Goal: Task Accomplishment & Management: Use online tool/utility

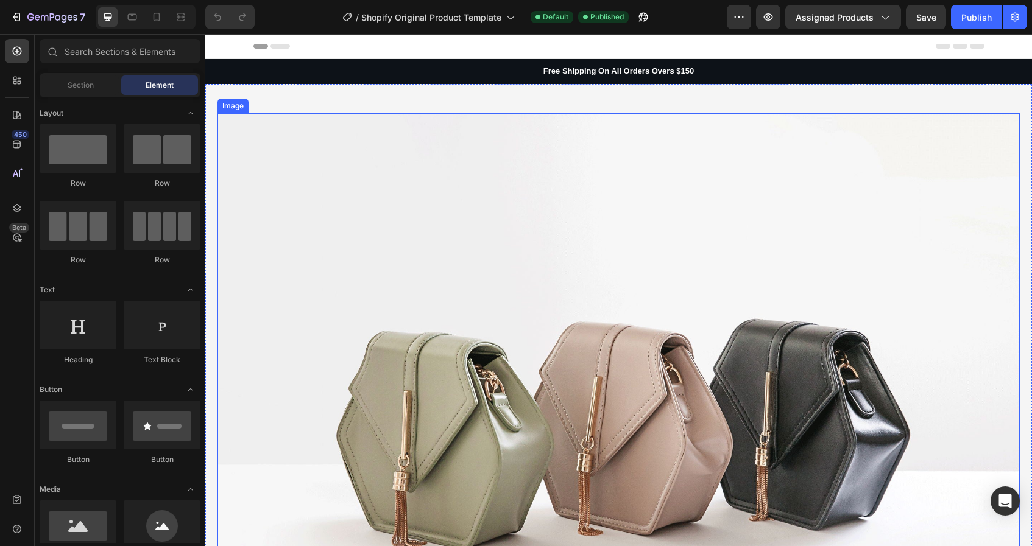
click at [710, 207] on img at bounding box center [618, 414] width 802 height 602
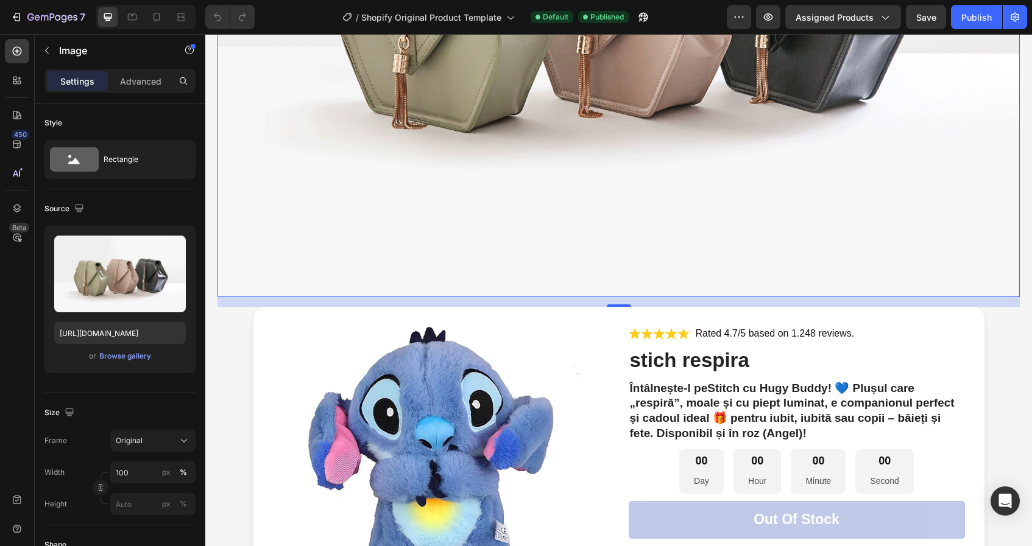
scroll to position [397, 0]
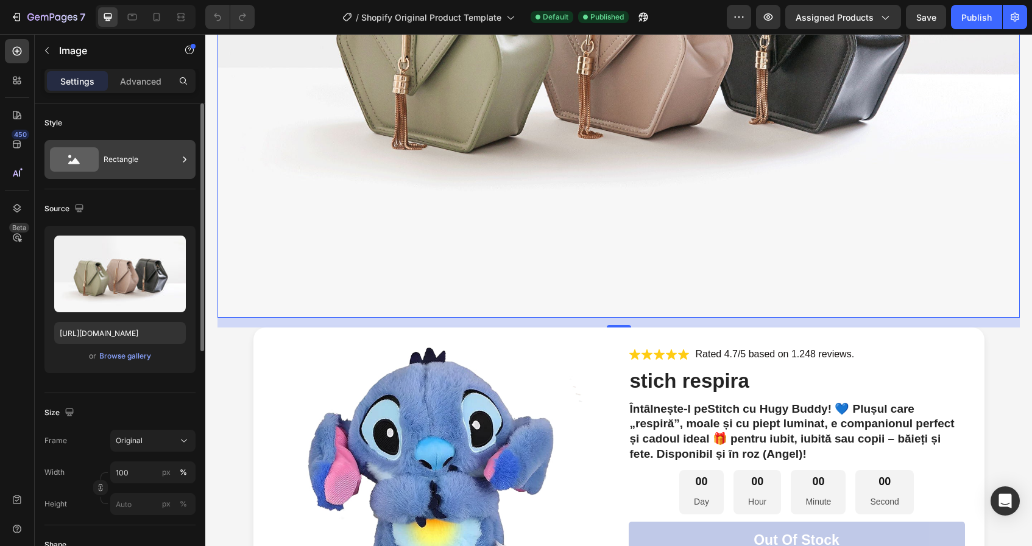
click at [104, 173] on div "Rectangle" at bounding box center [141, 160] width 74 height 28
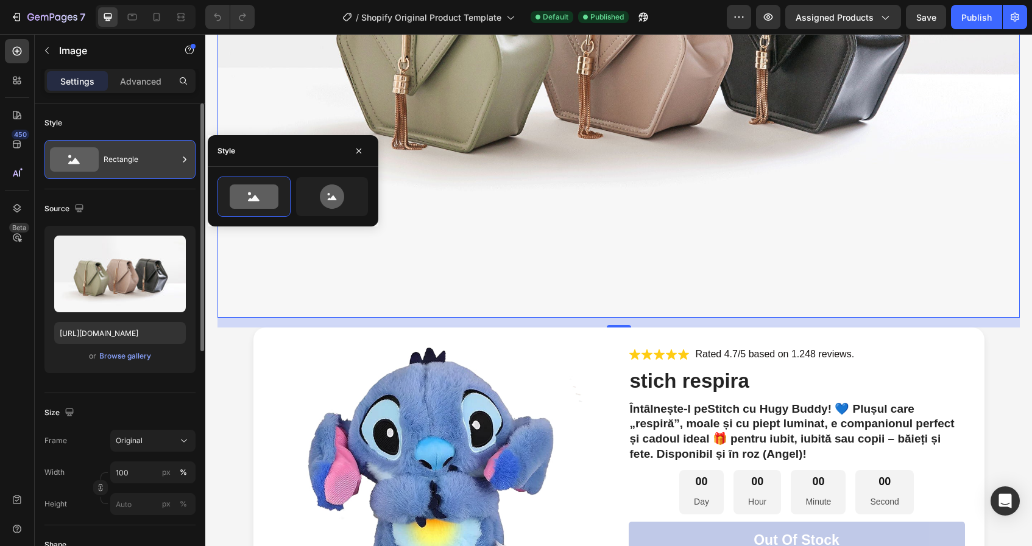
click at [109, 170] on div "Rectangle" at bounding box center [141, 160] width 74 height 28
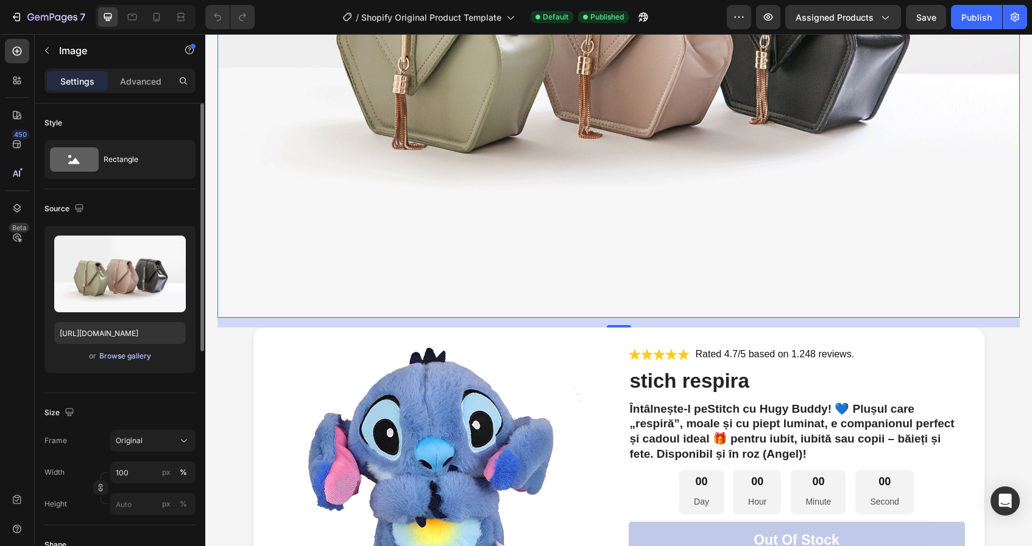
click at [132, 355] on div "Browse gallery" at bounding box center [125, 356] width 52 height 11
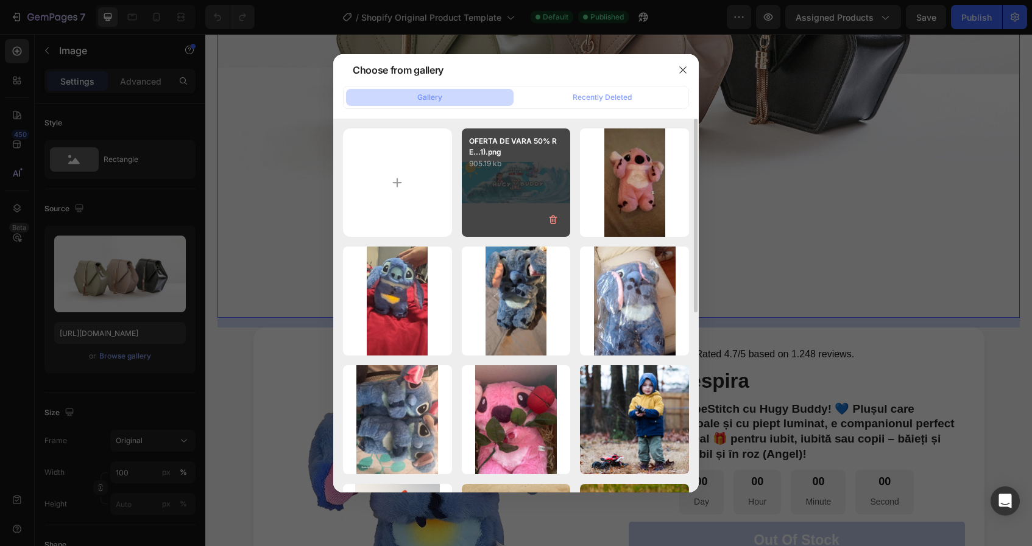
click at [498, 181] on div "OFERTA DE VARA 50% RE...1).png 905.19 kb" at bounding box center [516, 183] width 109 height 109
type input "https://cdn.shopify.com/s/files/1/0917/4378/1192/files/gempages_580216610707472…"
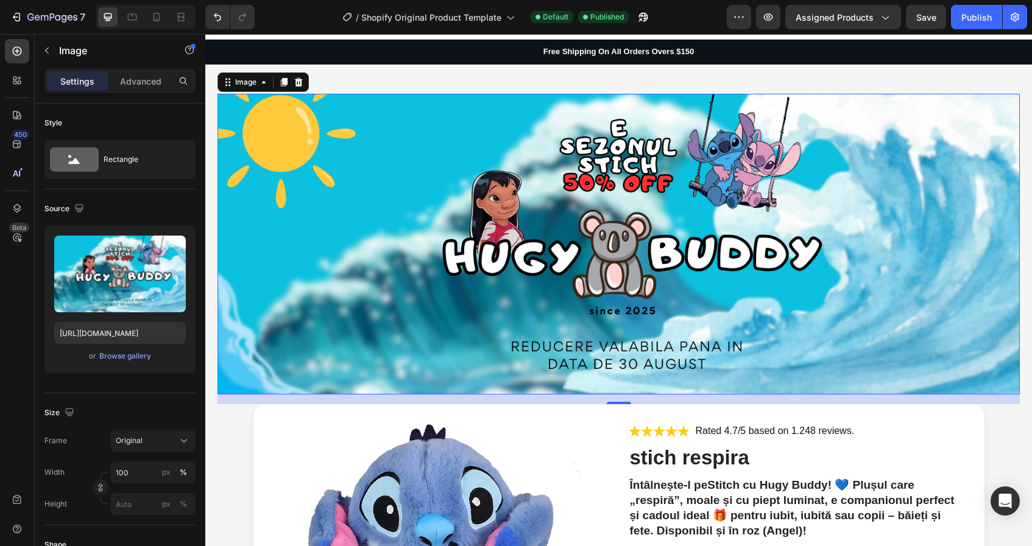
scroll to position [0, 0]
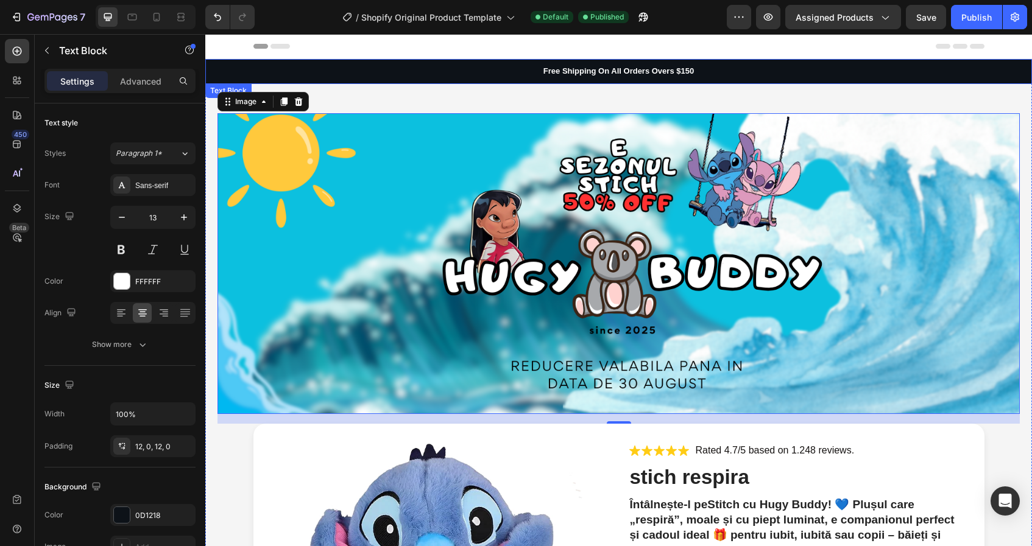
click at [473, 76] on p "Free Shipping On All Orders Overs $150" at bounding box center [619, 71] width 824 height 10
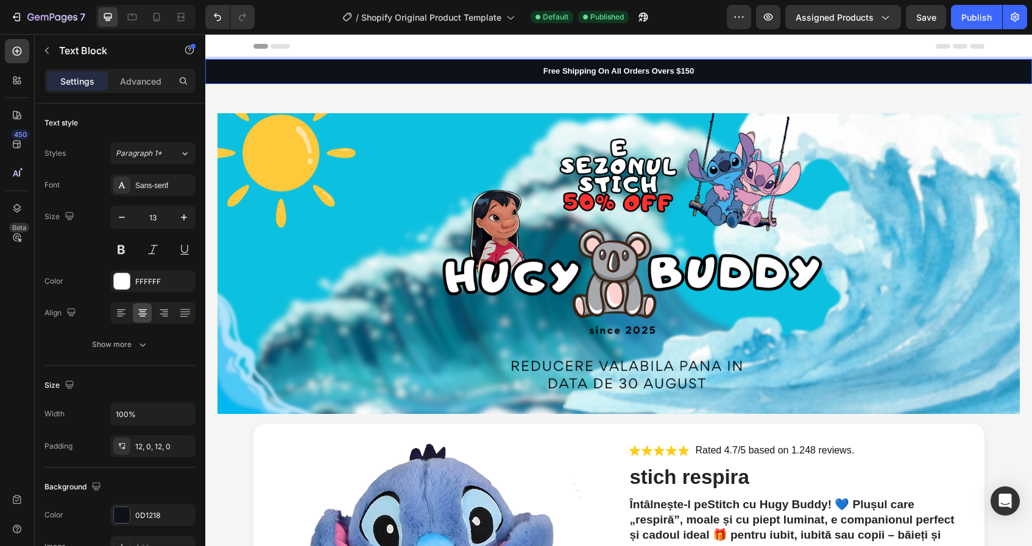
click at [473, 76] on p "Free Shipping On All Orders Overs $150" at bounding box center [619, 71] width 824 height 10
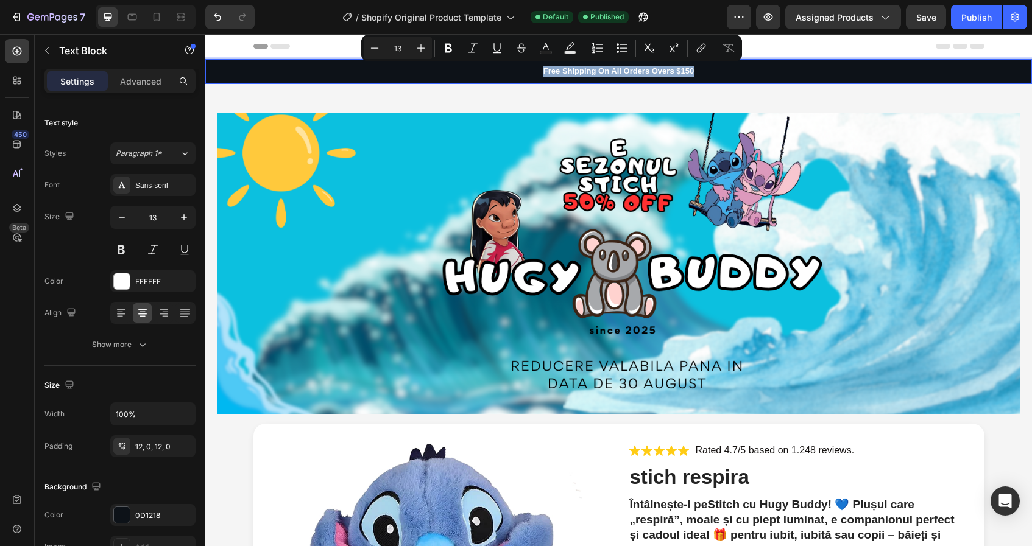
click at [473, 76] on p "Free Shipping On All Orders Overs $150" at bounding box center [619, 71] width 824 height 10
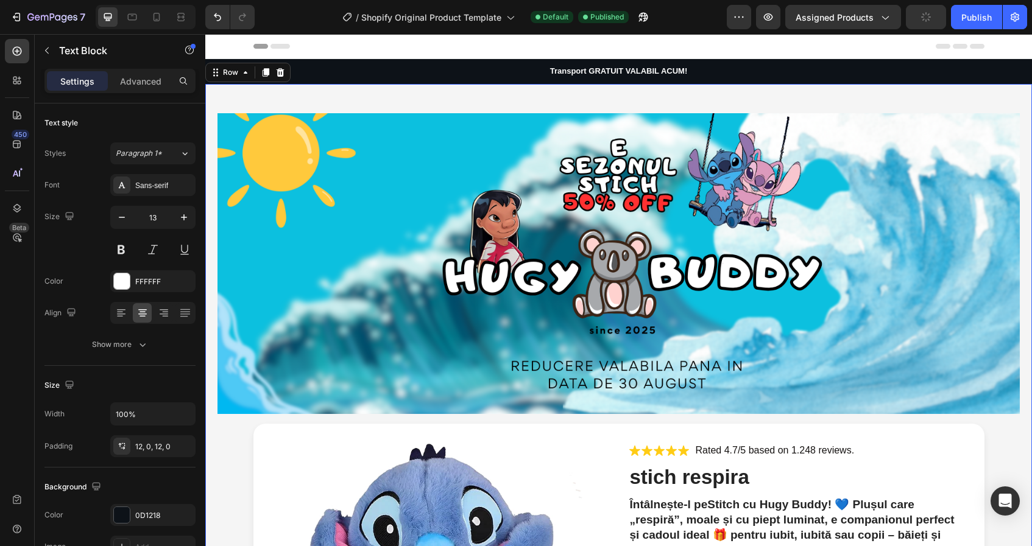
click at [452, 103] on div "Image Product Images Icon Icon Icon Icon Icon Icon List Rated 4.7/5 based on 1.…" at bounding box center [618, 507] width 827 height 847
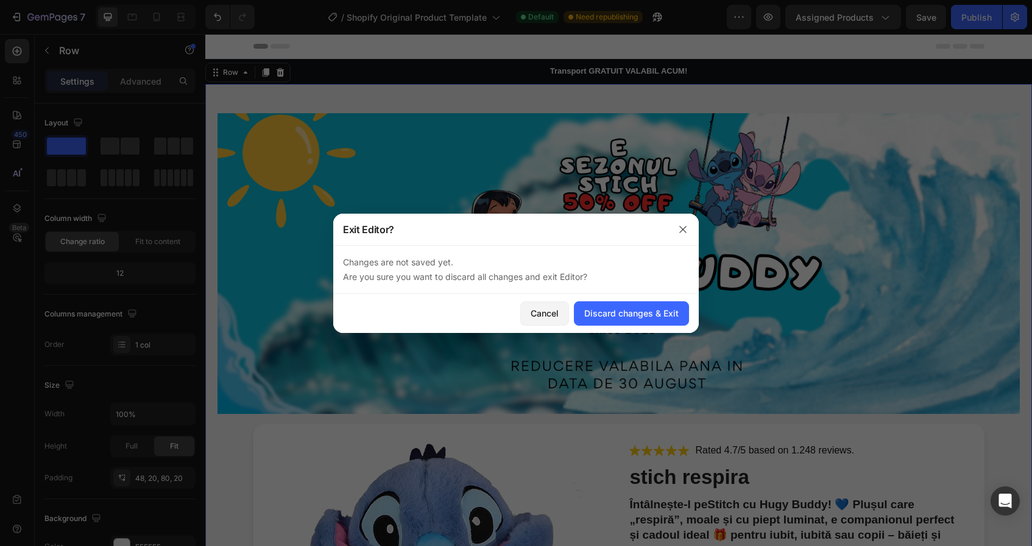
click at [562, 174] on div at bounding box center [516, 273] width 1032 height 546
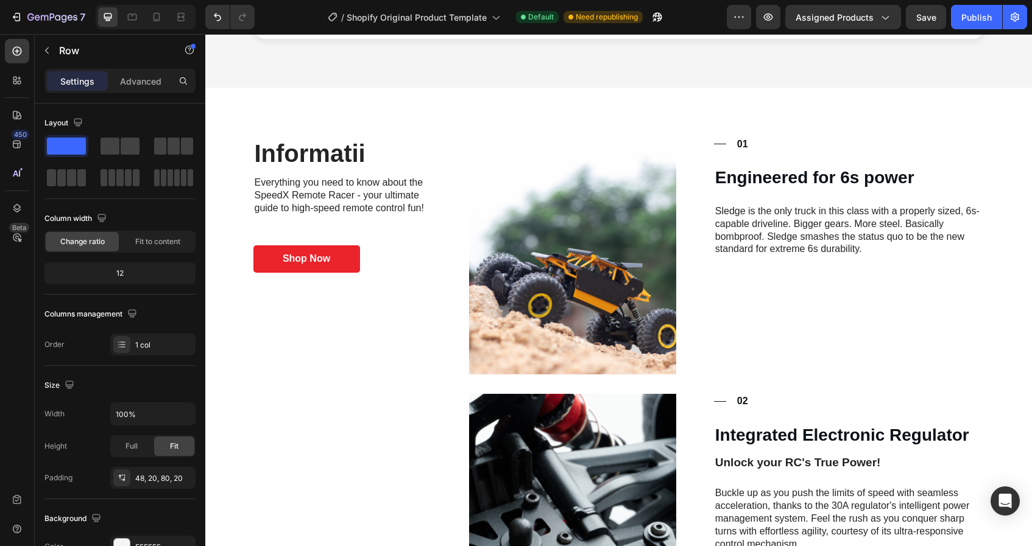
scroll to position [840, 0]
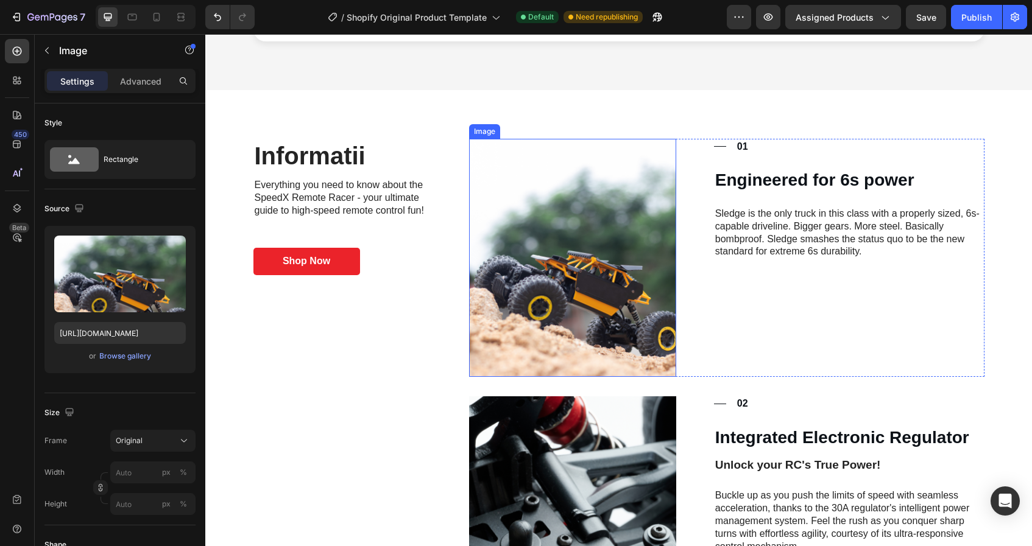
click at [576, 222] on img at bounding box center [572, 258] width 207 height 238
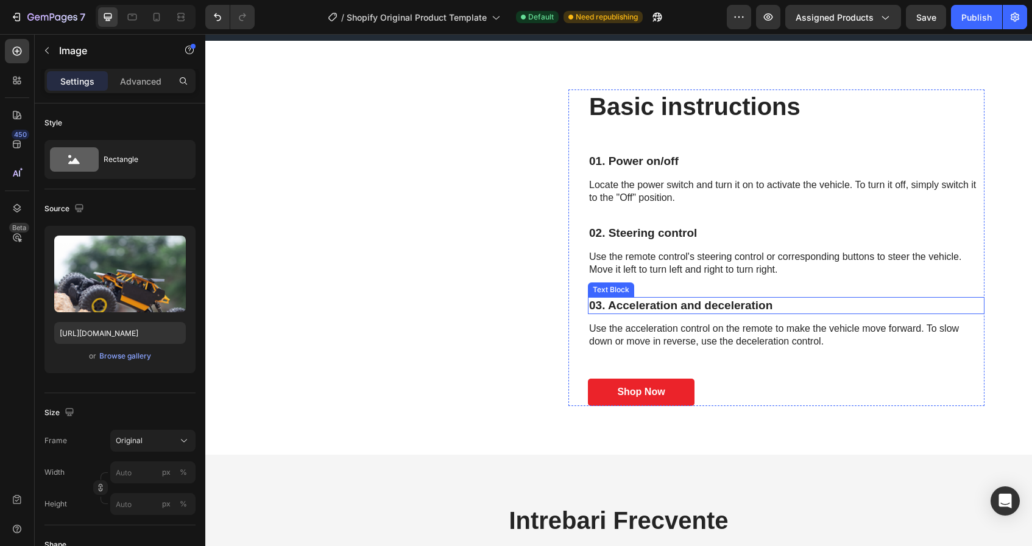
scroll to position [2125, 0]
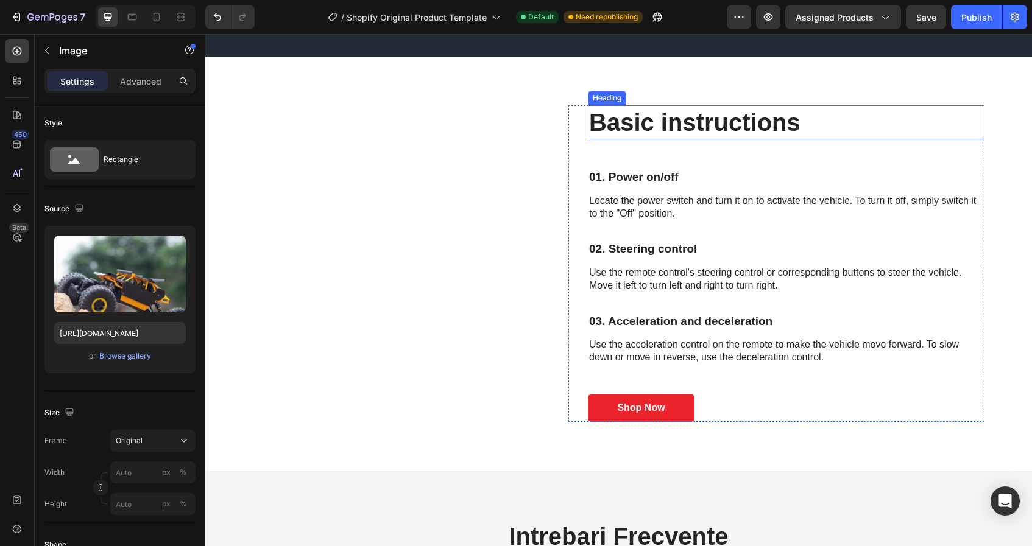
click at [639, 120] on h2 "Basic instructions" at bounding box center [786, 122] width 397 height 34
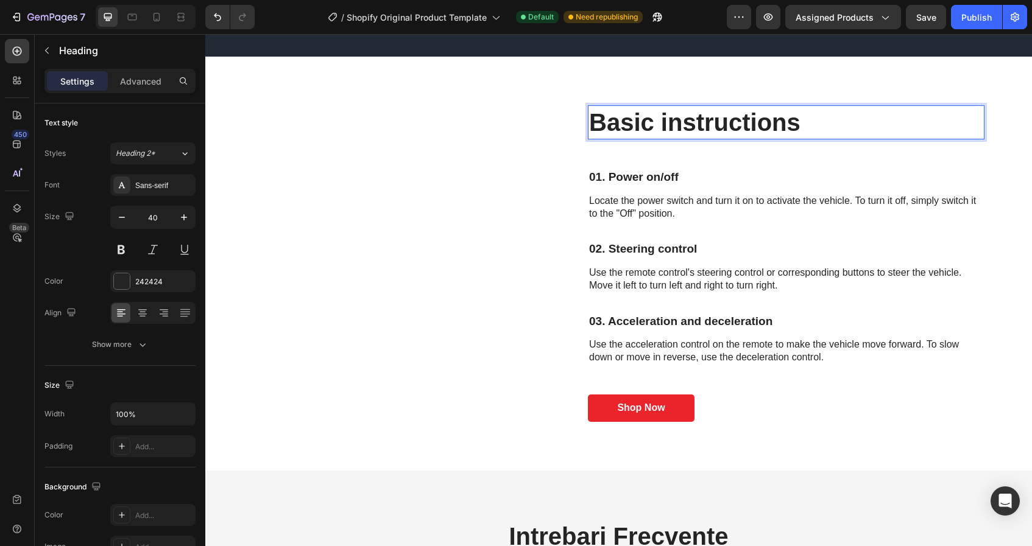
click at [639, 120] on h2 "Basic instructions" at bounding box center [786, 122] width 397 height 34
click at [639, 120] on p "Basic instructions" at bounding box center [786, 123] width 394 height 32
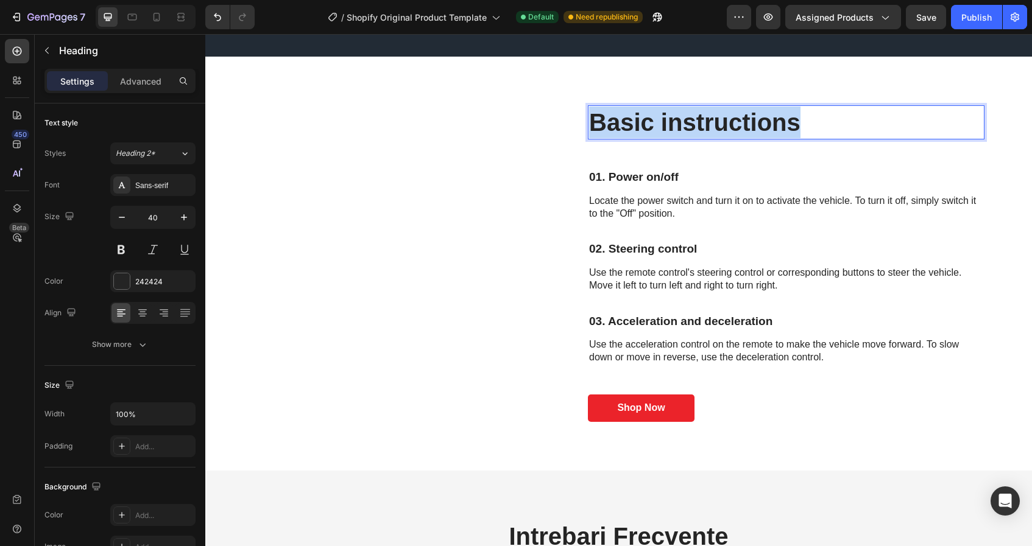
click at [639, 120] on p "Basic instructions" at bounding box center [786, 123] width 394 height 32
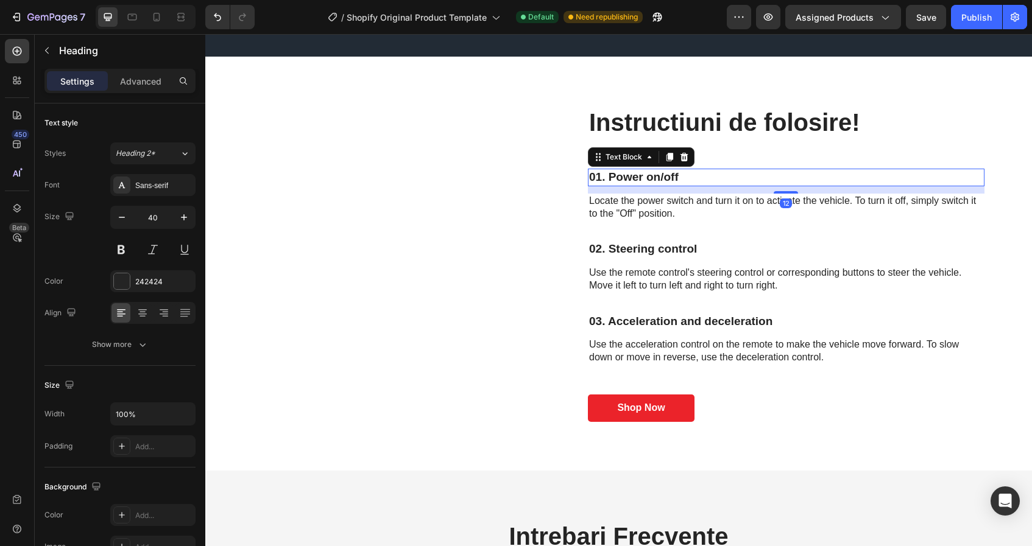
click at [640, 185] on p "01. Power on/off" at bounding box center [786, 177] width 394 height 15
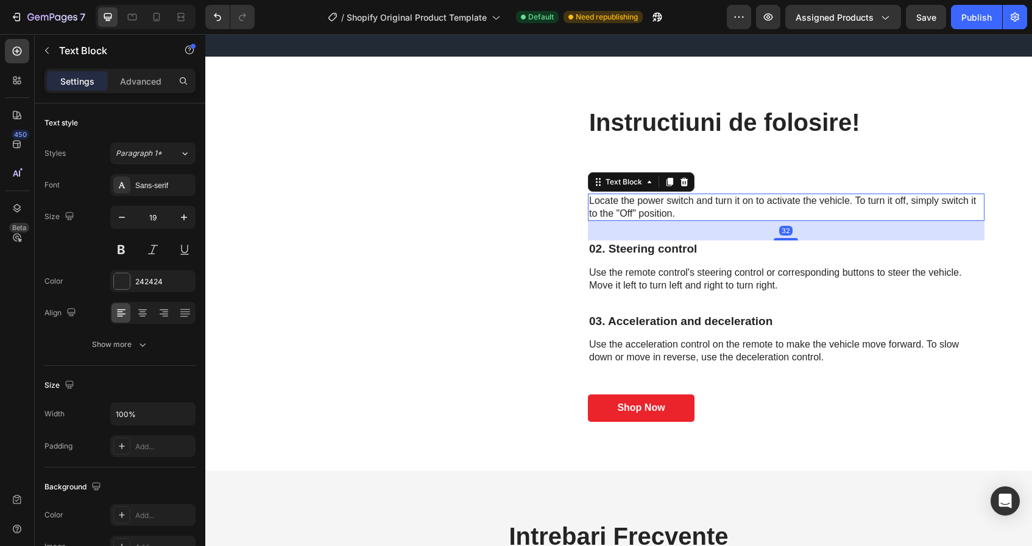
click at [653, 203] on p "Locate the power switch and turn it on to activate the vehicle. To turn it off,…" at bounding box center [786, 208] width 394 height 26
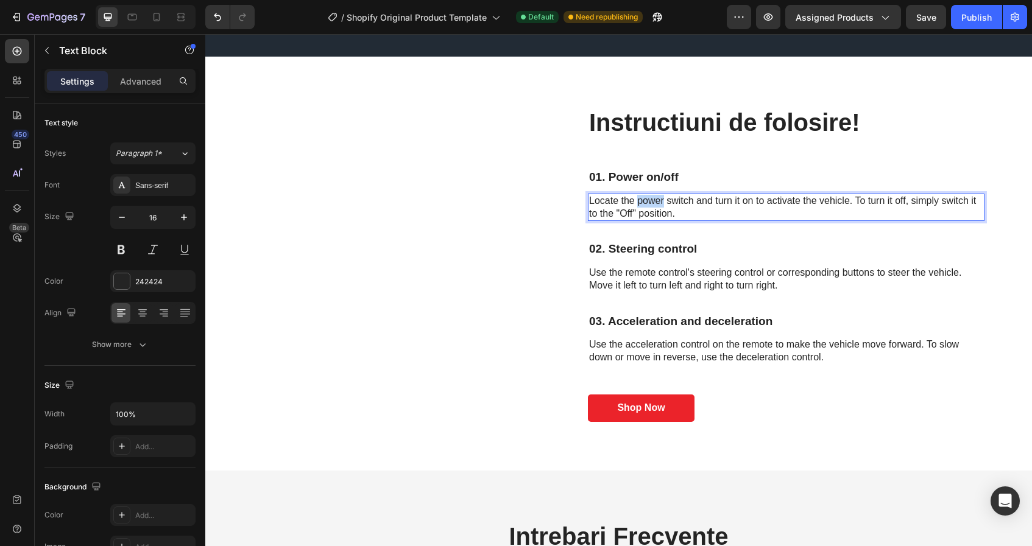
click at [653, 203] on p "Locate the power switch and turn it on to activate the vehicle. To turn it off,…" at bounding box center [786, 208] width 394 height 26
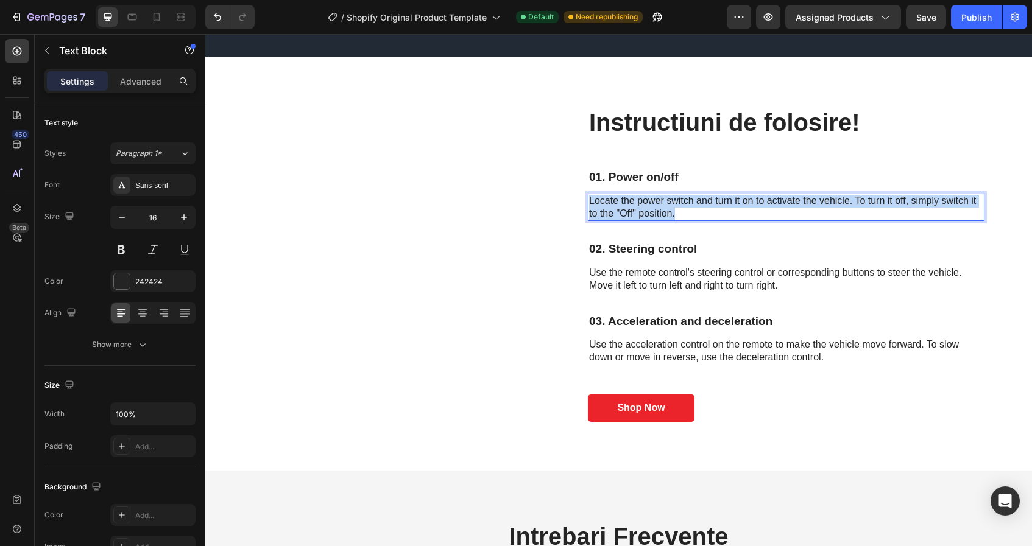
click at [653, 203] on p "Locate the power switch and turn it on to activate the vehicle. To turn it off,…" at bounding box center [786, 208] width 394 height 26
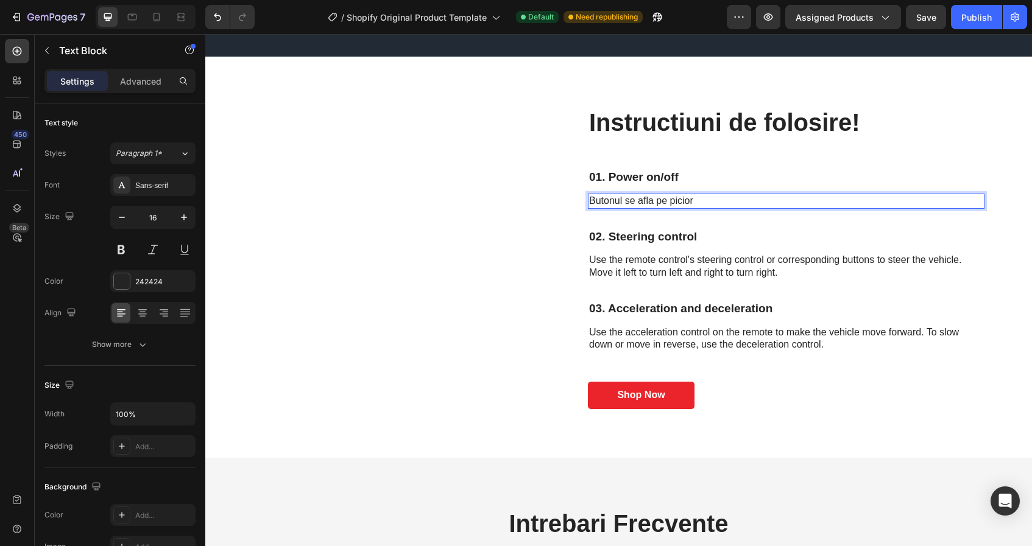
click at [622, 199] on p "Butonul se afla pe picior" at bounding box center [786, 201] width 394 height 13
click at [774, 194] on div "Butonul de ON/OFF se afla pe picior" at bounding box center [786, 201] width 397 height 15
click at [771, 202] on p "Butonul de ON/OFF se afla pe picior" at bounding box center [786, 201] width 394 height 13
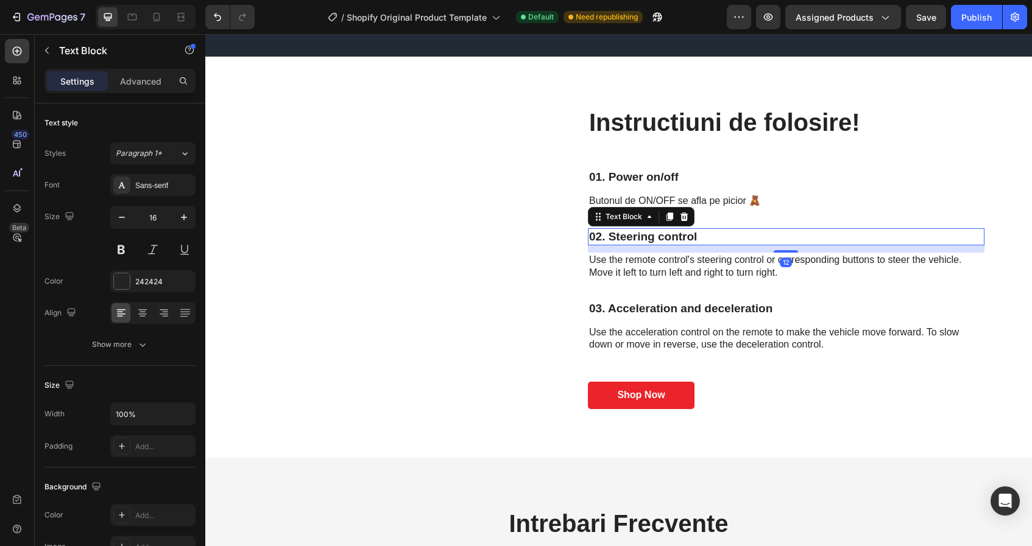
click at [714, 238] on p "02. Steering control" at bounding box center [786, 237] width 394 height 15
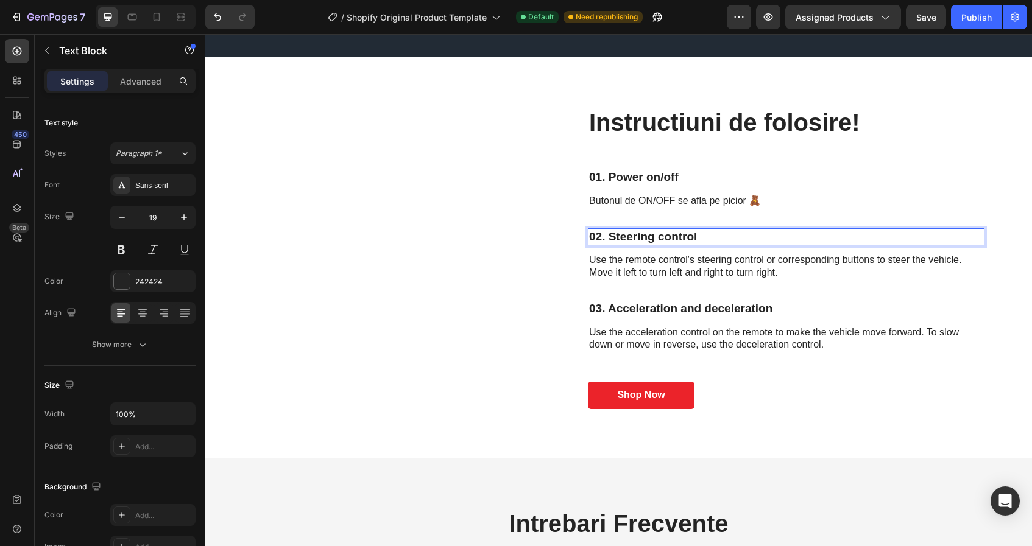
click at [714, 238] on p "02. Steering control" at bounding box center [786, 237] width 394 height 15
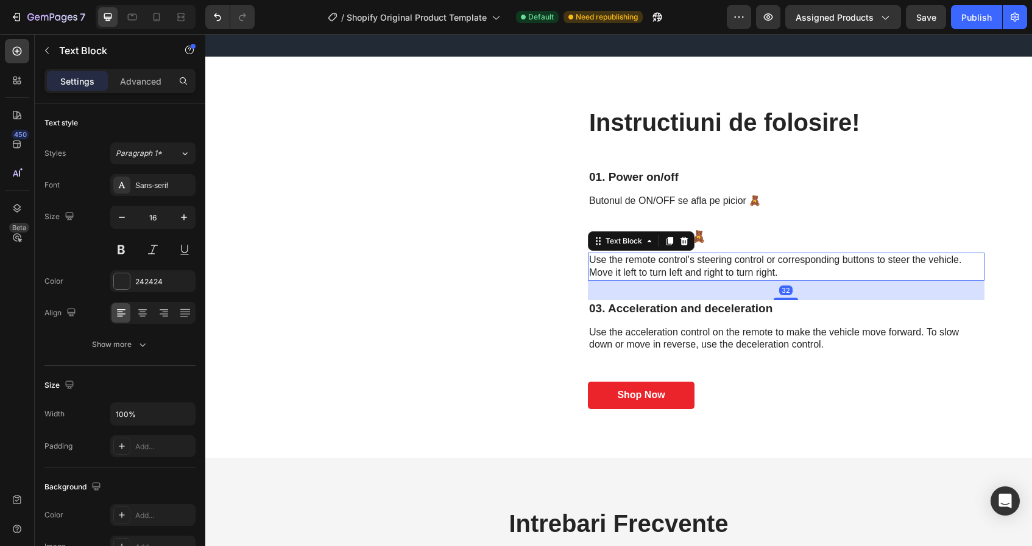
click at [719, 266] on p "Use the remote control's steering control or corresponding buttons to steer the…" at bounding box center [786, 267] width 394 height 26
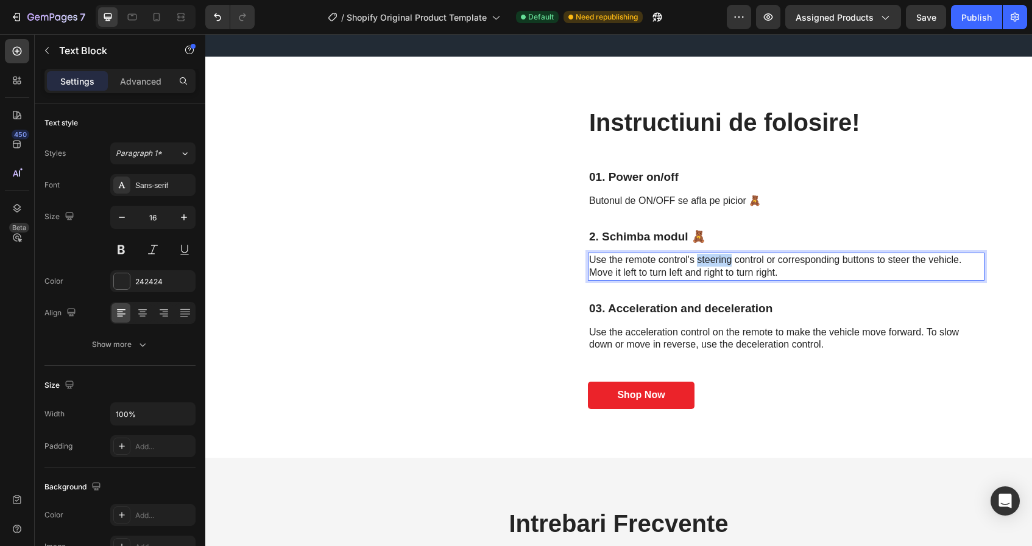
click at [719, 266] on p "Use the remote control's steering control or corresponding buttons to steer the…" at bounding box center [786, 267] width 394 height 26
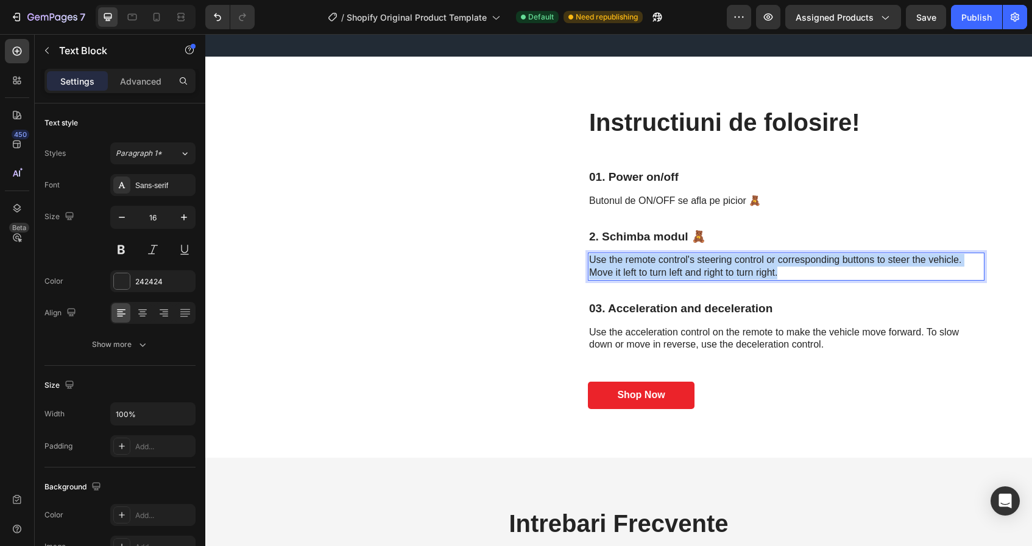
click at [719, 266] on p "Use the remote control's steering control or corresponding buttons to steer the…" at bounding box center [786, 267] width 394 height 26
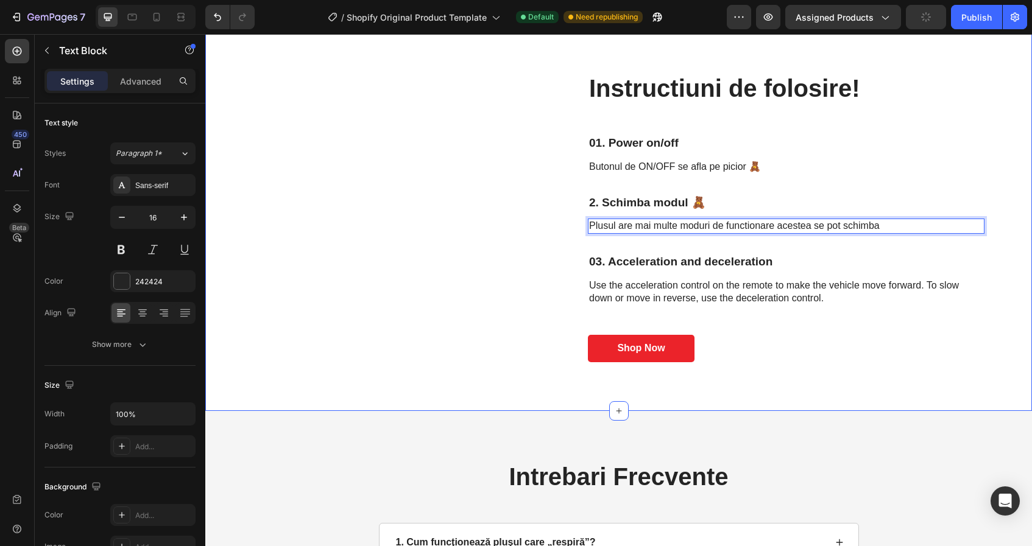
scroll to position [2209, 0]
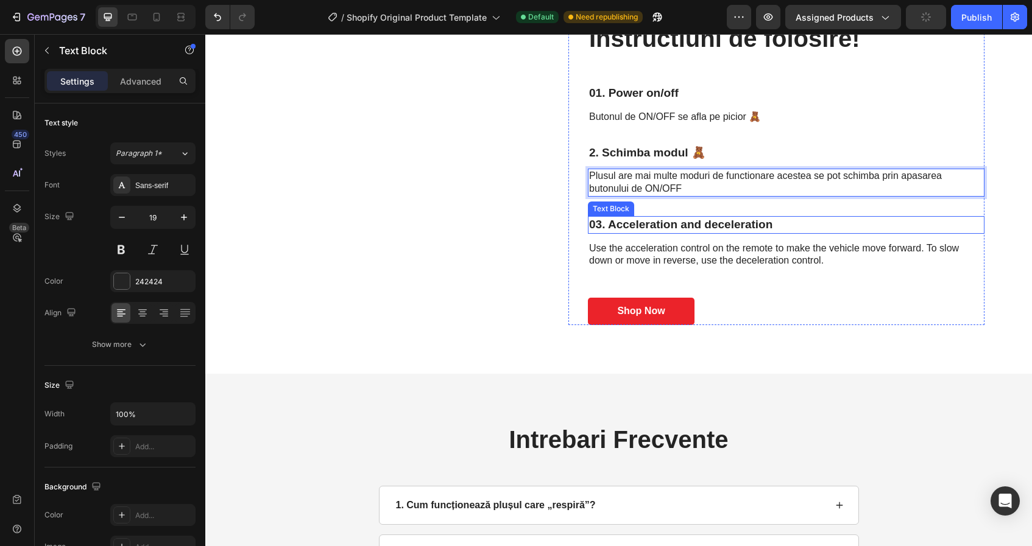
click at [800, 230] on p "03. Acceleration and deceleration" at bounding box center [786, 224] width 394 height 15
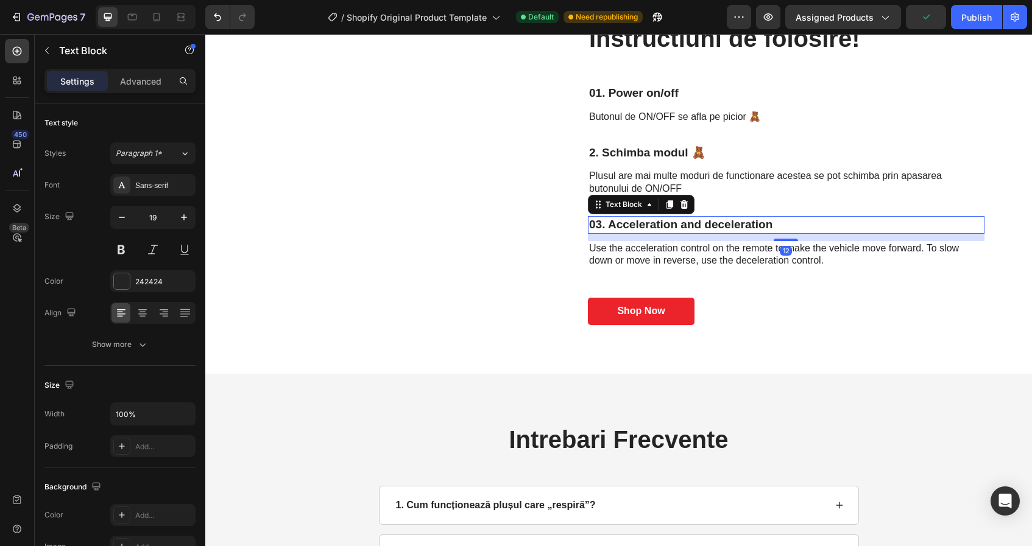
click at [800, 230] on p "03. Acceleration and deceleration" at bounding box center [786, 224] width 394 height 15
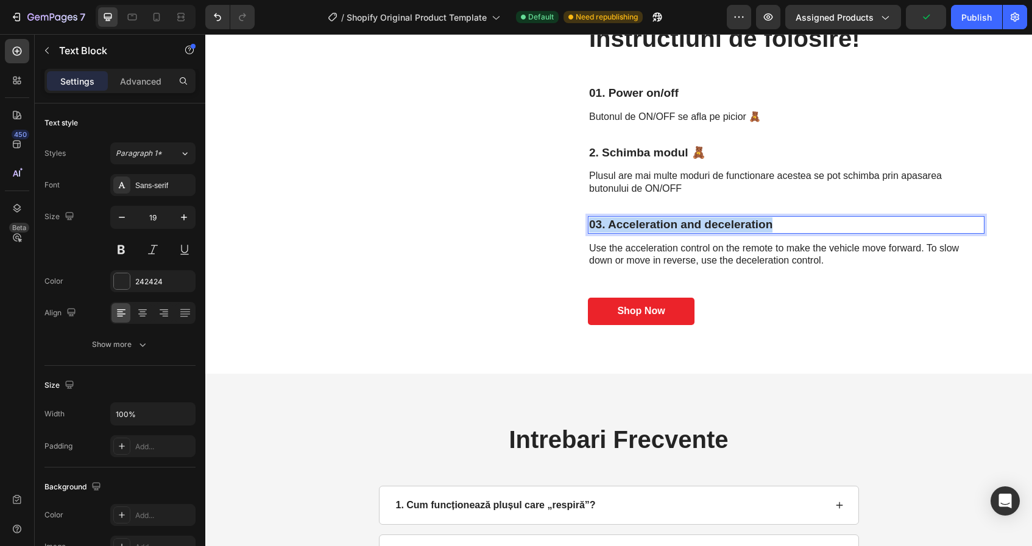
click at [800, 230] on p "03. Acceleration and deceleration" at bounding box center [786, 224] width 394 height 15
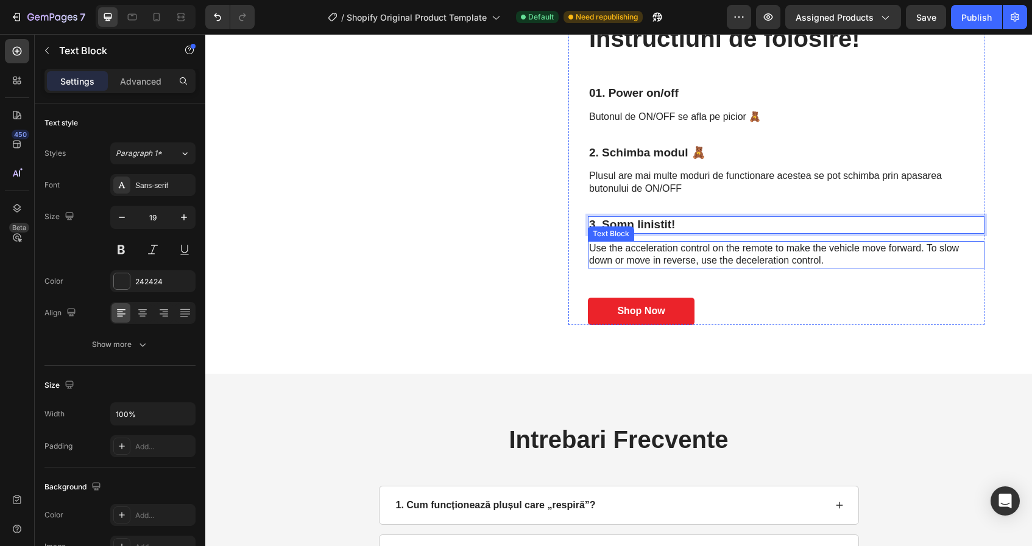
click at [802, 255] on p "Use the acceleration control on the remote to make the vehicle move forward. To…" at bounding box center [786, 255] width 394 height 26
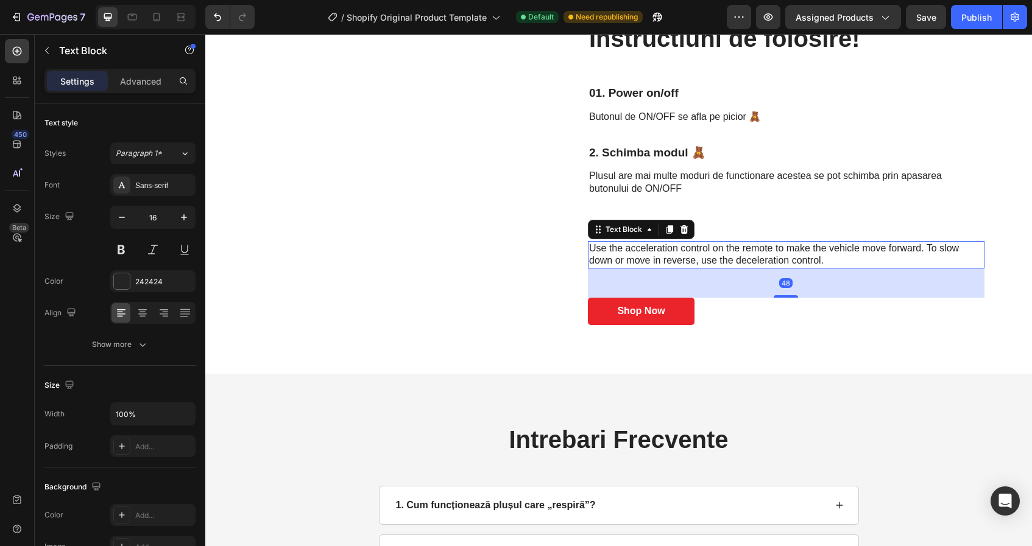
click at [802, 255] on p "Use the acceleration control on the remote to make the vehicle move forward. To…" at bounding box center [786, 255] width 394 height 26
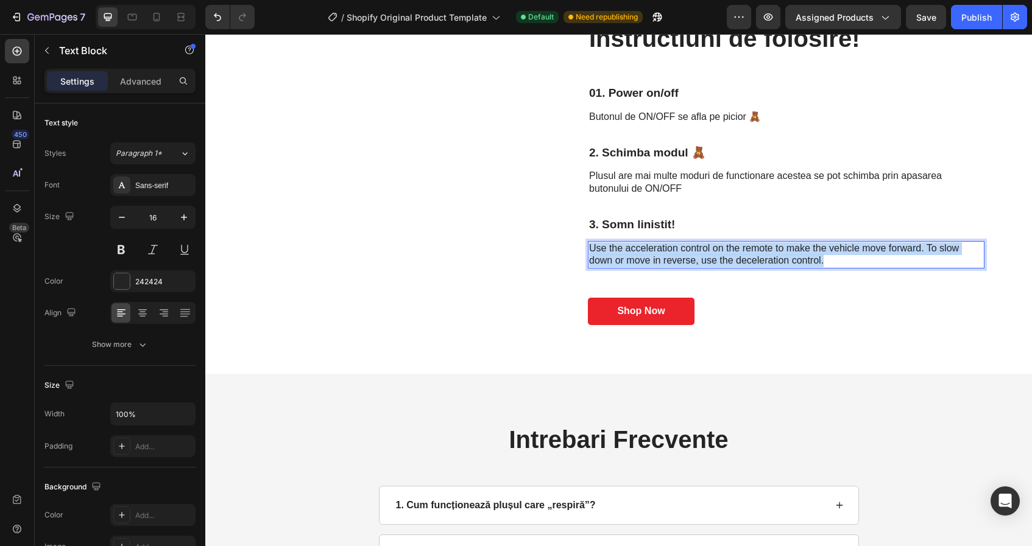
click at [802, 255] on p "Use the acceleration control on the remote to make the vehicle move forward. To…" at bounding box center [786, 255] width 394 height 26
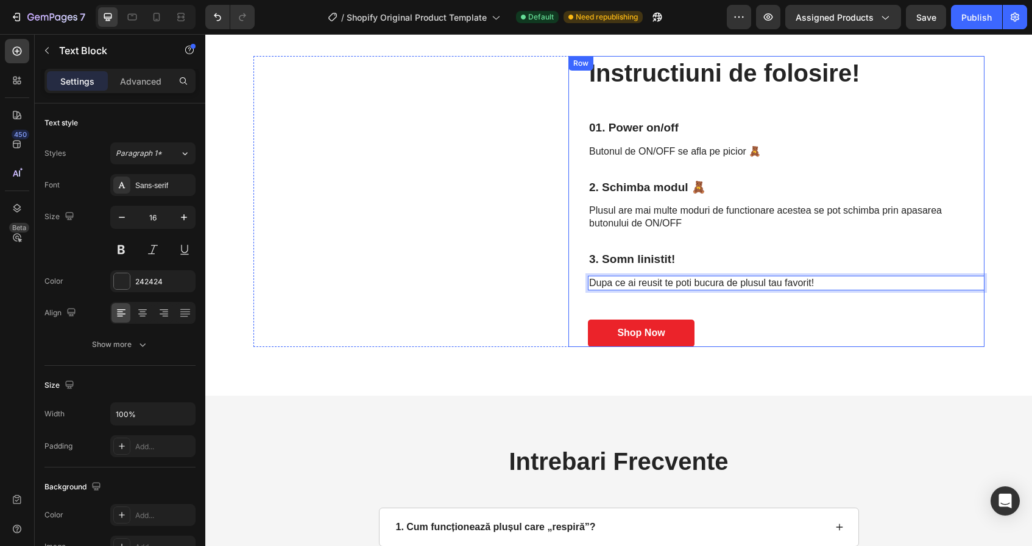
scroll to position [2169, 0]
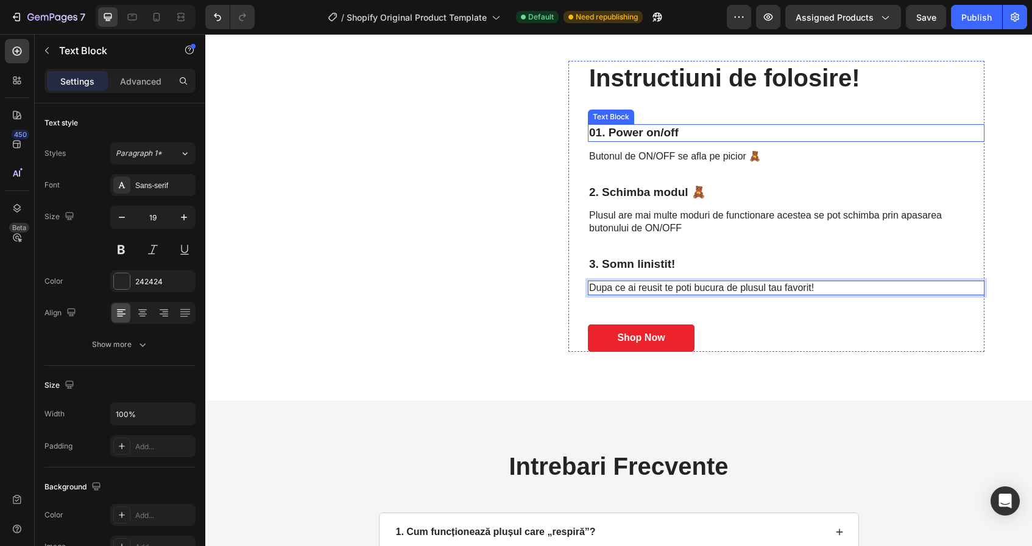
click at [600, 140] on p "01. Power on/off" at bounding box center [786, 132] width 394 height 15
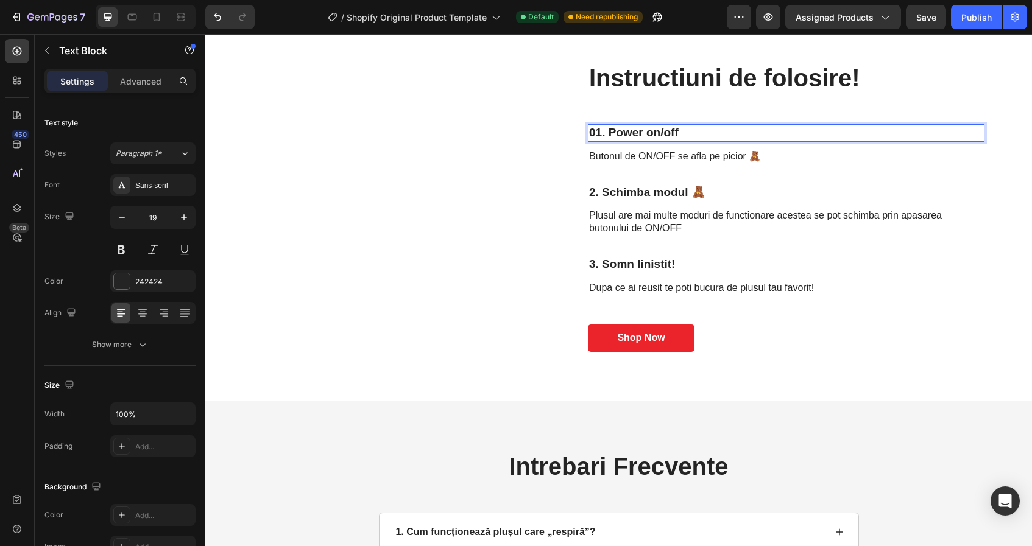
click at [602, 133] on p "01. Power on/off" at bounding box center [786, 132] width 394 height 15
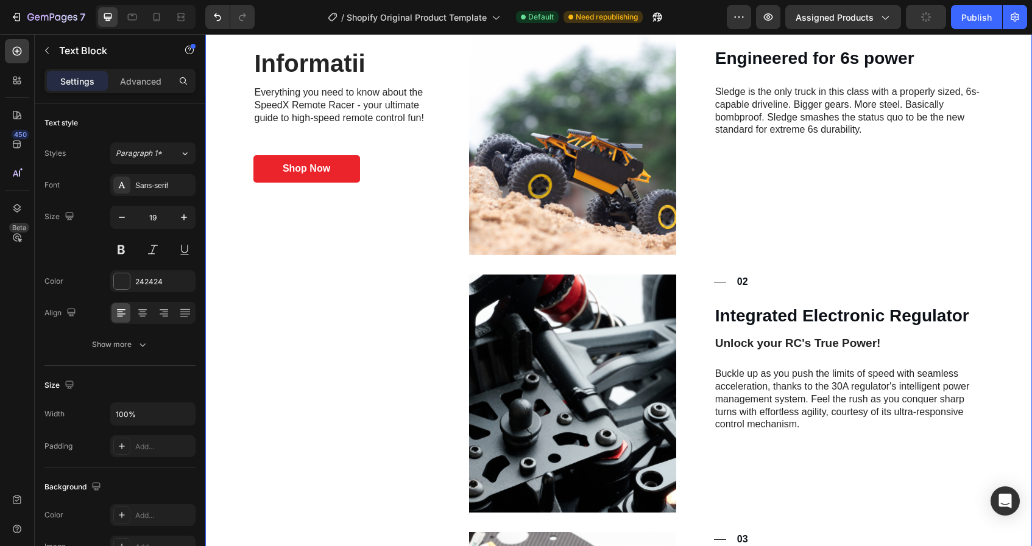
scroll to position [927, 0]
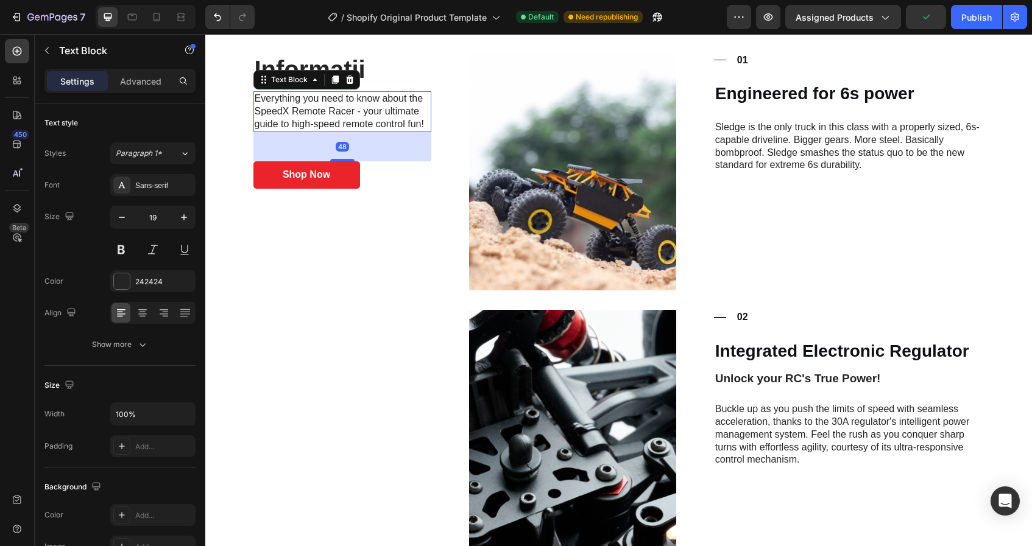
click at [366, 113] on p "Everything you need to know about the SpeedX Remote Racer - your ultimate guide…" at bounding box center [343, 112] width 176 height 38
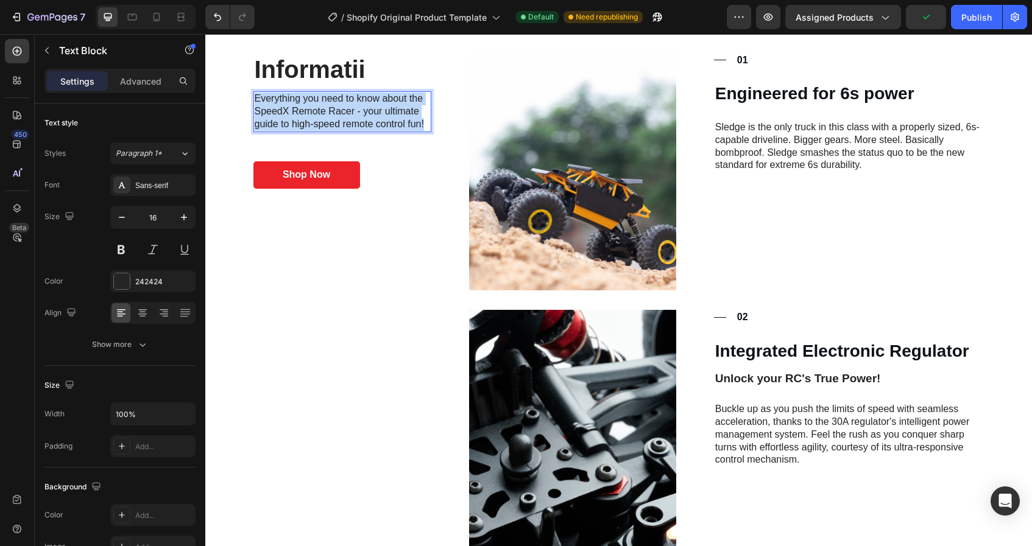
click at [366, 113] on p "Everything you need to know about the SpeedX Remote Racer - your ultimate guide…" at bounding box center [343, 112] width 176 height 38
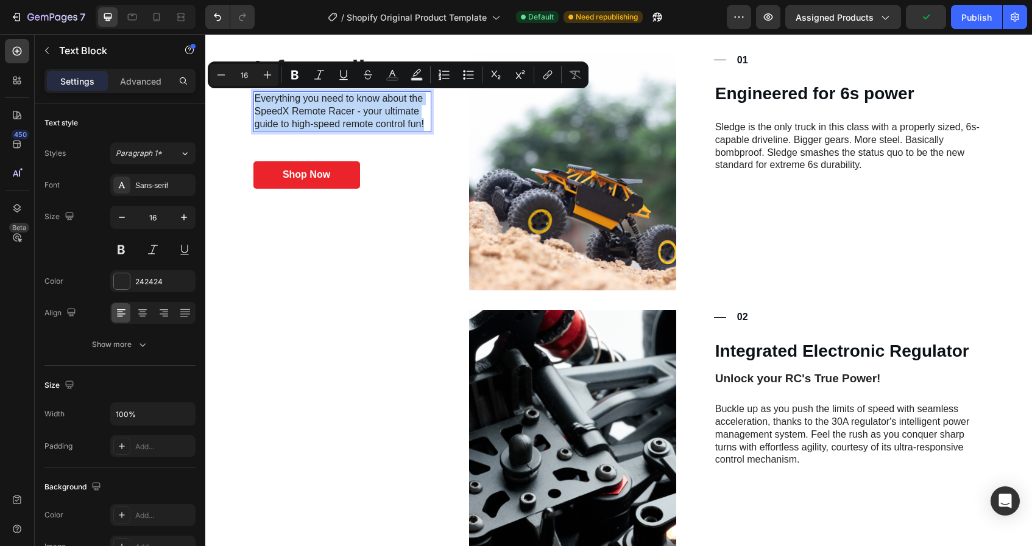
click at [366, 113] on p "Everything you need to know about the SpeedX Remote Racer - your ultimate guide…" at bounding box center [343, 112] width 176 height 38
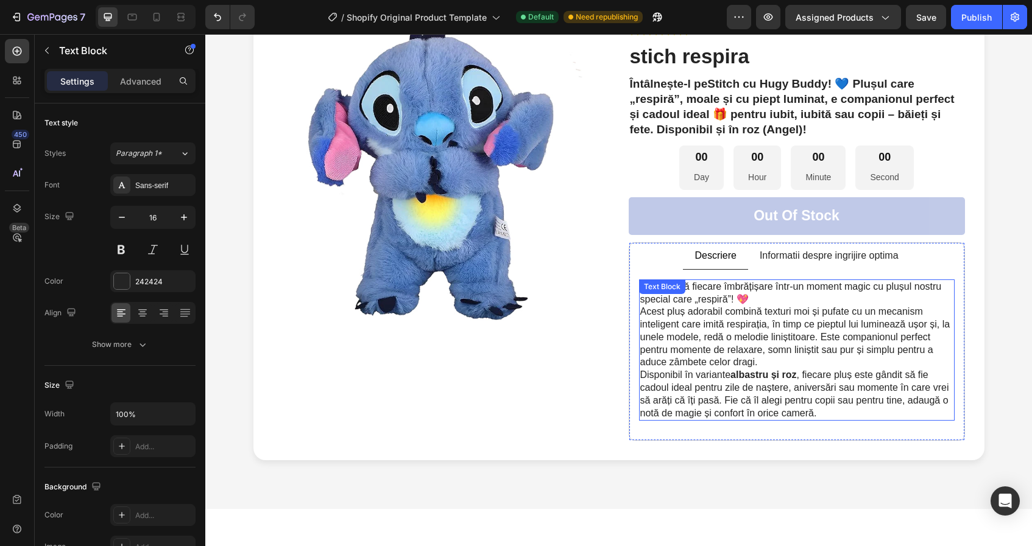
scroll to position [226, 0]
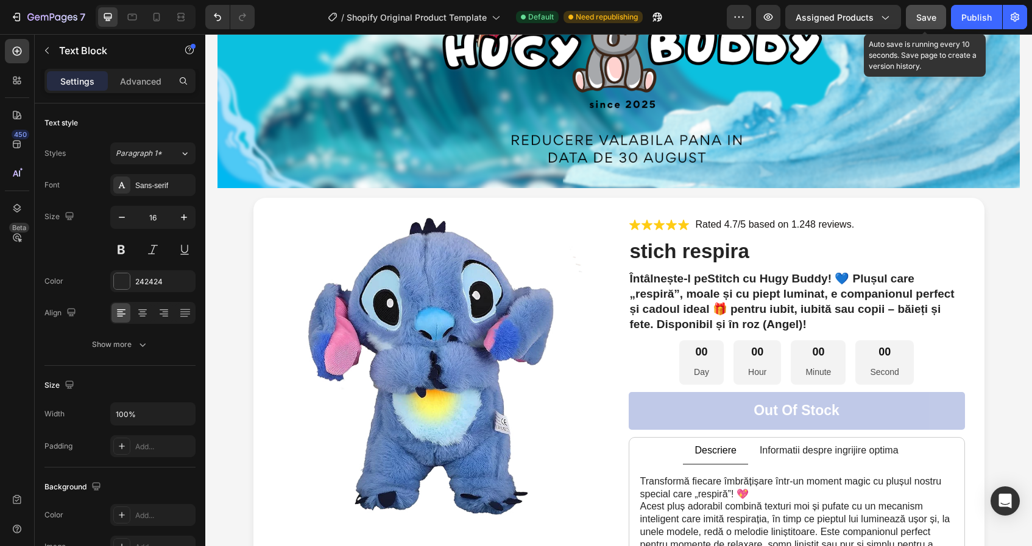
click at [934, 19] on span "Save" at bounding box center [926, 17] width 20 height 10
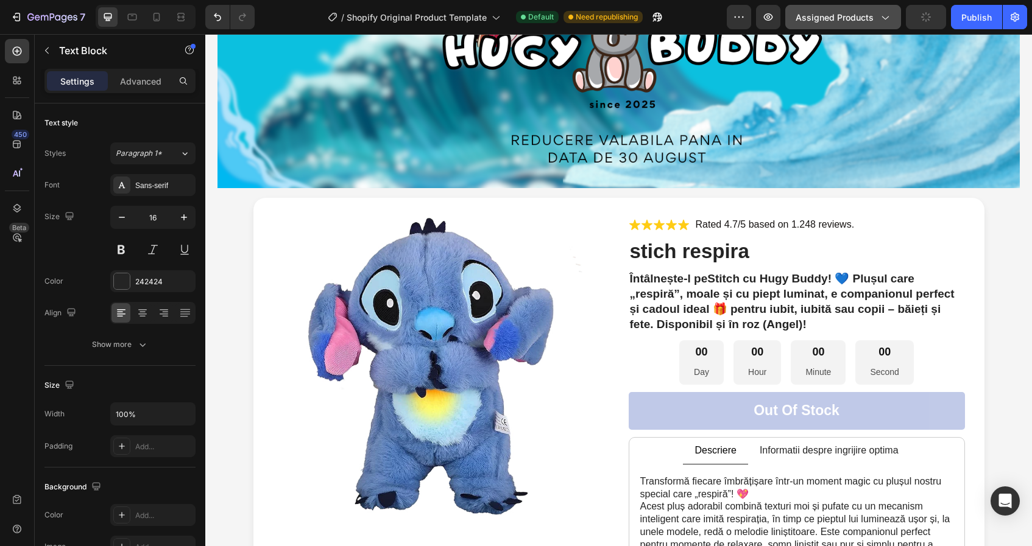
click at [863, 20] on span "Assigned Products" at bounding box center [835, 17] width 78 height 13
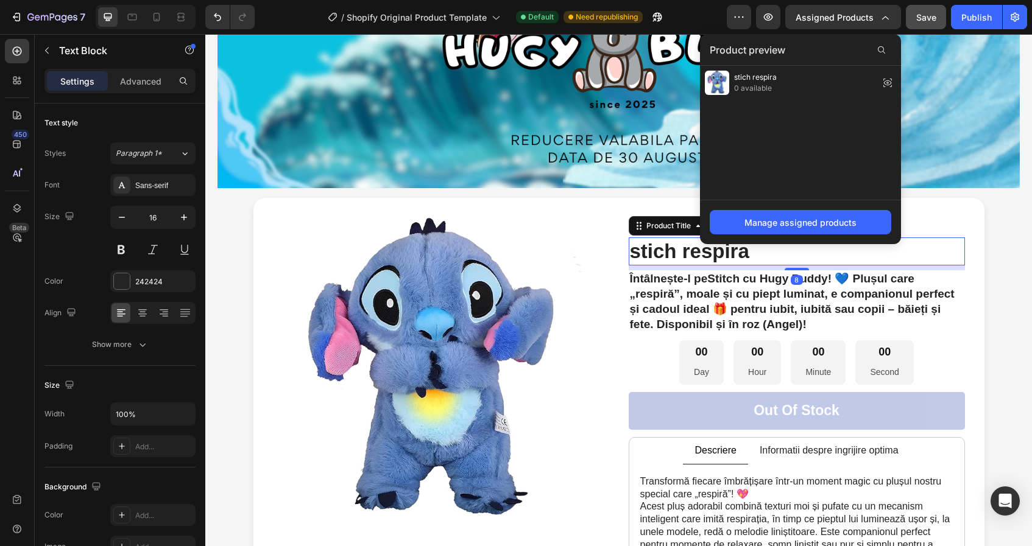
click at [666, 249] on h1 "stich respira" at bounding box center [797, 252] width 336 height 29
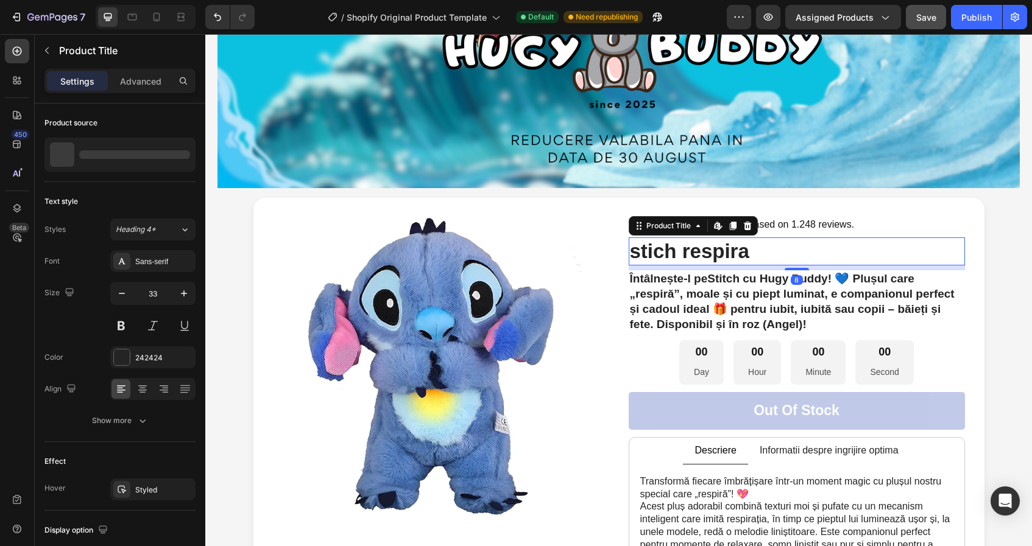
click at [666, 249] on h1 "stich respira" at bounding box center [797, 252] width 336 height 29
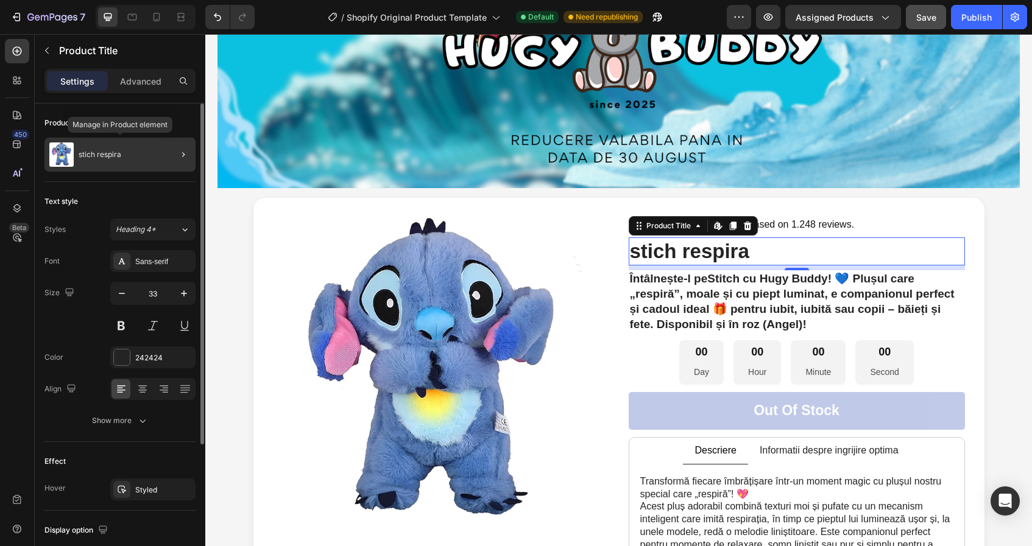
click at [120, 160] on div "stich respira" at bounding box center [119, 155] width 151 height 34
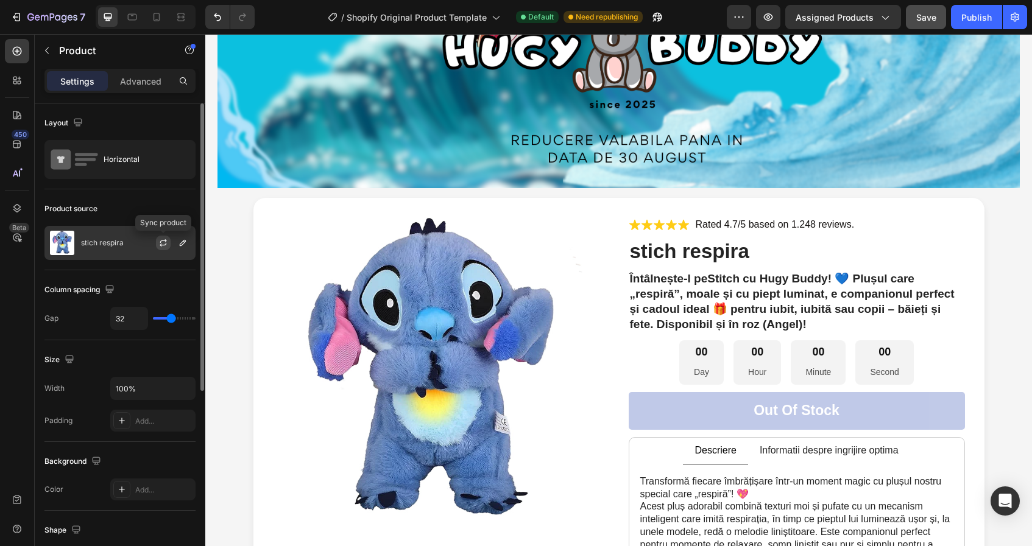
click at [167, 236] on button "button" at bounding box center [163, 243] width 15 height 15
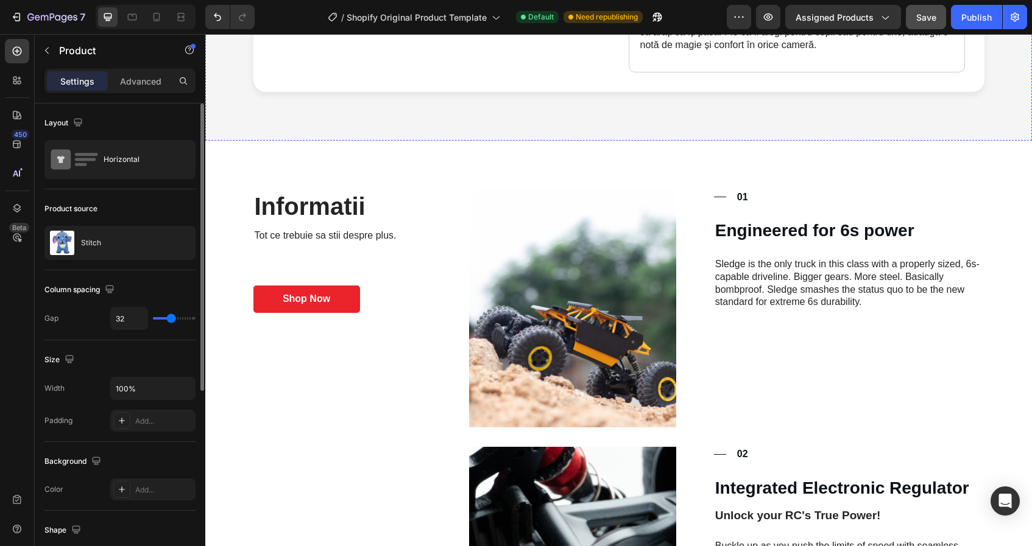
scroll to position [791, 0]
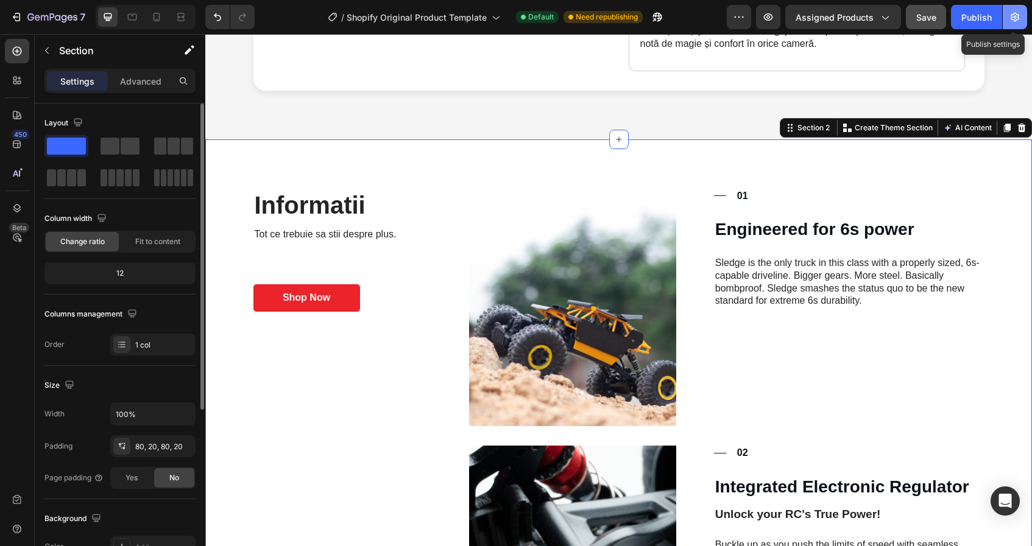
click at [1013, 10] on button "button" at bounding box center [1015, 17] width 24 height 24
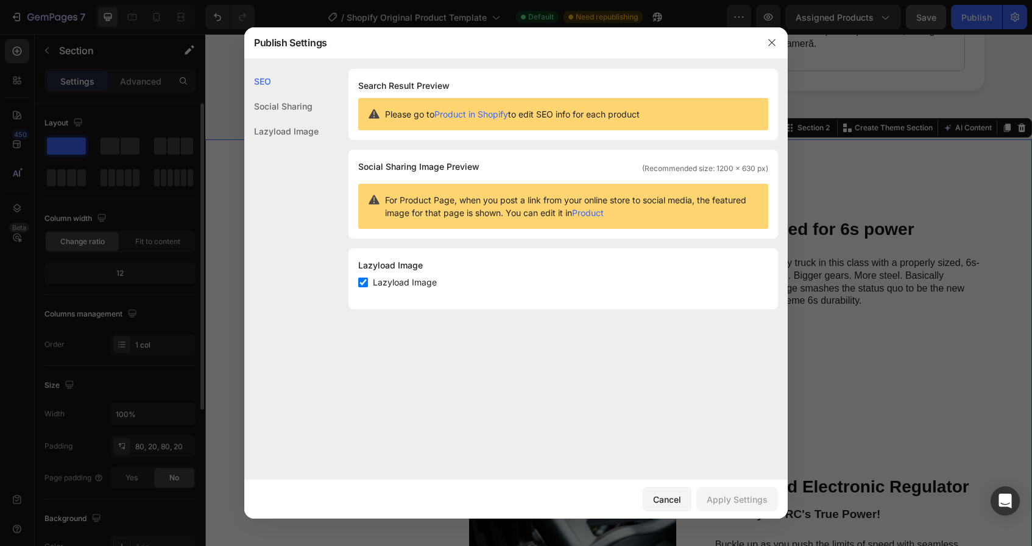
click at [541, 21] on div at bounding box center [516, 273] width 1032 height 546
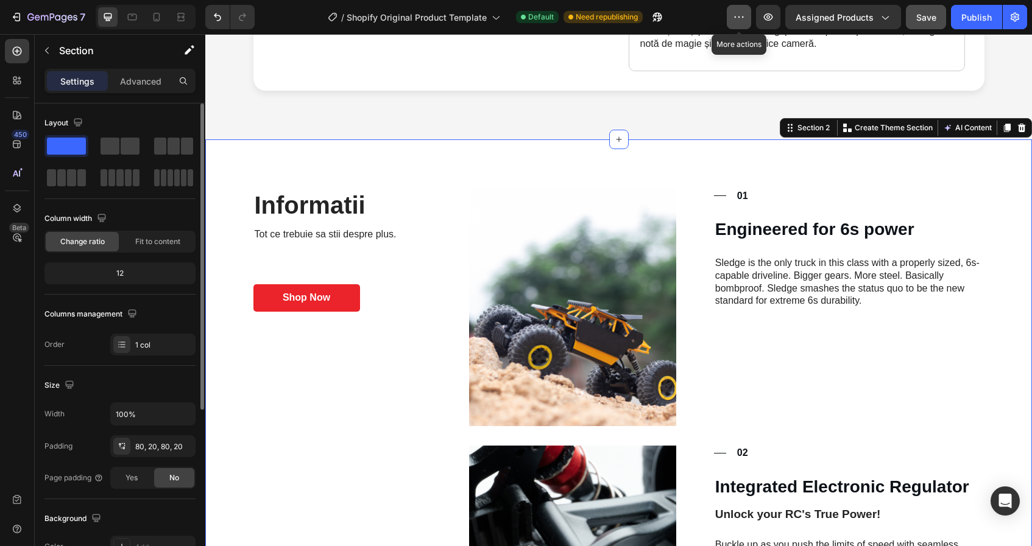
click at [747, 12] on button "button" at bounding box center [739, 17] width 24 height 24
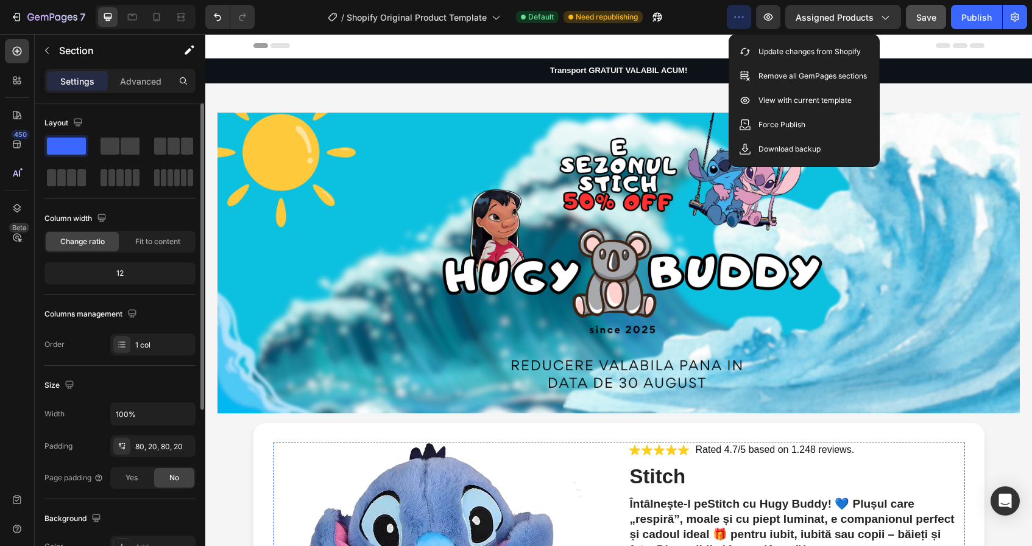
scroll to position [0, 0]
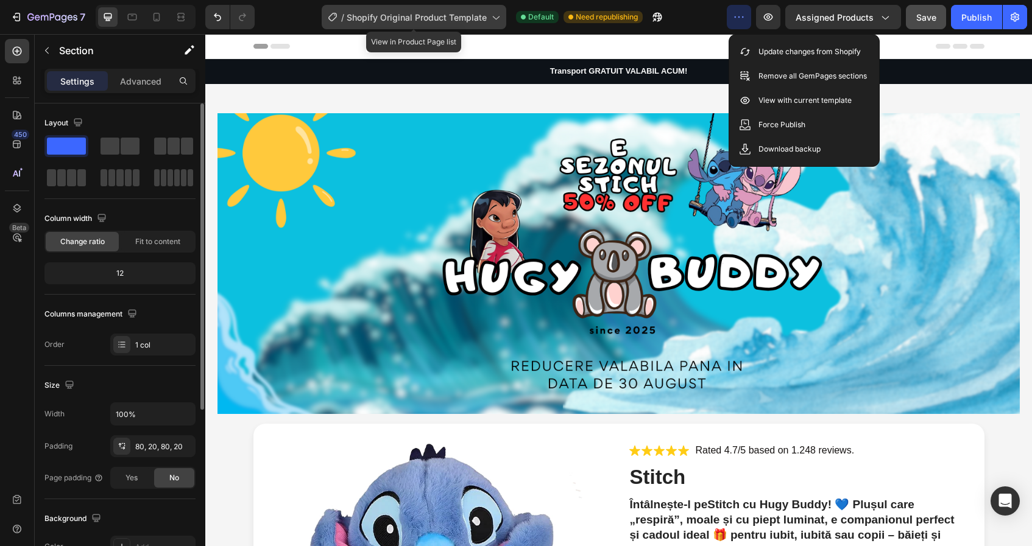
click at [464, 18] on span "Shopify Original Product Template" at bounding box center [417, 17] width 140 height 13
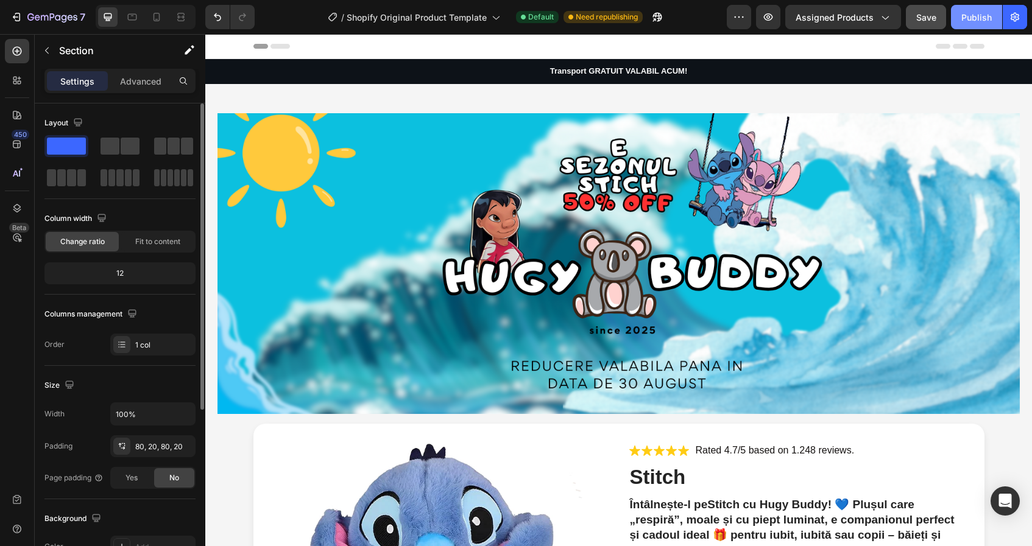
click at [986, 17] on div "Publish" at bounding box center [976, 17] width 30 height 13
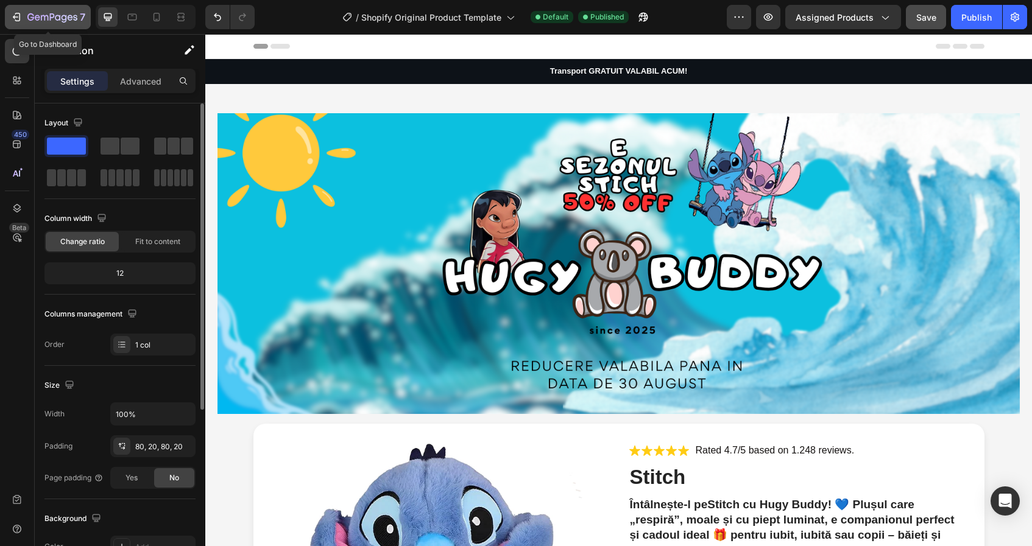
click at [15, 12] on icon "button" at bounding box center [16, 17] width 12 height 12
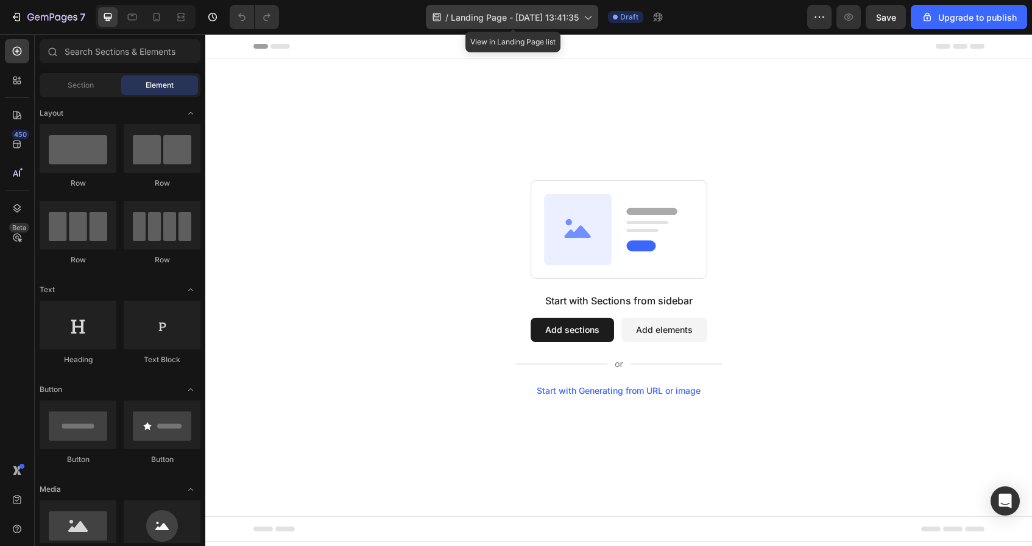
click at [555, 5] on div "/ Landing Page - Aug 27, 13:41:35" at bounding box center [512, 17] width 172 height 24
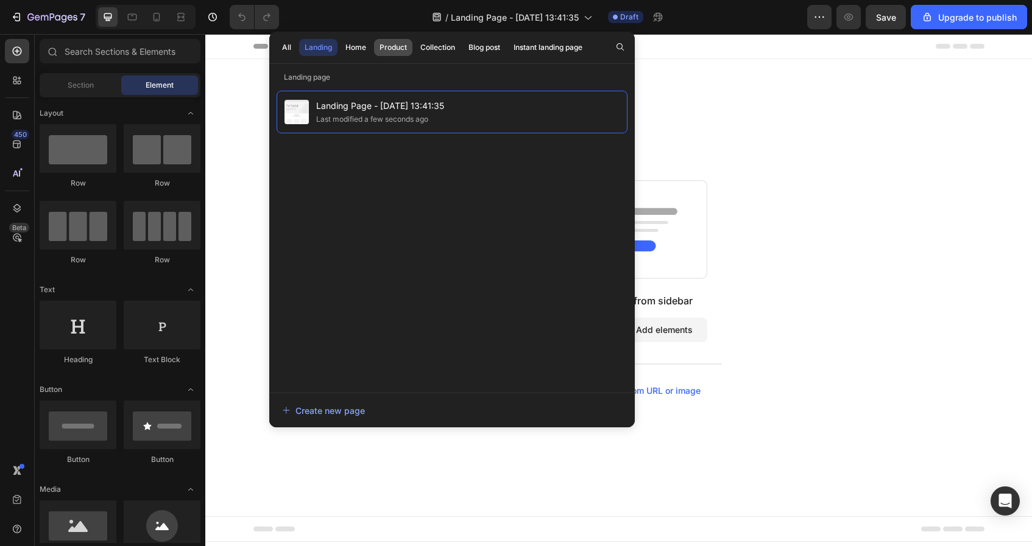
click at [397, 51] on div "Product" at bounding box center [393, 47] width 27 height 11
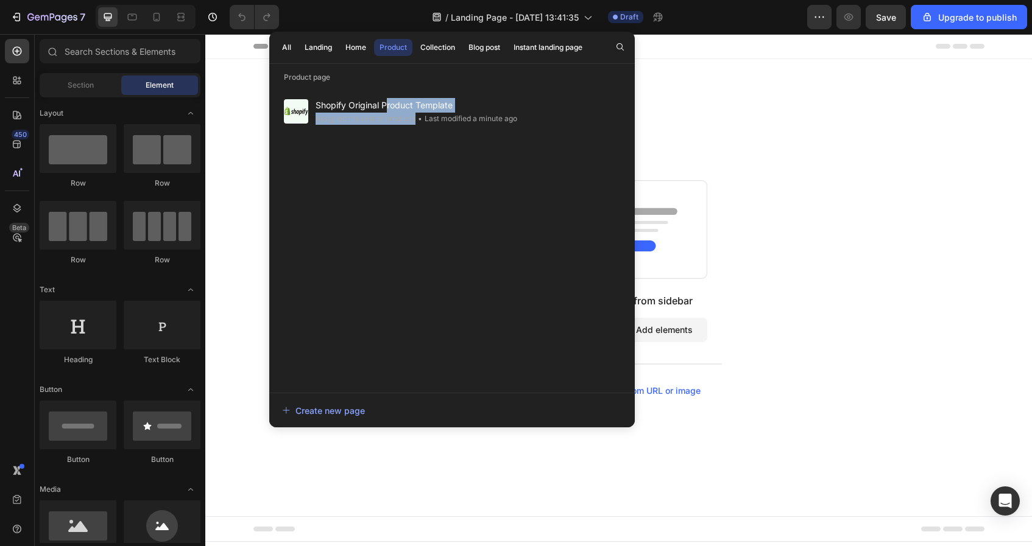
drag, startPoint x: 387, startPoint y: 105, endPoint x: 387, endPoint y: 178, distance: 72.5
click at [387, 178] on div "Shopify Original Product Template Assigned the rest of products • Last modified…" at bounding box center [452, 236] width 351 height 290
click at [453, 77] on p "Product page" at bounding box center [452, 77] width 366 height 12
click at [325, 48] on div "Landing" at bounding box center [318, 47] width 27 height 11
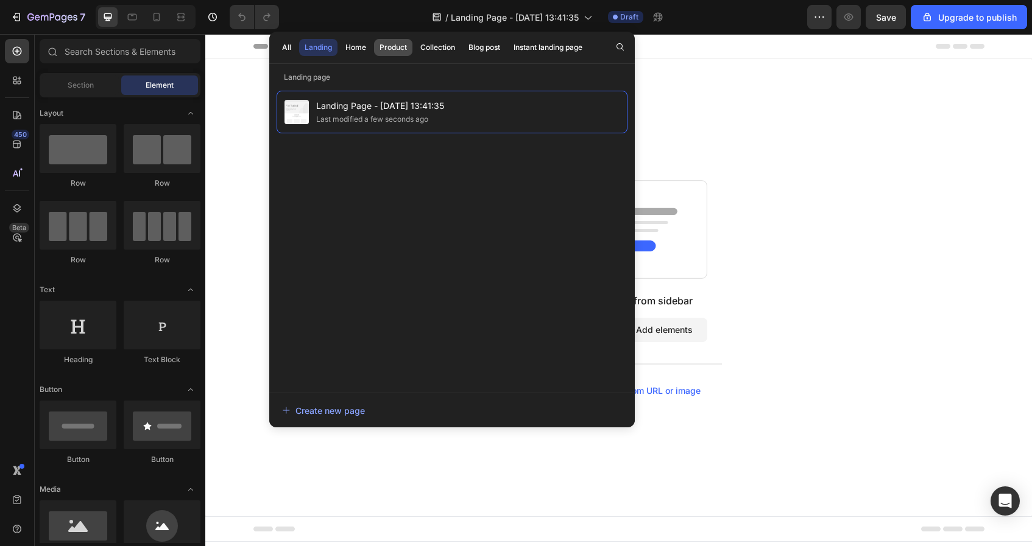
click at [394, 48] on div "Product" at bounding box center [393, 47] width 27 height 11
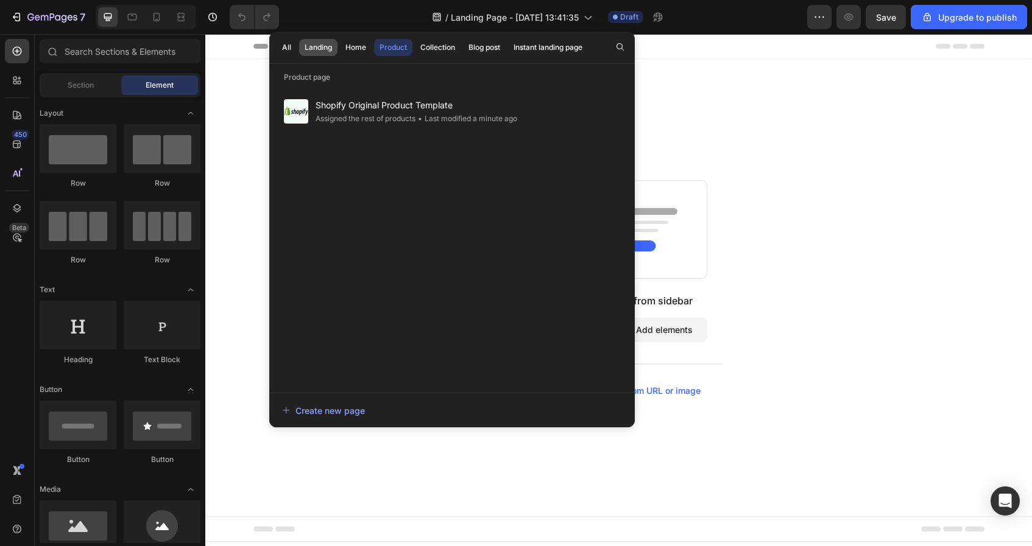
click at [340, 46] on button "Landing" at bounding box center [356, 47] width 32 height 17
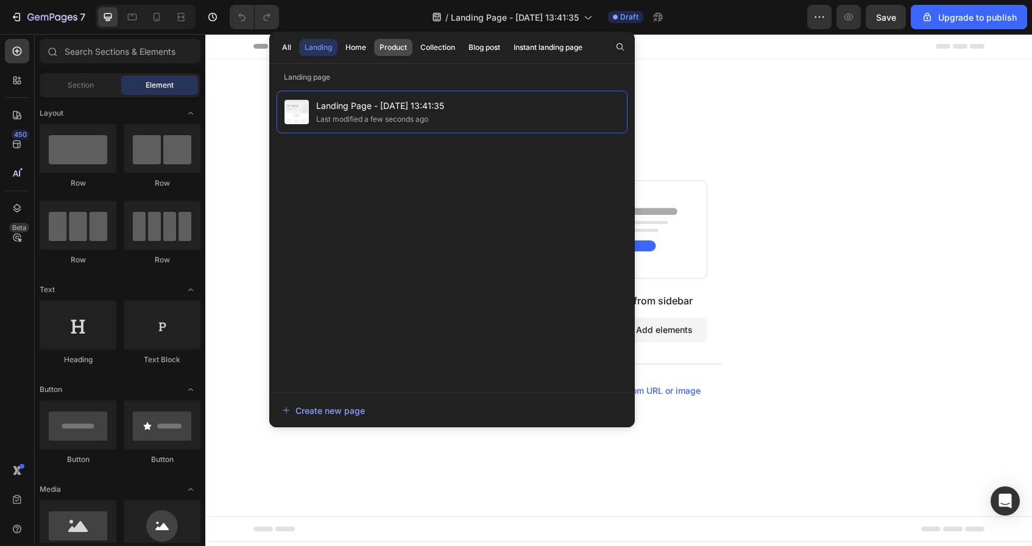
click at [393, 50] on div "Product" at bounding box center [393, 47] width 27 height 11
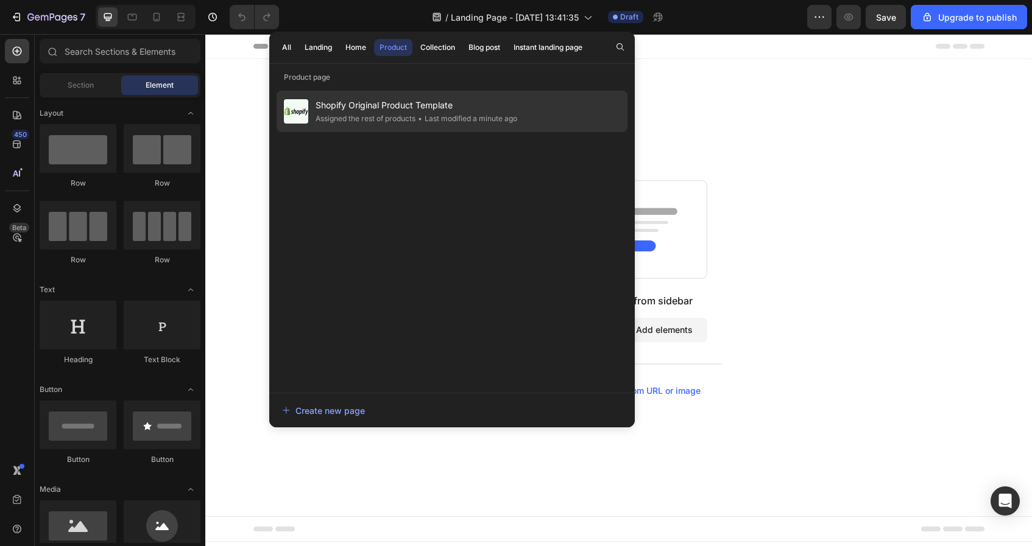
click at [415, 121] on div "Assigned the rest of products" at bounding box center [466, 119] width 102 height 12
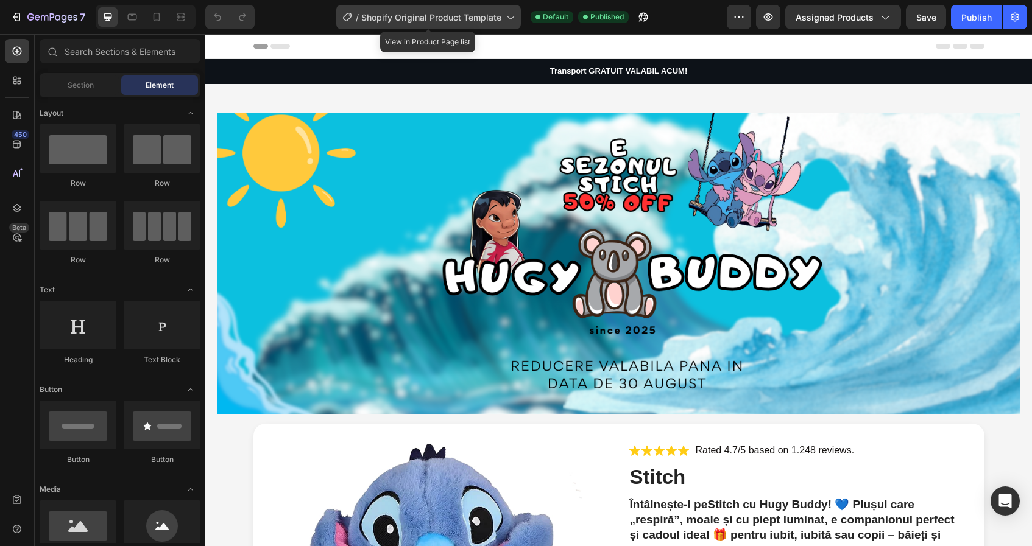
click at [475, 27] on div "/ Shopify Original Product Template" at bounding box center [428, 17] width 185 height 24
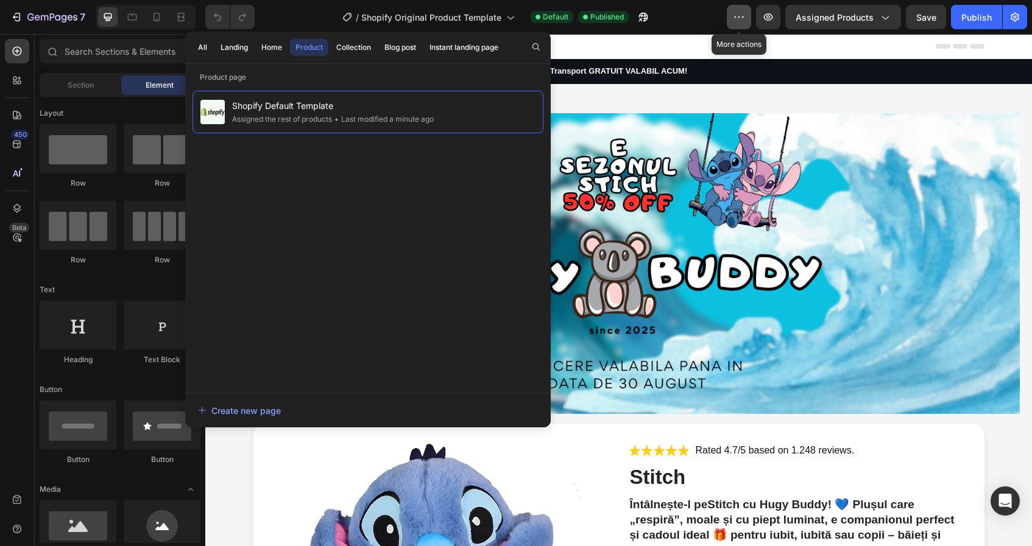
click at [730, 19] on button "button" at bounding box center [739, 17] width 24 height 24
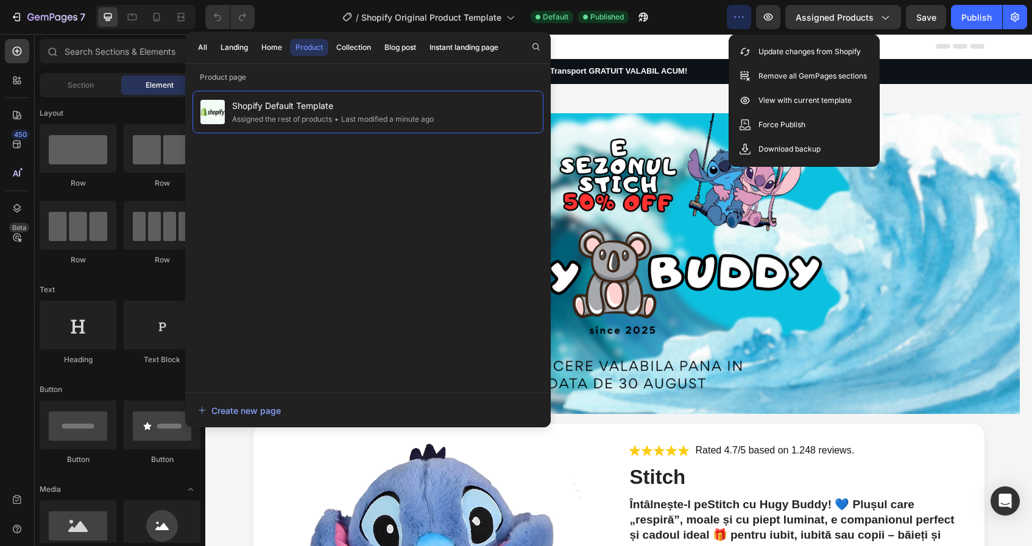
click at [730, 19] on button "button" at bounding box center [739, 17] width 24 height 24
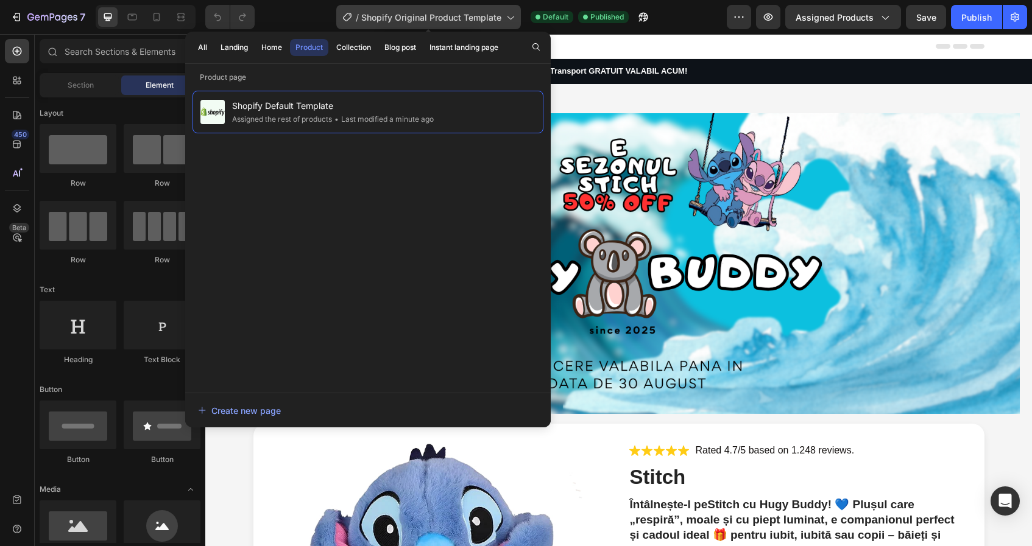
click at [453, 11] on span "Shopify Original Product Template" at bounding box center [431, 17] width 140 height 13
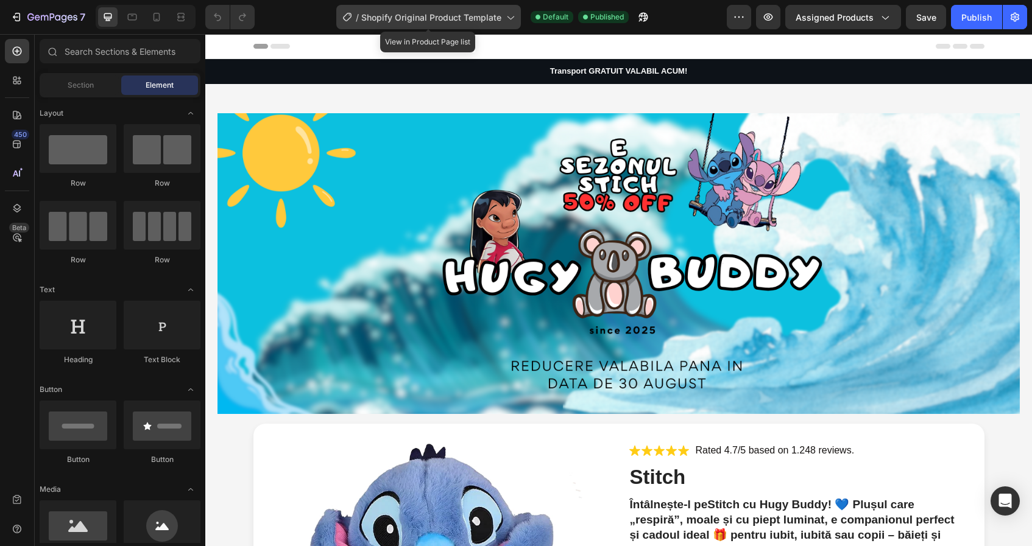
click at [349, 16] on icon at bounding box center [347, 17] width 12 height 12
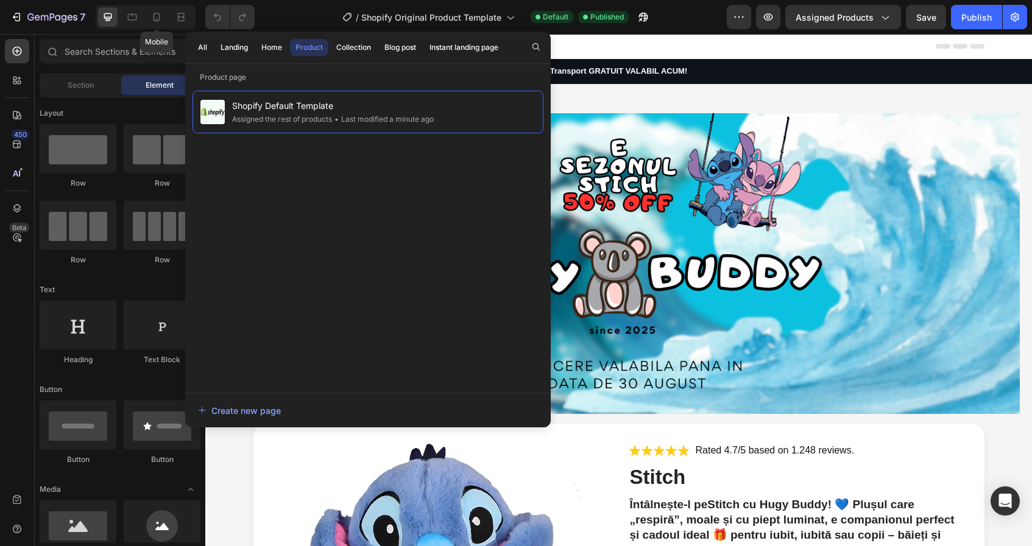
click at [166, 10] on div "Mobile" at bounding box center [146, 17] width 100 height 24
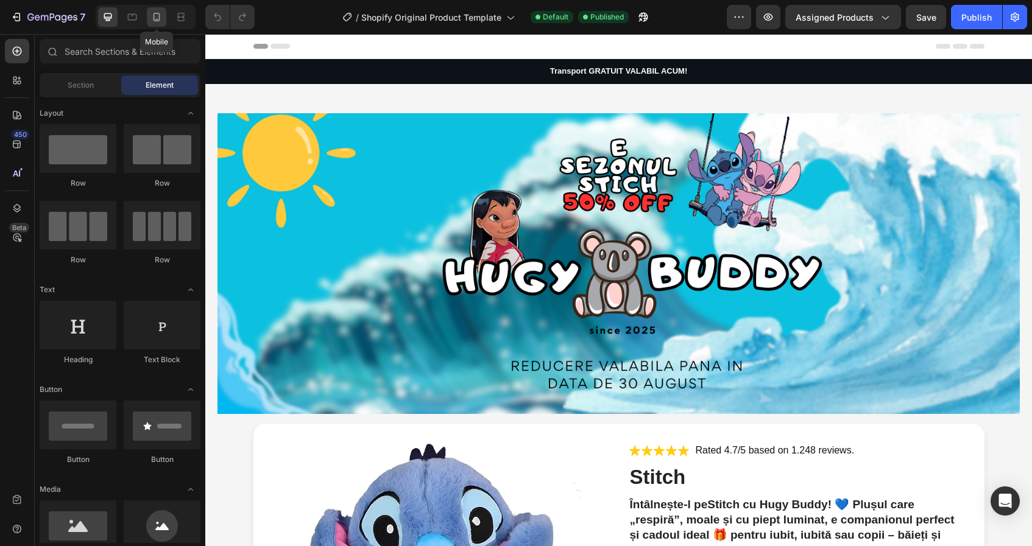
click at [159, 12] on icon at bounding box center [156, 17] width 12 height 12
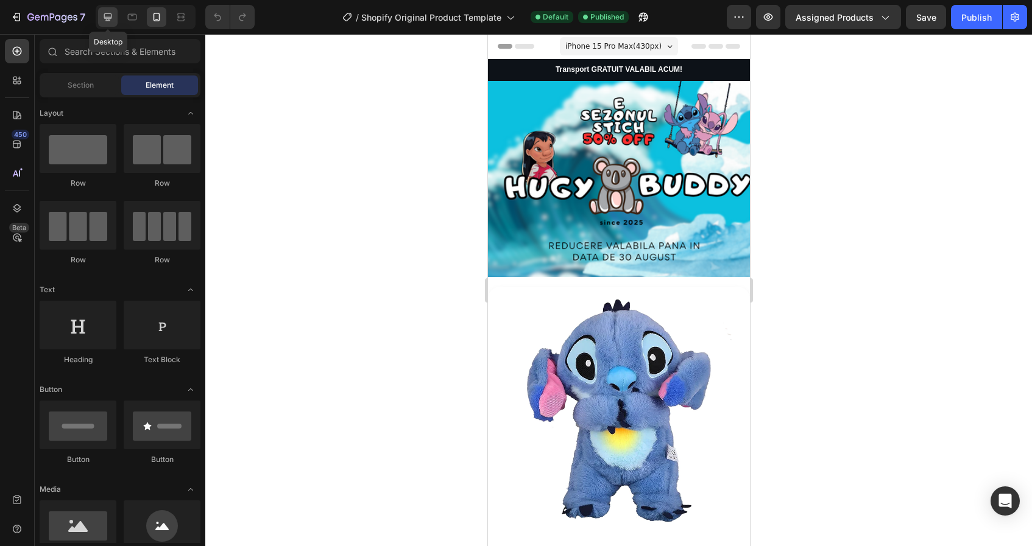
click at [112, 15] on icon at bounding box center [108, 17] width 12 height 12
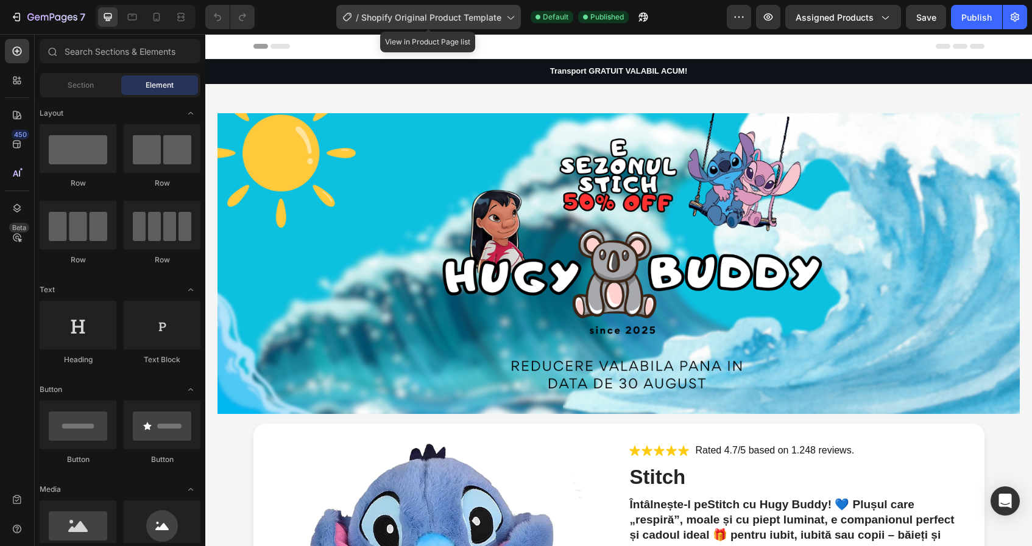
click at [377, 12] on span "Shopify Original Product Template" at bounding box center [431, 17] width 140 height 13
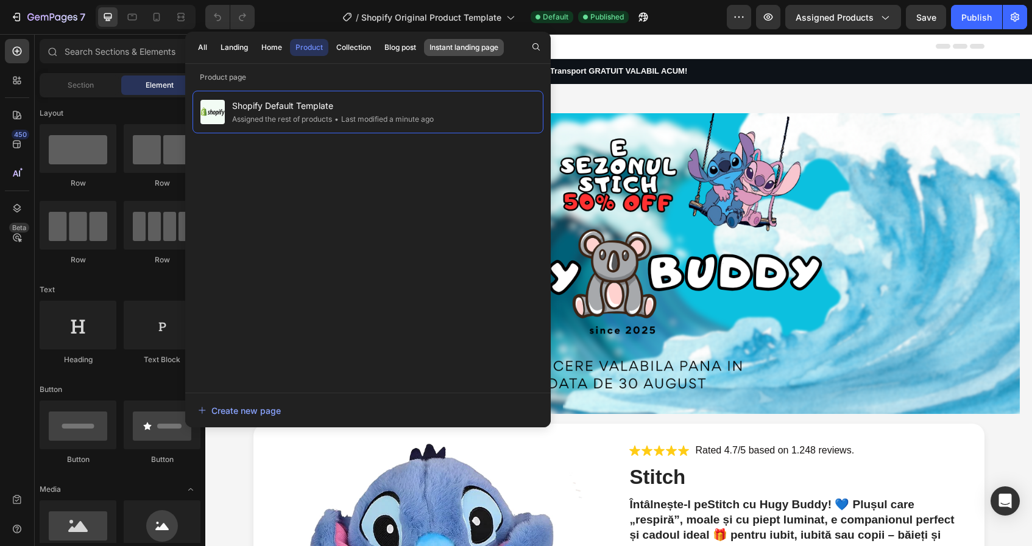
click at [482, 49] on div "Instant landing page" at bounding box center [463, 47] width 69 height 11
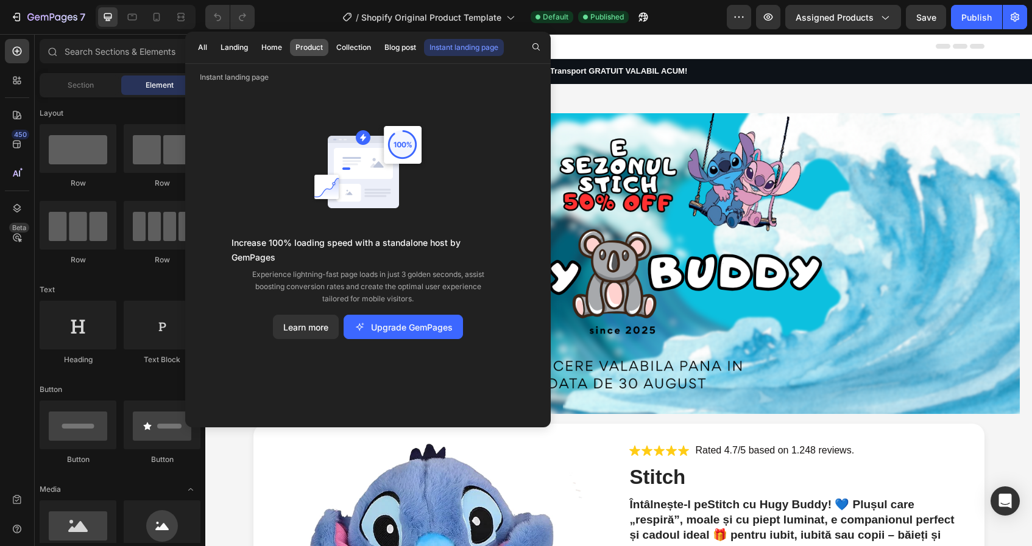
click at [331, 54] on button "Product" at bounding box center [354, 47] width 46 height 17
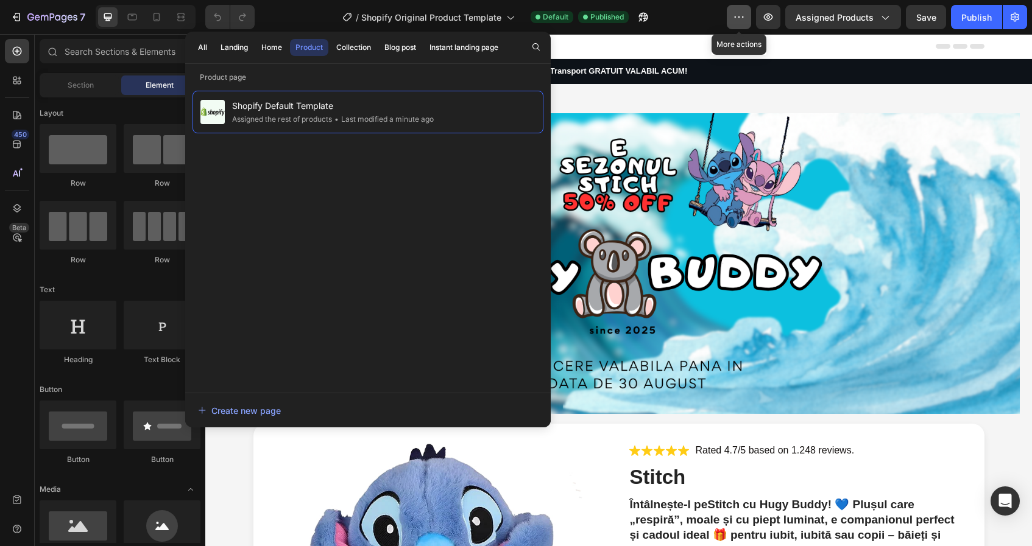
click at [741, 29] on button "button" at bounding box center [739, 17] width 24 height 24
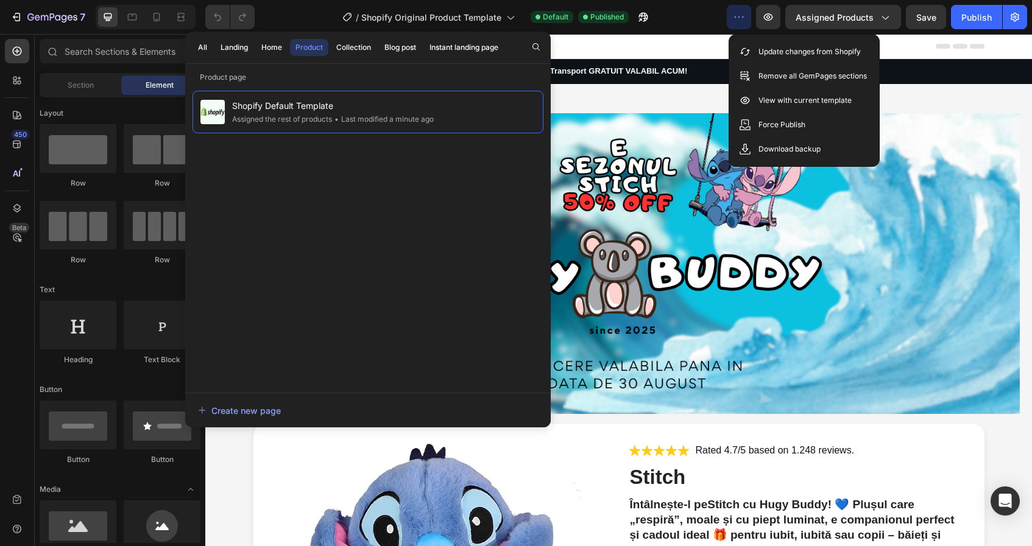
click at [741, 29] on button "button" at bounding box center [739, 17] width 24 height 24
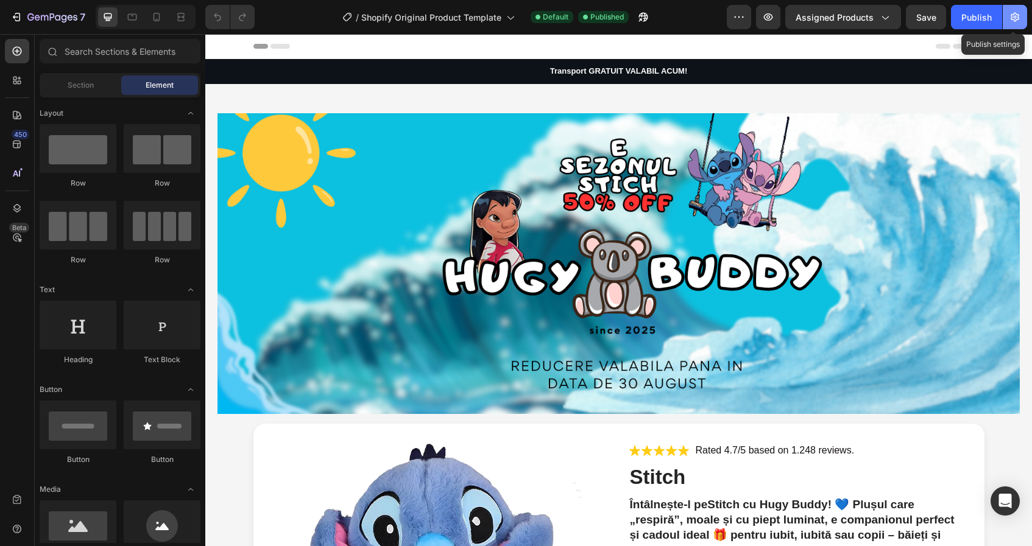
click at [1017, 12] on icon "button" at bounding box center [1015, 17] width 12 height 12
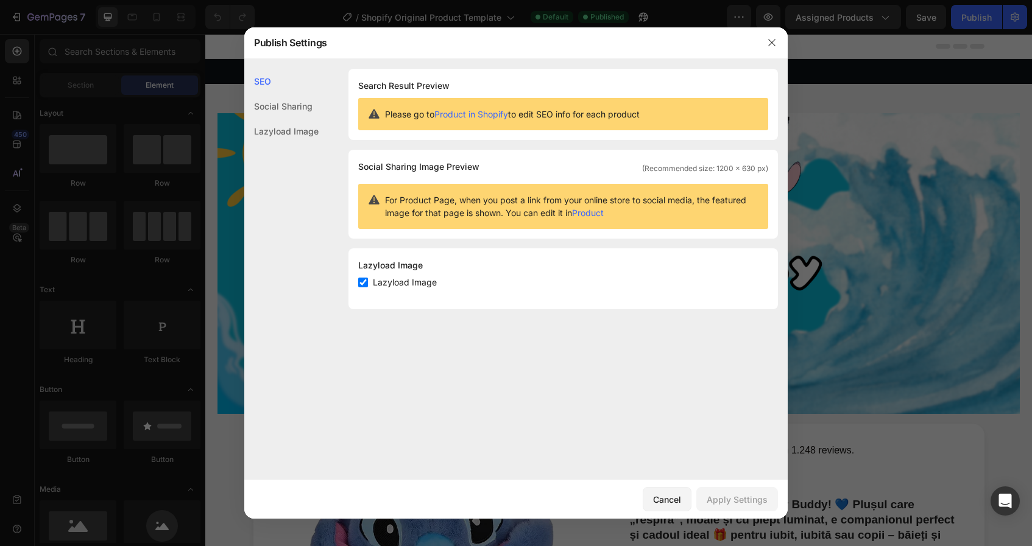
drag, startPoint x: 855, startPoint y: 60, endPoint x: 652, endPoint y: 26, distance: 206.3
click at [855, 60] on div at bounding box center [516, 273] width 1032 height 546
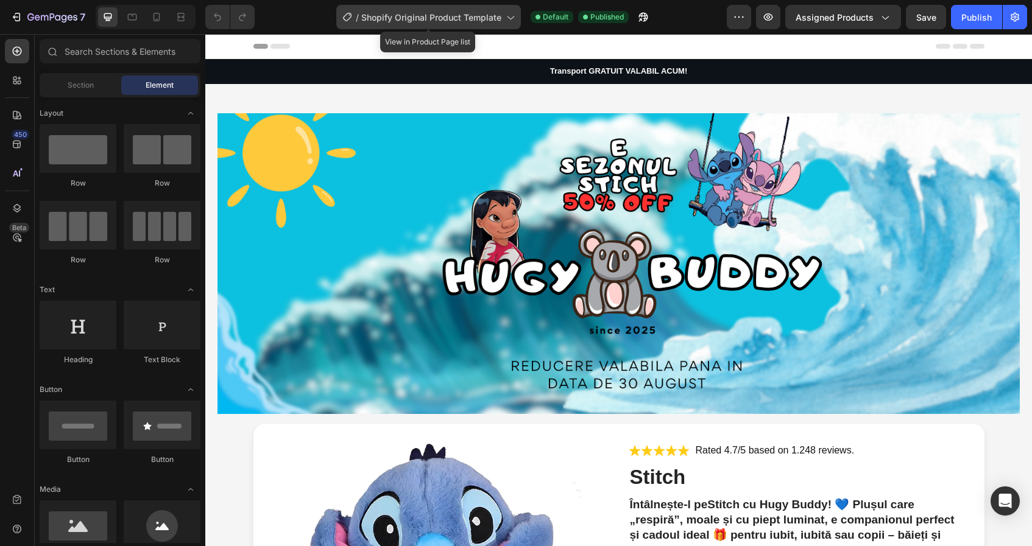
click at [403, 15] on span "Shopify Original Product Template" at bounding box center [431, 17] width 140 height 13
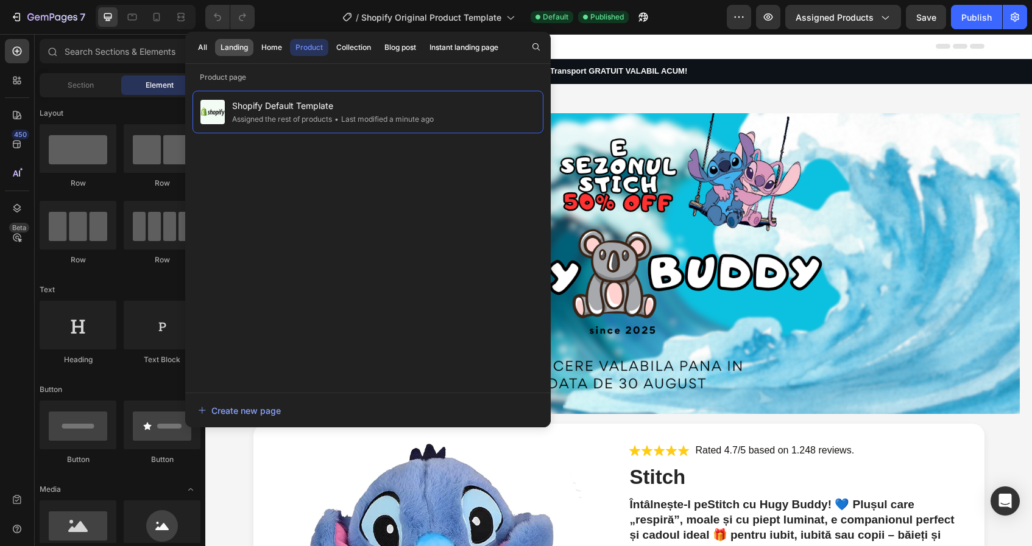
click at [235, 49] on div "Landing" at bounding box center [234, 47] width 27 height 11
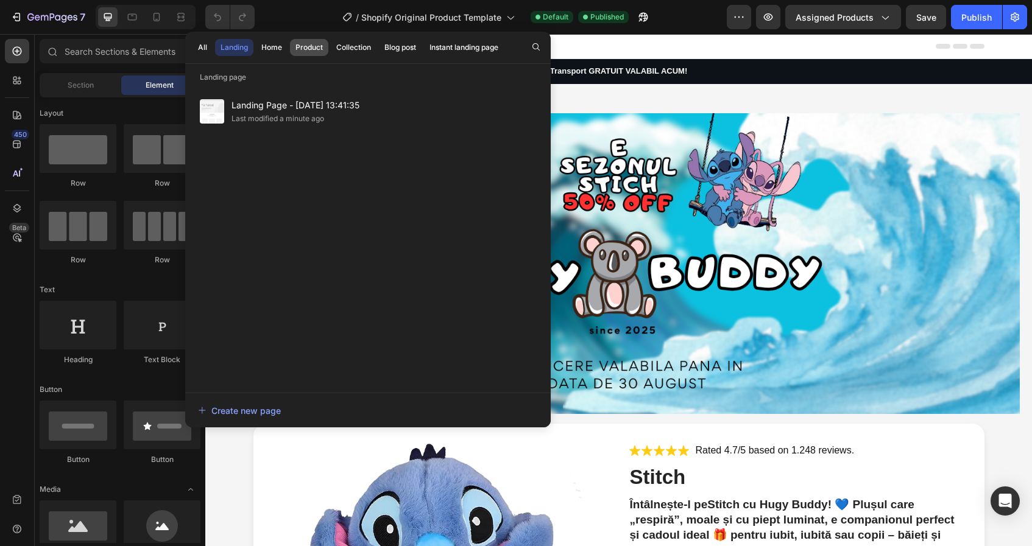
click at [314, 46] on div "Product" at bounding box center [308, 47] width 27 height 11
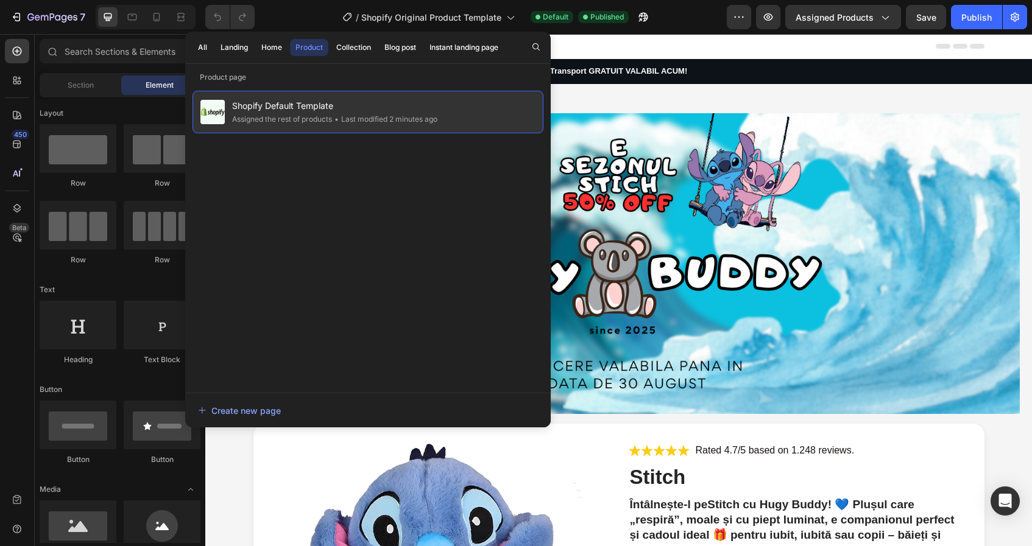
click at [305, 91] on div "Shopify Default Template Assigned the rest of products • Last modified 2 minute…" at bounding box center [368, 112] width 351 height 43
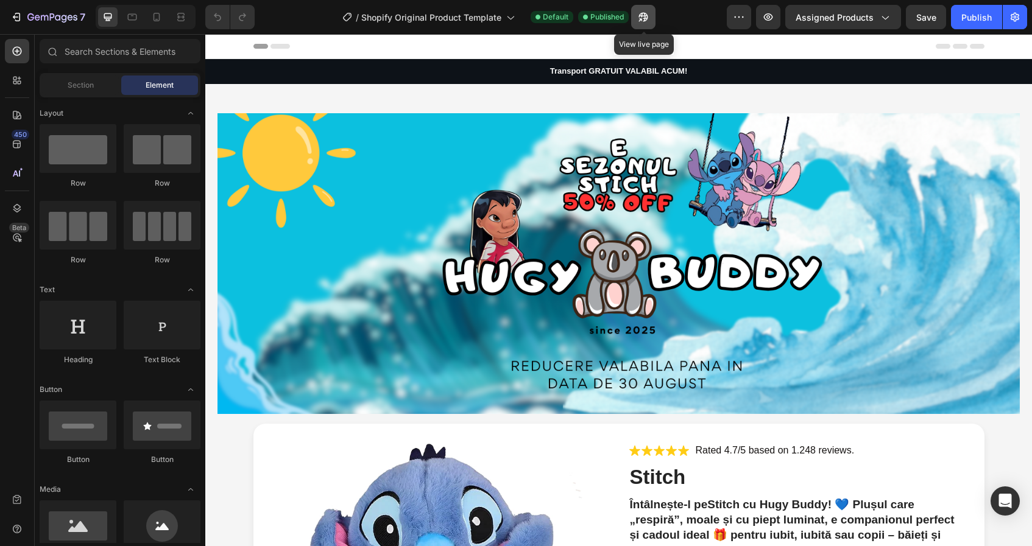
click at [646, 23] on button "button" at bounding box center [643, 17] width 24 height 24
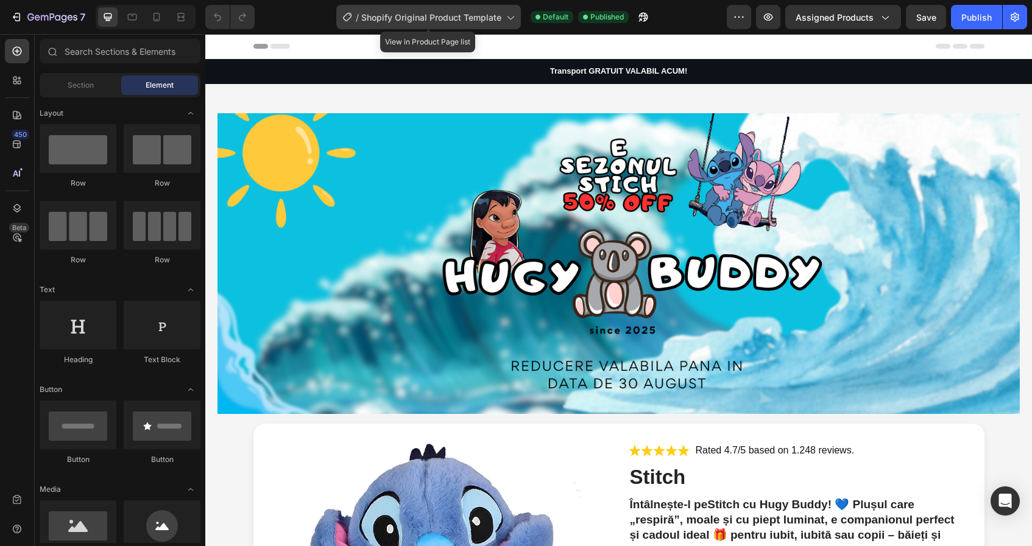
click at [469, 18] on span "Shopify Original Product Template" at bounding box center [431, 17] width 140 height 13
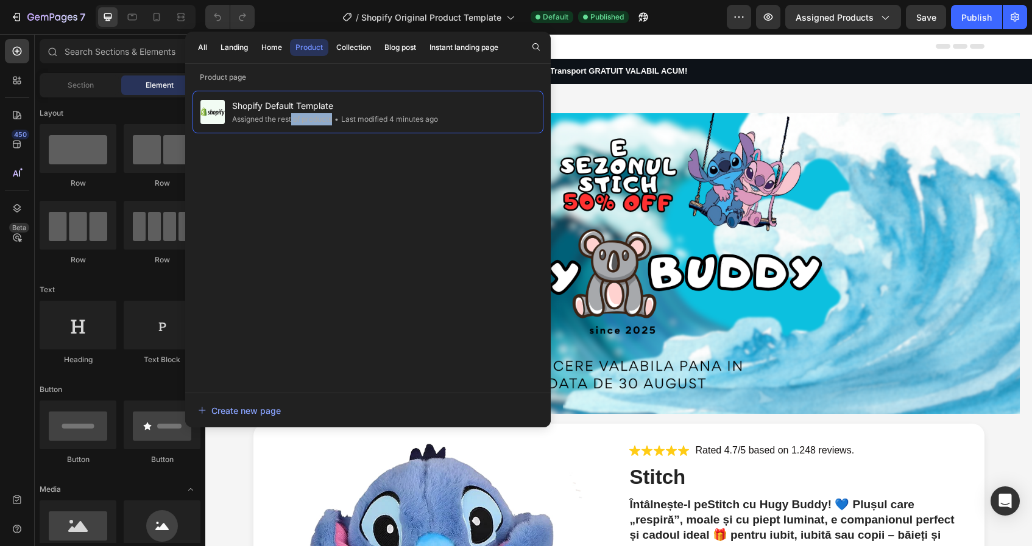
drag, startPoint x: 292, startPoint y: 121, endPoint x: 326, endPoint y: 202, distance: 87.4
click at [326, 202] on div "Shopify Default Template Assigned the rest of products • Last modified 4 minute…" at bounding box center [368, 236] width 351 height 290
click at [231, 49] on div "Landing" at bounding box center [234, 47] width 27 height 11
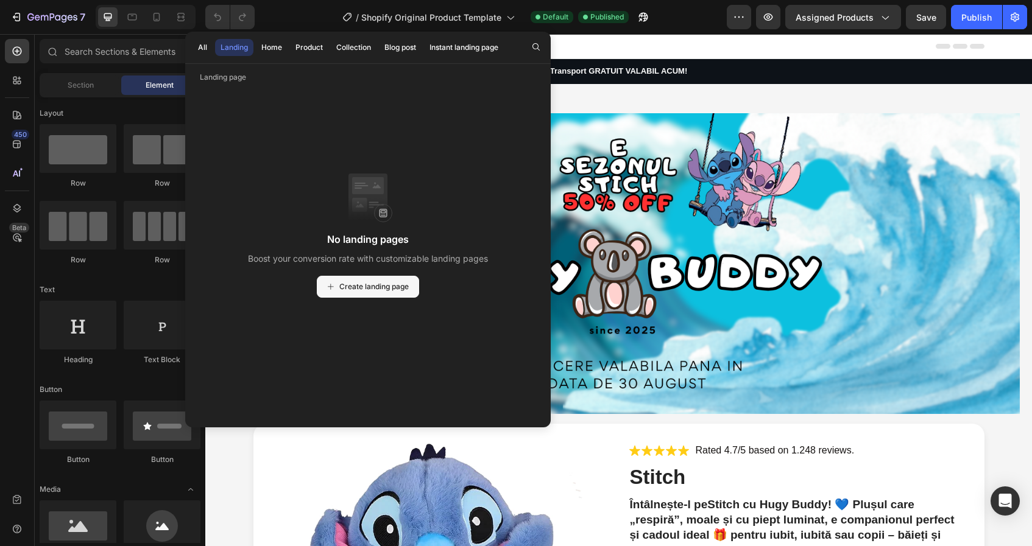
click at [358, 293] on button "Create landing page" at bounding box center [368, 287] width 102 height 22
click at [683, 85] on div "Image Product Images Icon Icon Icon Icon Icon Icon List Rated 4.7/5 based on 1.…" at bounding box center [618, 507] width 827 height 847
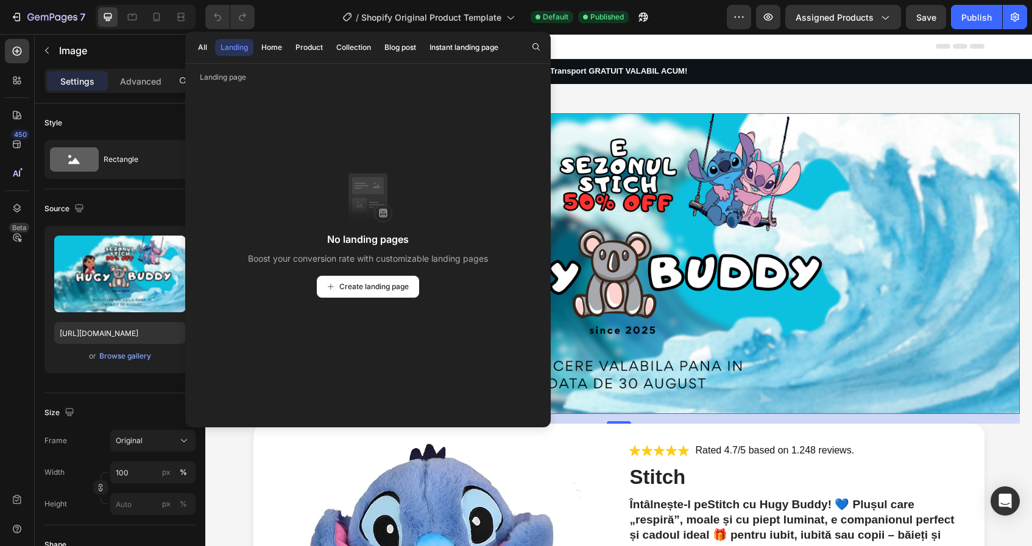
click at [709, 263] on img at bounding box center [618, 263] width 802 height 301
click at [271, 25] on div "/ Shopify Original Product Template Default Published" at bounding box center [495, 17] width 462 height 24
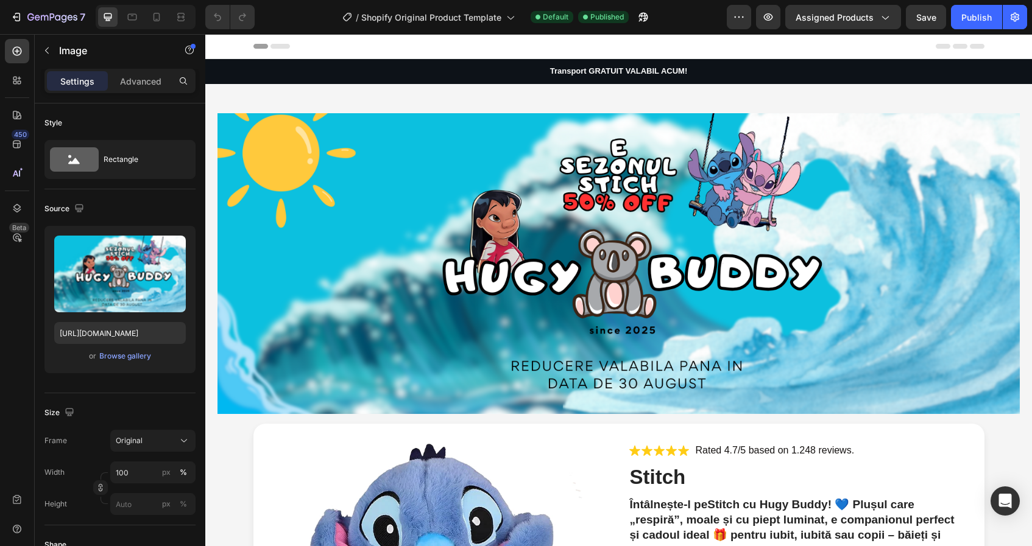
click at [447, 155] on img at bounding box center [618, 263] width 802 height 301
click at [450, 133] on img at bounding box center [618, 263] width 802 height 301
click at [456, 95] on div "Image Product Images Icon Icon Icon Icon Icon Icon List Rated 4.7/5 based on 1.…" at bounding box center [618, 507] width 827 height 847
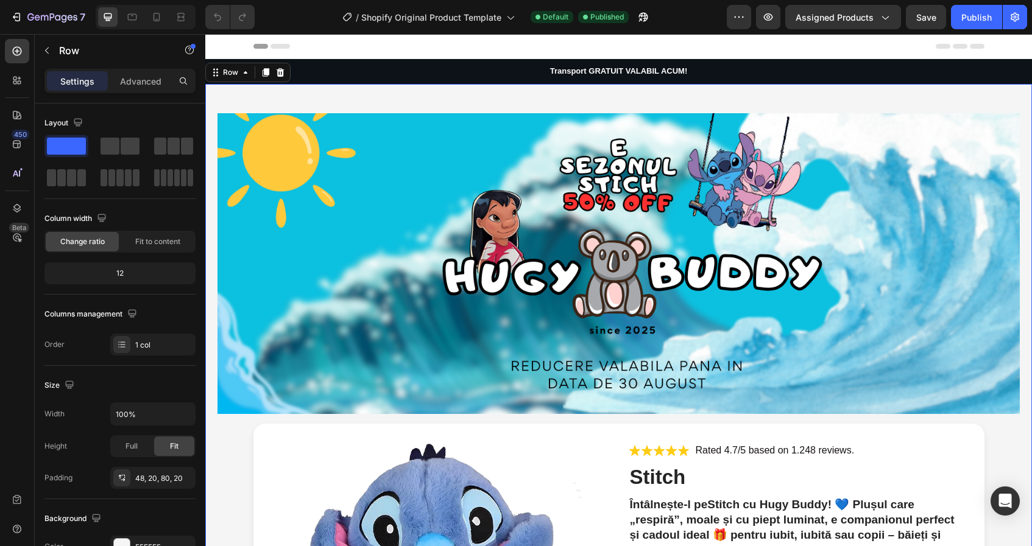
click at [456, 95] on div "Image Product Images Icon Icon Icon Icon Icon Icon List Rated 4.7/5 based on 1.…" at bounding box center [618, 507] width 827 height 847
click at [741, 21] on icon "button" at bounding box center [739, 17] width 12 height 12
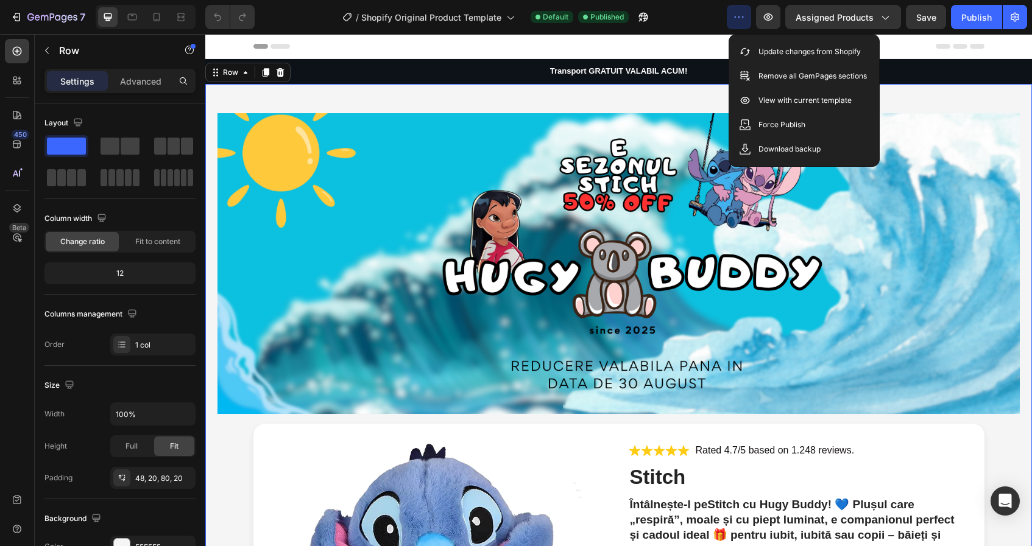
click at [741, 20] on icon "button" at bounding box center [739, 17] width 12 height 12
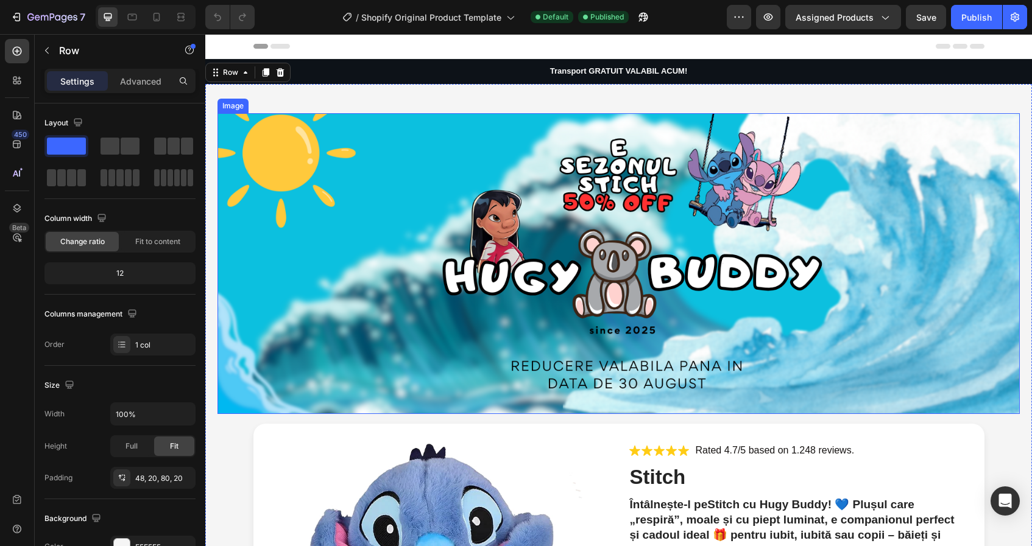
click at [567, 214] on img at bounding box center [618, 263] width 802 height 301
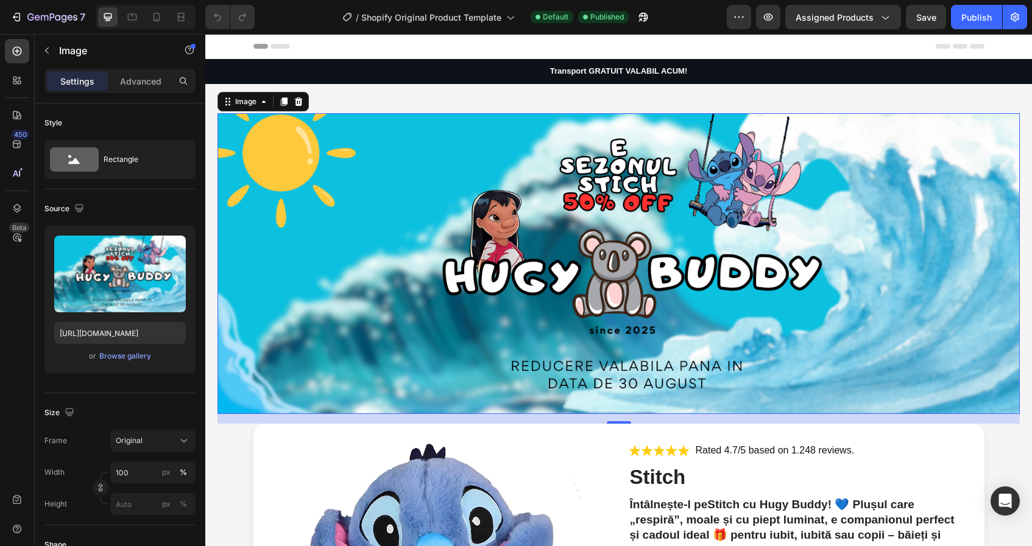
click at [554, 150] on img at bounding box center [618, 263] width 802 height 301
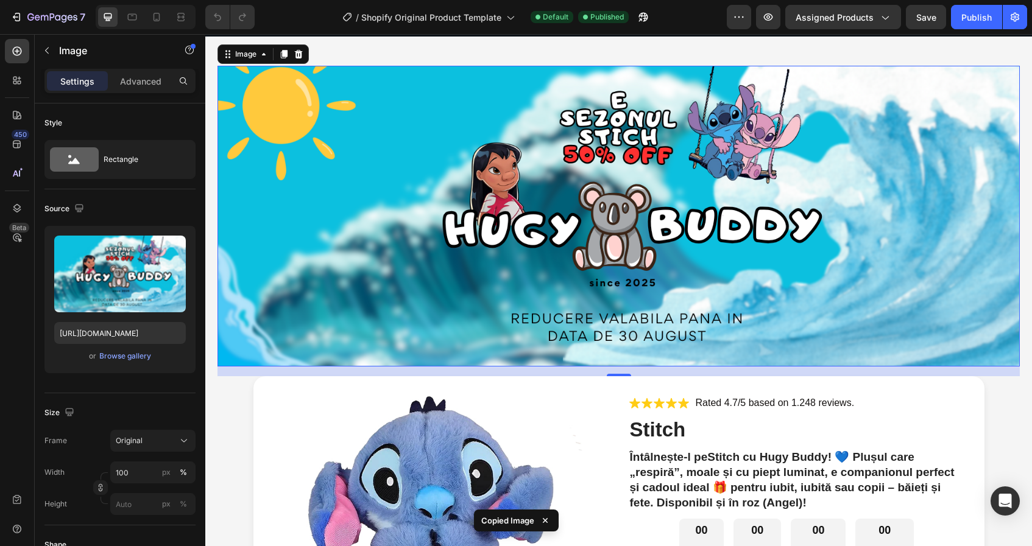
scroll to position [101, 0]
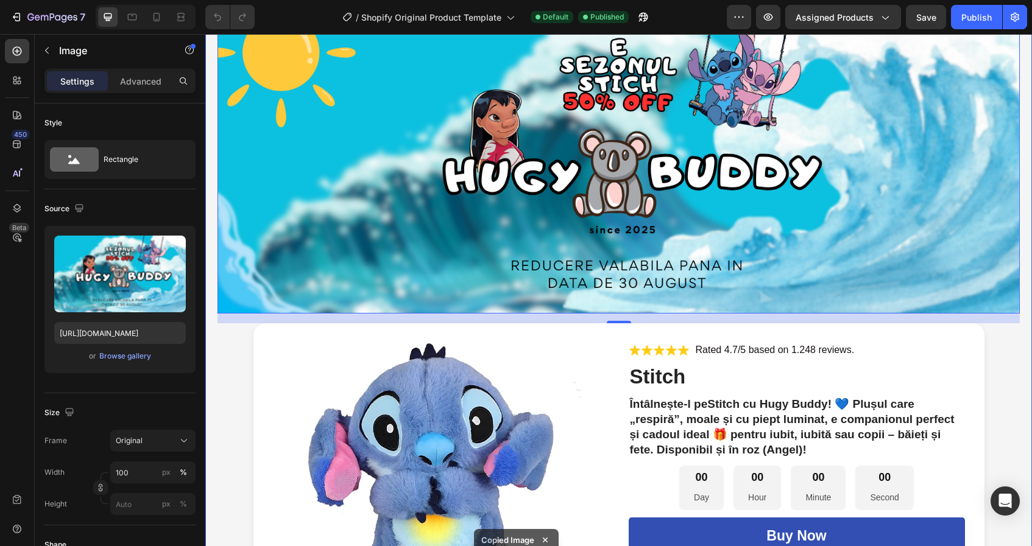
click at [243, 445] on div "Image 16 Product Images Icon Icon Icon Icon Icon Icon List Rated 4.7/5 based on…" at bounding box center [618, 397] width 802 height 769
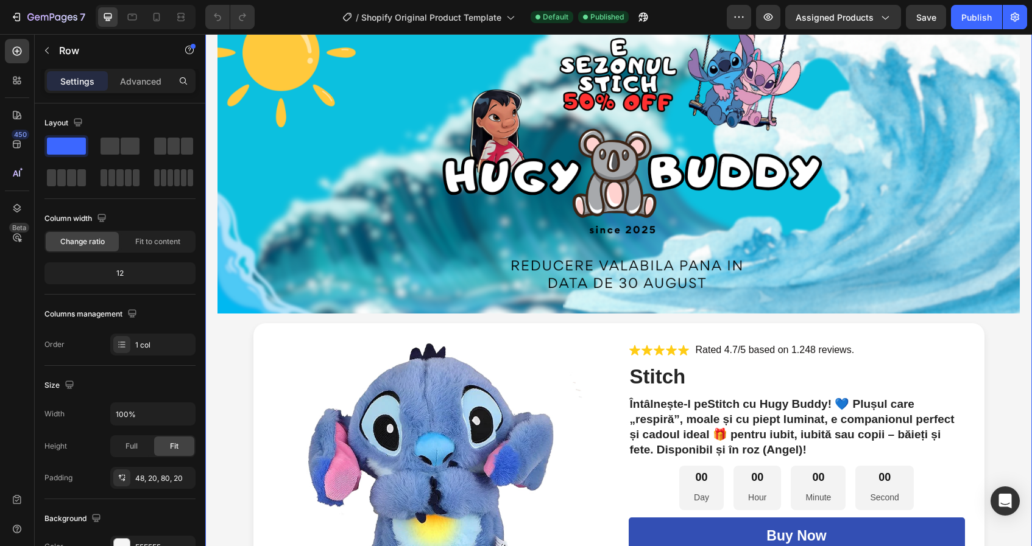
click at [243, 445] on div "Image Product Images Icon Icon Icon Icon Icon Icon List Rated 4.7/5 based on 1.…" at bounding box center [618, 397] width 802 height 769
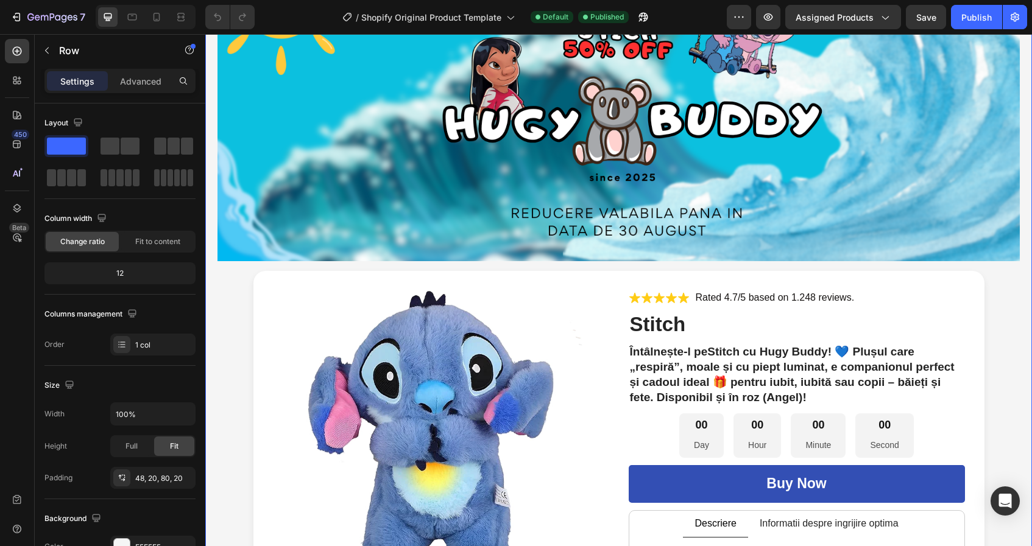
scroll to position [154, 0]
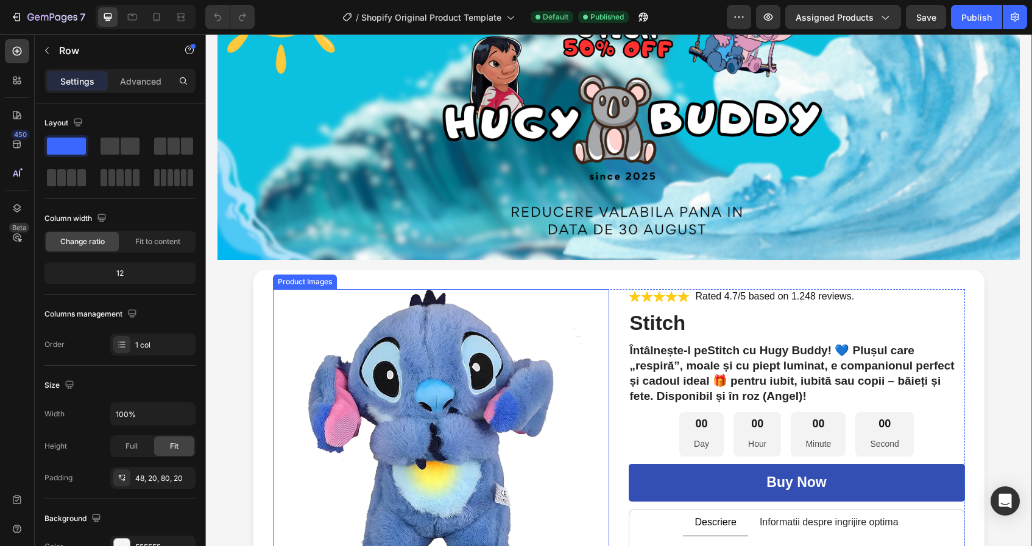
click at [282, 410] on img at bounding box center [431, 447] width 317 height 317
click at [241, 369] on div "Image Product Images 0 Icon Icon Icon Icon Icon Icon List Rated 4.7/5 based on …" at bounding box center [618, 343] width 802 height 769
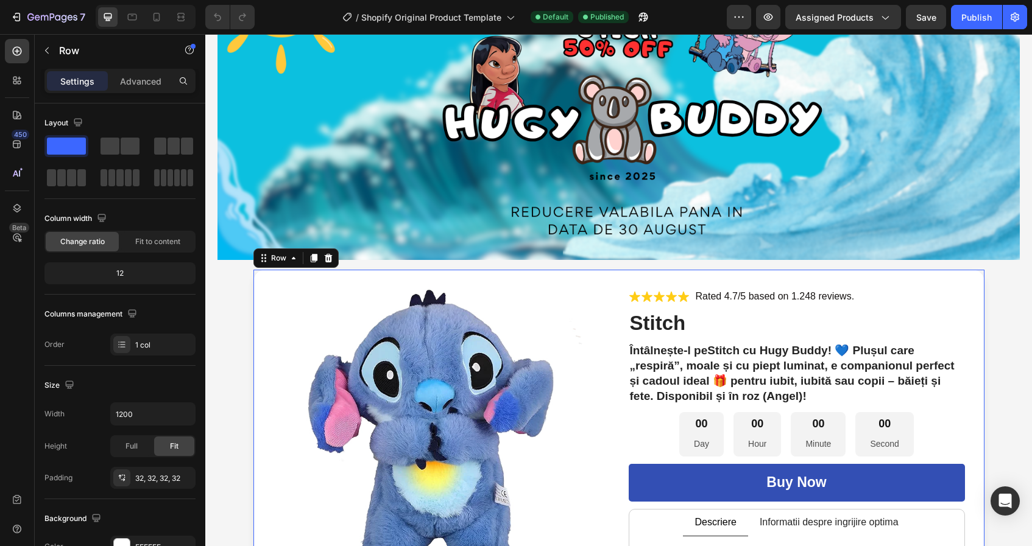
click at [267, 369] on div "Product Images Icon Icon Icon Icon Icon Icon List Rated 4.7/5 based on 1.248 re…" at bounding box center [618, 499] width 731 height 458
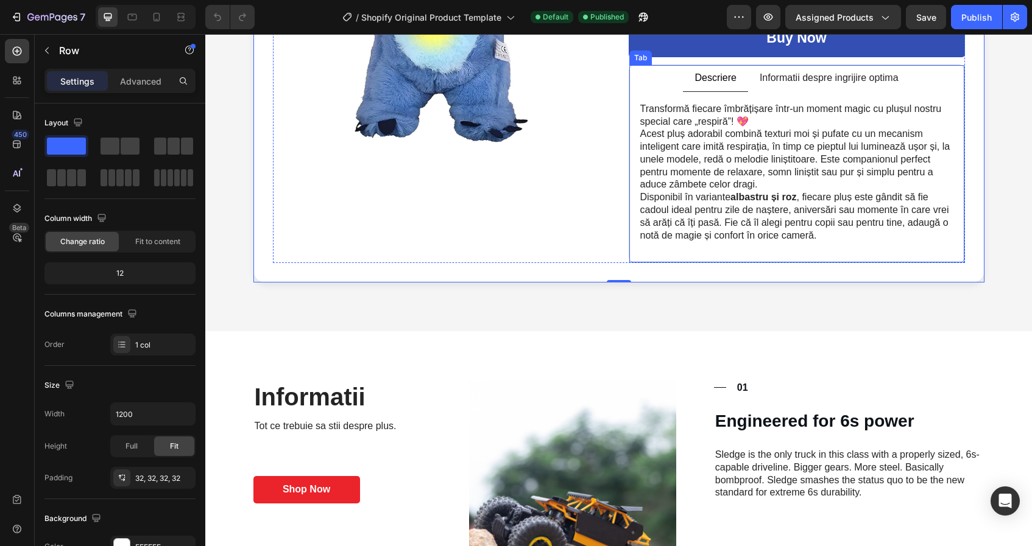
scroll to position [595, 0]
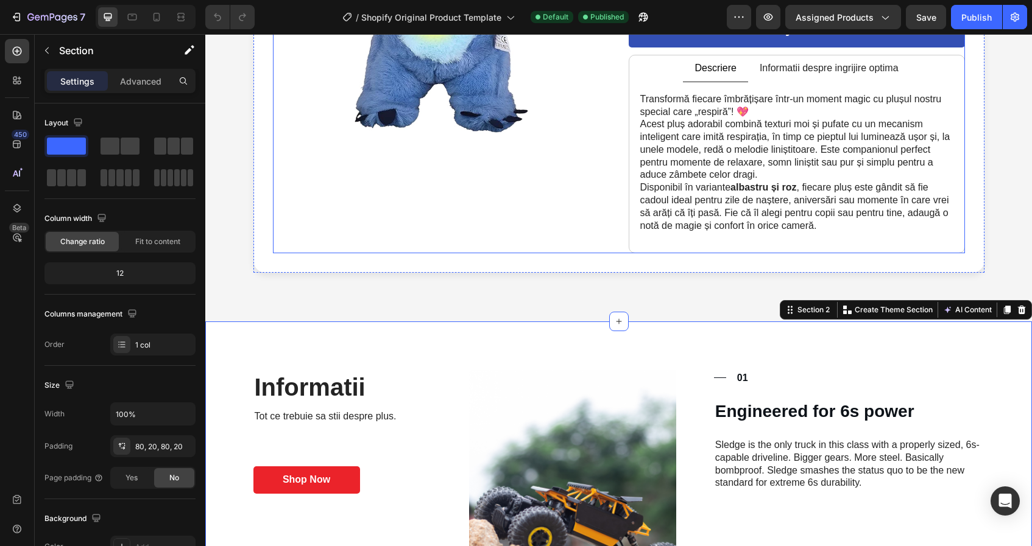
scroll to position [606, 0]
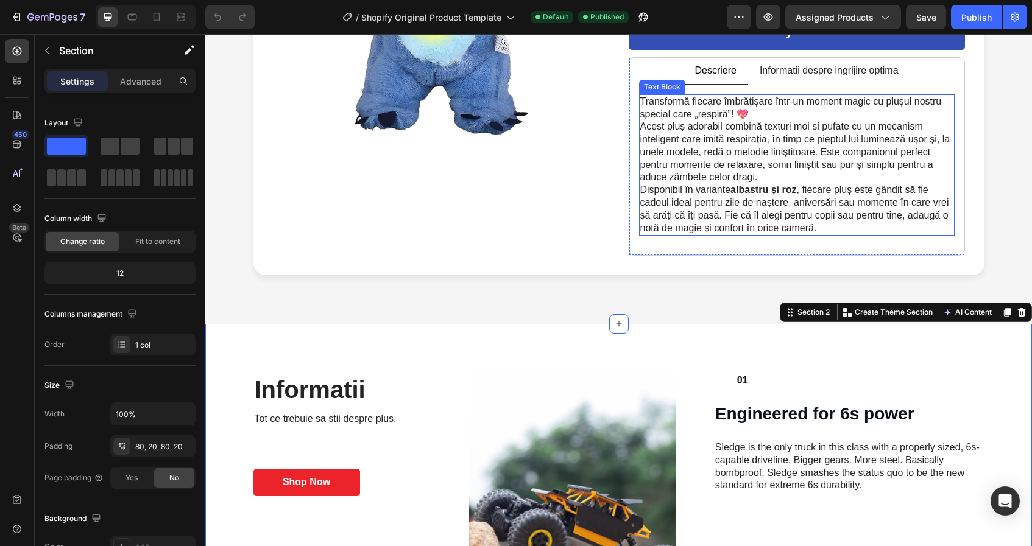
click at [671, 180] on p "Acest pluș adorabil combină texturi moi și pufate cu un mecanism inteligent car…" at bounding box center [796, 152] width 313 height 63
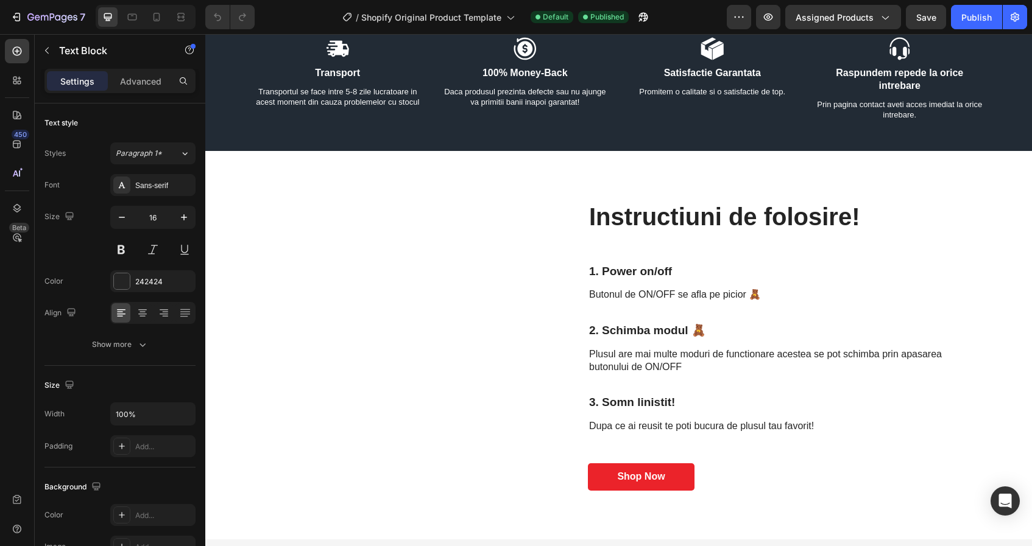
scroll to position [1870, 0]
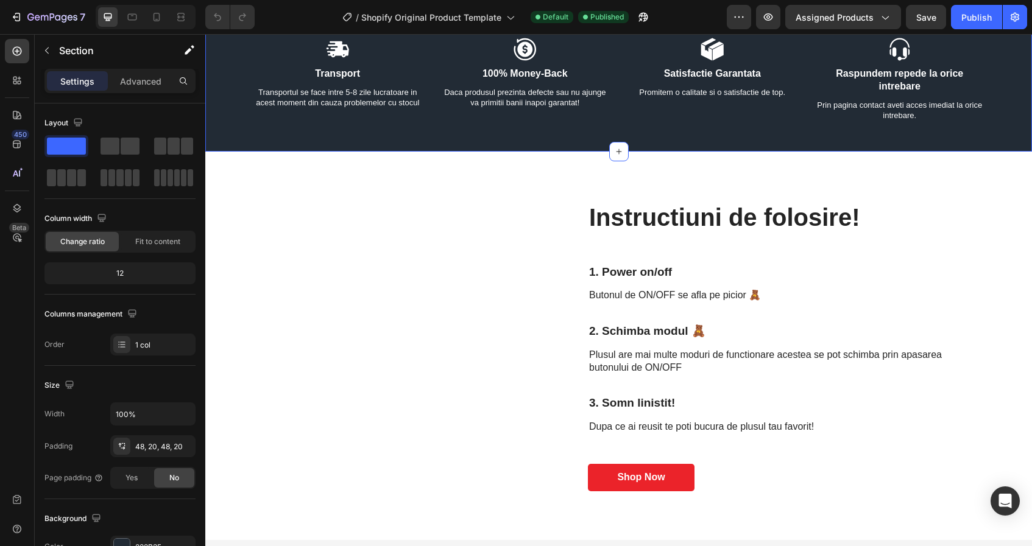
click at [243, 122] on div "Icon Transport Text Block Transportul se face intre 5-8 zile lucratoare in aces…" at bounding box center [618, 79] width 802 height 85
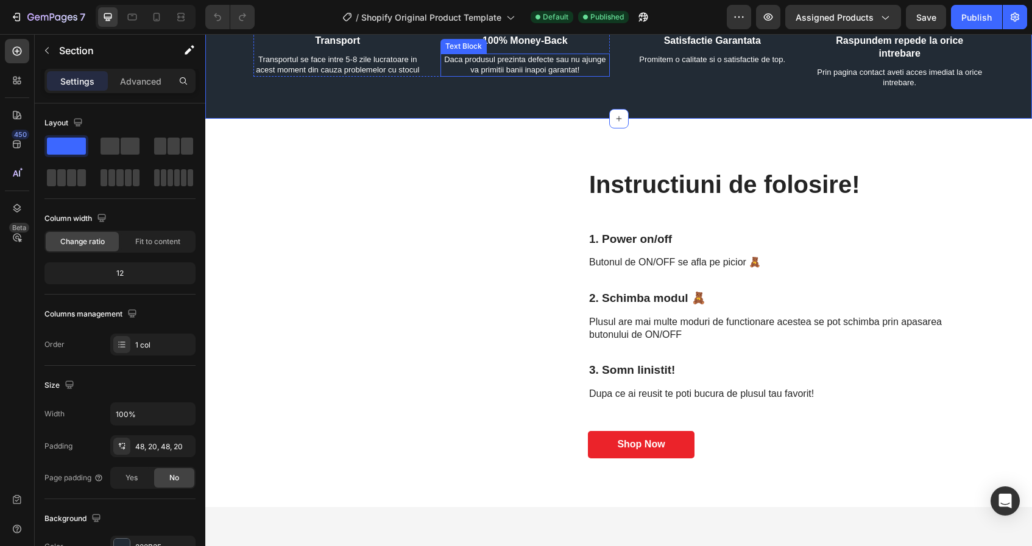
scroll to position [1985, 0]
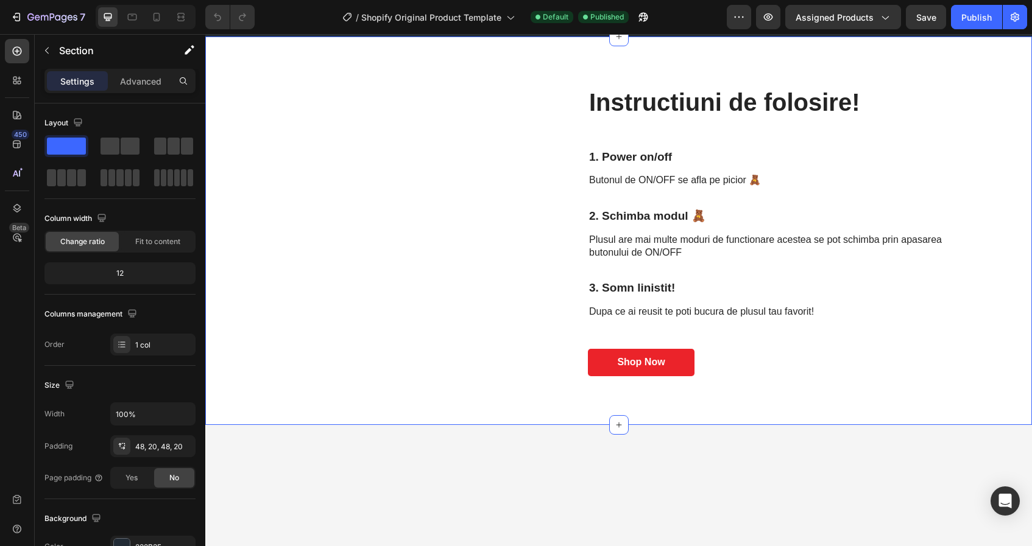
click at [235, 281] on div "Cum il folosesc? Heading Instructiuni de folosire! Heading 1. Power on/off Text…" at bounding box center [618, 230] width 802 height 291
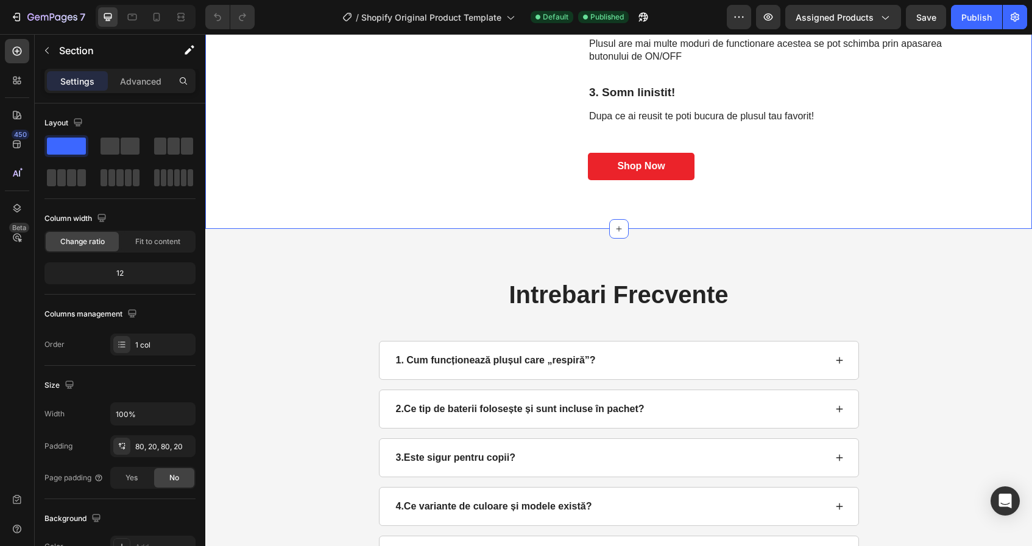
scroll to position [2356, 0]
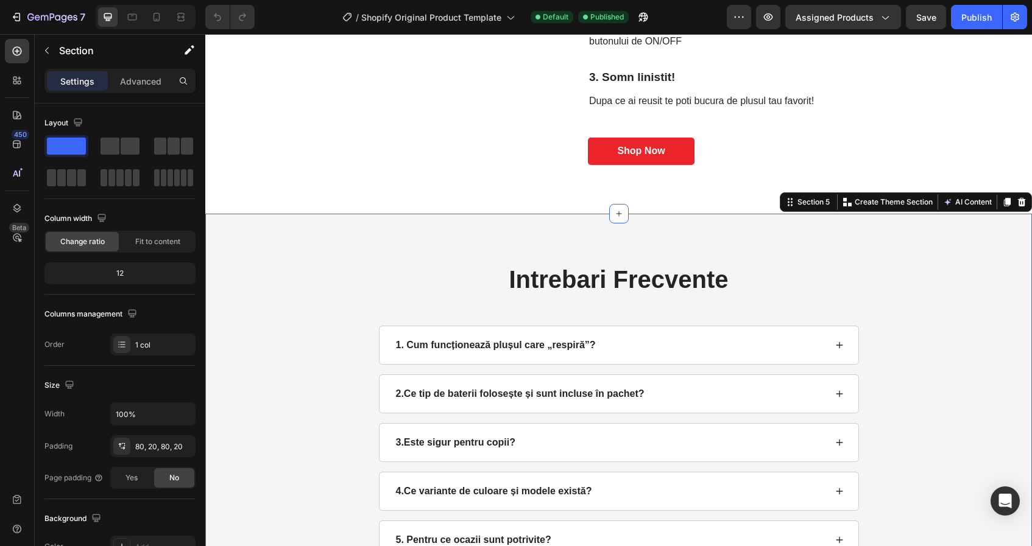
click at [308, 371] on div "Intrebari Frecvente Heading 1. Cum funcționează plușul care „respiră”? 2. Ce ti…" at bounding box center [618, 411] width 802 height 297
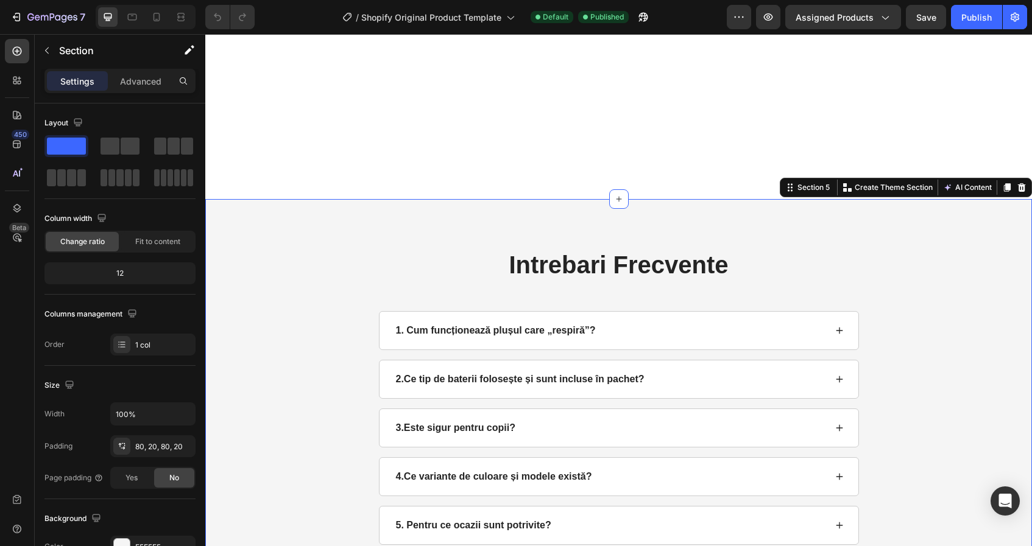
scroll to position [2804, 0]
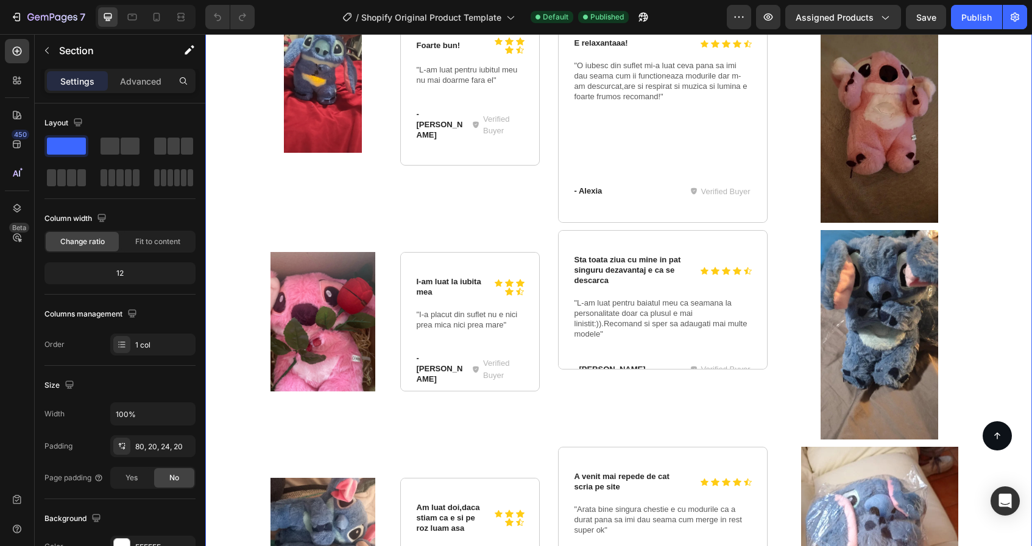
scroll to position [3603, 0]
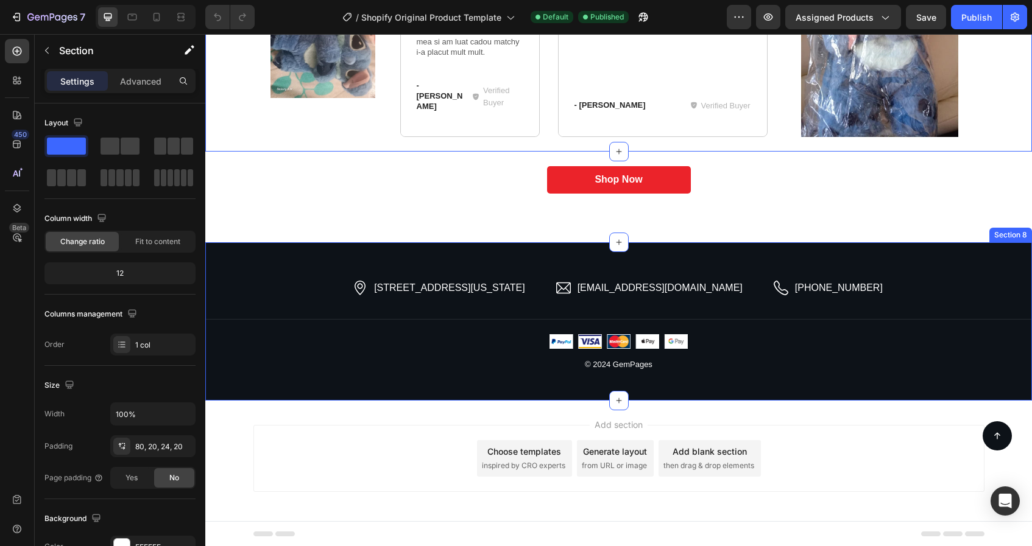
click at [285, 257] on div "2118 Thornridge Cir, Connecticut 35624 Item List hello.gempages@gmail.com Item …" at bounding box center [618, 321] width 827 height 158
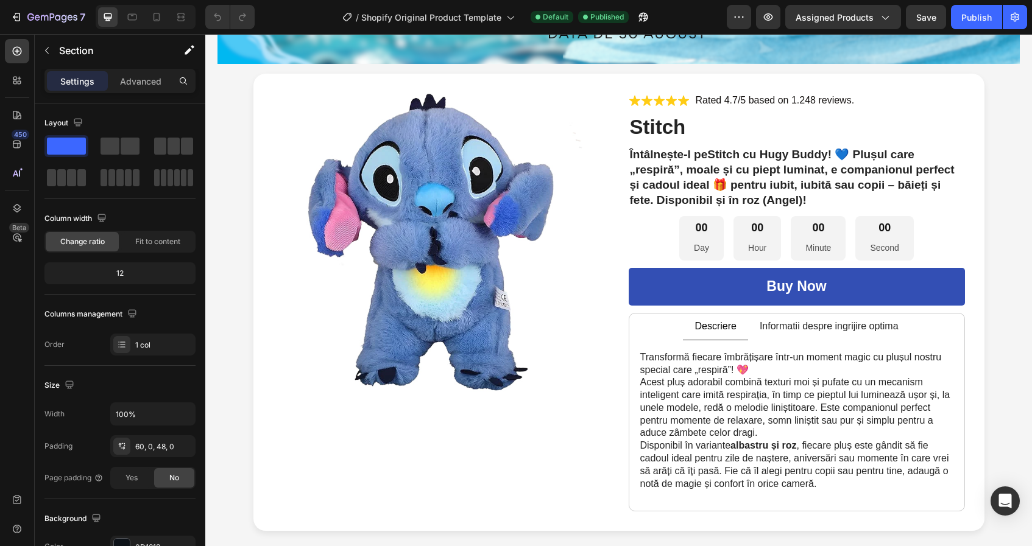
scroll to position [0, 0]
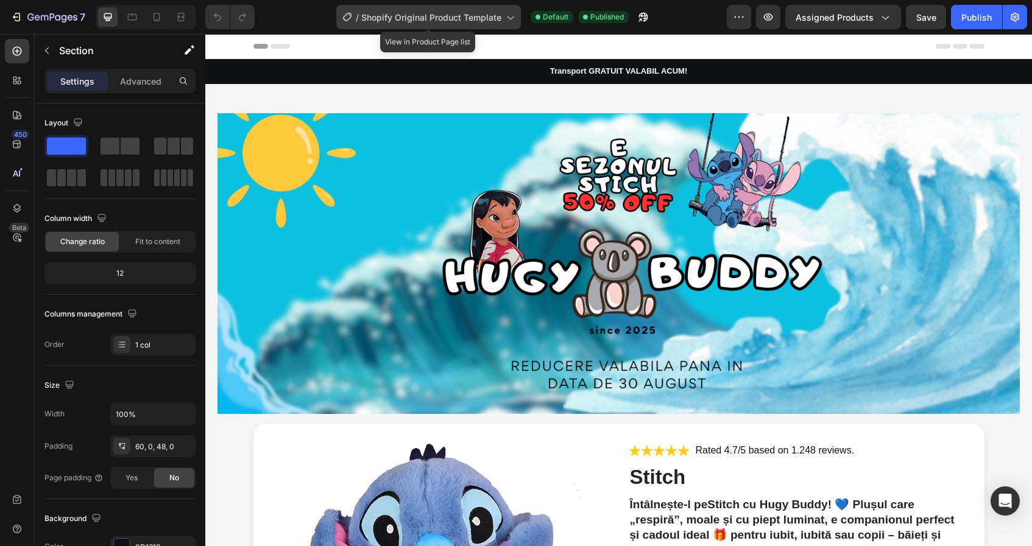
click at [487, 13] on span "Shopify Original Product Template" at bounding box center [431, 17] width 140 height 13
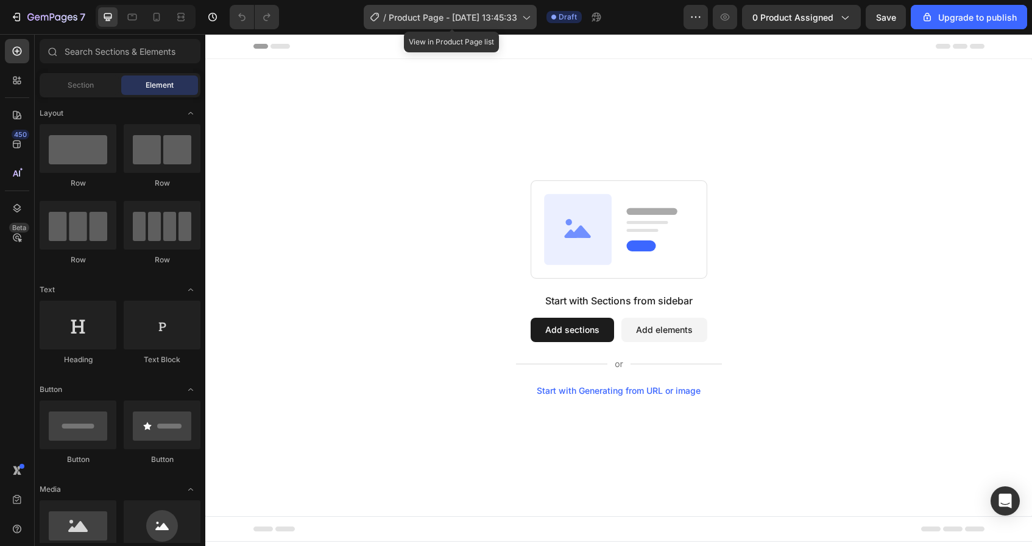
click at [474, 24] on div "/ Product Page - [DATE] 13:45:33" at bounding box center [450, 17] width 173 height 24
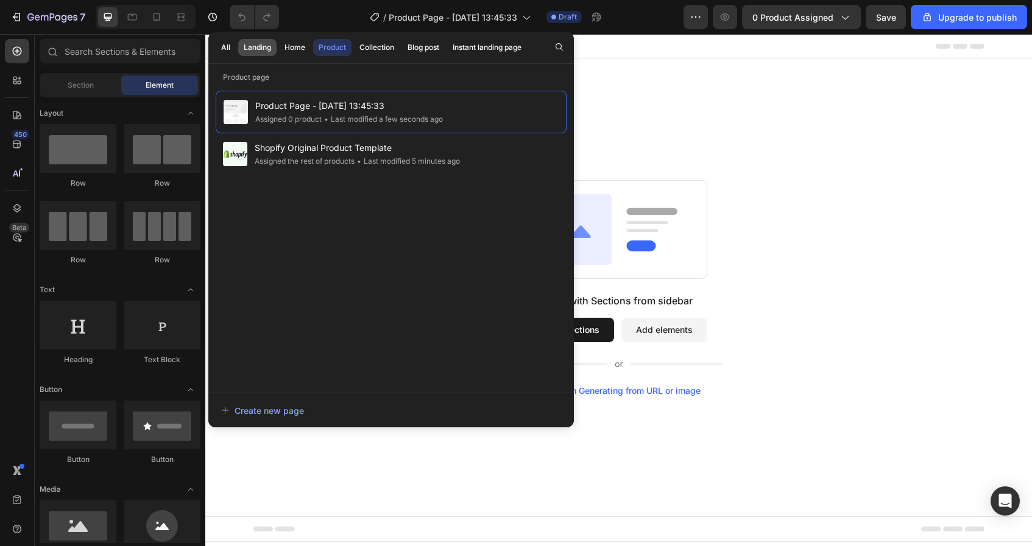
click at [256, 49] on div "Landing" at bounding box center [257, 47] width 27 height 11
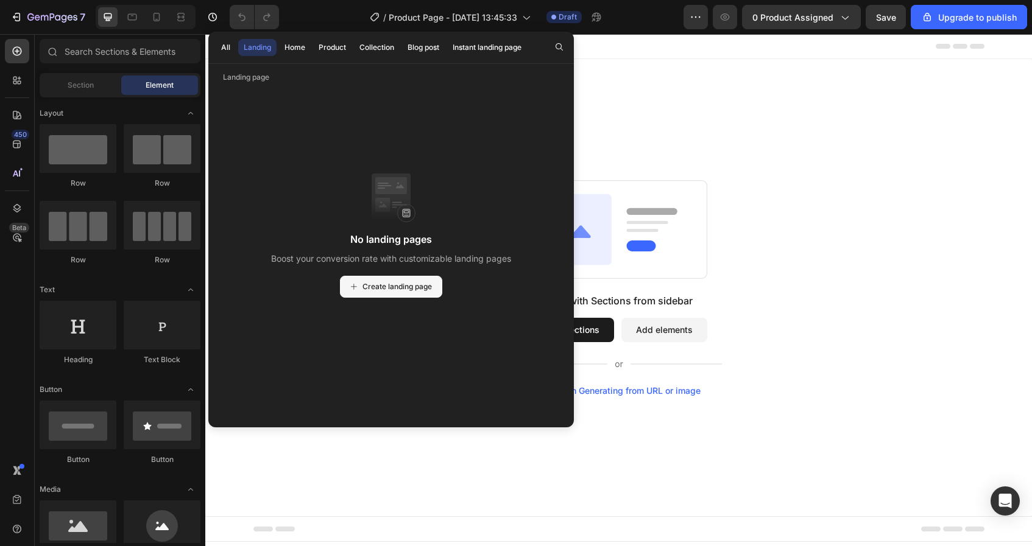
click at [389, 280] on button "Create landing page" at bounding box center [391, 287] width 102 height 22
click at [645, 89] on div "Start with Sections from sidebar Add sections Add elements Start with Generatin…" at bounding box center [618, 288] width 827 height 458
click at [500, 18] on span "Product Page - Aug 27, 13:45:33" at bounding box center [453, 17] width 129 height 13
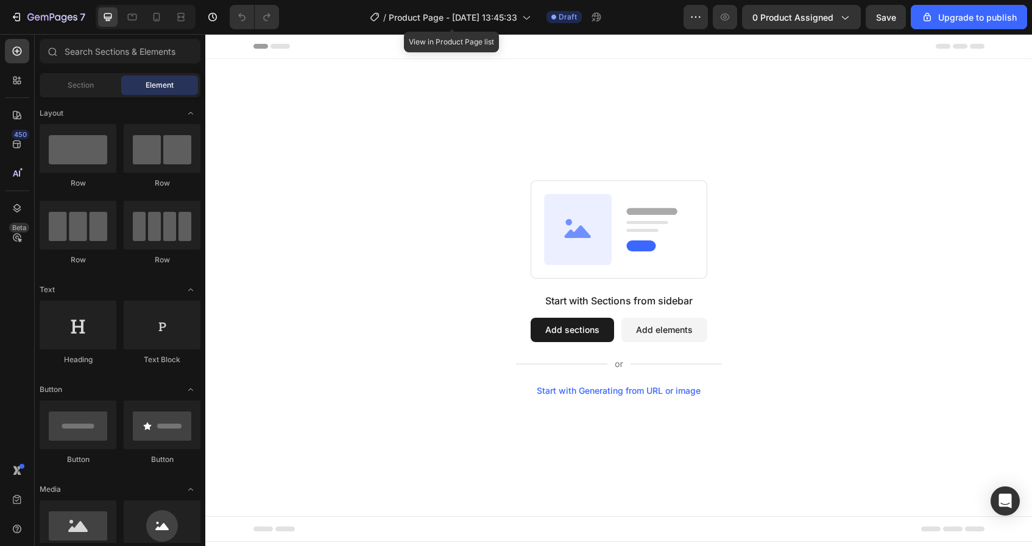
click at [491, 29] on div "/ Product Page - Aug 27, 13:45:33" at bounding box center [450, 16] width 173 height 29
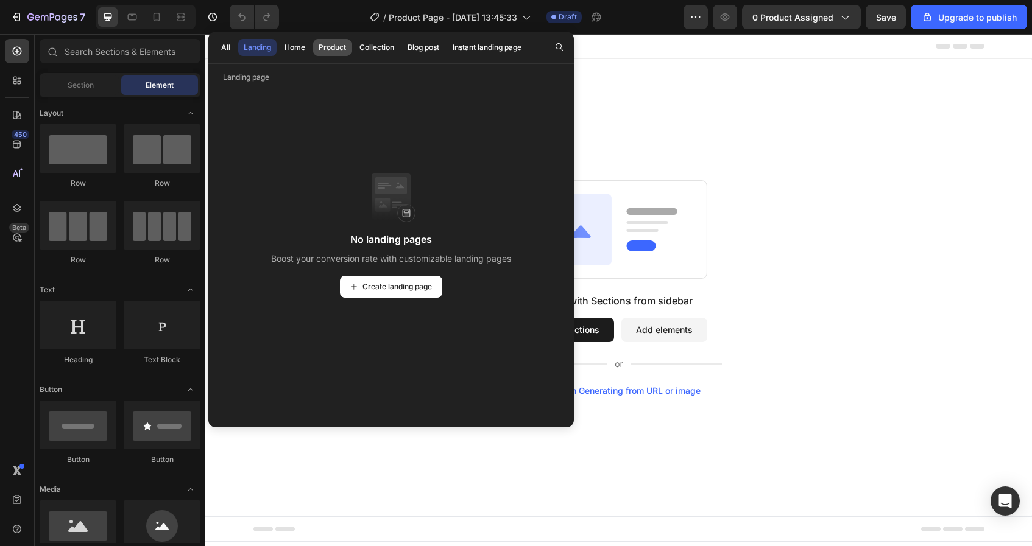
click at [342, 51] on div "Product" at bounding box center [332, 47] width 27 height 11
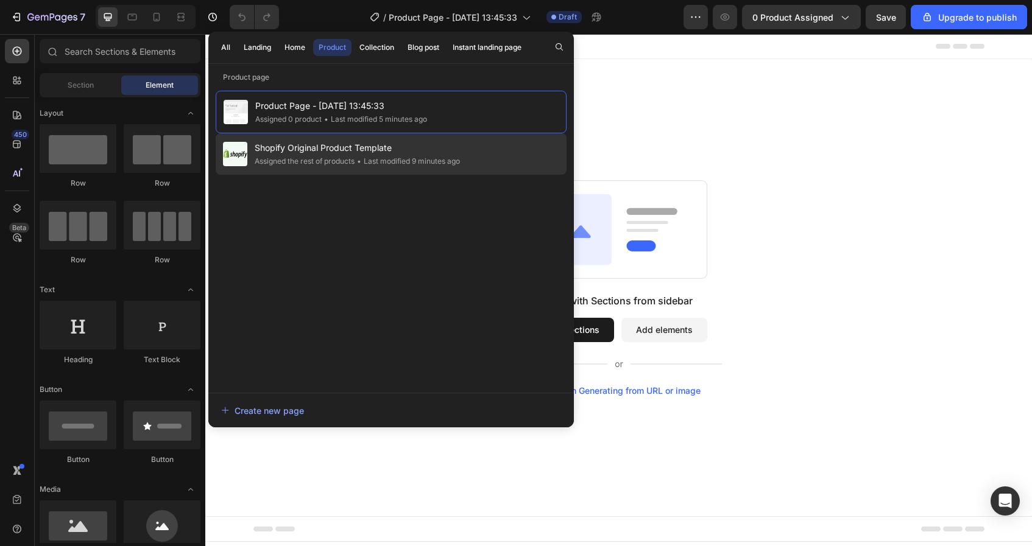
click at [353, 152] on span "Shopify Original Product Template" at bounding box center [357, 148] width 205 height 15
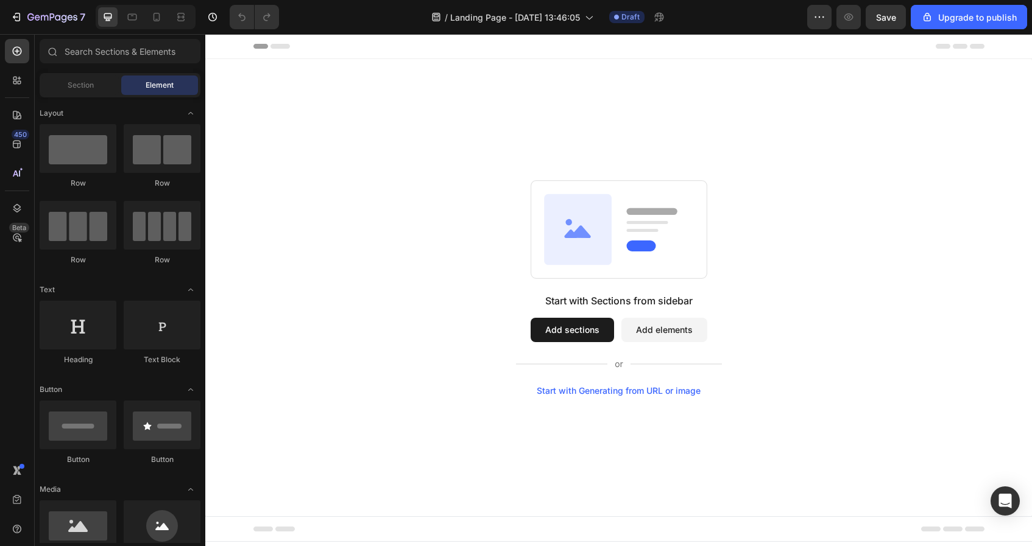
click at [610, 394] on div "Start with Generating from URL or image" at bounding box center [619, 391] width 164 height 10
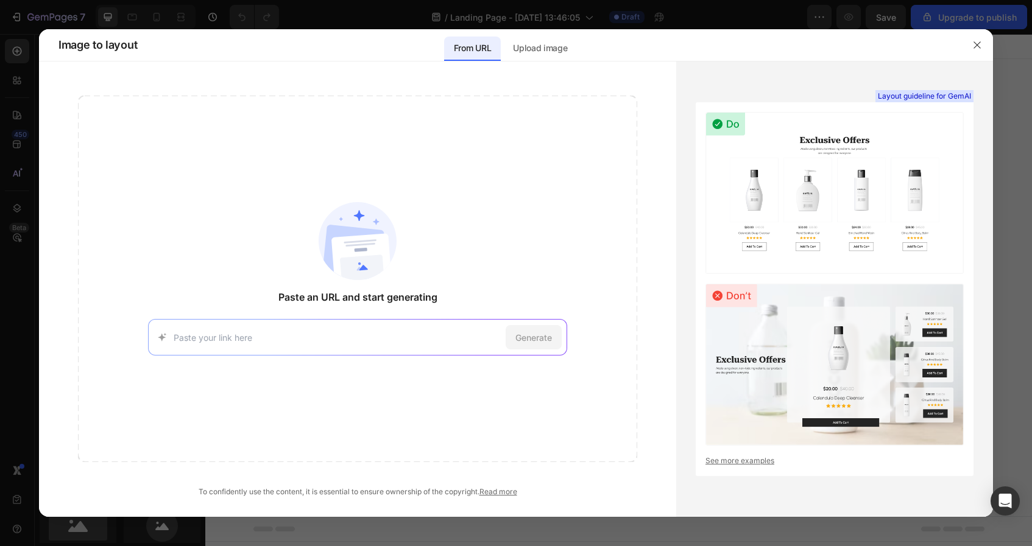
click at [445, 343] on input at bounding box center [338, 337] width 328 height 13
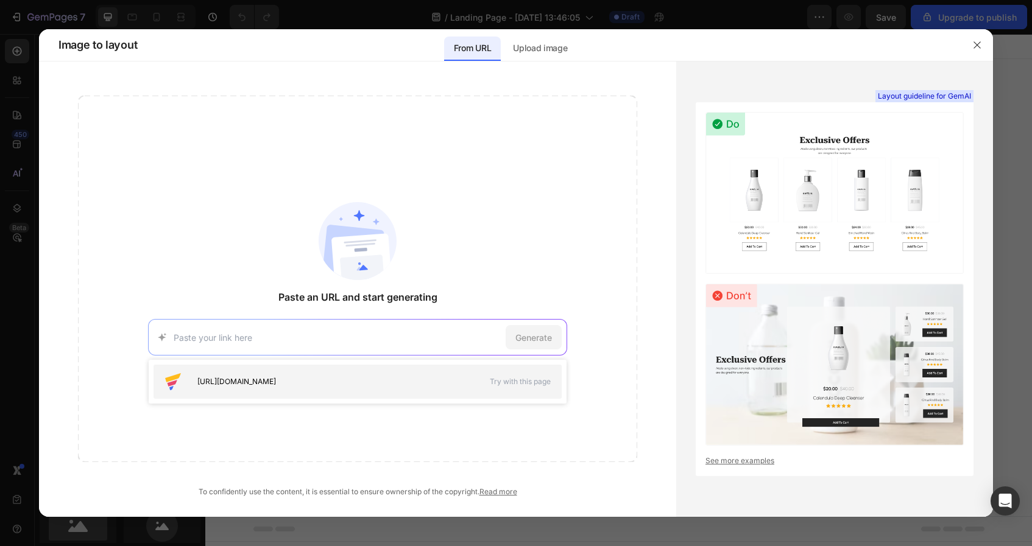
click at [445, 374] on div "[URL][DOMAIN_NAME]" at bounding box center [319, 381] width 313 height 19
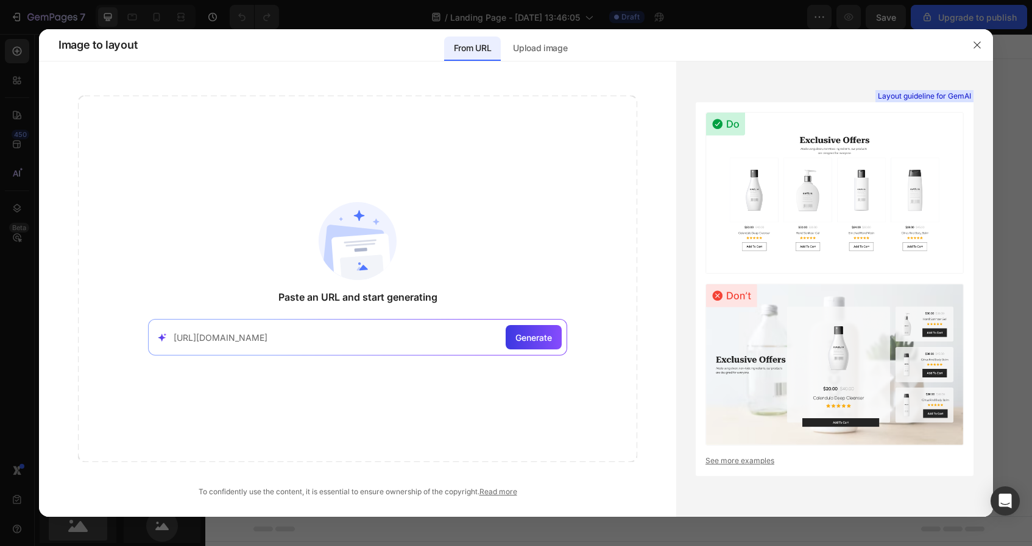
click at [373, 336] on input "[URL][DOMAIN_NAME]" at bounding box center [338, 337] width 328 height 13
paste input "[URL][DOMAIN_NAME]"
drag, startPoint x: 497, startPoint y: 339, endPoint x: 133, endPoint y: 336, distance: 364.3
click at [133, 336] on div "Paste an URL and start generating https://seal-commerce-asia.myshopify.com/page…" at bounding box center [357, 279] width 559 height 367
paste input "https://hugybuddy.com/products/stich-respira?_ab=0&key=1756291398632"
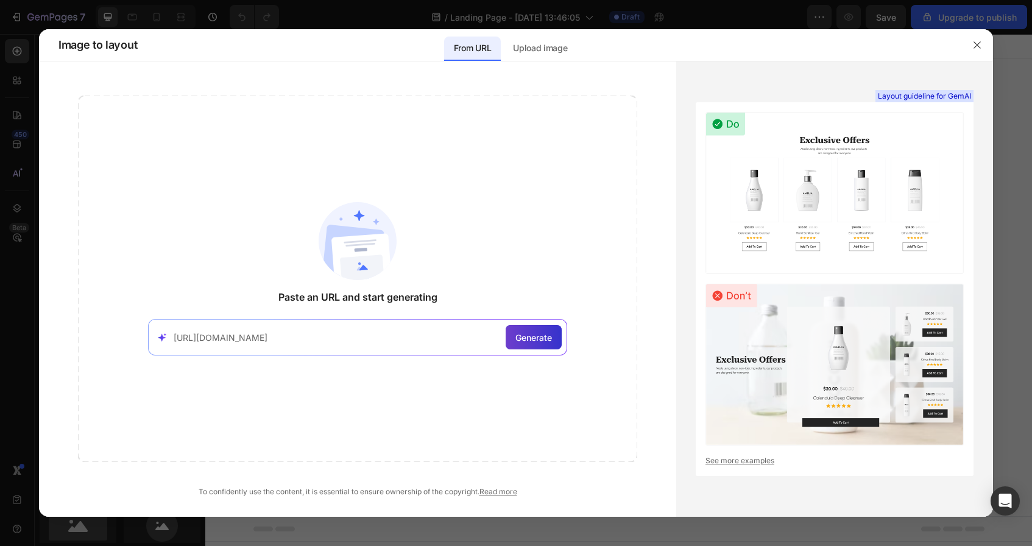
type input "https://hugybuddy.com/products/stich-respira?_ab=0&key=1756291398632s/image-to-…"
click at [541, 328] on div "Generate" at bounding box center [534, 337] width 56 height 24
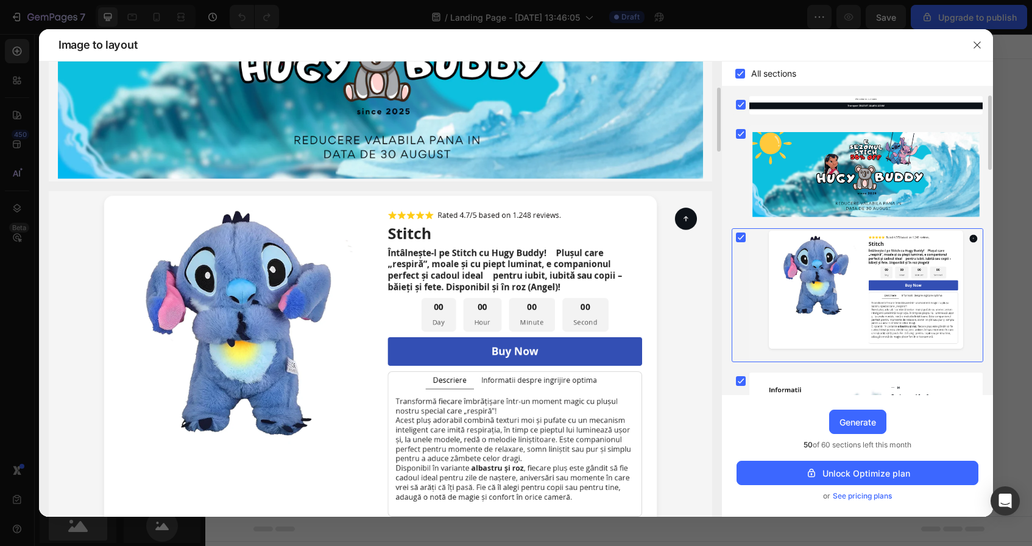
scroll to position [201, 0]
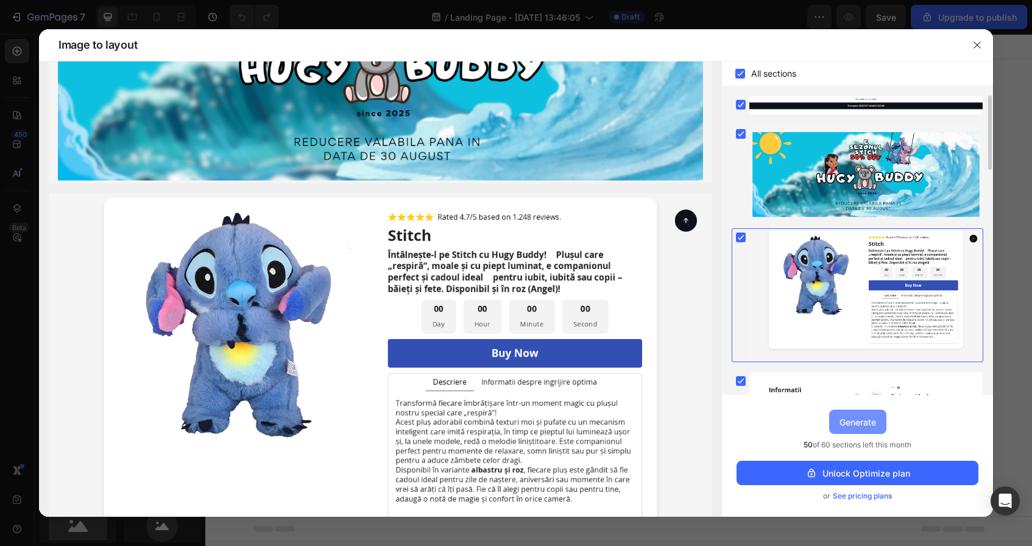
click at [843, 425] on div "Generate" at bounding box center [857, 422] width 37 height 13
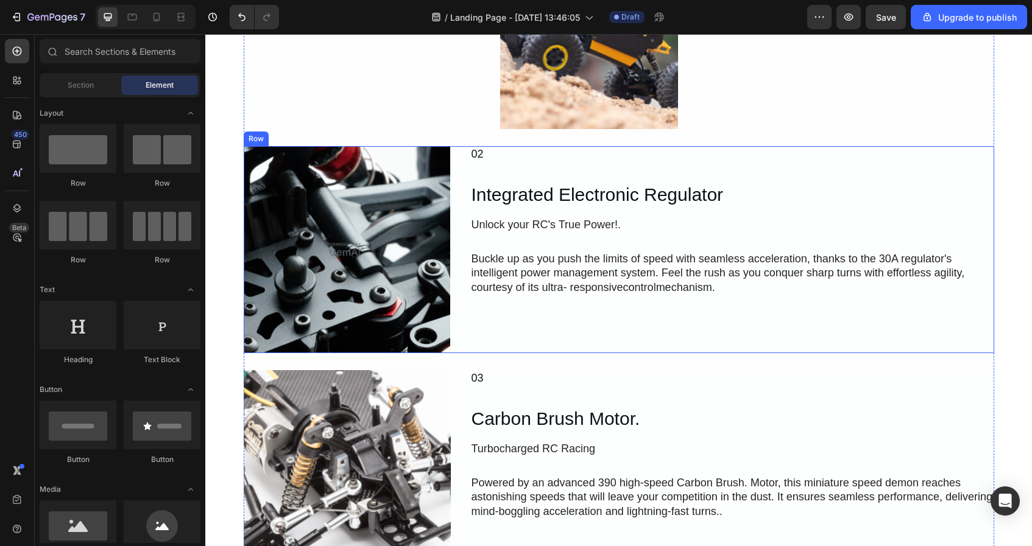
scroll to position [1094, 0]
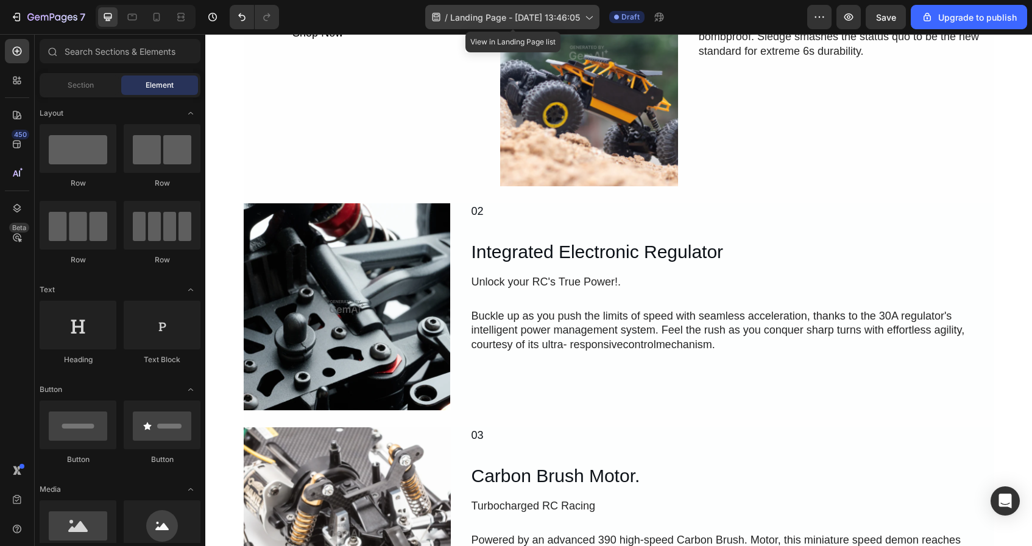
click at [525, 9] on div "/ Landing Page - Aug 27, 13:46:05" at bounding box center [512, 17] width 174 height 24
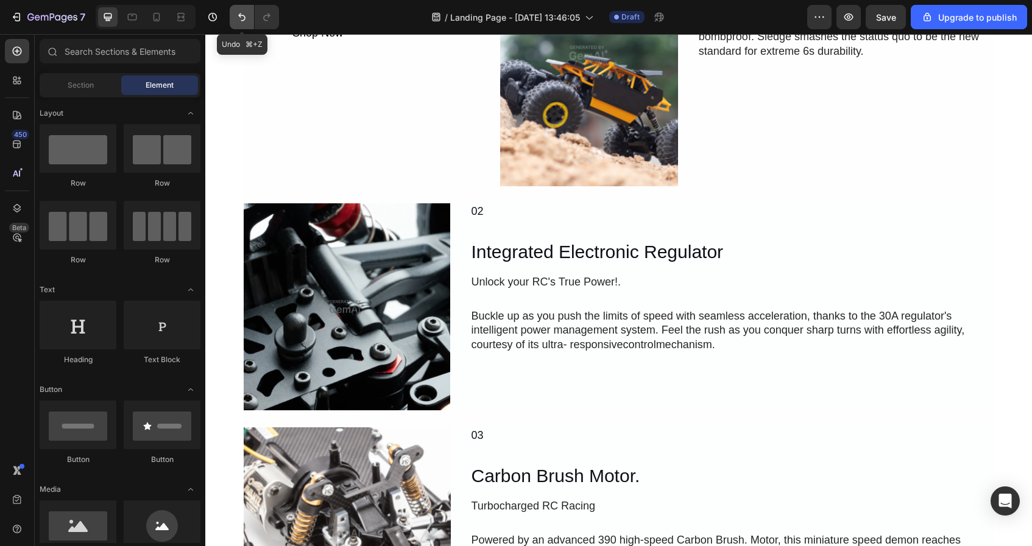
click at [241, 14] on icon "Undo/Redo" at bounding box center [242, 17] width 12 height 12
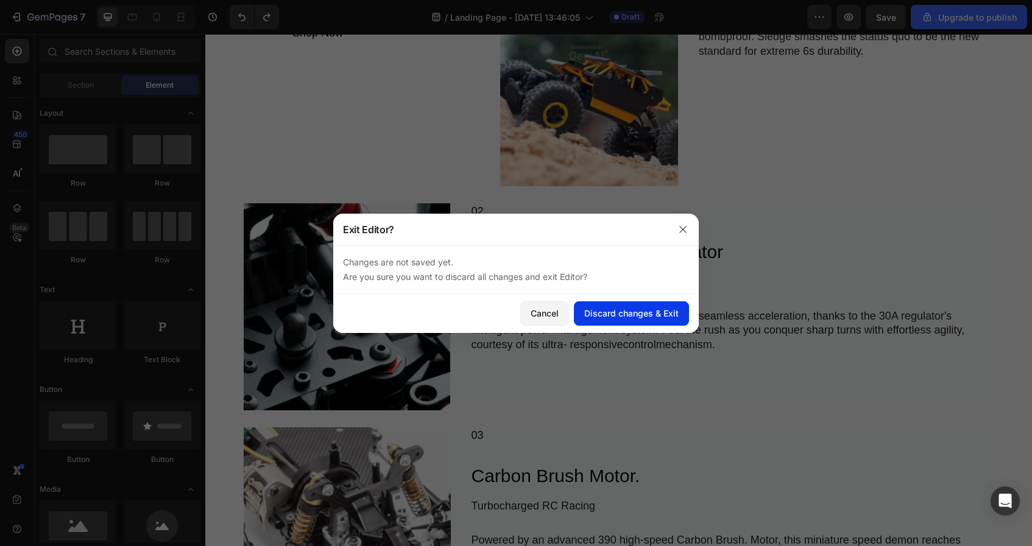
click at [623, 308] on div "Discard changes & Exit" at bounding box center [631, 313] width 94 height 13
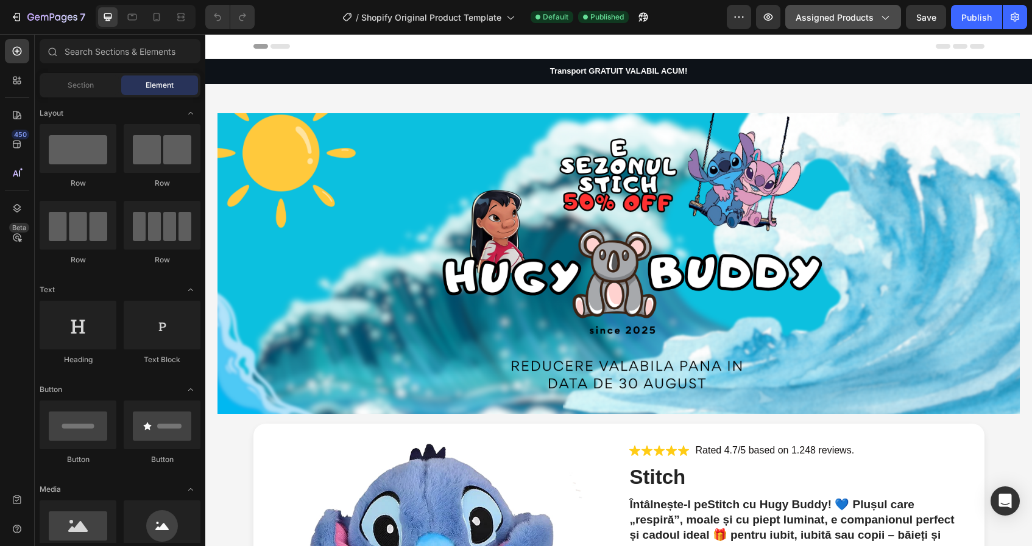
click at [884, 19] on icon "button" at bounding box center [884, 17] width 12 height 12
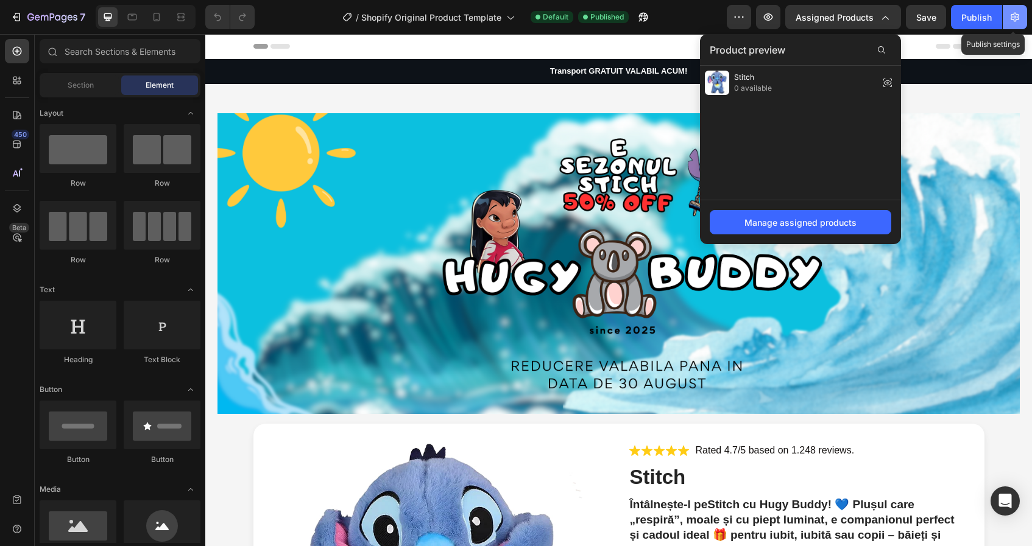
click at [1012, 19] on icon "button" at bounding box center [1015, 17] width 9 height 9
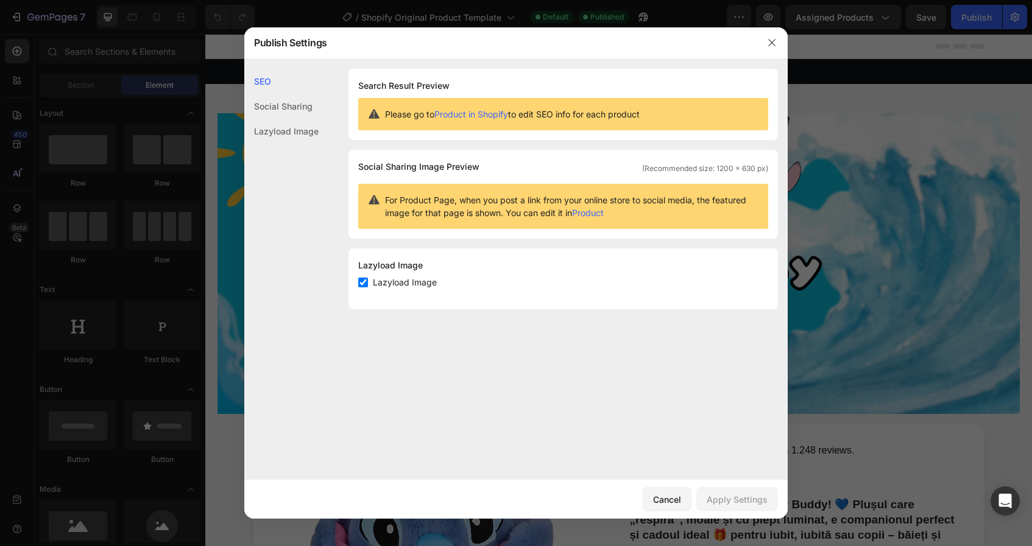
click at [839, 90] on div at bounding box center [516, 273] width 1032 height 546
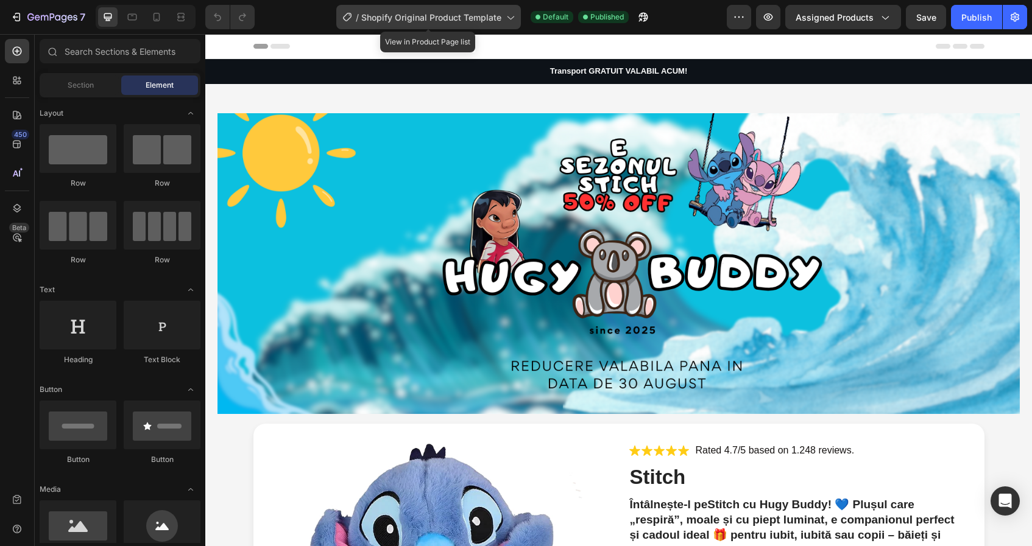
click at [450, 21] on span "Shopify Original Product Template" at bounding box center [431, 17] width 140 height 13
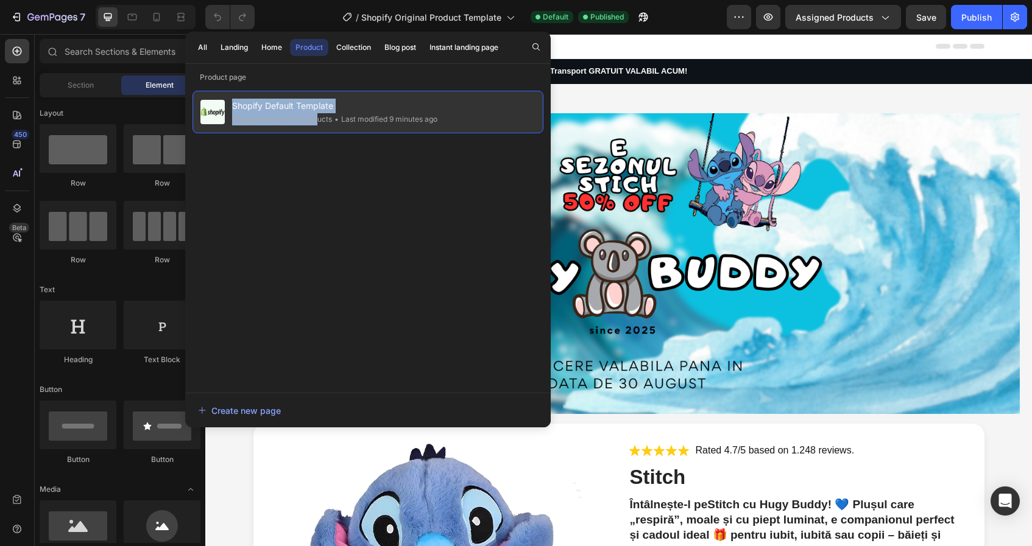
drag, startPoint x: 317, startPoint y: 115, endPoint x: 281, endPoint y: 101, distance: 38.6
click at [281, 101] on div "Shopify Default Template Assigned the rest of products • Last modified 9 minute…" at bounding box center [334, 112] width 205 height 27
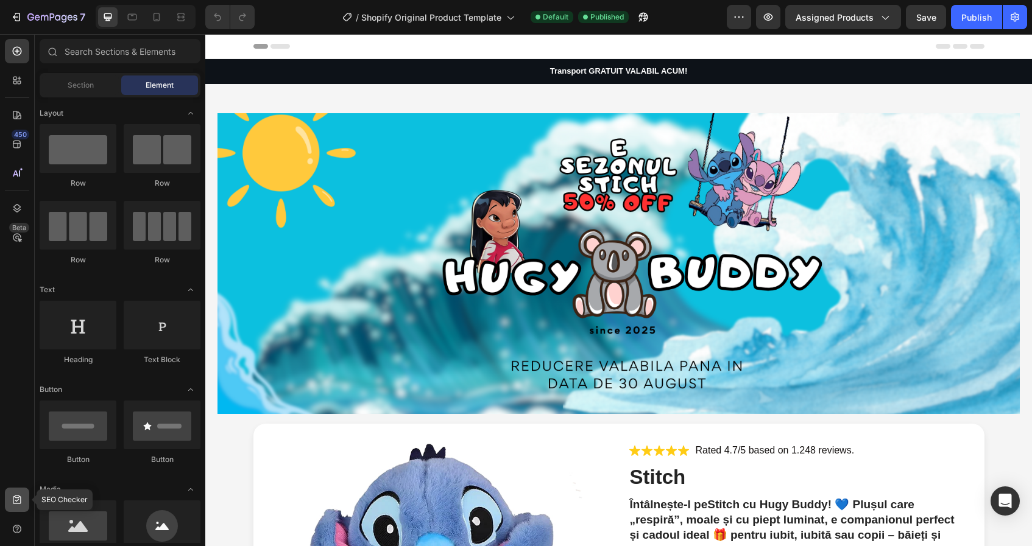
click at [12, 493] on div at bounding box center [17, 500] width 24 height 24
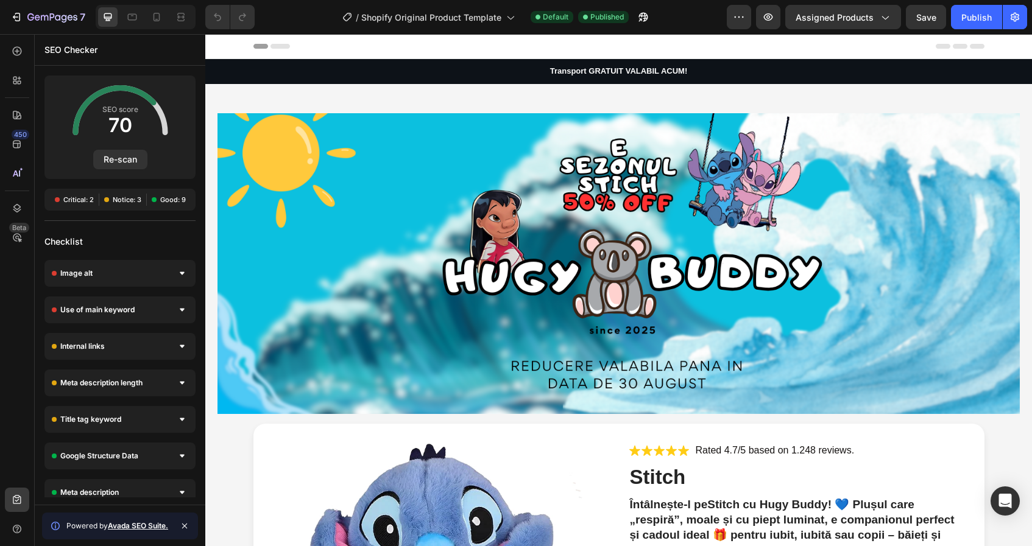
click at [83, 201] on span "Critical: 2" at bounding box center [78, 200] width 30 height 10
click at [141, 265] on div "Image alt" at bounding box center [119, 273] width 151 height 27
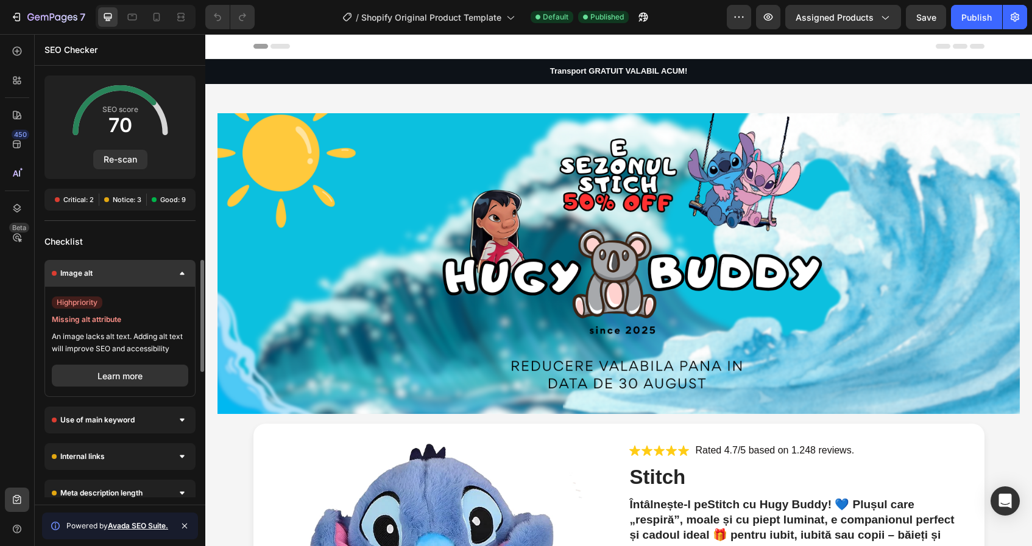
click at [141, 265] on div "Image alt" at bounding box center [119, 273] width 151 height 27
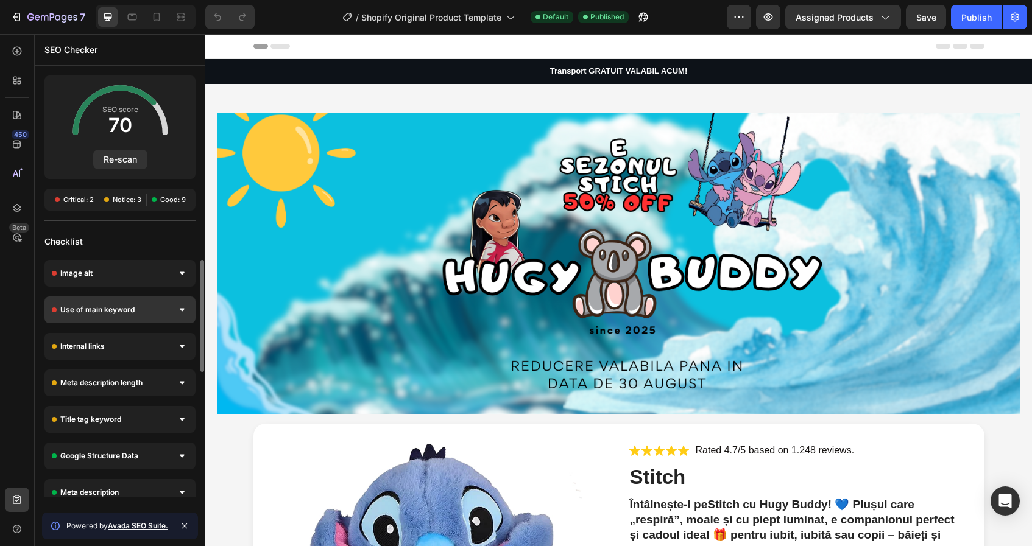
click at [143, 308] on div "Use of main keyword" at bounding box center [119, 310] width 151 height 27
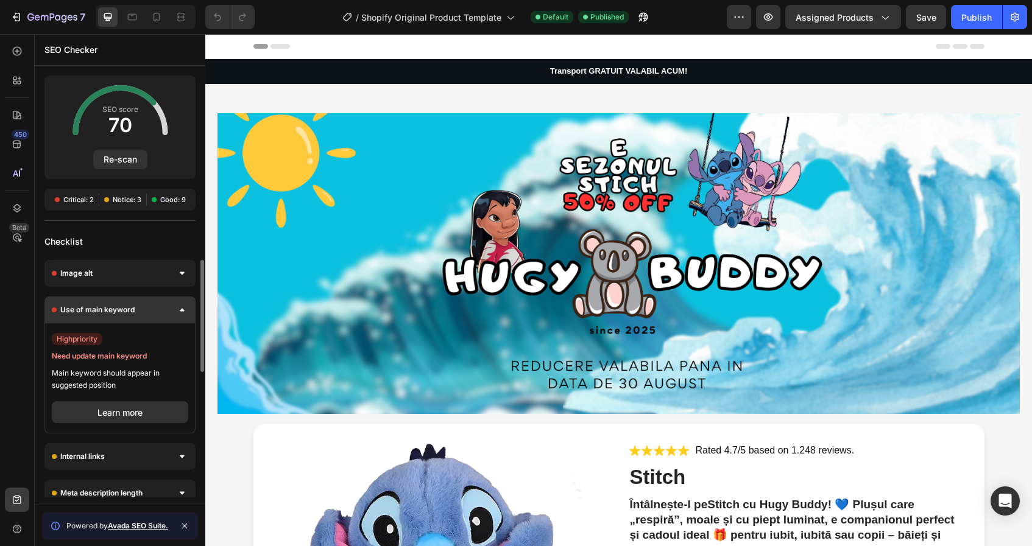
click at [143, 308] on div "Use of main keyword" at bounding box center [119, 310] width 151 height 27
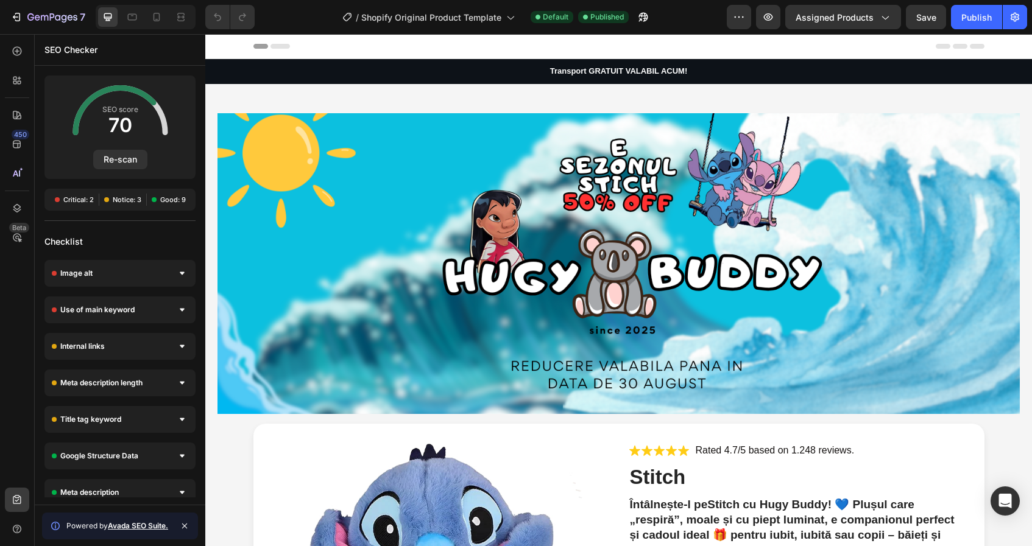
click at [341, 57] on div at bounding box center [618, 46] width 731 height 24
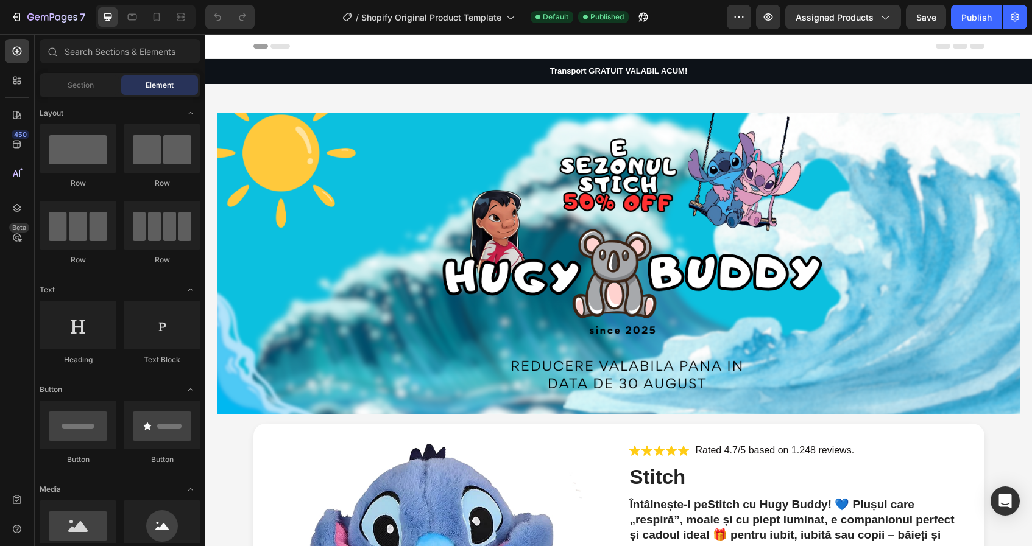
click at [347, 48] on div at bounding box center [618, 46] width 731 height 24
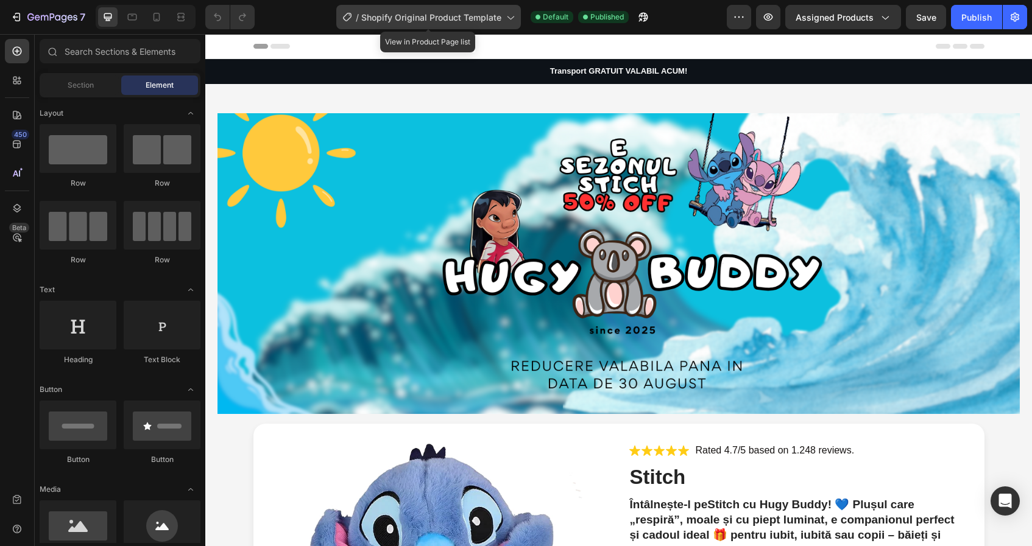
click at [475, 24] on div "/ Shopify Original Product Template" at bounding box center [428, 17] width 185 height 24
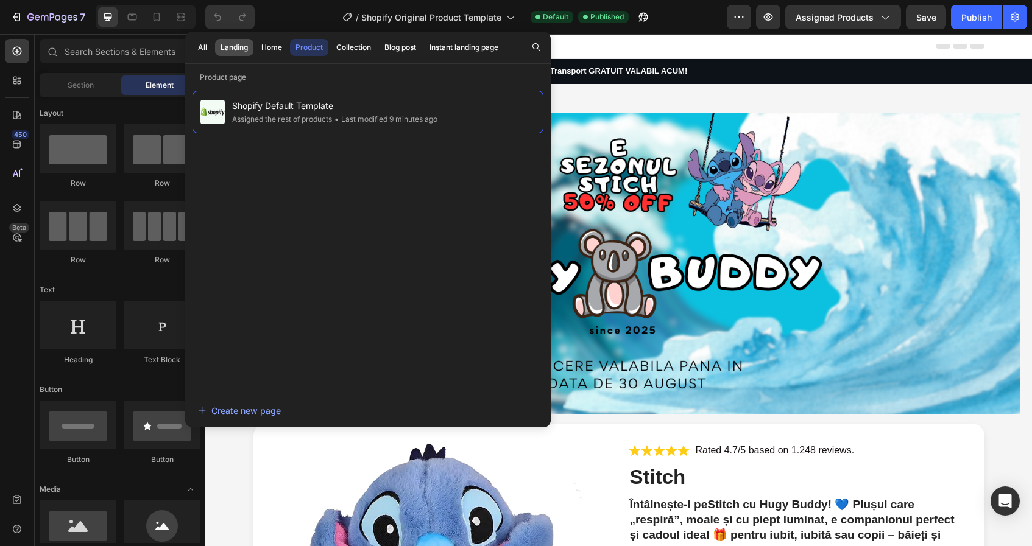
click at [256, 54] on button "Landing" at bounding box center [272, 47] width 32 height 17
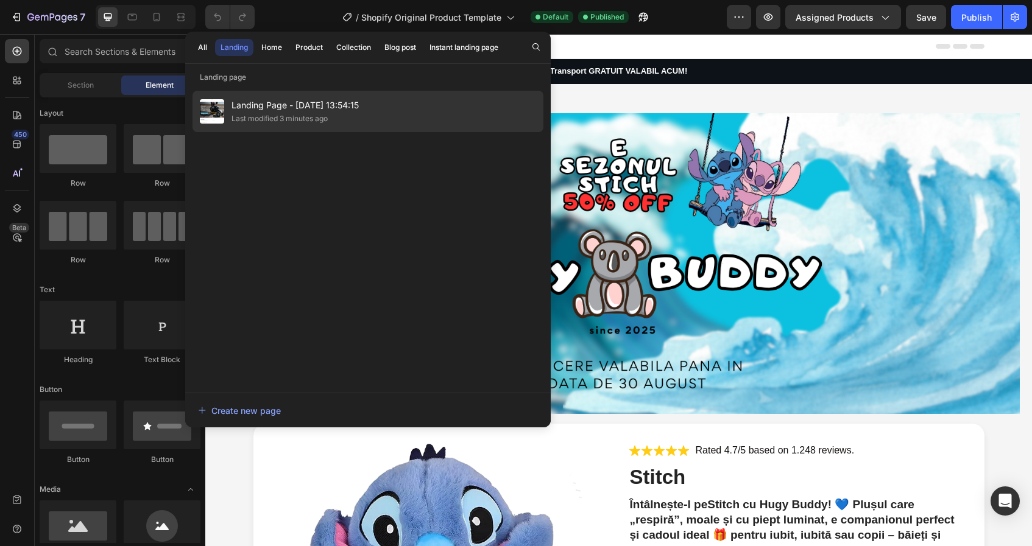
click at [303, 102] on span "Landing Page - [DATE] 13:54:15" at bounding box center [294, 105] width 127 height 15
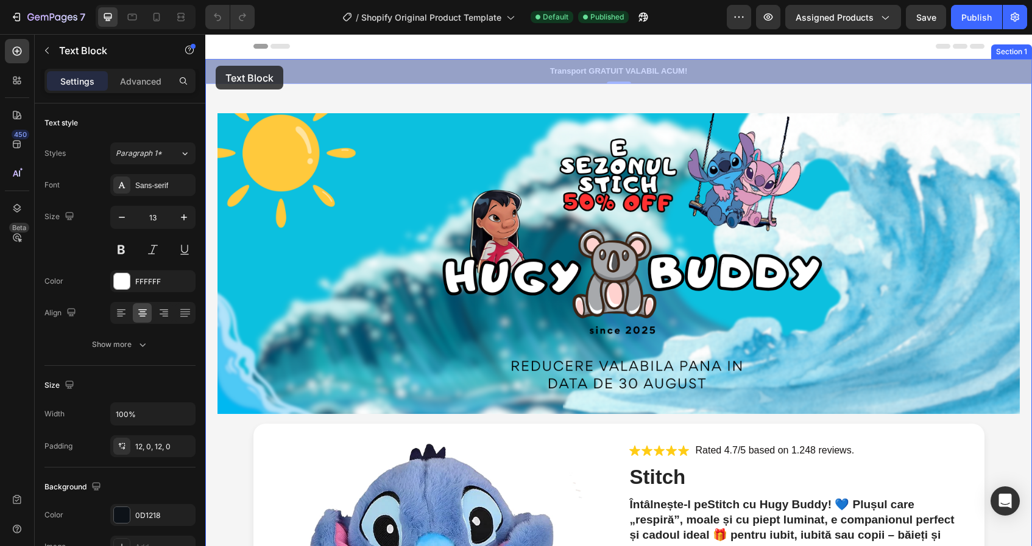
drag, startPoint x: 212, startPoint y: 76, endPoint x: 225, endPoint y: 69, distance: 14.4
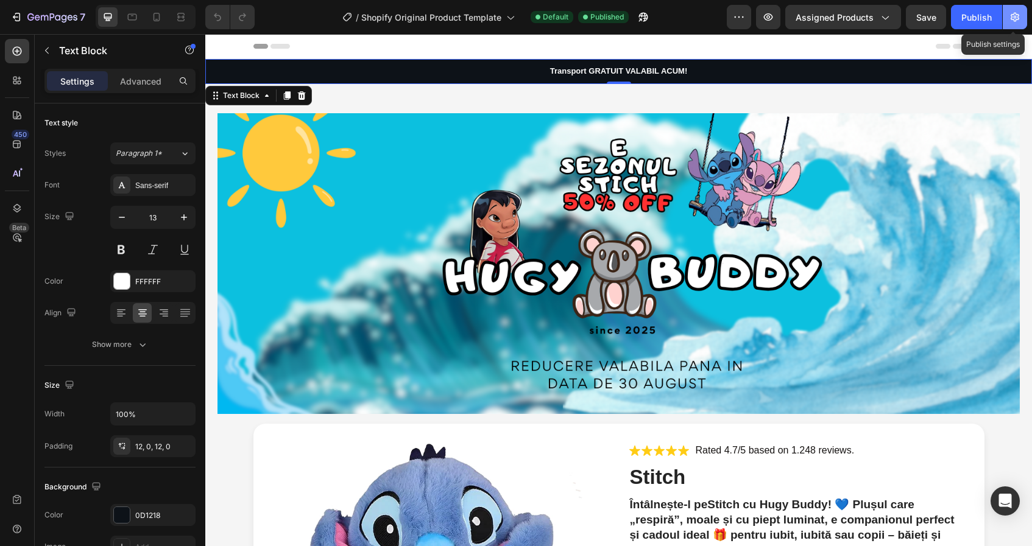
click at [1025, 23] on button "button" at bounding box center [1015, 17] width 24 height 24
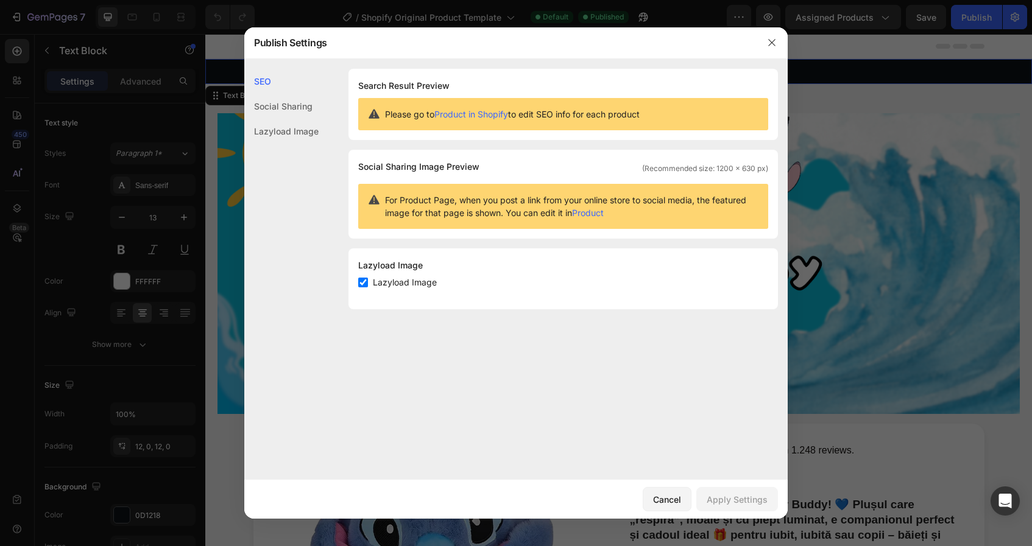
click at [945, 71] on div at bounding box center [516, 273] width 1032 height 546
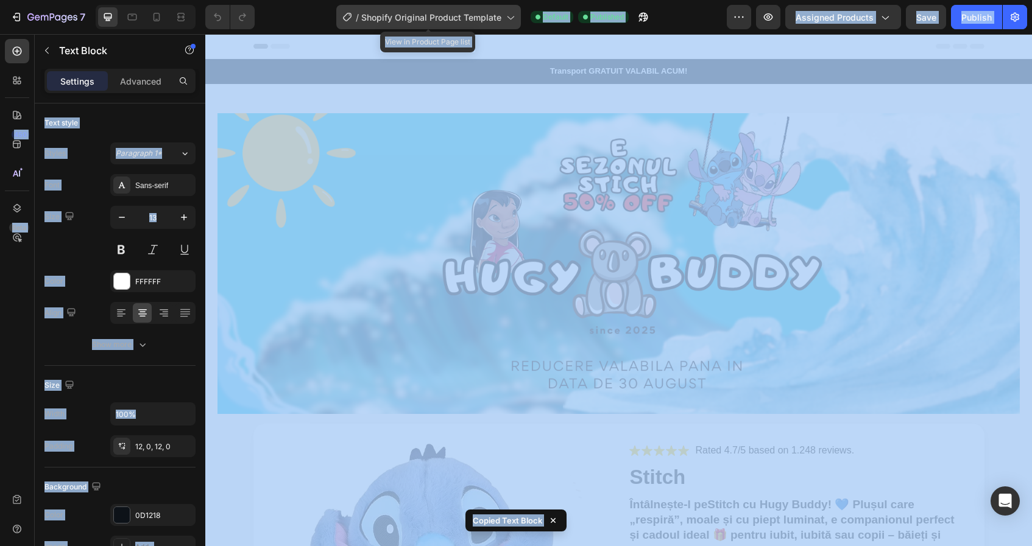
click at [487, 14] on span "Shopify Original Product Template" at bounding box center [431, 17] width 140 height 13
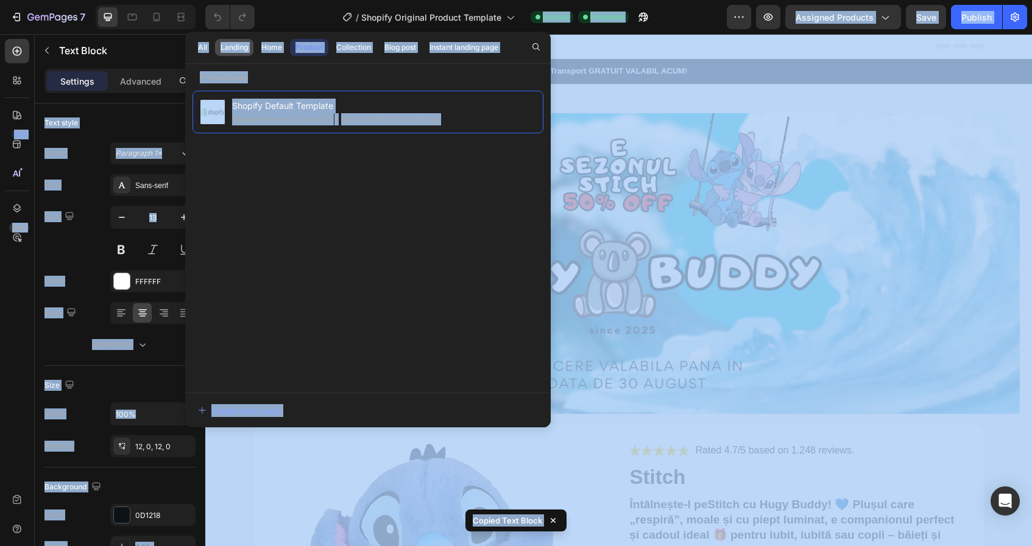
click at [242, 43] on div "Landing" at bounding box center [234, 47] width 27 height 11
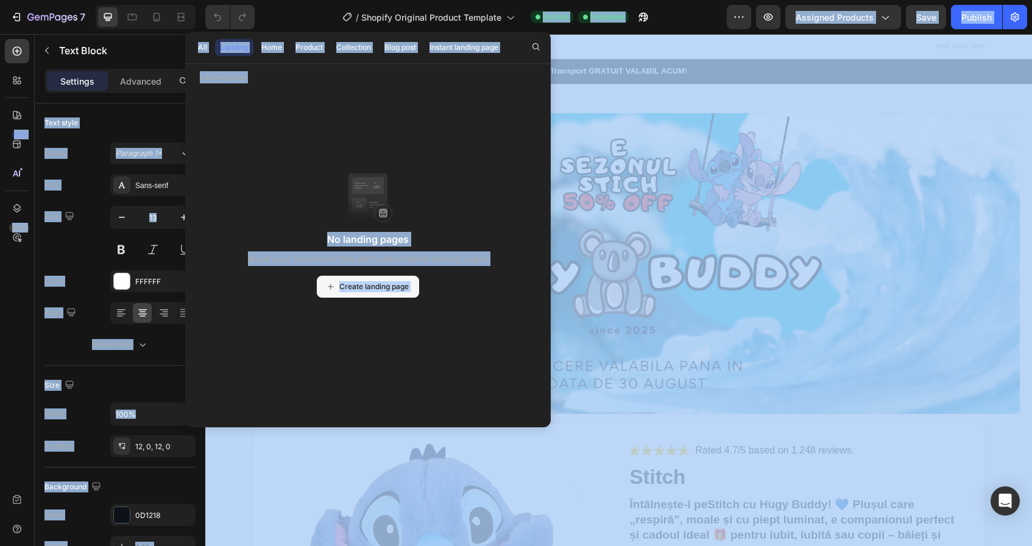
click at [367, 288] on span "Create landing page" at bounding box center [373, 286] width 69 height 11
click at [7, 52] on div at bounding box center [17, 51] width 24 height 24
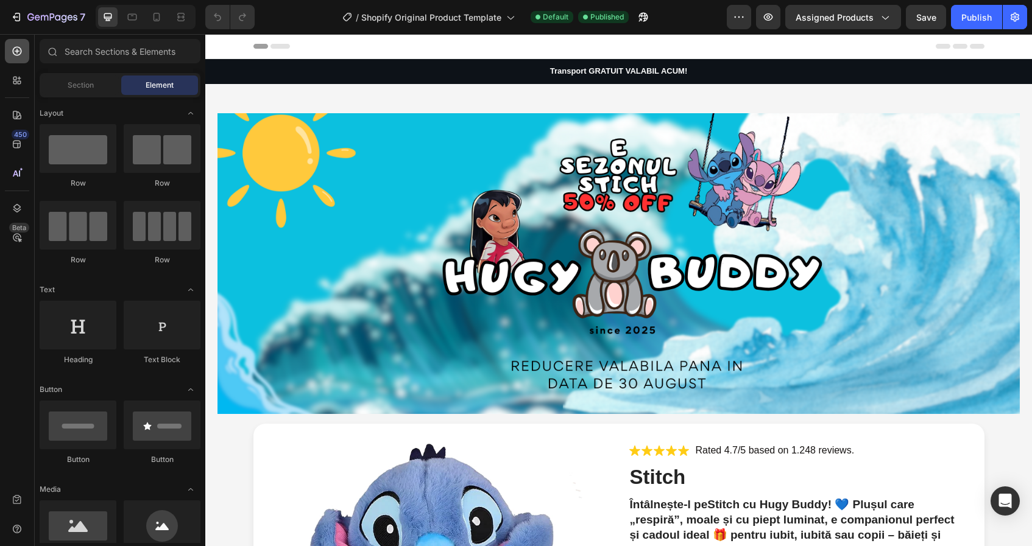
click at [7, 52] on div at bounding box center [17, 51] width 24 height 24
click at [295, 25] on div "/ Shopify Original Product Template Default Published" at bounding box center [495, 17] width 462 height 24
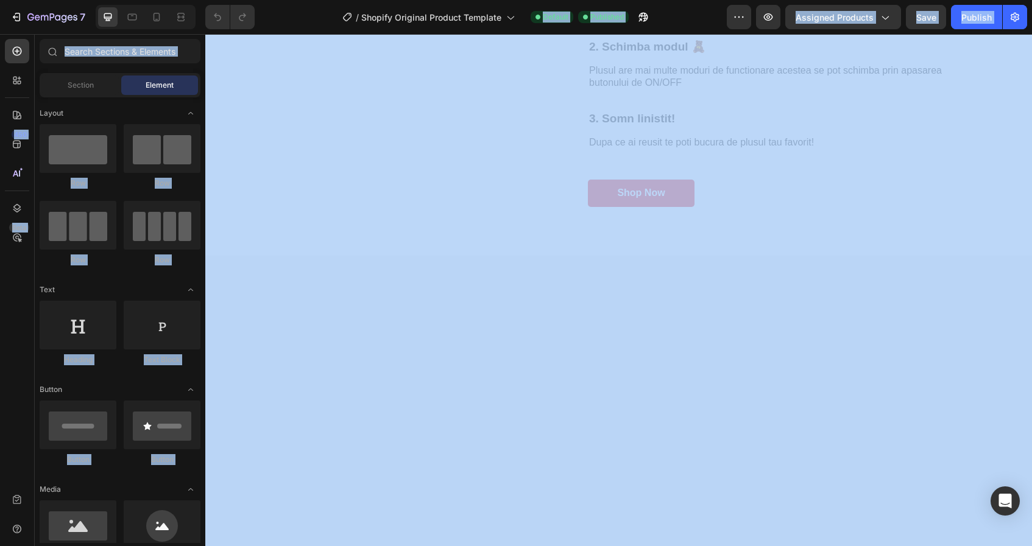
scroll to position [1910, 0]
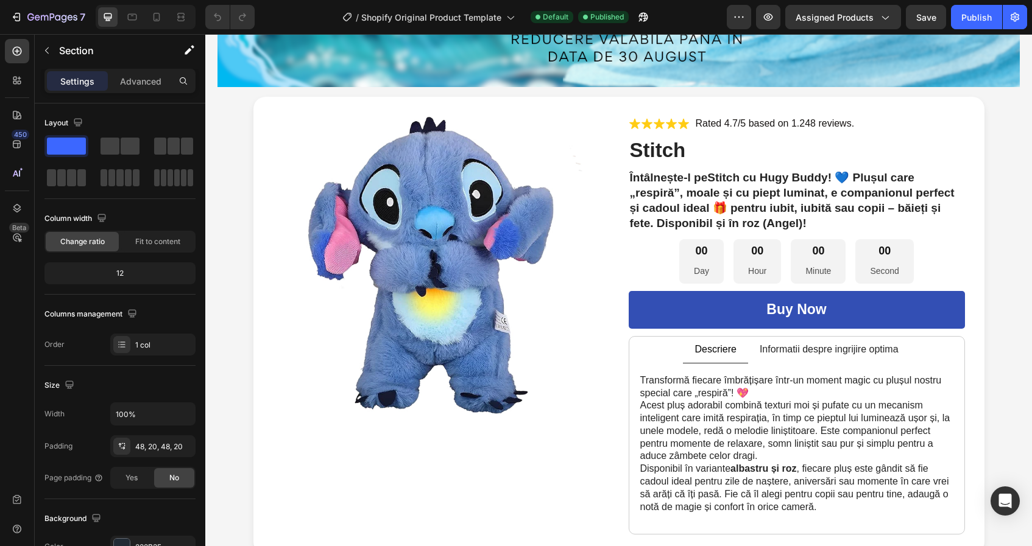
scroll to position [0, 0]
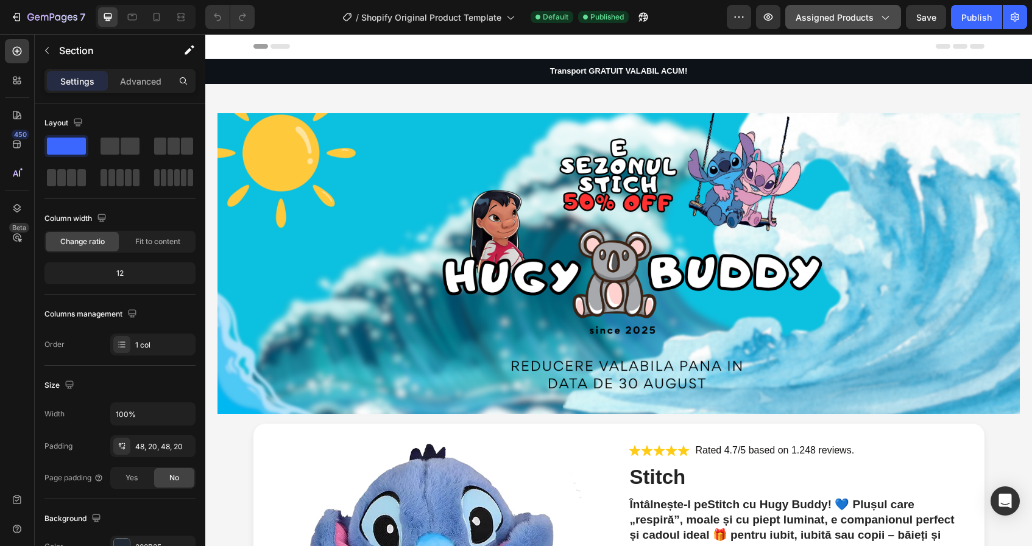
click at [842, 22] on span "Assigned Products" at bounding box center [835, 17] width 78 height 13
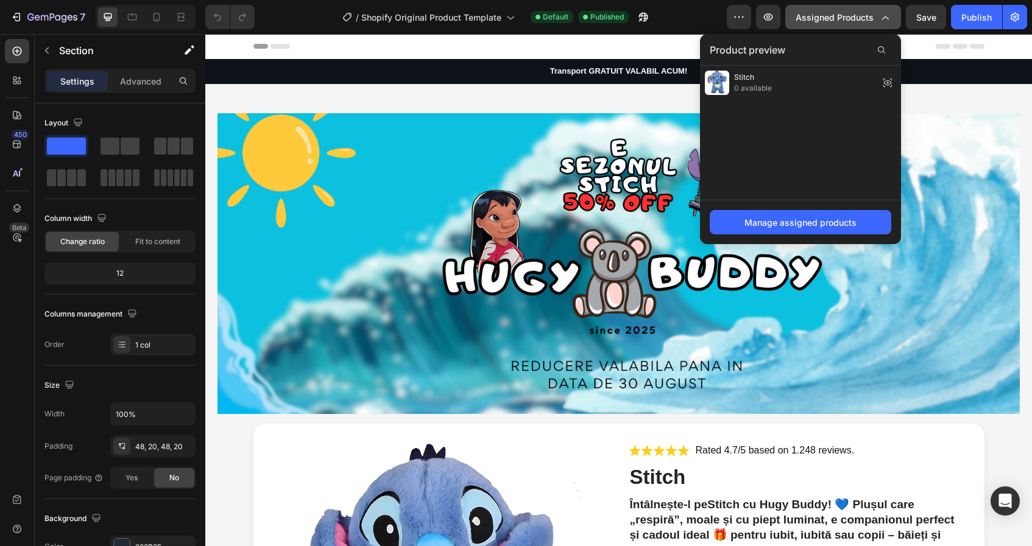
click at [842, 22] on span "Assigned Products" at bounding box center [835, 17] width 78 height 13
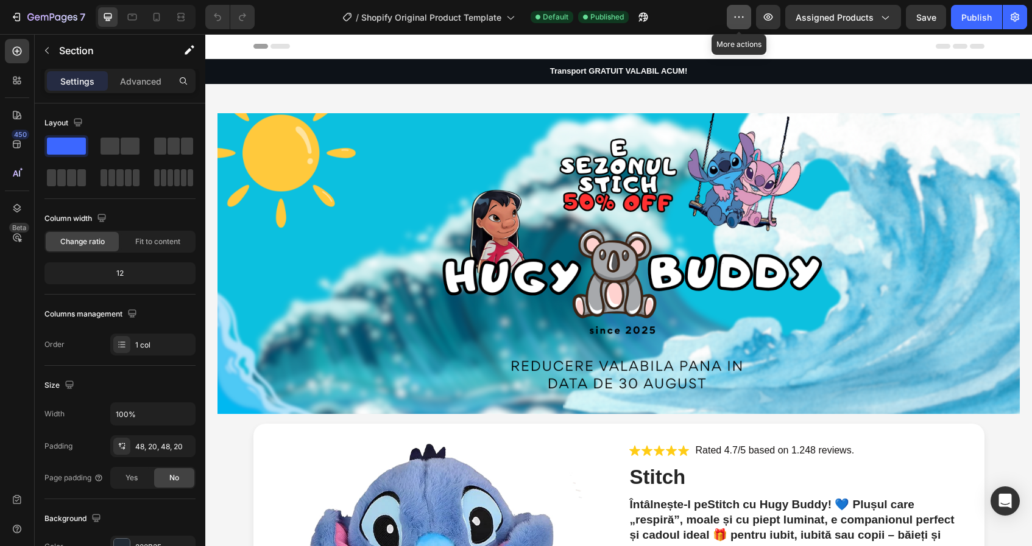
click at [734, 16] on button "button" at bounding box center [739, 17] width 24 height 24
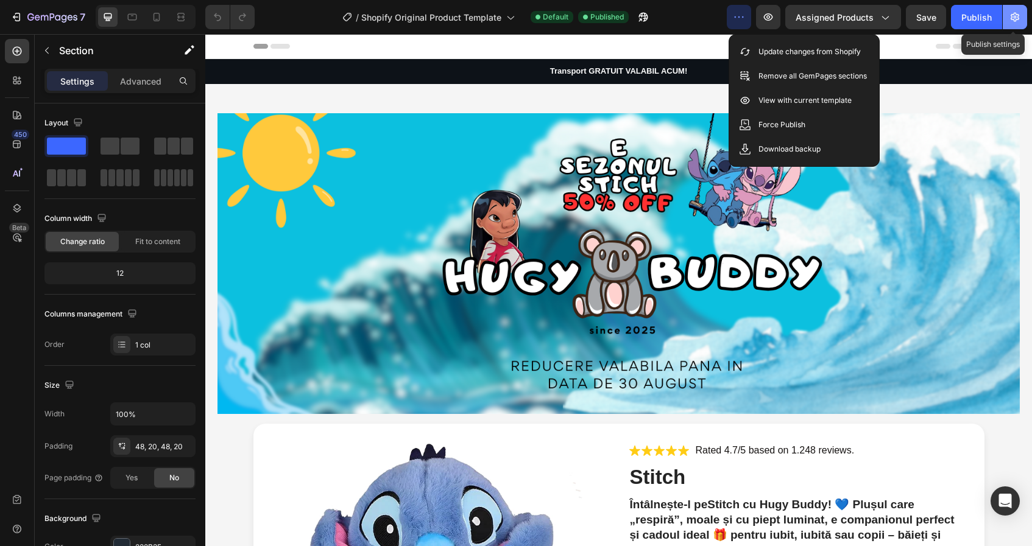
click at [1017, 15] on icon "button" at bounding box center [1015, 17] width 9 height 9
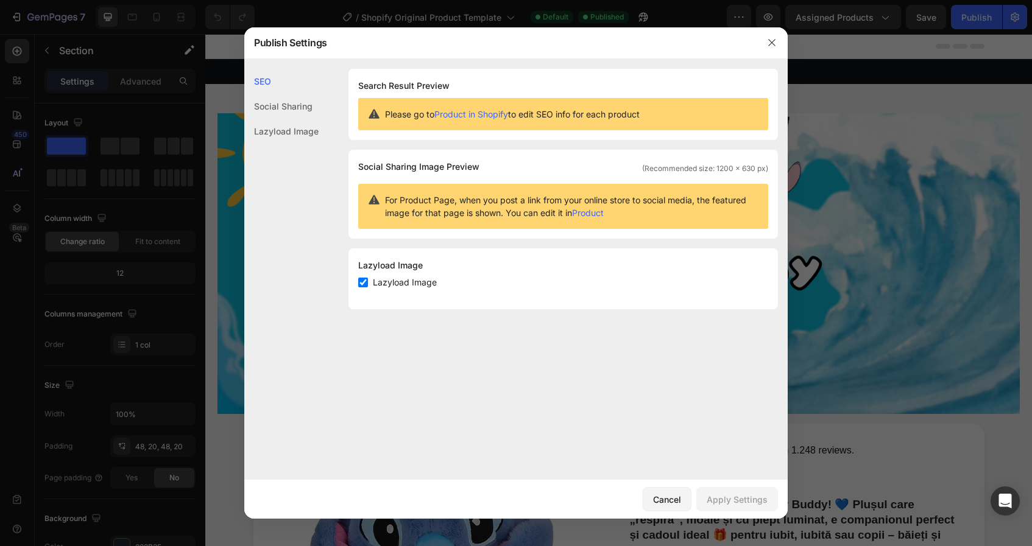
click at [439, 30] on div "Publish Settings" at bounding box center [500, 43] width 512 height 32
click at [526, 15] on div at bounding box center [516, 273] width 1032 height 546
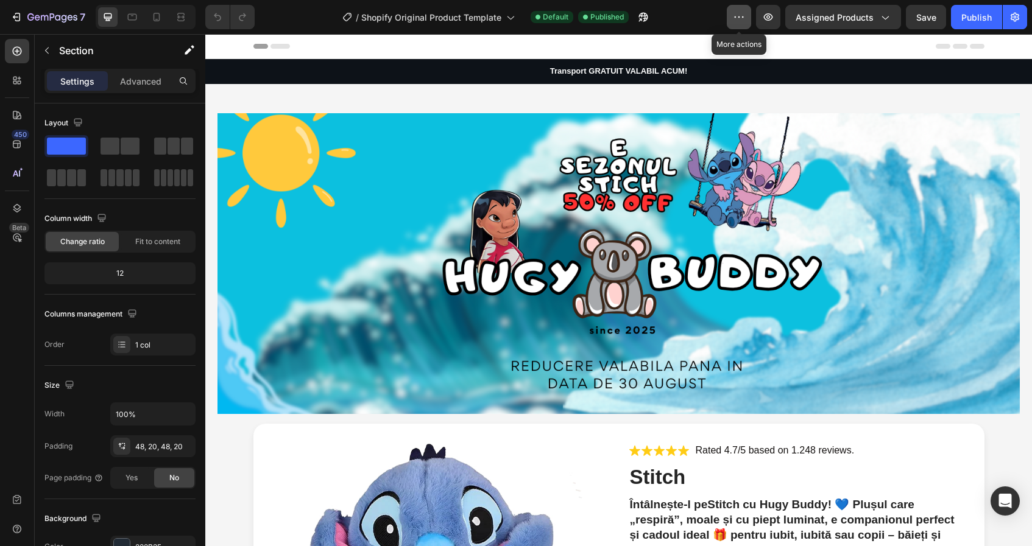
click at [730, 21] on button "button" at bounding box center [739, 17] width 24 height 24
click at [1012, 12] on icon "button" at bounding box center [1015, 17] width 12 height 12
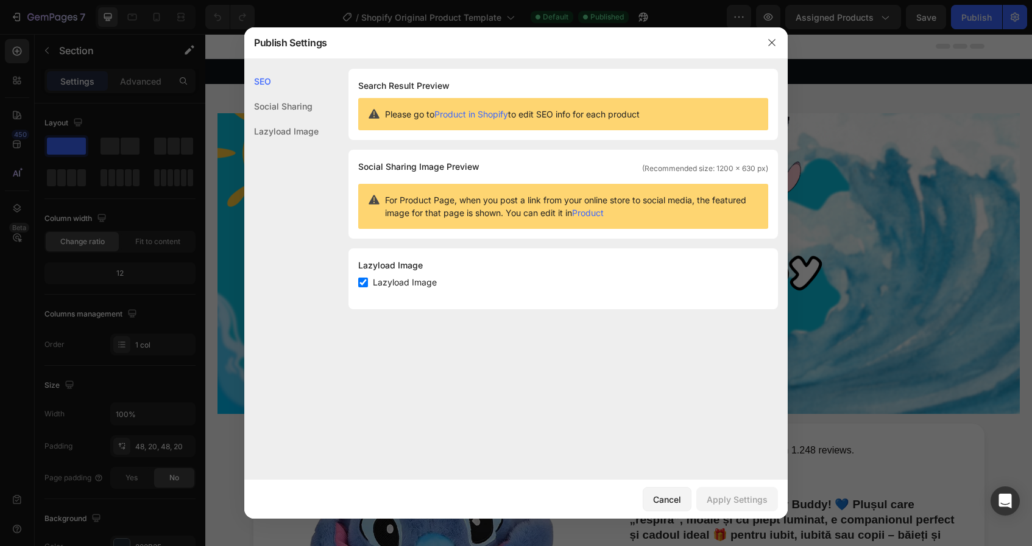
click at [970, 51] on div at bounding box center [516, 273] width 1032 height 546
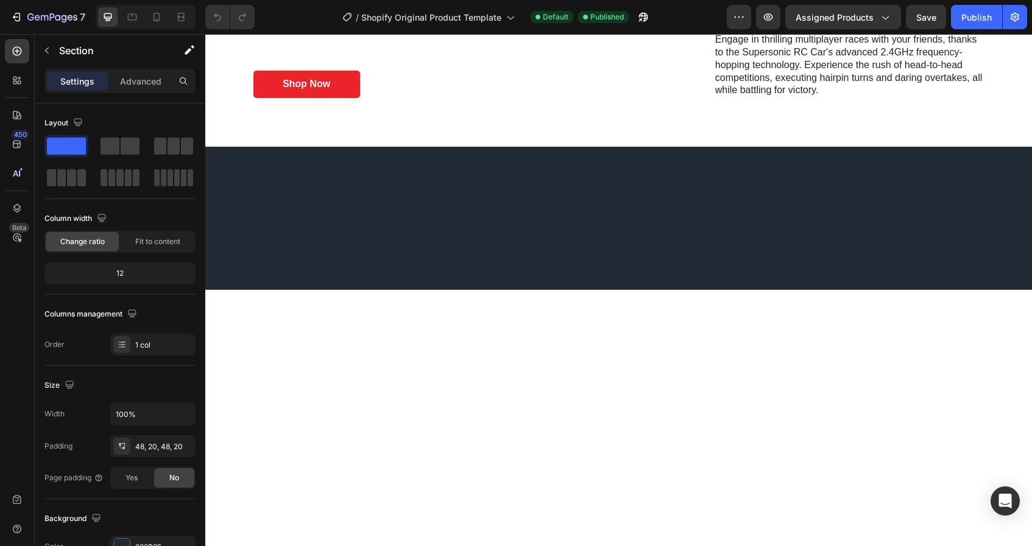
scroll to position [470, 0]
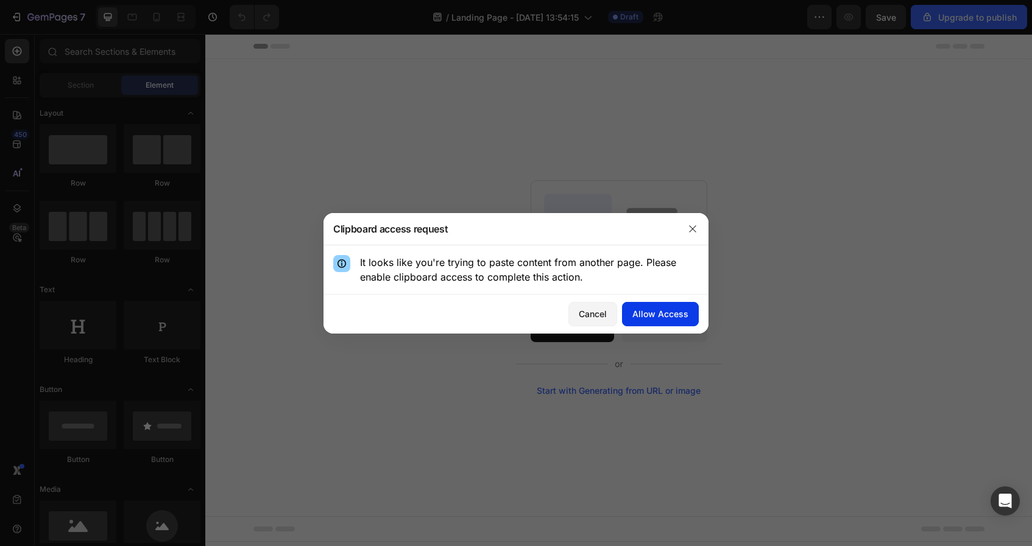
click at [667, 322] on button "Allow Access" at bounding box center [660, 314] width 77 height 24
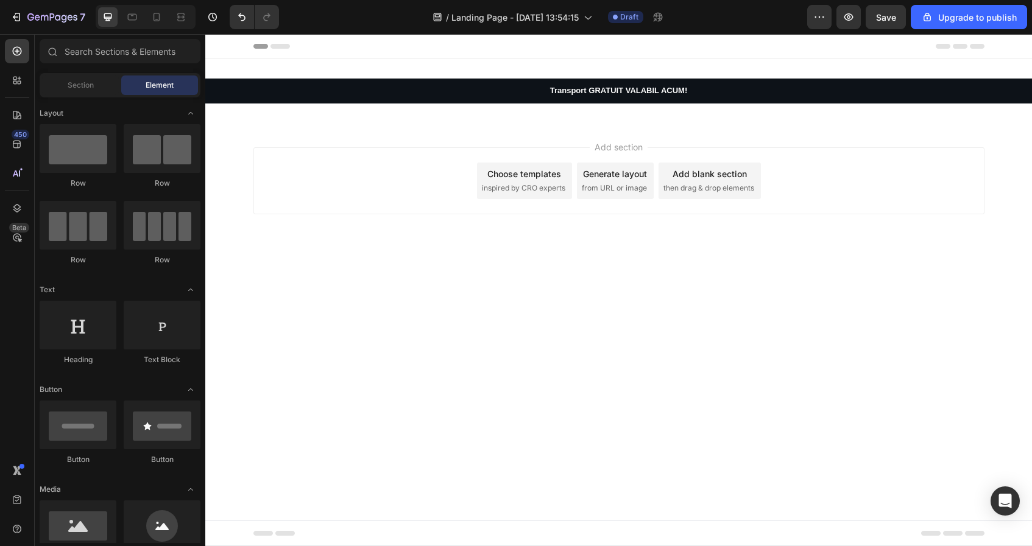
click at [598, 219] on div "Add section Choose templates inspired by CRO experts Generate layout from URL o…" at bounding box center [618, 198] width 827 height 150
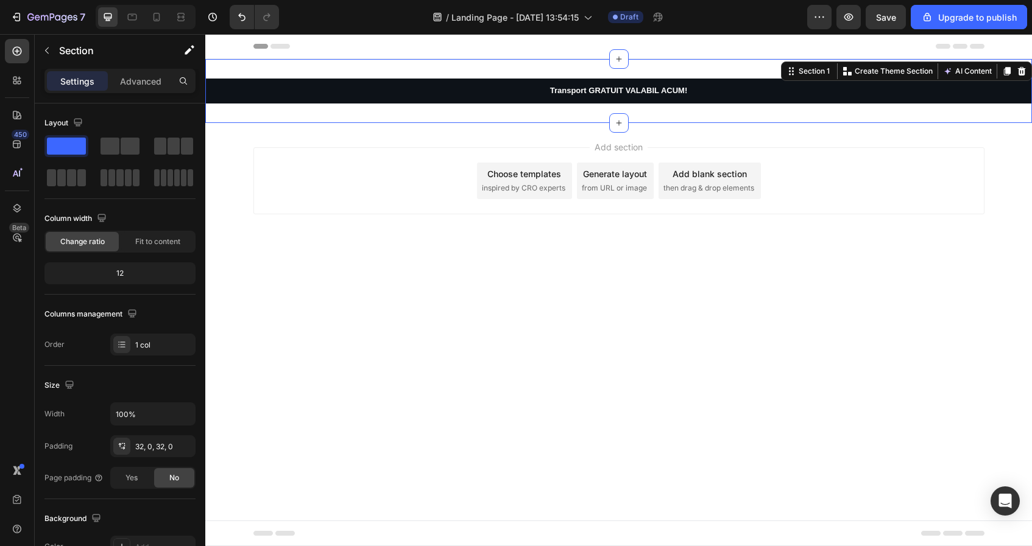
click at [472, 105] on div "Transport GRATUIT VALABIL ACUM! Text Block Section 1 You can create reusable se…" at bounding box center [618, 91] width 827 height 64
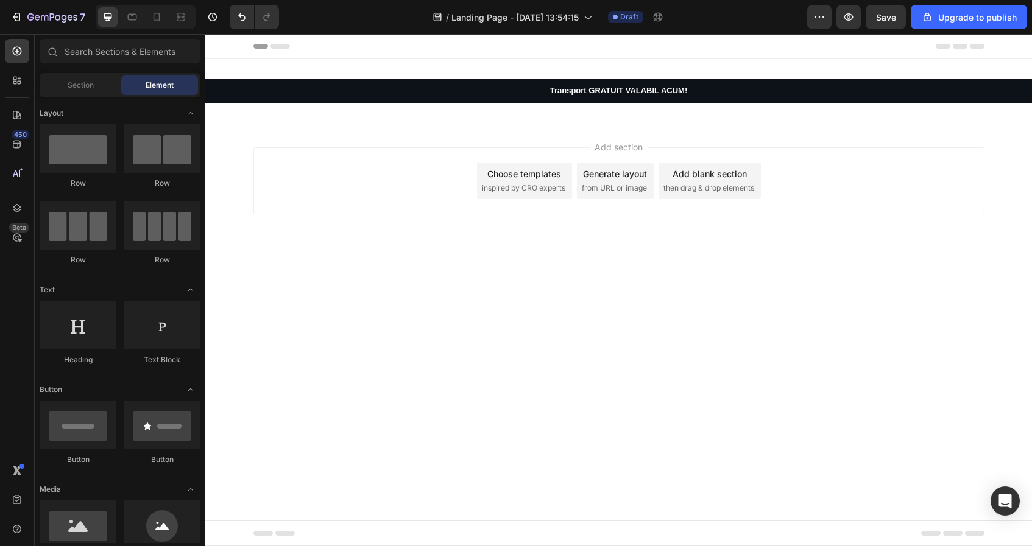
click at [424, 172] on div "Add section Choose templates inspired by CRO experts Generate layout from URL o…" at bounding box center [618, 180] width 731 height 67
click at [473, 189] on div "Add section Choose templates inspired by CRO experts Generate layout from URL o…" at bounding box center [618, 180] width 731 height 67
click at [598, 216] on div "Add section Choose templates inspired by CRO experts Generate layout from URL o…" at bounding box center [618, 198] width 827 height 150
click at [602, 193] on span "from URL or image" at bounding box center [614, 188] width 65 height 11
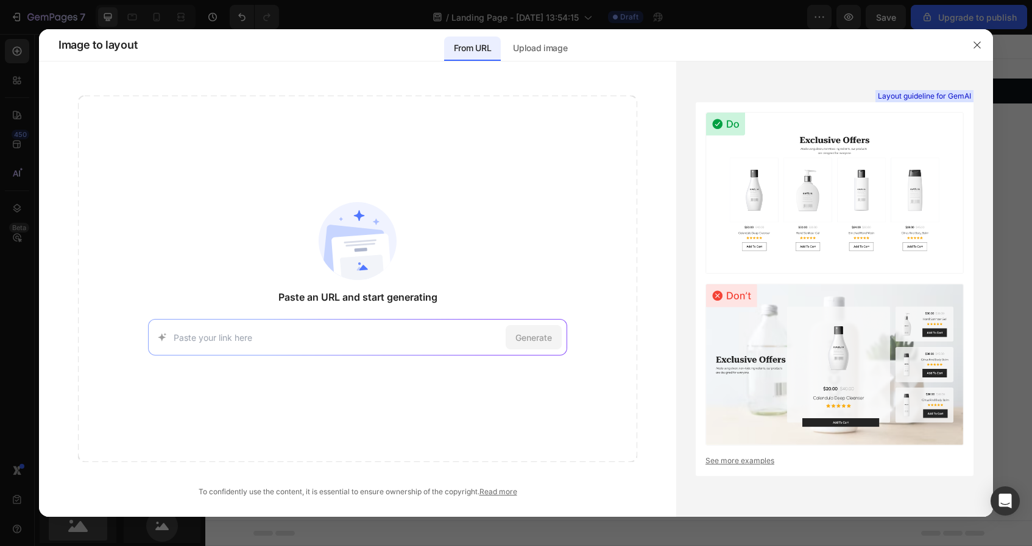
click at [999, 102] on div at bounding box center [516, 273] width 1032 height 546
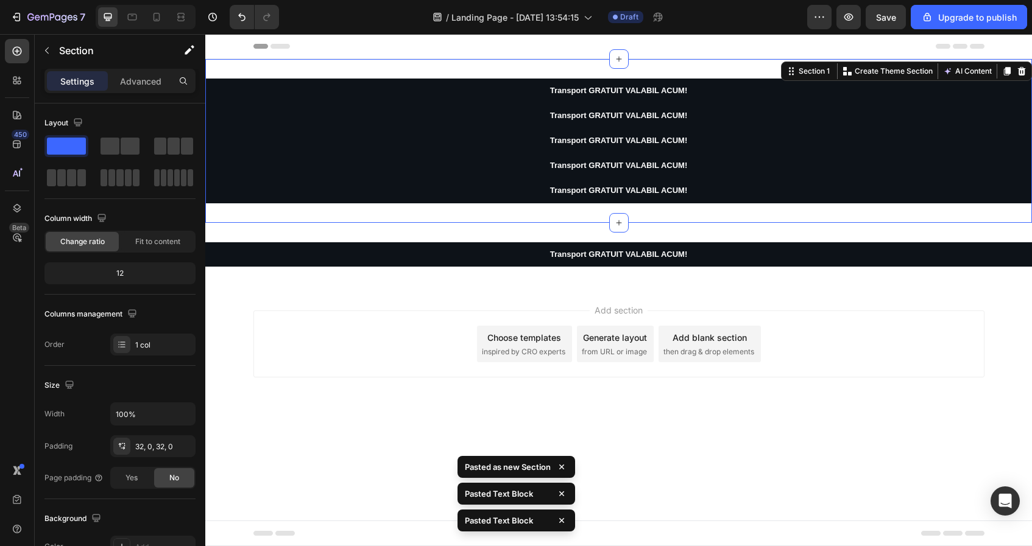
click at [485, 68] on div "Transport GRATUIT VALABIL ACUM! Text Block Transport GRATUIT VALABIL ACUM! Text…" at bounding box center [618, 141] width 827 height 164
click at [1022, 74] on icon at bounding box center [1022, 71] width 8 height 9
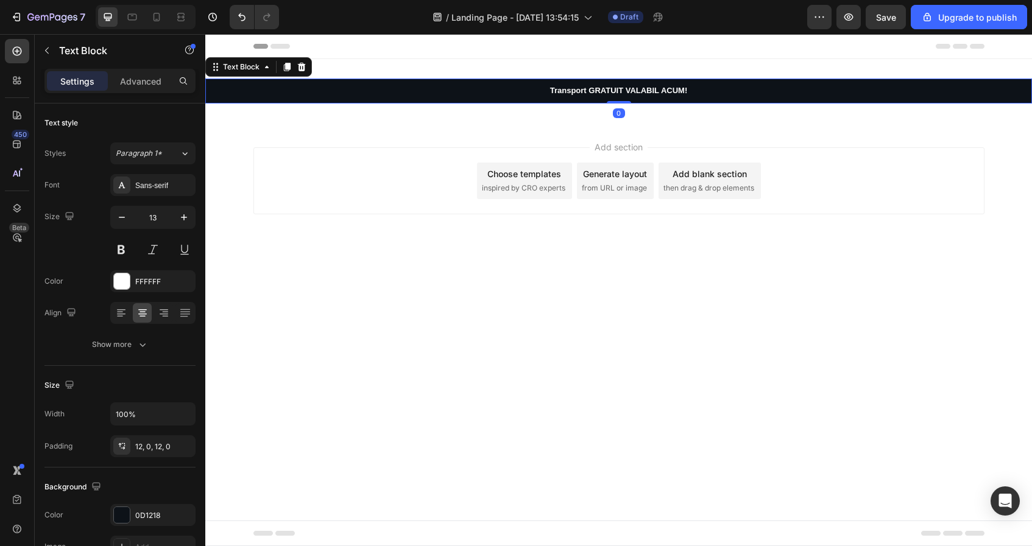
click at [925, 90] on p "Transport GRATUIT VALABIL ACUM!" at bounding box center [619, 91] width 824 height 10
click at [300, 72] on div at bounding box center [301, 67] width 15 height 15
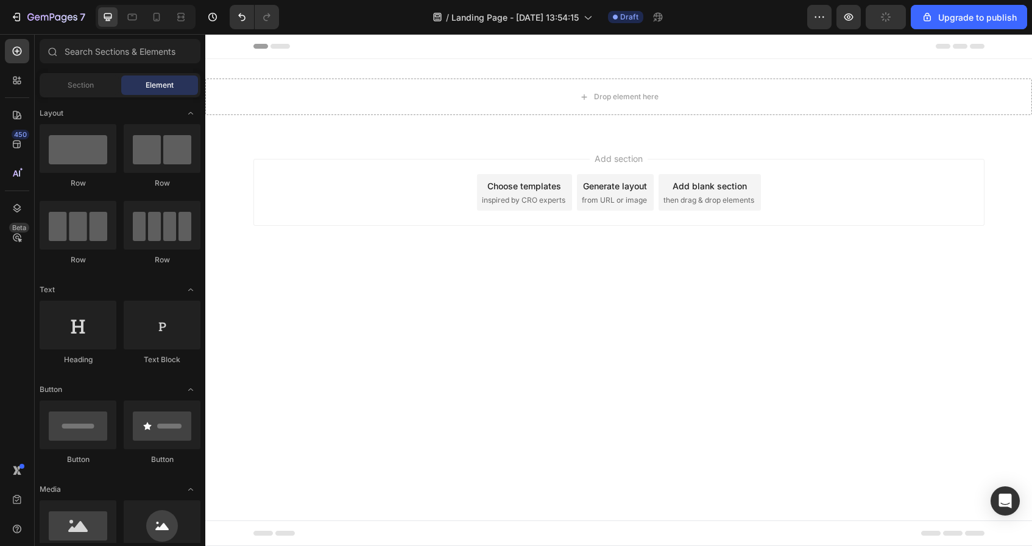
click at [411, 144] on div "Add section Choose templates inspired by CRO experts Generate layout from URL o…" at bounding box center [618, 210] width 827 height 150
click at [417, 204] on div "Add section Choose templates inspired by CRO experts Generate layout from URL o…" at bounding box center [618, 192] width 731 height 67
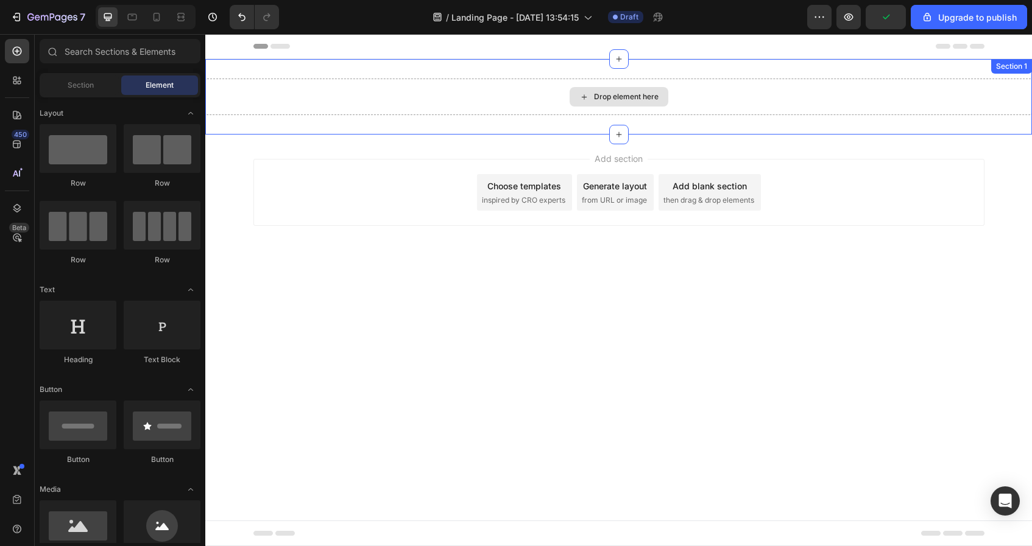
click at [442, 106] on div "Drop element here" at bounding box center [618, 97] width 827 height 37
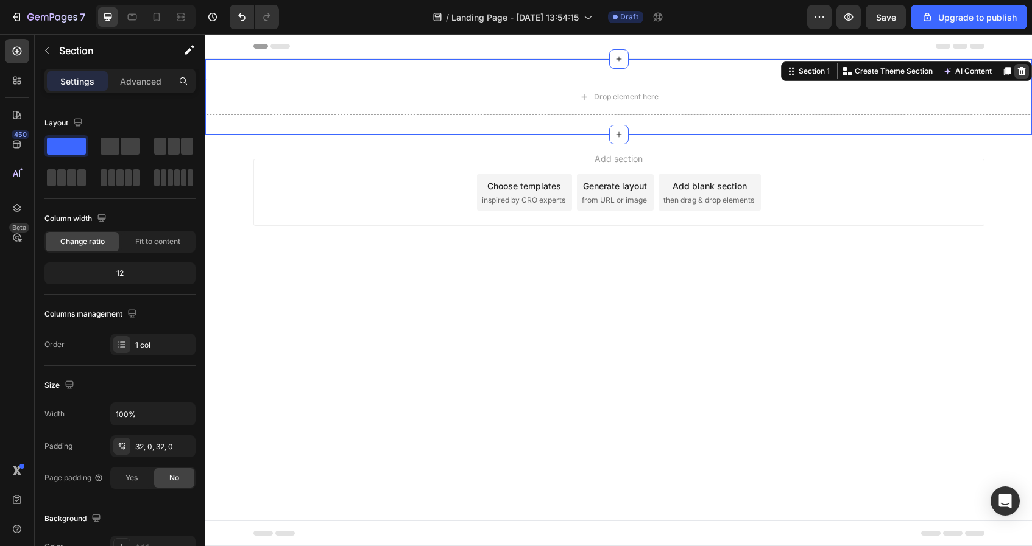
click at [1019, 66] on icon at bounding box center [1022, 71] width 10 height 10
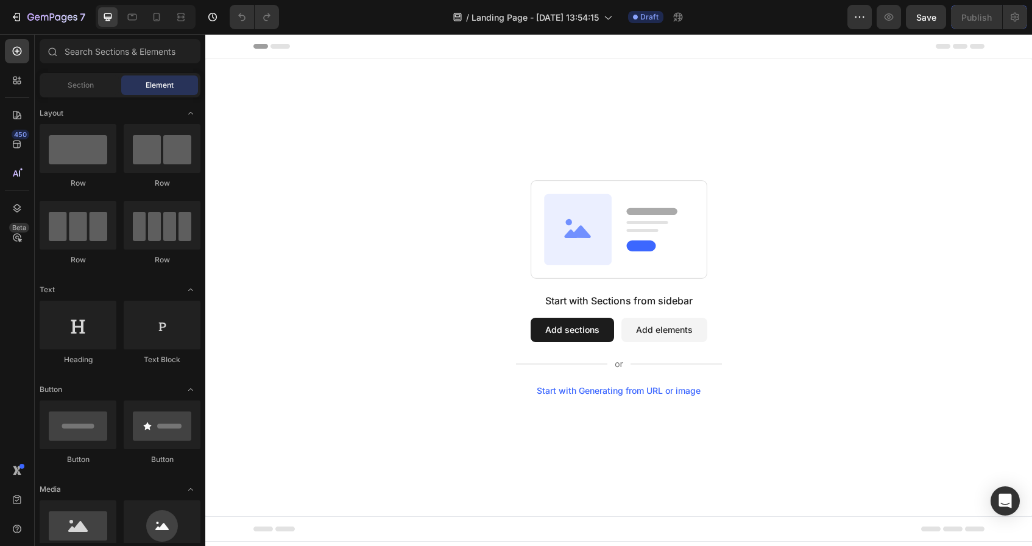
click at [590, 322] on button "Add sections" at bounding box center [572, 330] width 83 height 24
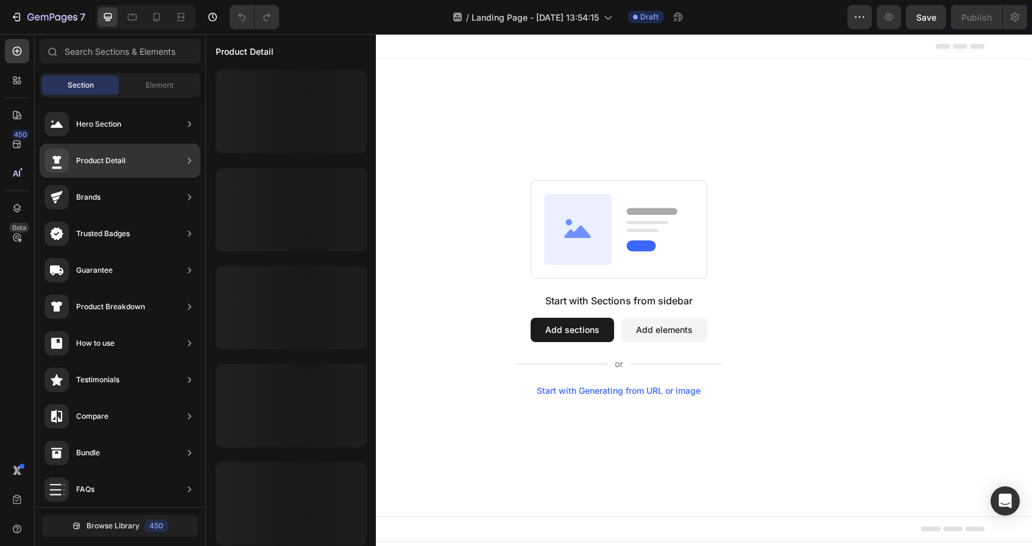
click at [161, 154] on div "Product Detail" at bounding box center [120, 161] width 161 height 34
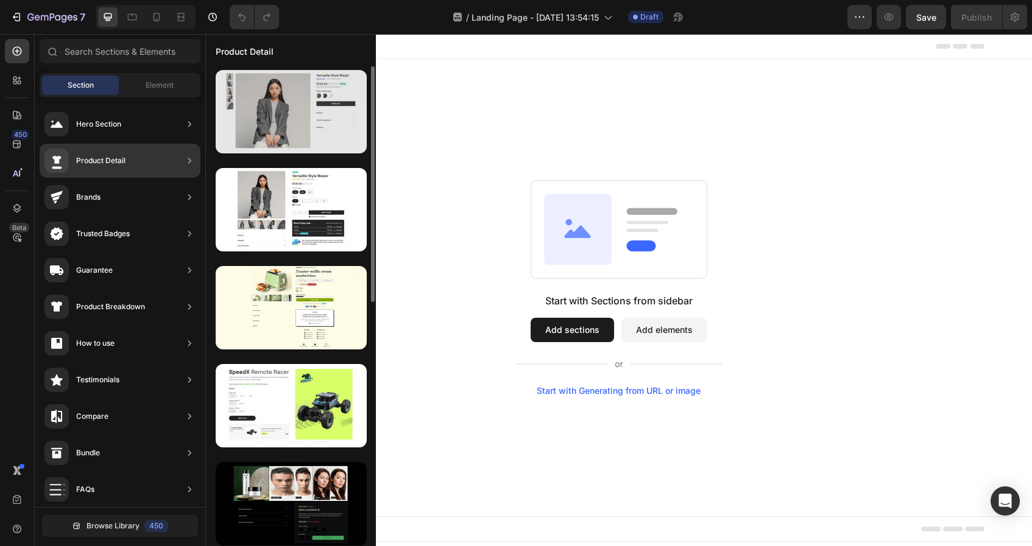
click at [291, 127] on div at bounding box center [291, 111] width 151 height 83
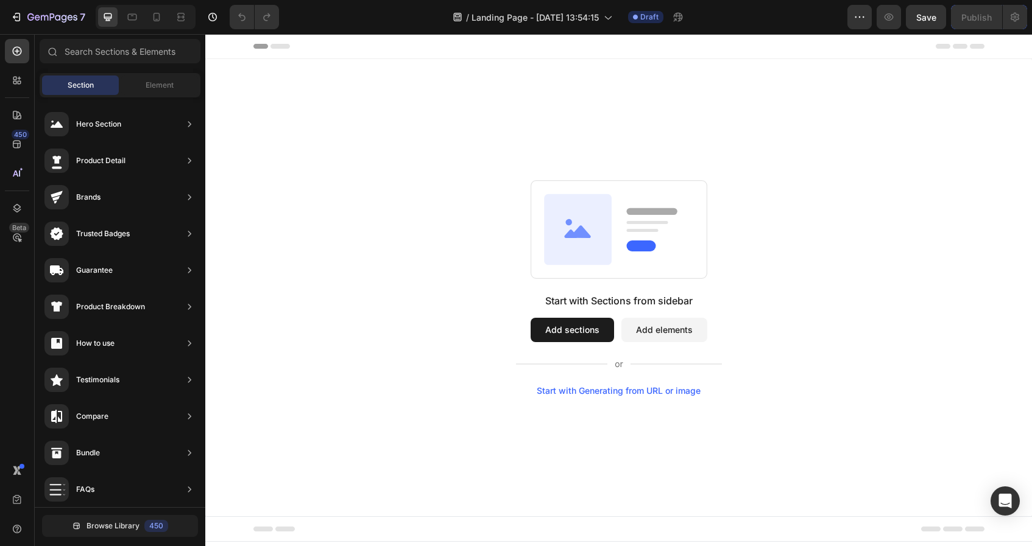
click at [586, 330] on button "Add sections" at bounding box center [572, 330] width 83 height 24
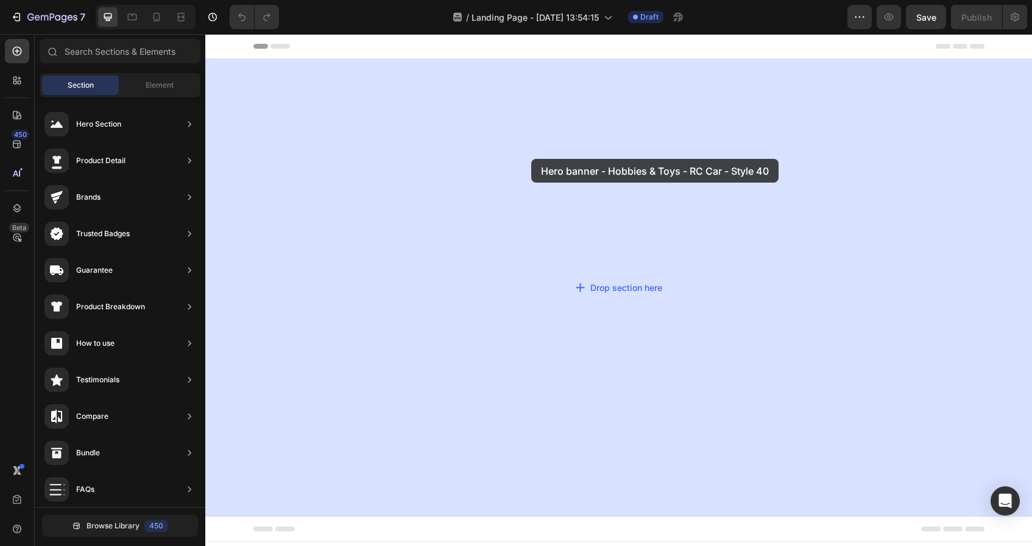
drag, startPoint x: 449, startPoint y: 147, endPoint x: 531, endPoint y: 159, distance: 83.1
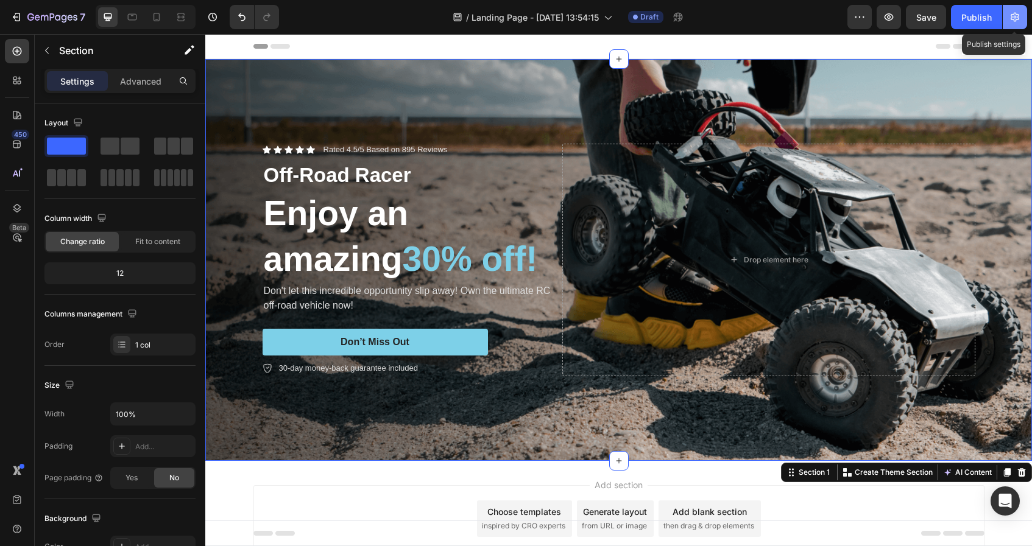
click at [1022, 18] on button "button" at bounding box center [1015, 17] width 24 height 24
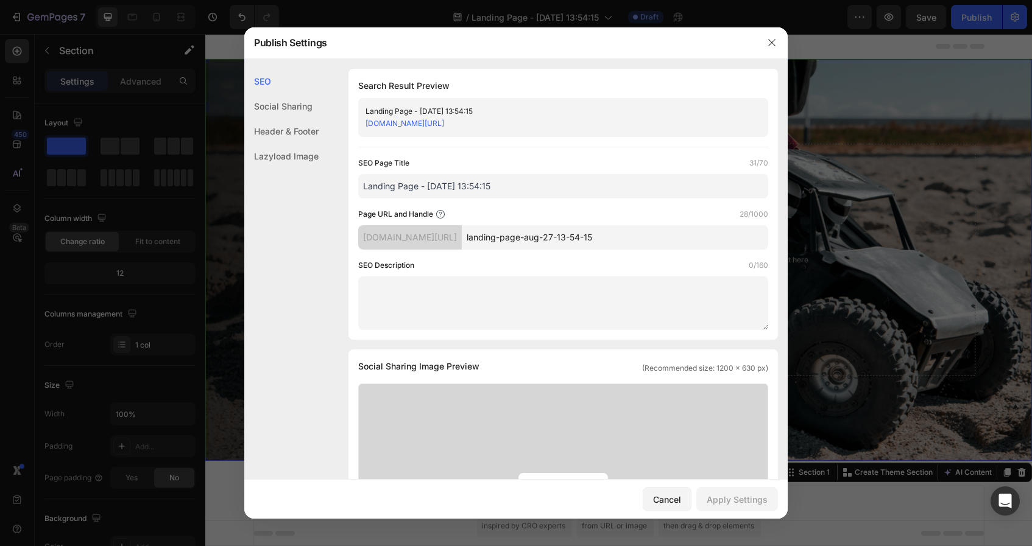
click at [955, 77] on div at bounding box center [516, 273] width 1032 height 546
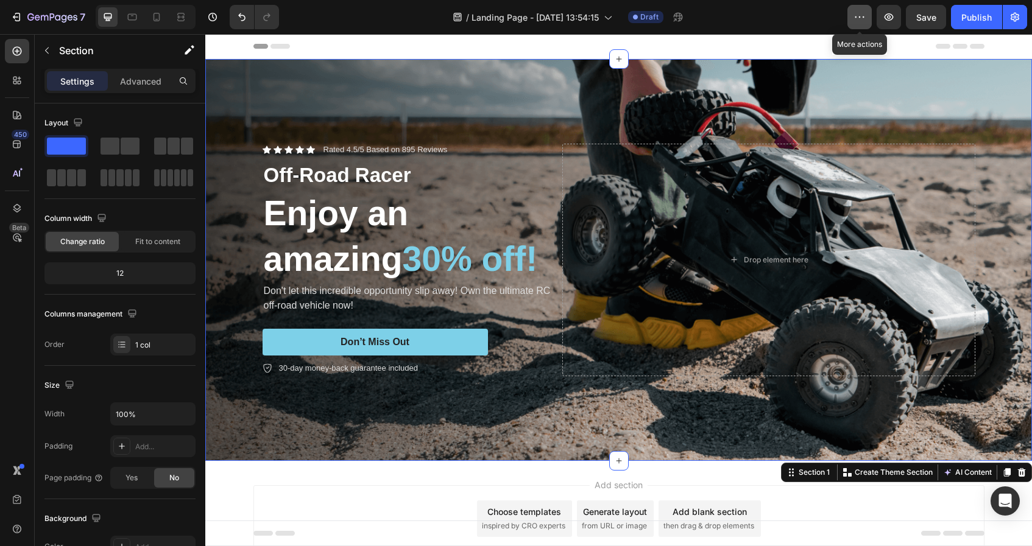
click at [855, 18] on icon "button" at bounding box center [860, 17] width 12 height 12
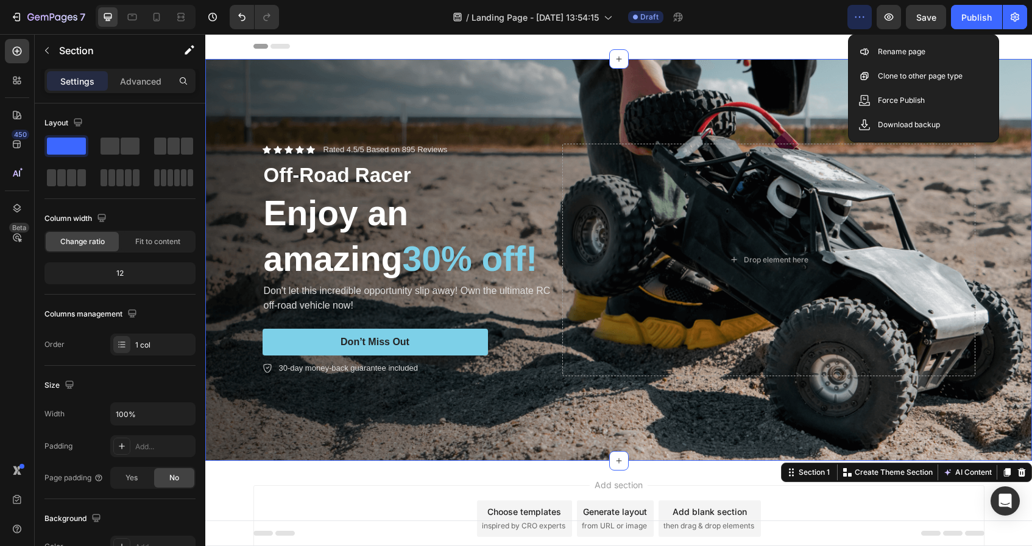
click at [855, 18] on icon "button" at bounding box center [860, 17] width 12 height 12
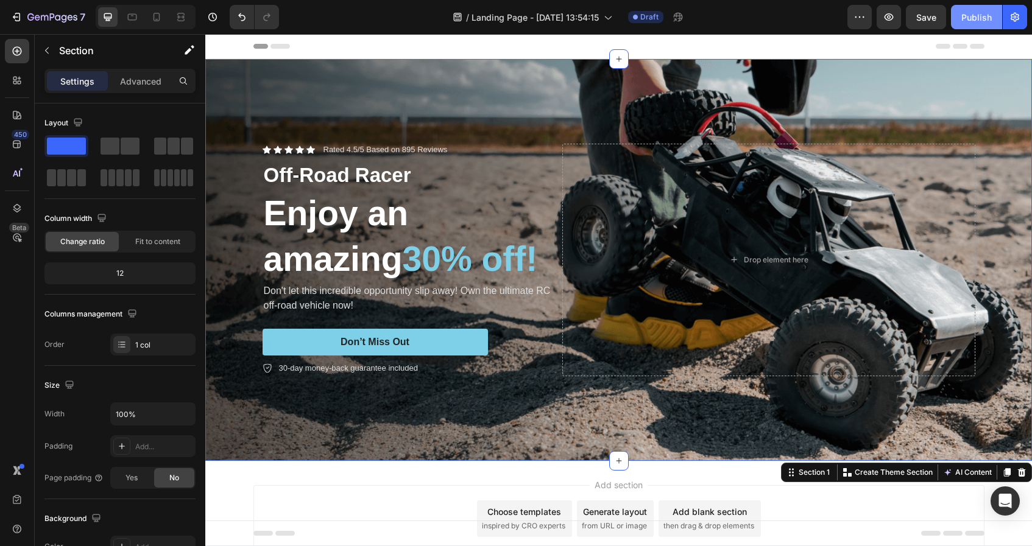
click at [971, 11] on div "Publish" at bounding box center [976, 17] width 30 height 13
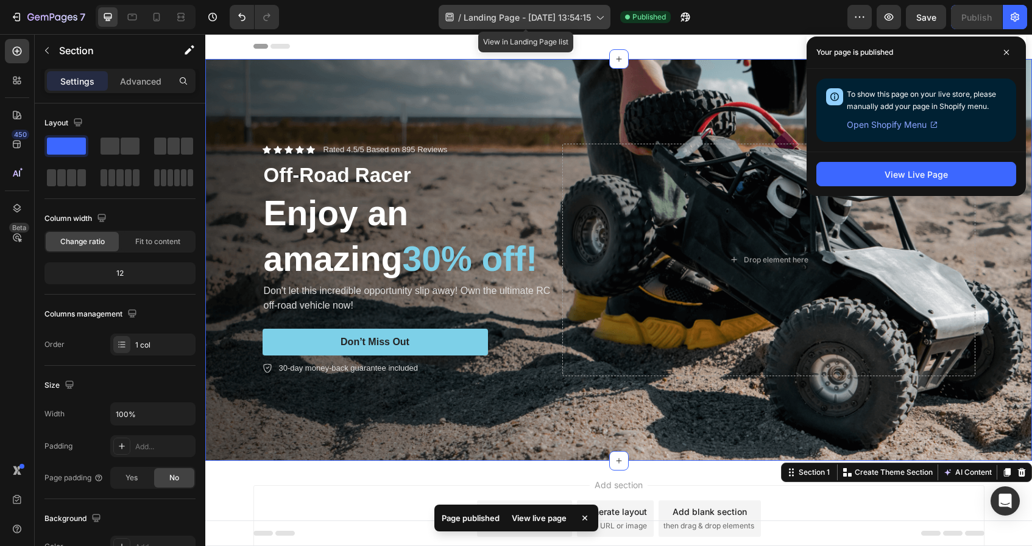
click at [581, 16] on span "Landing Page - Aug 27, 13:54:15" at bounding box center [527, 17] width 127 height 13
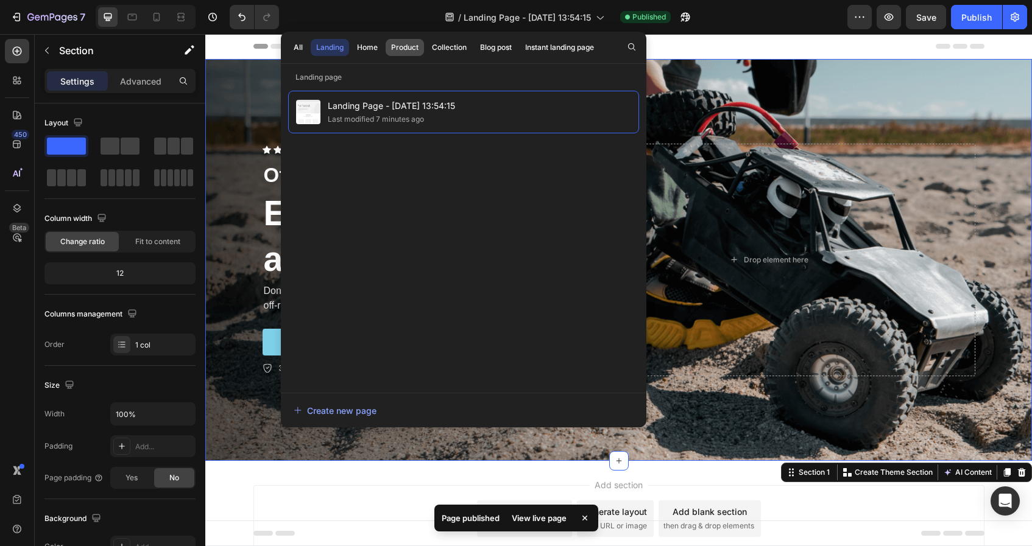
click at [405, 49] on div "Product" at bounding box center [404, 47] width 27 height 11
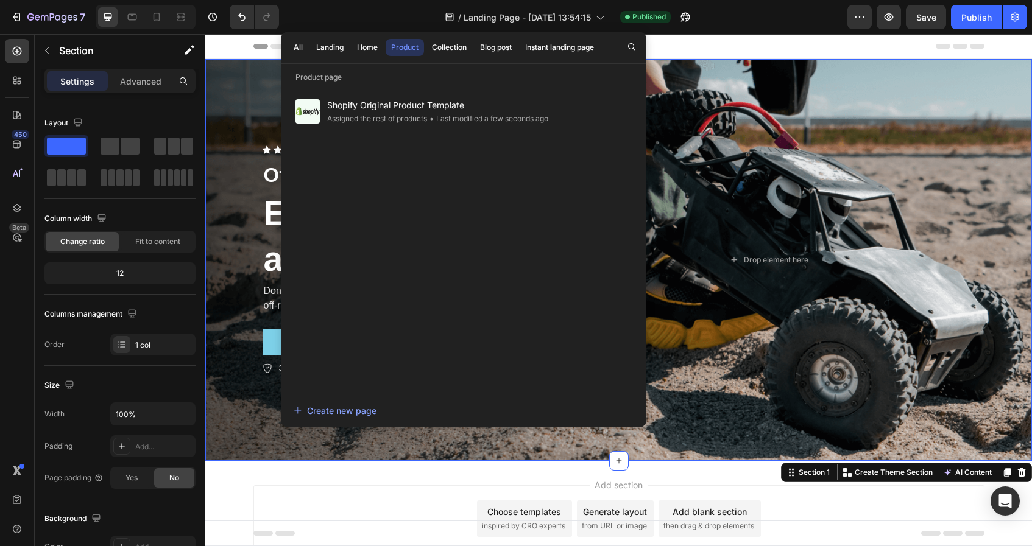
click at [779, 22] on div "/ Landing Page - Aug 27, 13:54:15 Published" at bounding box center [568, 17] width 559 height 24
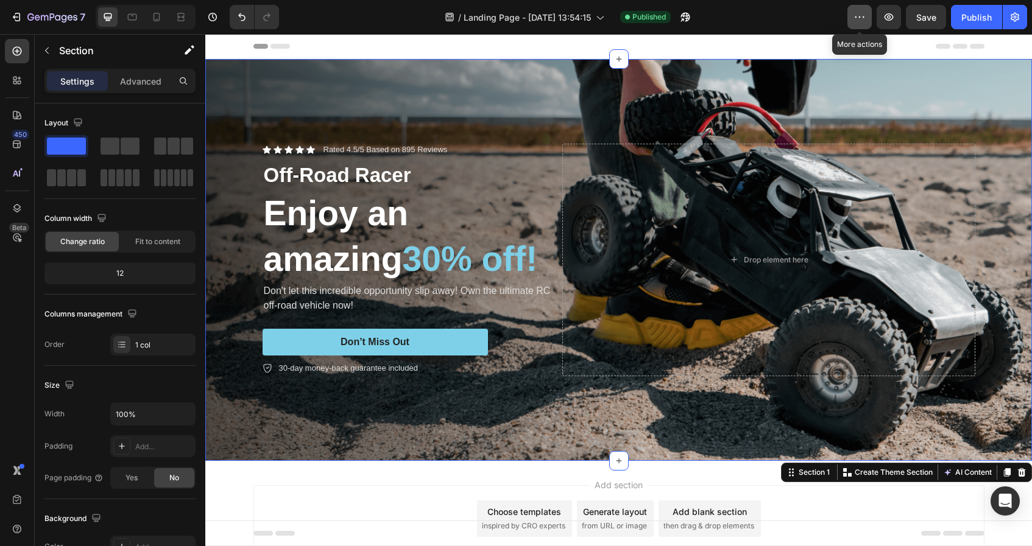
click at [861, 26] on button "button" at bounding box center [859, 17] width 24 height 24
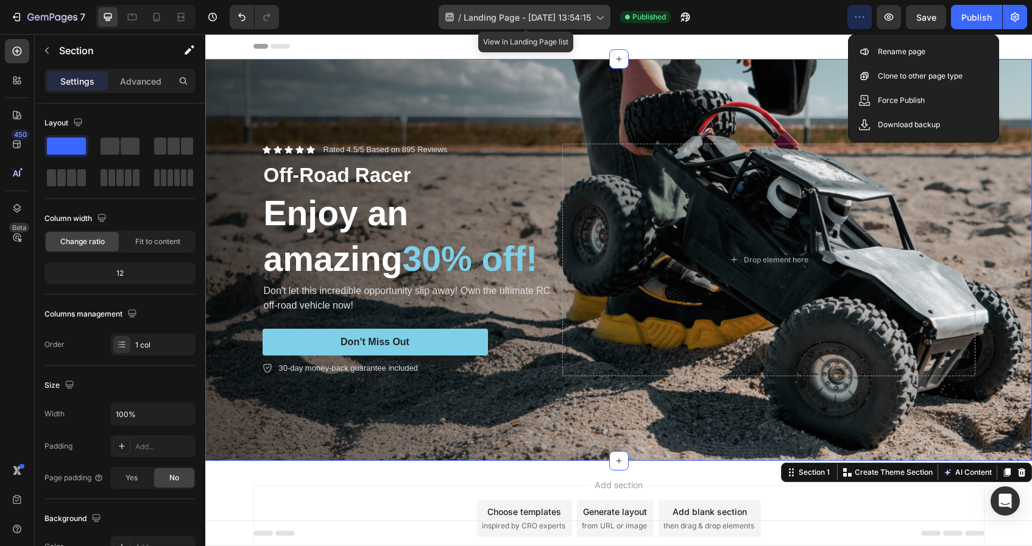
click at [517, 19] on span "Landing Page - Aug 27, 13:54:15" at bounding box center [527, 17] width 127 height 13
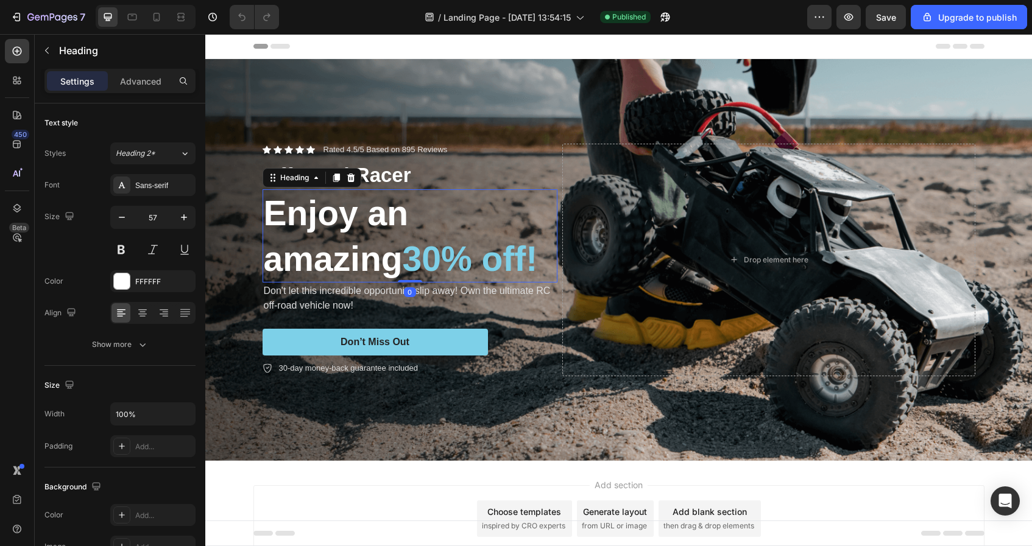
click at [441, 205] on h2 "Enjoy an amazing 30% off!" at bounding box center [410, 235] width 295 height 93
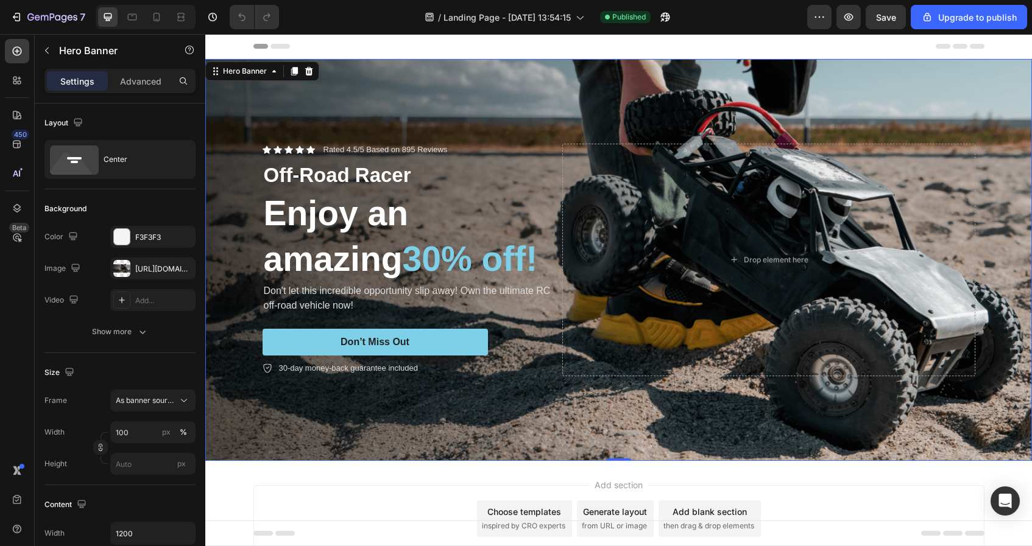
click at [478, 138] on div "Icon Icon Icon Icon Icon Icon List Rated 4.5/5 Based on 895 Reviews Text Block …" at bounding box center [618, 260] width 731 height 272
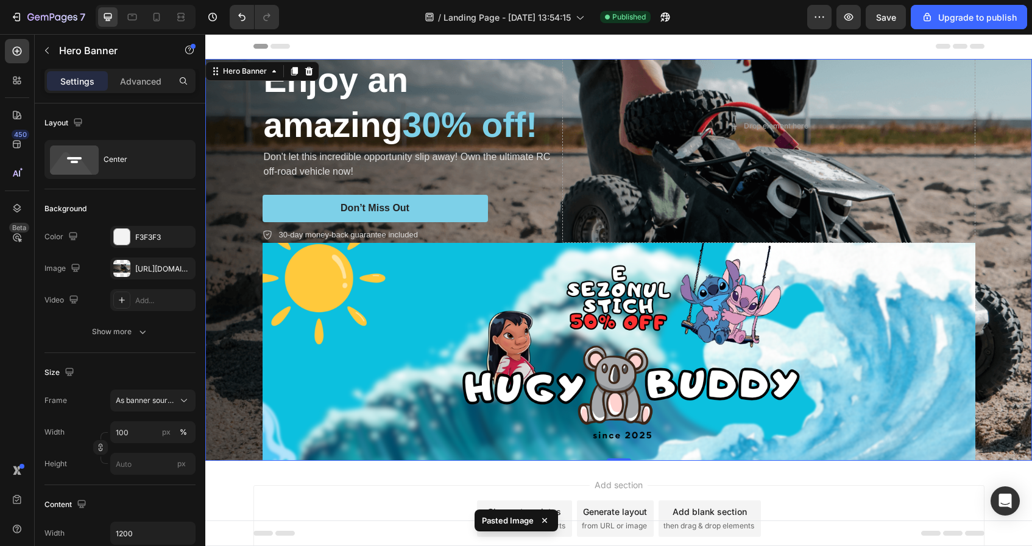
click at [242, 199] on div "Background Image" at bounding box center [618, 260] width 827 height 402
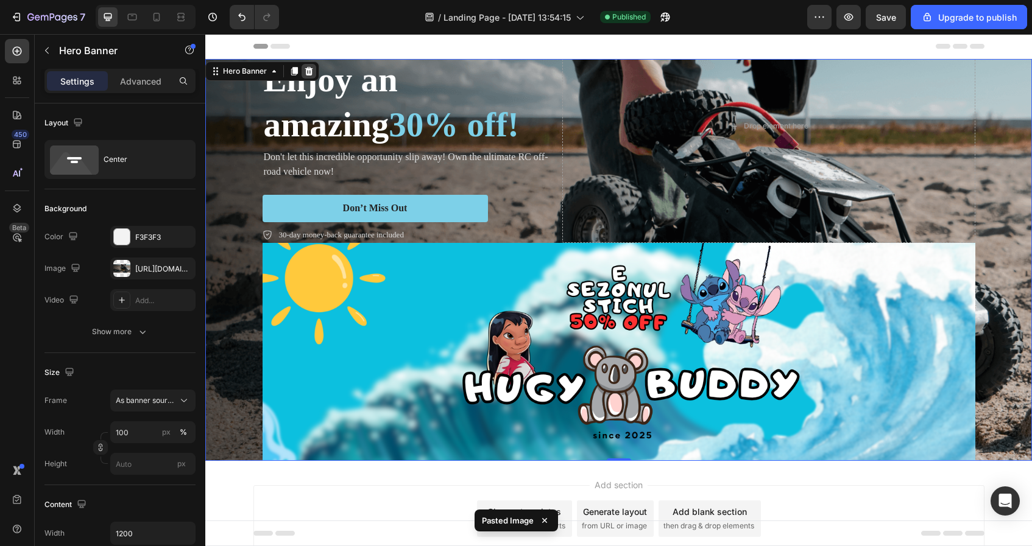
click at [310, 76] on div at bounding box center [309, 71] width 15 height 15
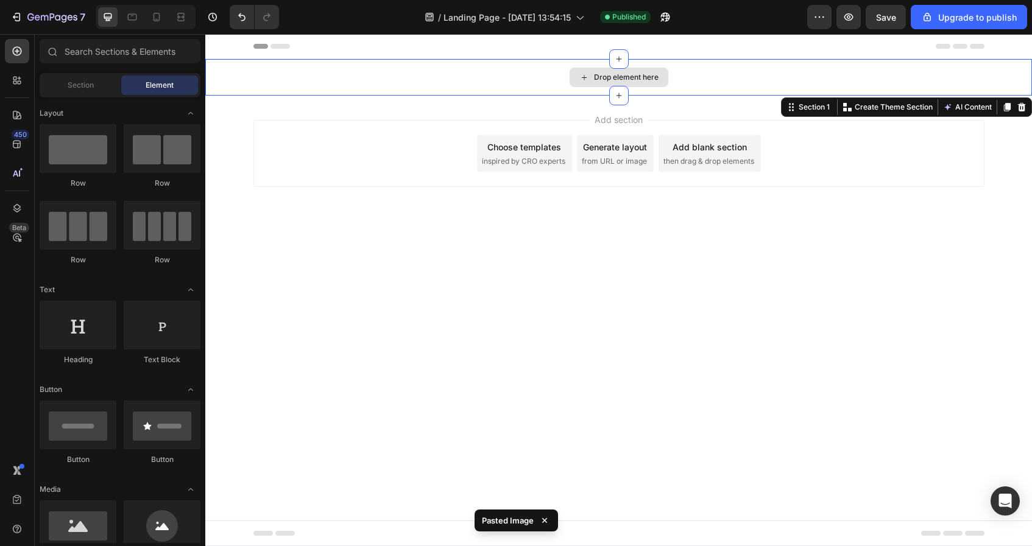
click at [379, 88] on div "Drop element here" at bounding box center [618, 77] width 827 height 37
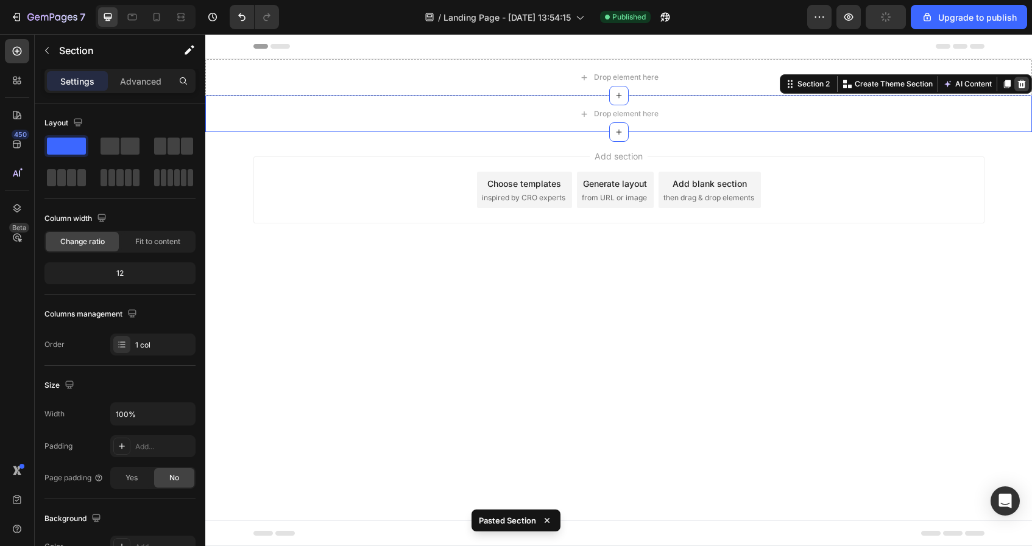
click at [1022, 83] on icon at bounding box center [1022, 84] width 8 height 9
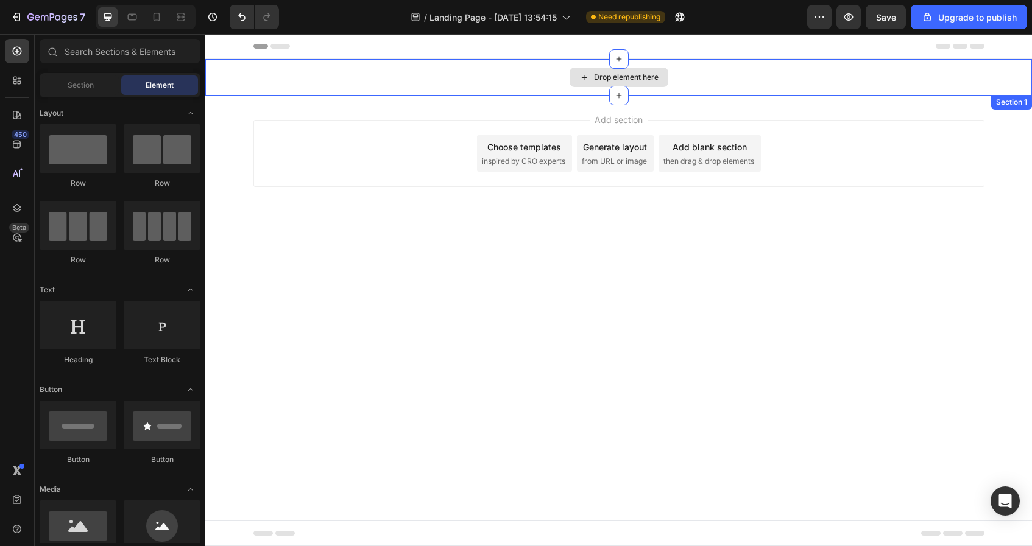
click at [554, 71] on div "Drop element here" at bounding box center [618, 77] width 827 height 37
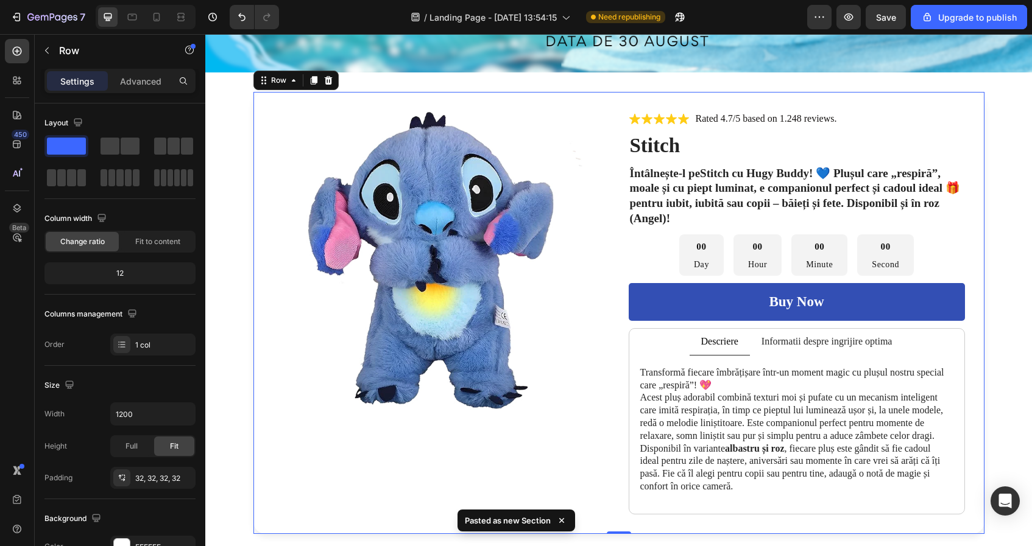
scroll to position [319, 0]
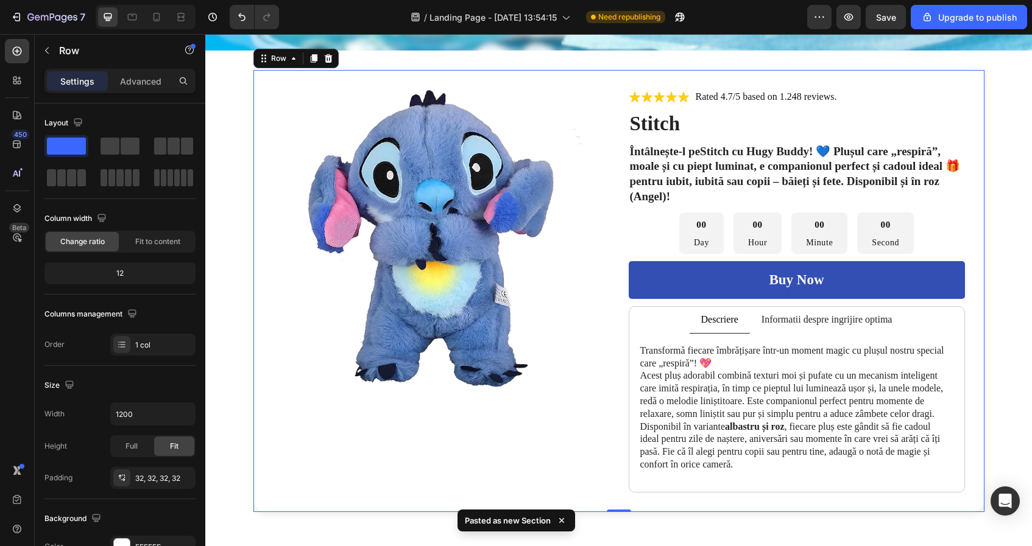
click at [422, 417] on div "Header Image Section 1 Product Images Icon Icon Icon Icon Icon Icon List Rated …" at bounding box center [618, 211] width 827 height 992
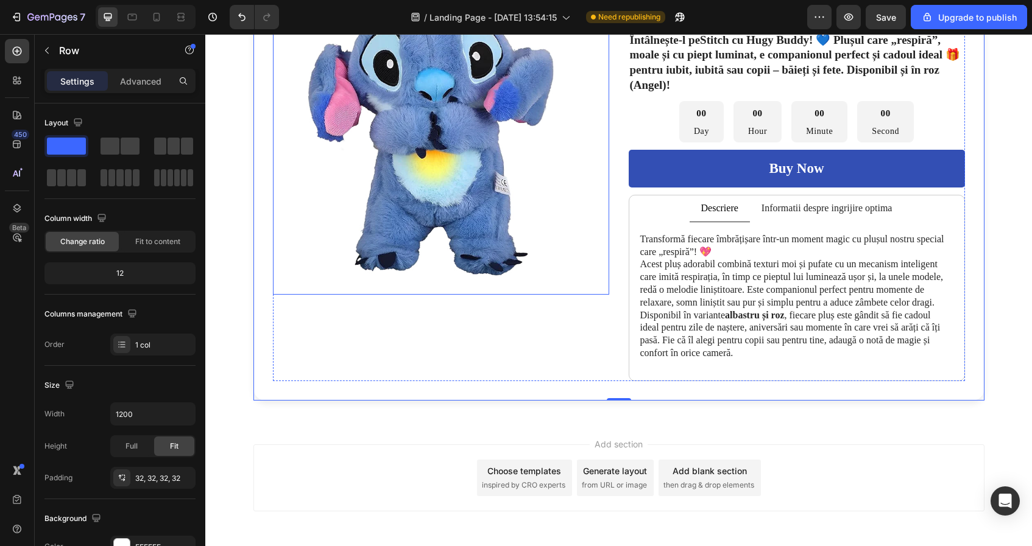
scroll to position [479, 0]
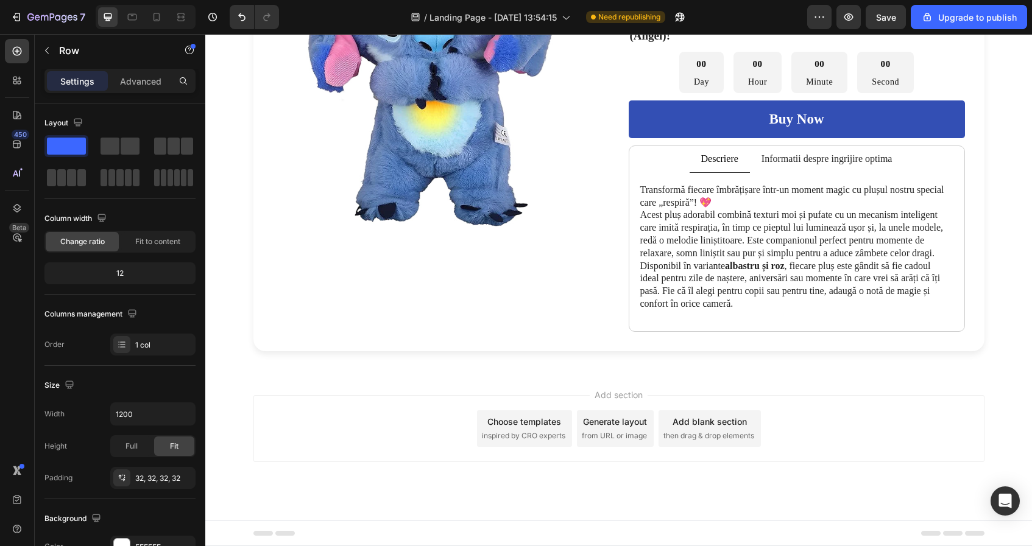
click at [414, 428] on div "Add section Choose templates inspired by CRO experts Generate layout from URL o…" at bounding box center [618, 428] width 731 height 67
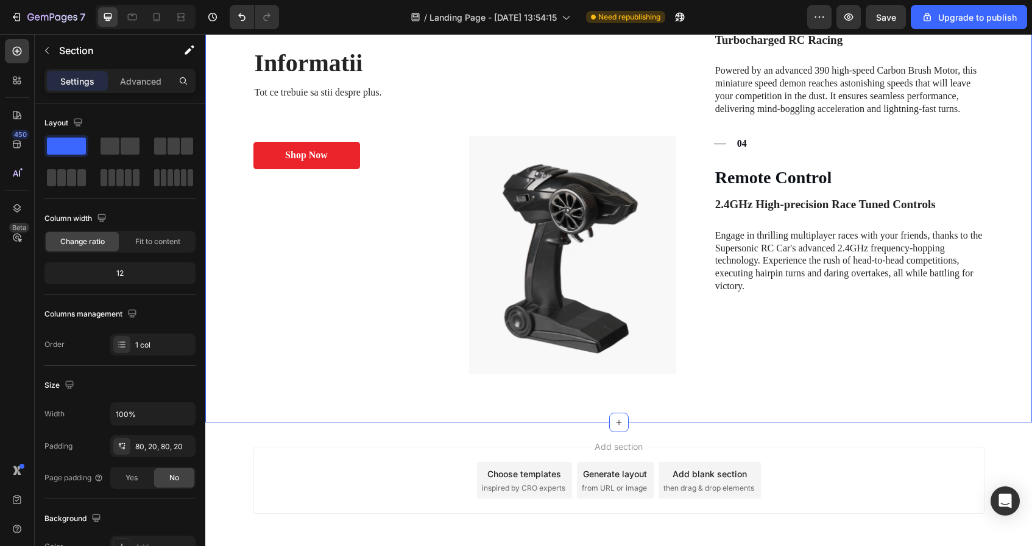
scroll to position [1587, 0]
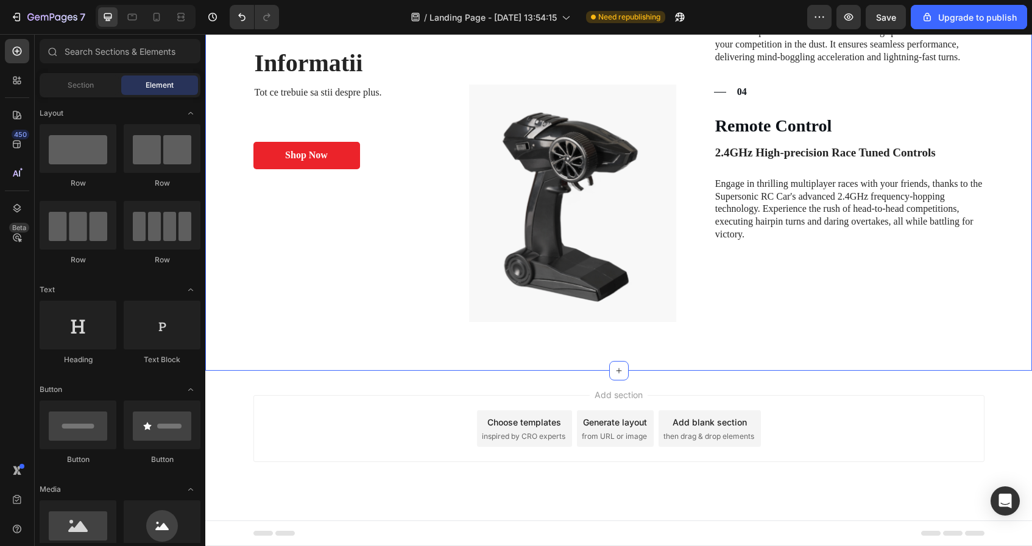
click at [395, 413] on div "Add section Choose templates inspired by CRO experts Generate layout from URL o…" at bounding box center [618, 428] width 731 height 67
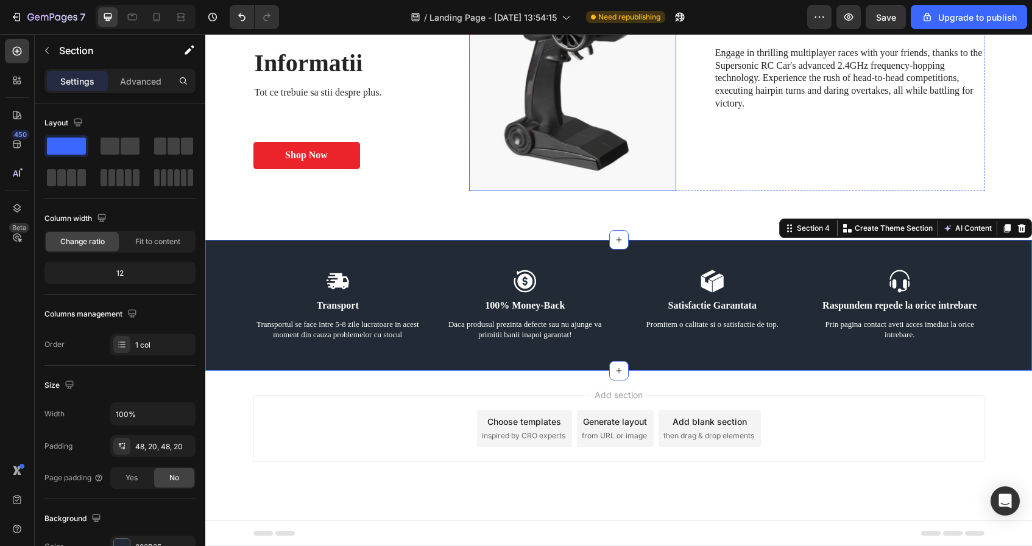
scroll to position [1662, 0]
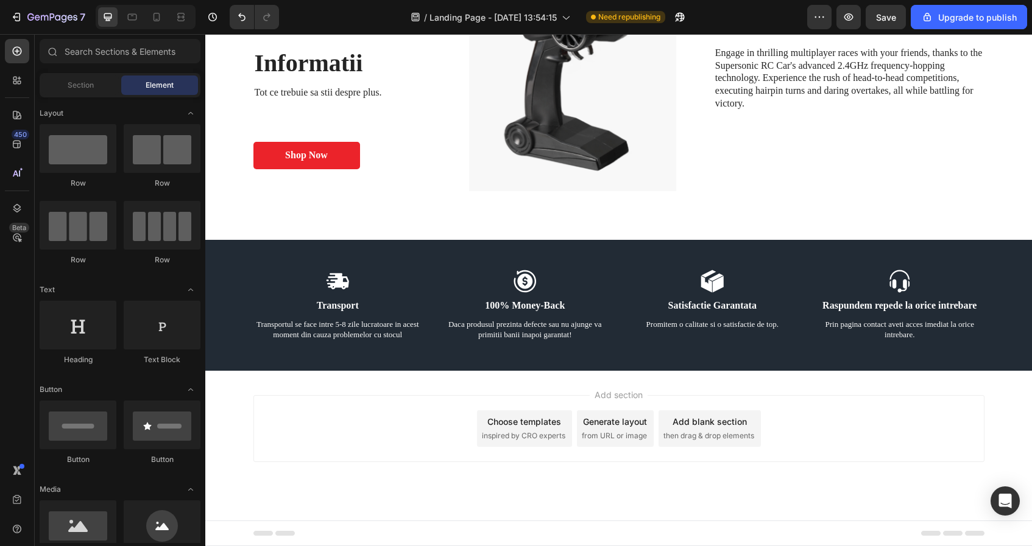
click at [335, 461] on div "Add section Choose templates inspired by CRO experts Generate layout from URL o…" at bounding box center [618, 428] width 731 height 67
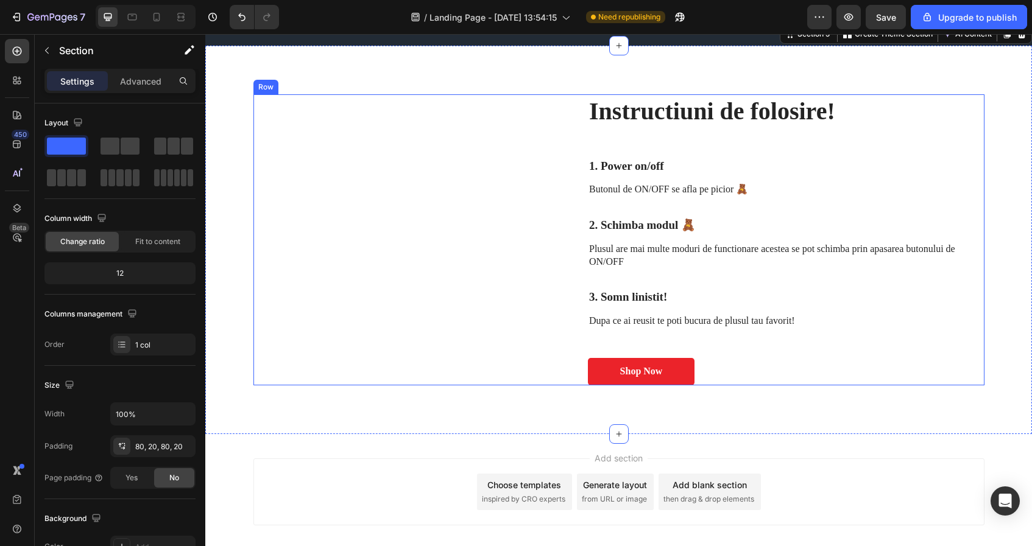
scroll to position [2107, 0]
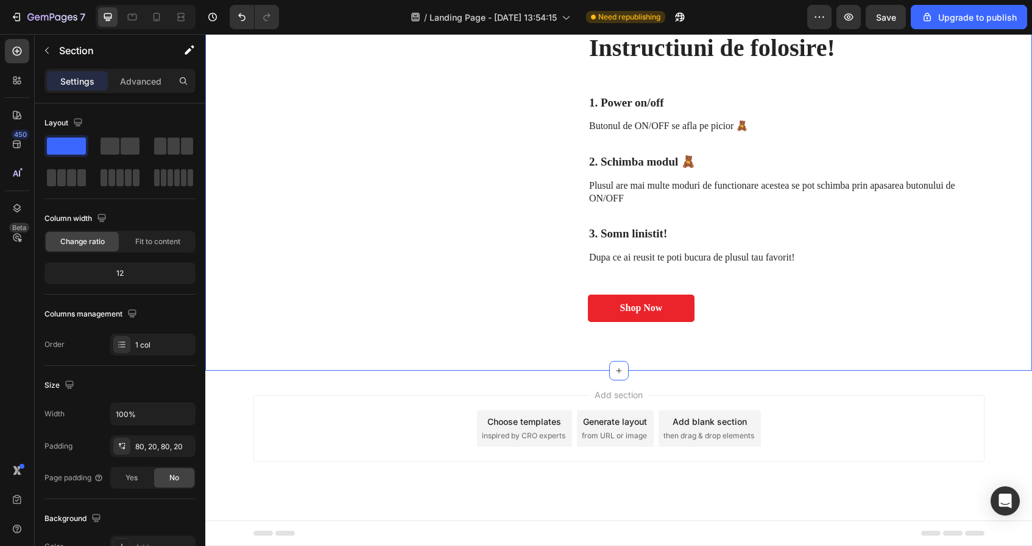
click at [416, 414] on div "Add section Choose templates inspired by CRO experts Generate layout from URL o…" at bounding box center [618, 428] width 731 height 67
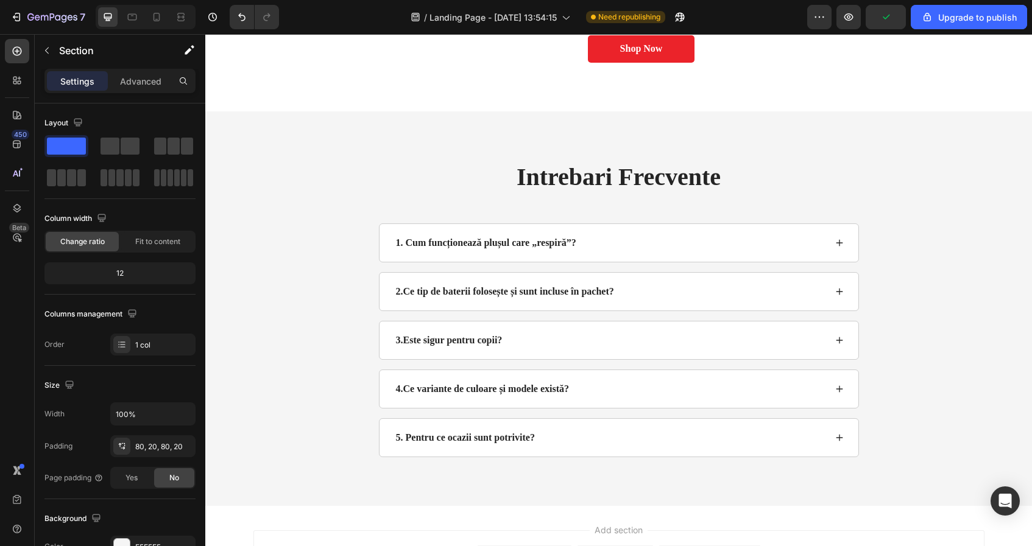
scroll to position [2501, 0]
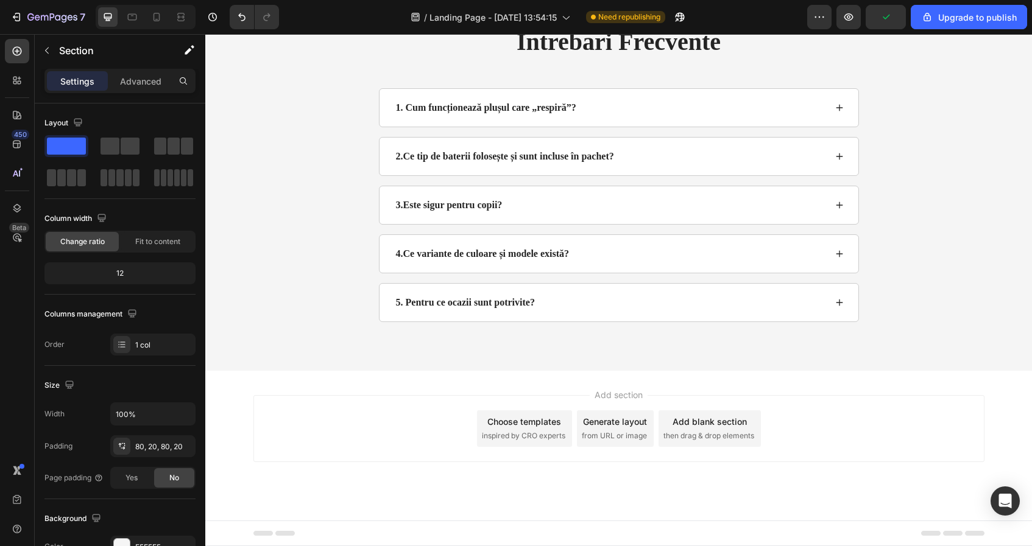
click at [419, 443] on div "Add section Choose templates inspired by CRO experts Generate layout from URL o…" at bounding box center [618, 428] width 731 height 67
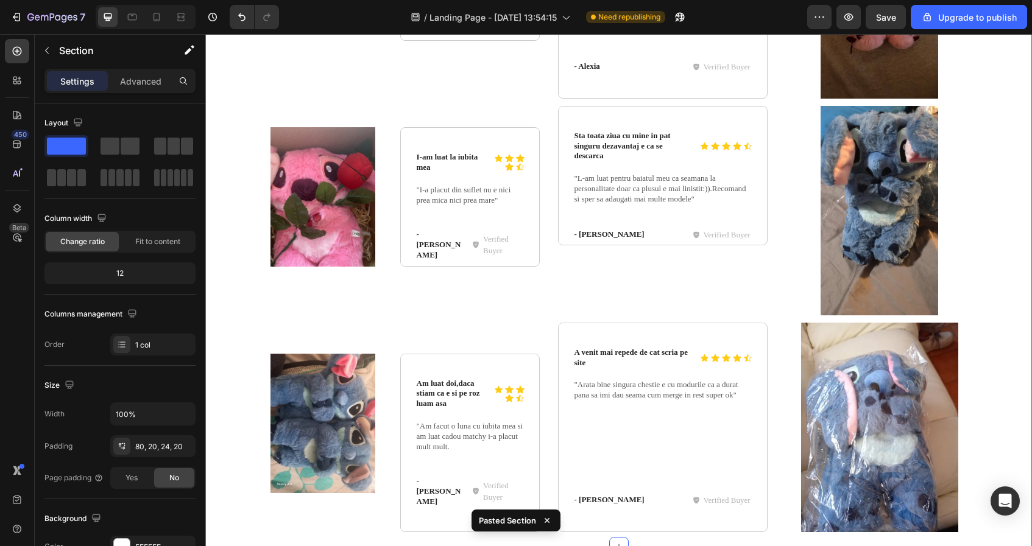
scroll to position [3291, 0]
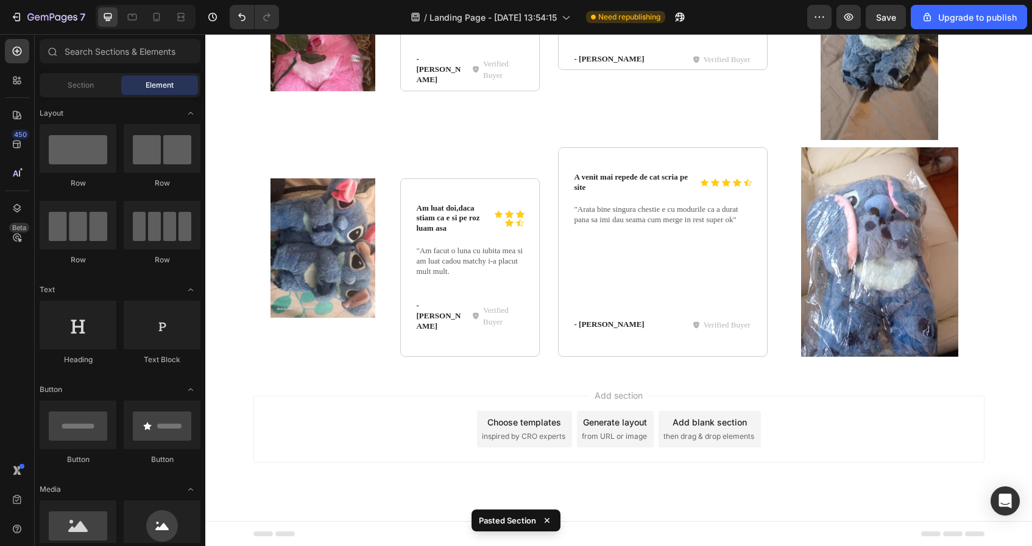
click at [405, 429] on div "Add section Choose templates inspired by CRO experts Generate layout from URL o…" at bounding box center [618, 429] width 731 height 67
click at [419, 437] on div "Add section Choose templates inspired by CRO experts Generate layout from URL o…" at bounding box center [618, 429] width 731 height 67
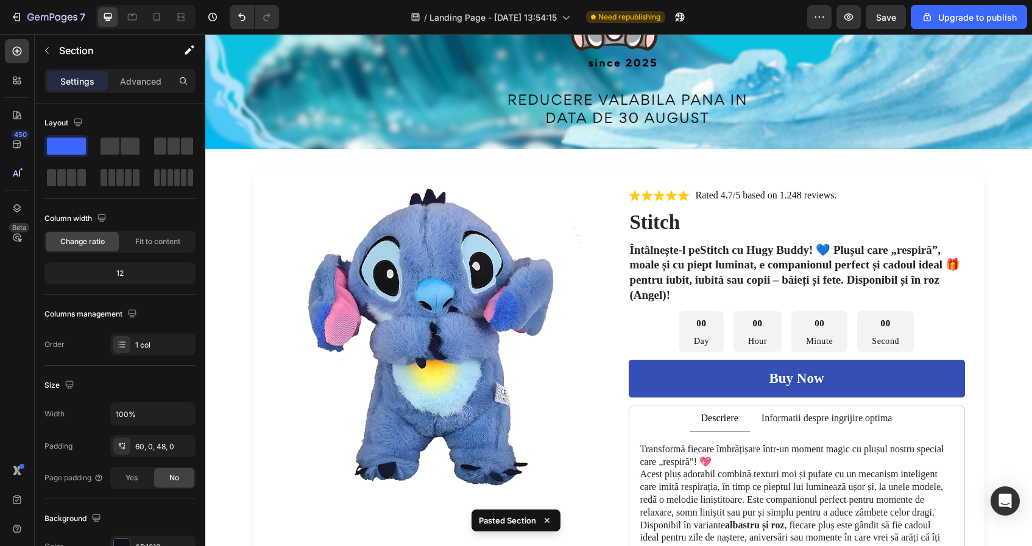
scroll to position [0, 0]
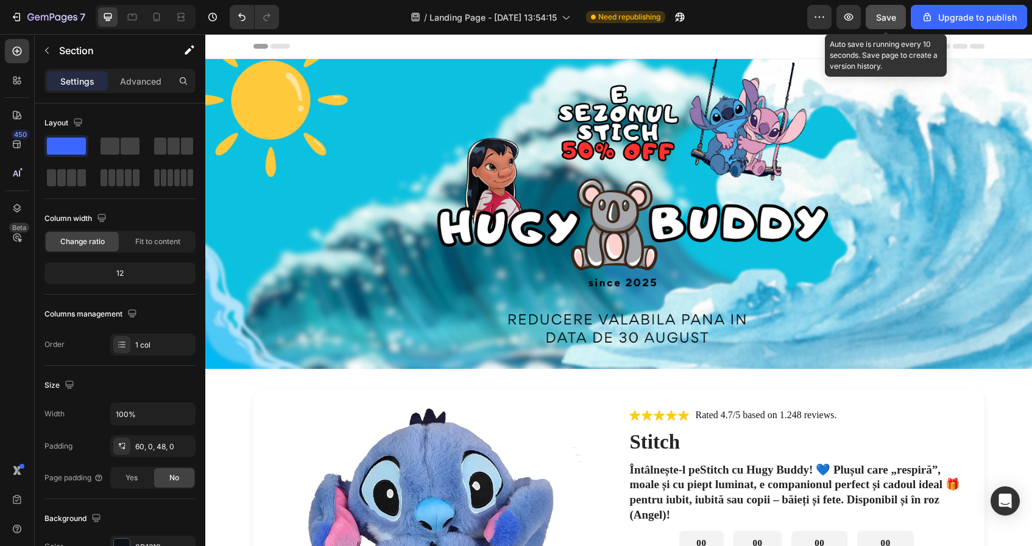
click at [877, 24] on button "Save" at bounding box center [886, 17] width 40 height 24
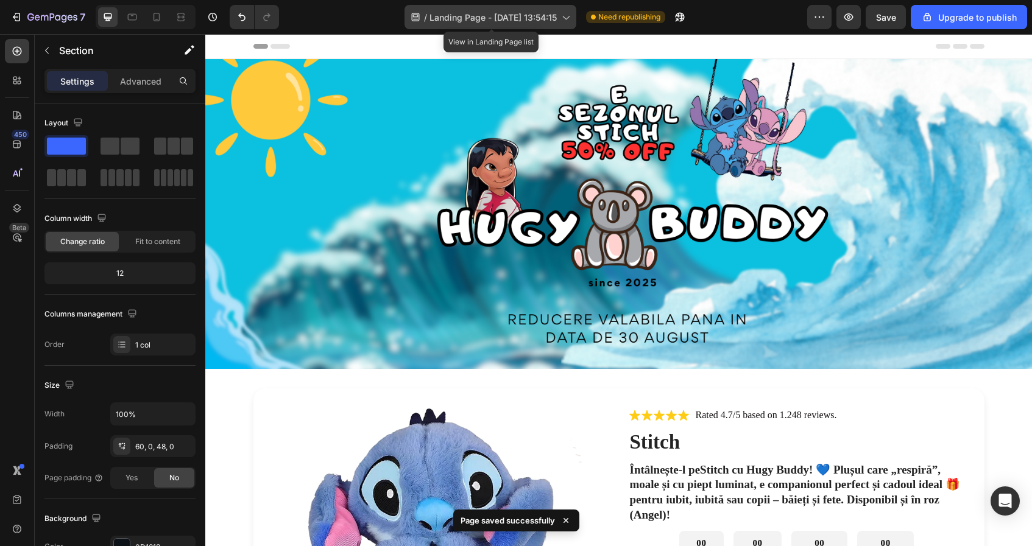
click at [546, 17] on span "Landing Page - [DATE] 13:54:15" at bounding box center [492, 17] width 127 height 13
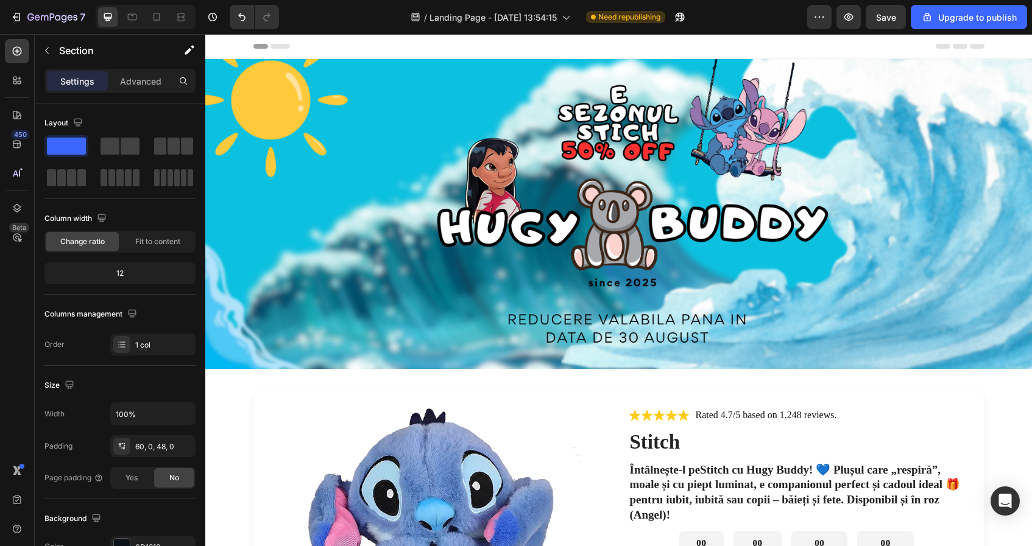
click at [364, 9] on div "/ Landing Page - Aug 27, 13:54:15 Need republishing" at bounding box center [548, 17] width 518 height 24
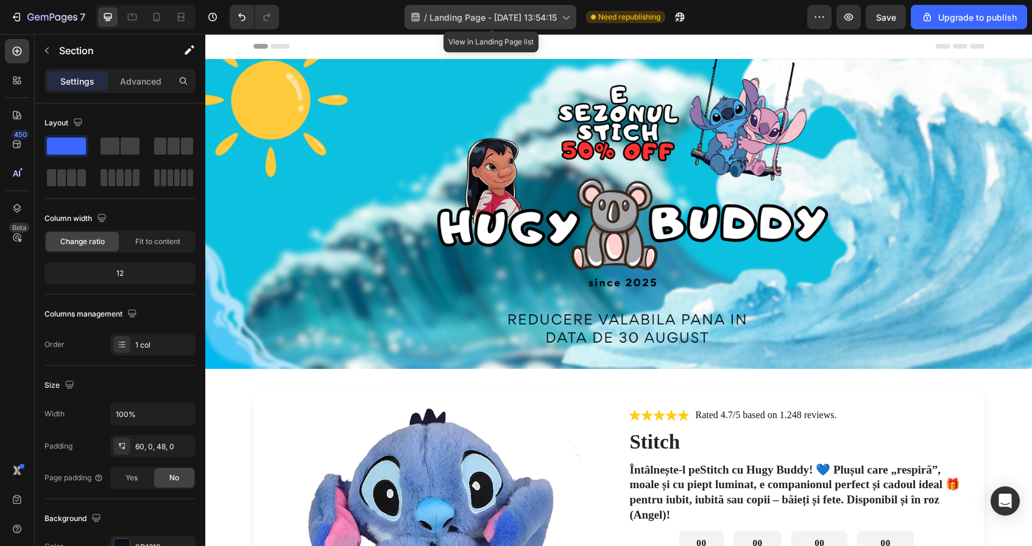
click at [484, 15] on span "Landing Page - [DATE] 13:54:15" at bounding box center [492, 17] width 127 height 13
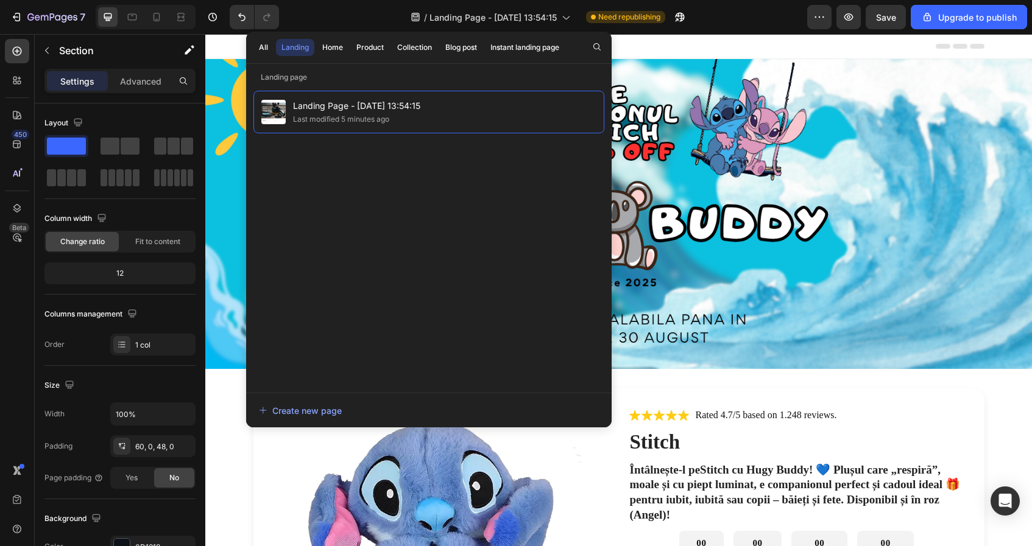
click at [307, 51] on div "Landing" at bounding box center [294, 47] width 27 height 11
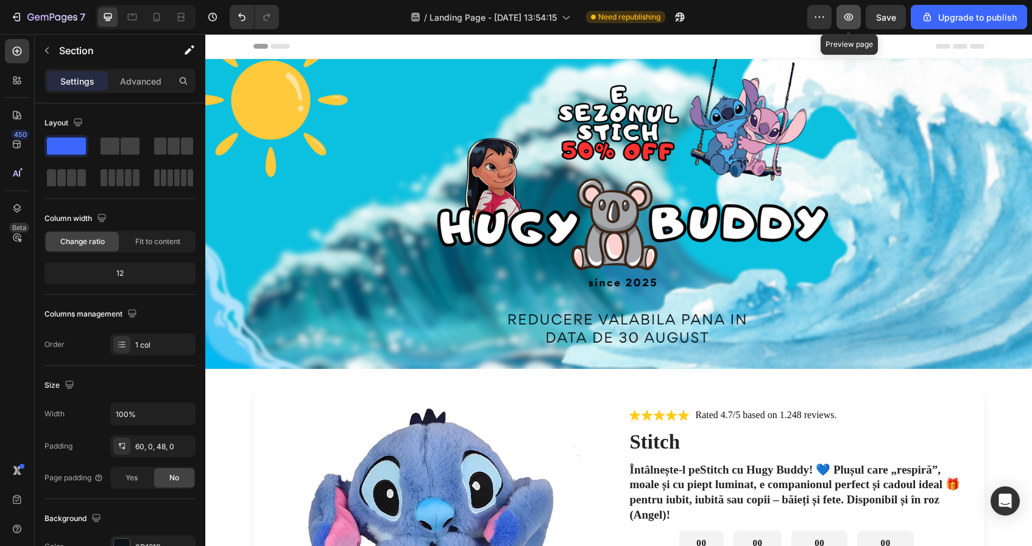
click at [849, 19] on icon "button" at bounding box center [848, 16] width 9 height 7
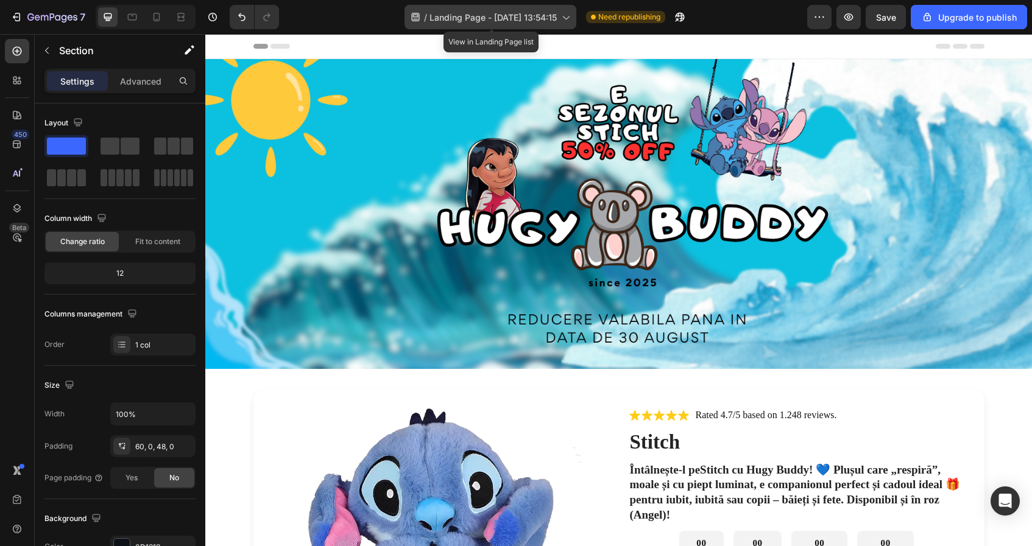
click at [489, 22] on span "Landing Page - [DATE] 13:54:15" at bounding box center [492, 17] width 127 height 13
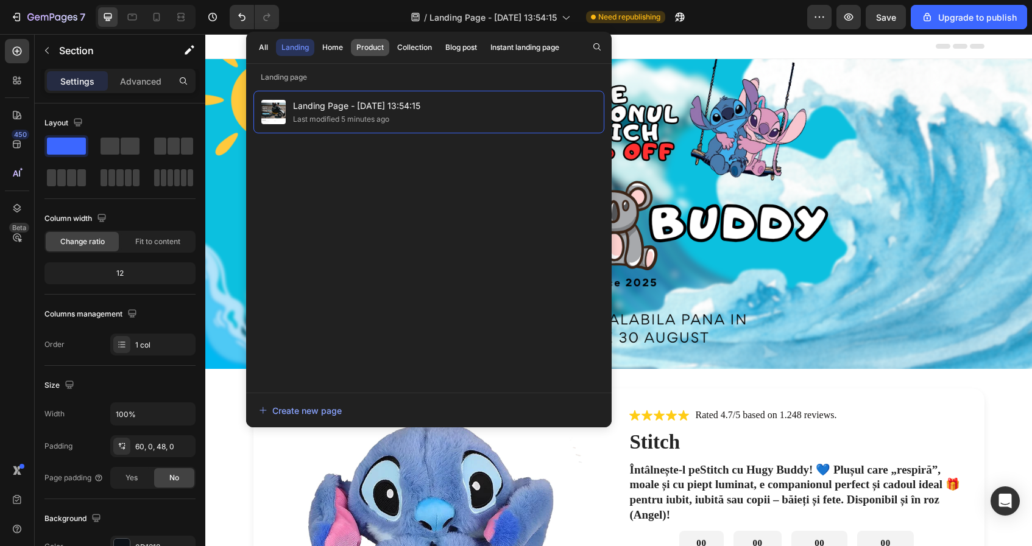
click at [372, 42] on div "Product" at bounding box center [369, 47] width 27 height 11
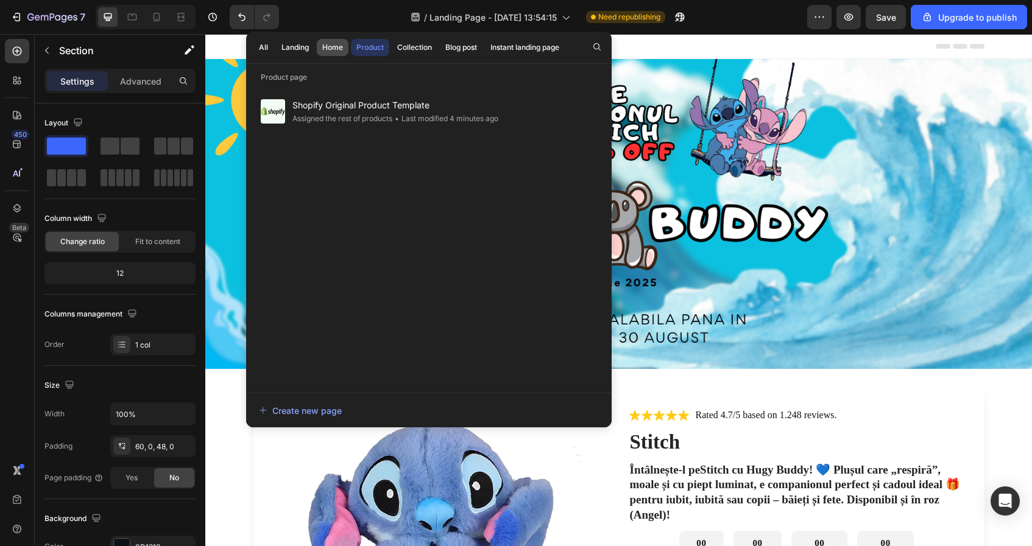
click at [331, 48] on div "Home" at bounding box center [332, 47] width 21 height 11
click at [392, 41] on button "Product" at bounding box center [415, 47] width 46 height 17
click at [317, 53] on button "Landing" at bounding box center [333, 47] width 32 height 17
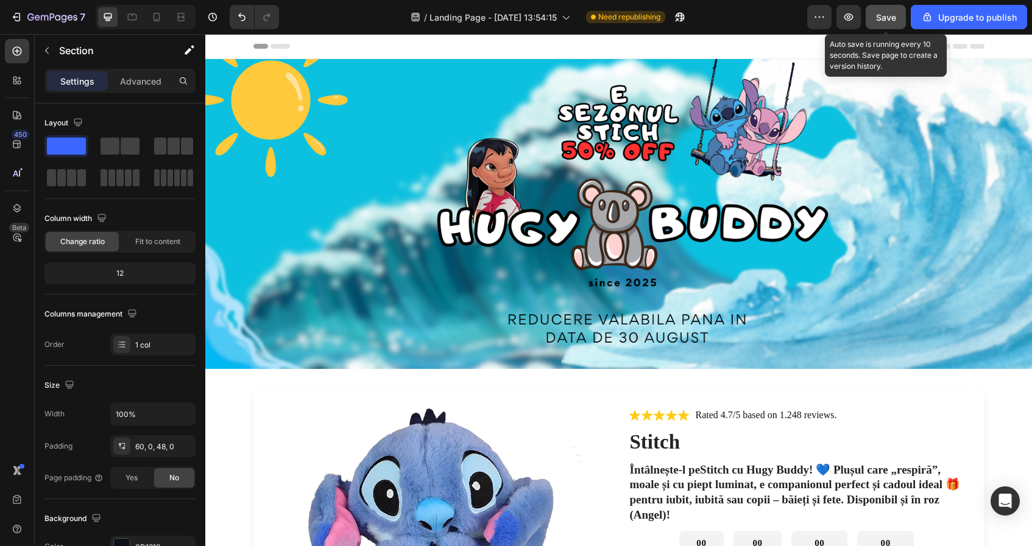
click at [888, 18] on span "Save" at bounding box center [886, 17] width 20 height 10
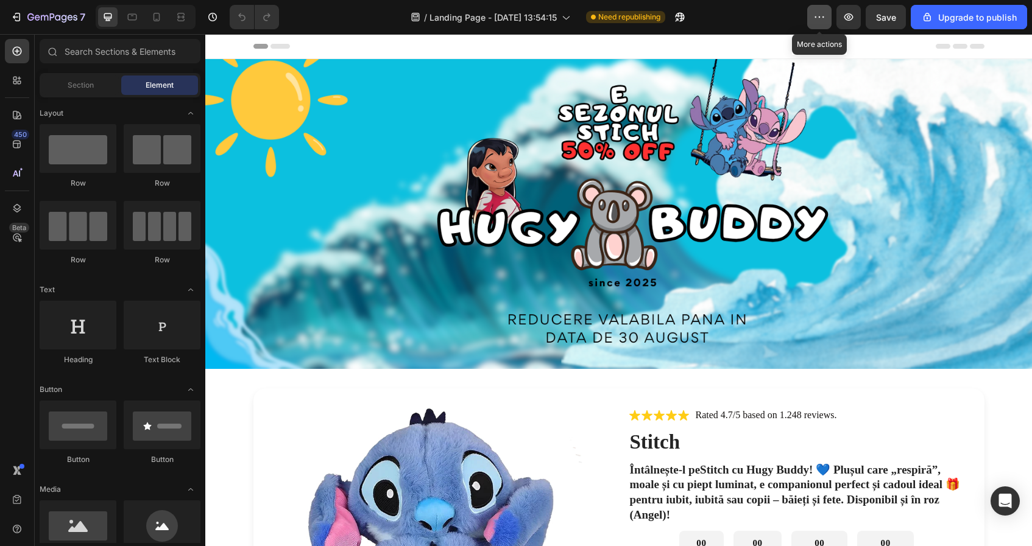
click at [818, 19] on icon "button" at bounding box center [819, 17] width 12 height 12
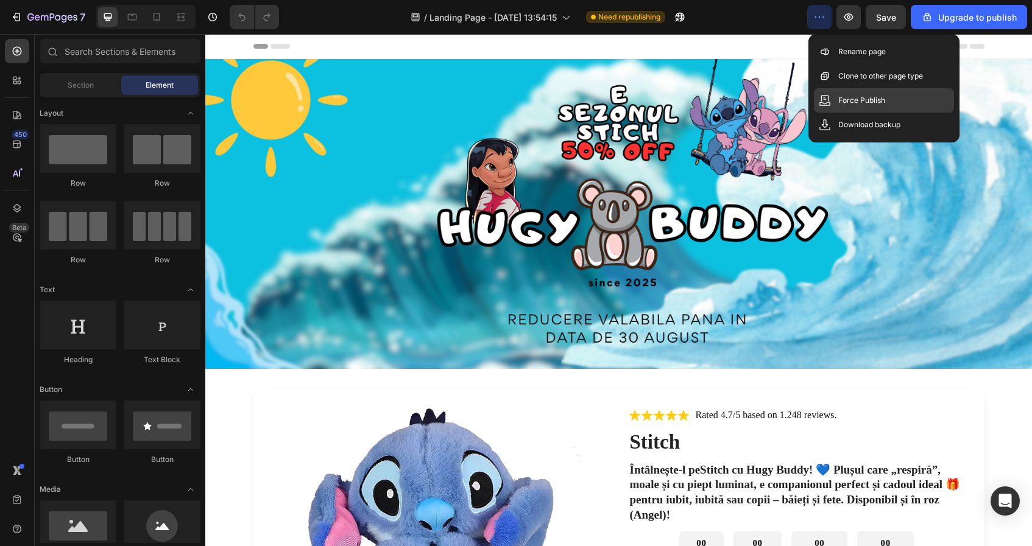
click at [877, 102] on p "Force Publish" at bounding box center [861, 100] width 47 height 12
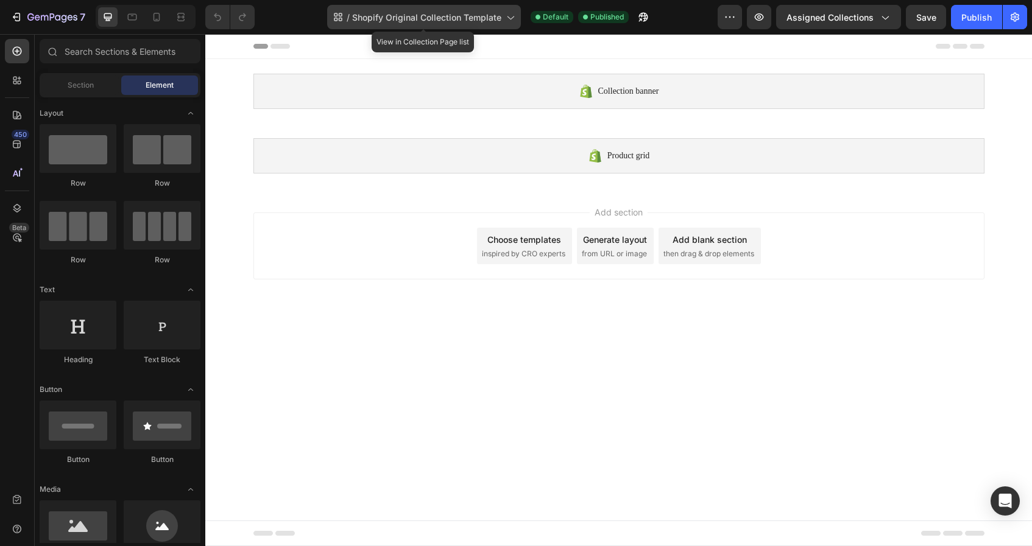
click at [397, 14] on span "Shopify Original Collection Template" at bounding box center [426, 17] width 149 height 13
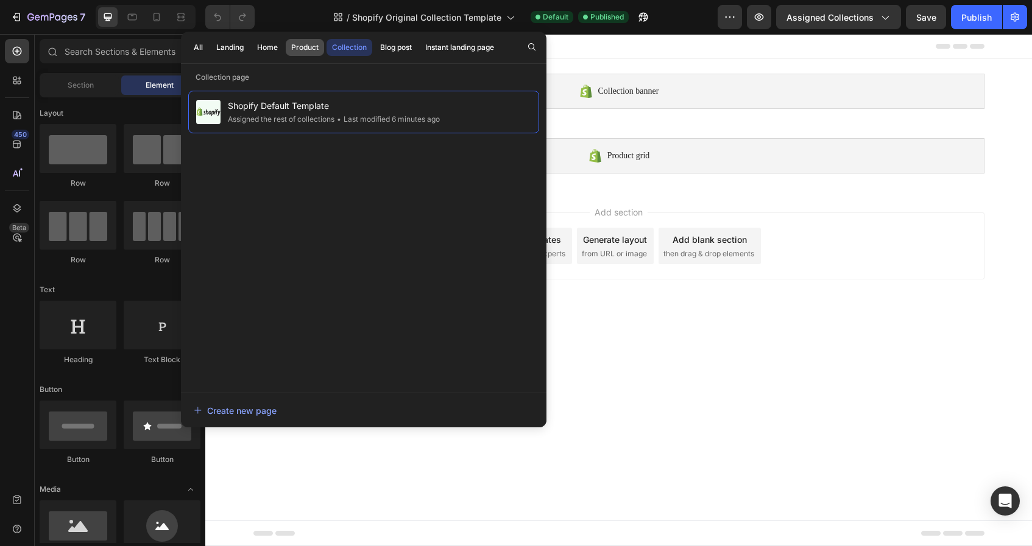
click at [303, 44] on div "Product" at bounding box center [304, 47] width 27 height 11
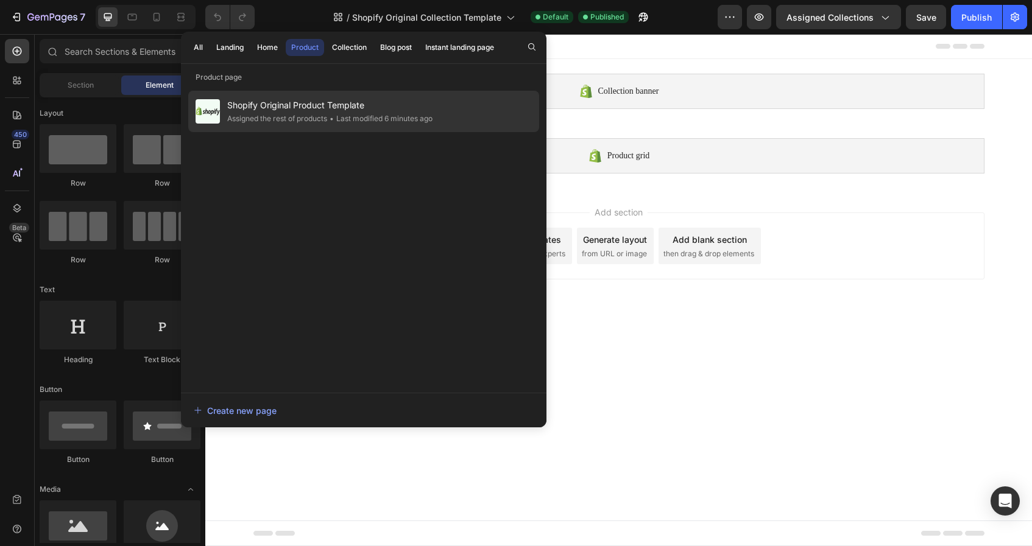
click at [335, 110] on span "Shopify Original Product Template" at bounding box center [329, 105] width 205 height 15
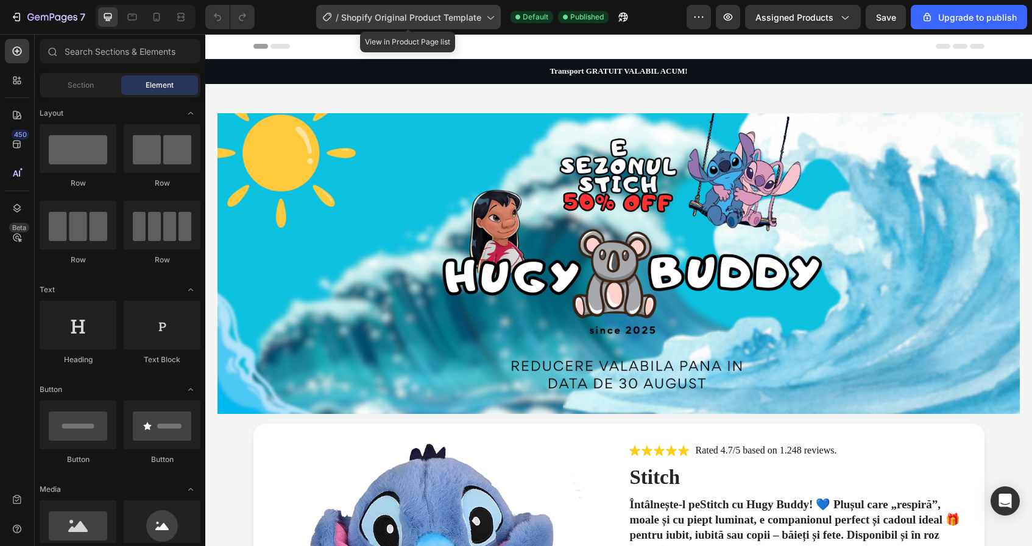
click at [421, 19] on span "Shopify Original Product Template" at bounding box center [411, 17] width 140 height 13
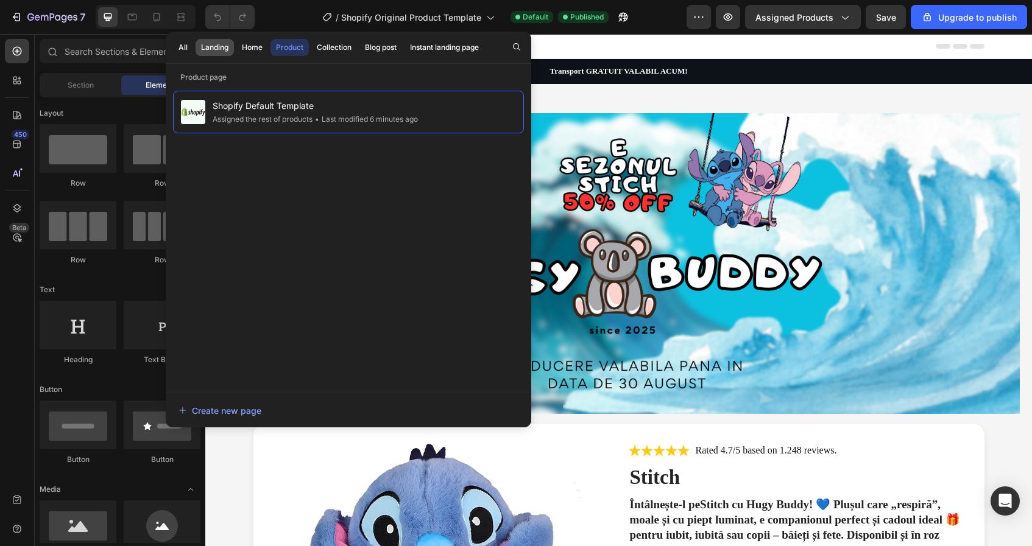
click at [207, 50] on div "Landing" at bounding box center [214, 47] width 27 height 11
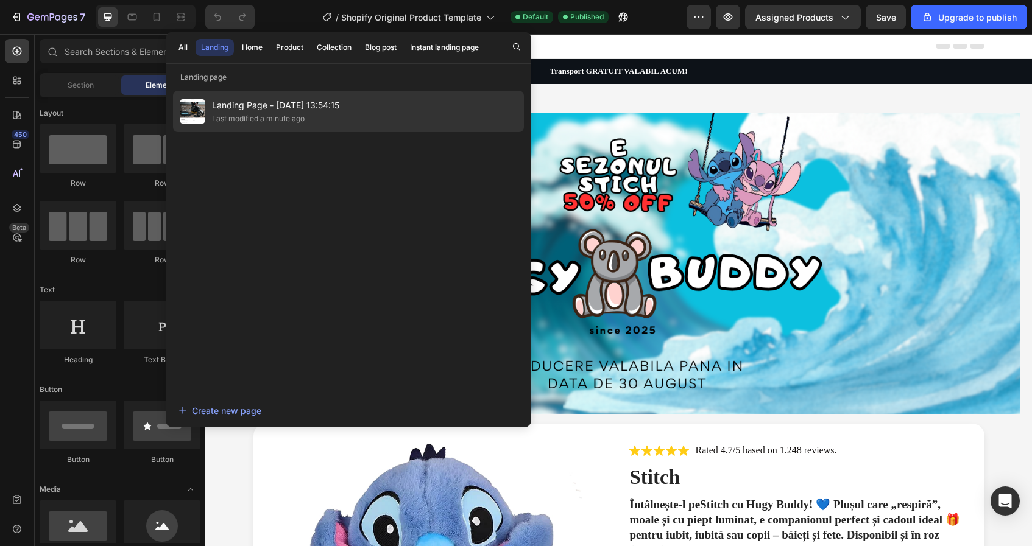
click at [270, 99] on span "Landing Page - Aug 27, 13:54:15" at bounding box center [275, 105] width 127 height 15
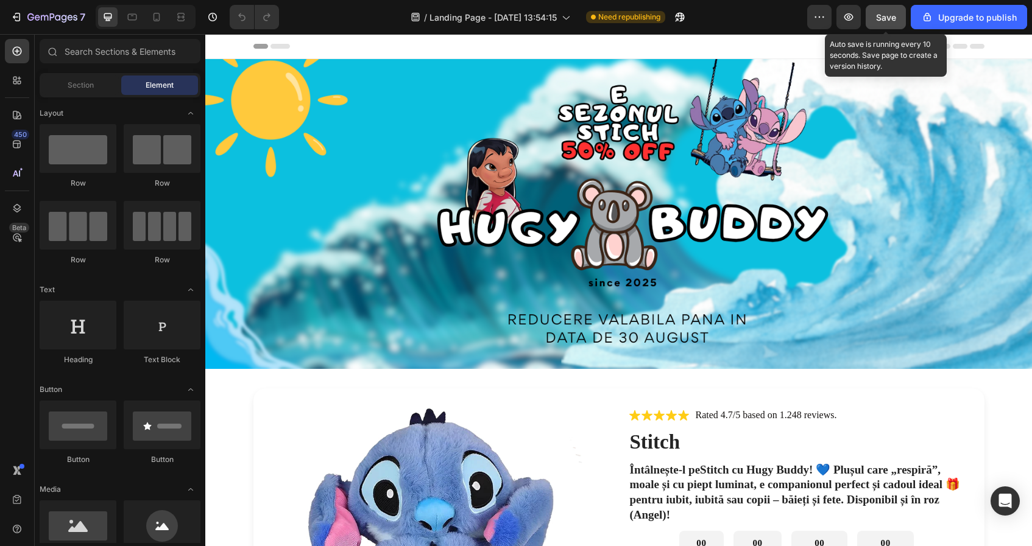
click at [878, 12] on span "Save" at bounding box center [886, 17] width 20 height 10
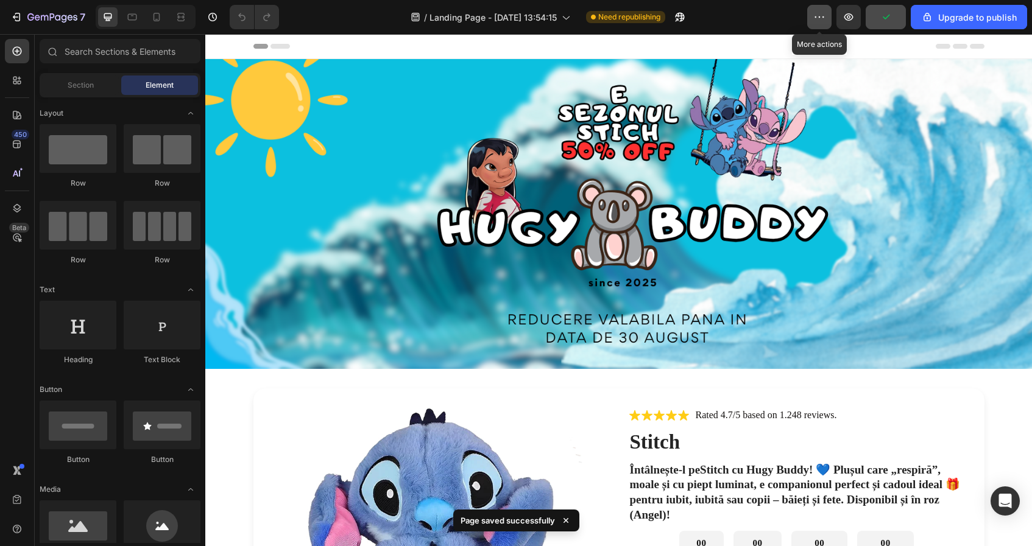
click at [811, 21] on button "button" at bounding box center [819, 17] width 24 height 24
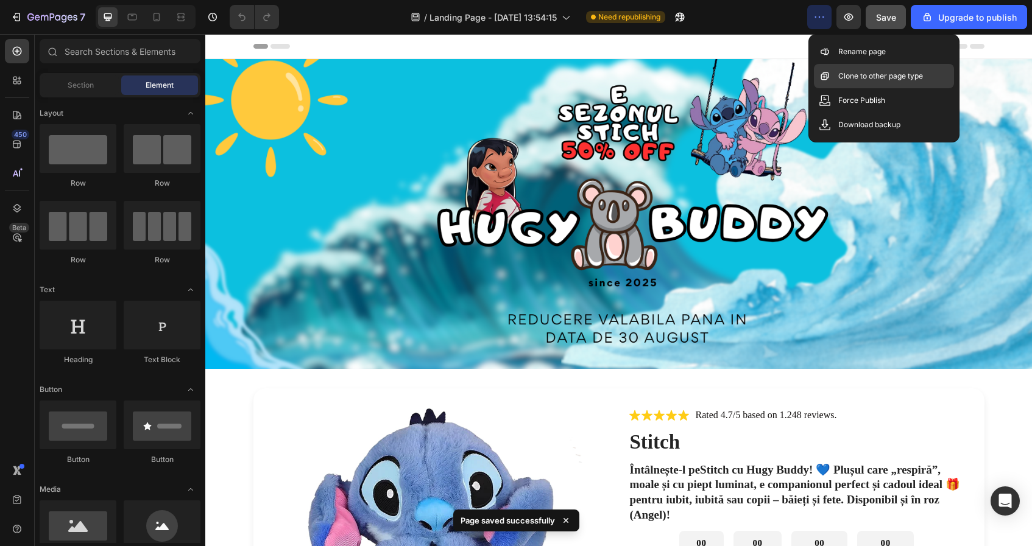
click at [852, 78] on p "Clone to other page type" at bounding box center [880, 76] width 85 height 12
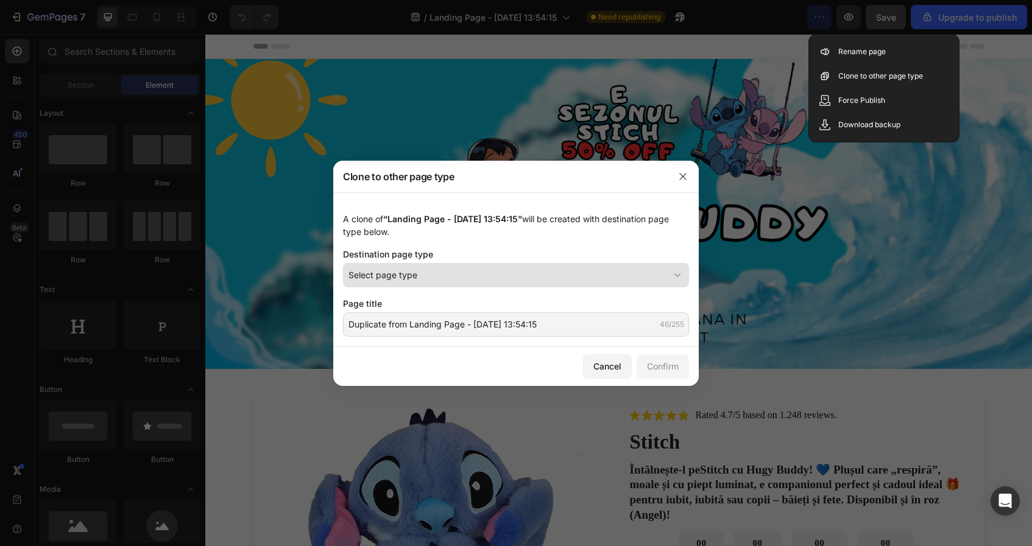
click at [584, 274] on div "Select page type" at bounding box center [508, 275] width 320 height 13
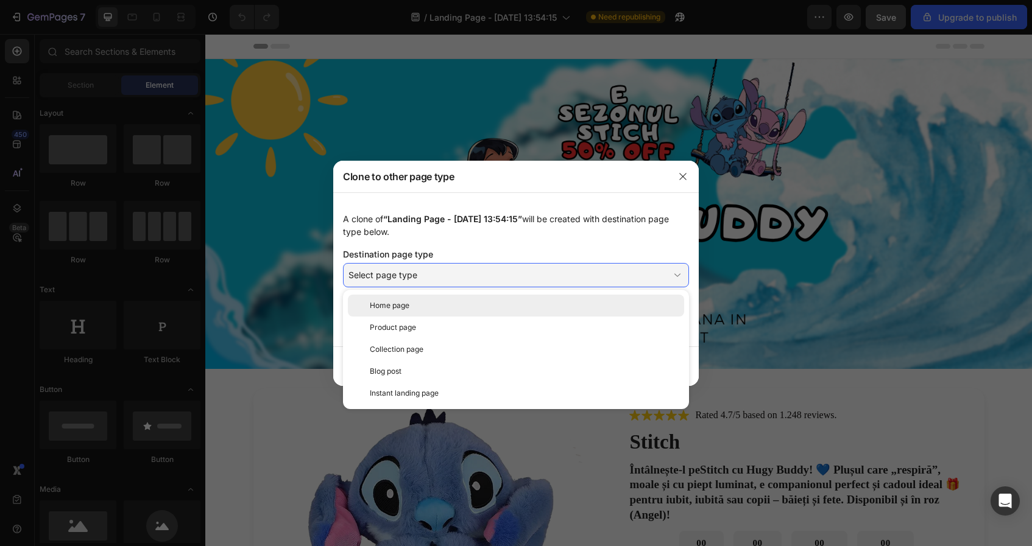
click at [546, 305] on div "Home page" at bounding box center [524, 305] width 309 height 11
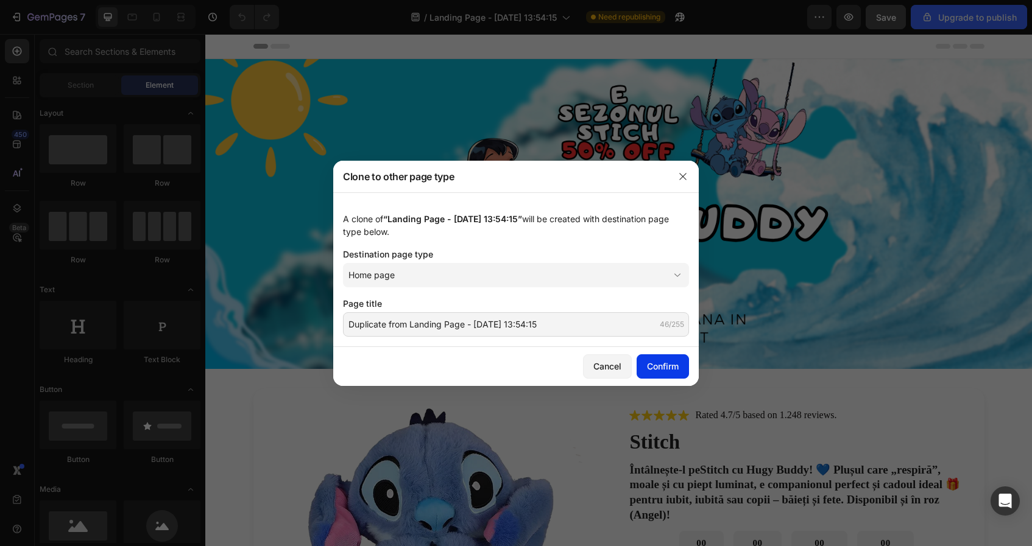
click at [664, 369] on div "Confirm" at bounding box center [663, 366] width 32 height 13
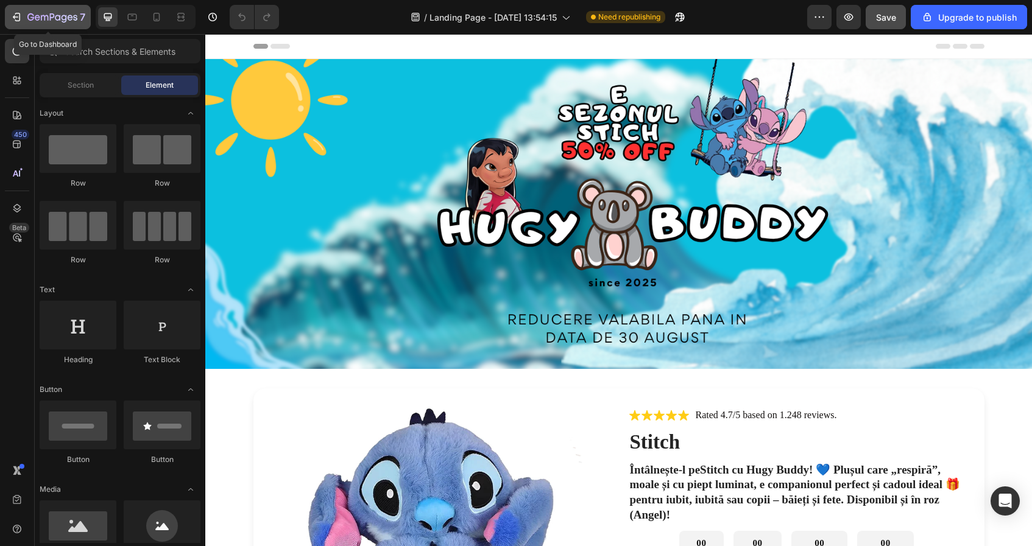
click at [20, 21] on icon "button" at bounding box center [16, 17] width 12 height 12
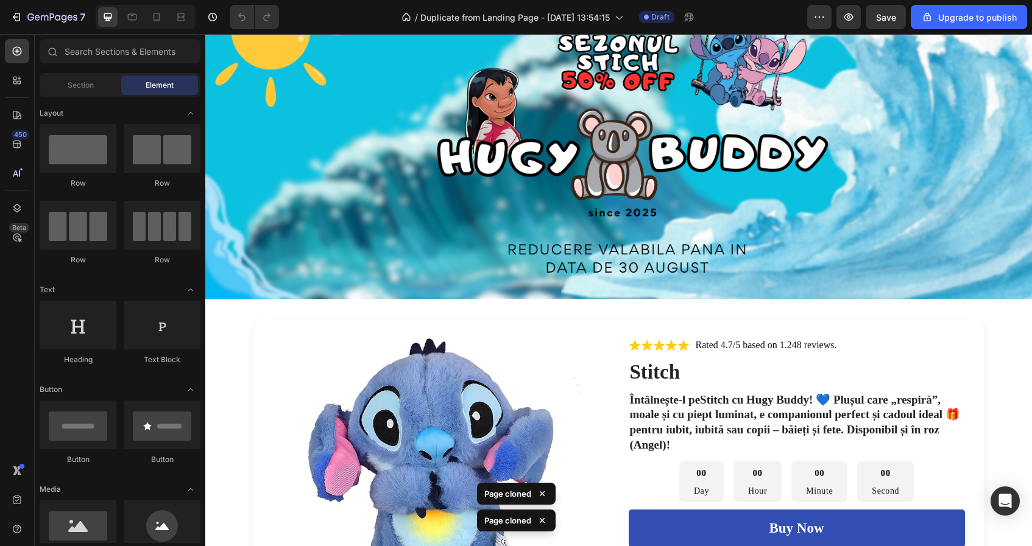
scroll to position [79, 0]
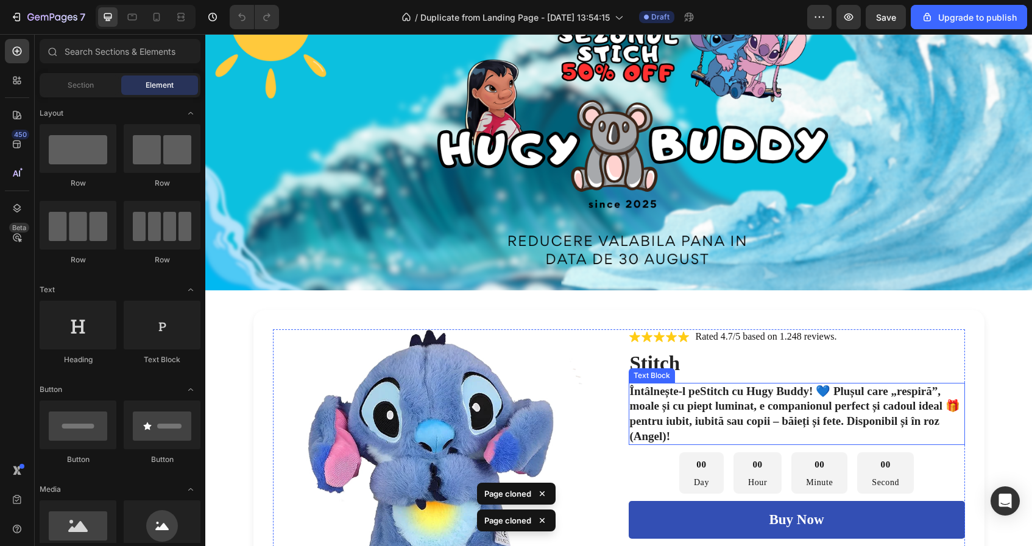
click at [660, 400] on p "Întâlnește-l pe Stitch cu Hugy [PERSON_NAME] ! 💙 Plușul care „respiră”, moale ș…" at bounding box center [797, 414] width 334 height 60
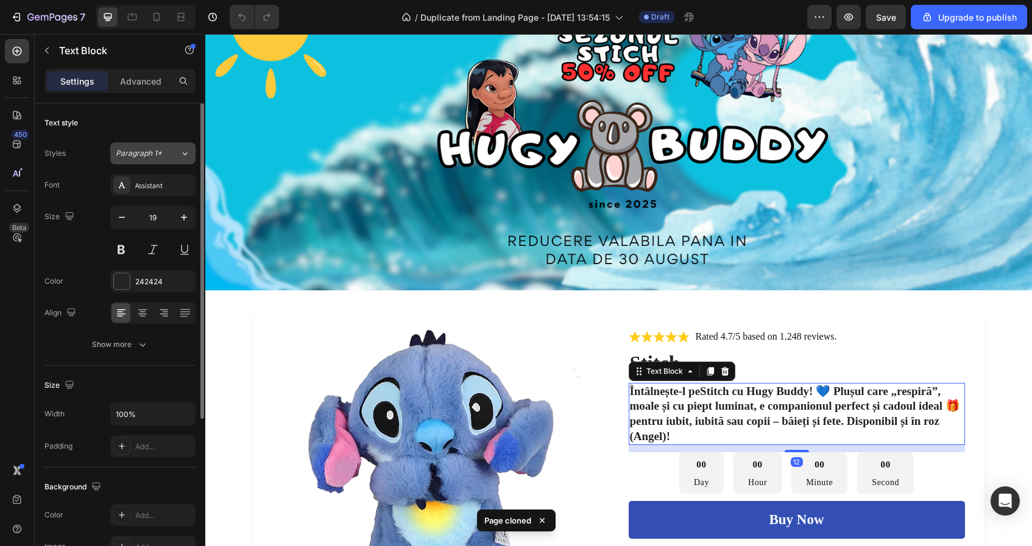
click at [161, 160] on button "Paragraph 1*" at bounding box center [152, 154] width 85 height 22
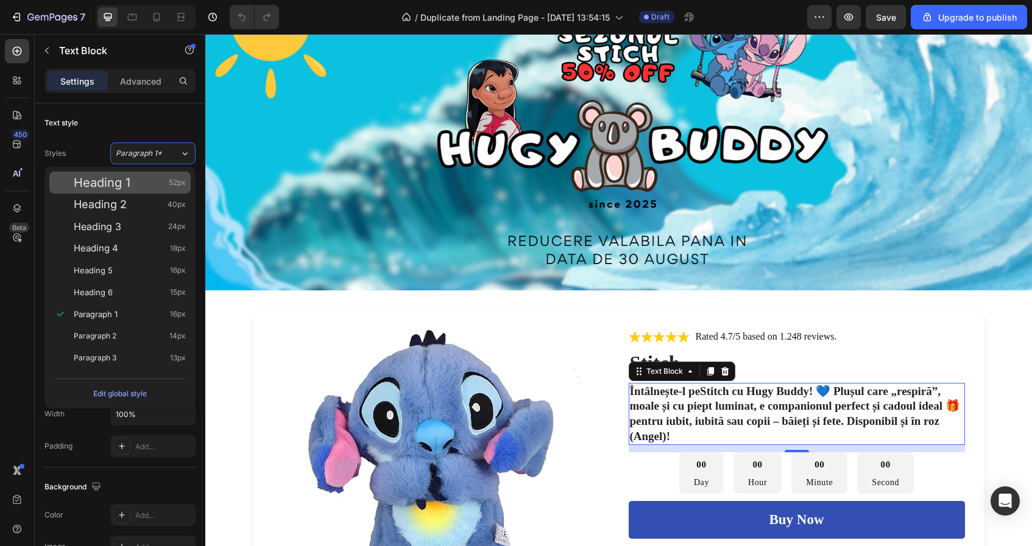
click at [147, 189] on div "Heading 1 52px" at bounding box center [119, 183] width 141 height 22
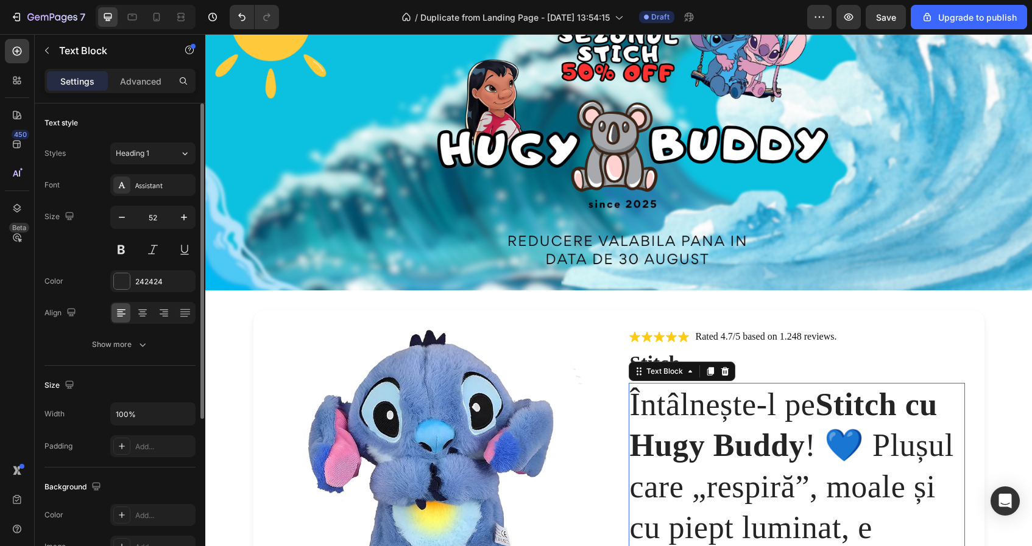
click at [150, 169] on div "Styles Heading 1 Font Assistant Size 52 Color 242424 Align Show more" at bounding box center [119, 249] width 151 height 213
click at [150, 163] on button "Heading 1" at bounding box center [152, 154] width 85 height 22
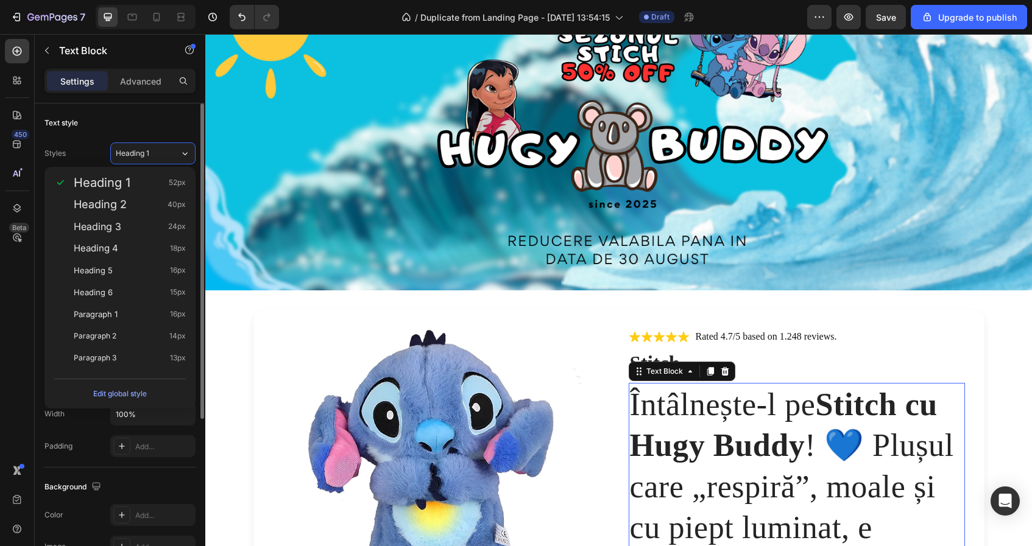
click at [157, 468] on div "Text style Styles Heading 1 Font Assistant Size 52 Color 242424 Align Show more" at bounding box center [119, 518] width 151 height 101
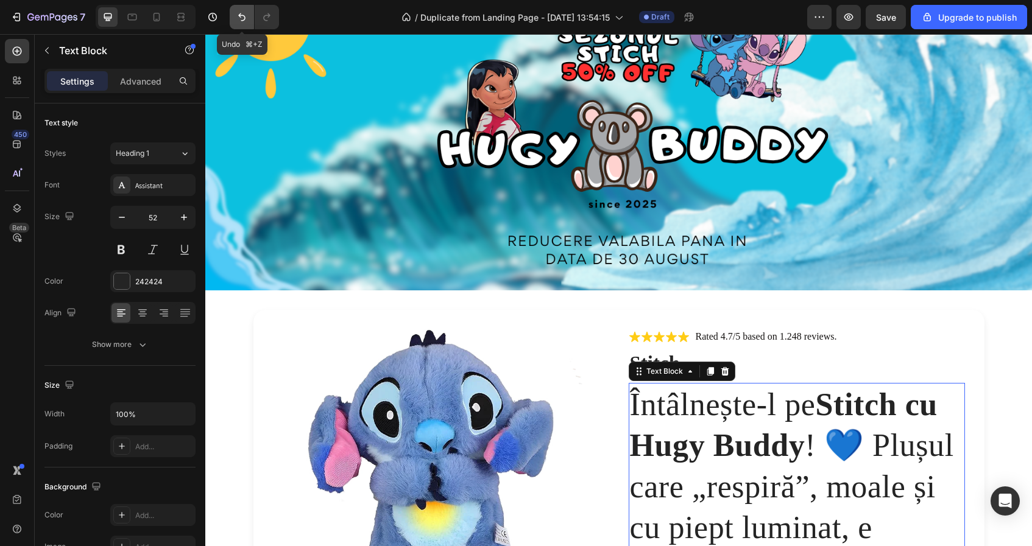
click at [238, 16] on icon "Undo/Redo" at bounding box center [242, 17] width 12 height 12
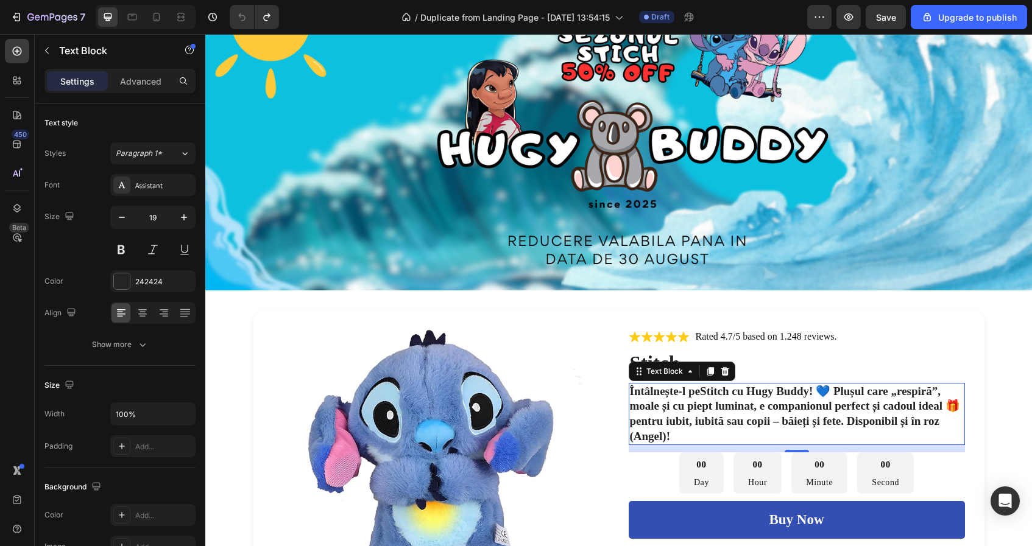
click at [728, 407] on p "Întâlnește-l pe Stitch cu Hugy Buddy ! 💙 Plușul care „respiră”, moale și cu pie…" at bounding box center [797, 414] width 334 height 60
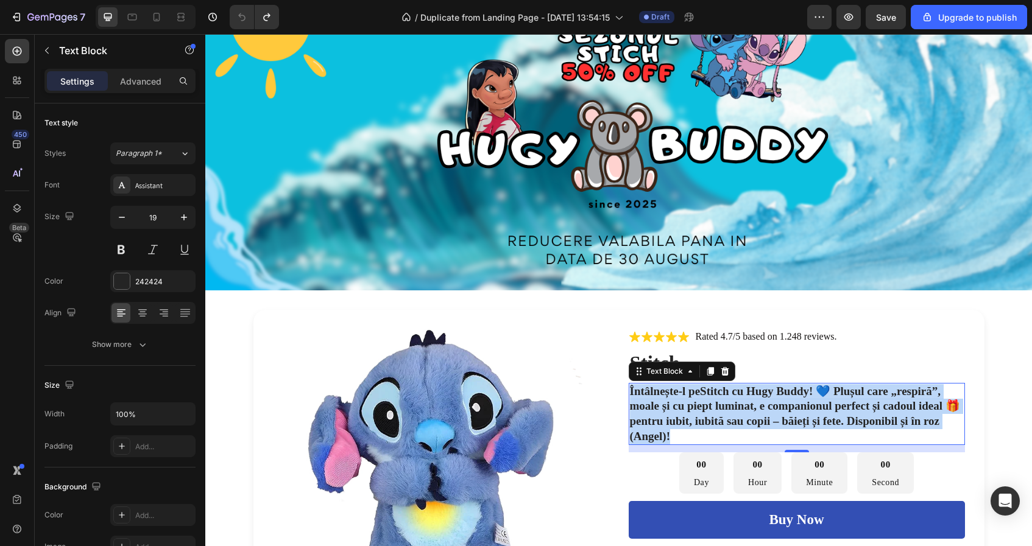
click at [728, 407] on p "Întâlnește-l pe Stitch cu Hugy Buddy ! 💙 Plușul care „respiră”, moale și cu pie…" at bounding box center [797, 414] width 334 height 60
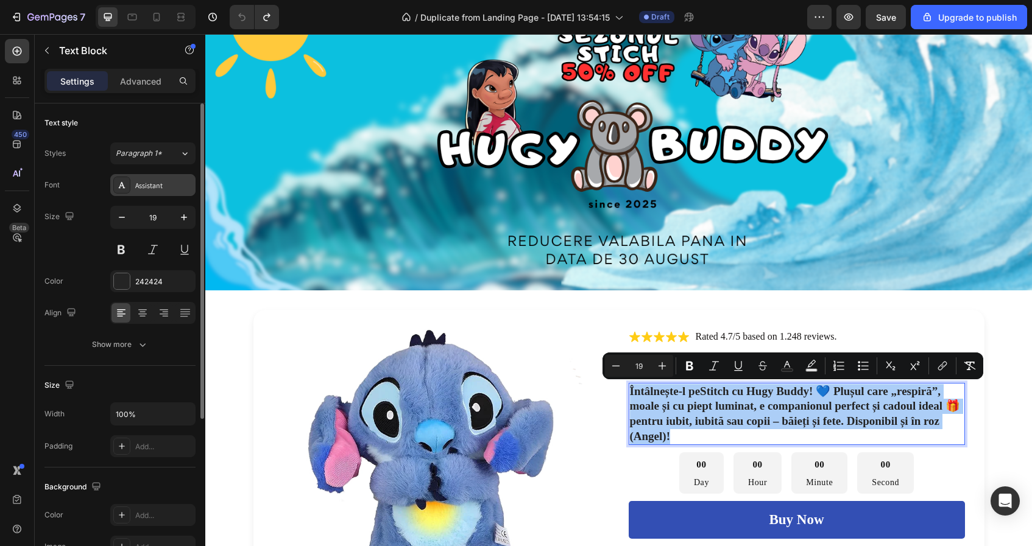
click at [154, 191] on div "Assistant" at bounding box center [152, 185] width 85 height 22
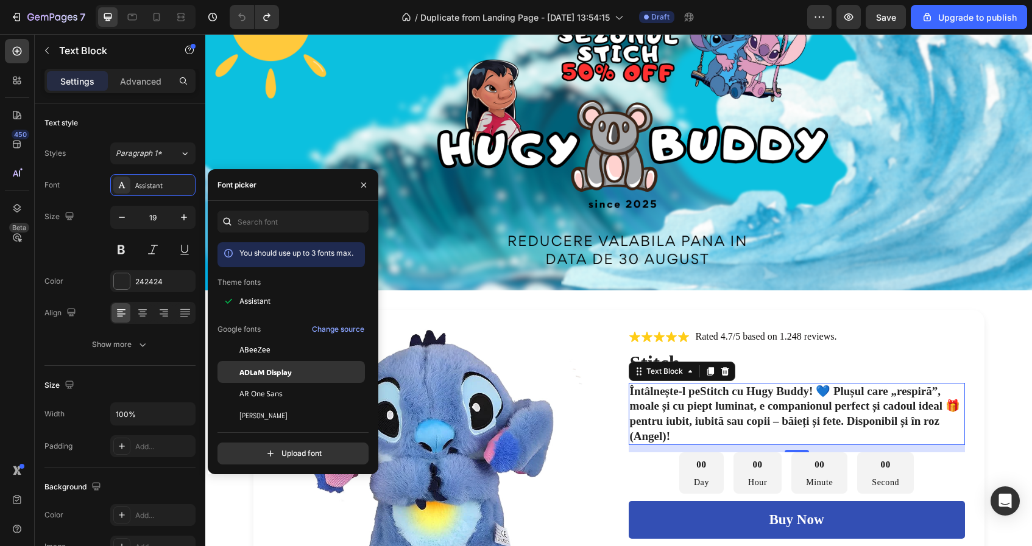
click at [293, 374] on div "ADLaM Display" at bounding box center [300, 372] width 123 height 11
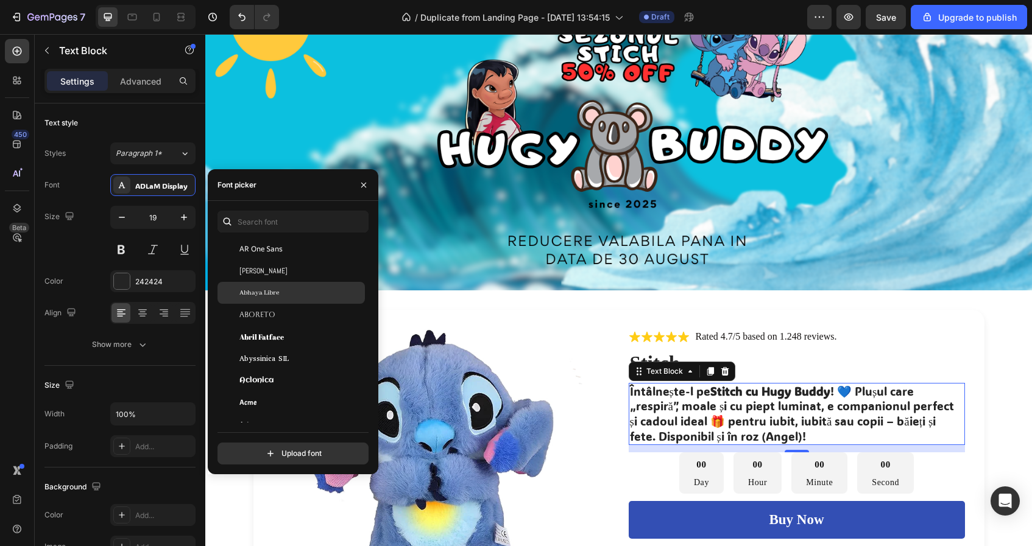
scroll to position [249, 0]
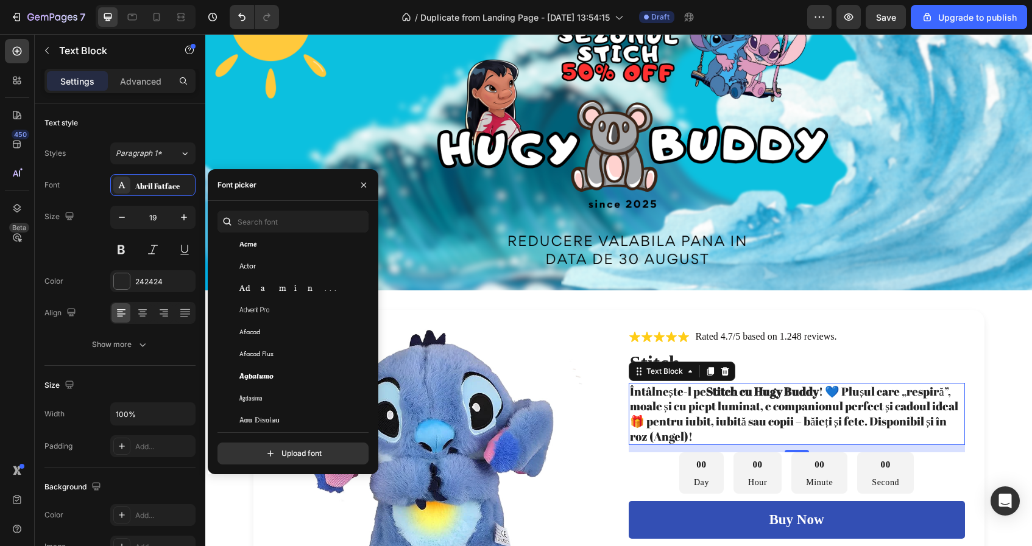
scroll to position [480, 0]
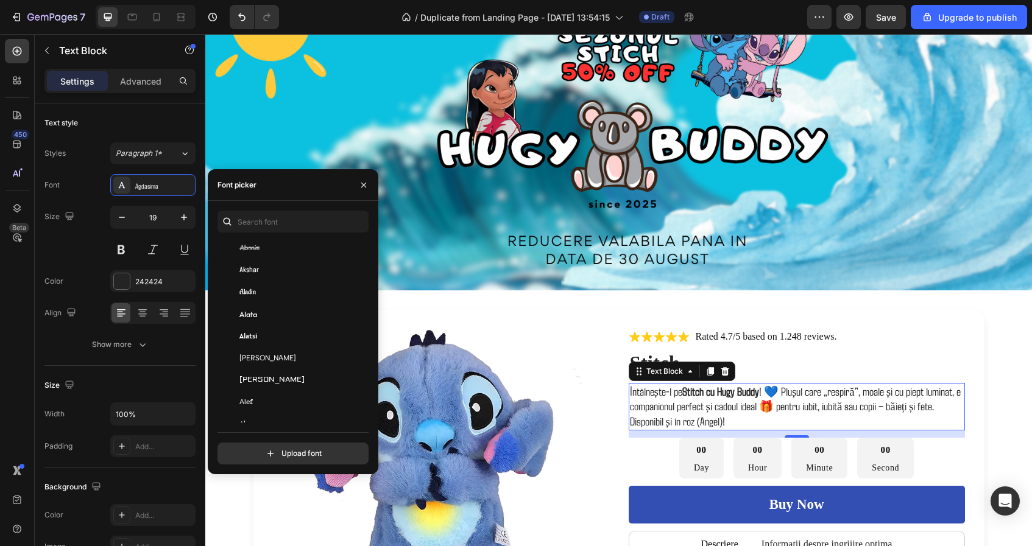
click at [319, 270] on div "Akshar" at bounding box center [300, 270] width 123 height 11
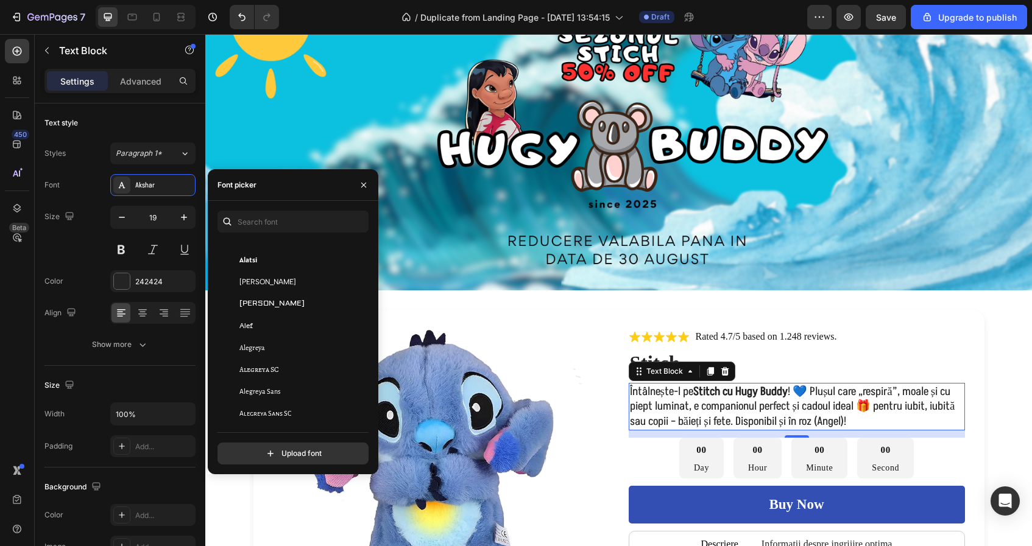
scroll to position [819, 0]
click at [319, 270] on div "Alegreya" at bounding box center [300, 271] width 123 height 11
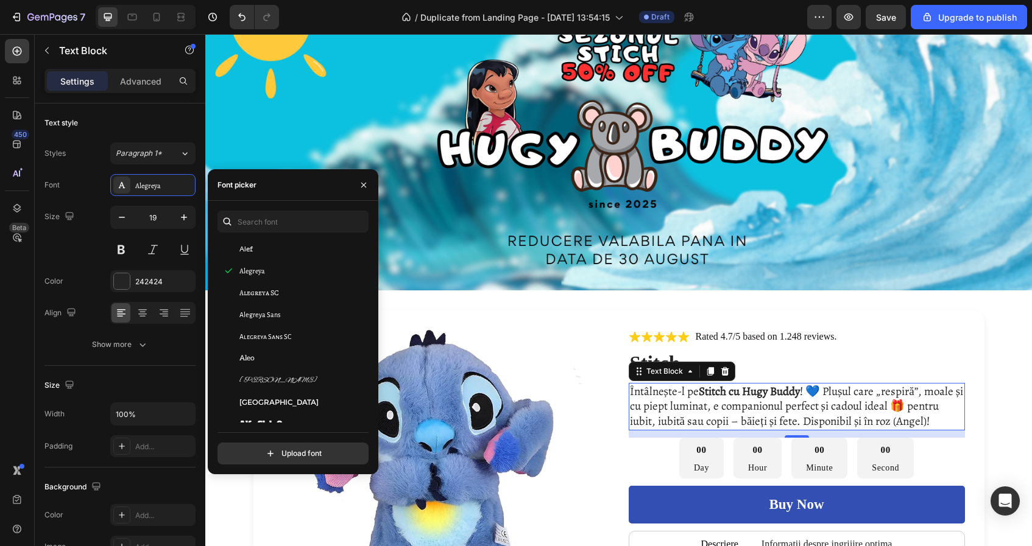
scroll to position [844, 0]
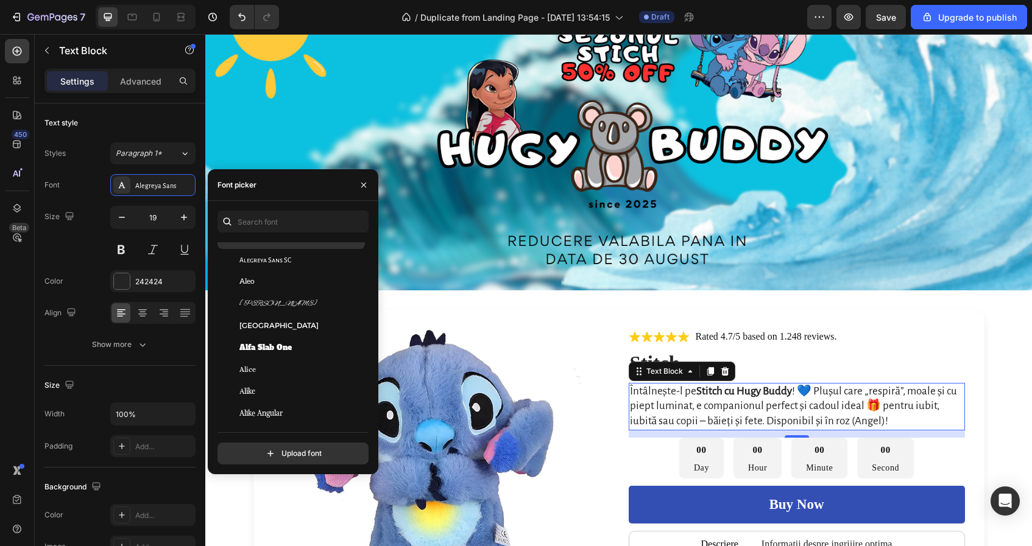
scroll to position [941, 0]
click at [311, 299] on div "Alfa Slab One" at bounding box center [300, 302] width 123 height 11
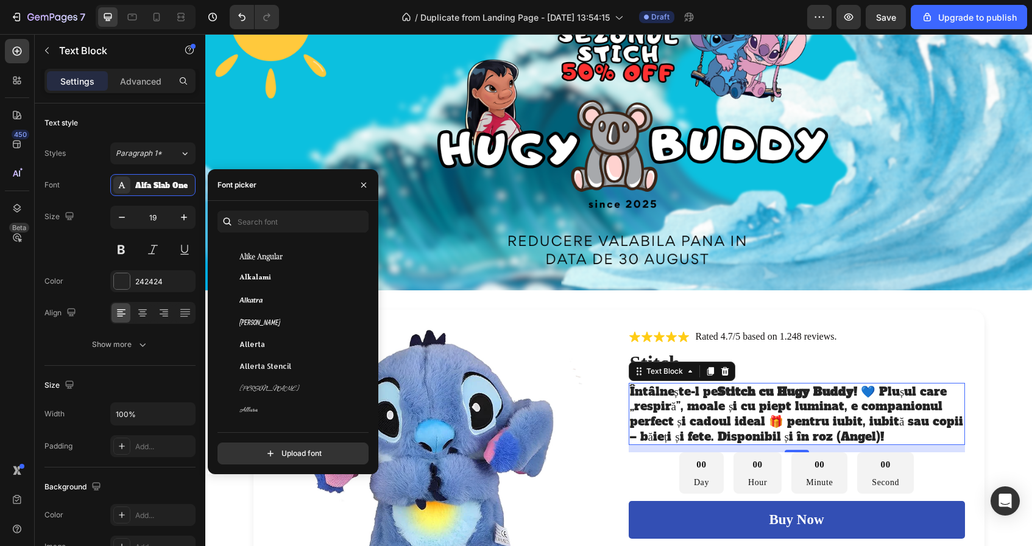
scroll to position [1142, 0]
click at [311, 299] on div "Allison" at bounding box center [300, 299] width 123 height 11
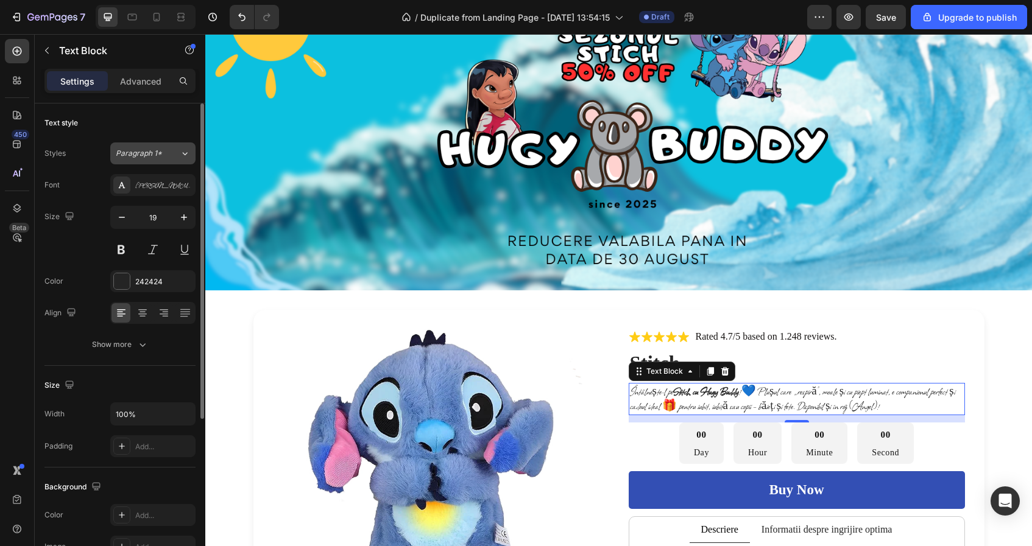
click at [165, 148] on div "Paragraph 1*" at bounding box center [148, 153] width 64 height 11
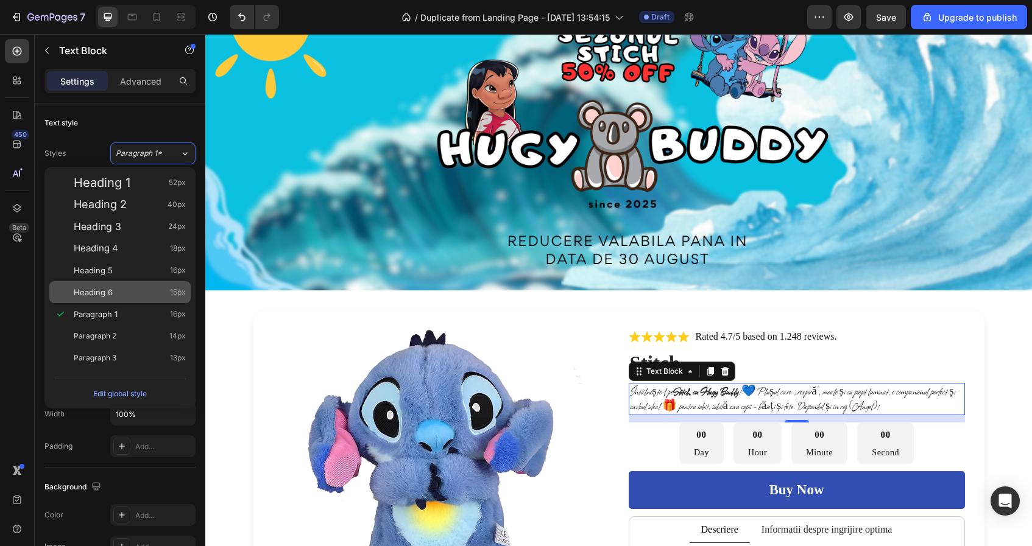
click at [163, 288] on div "Heading 6 15px" at bounding box center [130, 292] width 112 height 12
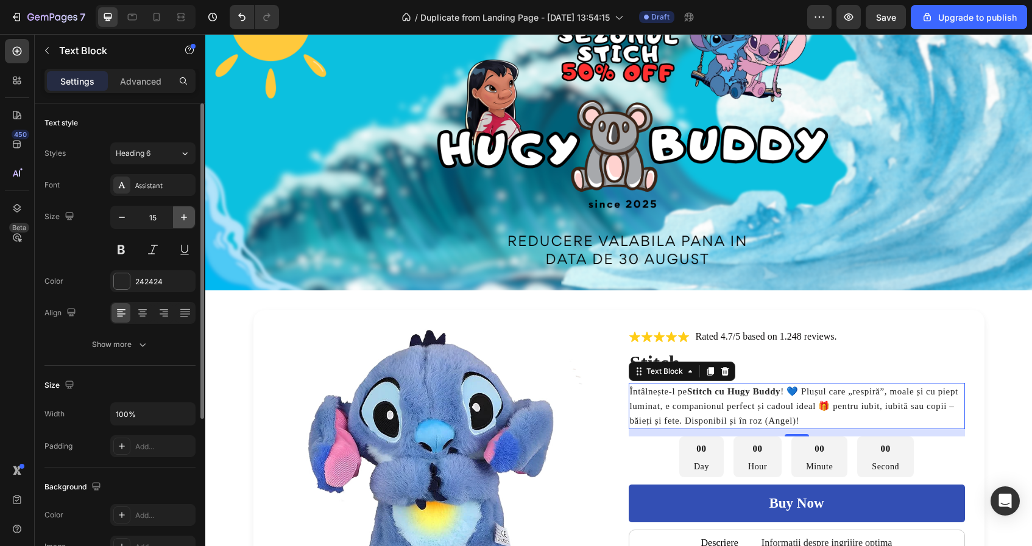
click at [184, 226] on button "button" at bounding box center [184, 218] width 22 height 22
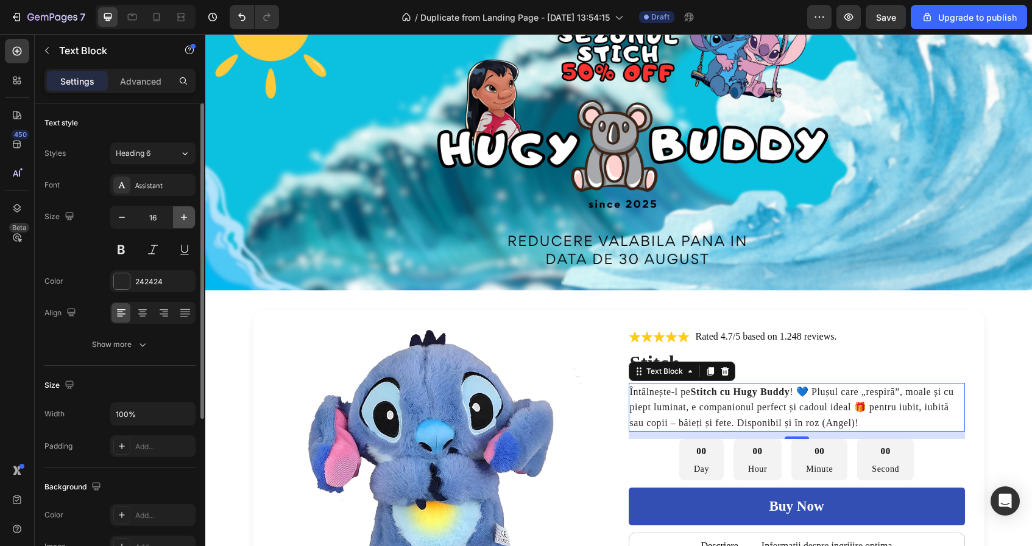
click at [184, 226] on button "button" at bounding box center [184, 218] width 22 height 22
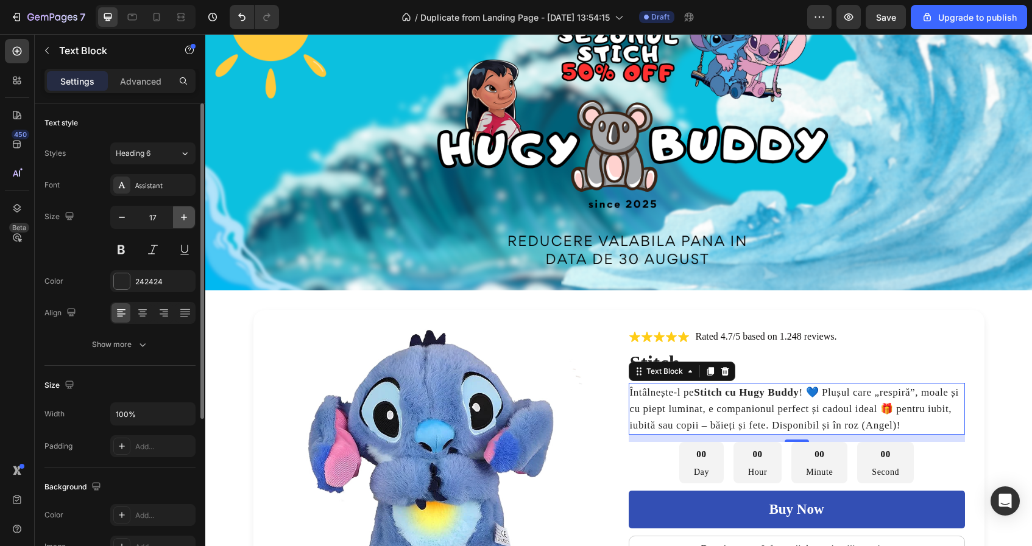
click at [184, 226] on button "button" at bounding box center [184, 218] width 22 height 22
type input "18"
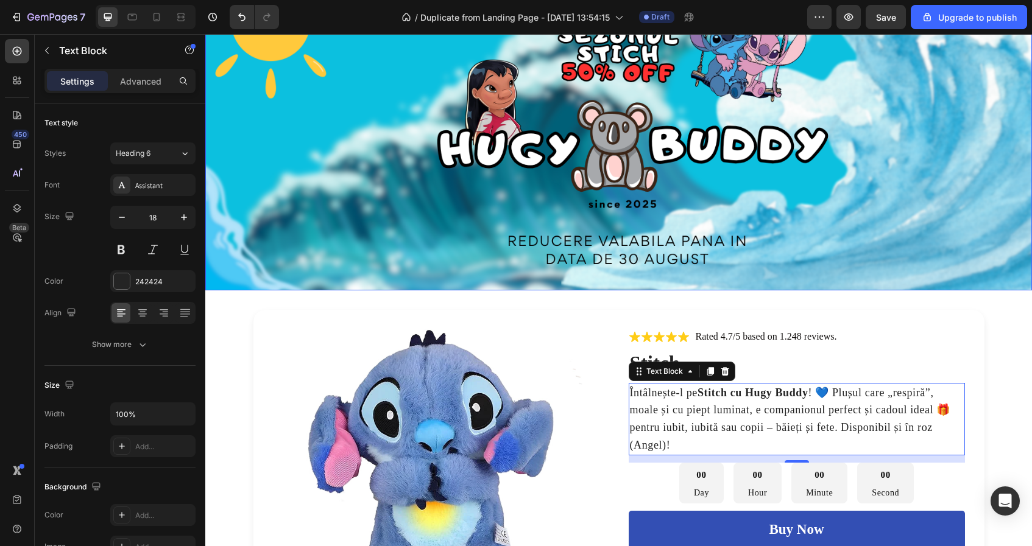
scroll to position [0, 0]
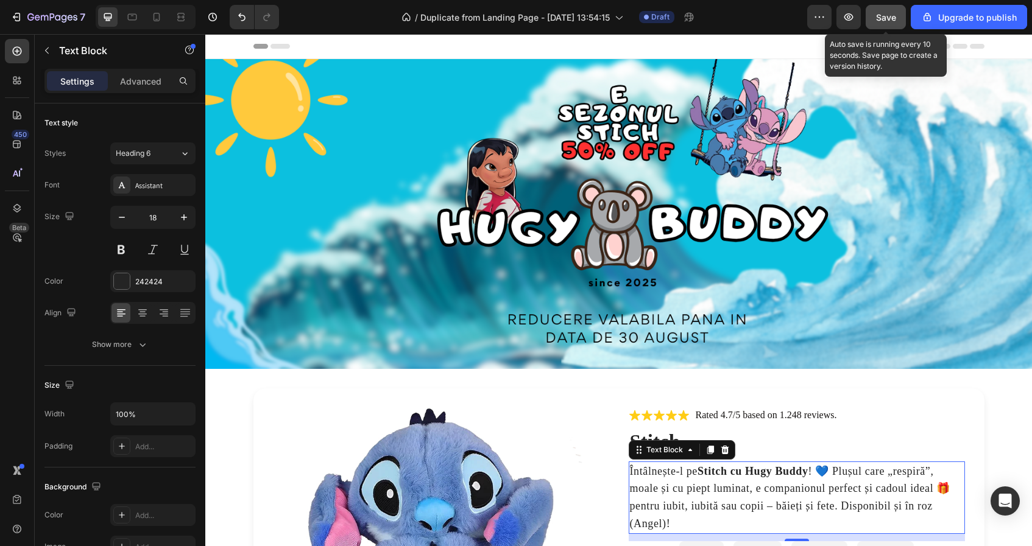
click at [880, 12] on span "Save" at bounding box center [886, 17] width 20 height 10
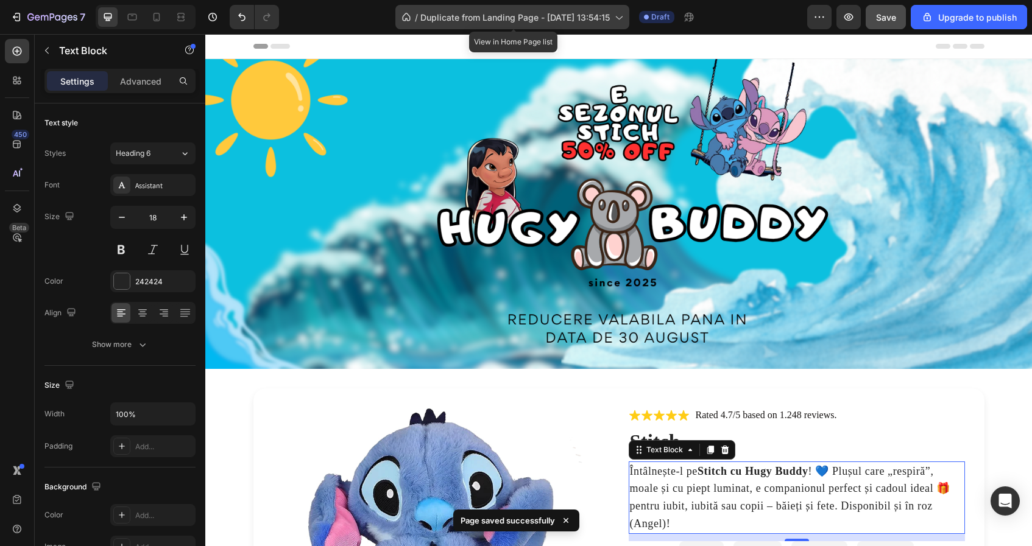
click at [512, 19] on span "Duplicate from Landing Page - [DATE] 13:54:15" at bounding box center [514, 17] width 189 height 13
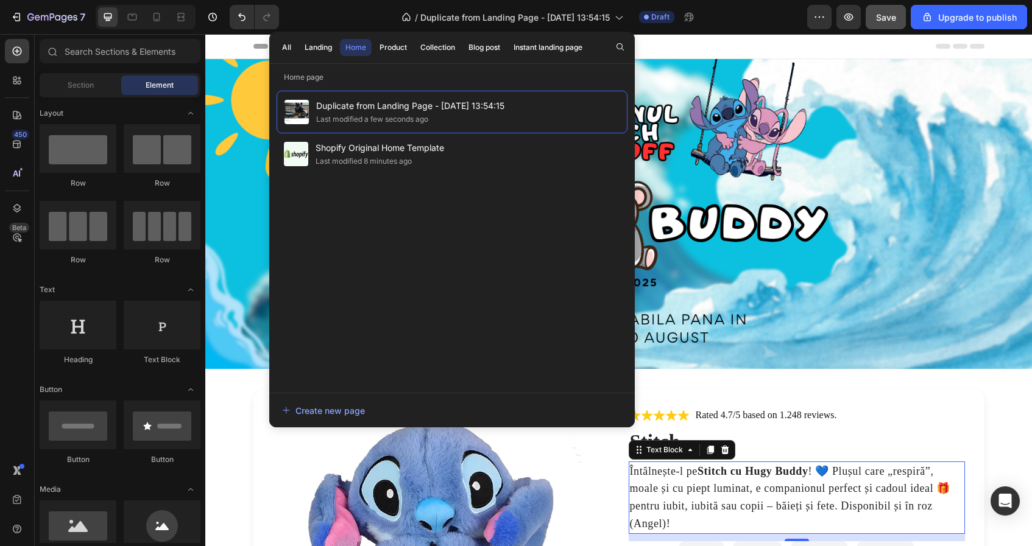
click at [756, 41] on div "Header" at bounding box center [618, 46] width 731 height 24
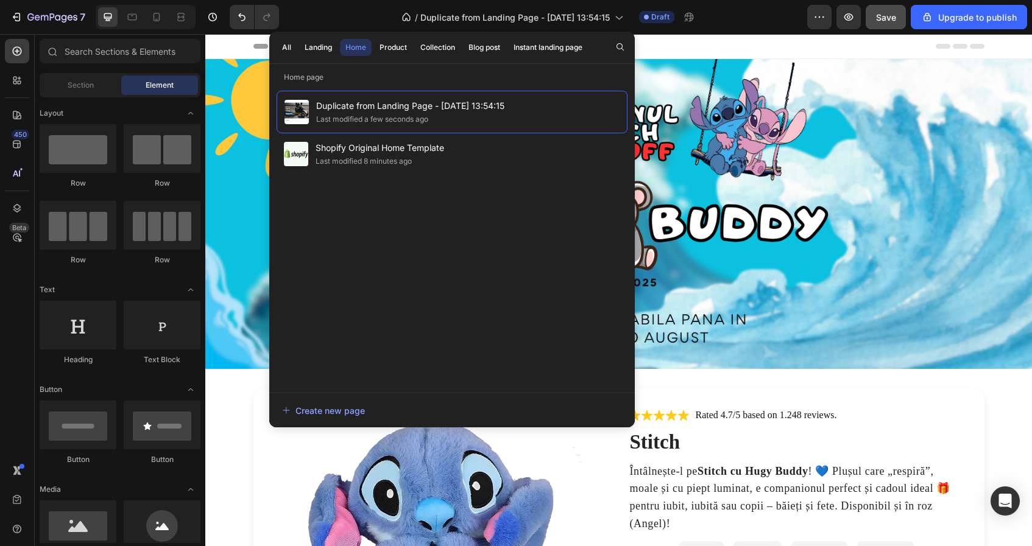
click at [358, 13] on div "/ Duplicate from Landing Page - Aug 27, 13:54:15 Draft" at bounding box center [548, 17] width 518 height 24
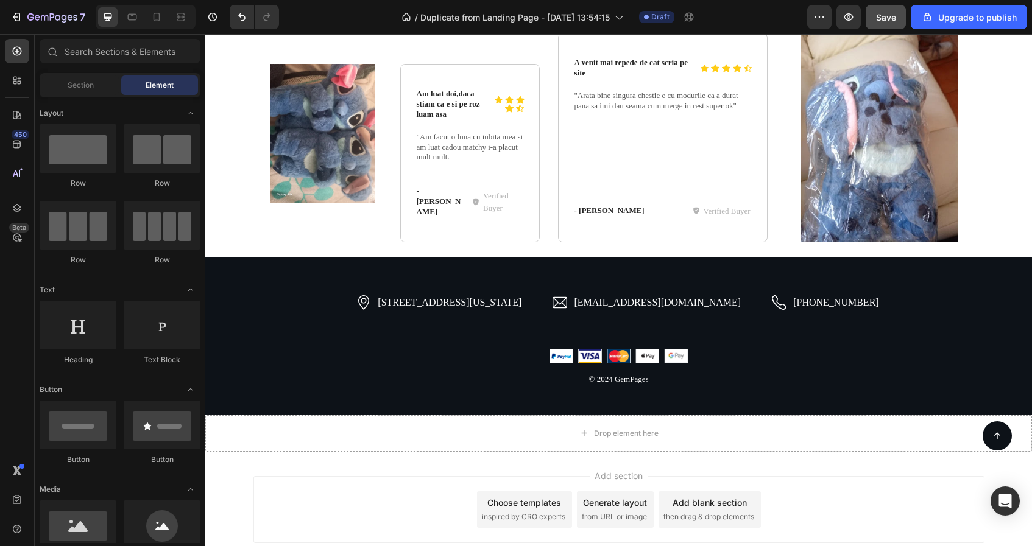
scroll to position [3496, 0]
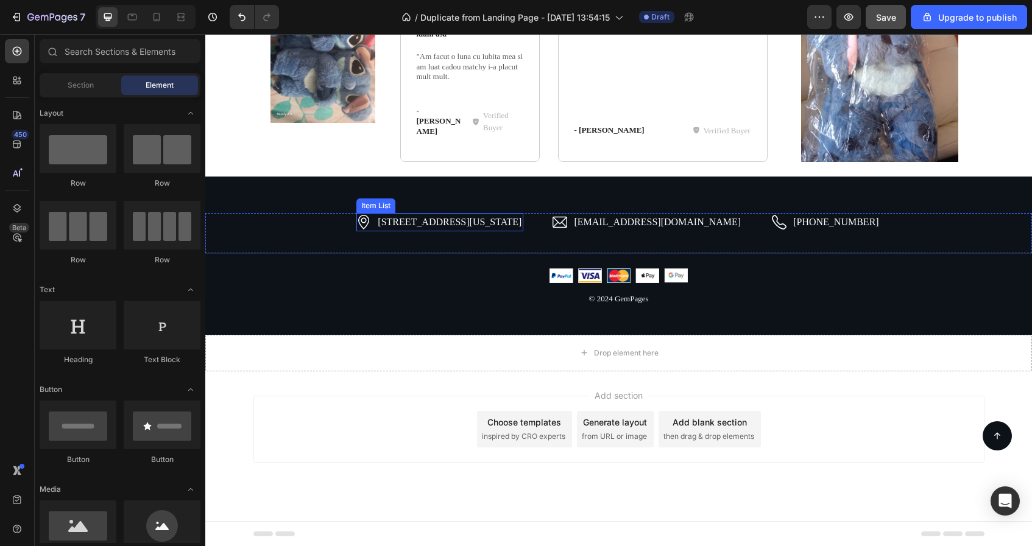
click at [478, 226] on p "2118 Thornridge Cir, Connecticut 35624" at bounding box center [450, 222] width 144 height 15
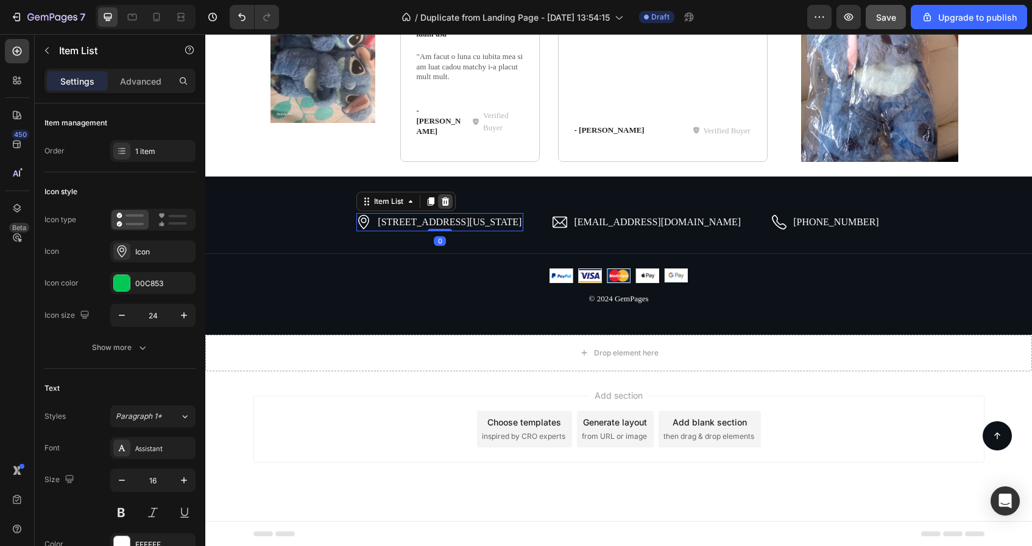
click at [450, 203] on icon at bounding box center [446, 201] width 8 height 9
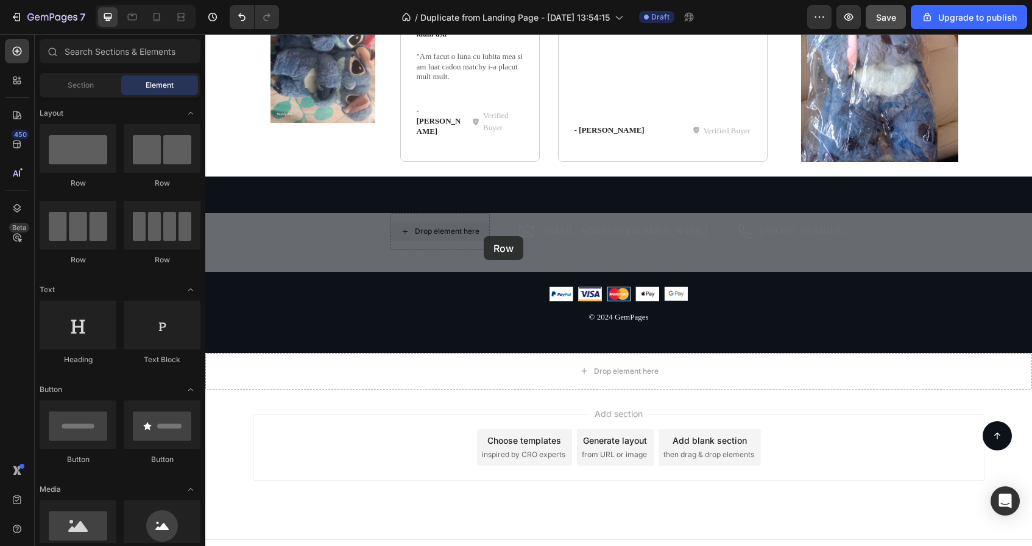
drag, startPoint x: 484, startPoint y: 236, endPoint x: 478, endPoint y: 240, distance: 6.6
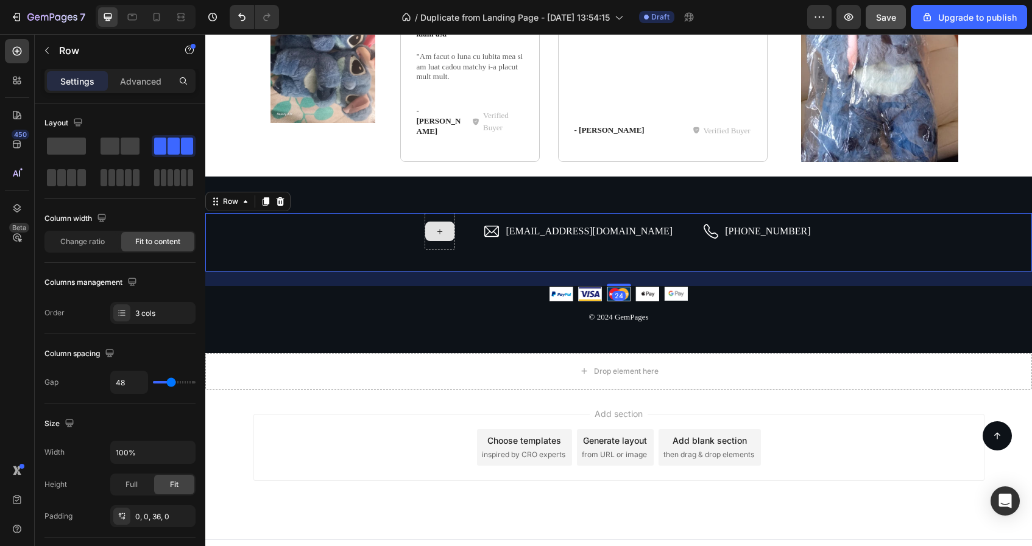
click at [455, 247] on div at bounding box center [440, 231] width 30 height 37
click at [646, 234] on p "hello.gempages@gmail.com" at bounding box center [589, 231] width 167 height 15
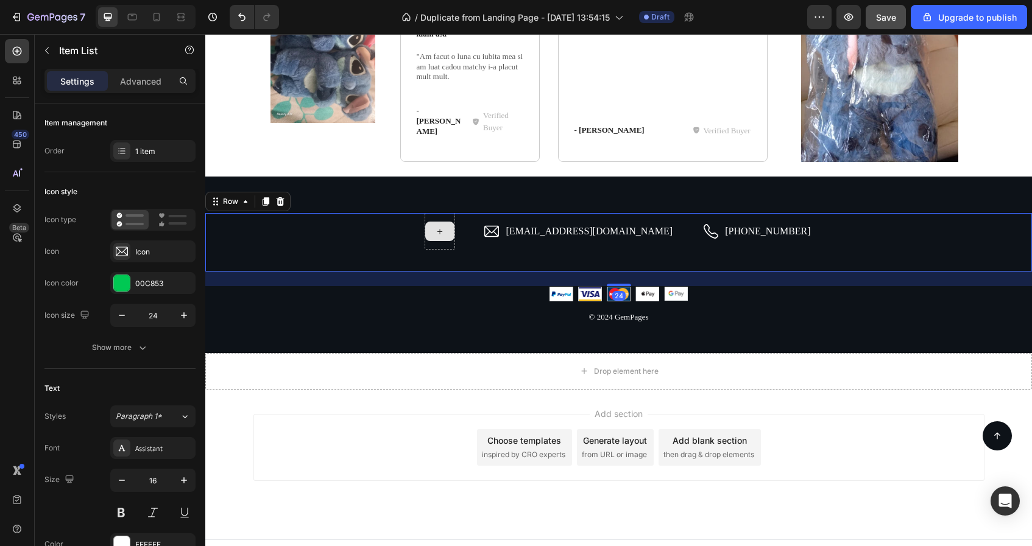
click at [455, 241] on div at bounding box center [440, 231] width 30 height 37
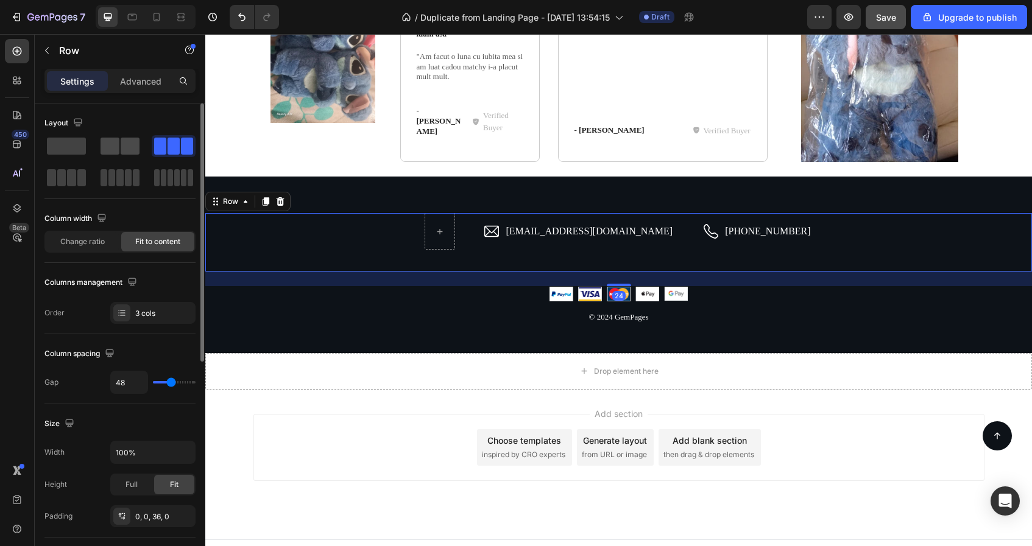
click at [104, 152] on span at bounding box center [110, 146] width 19 height 17
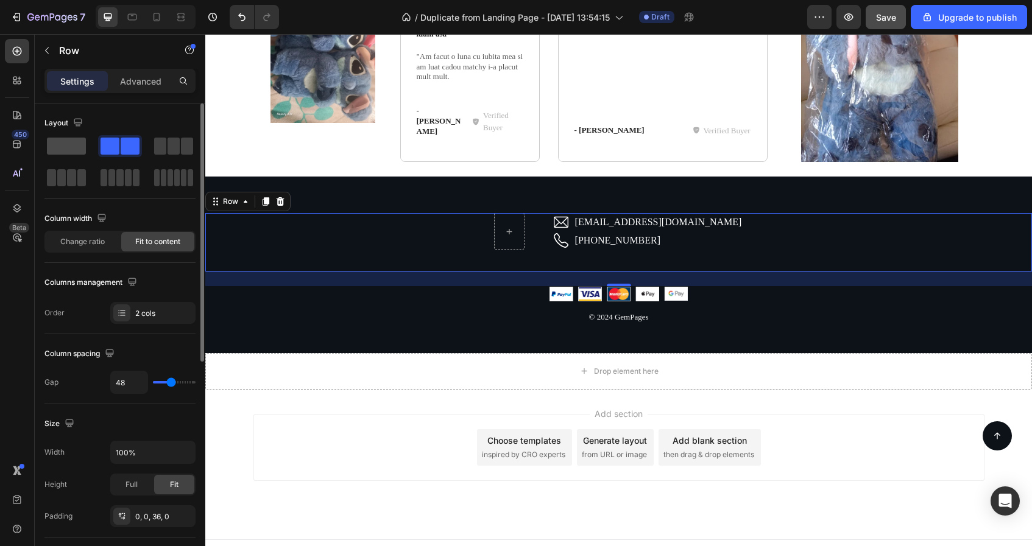
click at [69, 147] on span at bounding box center [66, 146] width 39 height 17
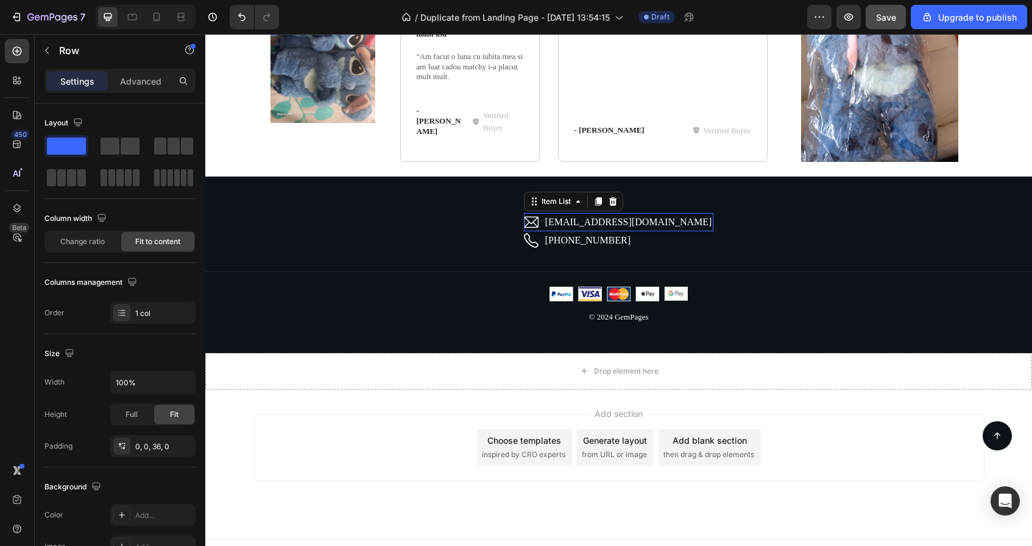
click at [635, 224] on p "hello.gempages@gmail.com" at bounding box center [628, 222] width 167 height 15
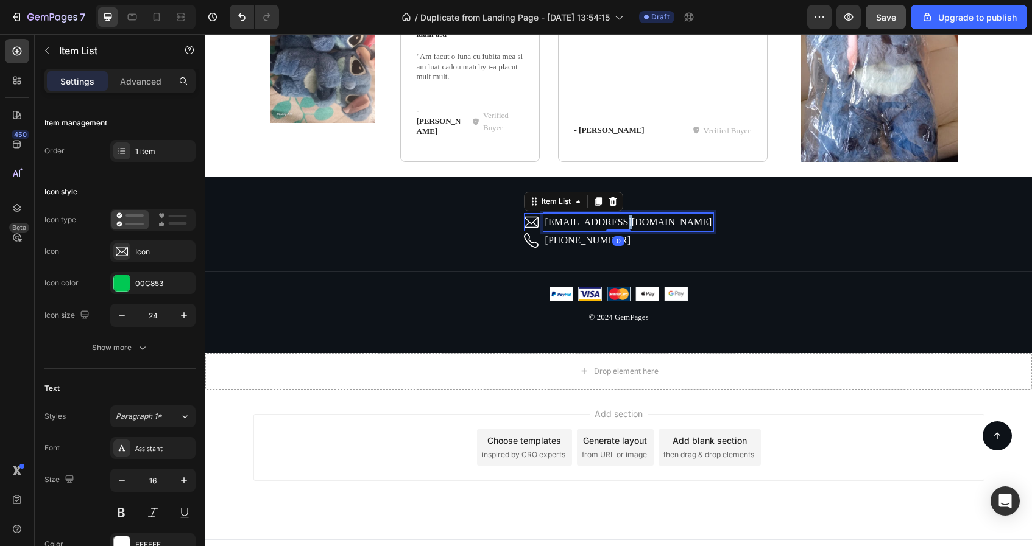
click at [635, 224] on p "hello.gempages@gmail.com" at bounding box center [628, 222] width 167 height 15
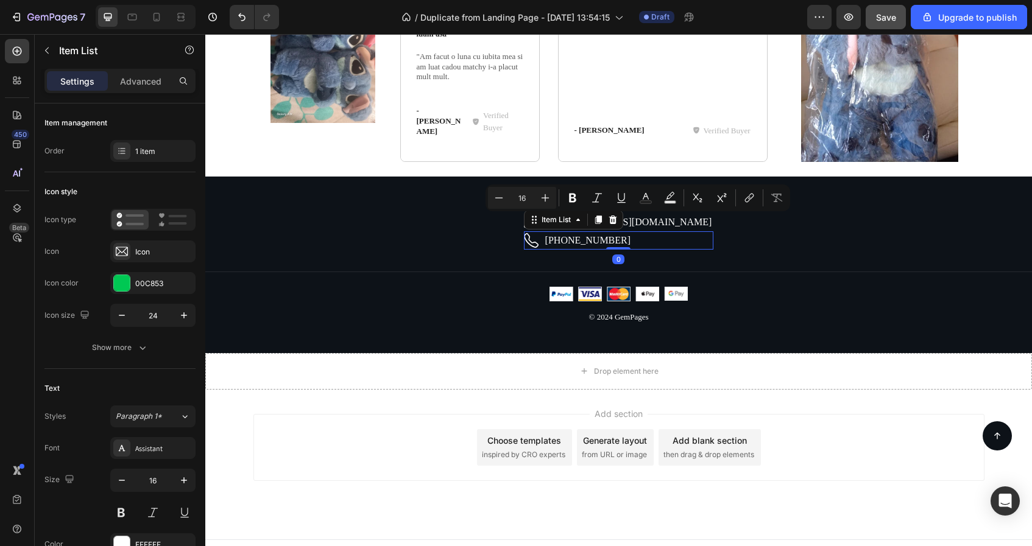
click at [588, 238] on p "0917-778-899" at bounding box center [587, 240] width 85 height 15
click at [617, 221] on icon at bounding box center [613, 220] width 8 height 9
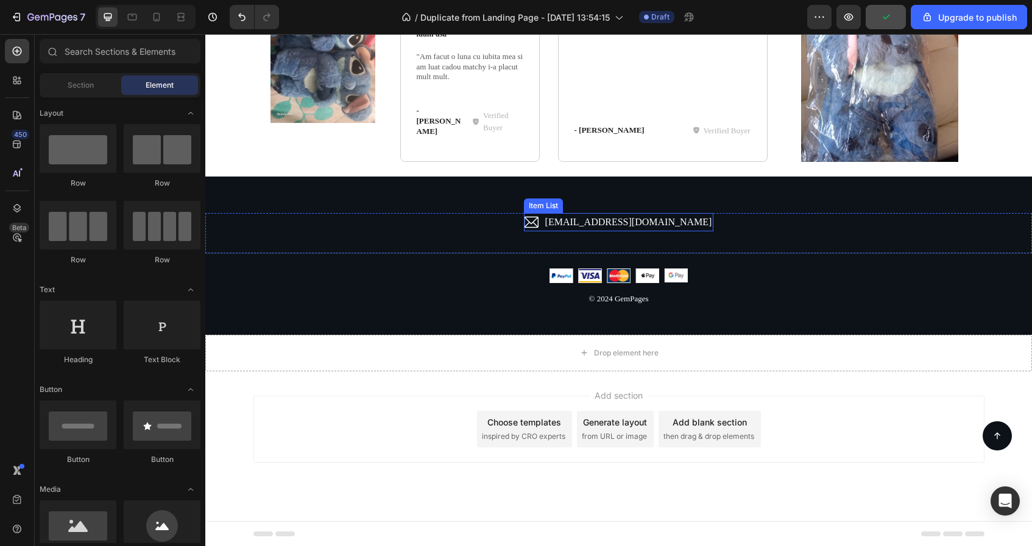
click at [601, 225] on p "[EMAIL_ADDRESS][DOMAIN_NAME]" at bounding box center [628, 222] width 167 height 15
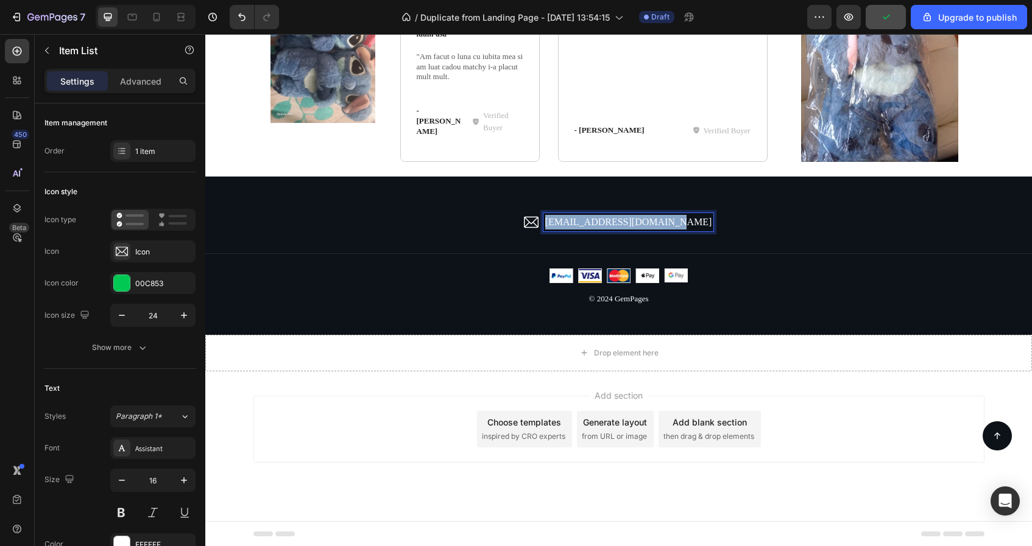
click at [601, 225] on p "[EMAIL_ADDRESS][DOMAIN_NAME]" at bounding box center [628, 222] width 167 height 15
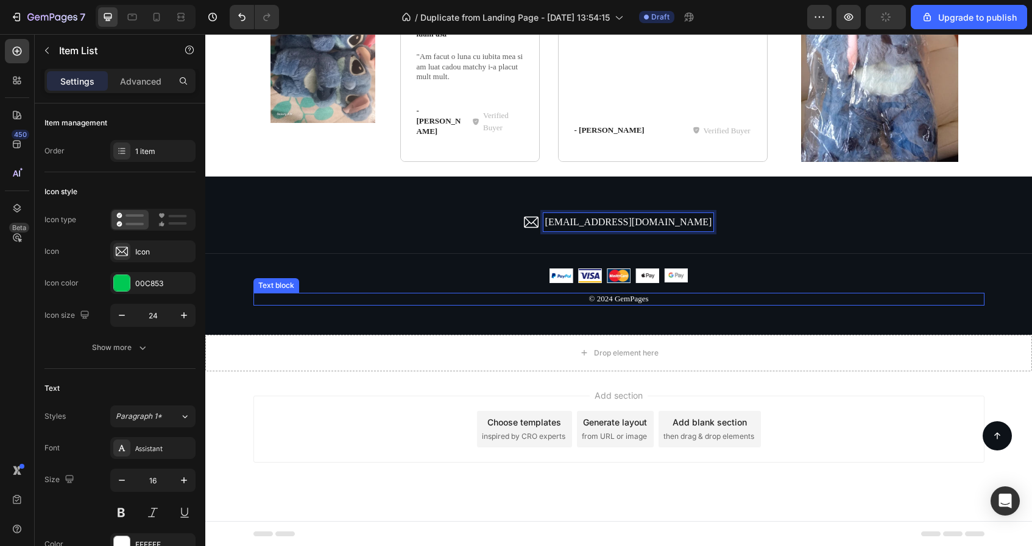
click at [634, 298] on p "© 2024 GemPages" at bounding box center [619, 299] width 729 height 10
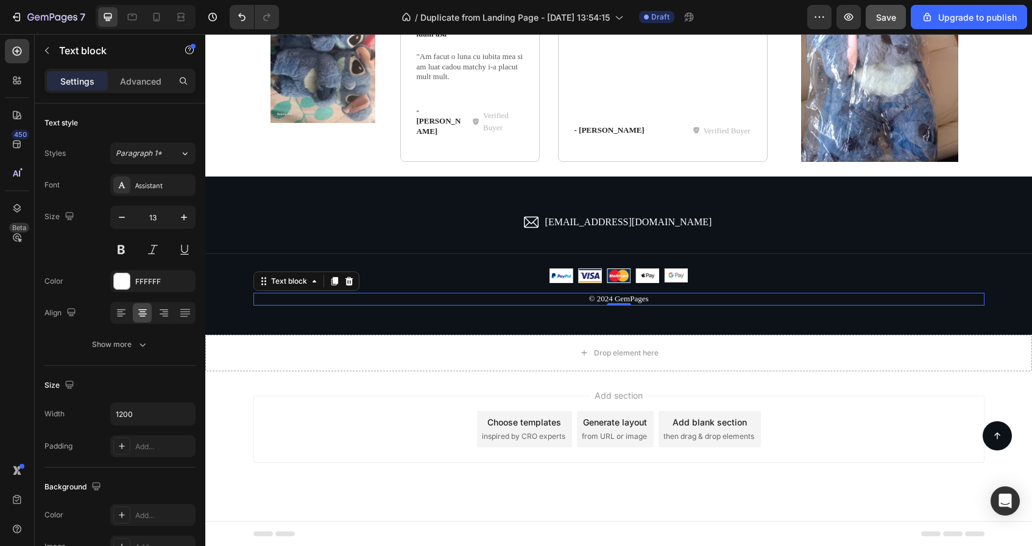
click at [655, 302] on p "© 2024 GemPages" at bounding box center [619, 299] width 729 height 10
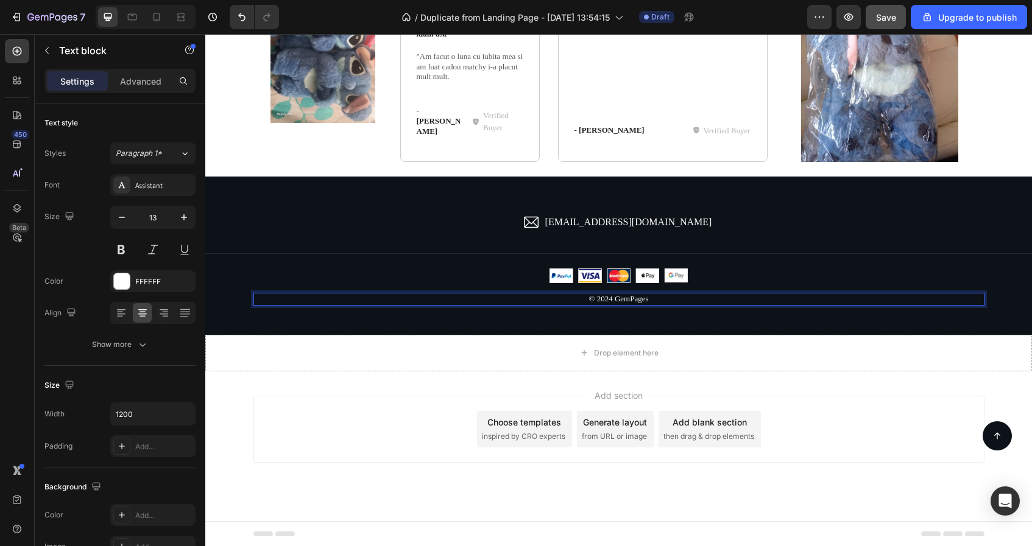
click at [655, 302] on p "© 2024 GemPages" at bounding box center [619, 299] width 729 height 10
click at [521, 365] on div "Drop element here" at bounding box center [618, 353] width 827 height 37
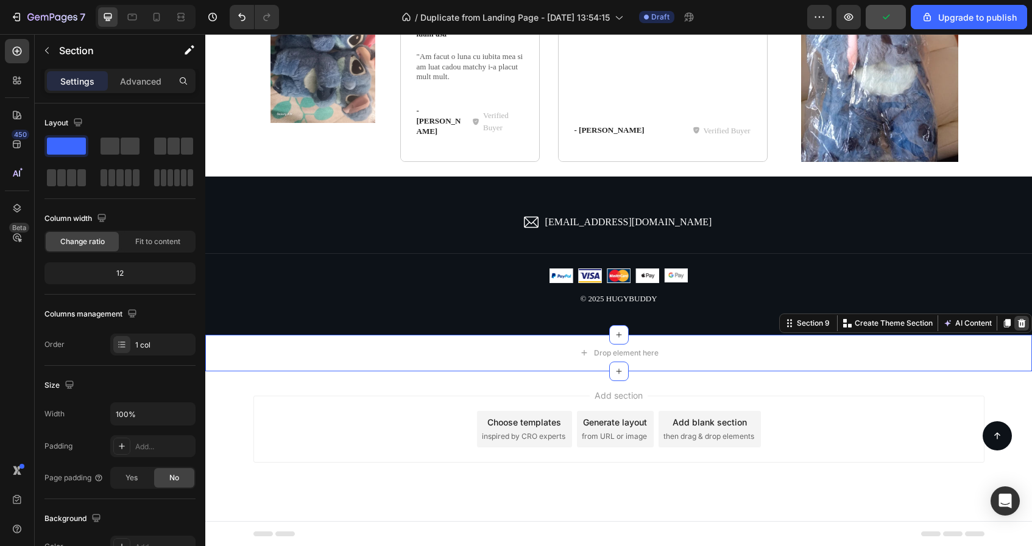
click at [1025, 325] on icon at bounding box center [1022, 324] width 10 height 10
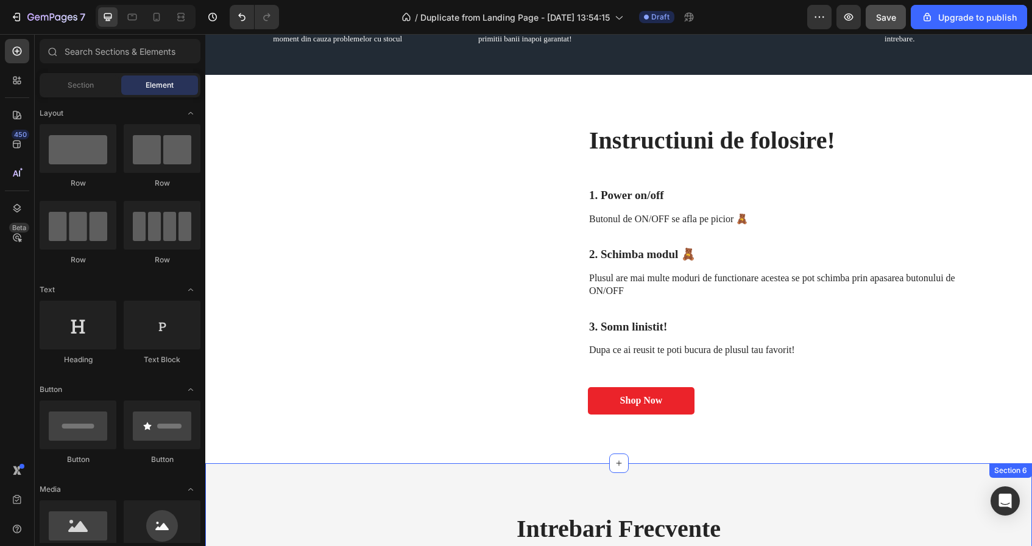
scroll to position [1898, 0]
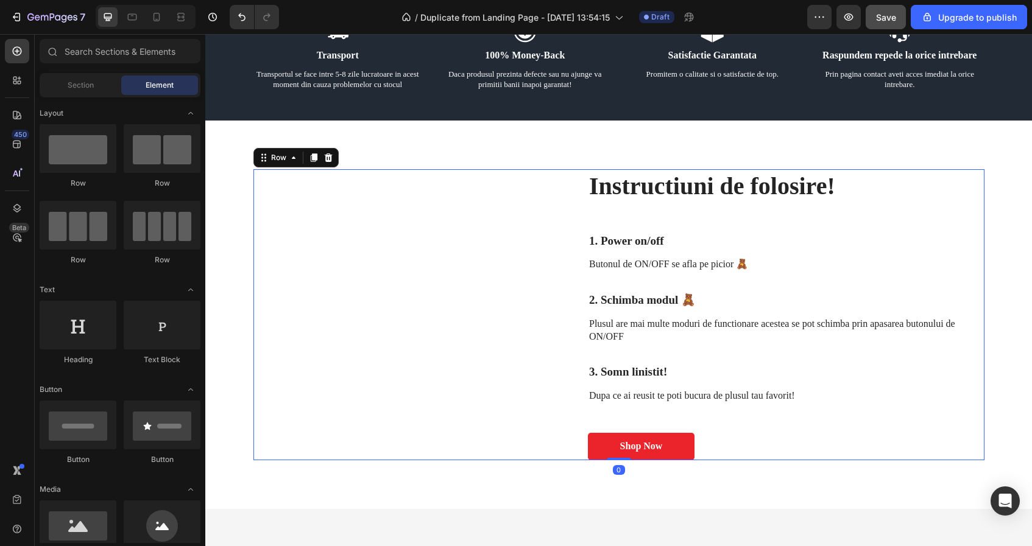
click at [467, 383] on div "Cum il folosesc? Heading" at bounding box center [401, 314] width 297 height 291
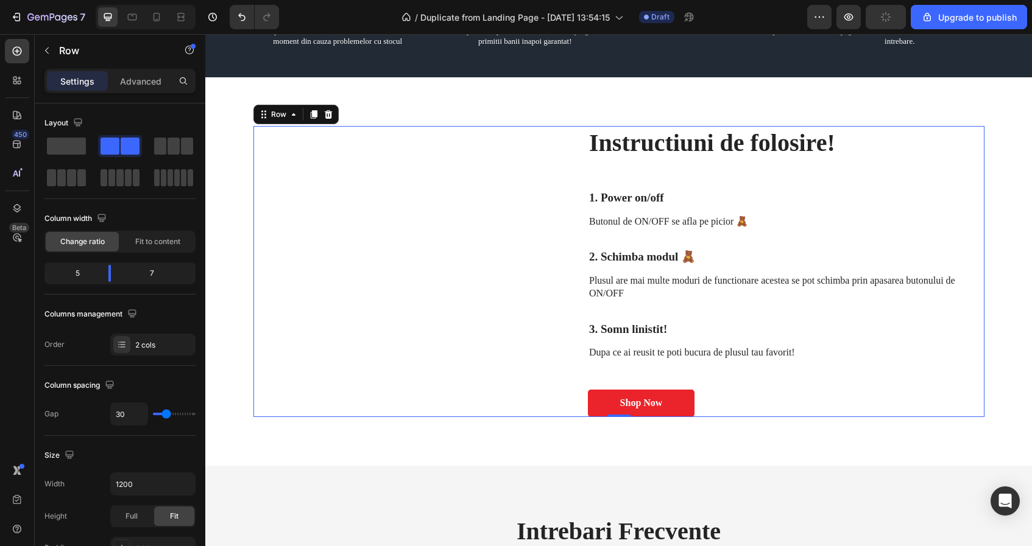
scroll to position [2073, 0]
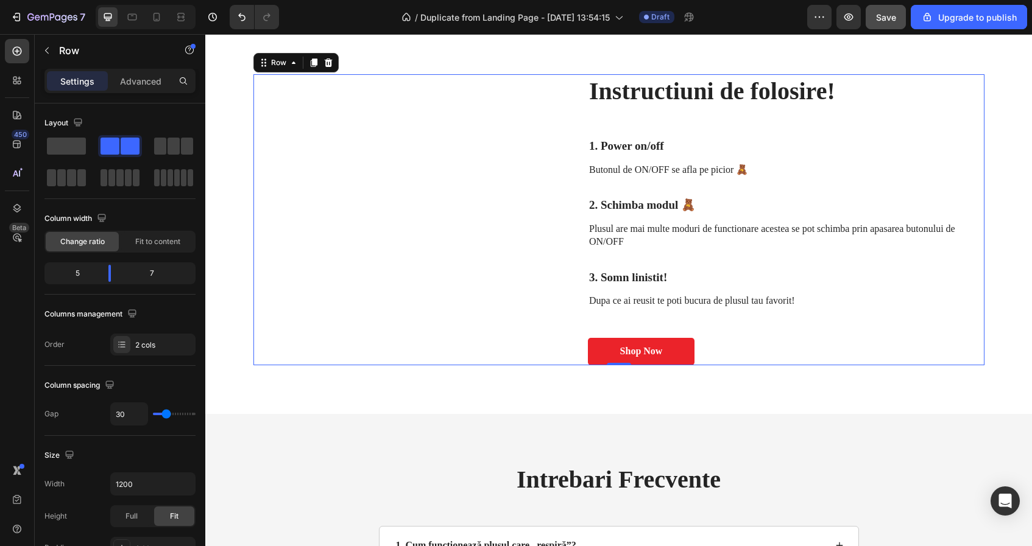
click at [330, 197] on div "Cum il folosesc? Heading" at bounding box center [401, 219] width 297 height 291
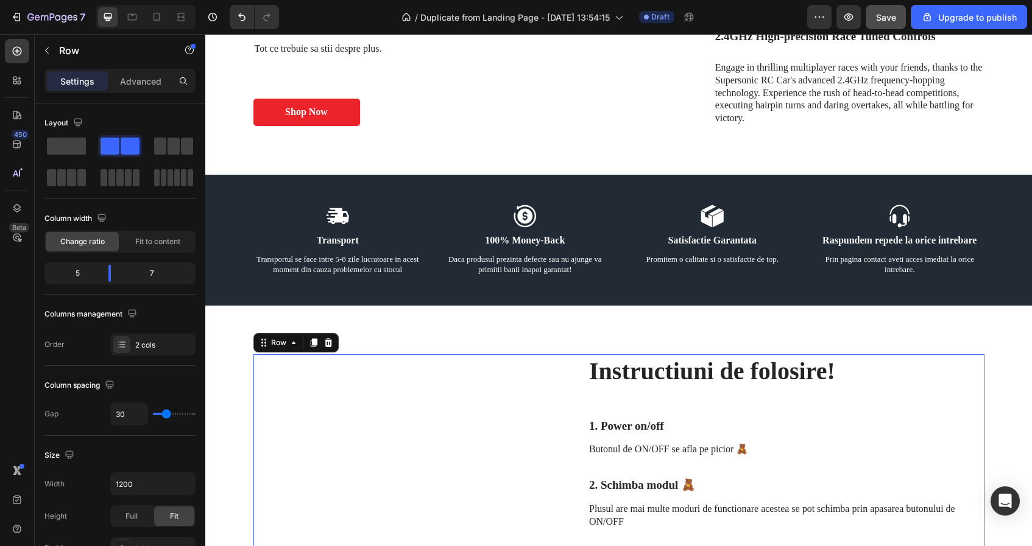
scroll to position [1722, 0]
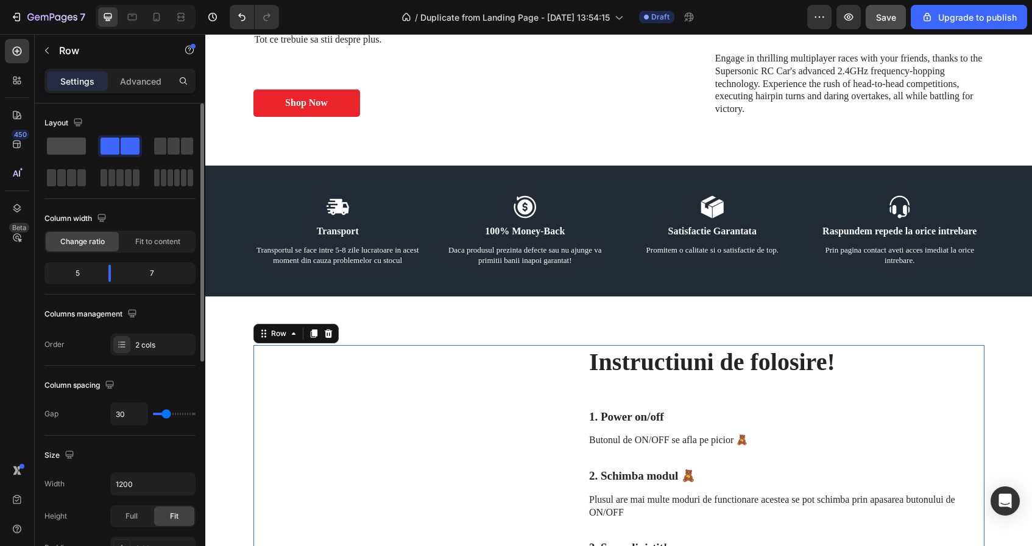
click at [80, 147] on span at bounding box center [66, 146] width 39 height 17
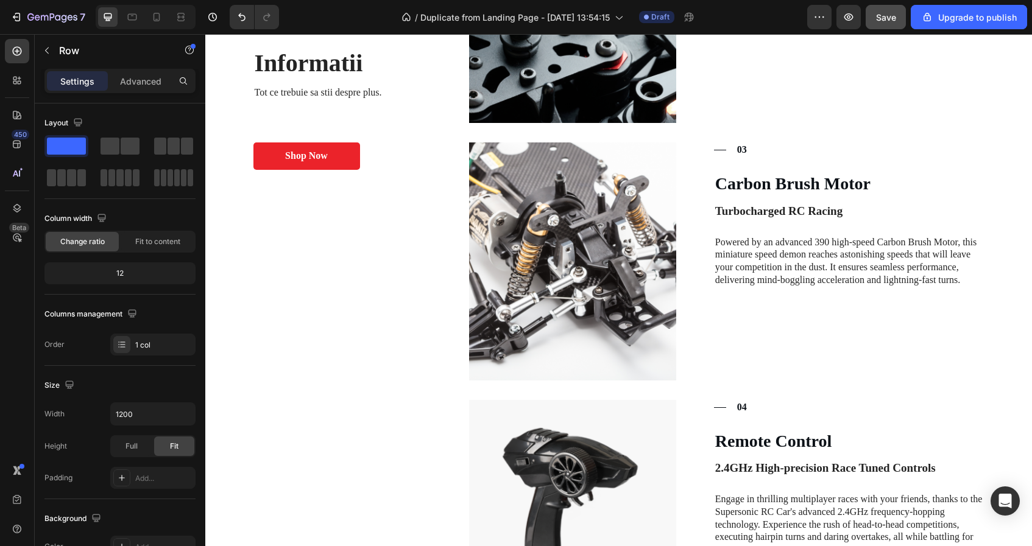
scroll to position [1267, 0]
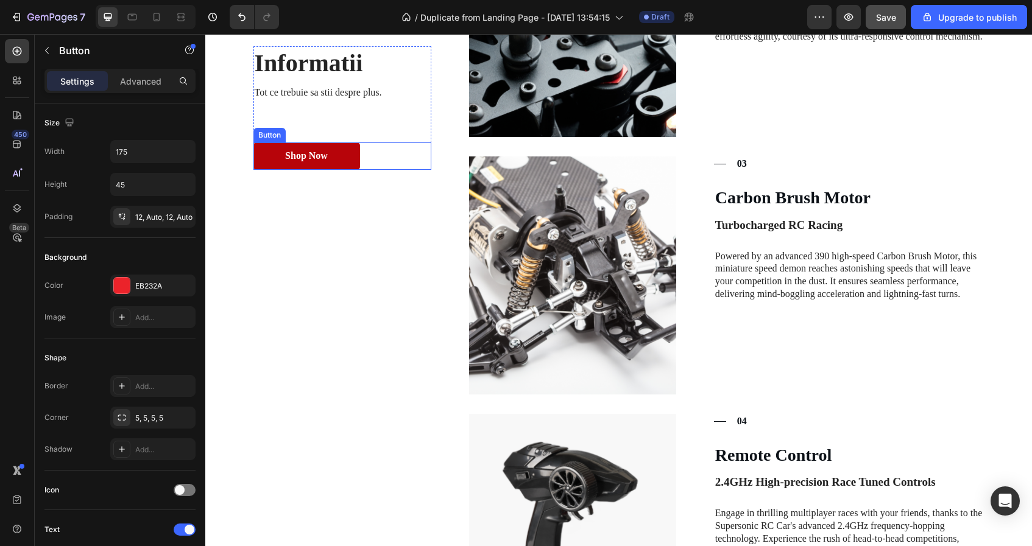
click at [317, 143] on link "Shop Now" at bounding box center [306, 156] width 107 height 27
click at [323, 155] on div "Shop Now" at bounding box center [306, 156] width 43 height 13
click at [318, 156] on p "Shop Now" at bounding box center [306, 156] width 43 height 13
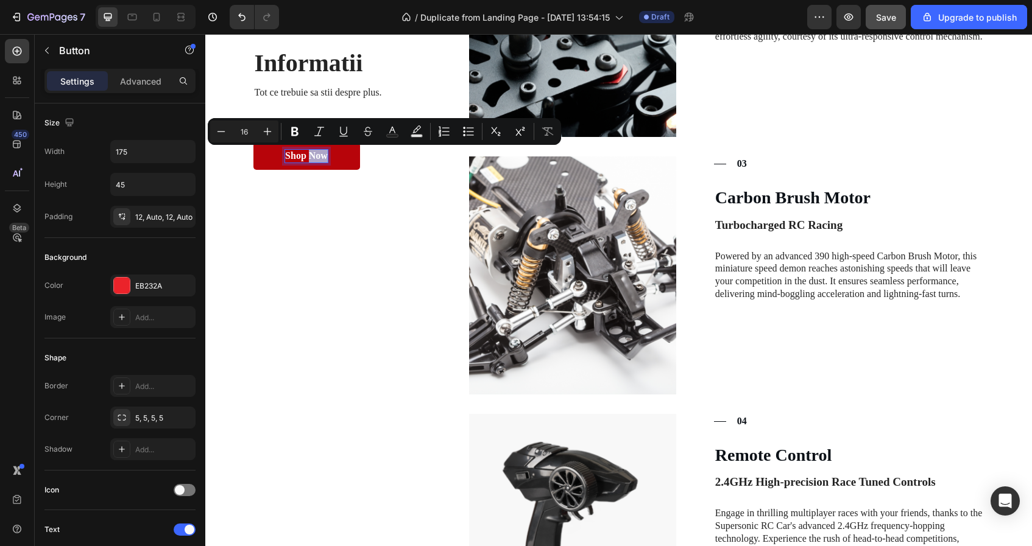
click at [318, 156] on p "Shop Now" at bounding box center [306, 156] width 43 height 13
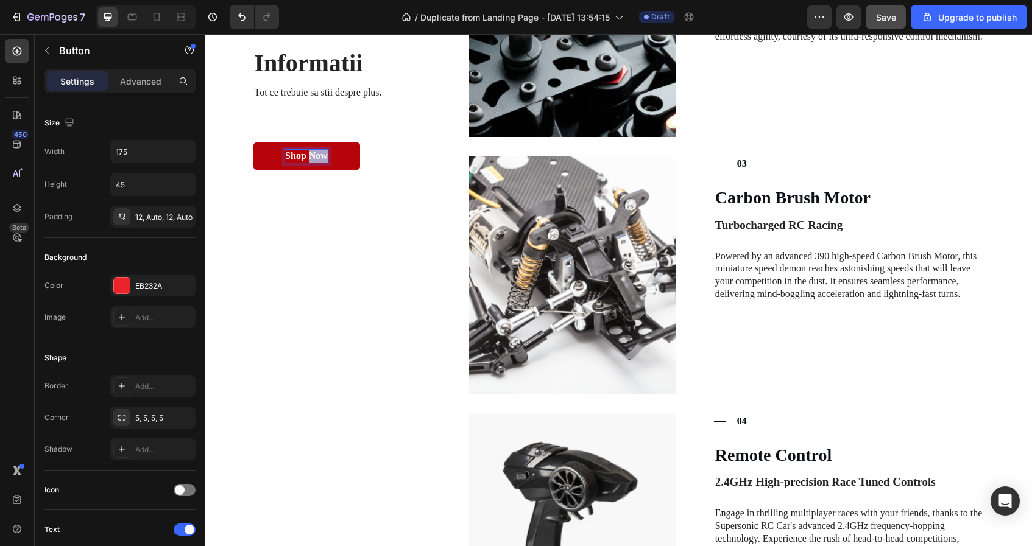
click at [318, 156] on p "Shop Now" at bounding box center [306, 156] width 43 height 13
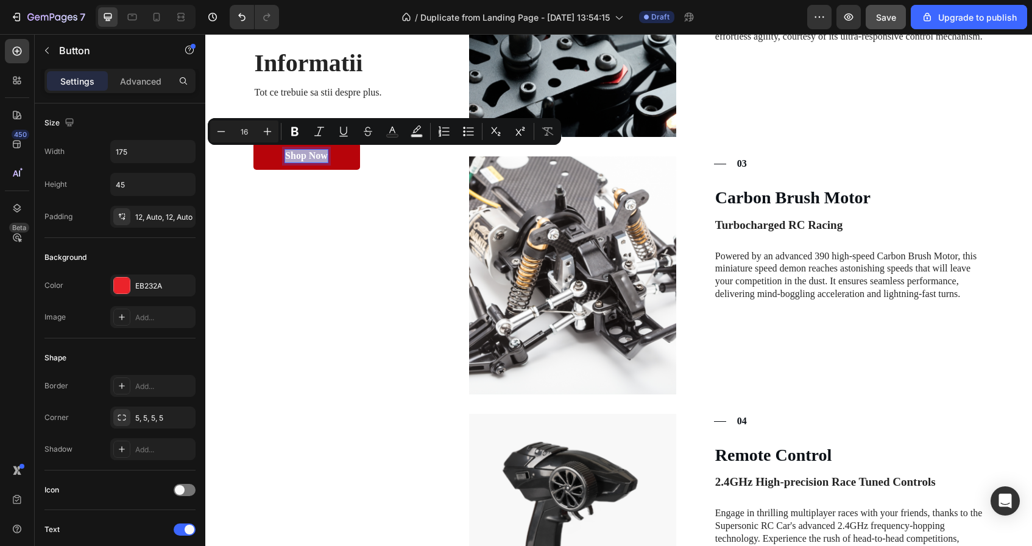
click at [318, 156] on p "Shop Now" at bounding box center [306, 156] width 43 height 13
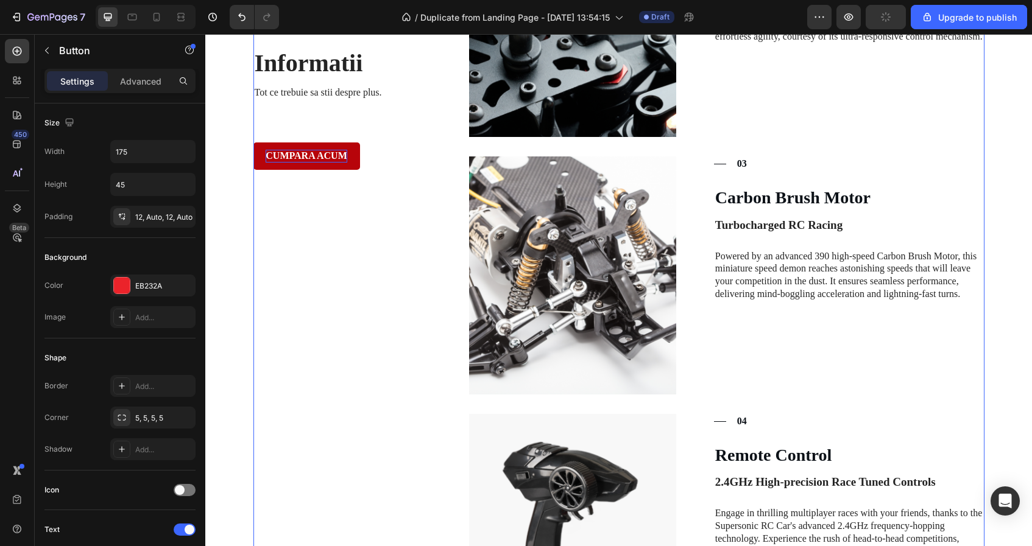
click at [323, 255] on div "Informatii Heading Tot ce trebuie sa stii despre plus. Text Block CUMPARA ACUM …" at bounding box center [342, 147] width 178 height 1010
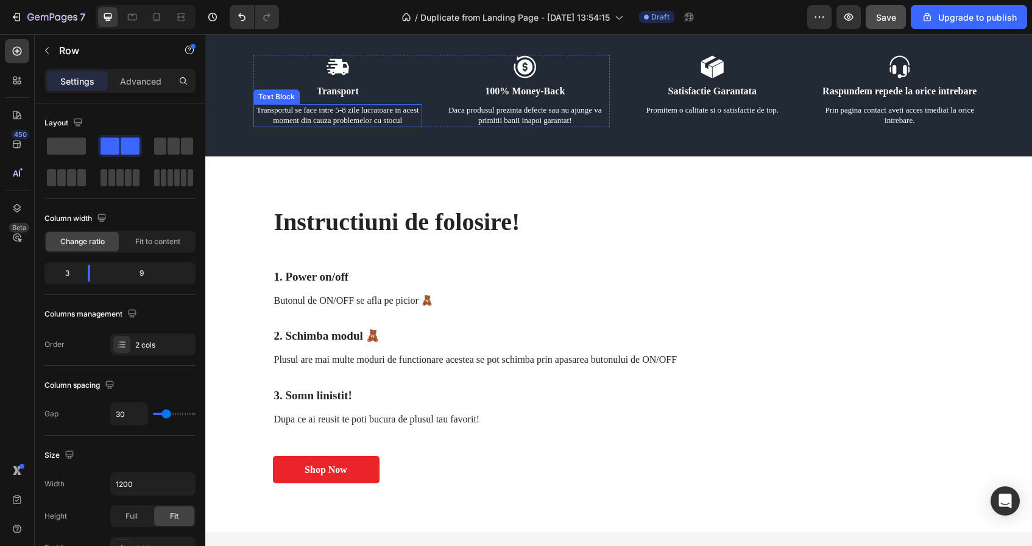
scroll to position [2023, 0]
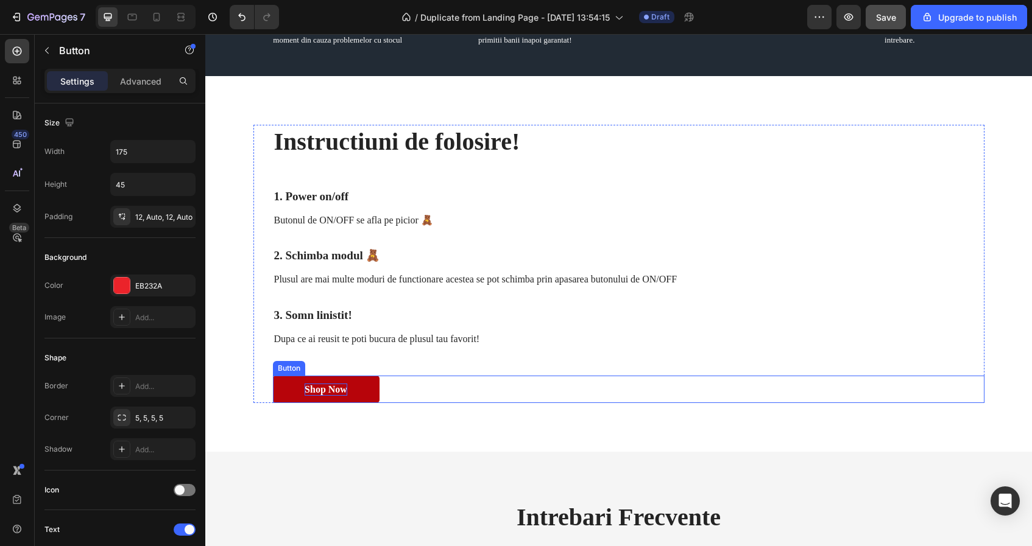
click at [339, 387] on div "Shop Now" at bounding box center [326, 390] width 43 height 13
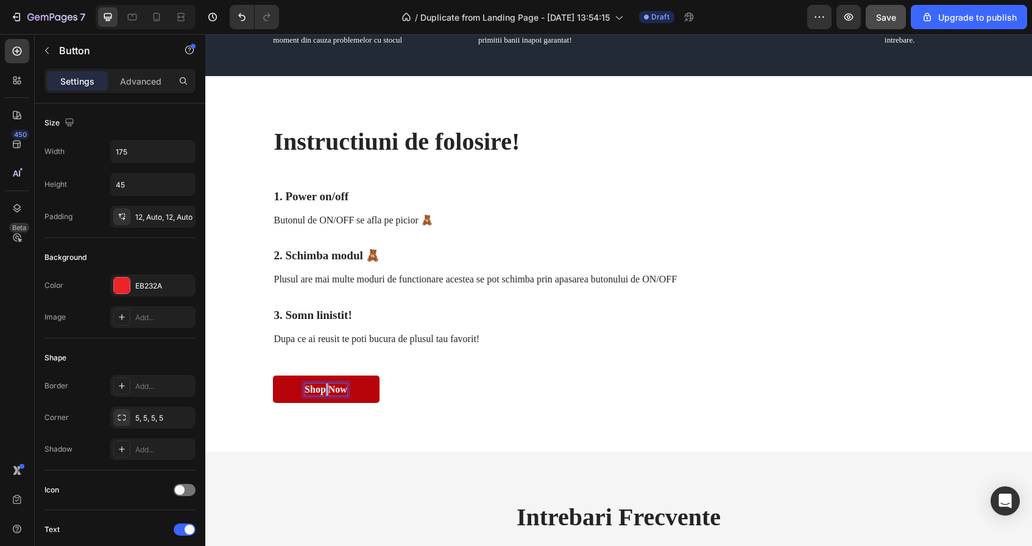
click at [323, 391] on p "Shop Now" at bounding box center [326, 390] width 43 height 13
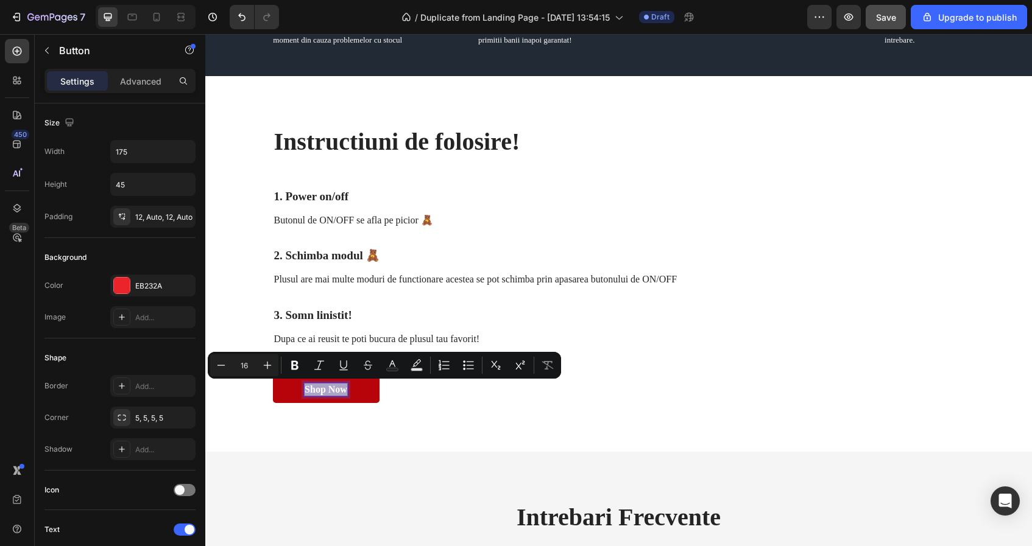
click at [323, 391] on p "Shop Now" at bounding box center [326, 390] width 43 height 13
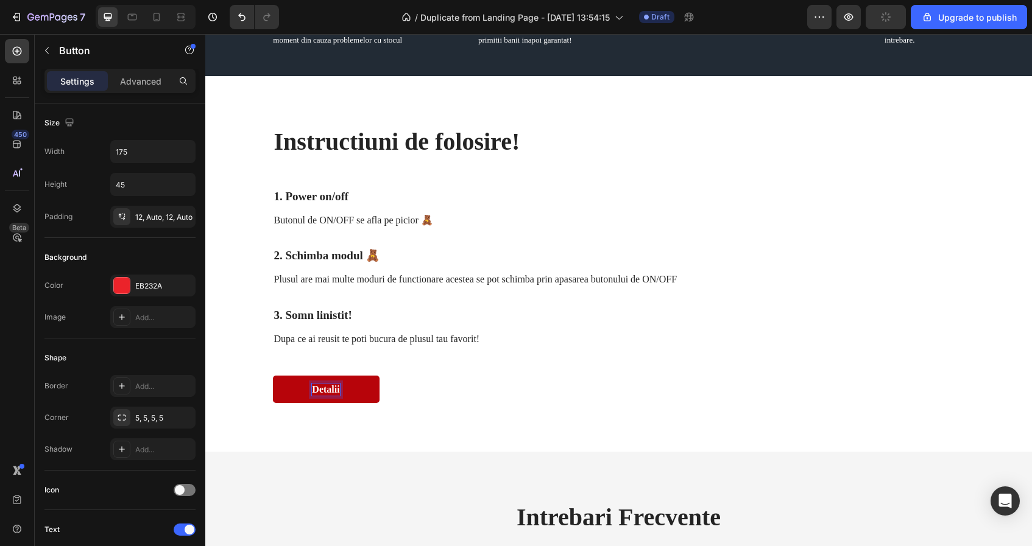
scroll to position [2016, 0]
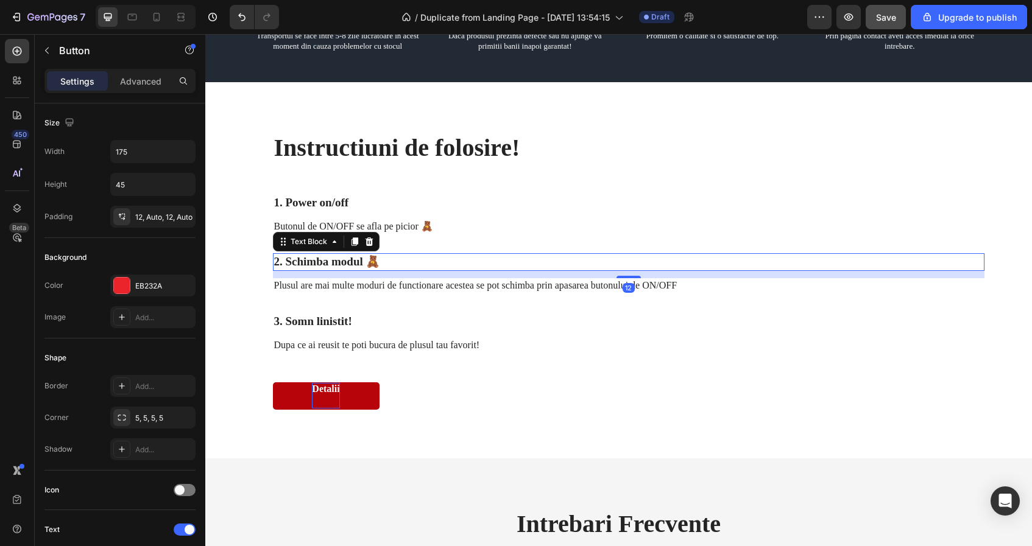
click at [546, 261] on p "2. Schimba modul 🧸" at bounding box center [628, 262] width 709 height 15
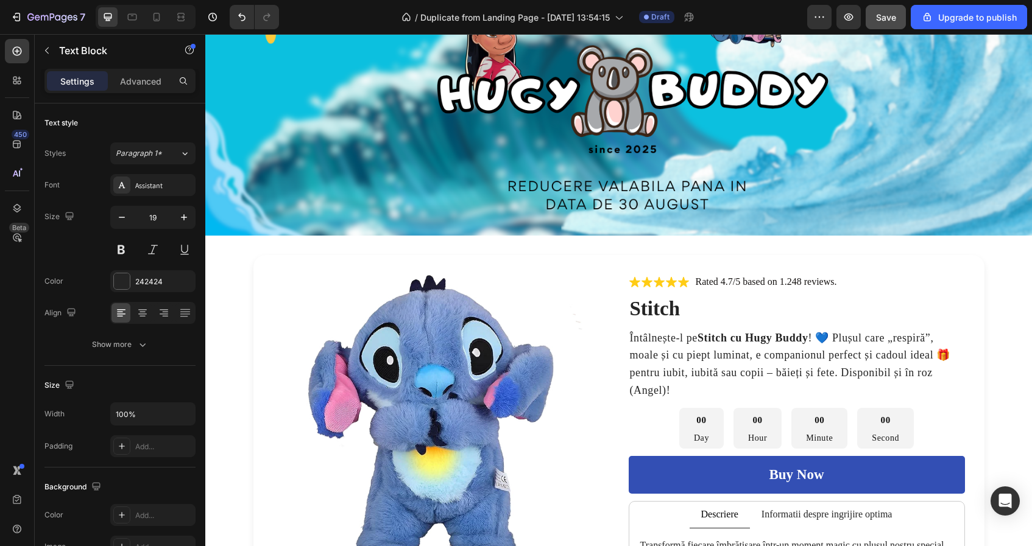
scroll to position [152, 0]
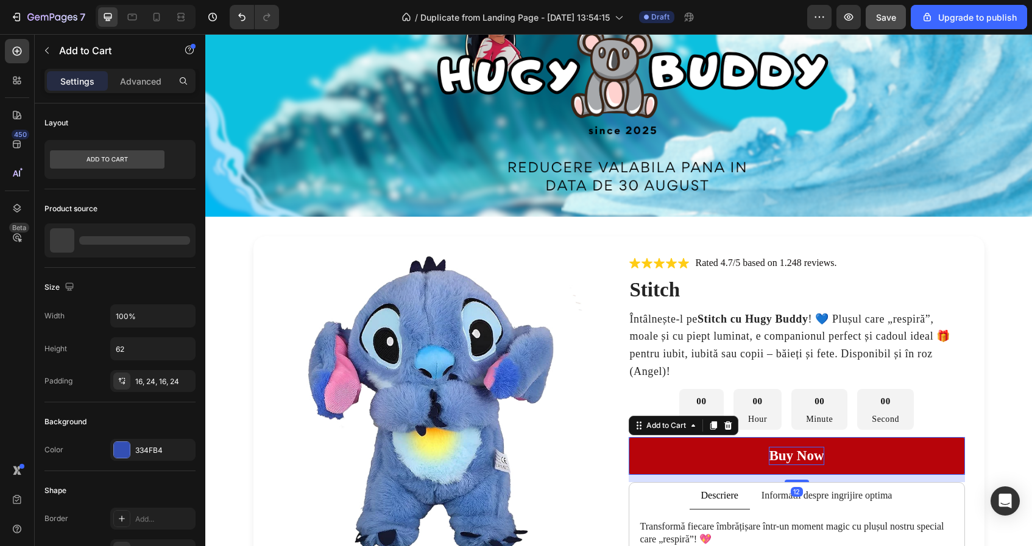
click at [795, 455] on div "Buy now" at bounding box center [796, 456] width 55 height 18
click at [784, 456] on div "Buy now" at bounding box center [796, 456] width 55 height 18
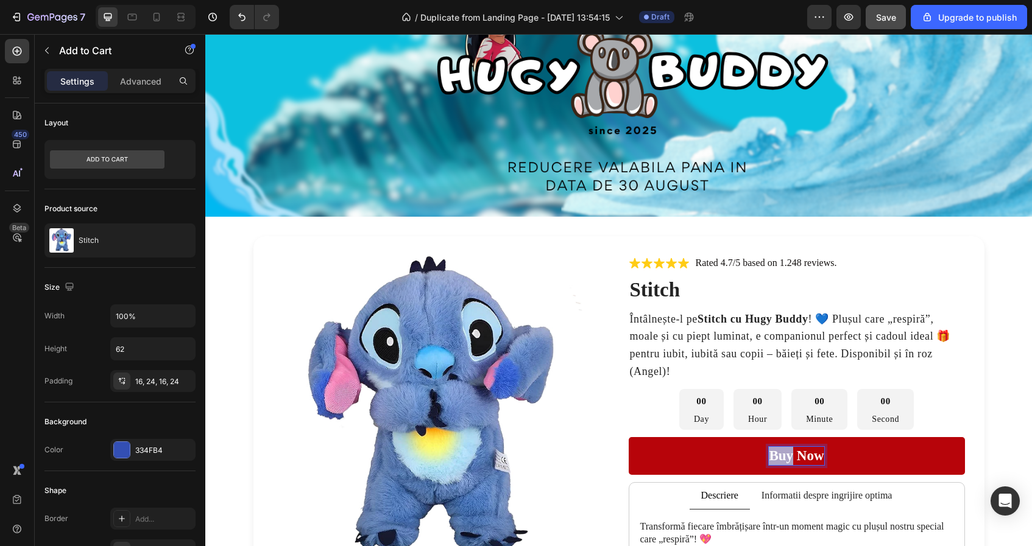
click at [784, 456] on p "Buy now" at bounding box center [796, 456] width 55 height 18
click at [629, 437] on button "Cumpara" at bounding box center [797, 456] width 336 height 38
click at [629, 437] on button "Cumpara acum" at bounding box center [797, 456] width 336 height 38
click at [629, 437] on button "Cumpara acum 50%" at bounding box center [797, 456] width 336 height 38
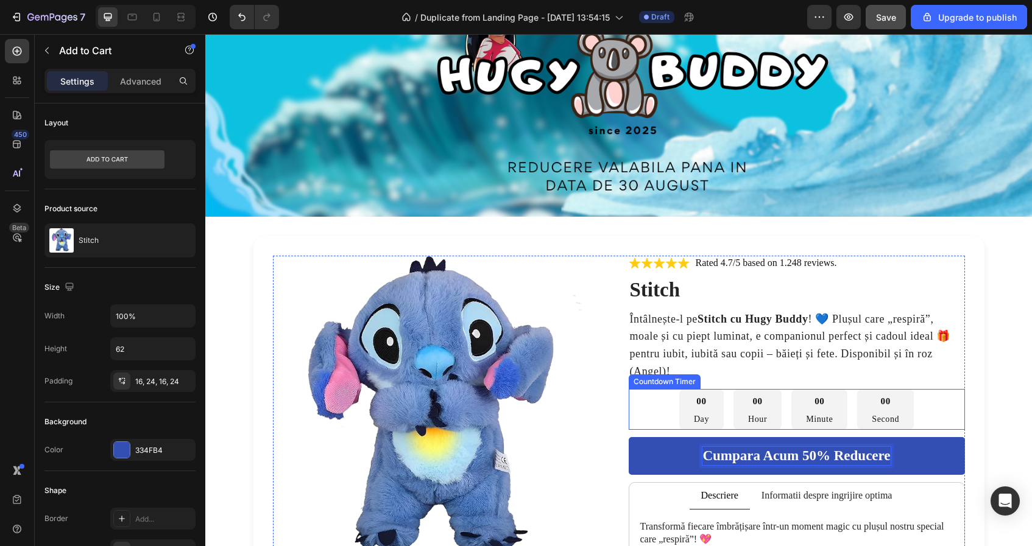
click at [843, 401] on div "00 Minute" at bounding box center [819, 409] width 56 height 41
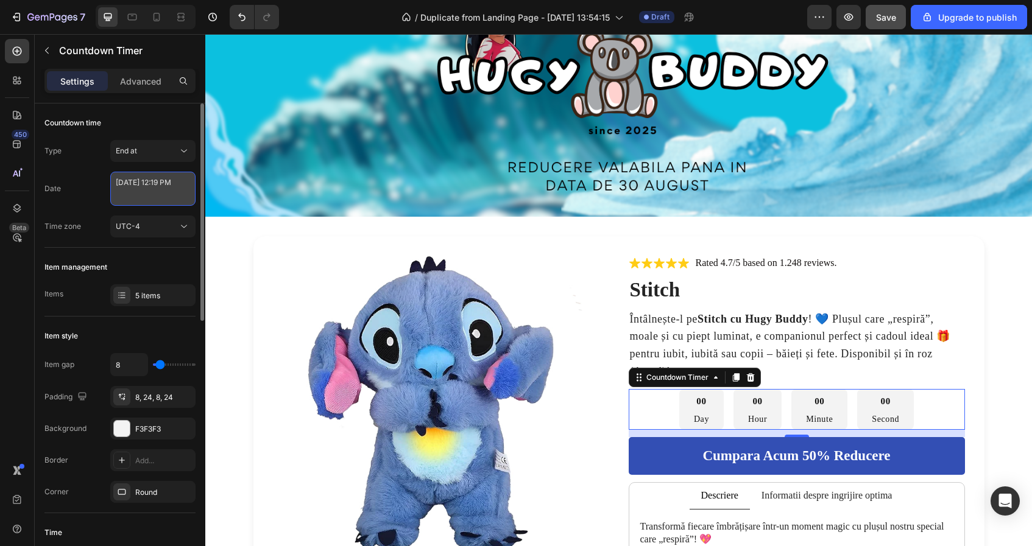
click at [149, 181] on textarea "August 22 2025 12:19 PM" at bounding box center [152, 189] width 85 height 34
select select "19"
select select "false"
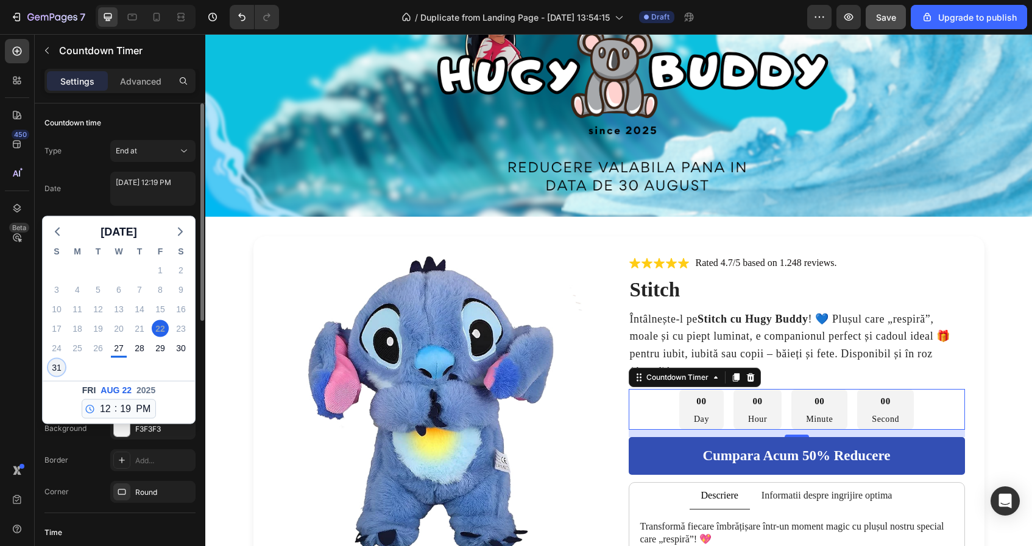
click at [60, 364] on div "31" at bounding box center [56, 367] width 17 height 17
type textarea "August 31 2025 12:19 PM"
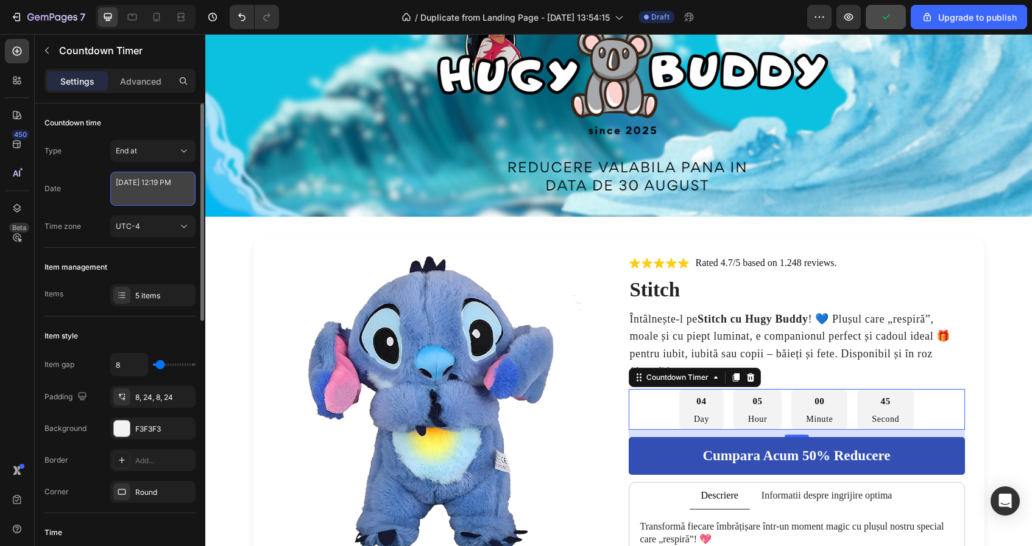
click at [183, 190] on textarea "August 31 2025 12:19 PM" at bounding box center [152, 189] width 85 height 34
select select "19"
select select "false"
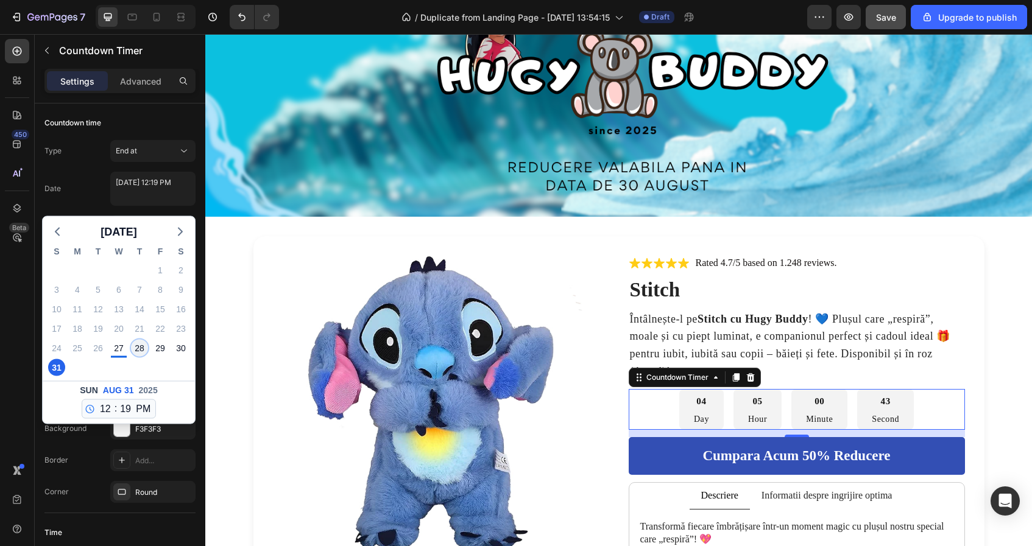
click at [140, 345] on div "28" at bounding box center [139, 348] width 17 height 17
type textarea "[DATE] 12:19 PM"
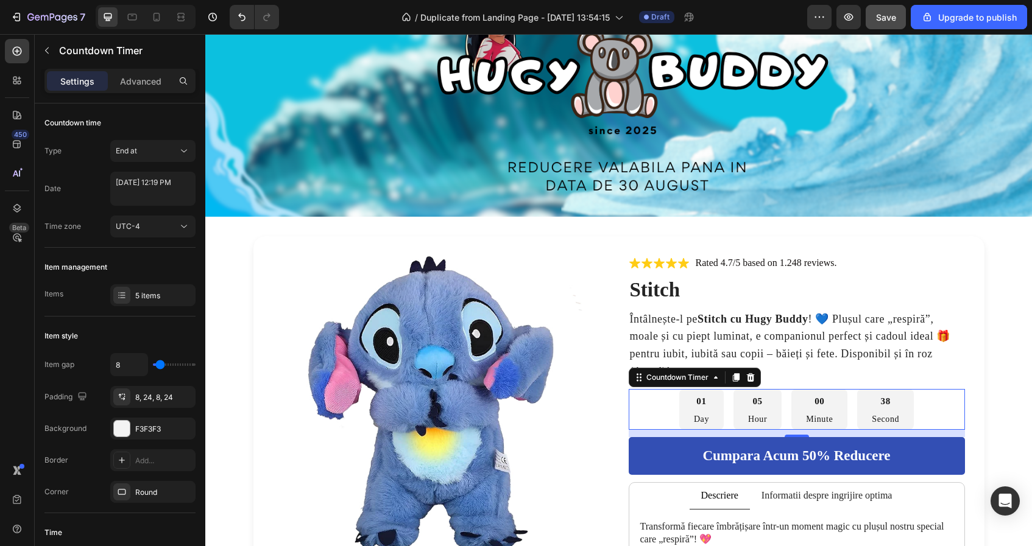
click at [700, 421] on p "Day" at bounding box center [701, 420] width 15 height 12
click at [701, 416] on p "Day" at bounding box center [701, 420] width 15 height 12
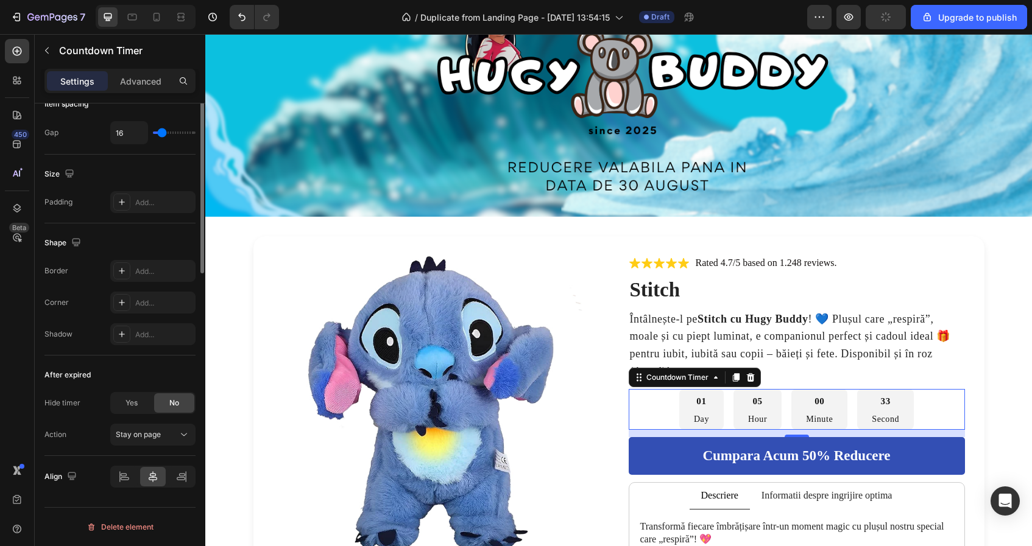
scroll to position [0, 0]
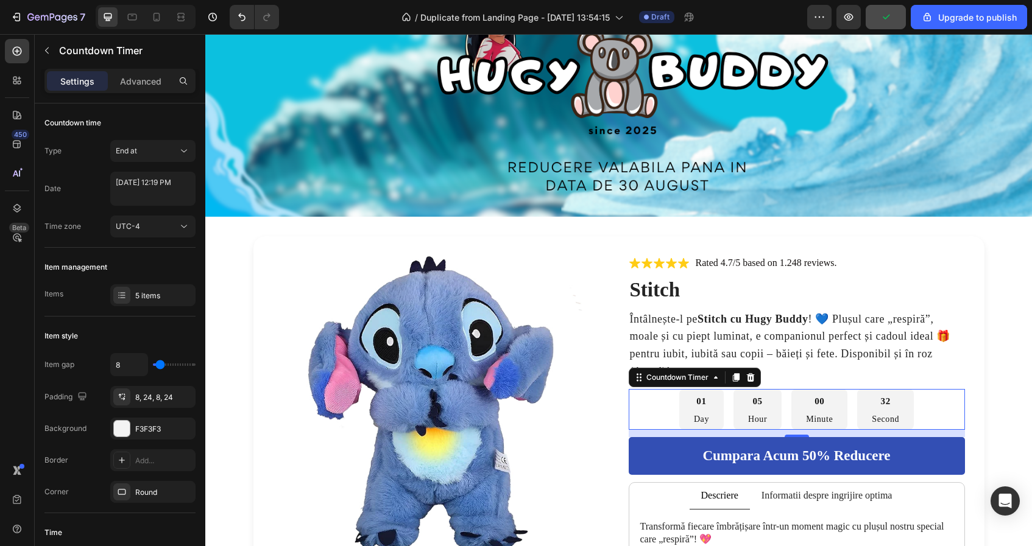
click at [905, 401] on div "32 Second" at bounding box center [885, 409] width 57 height 41
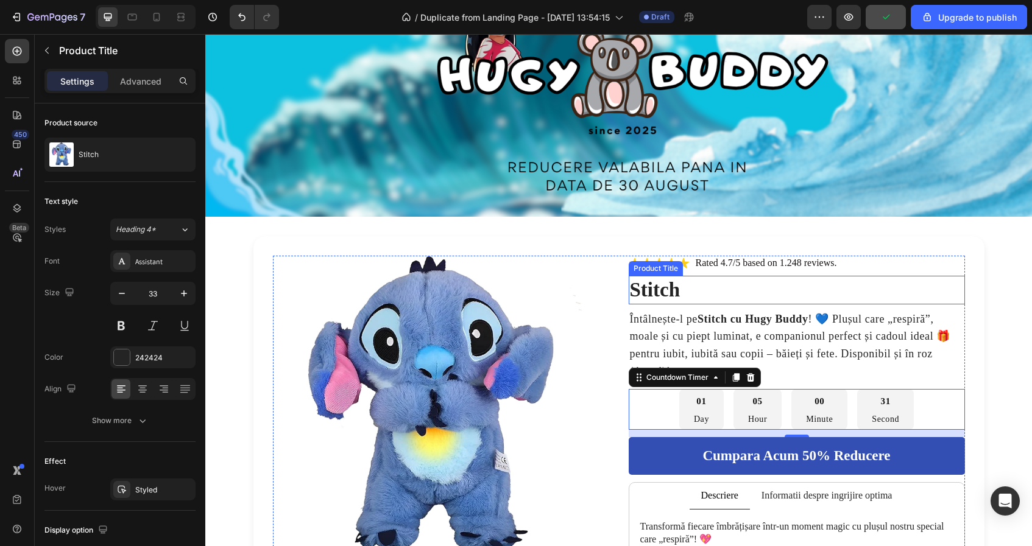
click at [904, 292] on h1 "Stitch" at bounding box center [797, 290] width 336 height 29
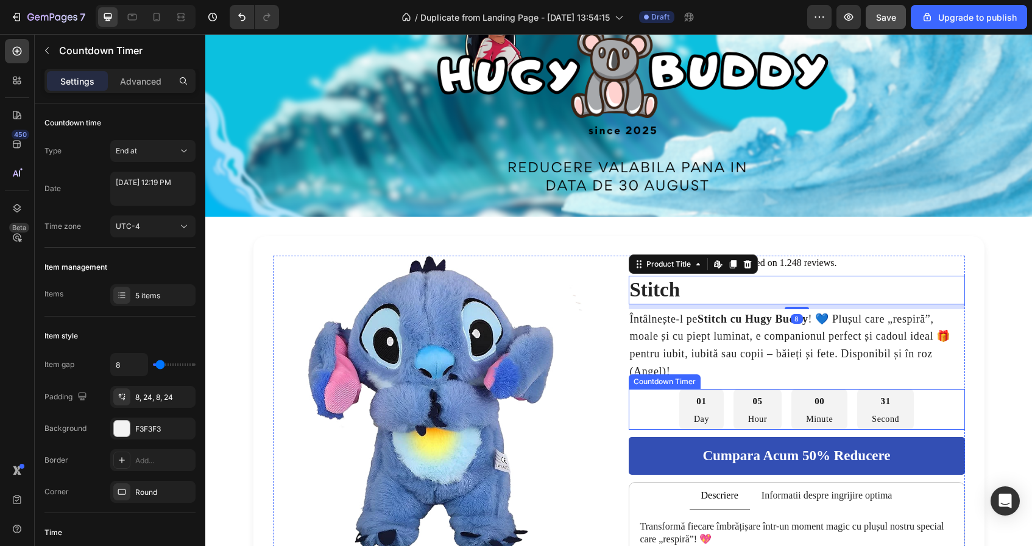
click at [880, 422] on p "Second" at bounding box center [885, 420] width 27 height 12
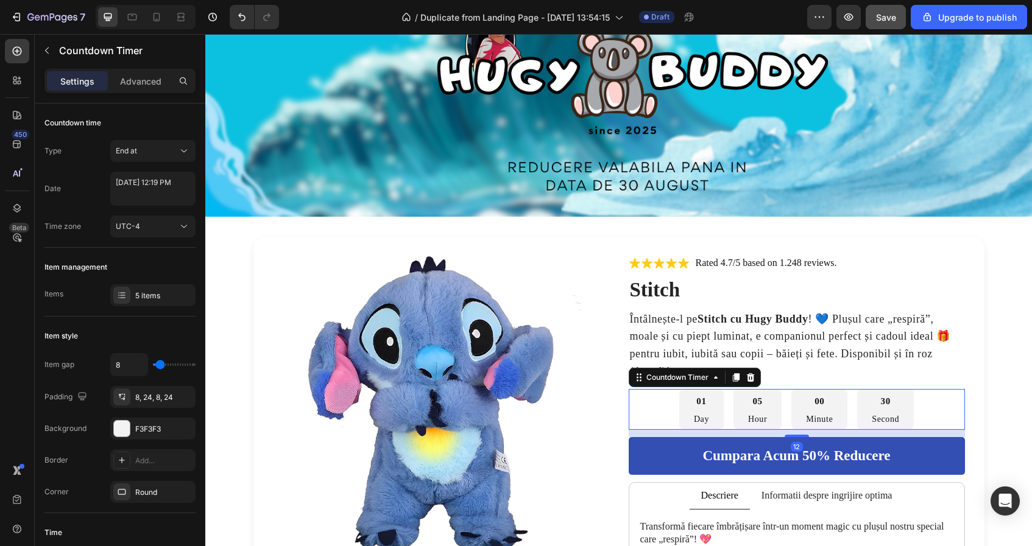
click at [880, 422] on p "Second" at bounding box center [885, 420] width 27 height 12
click at [162, 297] on div "5 items" at bounding box center [163, 296] width 57 height 11
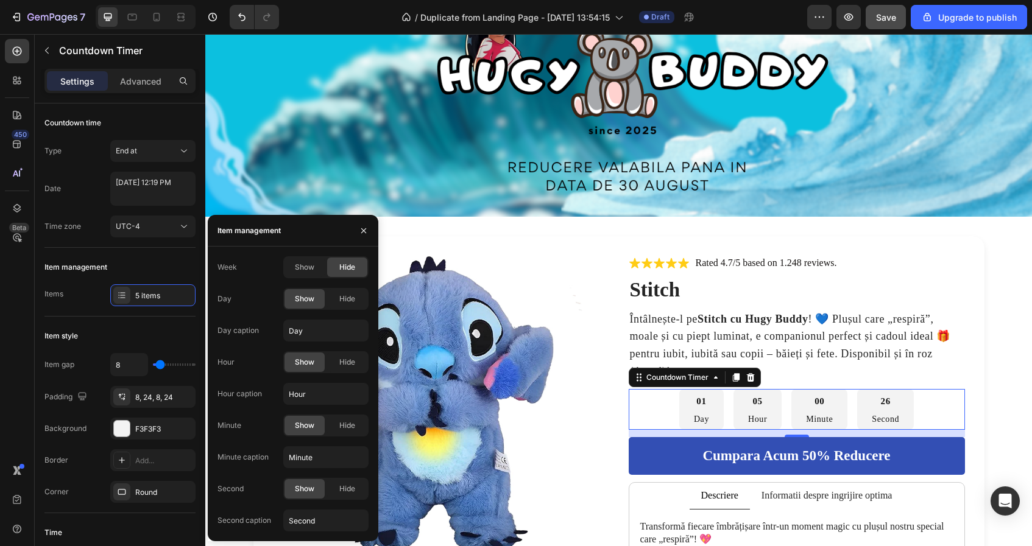
click at [235, 301] on div "Day Show Hide" at bounding box center [292, 299] width 151 height 22
click at [228, 301] on div "Day" at bounding box center [224, 299] width 14 height 11
click at [263, 291] on div "Day Show Hide" at bounding box center [292, 299] width 151 height 22
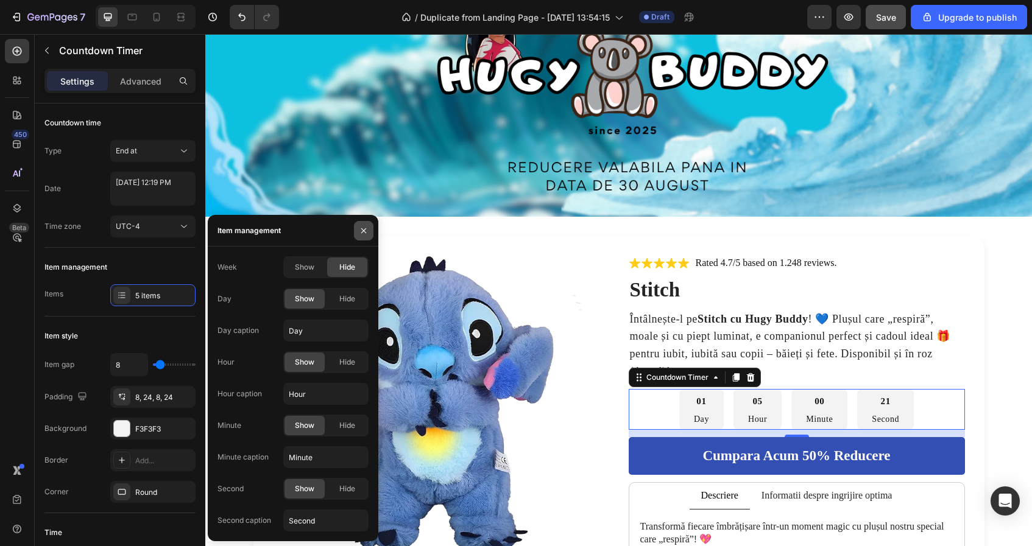
click at [362, 231] on icon "button" at bounding box center [363, 230] width 5 height 5
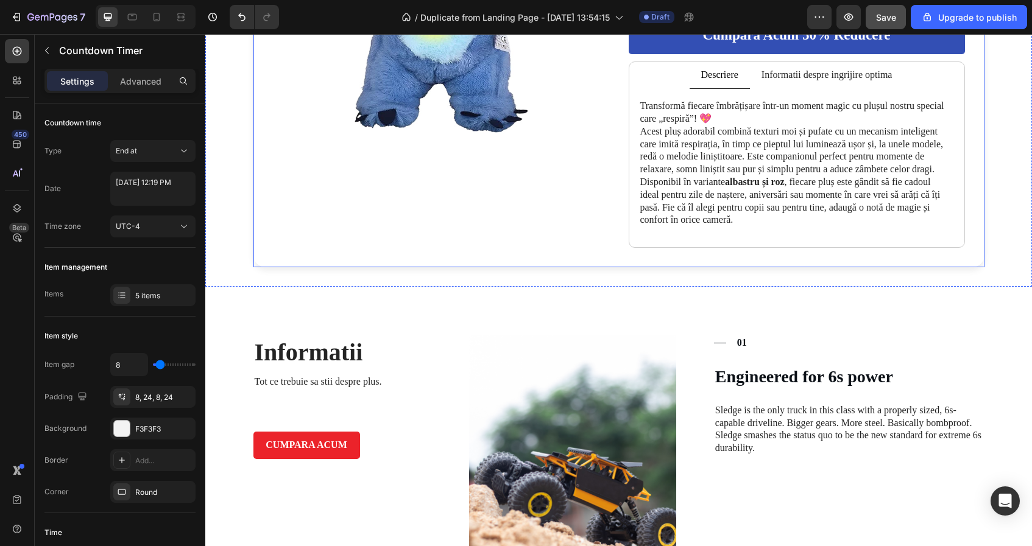
scroll to position [578, 0]
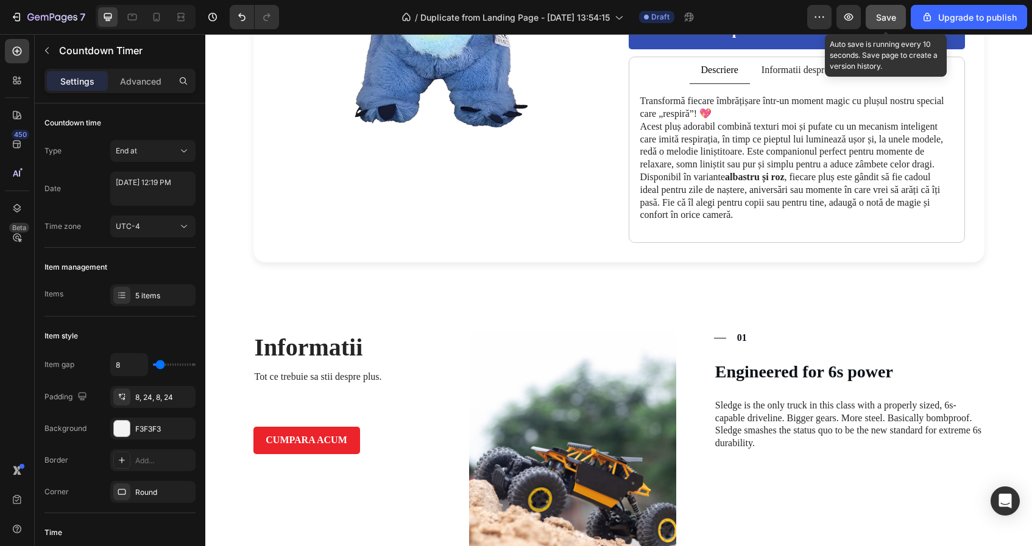
click at [875, 22] on button "Save" at bounding box center [886, 17] width 40 height 24
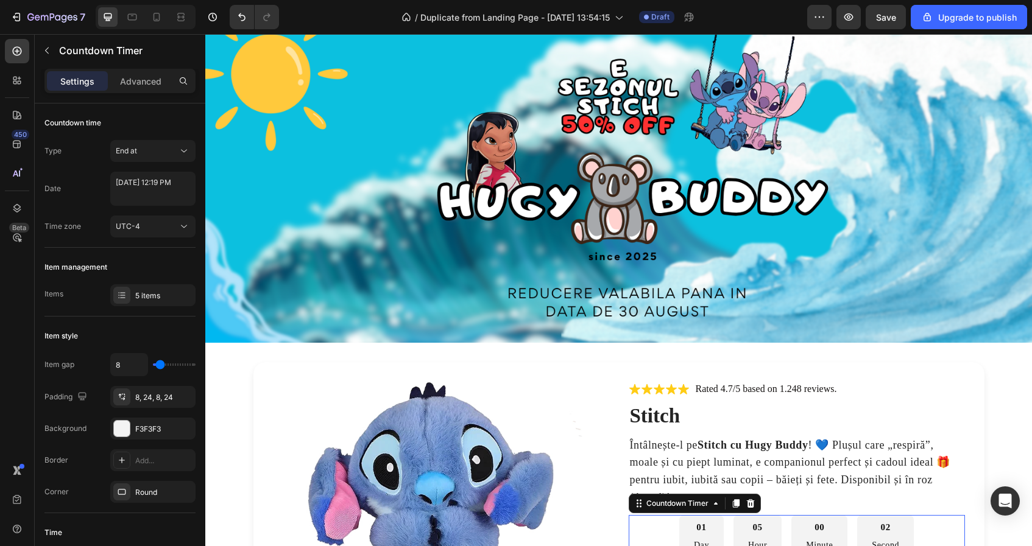
scroll to position [0, 0]
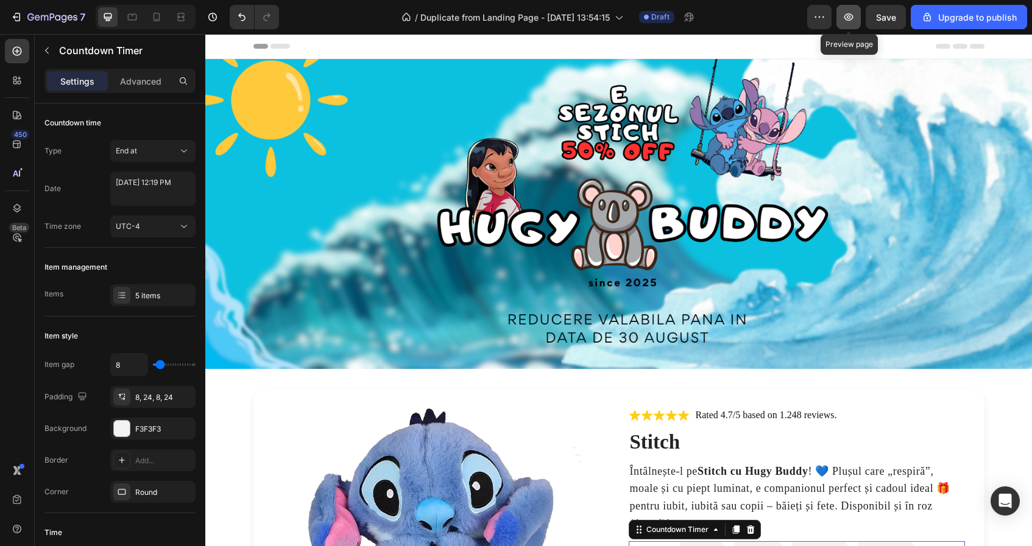
click at [854, 12] on icon "button" at bounding box center [849, 17] width 12 height 12
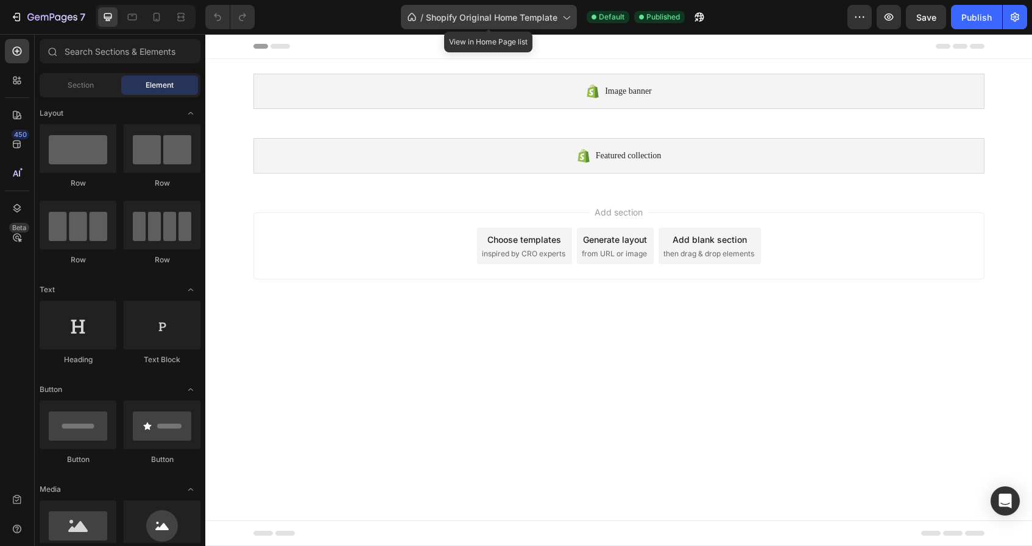
click at [515, 27] on div "/ Shopify Original Home Template" at bounding box center [489, 17] width 176 height 24
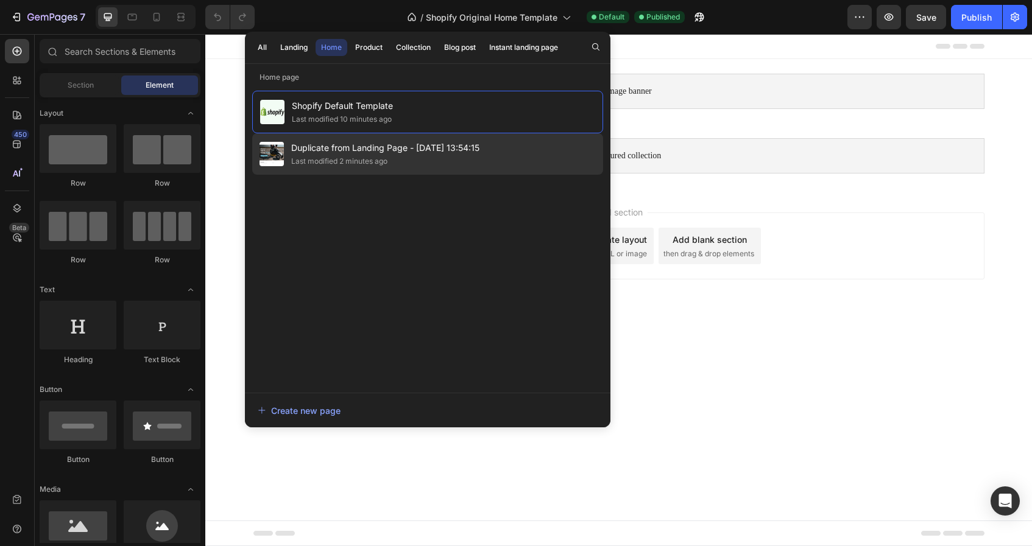
click at [471, 154] on span "Duplicate from Landing Page - [DATE] 13:54:15" at bounding box center [385, 148] width 188 height 15
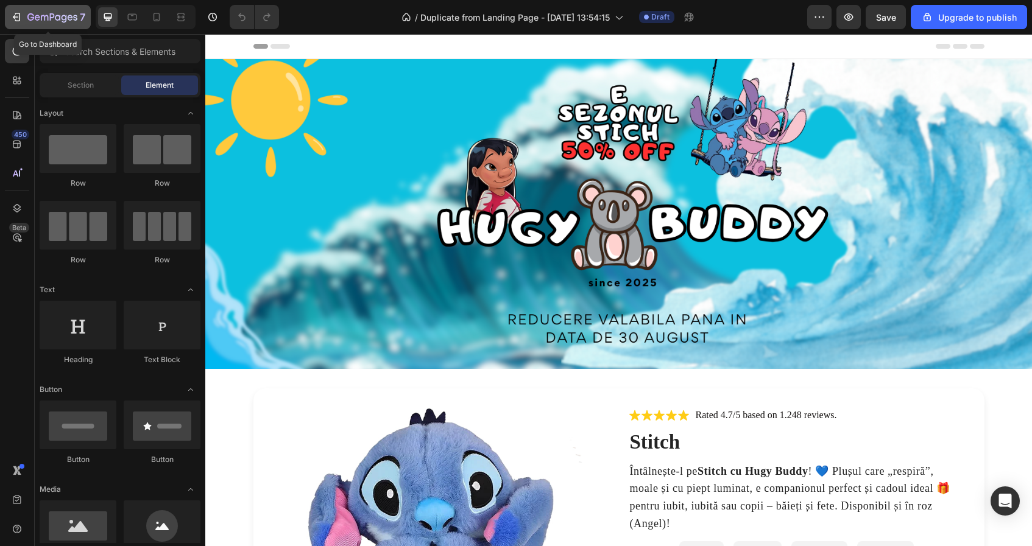
click at [29, 20] on icon "button" at bounding box center [30, 16] width 7 height 7
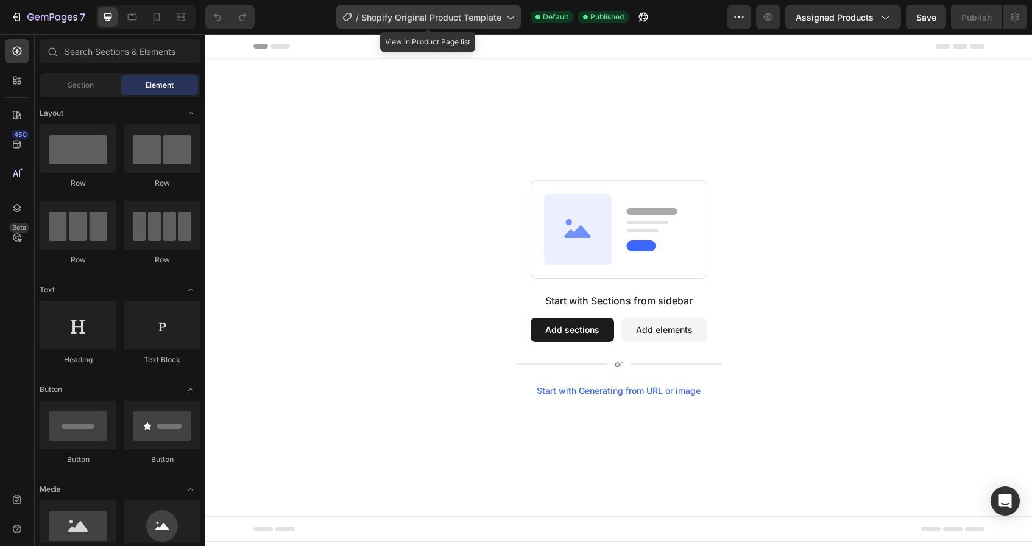
click at [490, 19] on span "Shopify Original Product Template" at bounding box center [431, 17] width 140 height 13
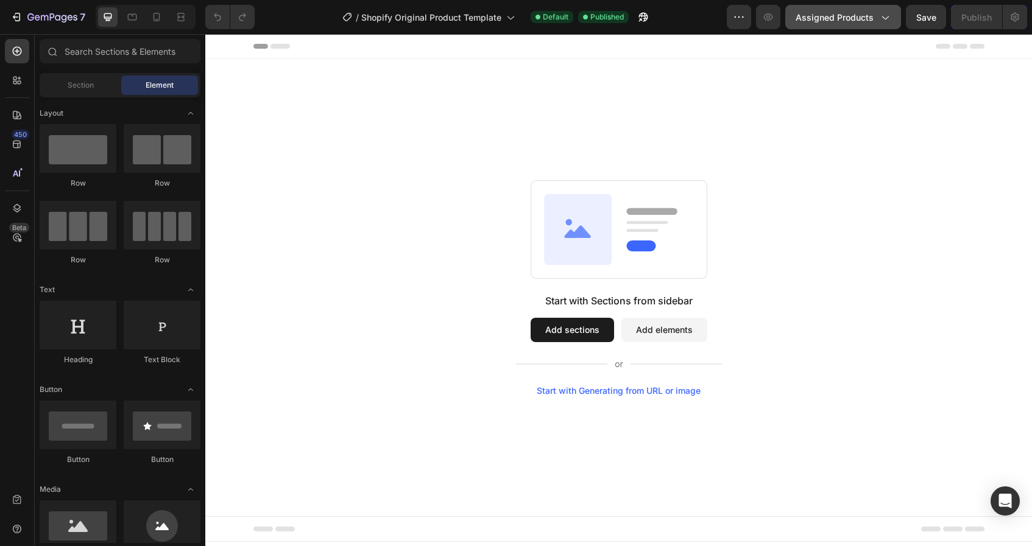
click at [817, 15] on span "Assigned Products" at bounding box center [835, 17] width 78 height 13
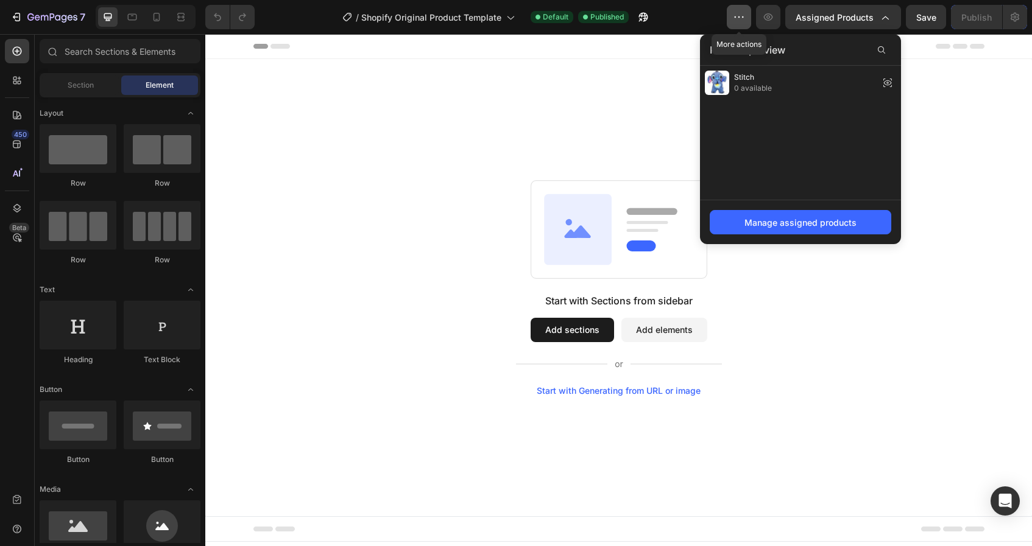
click at [742, 21] on icon "button" at bounding box center [739, 17] width 12 height 12
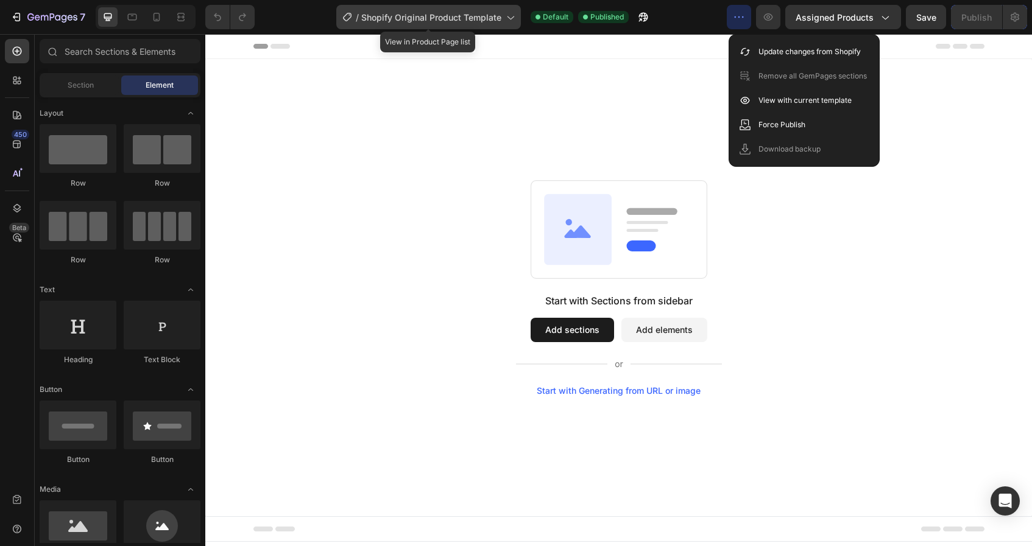
click at [380, 10] on div "/ Shopify Original Product Template" at bounding box center [428, 17] width 185 height 24
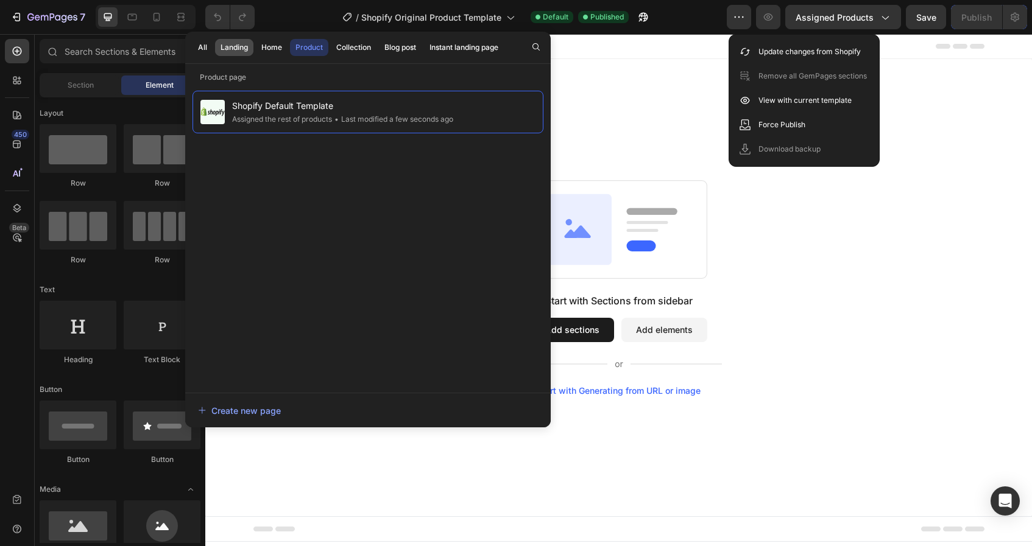
click at [238, 47] on div "Landing" at bounding box center [234, 47] width 27 height 11
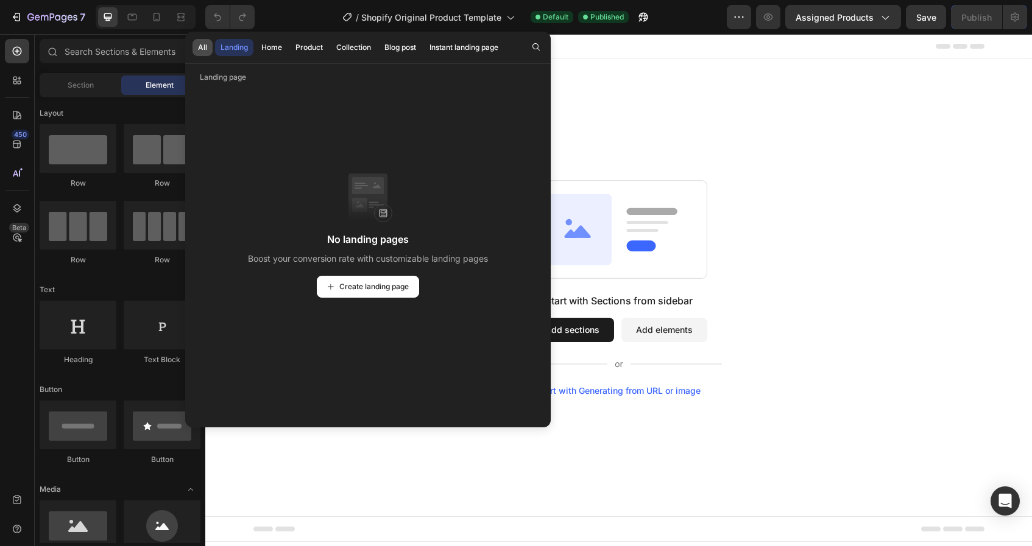
click at [196, 49] on button "All" at bounding box center [203, 47] width 20 height 17
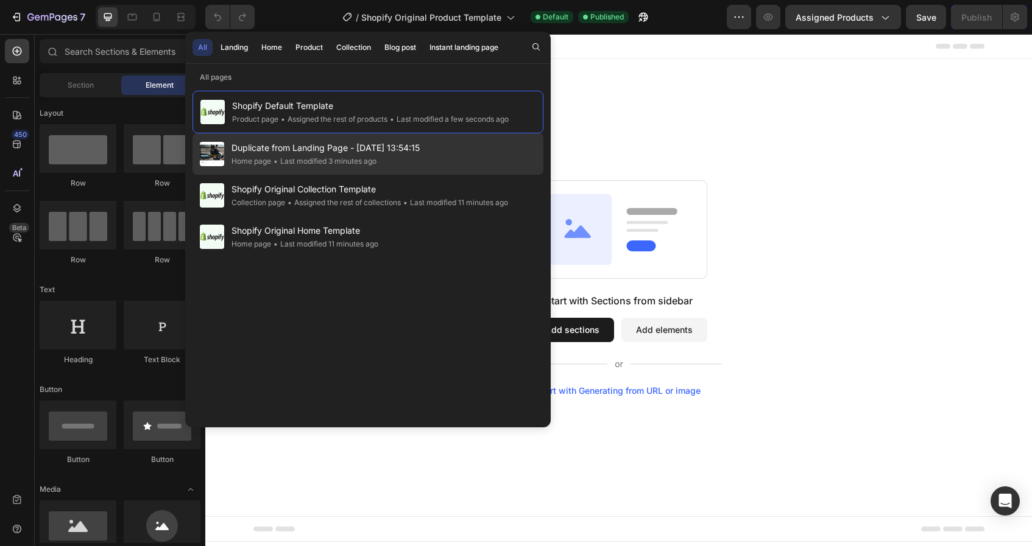
click at [295, 149] on span "Duplicate from Landing Page - [DATE] 13:54:15" at bounding box center [325, 148] width 188 height 15
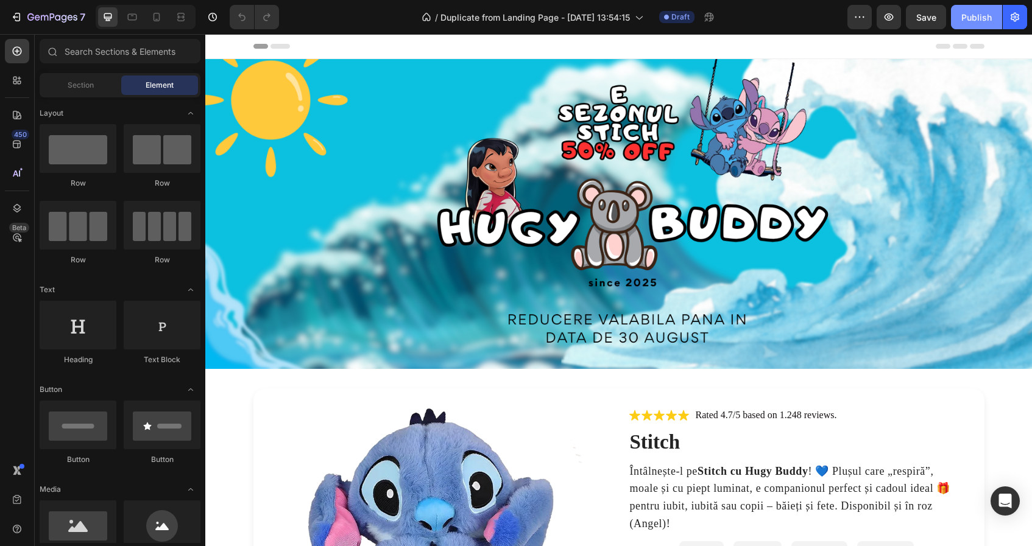
click at [977, 19] on div "Publish" at bounding box center [976, 17] width 30 height 13
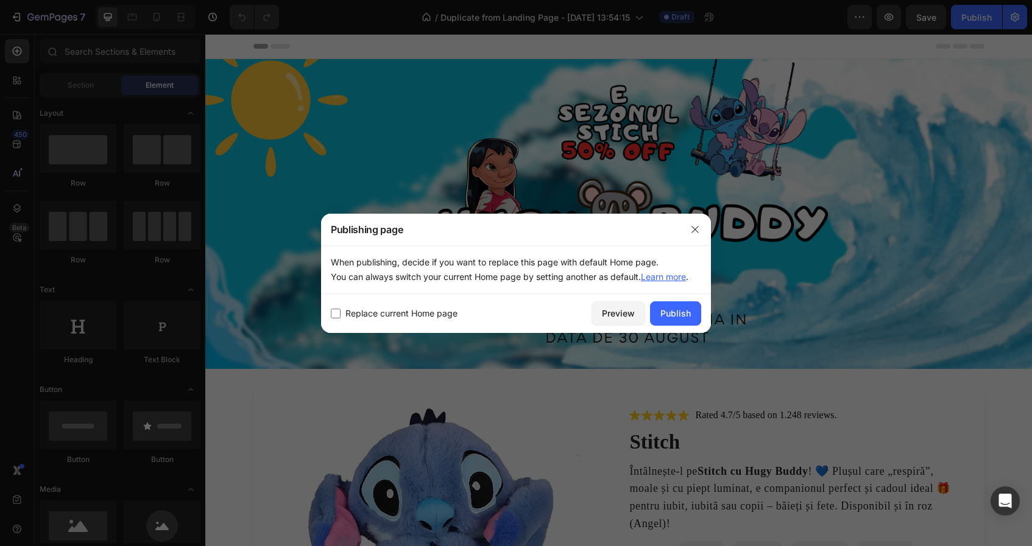
click at [412, 312] on span "Replace current Home page" at bounding box center [401, 313] width 112 height 15
checkbox input "true"
click at [685, 315] on div "Publish" at bounding box center [675, 313] width 30 height 13
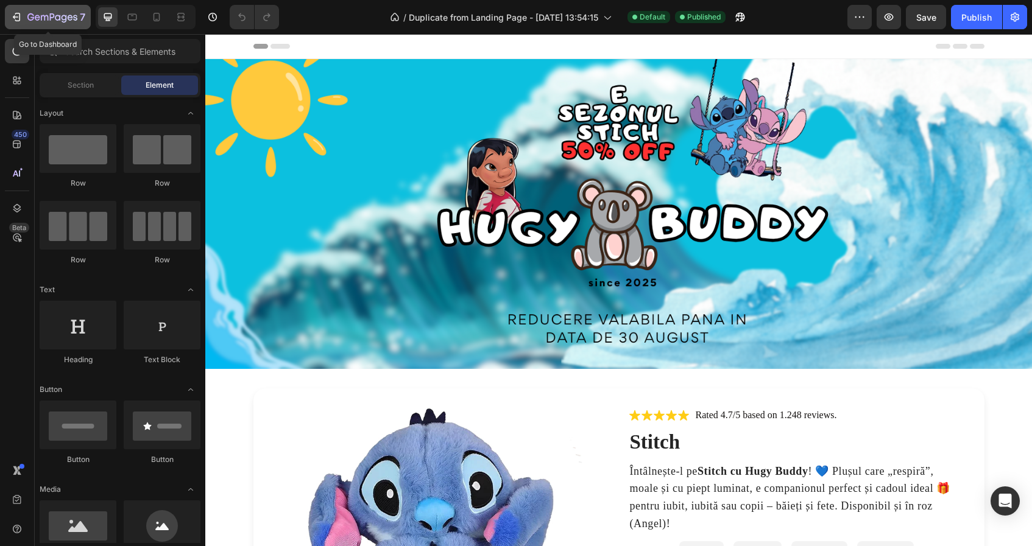
click at [12, 24] on div "7" at bounding box center [47, 17] width 75 height 15
click at [145, 54] on input "text" at bounding box center [120, 51] width 161 height 24
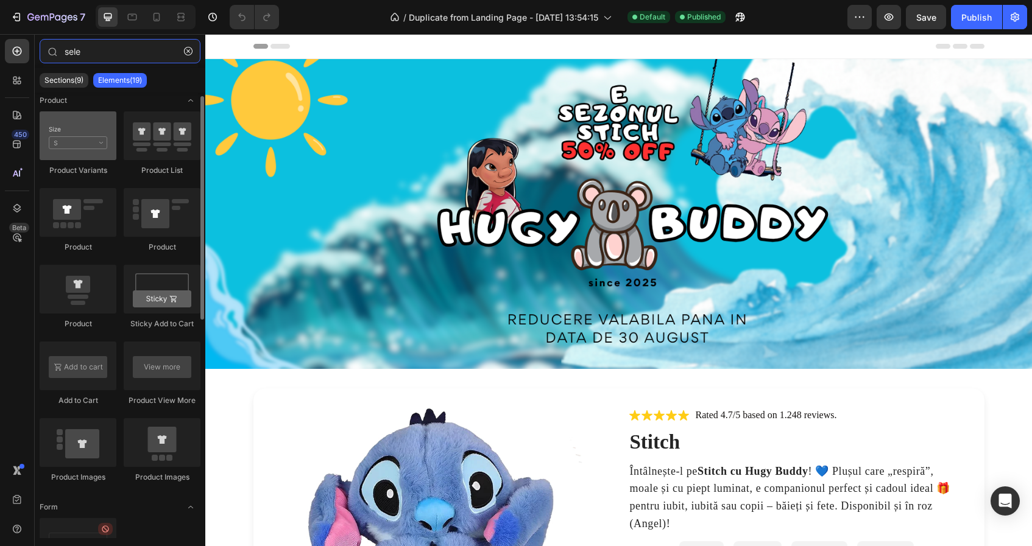
scroll to position [9, 0]
type input "sele"
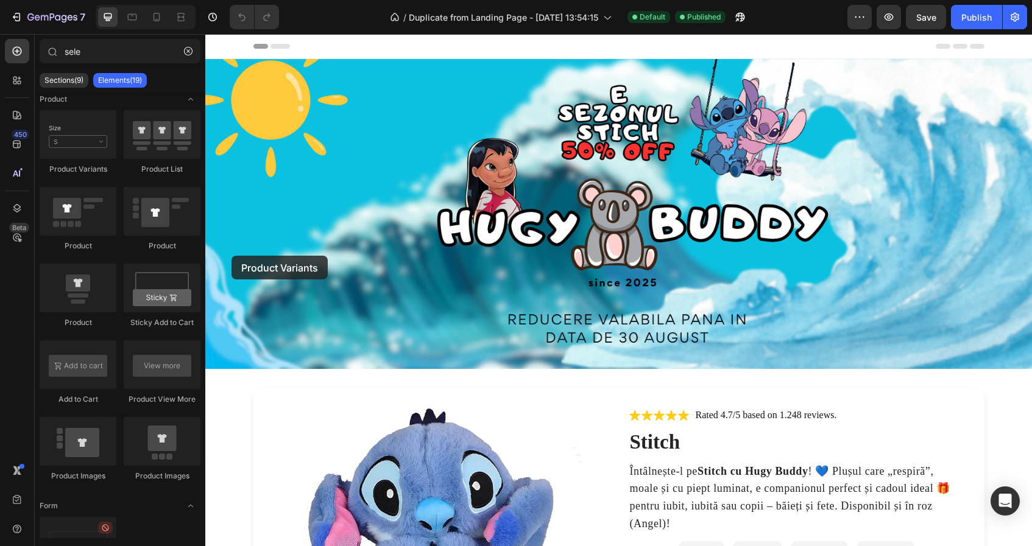
drag, startPoint x: 292, startPoint y: 184, endPoint x: 508, endPoint y: 398, distance: 304.1
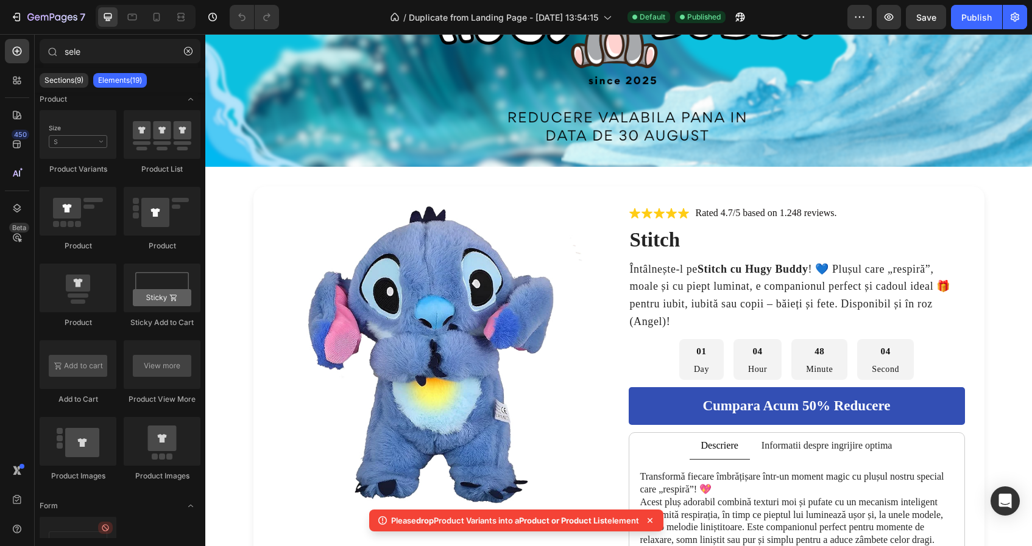
scroll to position [208, 0]
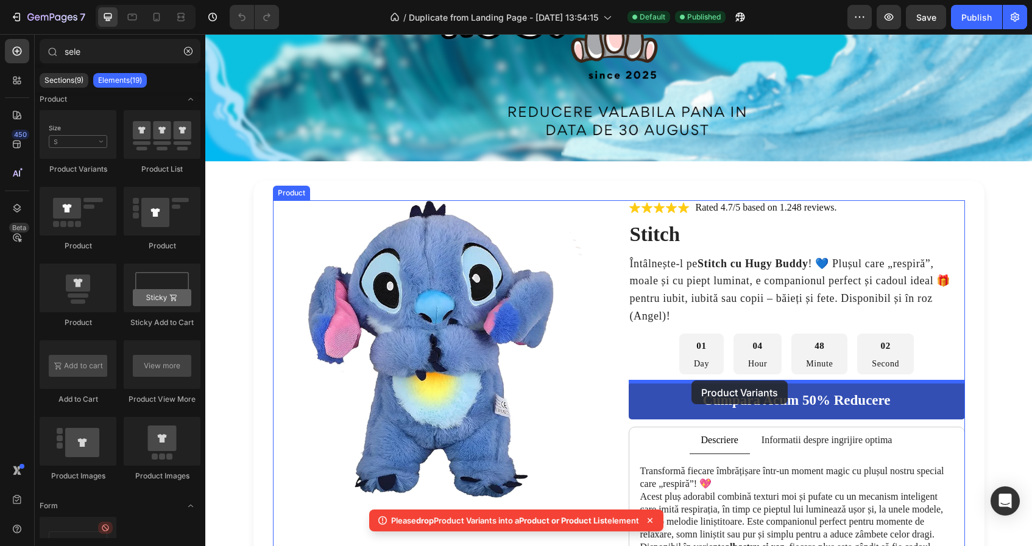
drag, startPoint x: 280, startPoint y: 182, endPoint x: 691, endPoint y: 381, distance: 456.7
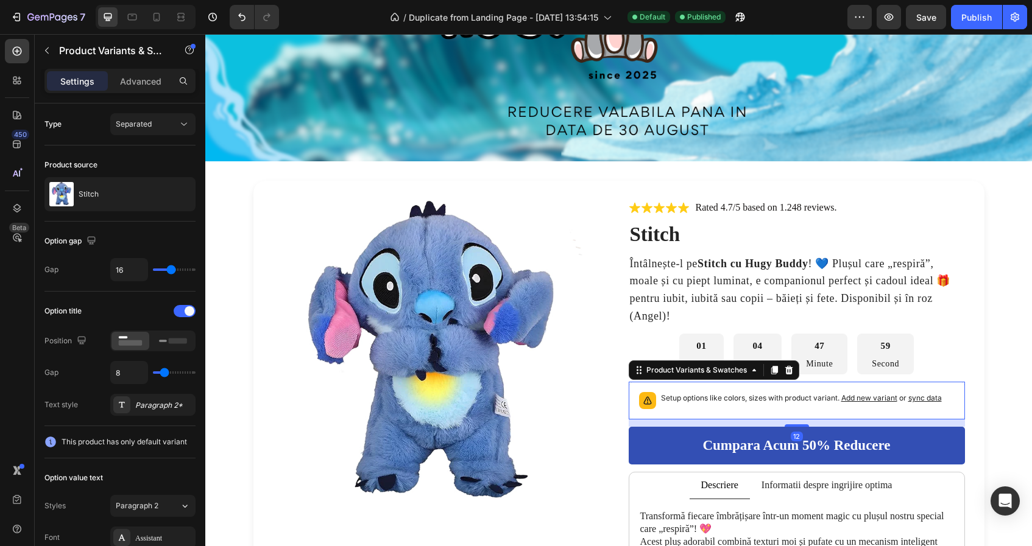
click at [697, 398] on p "Setup options like colors, sizes with product variant. Add new variant or sync …" at bounding box center [801, 398] width 281 height 12
click at [935, 398] on span "sync data" at bounding box center [925, 398] width 34 height 9
click at [935, 400] on span "sync data" at bounding box center [925, 398] width 34 height 9
click at [909, 398] on span "or sync data" at bounding box center [919, 398] width 44 height 9
click at [924, 398] on span "sync data" at bounding box center [925, 398] width 34 height 9
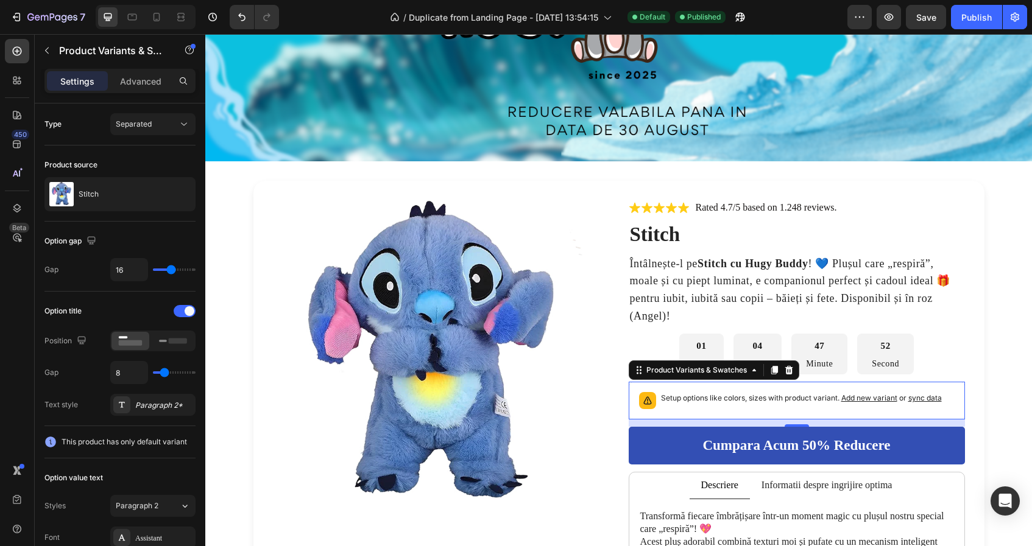
click at [856, 29] on div "7 / Duplicate from Landing Page - Aug 27, 13:54:15 Default Published Preview Sa…" at bounding box center [516, 17] width 1032 height 35
click at [858, 23] on icon "button" at bounding box center [860, 17] width 12 height 12
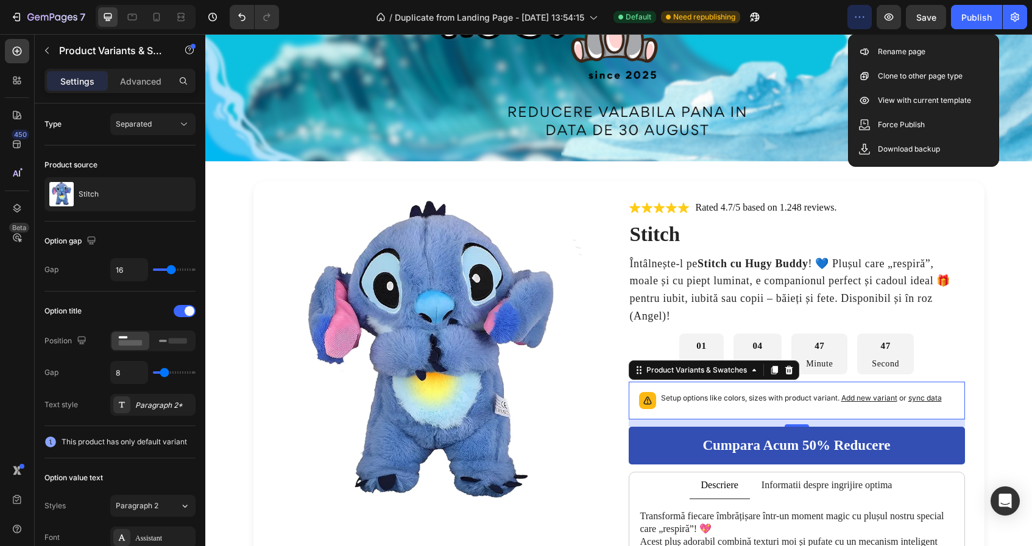
click at [858, 23] on icon "button" at bounding box center [860, 17] width 12 height 12
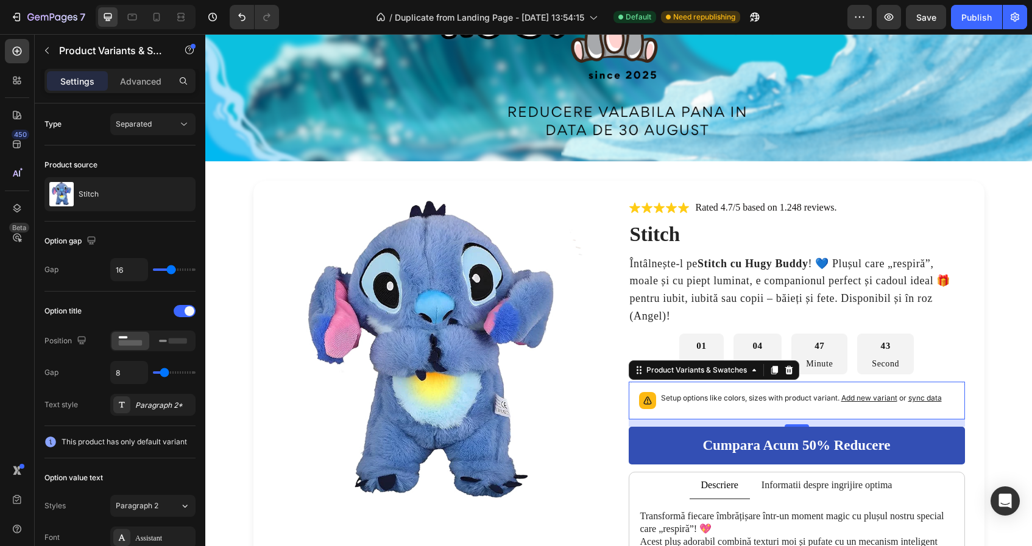
click at [698, 412] on div "Setup options like colors, sizes with product variant. Add new variant or sync …" at bounding box center [796, 400] width 325 height 27
click at [864, 397] on span "Add new variant" at bounding box center [869, 398] width 56 height 9
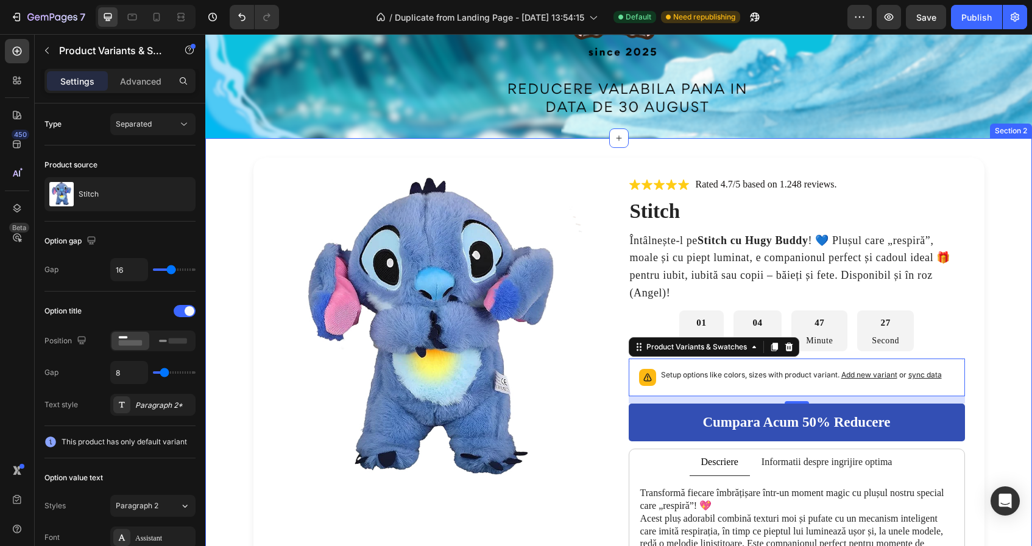
scroll to position [233, 0]
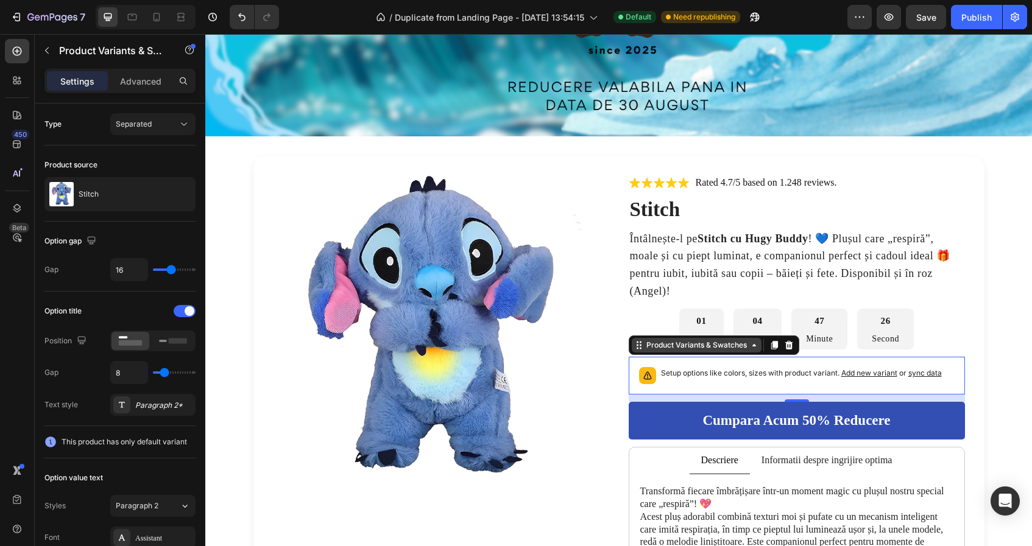
click at [739, 348] on div "Product Variants & Swatches" at bounding box center [696, 345] width 105 height 11
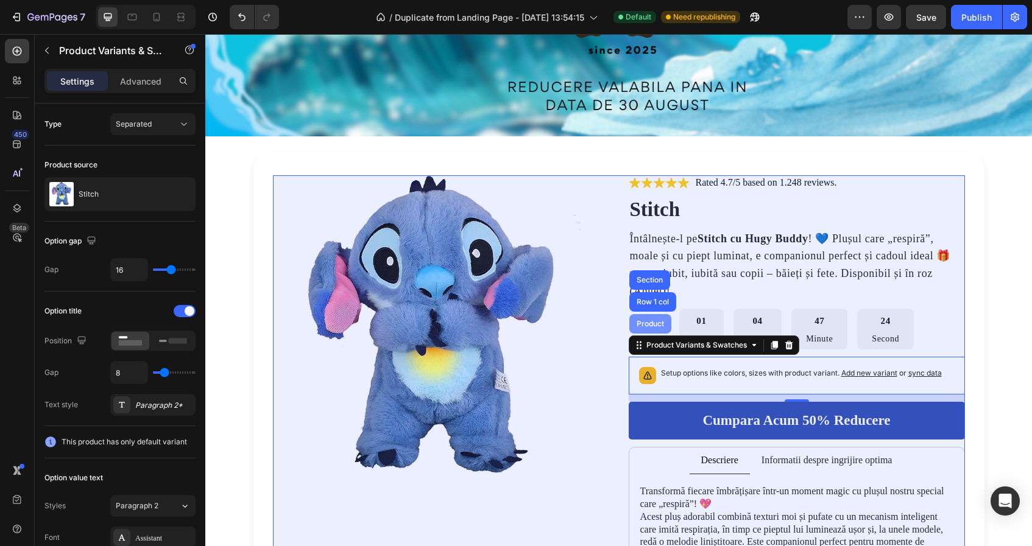
click at [654, 330] on div "Product" at bounding box center [650, 323] width 42 height 19
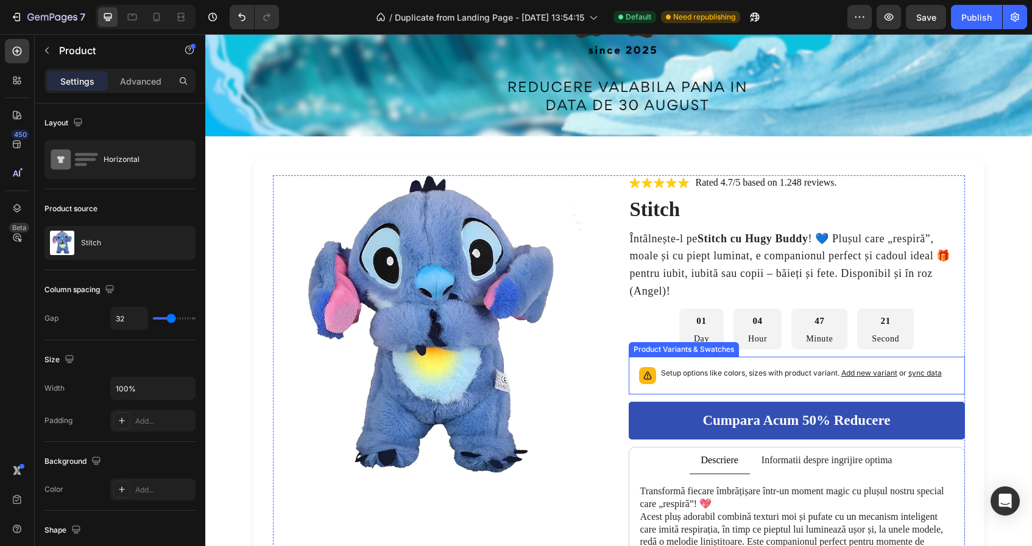
click at [693, 370] on p "Setup options like colors, sizes with product variant. Add new variant or sync …" at bounding box center [801, 373] width 281 height 12
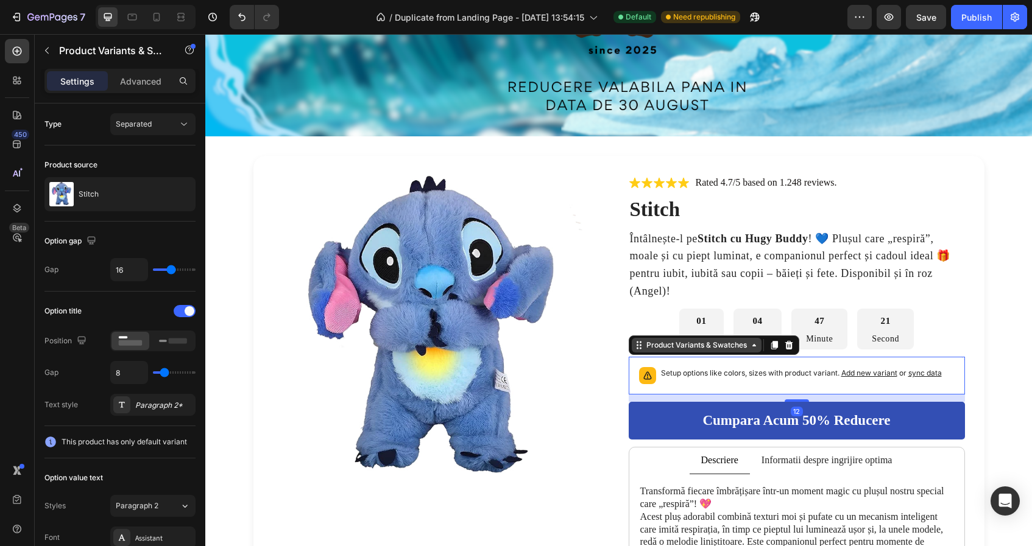
click at [686, 347] on div "Product Variants & Swatches" at bounding box center [696, 345] width 105 height 11
click at [895, 375] on span "Add new variant" at bounding box center [869, 373] width 56 height 9
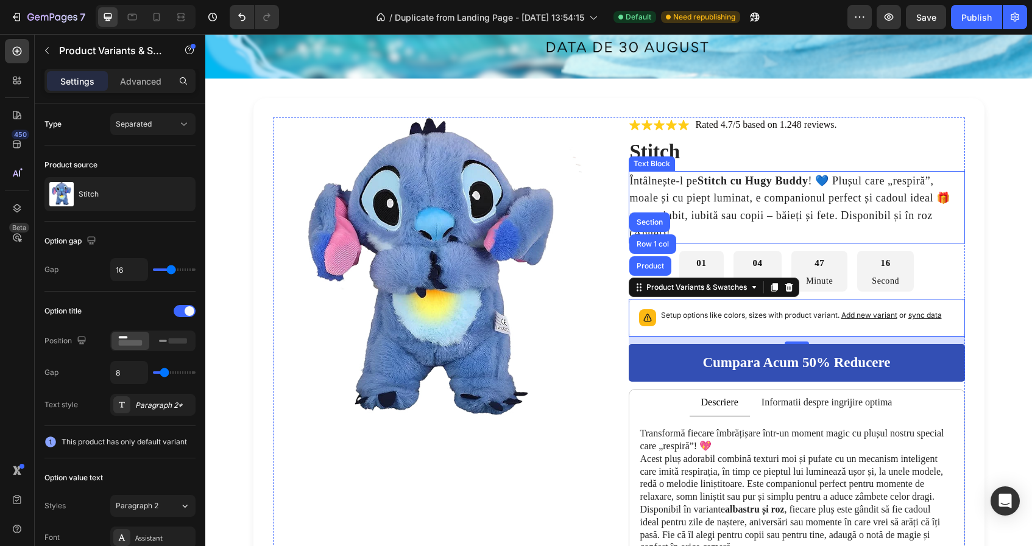
scroll to position [302, 0]
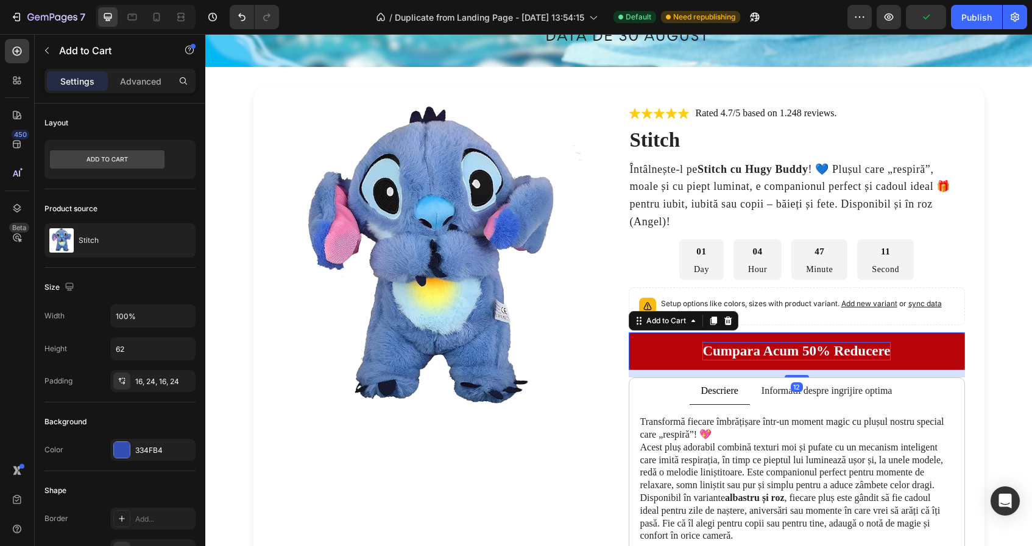
click at [766, 359] on div "Cumpara acum 50% reducere" at bounding box center [796, 351] width 188 height 18
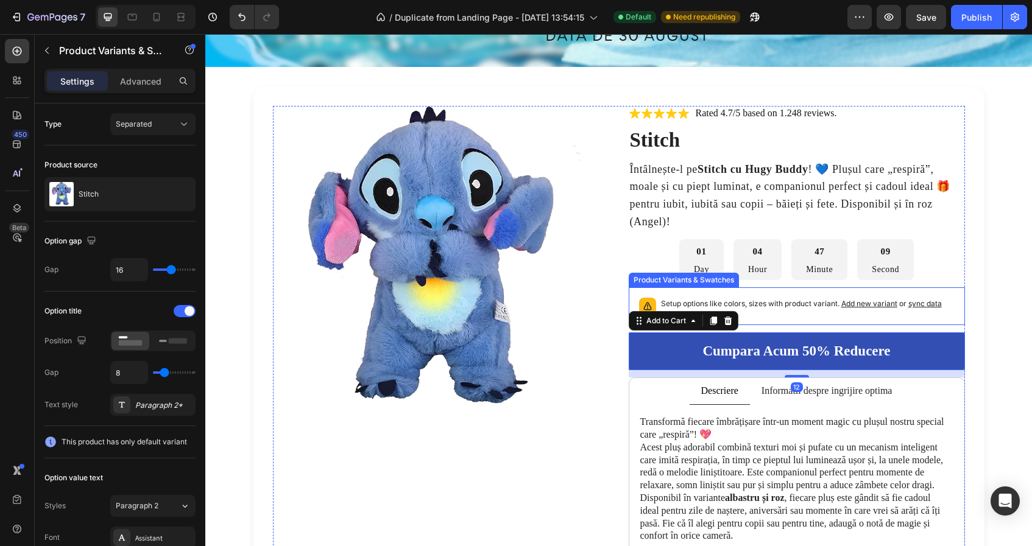
click at [772, 301] on p "Setup options like colors, sizes with product variant. Add new variant or sync …" at bounding box center [801, 304] width 281 height 12
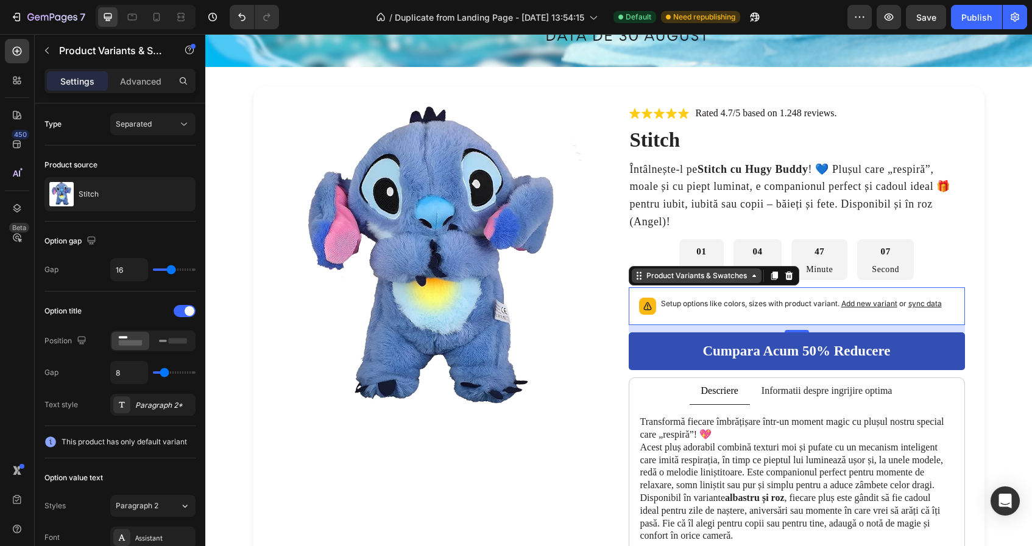
click at [688, 273] on div "Product Variants & Swatches" at bounding box center [696, 275] width 105 height 11
click at [757, 309] on p "Setup options like colors, sizes with product variant. Add new variant or sync …" at bounding box center [801, 304] width 281 height 12
click at [863, 306] on span "Add new variant" at bounding box center [869, 303] width 56 height 9
click at [757, 274] on icon at bounding box center [754, 276] width 10 height 10
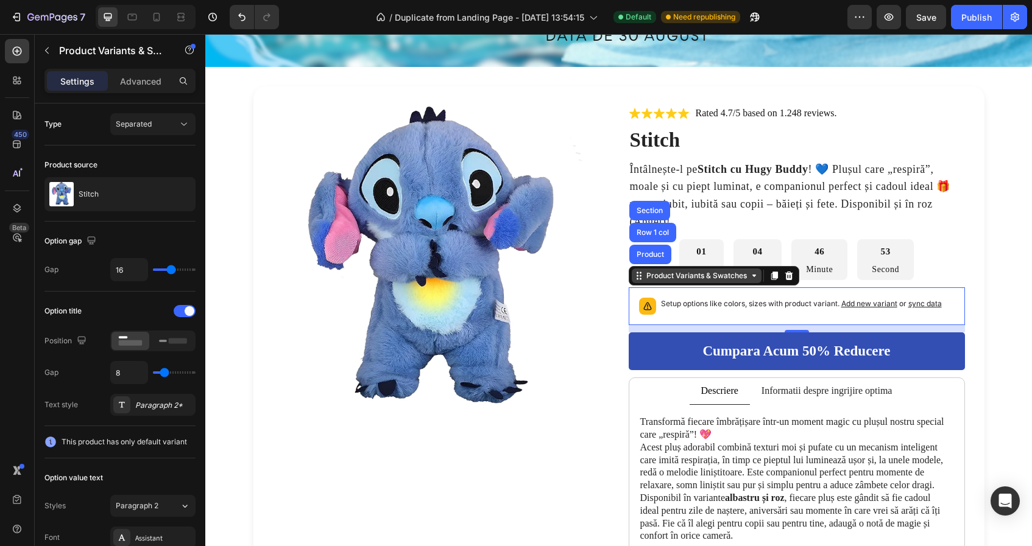
click at [757, 274] on icon at bounding box center [754, 276] width 10 height 10
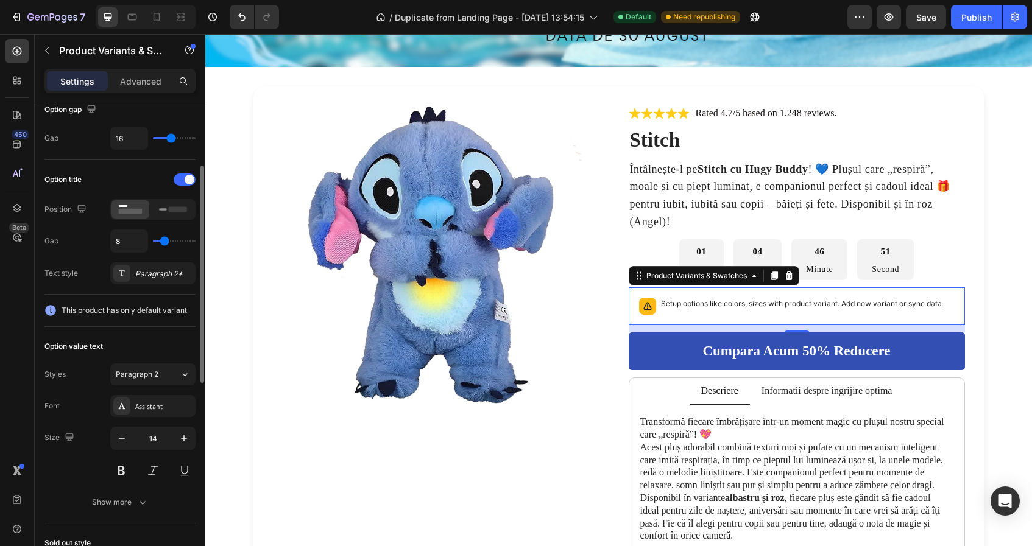
scroll to position [134, 0]
click at [709, 308] on p "Setup options like colors, sizes with product variant. Add new variant or sync …" at bounding box center [801, 304] width 281 height 12
click at [927, 298] on p "Setup options like colors, sizes with product variant. Add new variant or sync …" at bounding box center [801, 304] width 281 height 12
click at [926, 305] on span "sync data" at bounding box center [925, 303] width 34 height 9
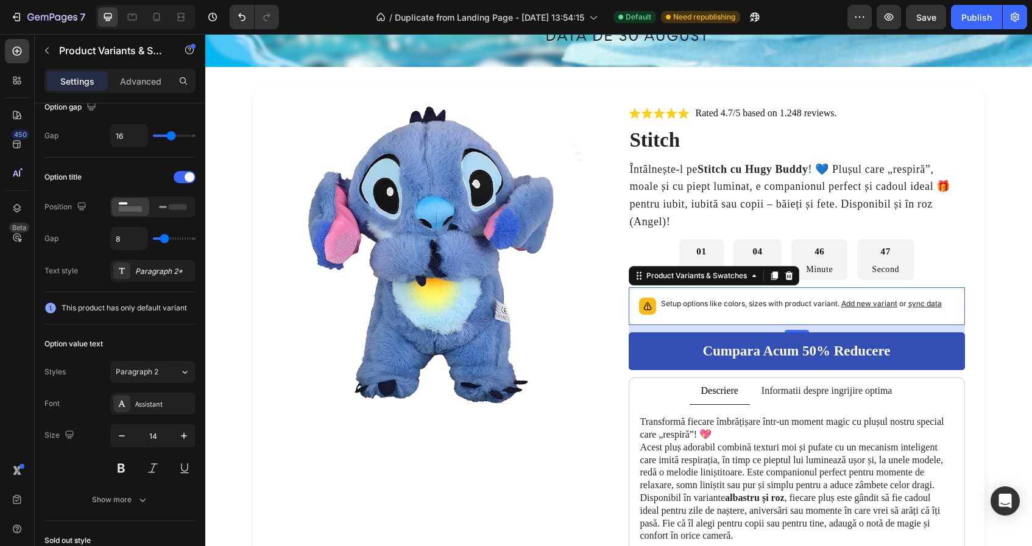
click at [926, 305] on span "sync data" at bounding box center [925, 303] width 34 height 9
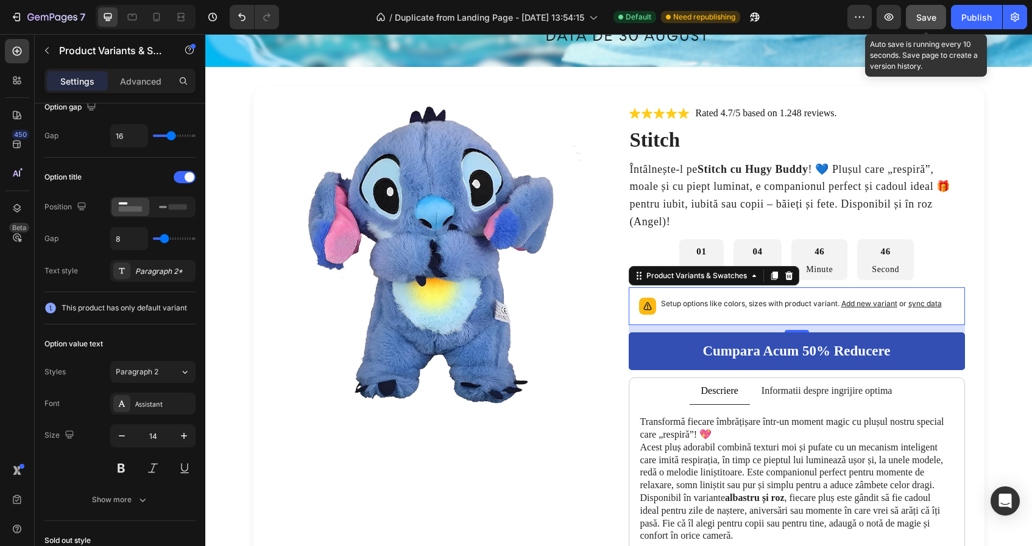
click at [925, 26] on button "Save" at bounding box center [926, 17] width 40 height 24
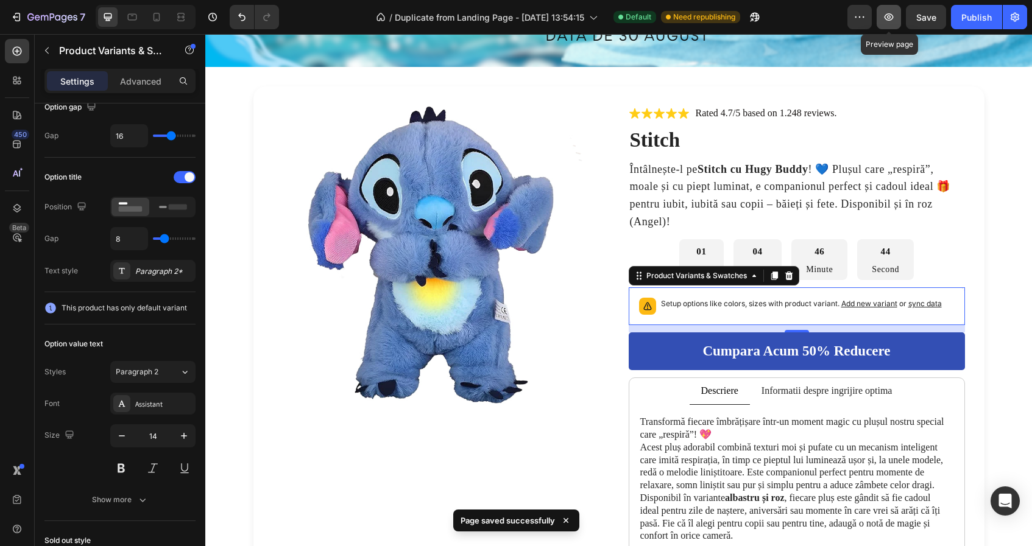
click at [891, 18] on icon "button" at bounding box center [889, 17] width 12 height 12
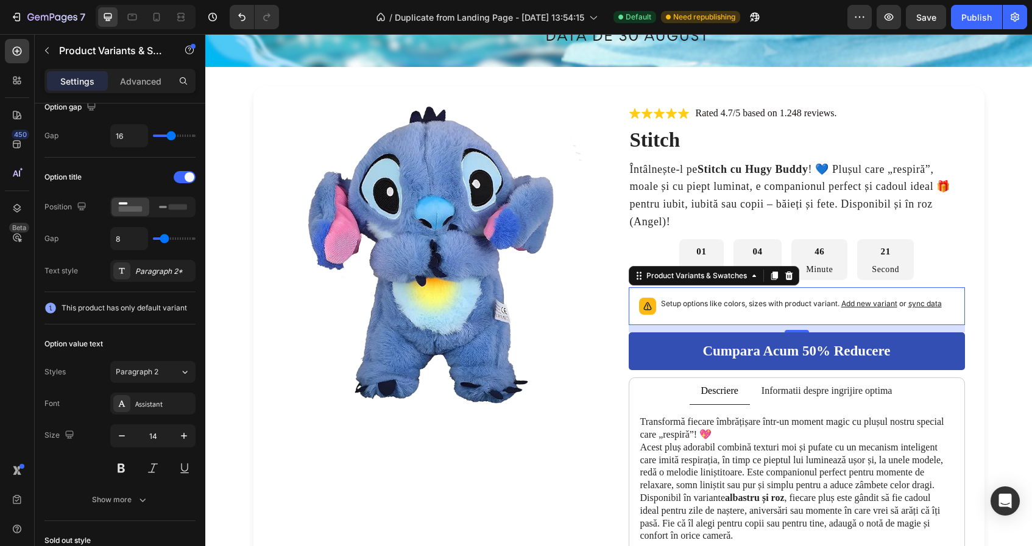
click at [855, 302] on span "Add new variant" at bounding box center [869, 303] width 56 height 9
click at [917, 305] on span "sync data" at bounding box center [925, 303] width 34 height 9
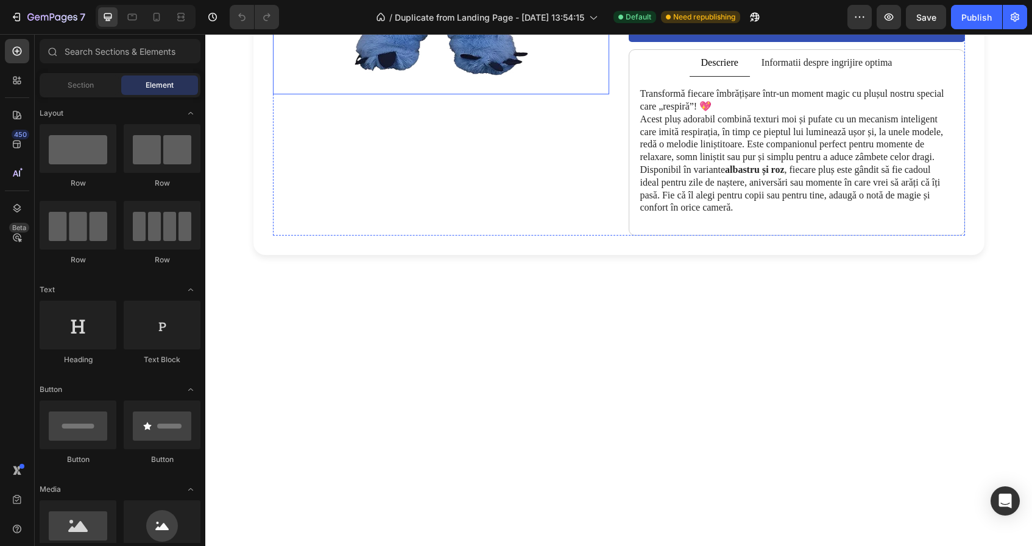
scroll to position [436, 0]
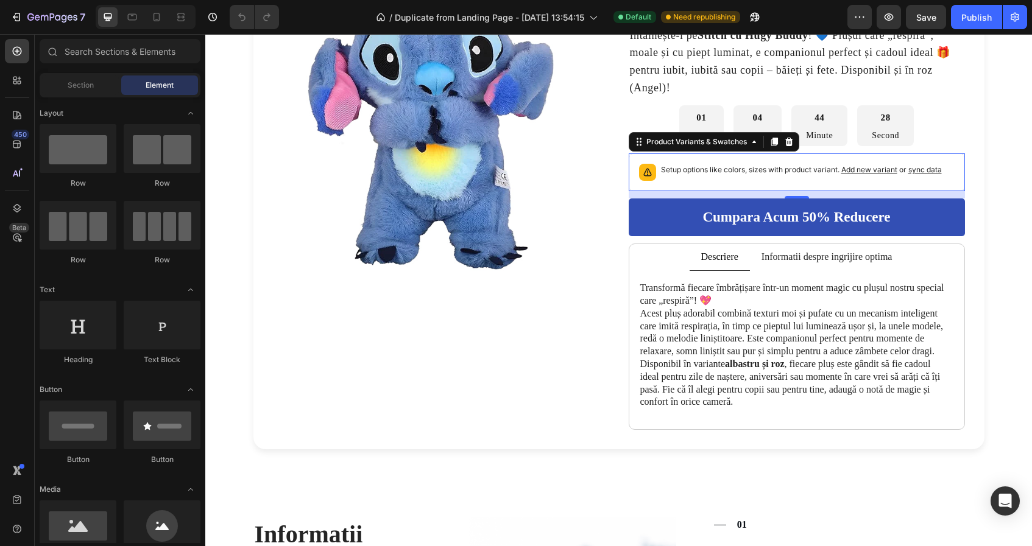
click at [659, 175] on div "Setup options like colors, sizes with product variant. Add new variant or sync …" at bounding box center [796, 172] width 325 height 27
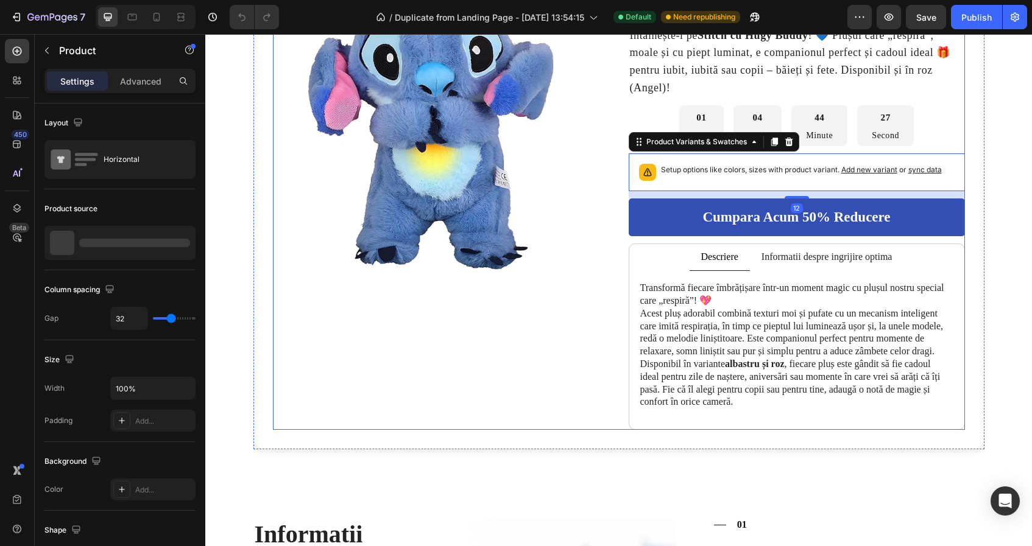
click at [458, 353] on div "Product Images" at bounding box center [441, 201] width 336 height 458
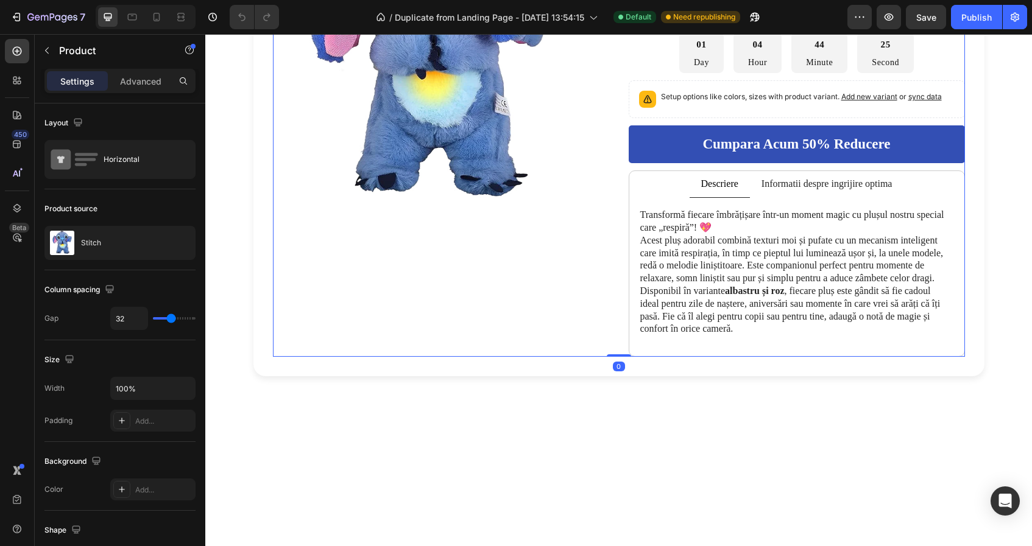
scroll to position [297, 0]
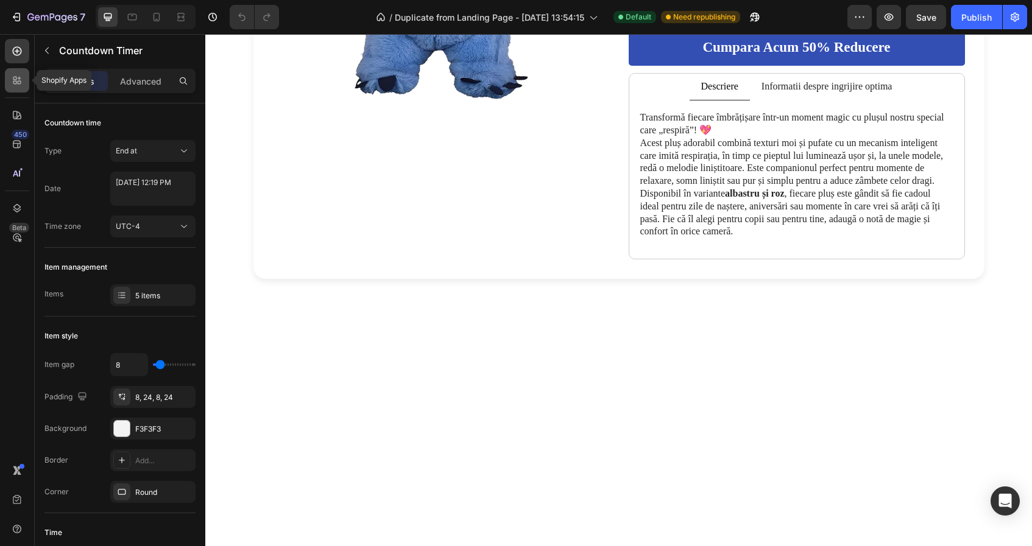
click at [20, 84] on icon at bounding box center [17, 80] width 12 height 12
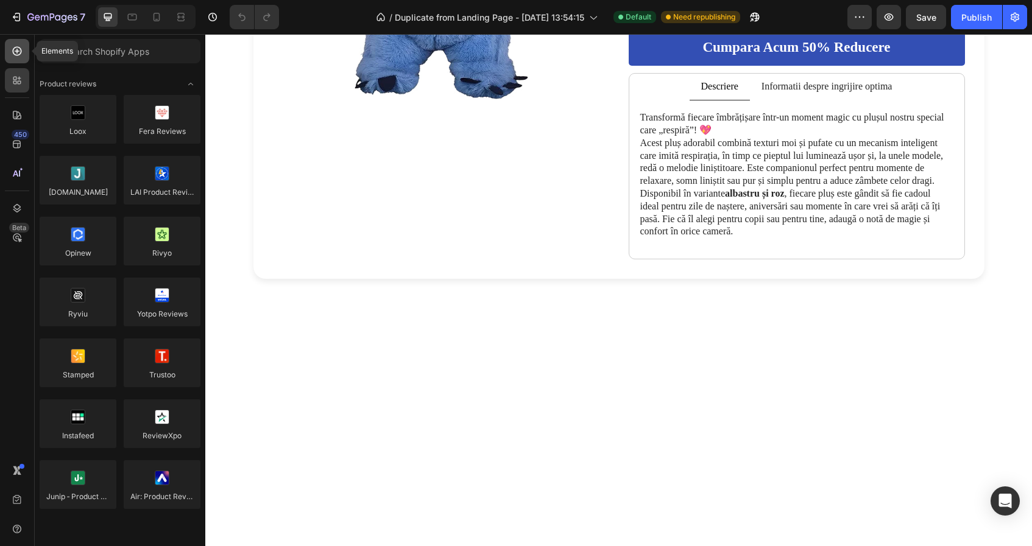
click at [16, 58] on div at bounding box center [17, 51] width 24 height 24
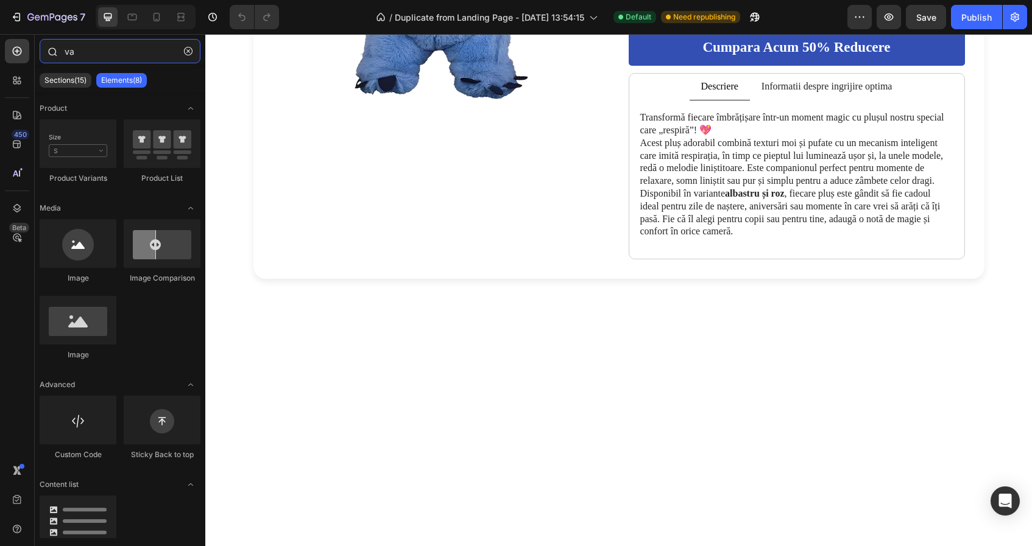
type input "v"
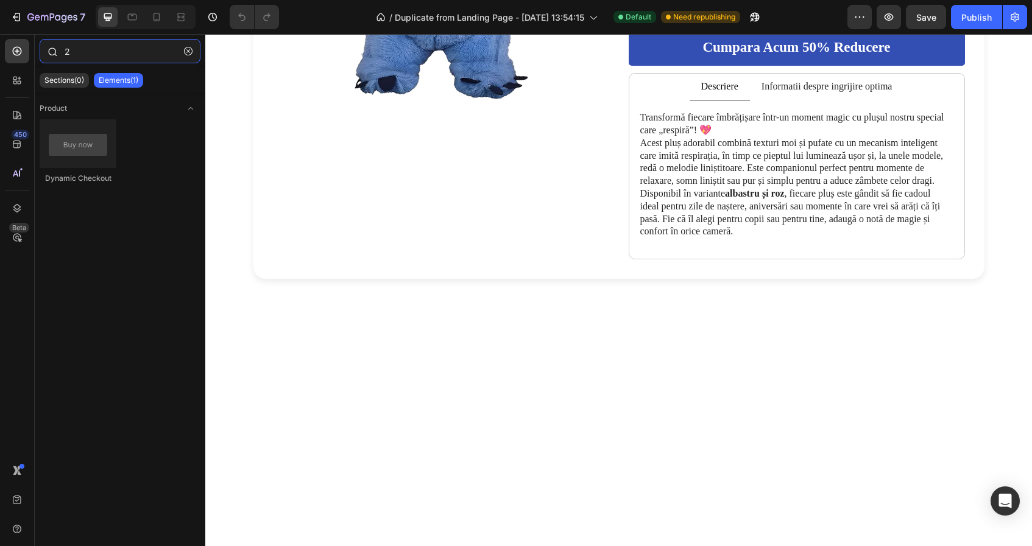
type input "2"
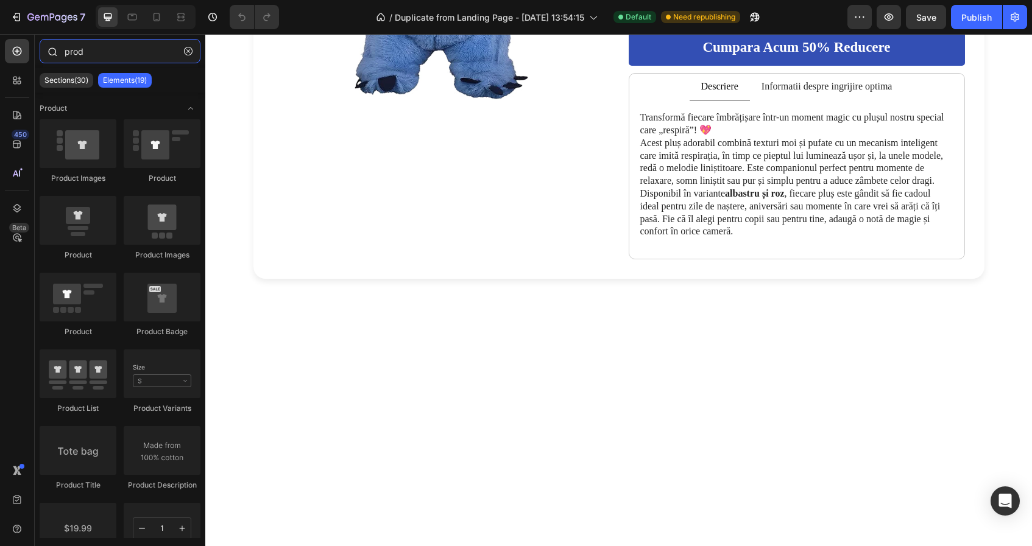
type input "produ"
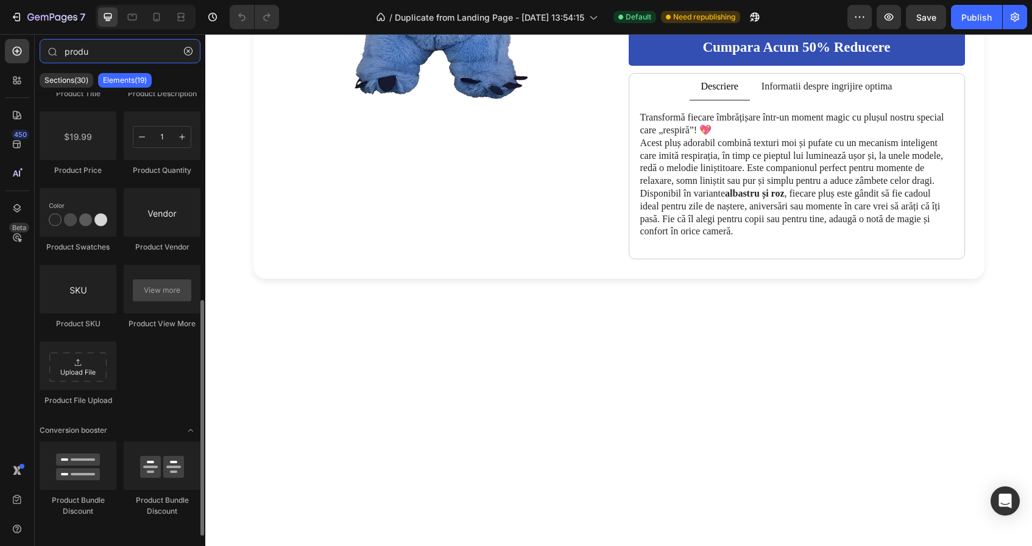
scroll to position [396, 0]
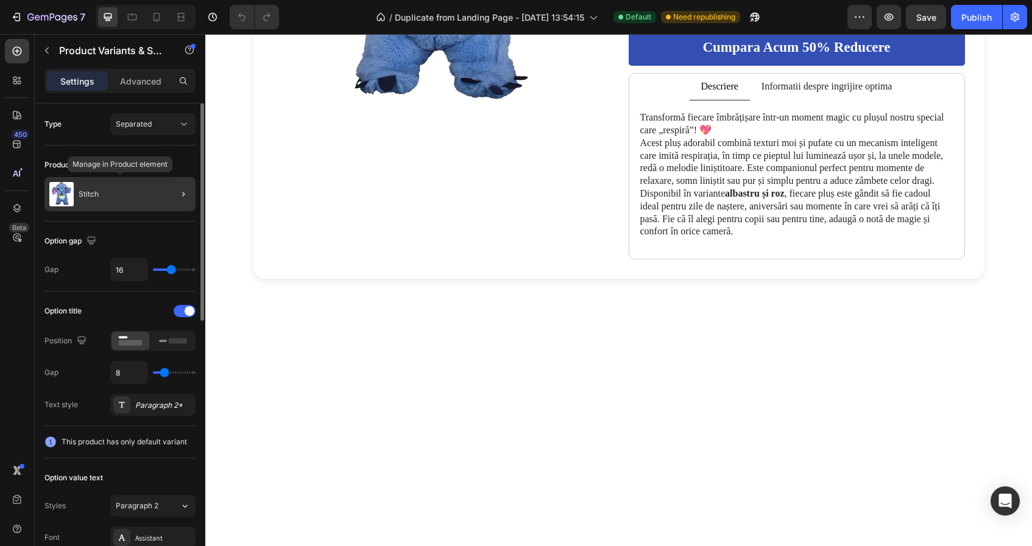
click at [150, 203] on div "Stitch" at bounding box center [119, 194] width 151 height 34
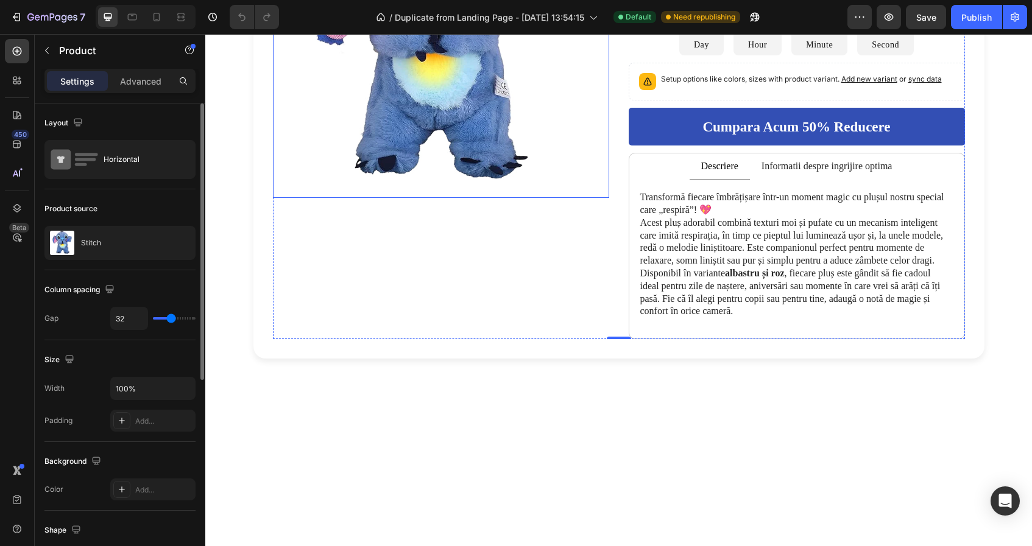
scroll to position [110, 0]
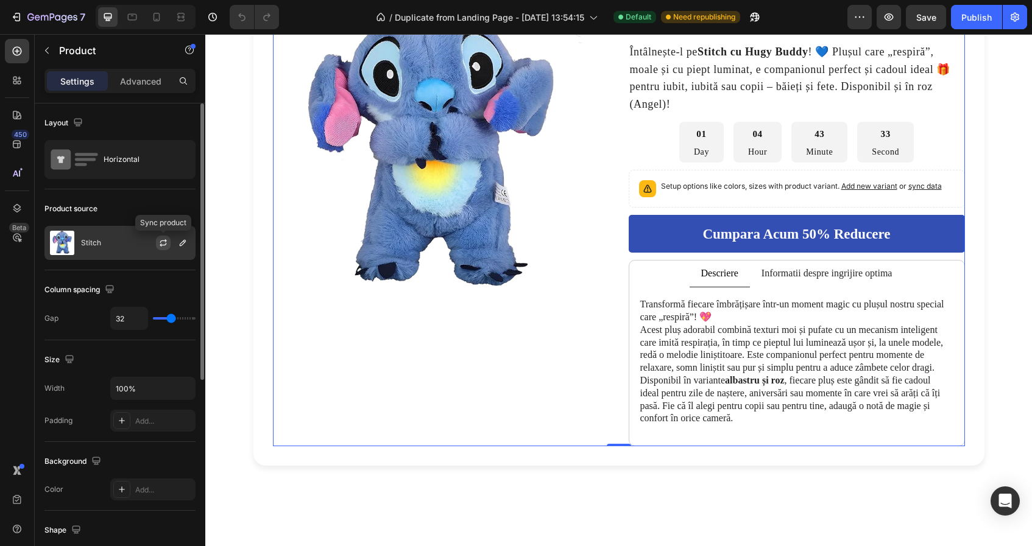
click at [165, 244] on icon "button" at bounding box center [163, 245] width 7 height 4
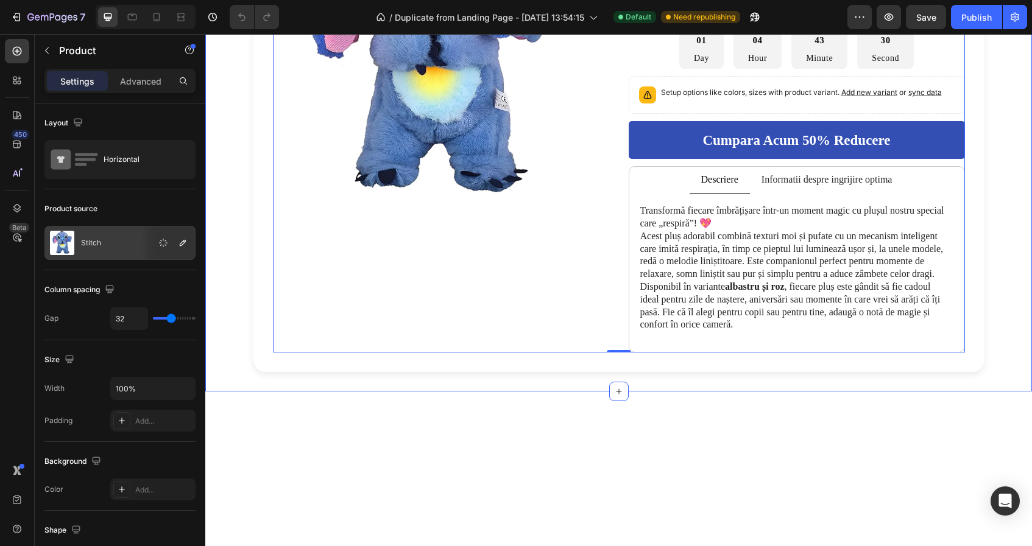
scroll to position [247, 0]
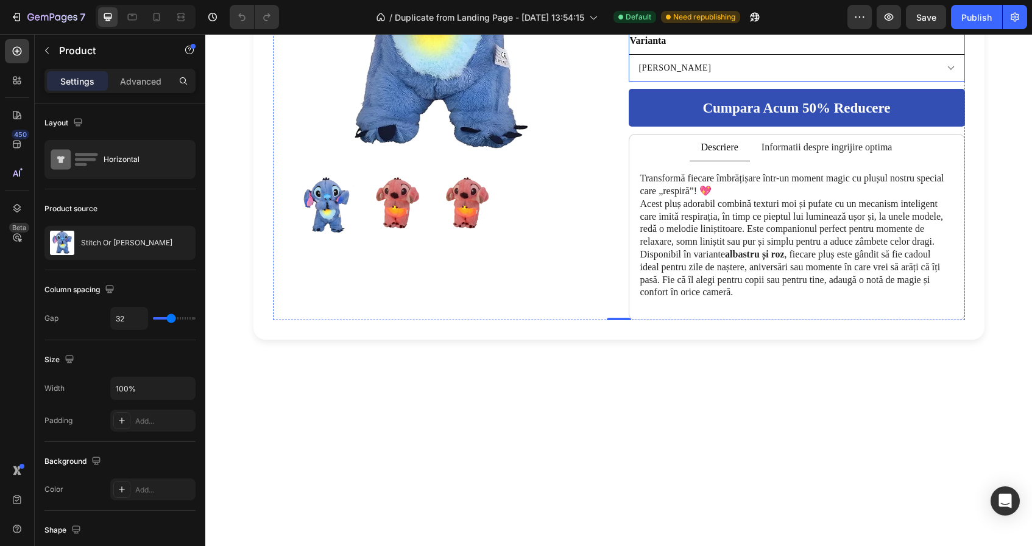
click at [698, 82] on select "Angela Stitch" at bounding box center [797, 67] width 336 height 27
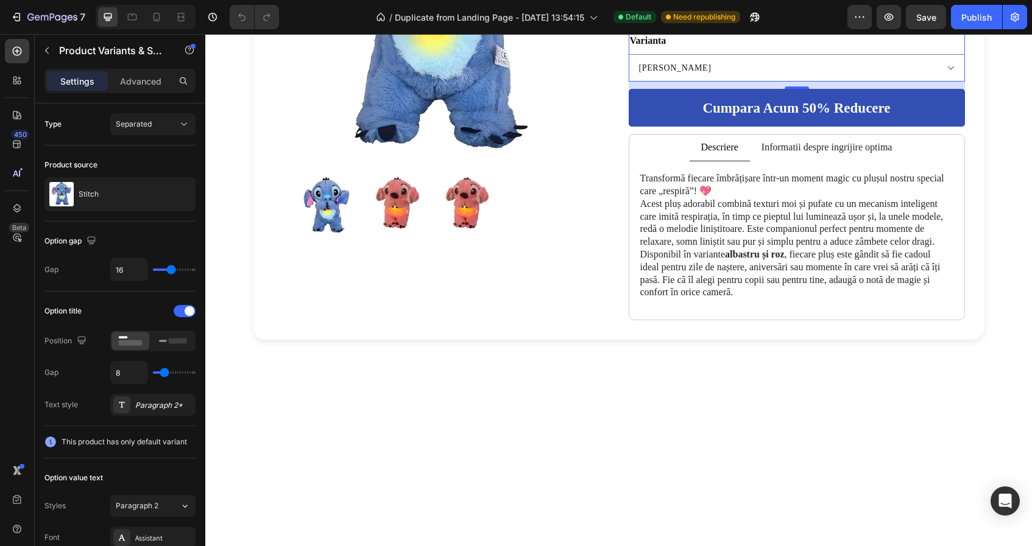
click at [690, 82] on div "Varianta Angela Stitch" at bounding box center [797, 56] width 336 height 49
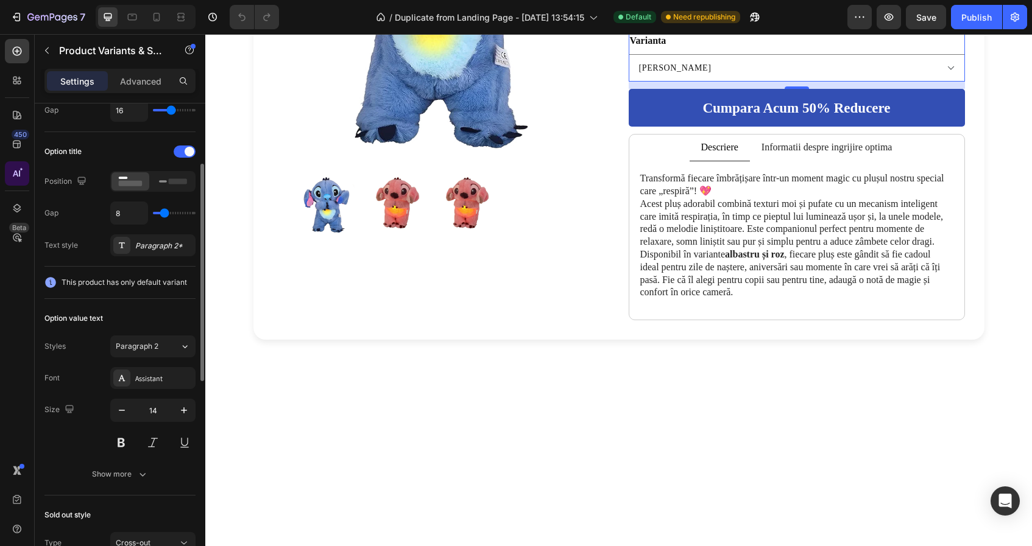
scroll to position [151, 0]
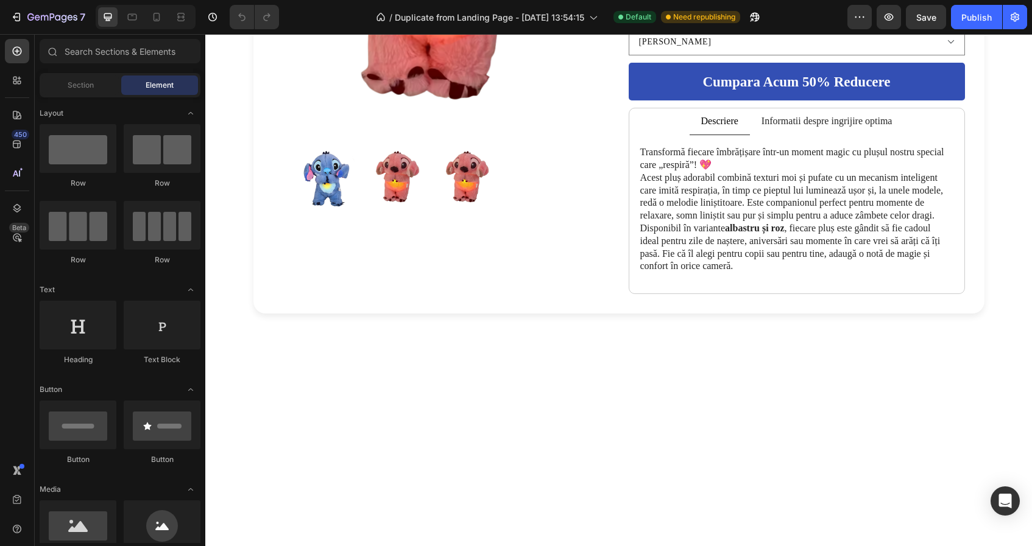
scroll to position [284, 0]
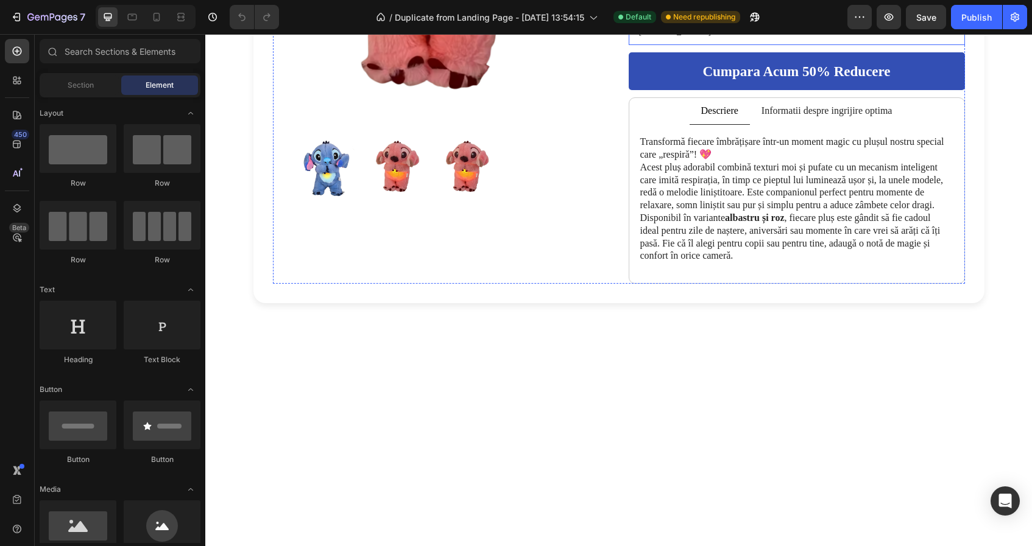
click at [688, 45] on select "[PERSON_NAME]" at bounding box center [797, 31] width 336 height 27
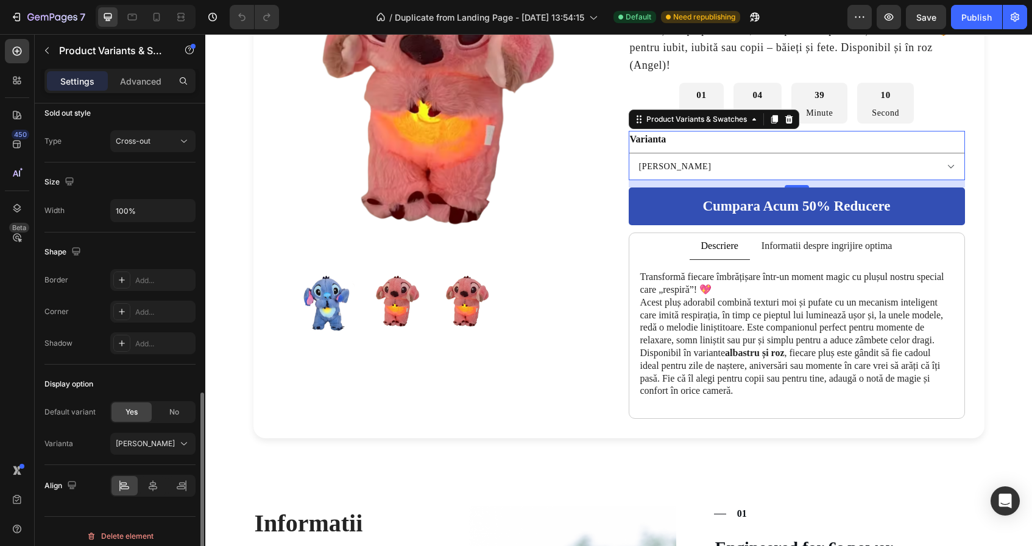
scroll to position [727, 0]
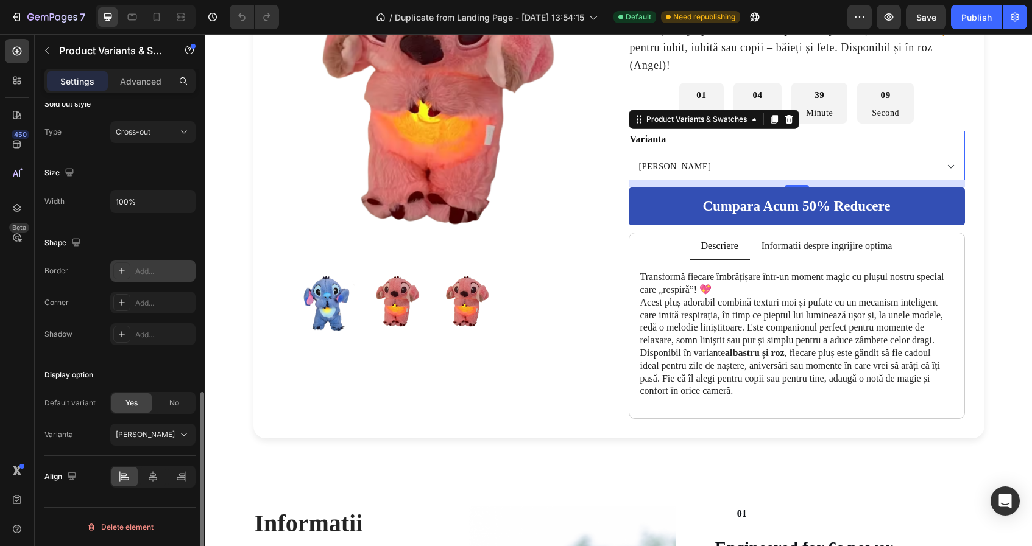
click at [123, 274] on icon at bounding box center [122, 271] width 10 height 10
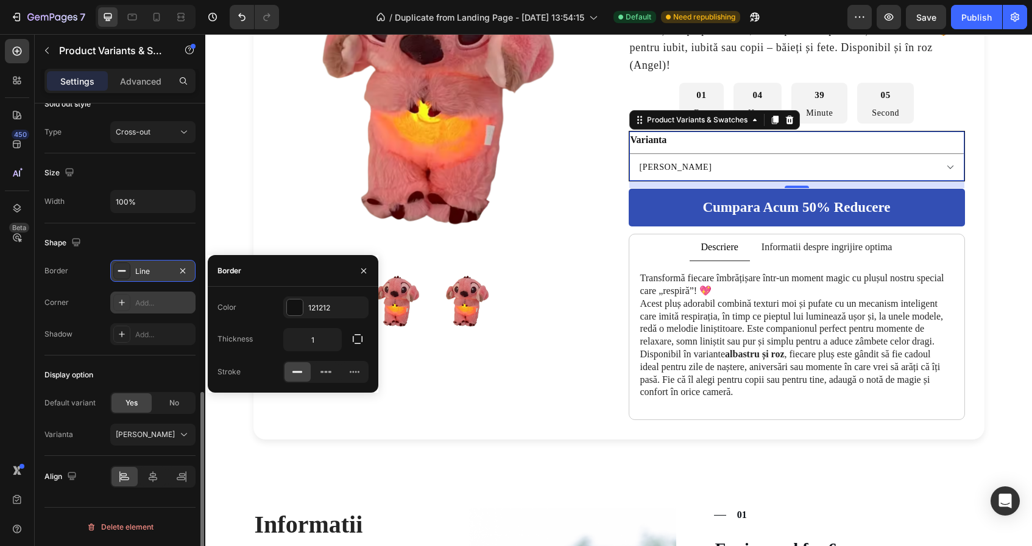
click at [121, 302] on icon at bounding box center [122, 303] width 10 height 10
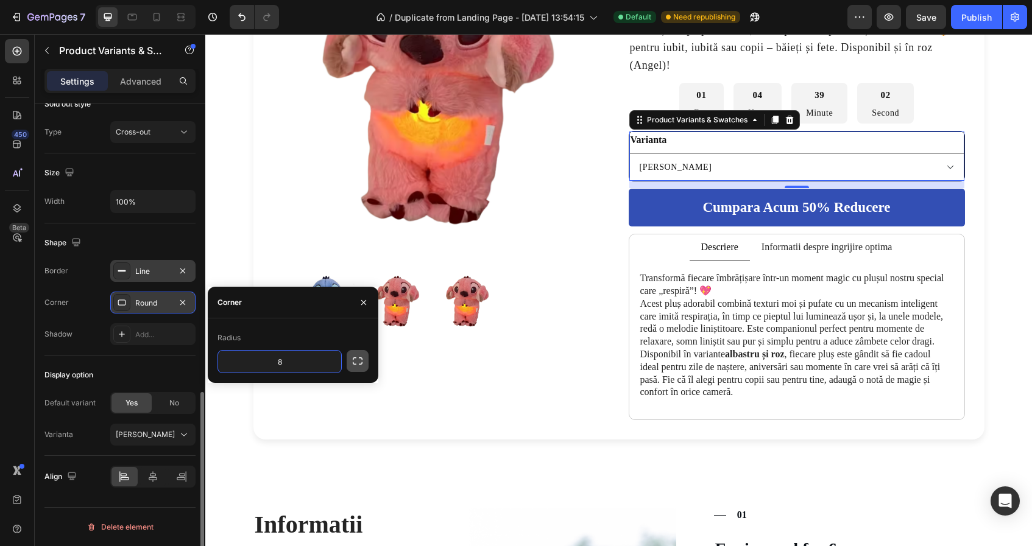
click at [359, 360] on icon "button" at bounding box center [358, 361] width 12 height 12
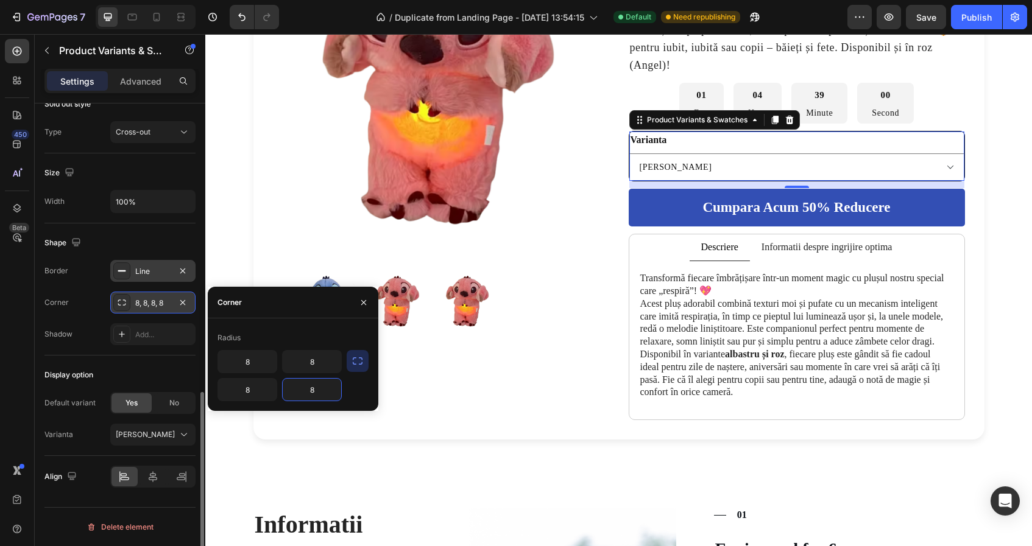
click at [319, 386] on input "8" at bounding box center [312, 390] width 58 height 22
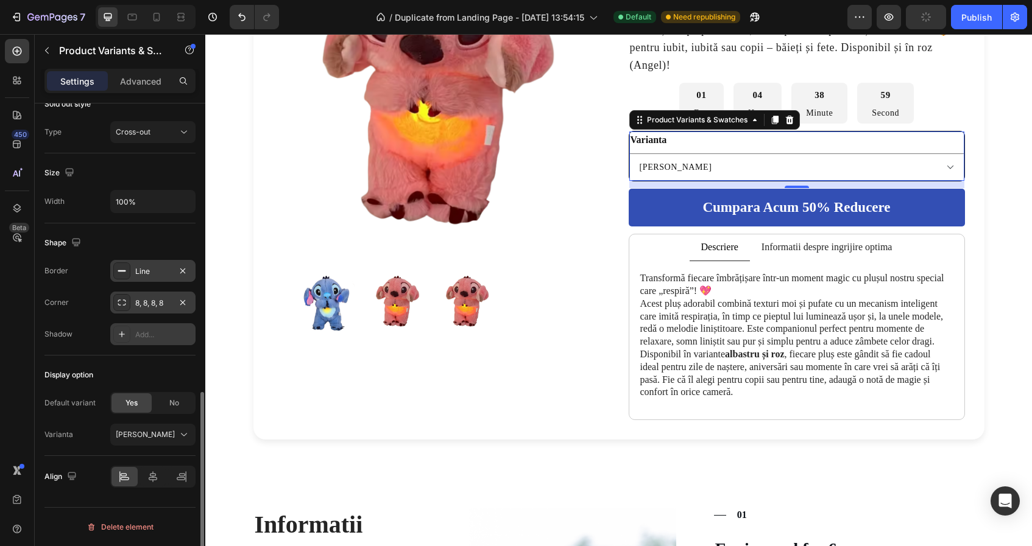
click at [171, 329] on div "Add..." at bounding box center [152, 334] width 85 height 22
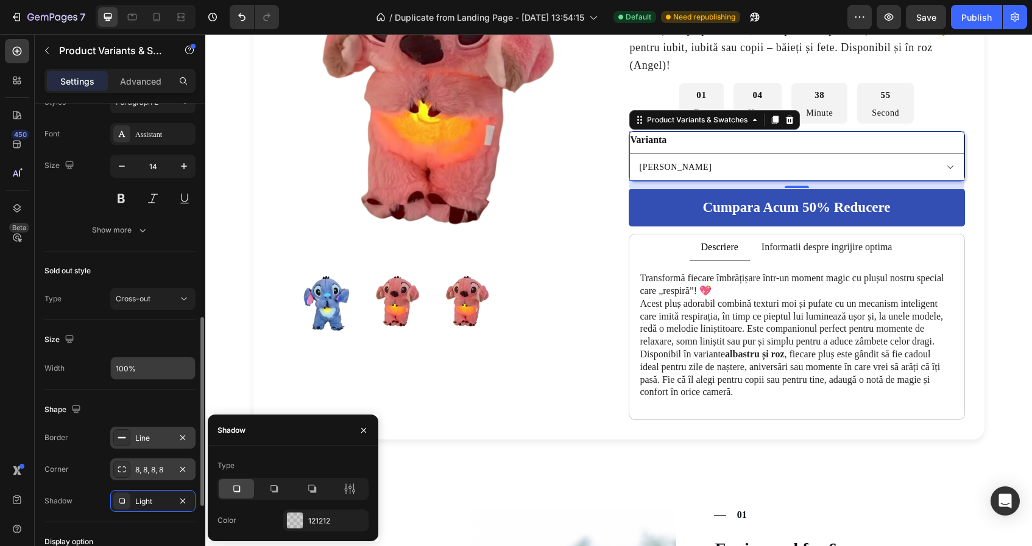
scroll to position [551, 0]
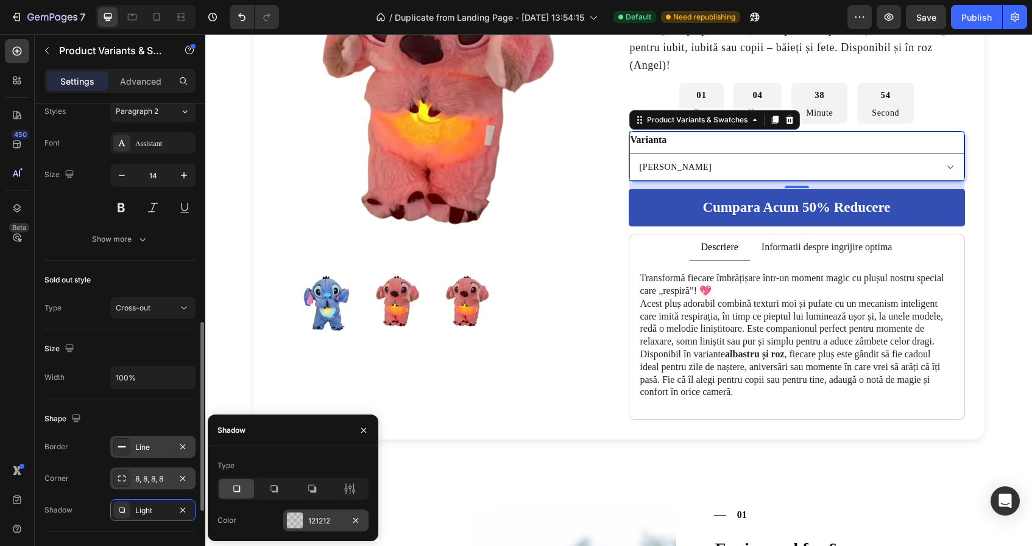
click at [289, 520] on div at bounding box center [295, 521] width 16 height 16
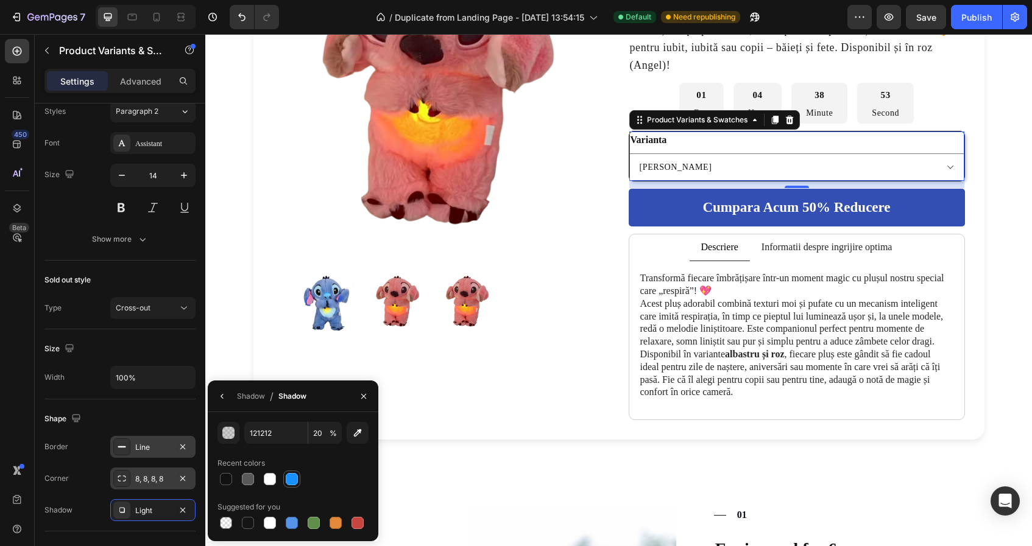
click at [293, 481] on div at bounding box center [292, 479] width 12 height 12
type input "1890FF"
type input "100"
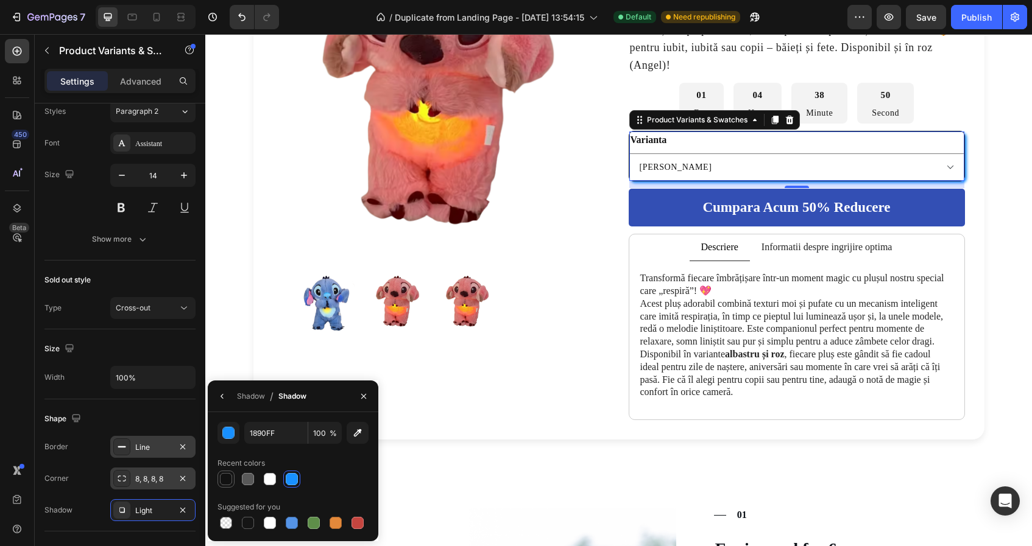
click at [231, 479] on div at bounding box center [226, 479] width 12 height 12
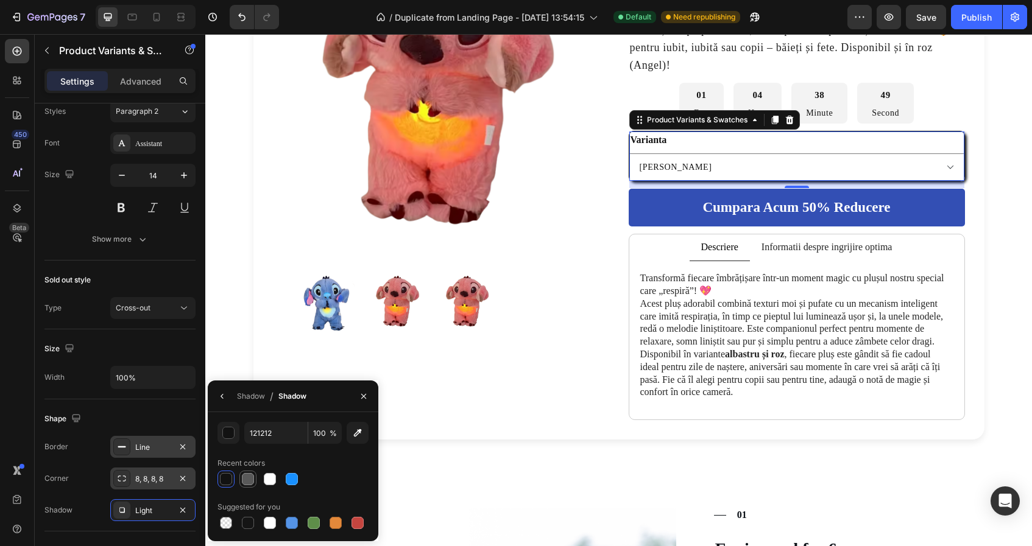
click at [247, 480] on div at bounding box center [248, 479] width 12 height 12
type input "595959"
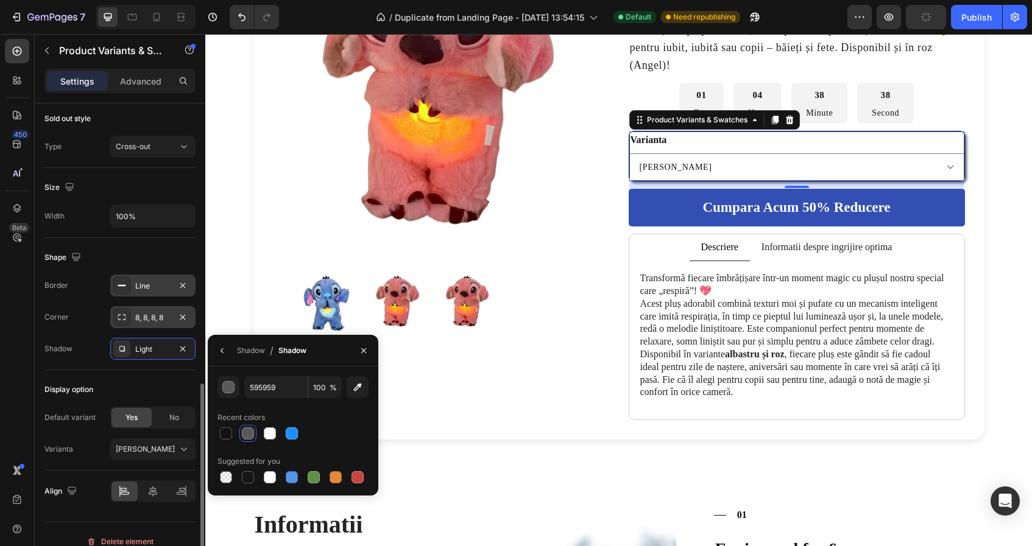
scroll to position [710, 0]
click at [134, 454] on span "[PERSON_NAME]" at bounding box center [145, 451] width 59 height 11
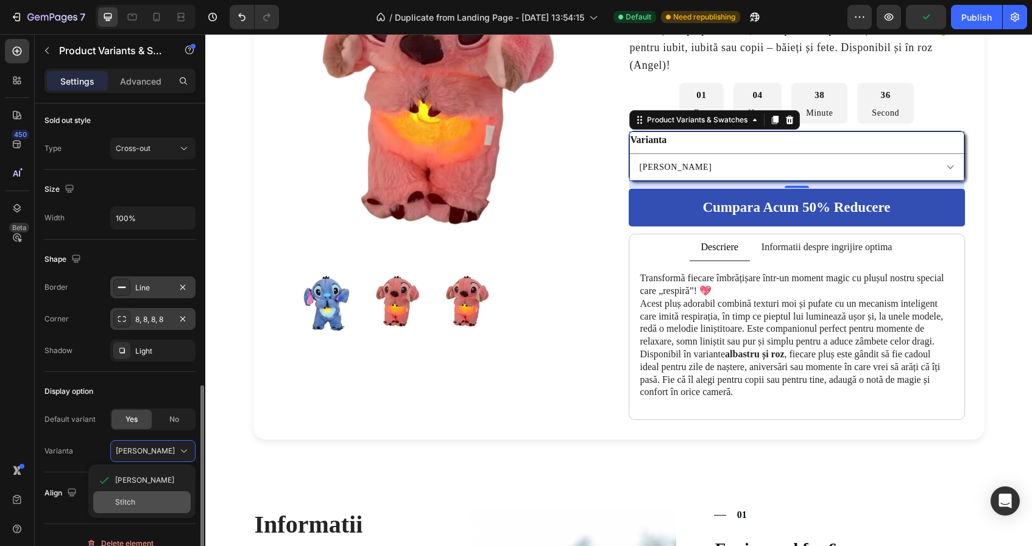
click at [136, 500] on div "Stitch" at bounding box center [150, 502] width 71 height 11
select select "Stitch"
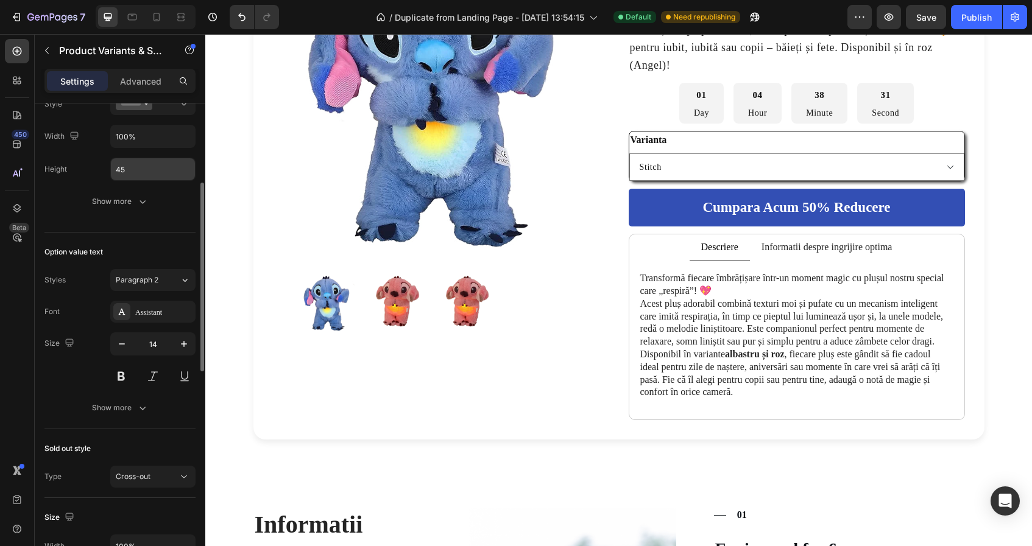
scroll to position [330, 0]
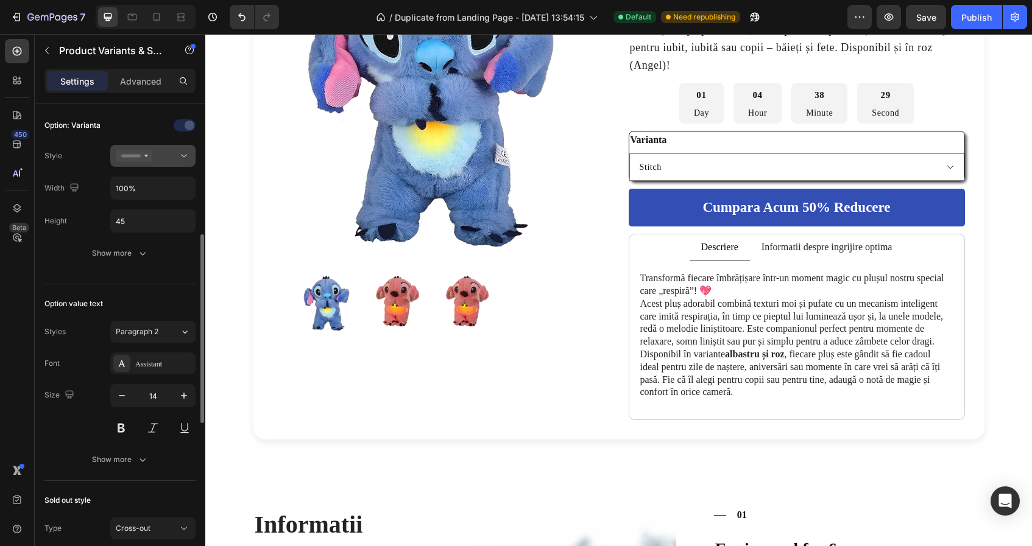
click at [133, 154] on icon at bounding box center [134, 156] width 37 height 12
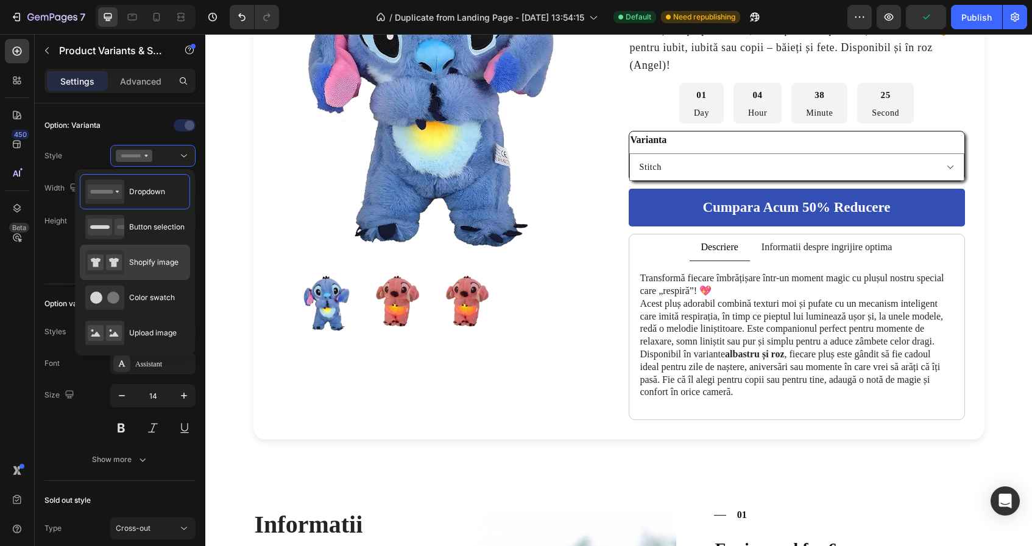
click at [145, 272] on div "Shopify image" at bounding box center [131, 262] width 93 height 24
type input "64"
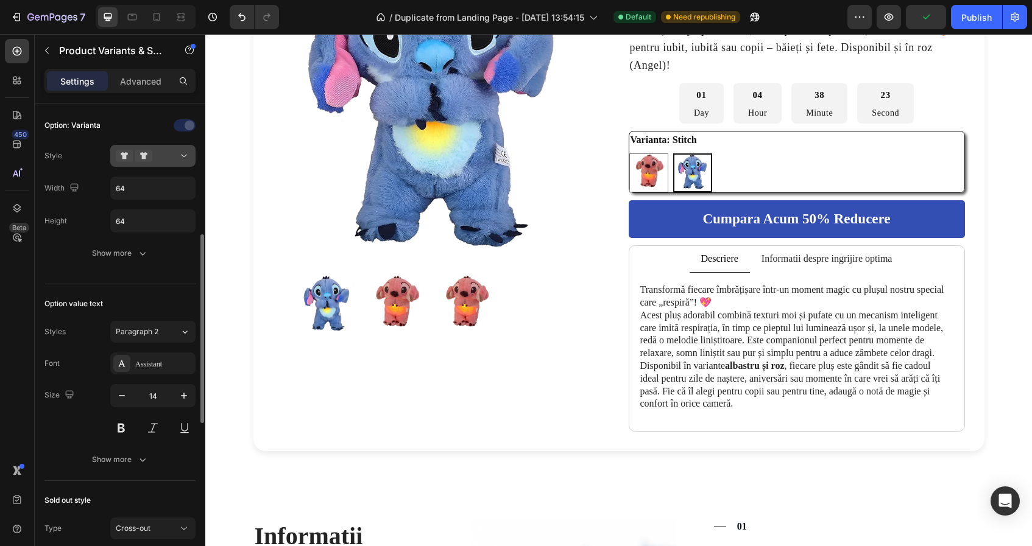
click at [156, 165] on button at bounding box center [152, 156] width 85 height 22
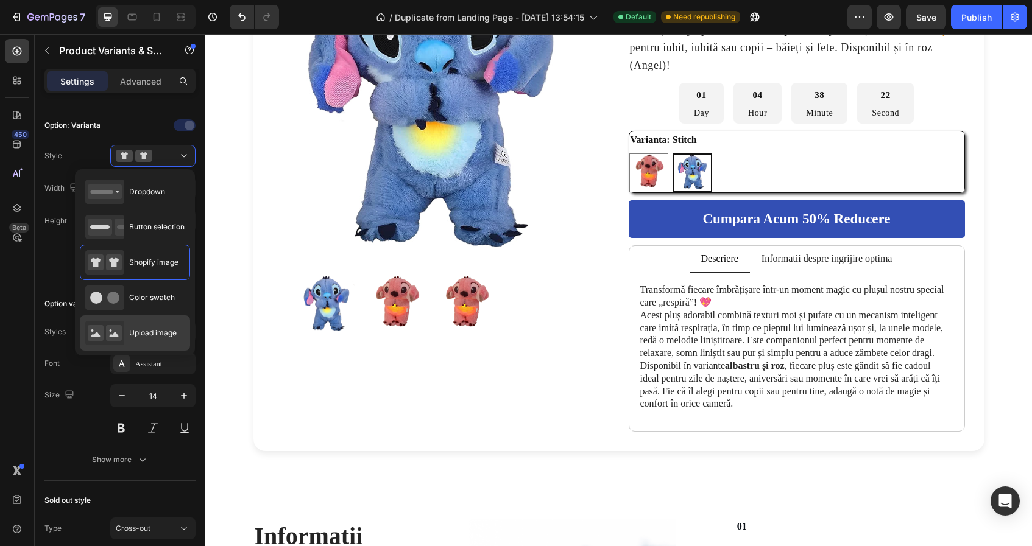
click at [146, 335] on span "Upload image" at bounding box center [153, 333] width 48 height 11
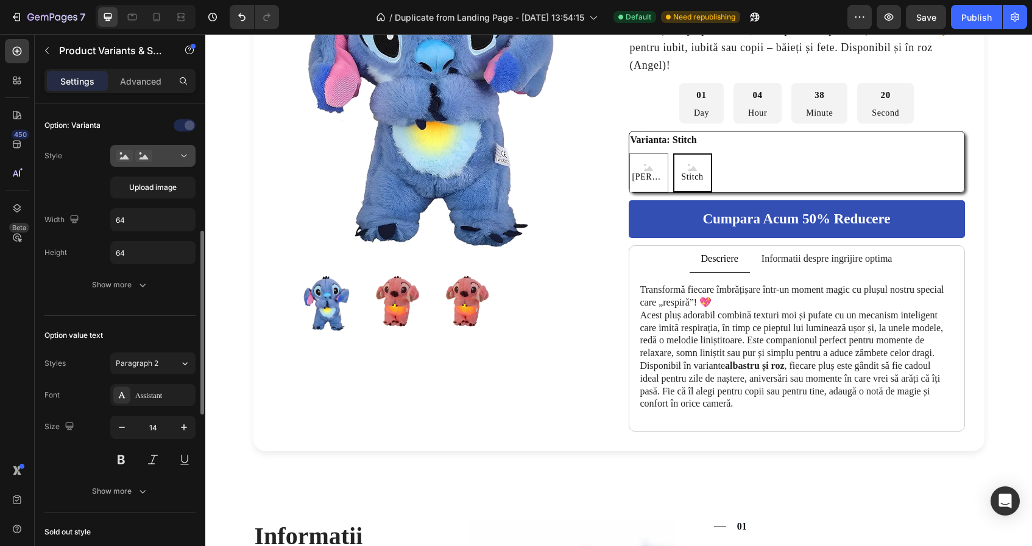
click at [161, 150] on div at bounding box center [153, 156] width 74 height 12
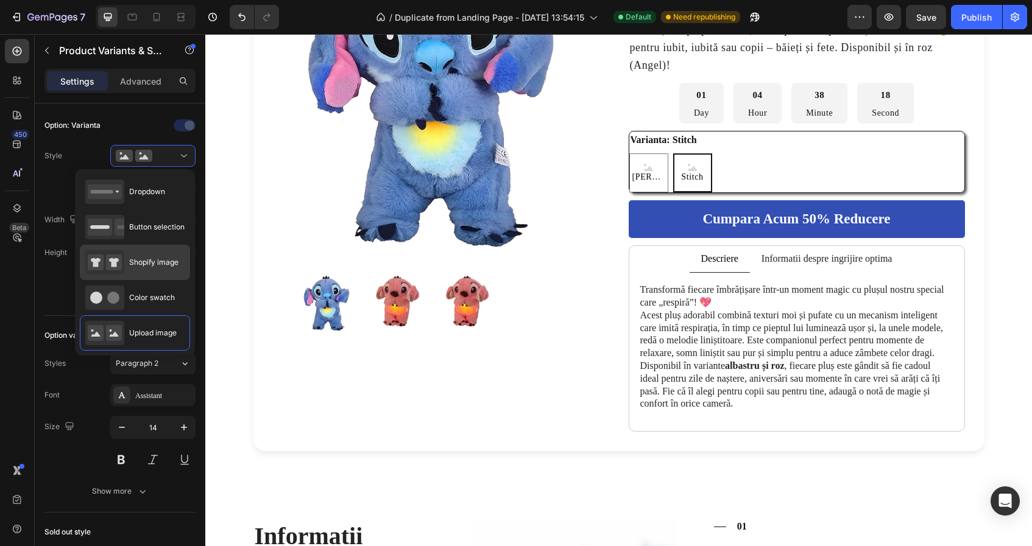
click at [147, 272] on div "Shopify image" at bounding box center [131, 262] width 93 height 24
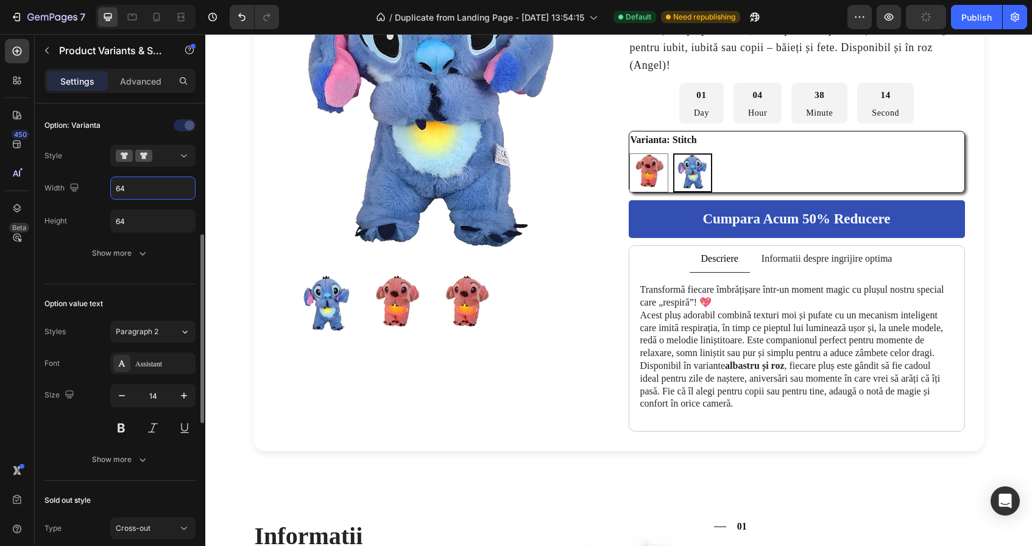
click at [159, 194] on input "64" at bounding box center [153, 188] width 84 height 22
type input "80"
click at [147, 226] on input "64" at bounding box center [153, 221] width 84 height 22
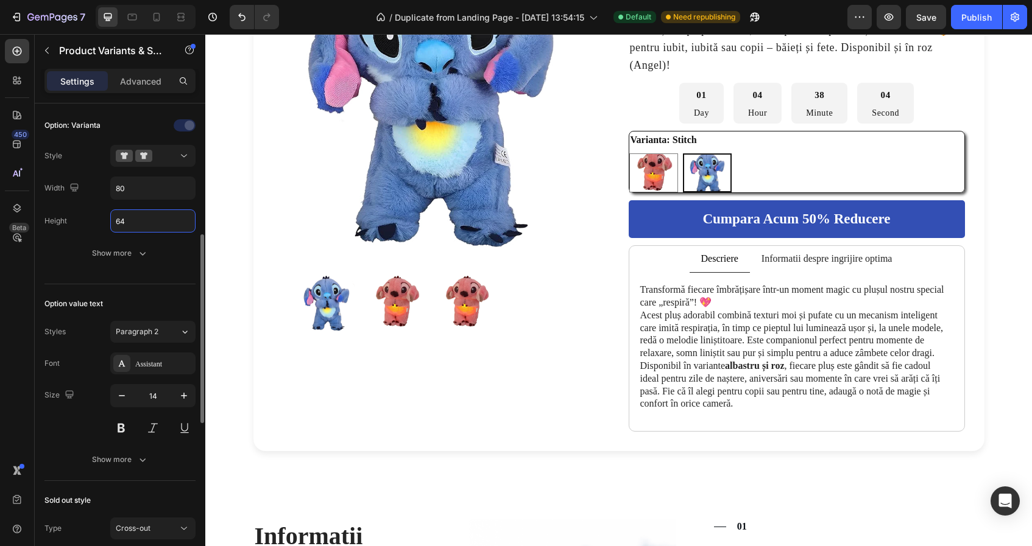
type input "0"
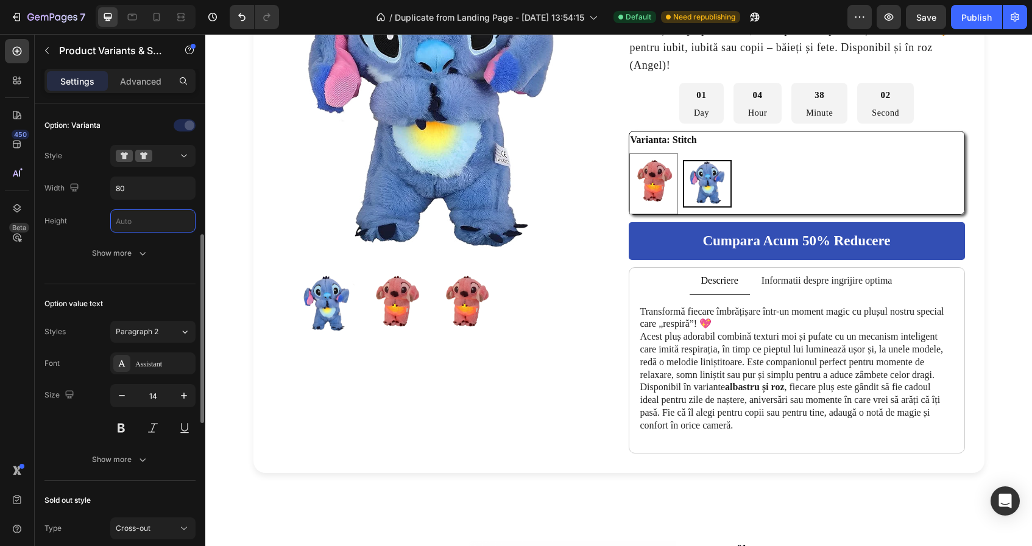
type input "4"
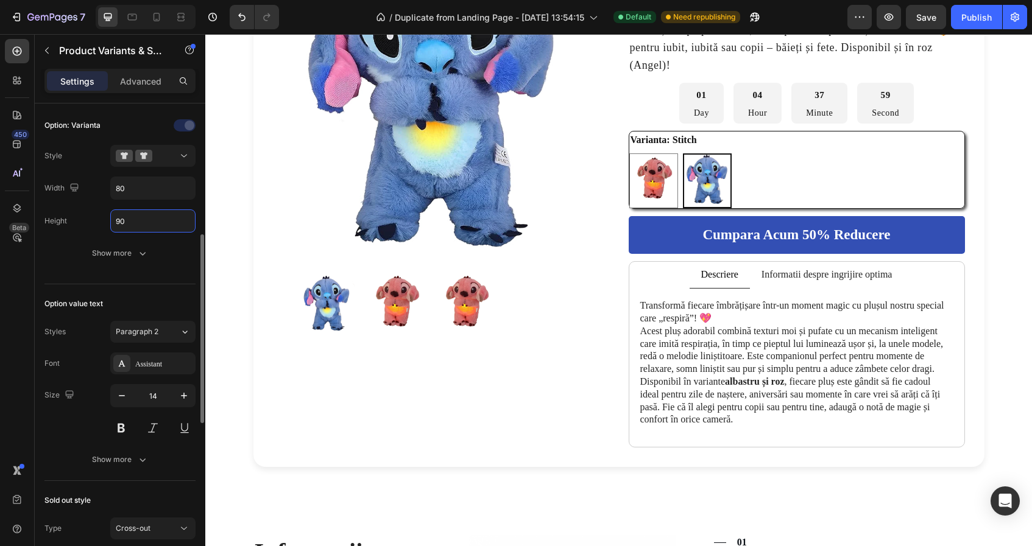
type input "9"
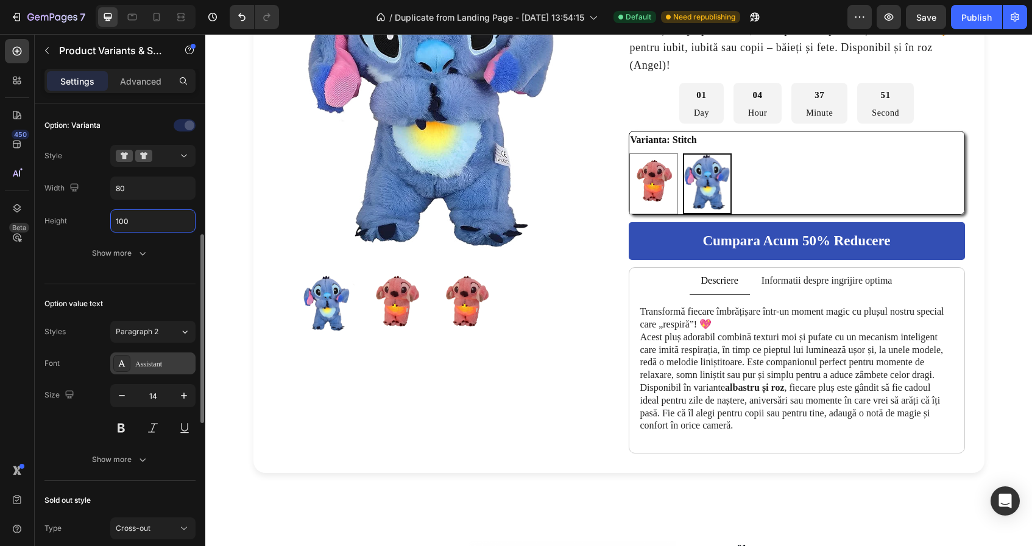
type input "100"
click at [127, 356] on div at bounding box center [121, 363] width 17 height 17
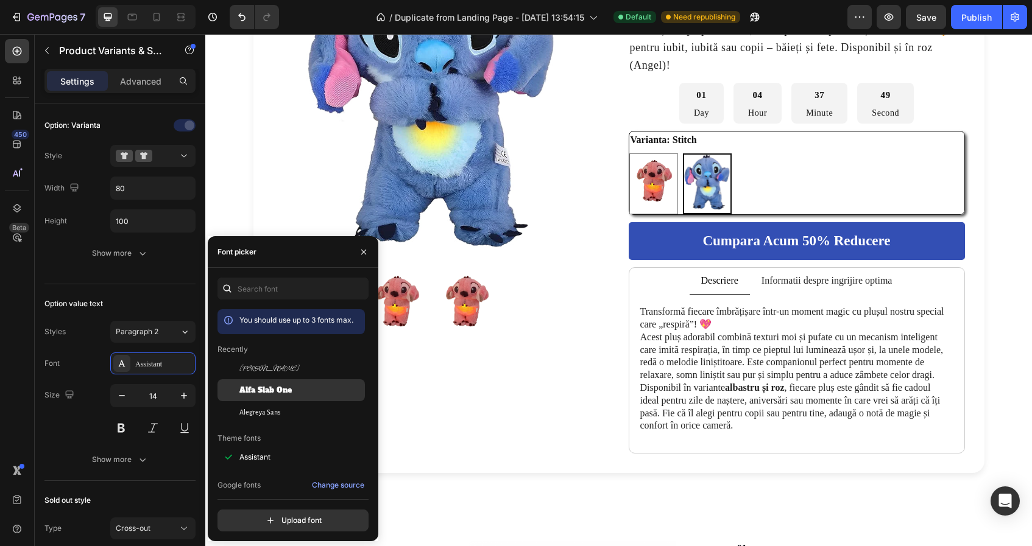
click at [273, 392] on span "Alfa Slab One" at bounding box center [265, 390] width 52 height 11
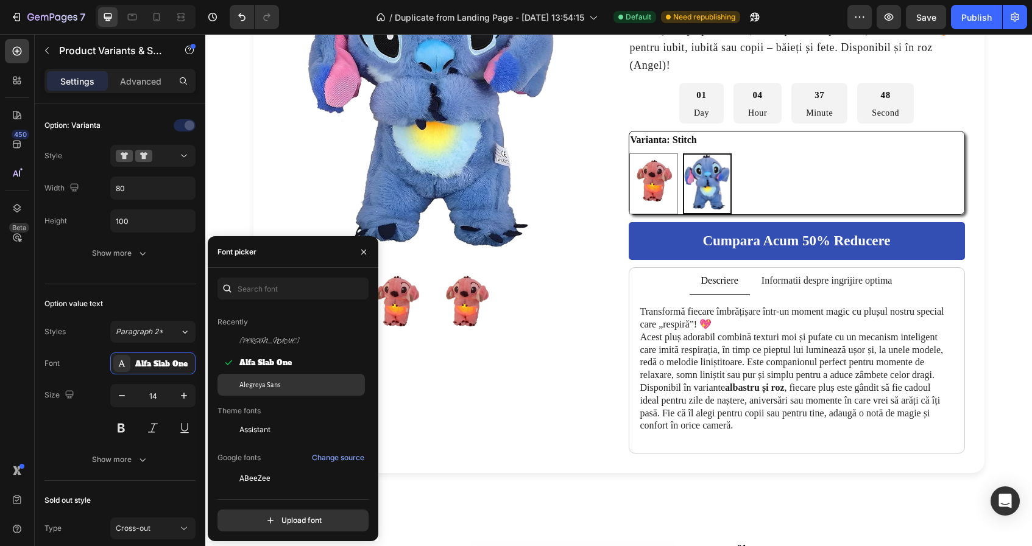
scroll to position [28, 0]
click at [649, 136] on legend "Varianta: Stitch" at bounding box center [663, 140] width 69 height 17
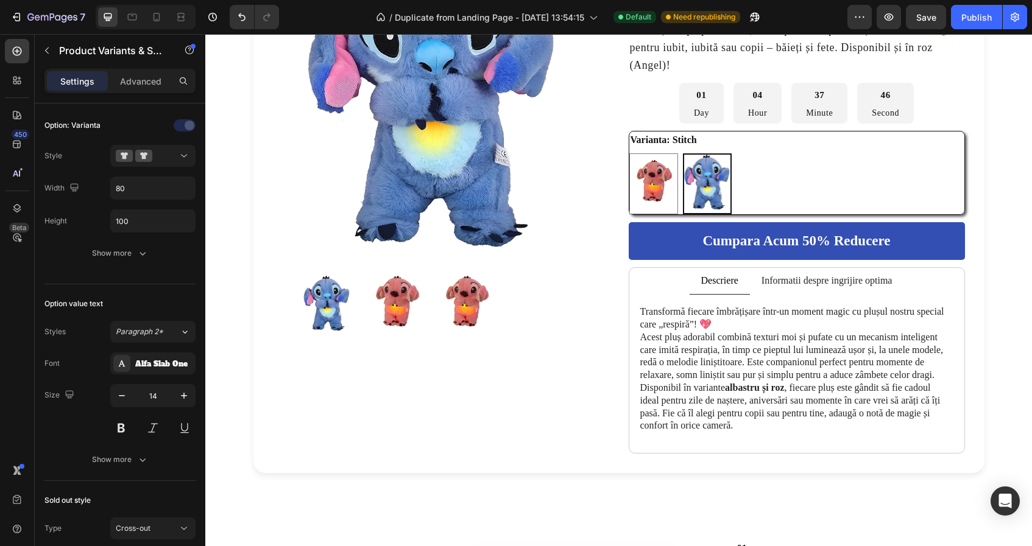
click at [646, 144] on legend "Varianta: Stitch" at bounding box center [663, 140] width 69 height 17
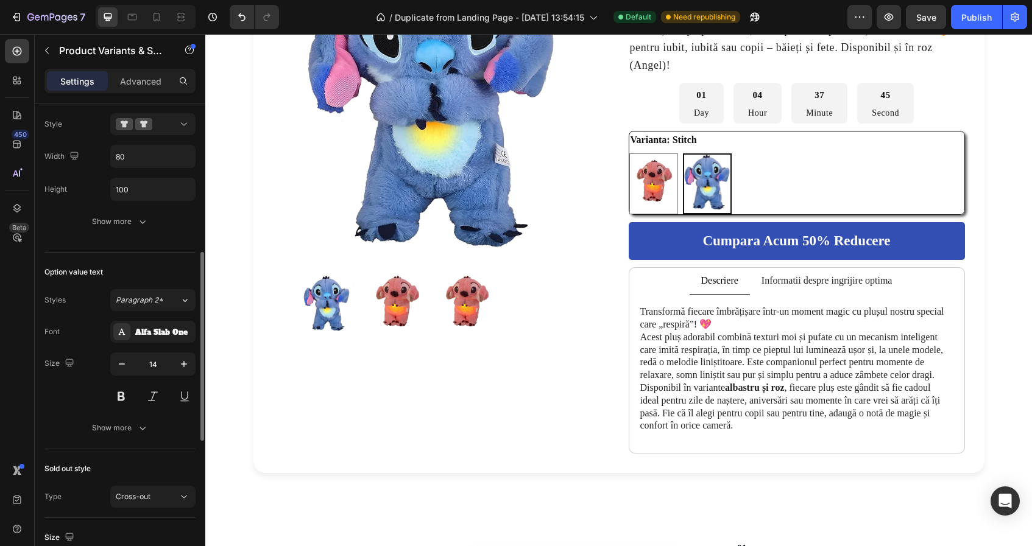
scroll to position [367, 0]
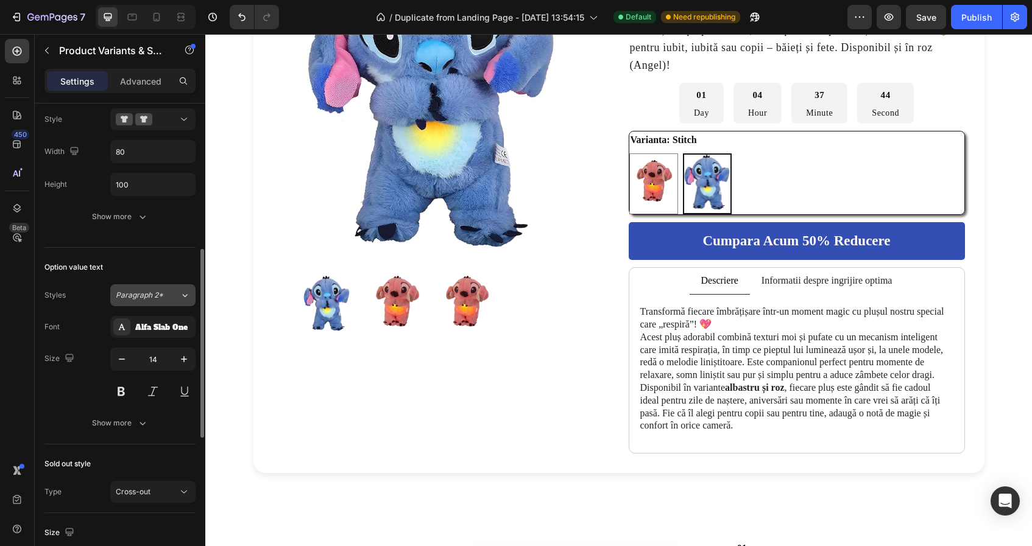
click at [138, 302] on button "Paragraph 2*" at bounding box center [152, 296] width 85 height 22
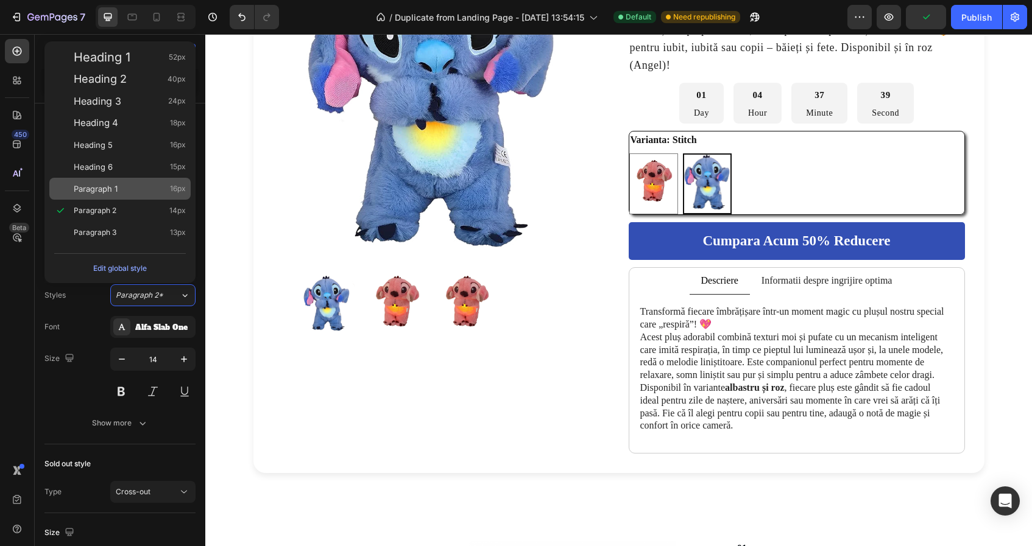
click at [136, 183] on div "Paragraph 1 16px" at bounding box center [130, 189] width 112 height 12
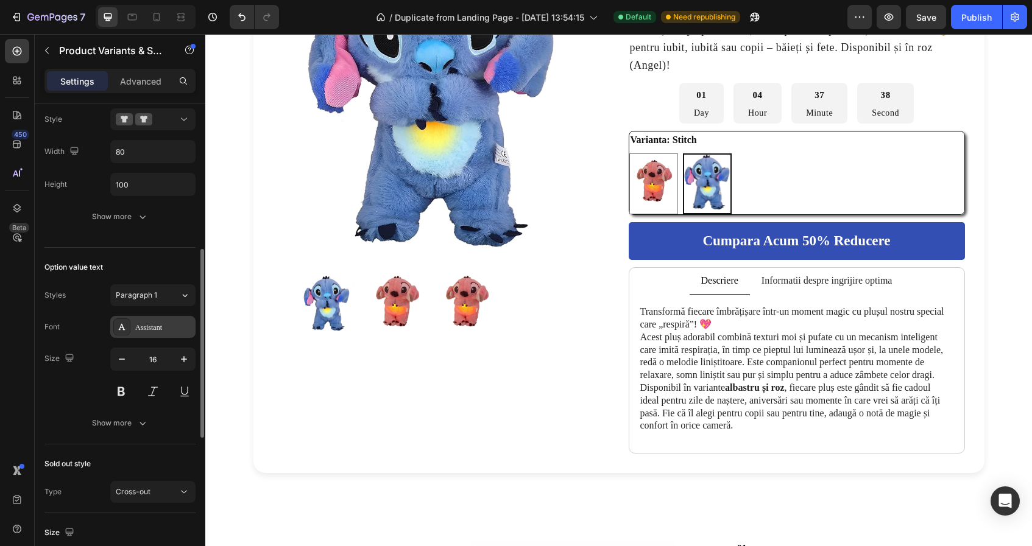
click at [128, 328] on div at bounding box center [121, 327] width 17 height 17
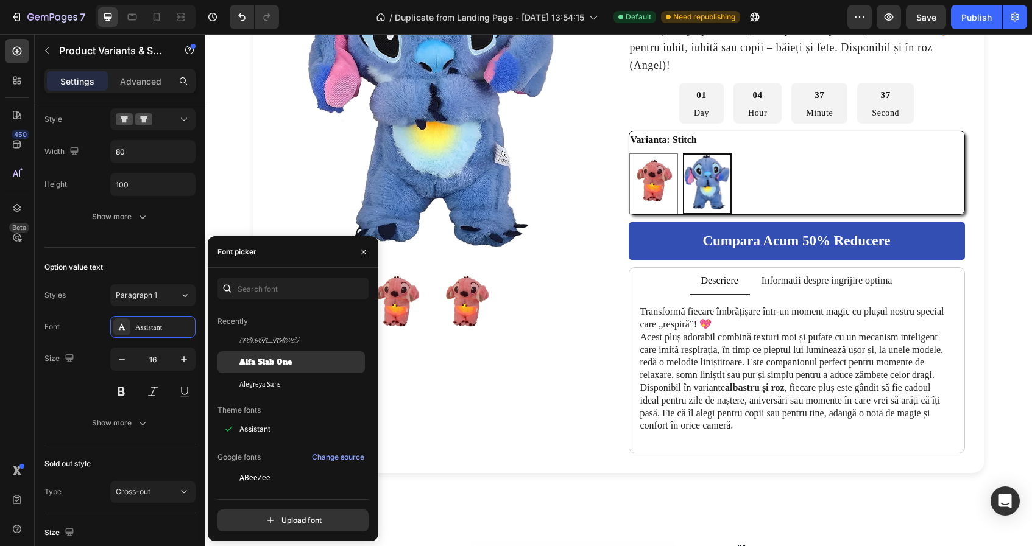
click at [257, 361] on span "Alfa Slab One" at bounding box center [265, 362] width 52 height 11
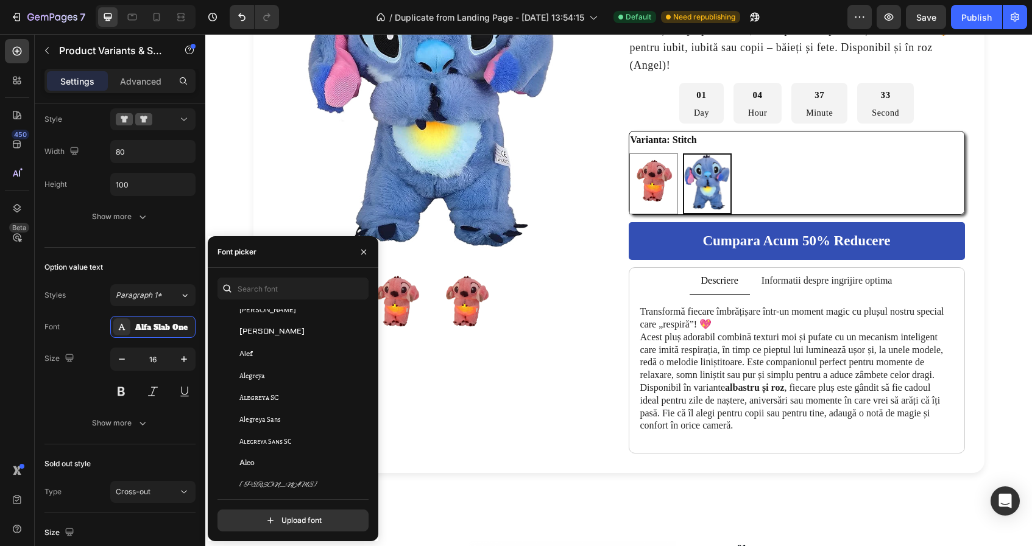
scroll to position [1115, 0]
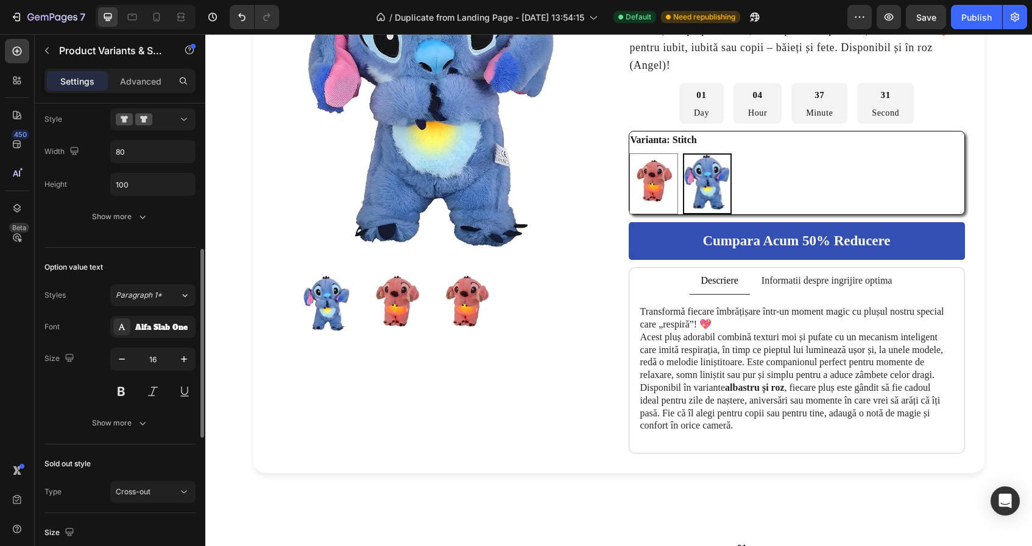
click at [133, 267] on div "Option value text" at bounding box center [119, 267] width 151 height 19
click at [177, 369] on button "button" at bounding box center [184, 359] width 22 height 22
click at [178, 367] on button "button" at bounding box center [184, 359] width 22 height 22
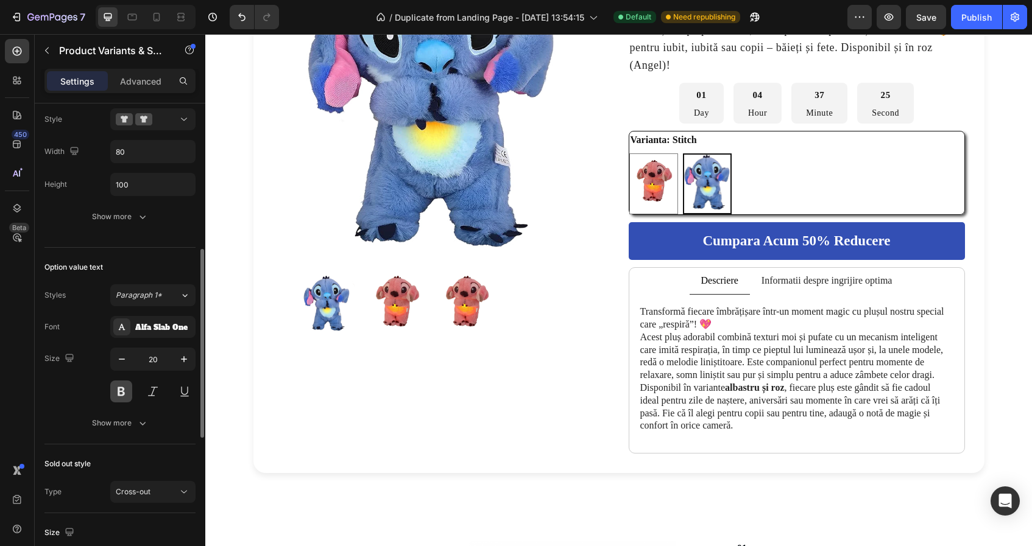
click at [118, 395] on button at bounding box center [121, 392] width 22 height 22
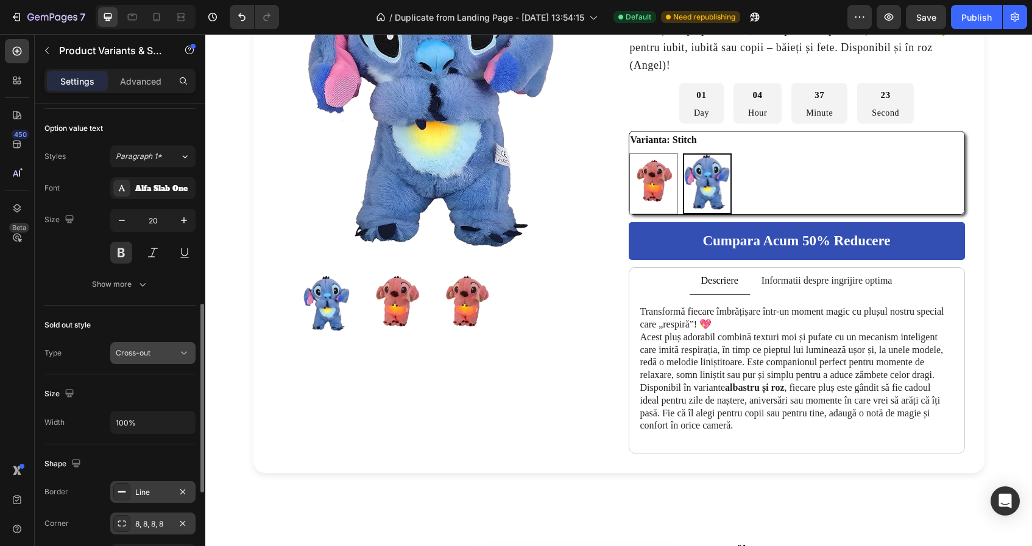
scroll to position [509, 0]
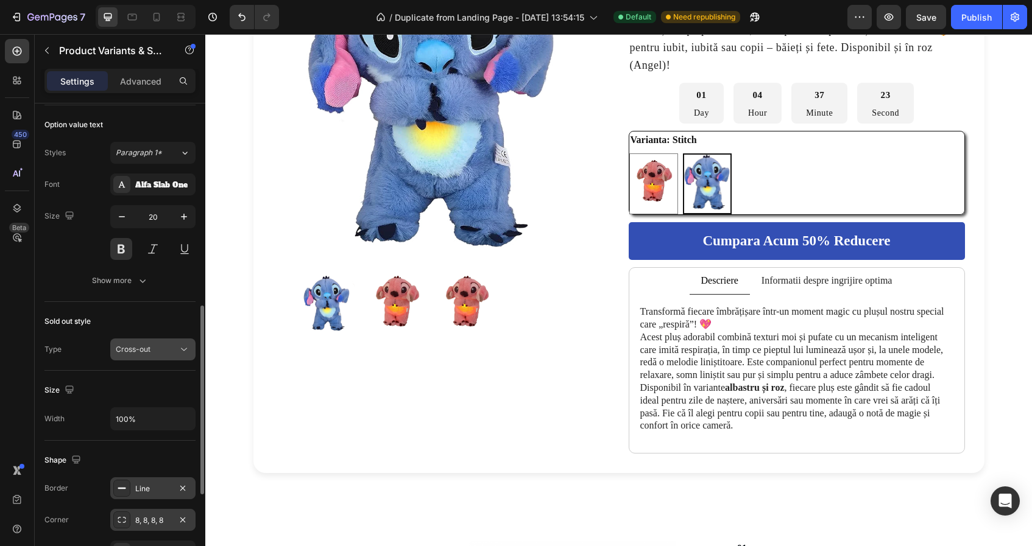
click at [172, 346] on div "Cross-out" at bounding box center [147, 349] width 62 height 11
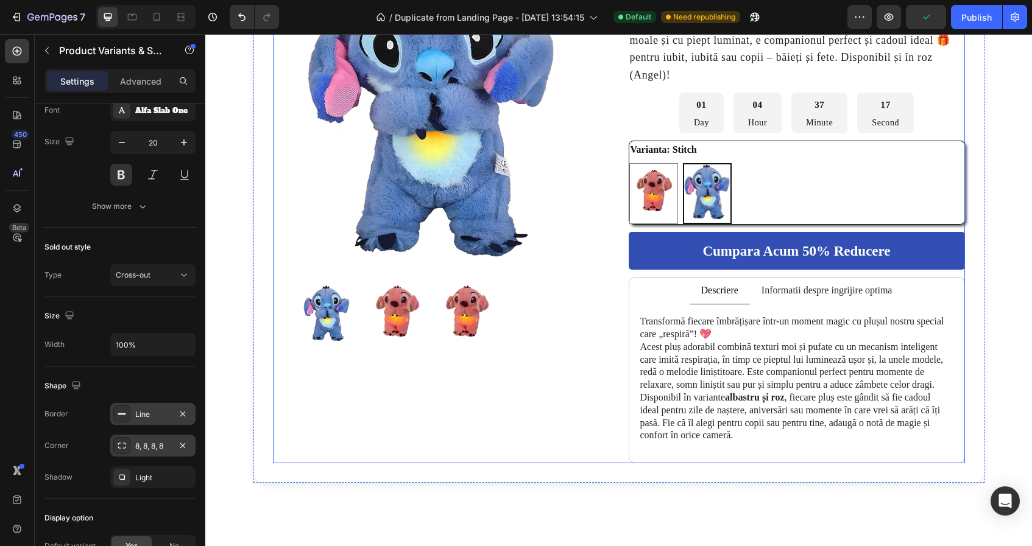
scroll to position [0, 0]
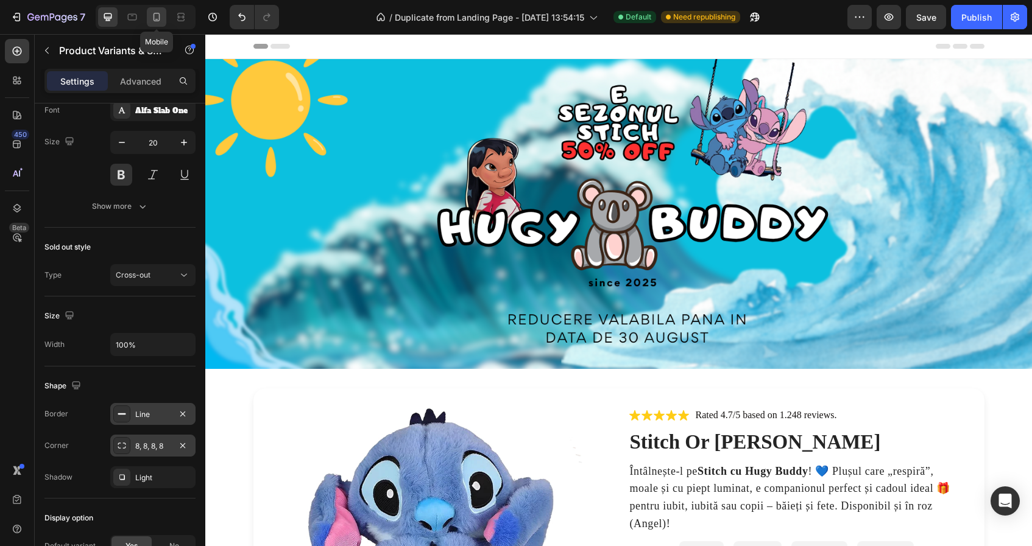
click at [163, 15] on div at bounding box center [156, 16] width 19 height 19
type input "14"
type input "64"
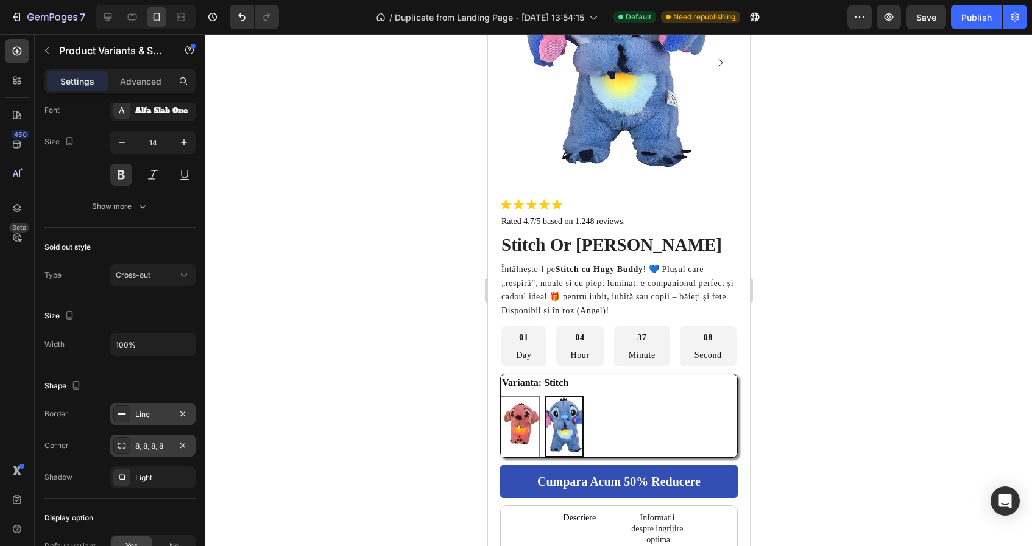
scroll to position [328, 0]
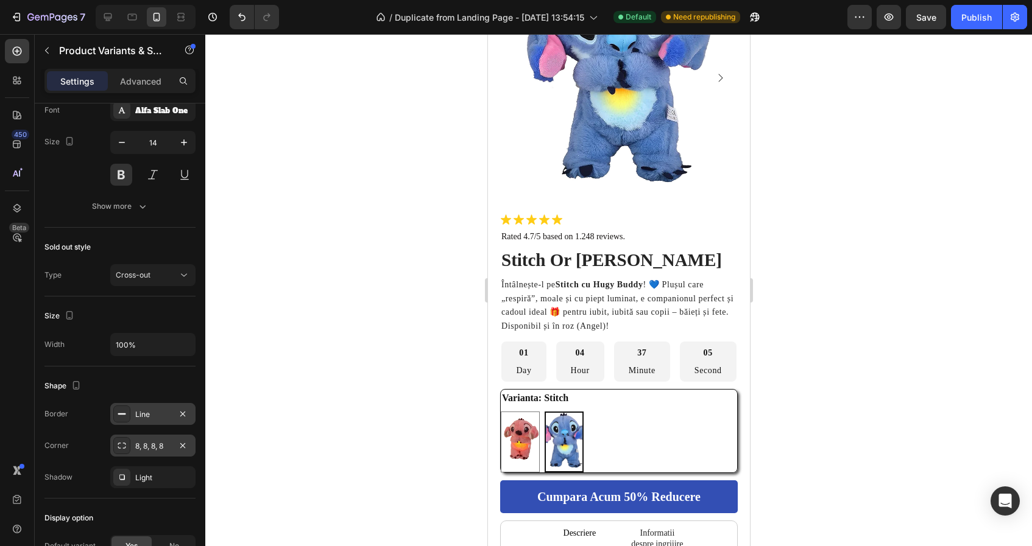
drag, startPoint x: 929, startPoint y: 12, endPoint x: 919, endPoint y: 62, distance: 51.5
click at [919, 0] on div "7 / Duplicate from Landing Page - Aug 27, 13:54:15 Default Need republishing Pr…" at bounding box center [516, 0] width 1032 height 0
click at [970, 22] on div "Publish" at bounding box center [976, 17] width 30 height 13
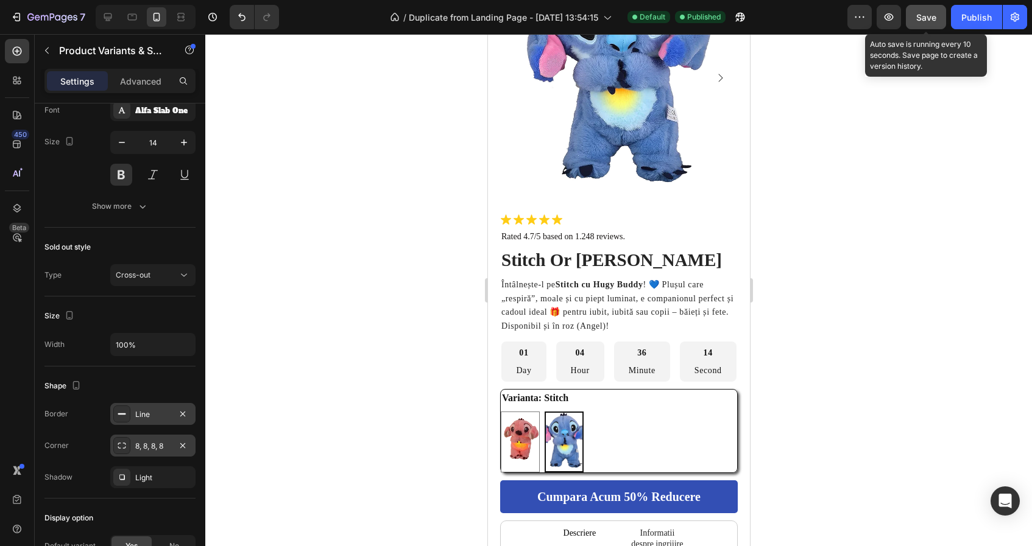
click at [914, 18] on button "Save" at bounding box center [926, 17] width 40 height 24
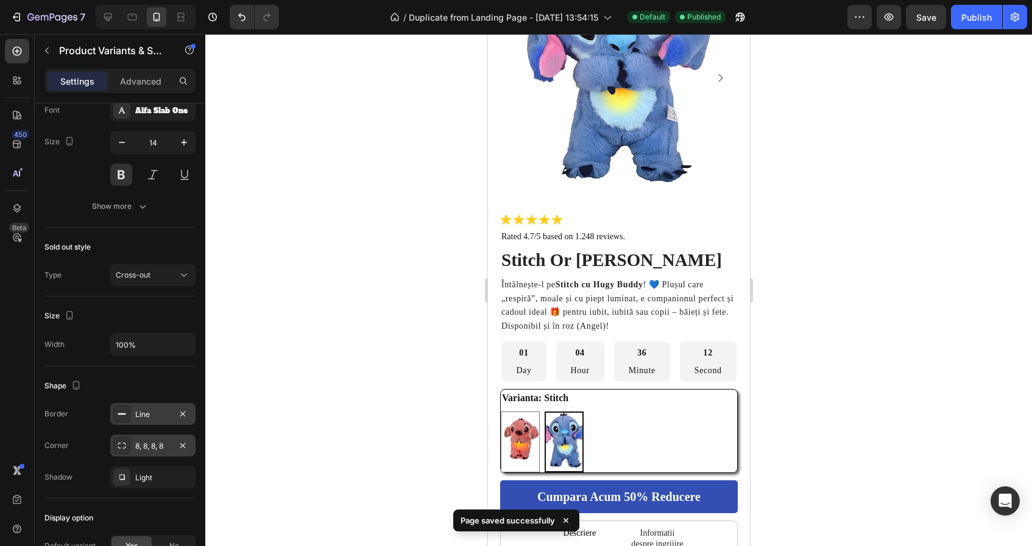
click at [618, 417] on div "Angela Angela Stitch Stitch" at bounding box center [618, 442] width 236 height 61
click at [617, 407] on div "Varianta: Stitch Angela Angela Stitch Stitch" at bounding box center [618, 431] width 236 height 83
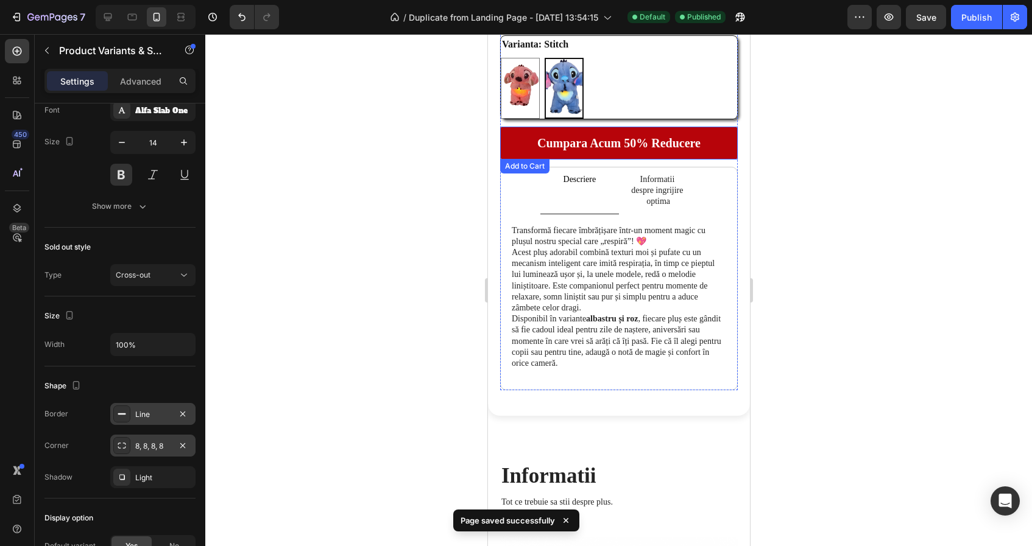
scroll to position [609, 0]
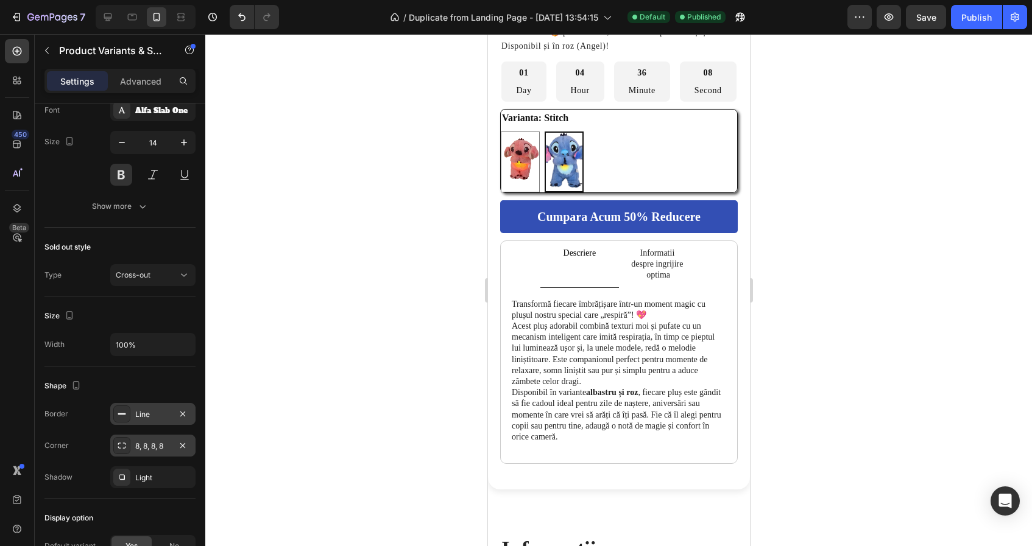
click at [622, 142] on div "Angela Angela Stitch Stitch" at bounding box center [618, 162] width 236 height 61
click at [560, 113] on p "Stitch" at bounding box center [563, 117] width 17 height 11
click at [544, 131] on input "Stitch Stitch" at bounding box center [543, 131] width 1 height 1
click at [531, 113] on legend "Varianta: Stitch" at bounding box center [534, 118] width 69 height 17
click at [557, 149] on img at bounding box center [563, 162] width 37 height 58
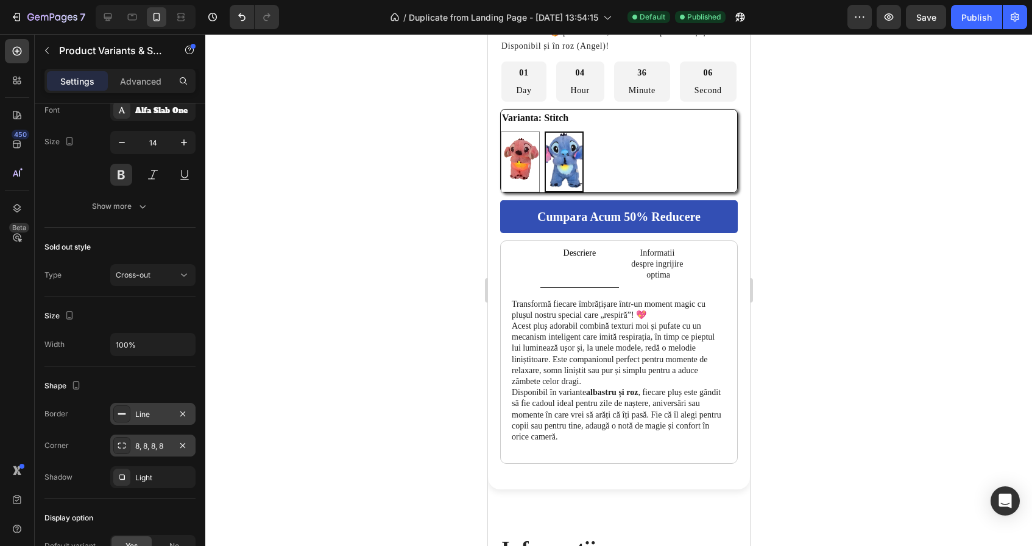
click at [544, 132] on input "Stitch Stitch" at bounding box center [543, 131] width 1 height 1
click at [573, 171] on img at bounding box center [563, 162] width 37 height 58
click at [544, 132] on input "Stitch Stitch" at bounding box center [543, 131] width 1 height 1
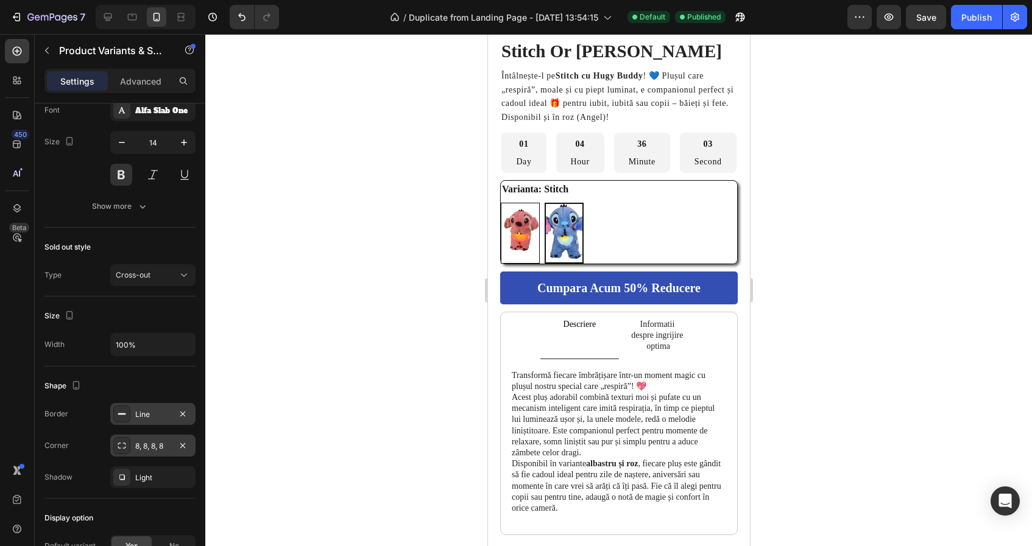
click at [526, 213] on img at bounding box center [520, 233] width 38 height 60
click at [500, 203] on input "Angela Angela" at bounding box center [500, 202] width 1 height 1
radio input "true"
click at [526, 213] on img at bounding box center [519, 233] width 37 height 58
click at [500, 203] on input "Angela Angela" at bounding box center [500, 202] width 1 height 1
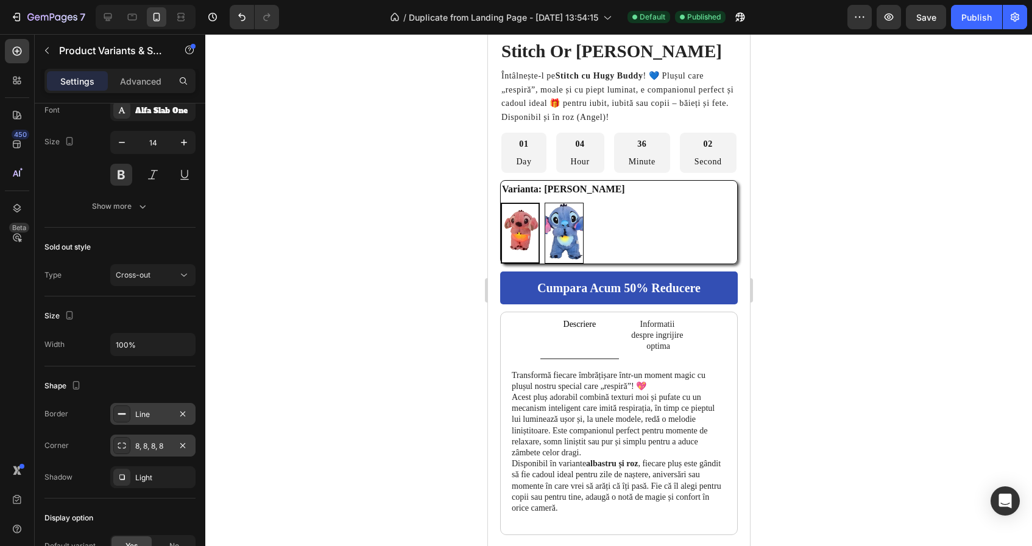
click at [564, 227] on img at bounding box center [564, 233] width 38 height 60
click at [544, 203] on input "Stitch Stitch" at bounding box center [543, 202] width 1 height 1
radio input "true"
click at [513, 225] on img at bounding box center [520, 233] width 38 height 60
click at [500, 203] on input "Angela Angela" at bounding box center [500, 202] width 1 height 1
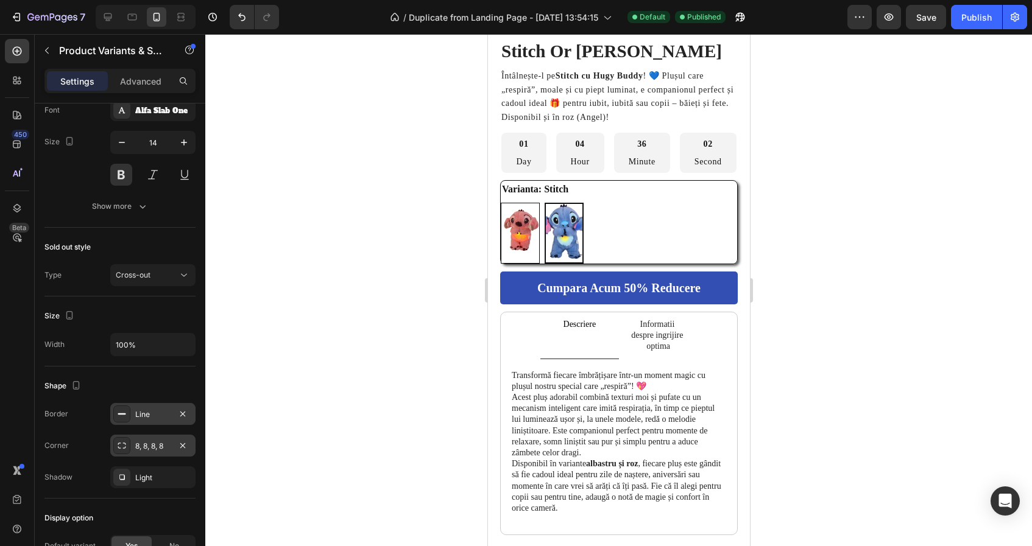
radio input "true"
click at [564, 228] on img at bounding box center [564, 233] width 38 height 60
click at [544, 203] on input "Stitch Stitch" at bounding box center [543, 202] width 1 height 1
radio input "true"
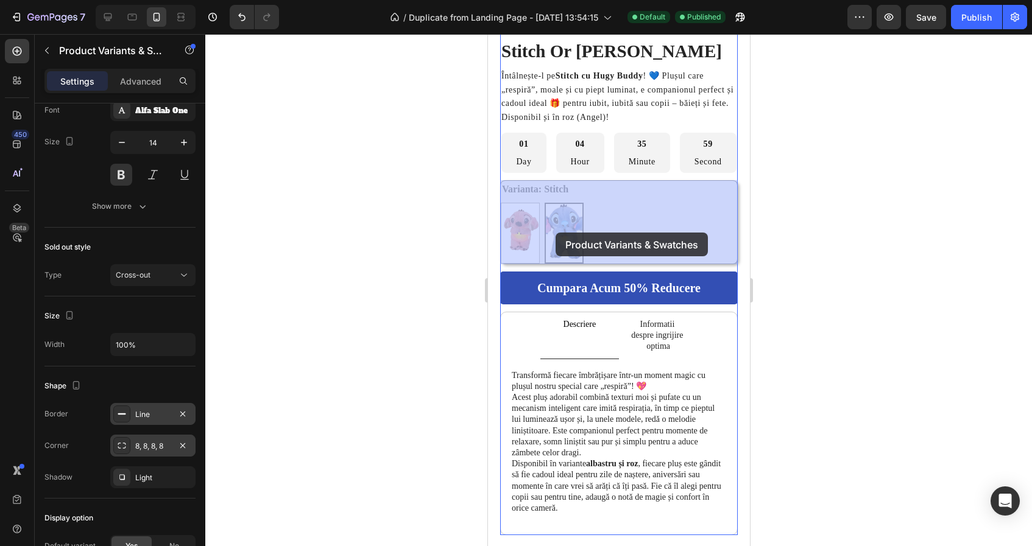
drag, startPoint x: 564, startPoint y: 228, endPoint x: 555, endPoint y: 233, distance: 10.1
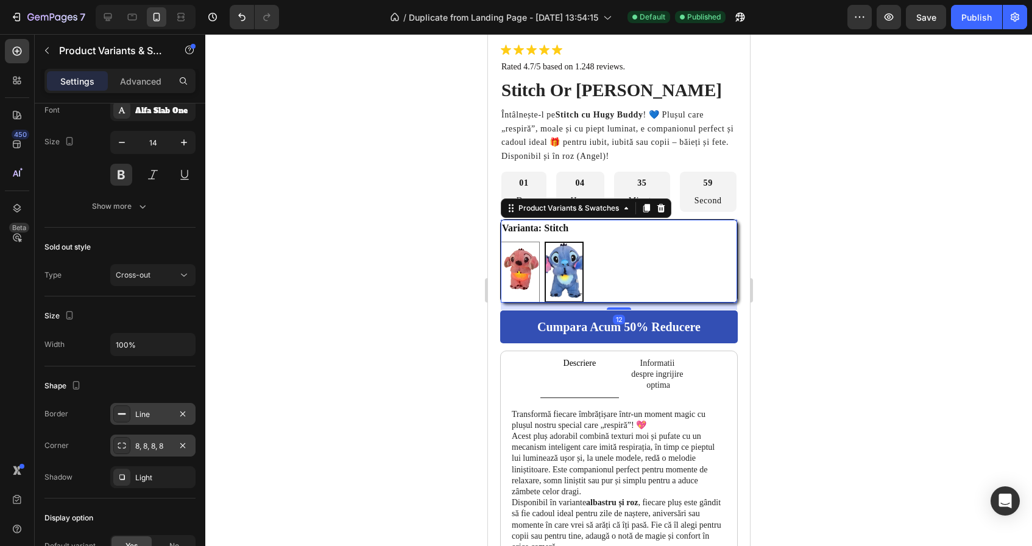
scroll to position [497, 0]
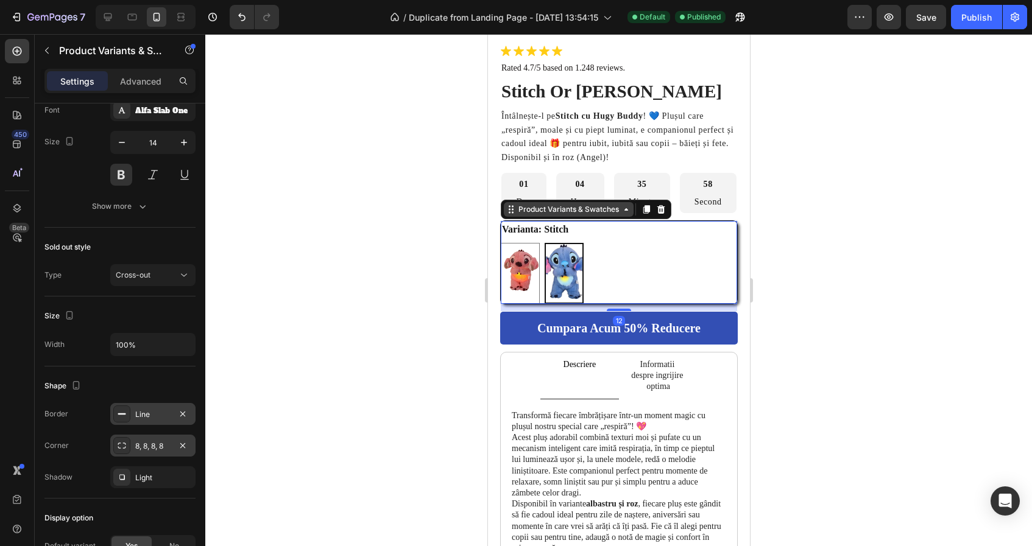
click at [595, 212] on div "Product Variants & Swatches" at bounding box center [567, 209] width 105 height 11
click at [972, 16] on div "Publish" at bounding box center [976, 17] width 30 height 13
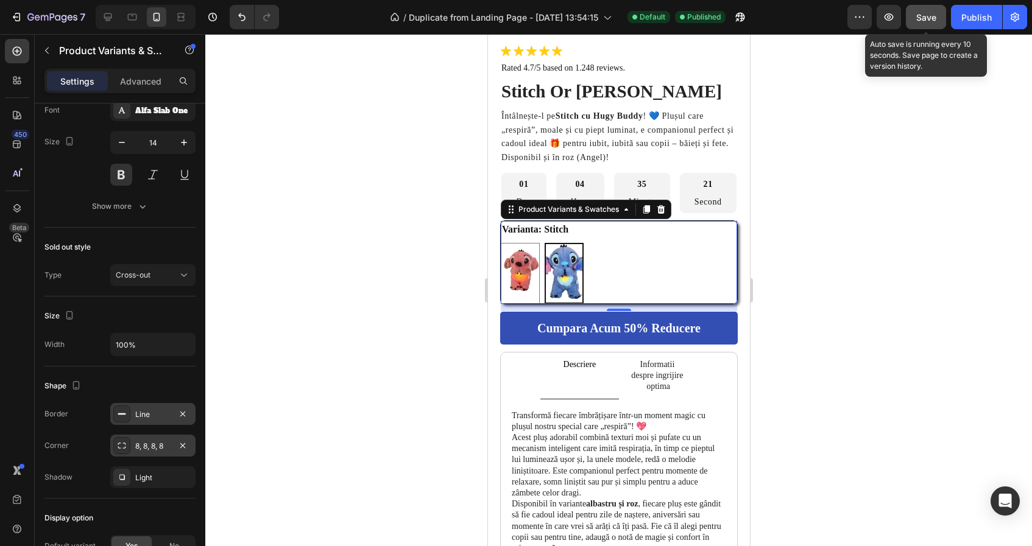
click at [926, 19] on span "Save" at bounding box center [926, 17] width 20 height 10
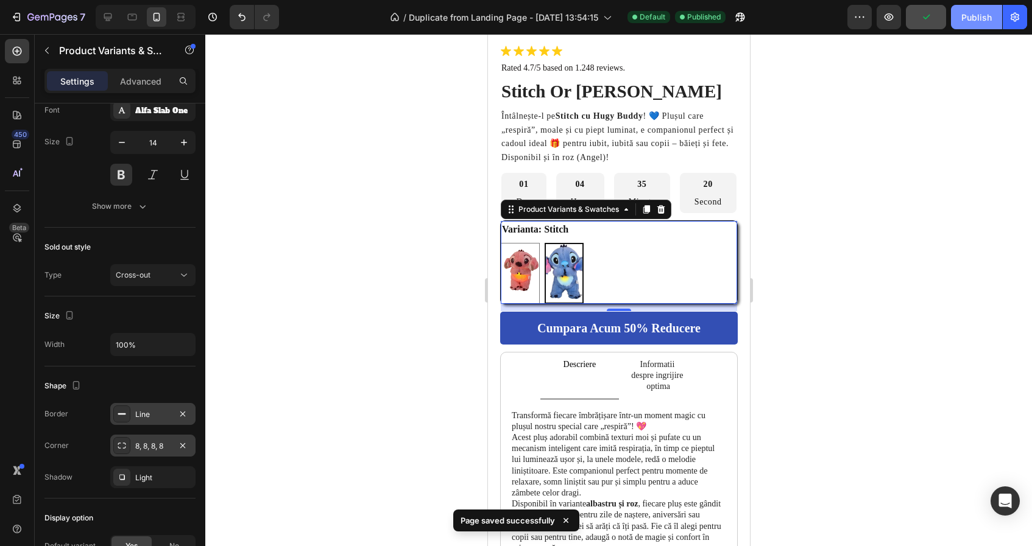
click at [986, 24] on button "Publish" at bounding box center [976, 17] width 51 height 24
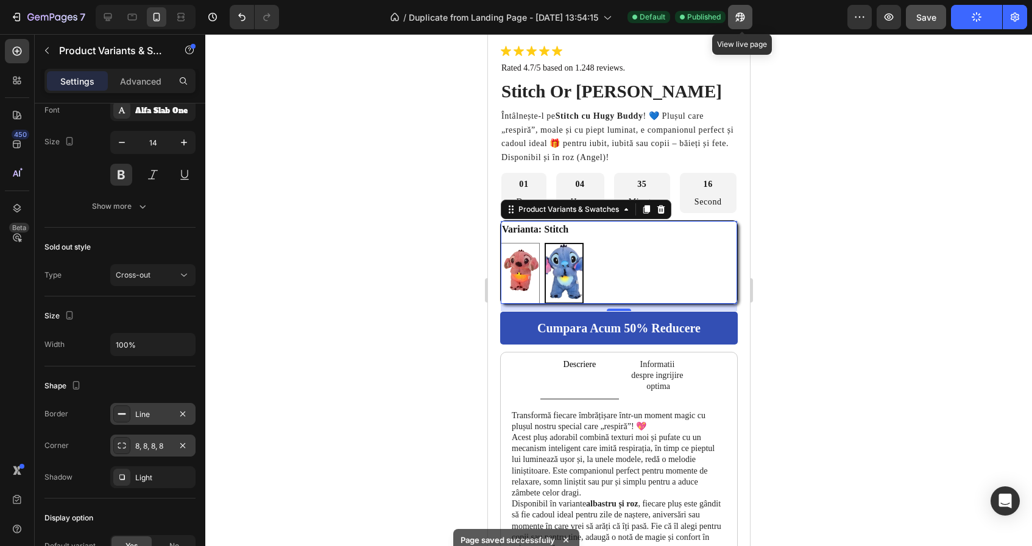
click at [741, 21] on icon "button" at bounding box center [740, 17] width 12 height 12
click at [614, 280] on div "Angela Angela Stitch Stitch" at bounding box center [618, 273] width 236 height 61
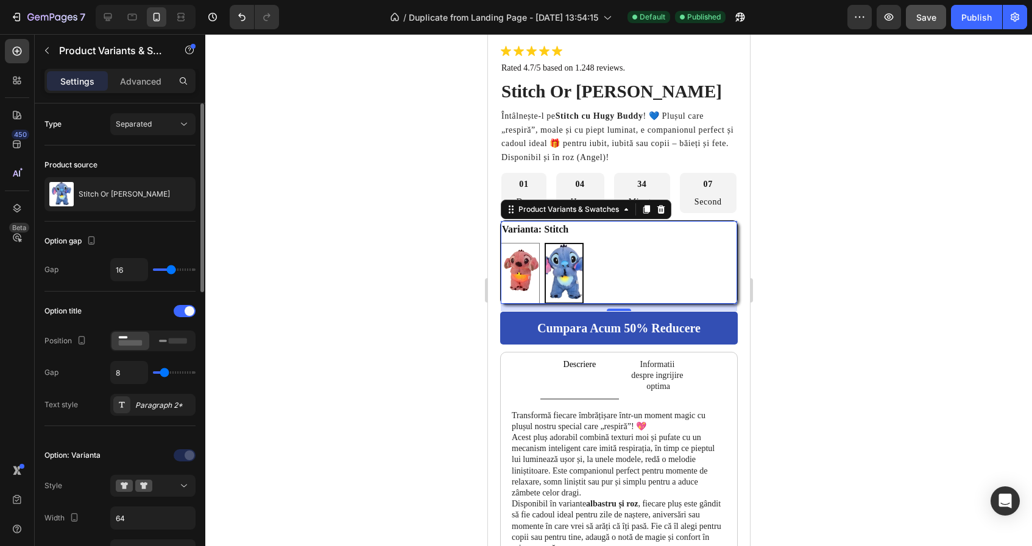
scroll to position [0, 0]
click at [645, 245] on div "Angela Angela Stitch Stitch" at bounding box center [618, 273] width 236 height 61
click at [564, 230] on legend "Varianta: Stitch" at bounding box center [534, 229] width 69 height 17
click at [590, 210] on div "Product Variants & Swatches" at bounding box center [567, 209] width 105 height 11
click at [657, 212] on icon at bounding box center [661, 209] width 8 height 9
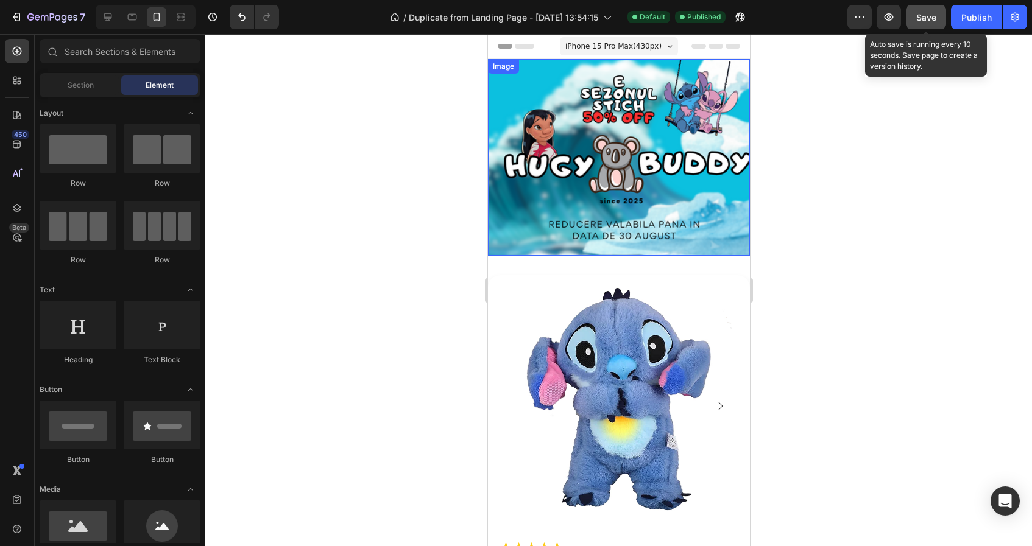
click at [928, 25] on button "Save" at bounding box center [926, 17] width 40 height 24
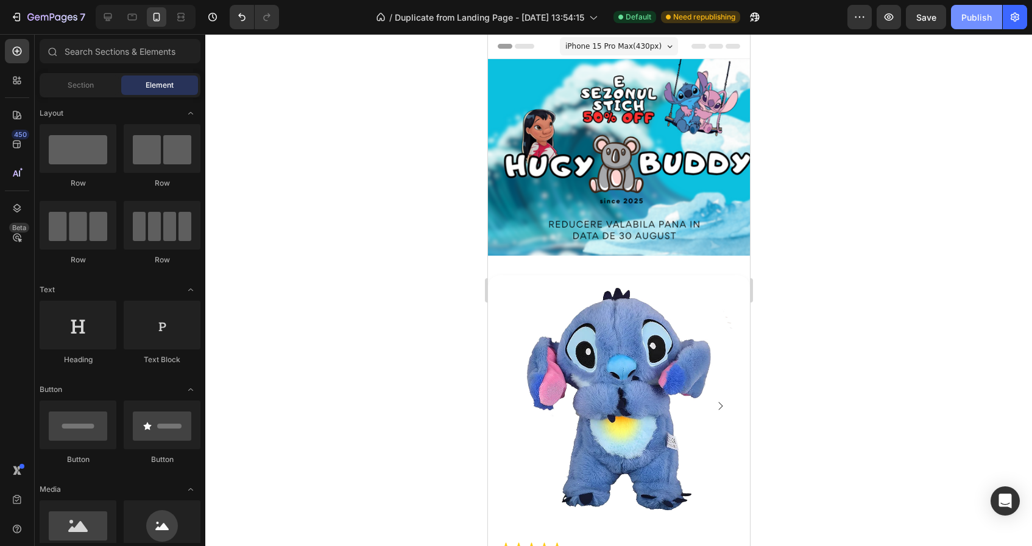
click at [977, 19] on div "Publish" at bounding box center [976, 17] width 30 height 13
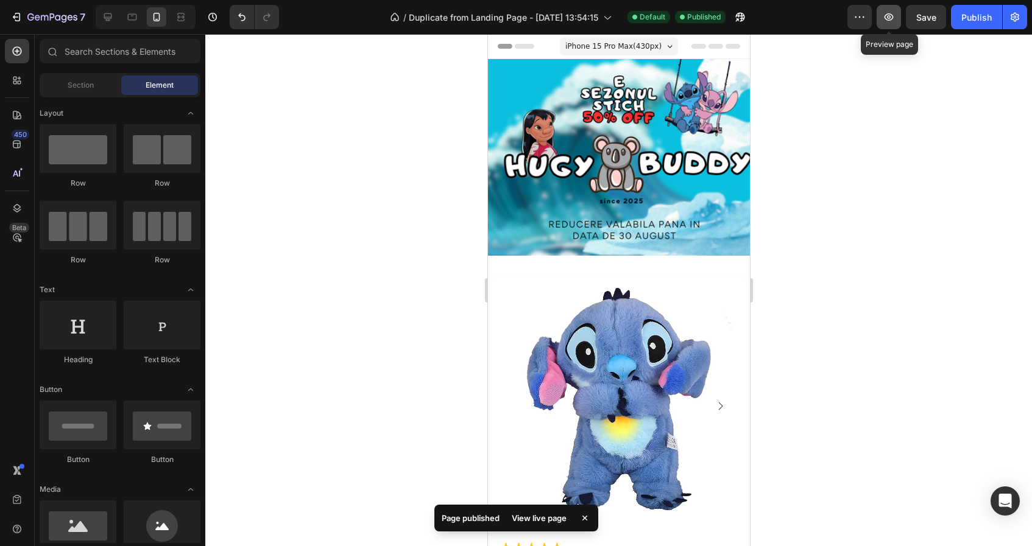
click at [884, 20] on icon "button" at bounding box center [889, 17] width 12 height 12
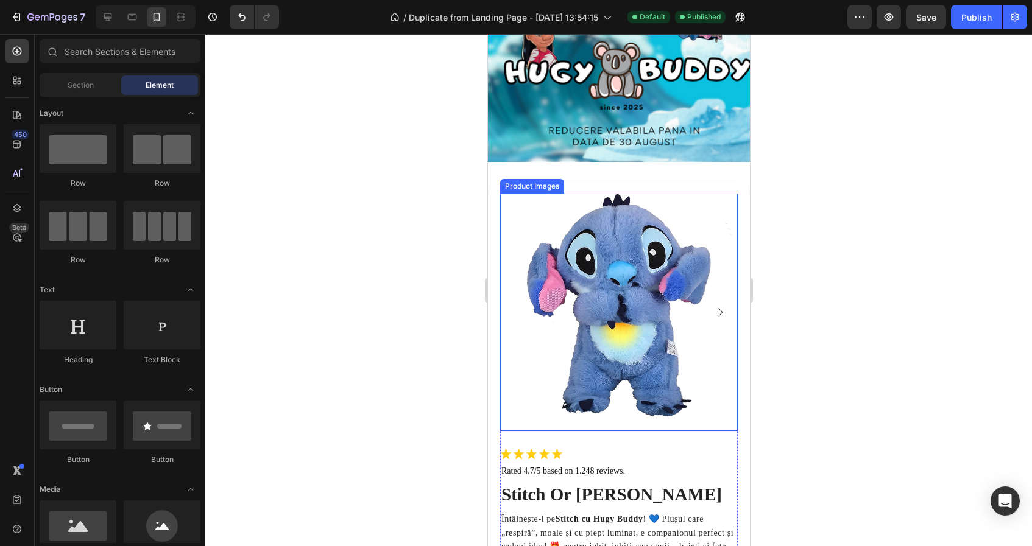
scroll to position [94, 0]
click at [716, 311] on rect "Carousel Next Arrow" at bounding box center [720, 312] width 10 height 10
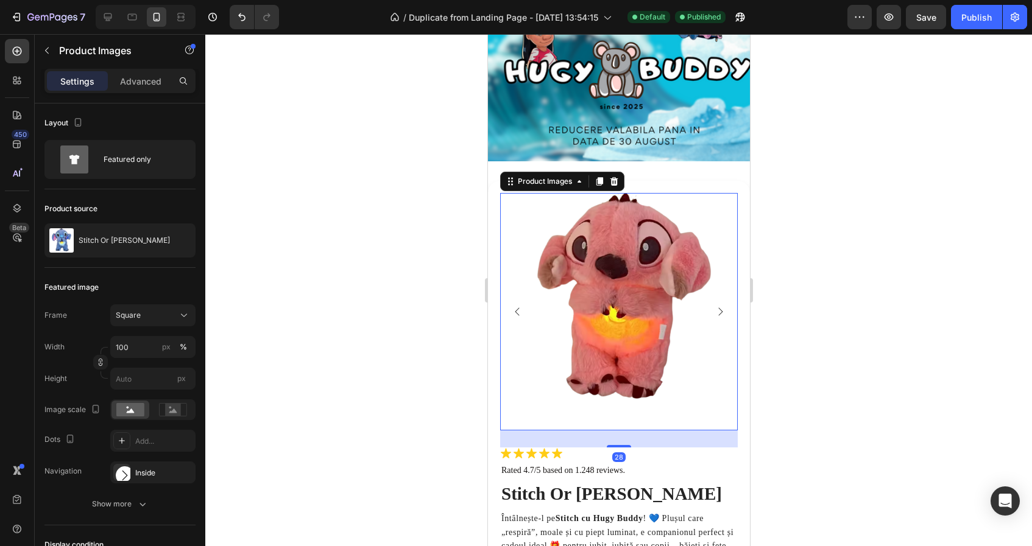
scroll to position [129, 0]
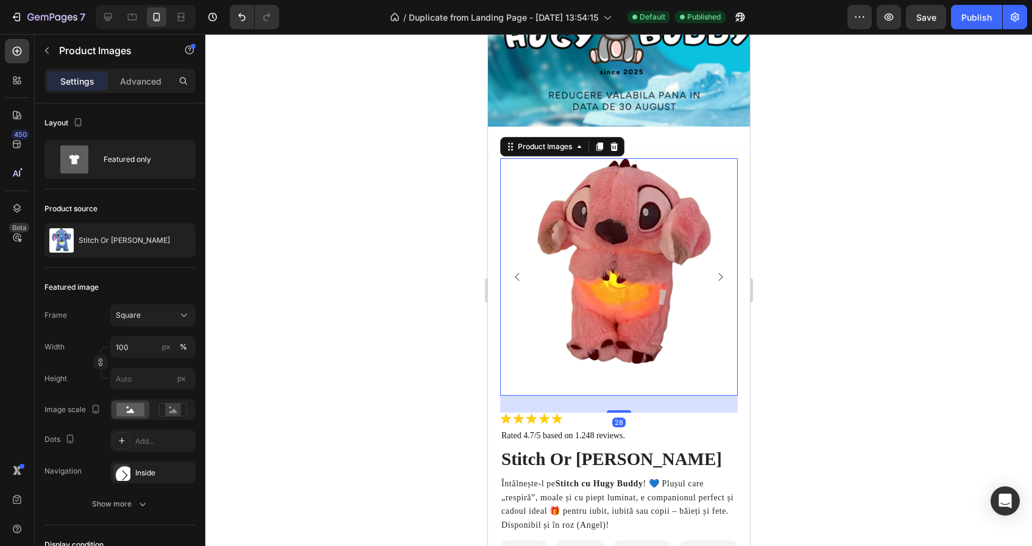
click at [655, 291] on img at bounding box center [619, 277] width 238 height 238
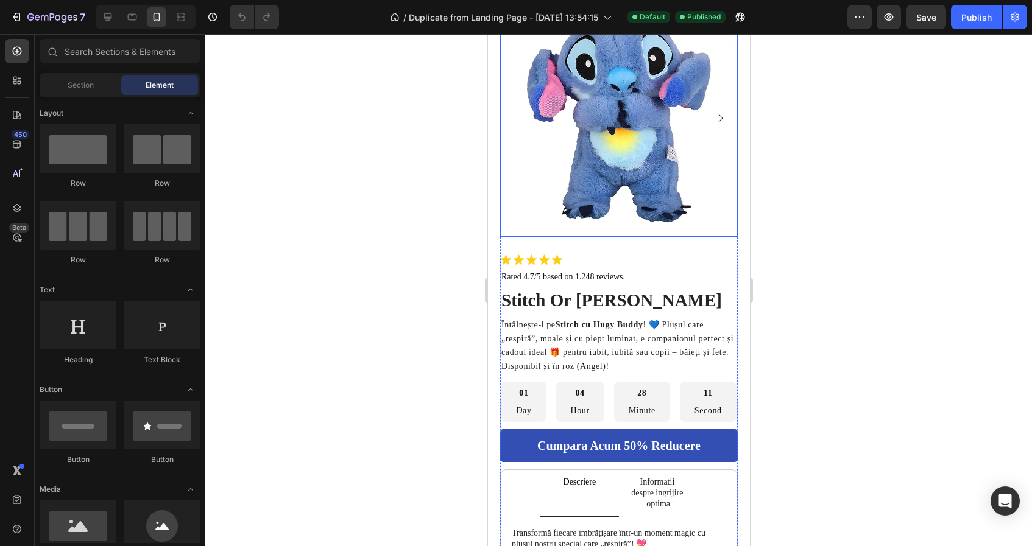
scroll to position [281, 0]
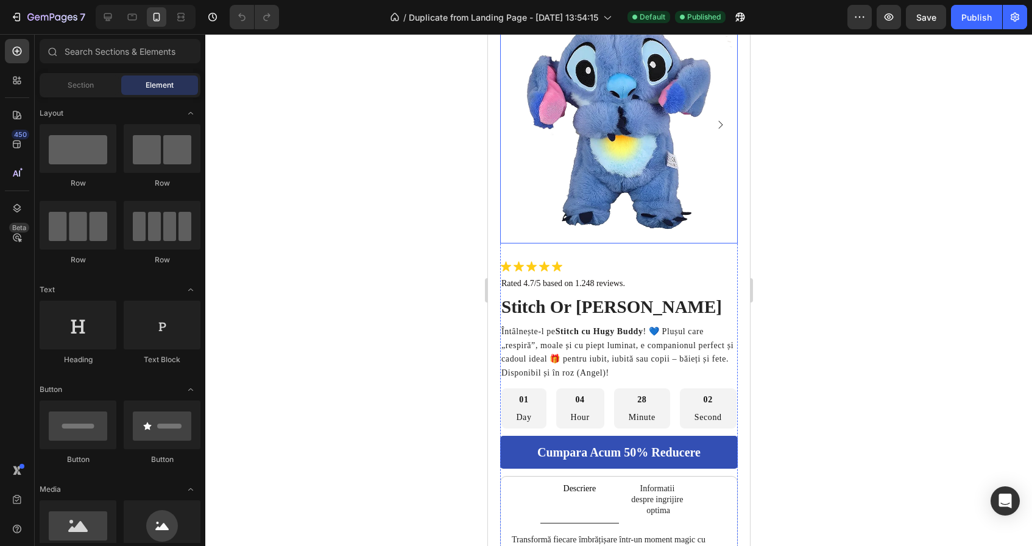
click at [566, 191] on img at bounding box center [619, 125] width 238 height 238
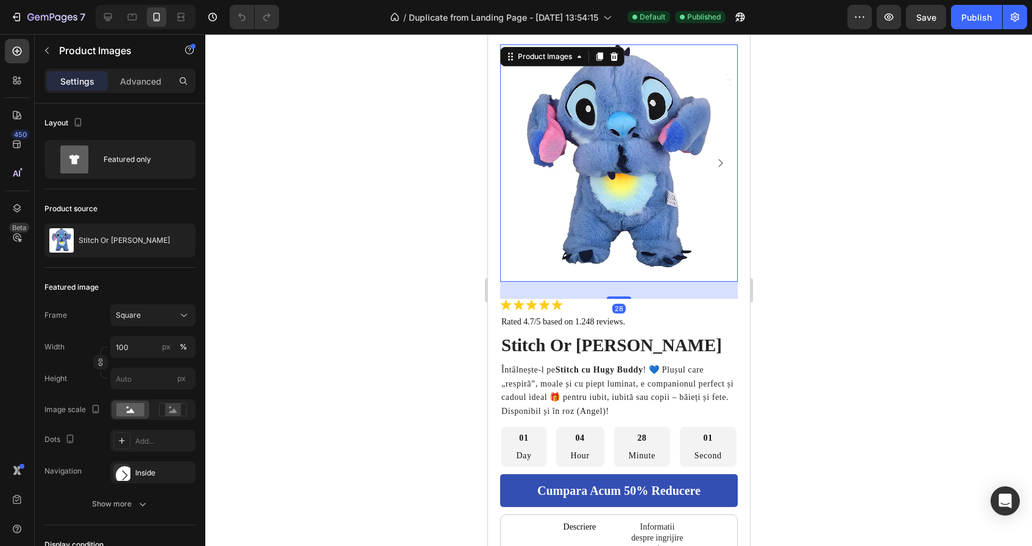
scroll to position [225, 0]
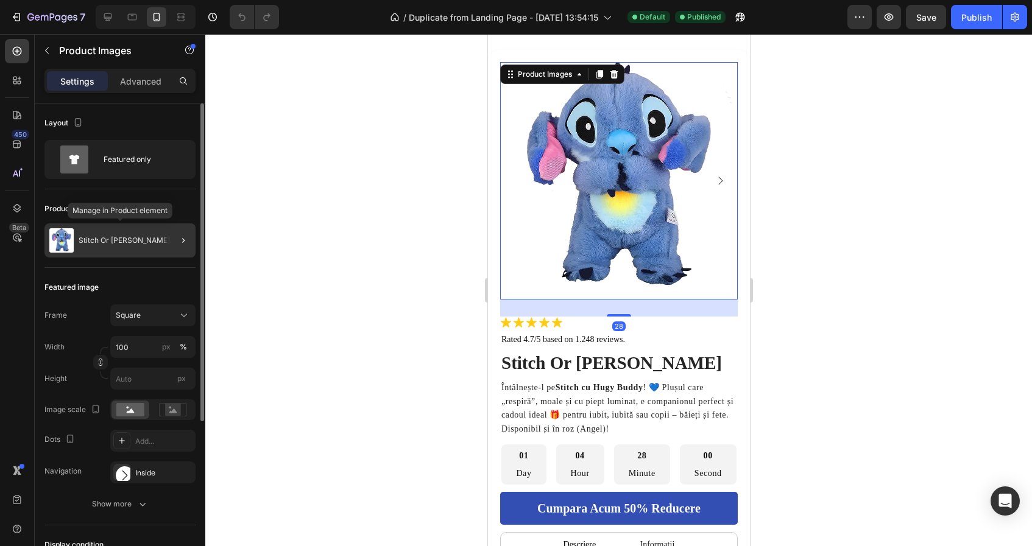
click at [151, 250] on div "Stitch Or [PERSON_NAME]" at bounding box center [119, 241] width 151 height 34
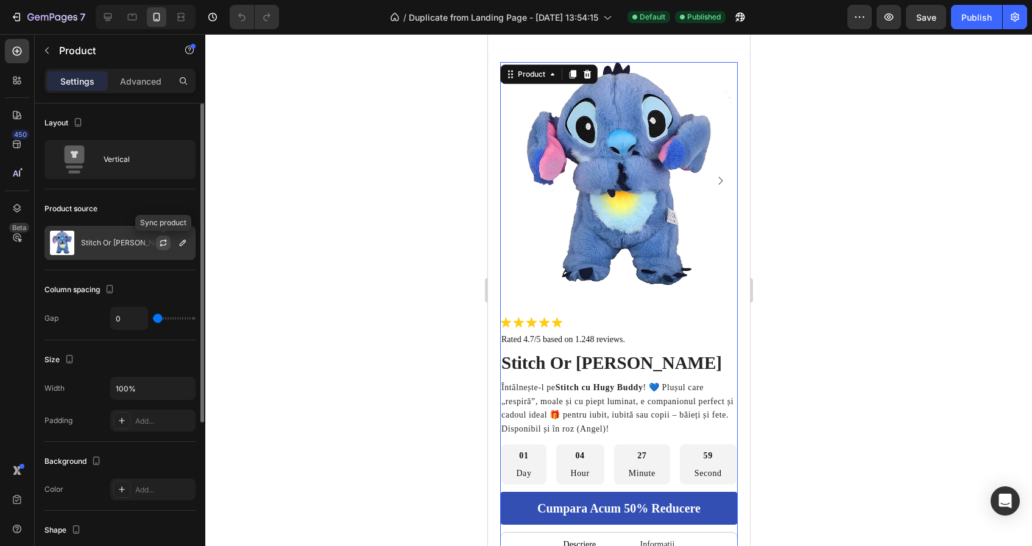
click at [163, 242] on icon "button" at bounding box center [163, 243] width 10 height 10
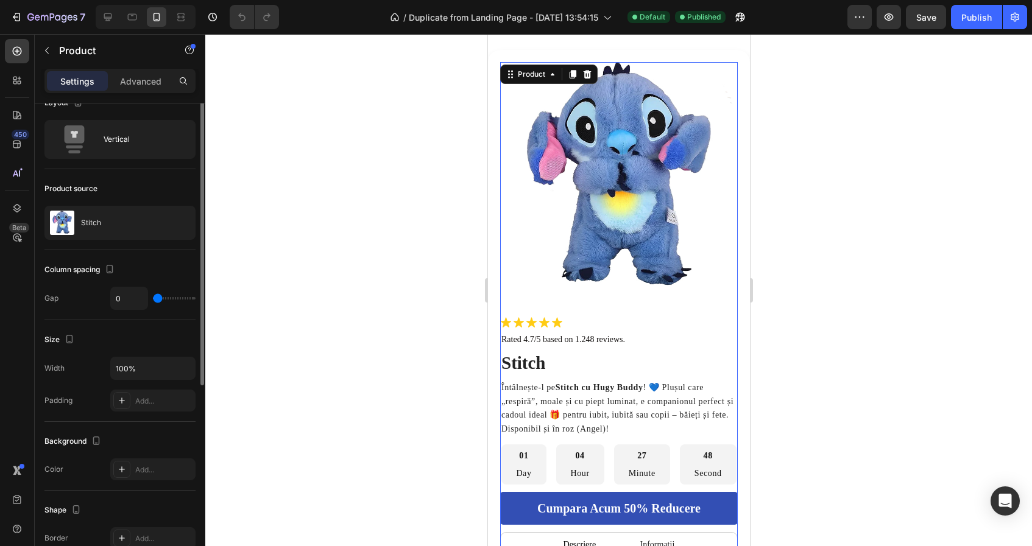
scroll to position [0, 0]
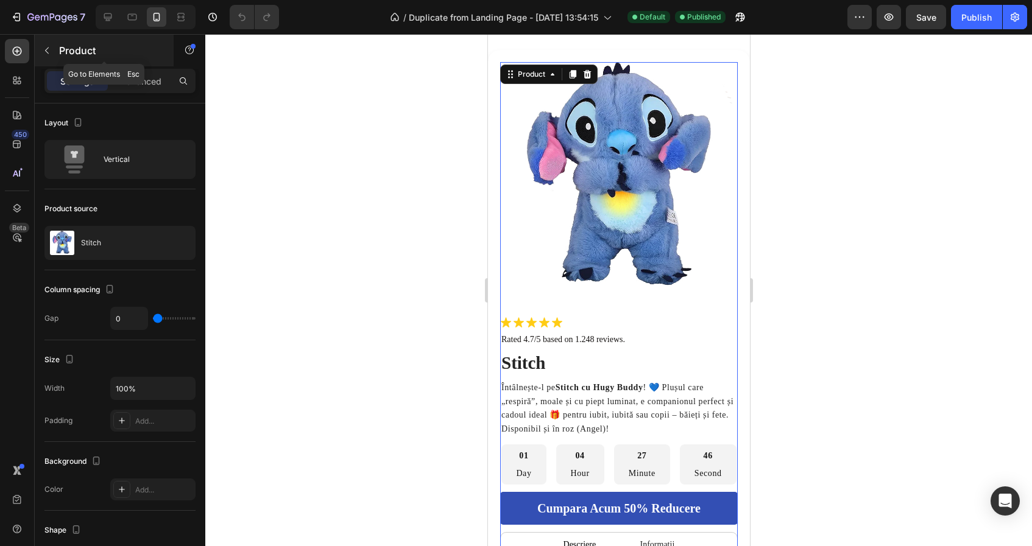
click at [44, 47] on icon "button" at bounding box center [47, 51] width 10 height 10
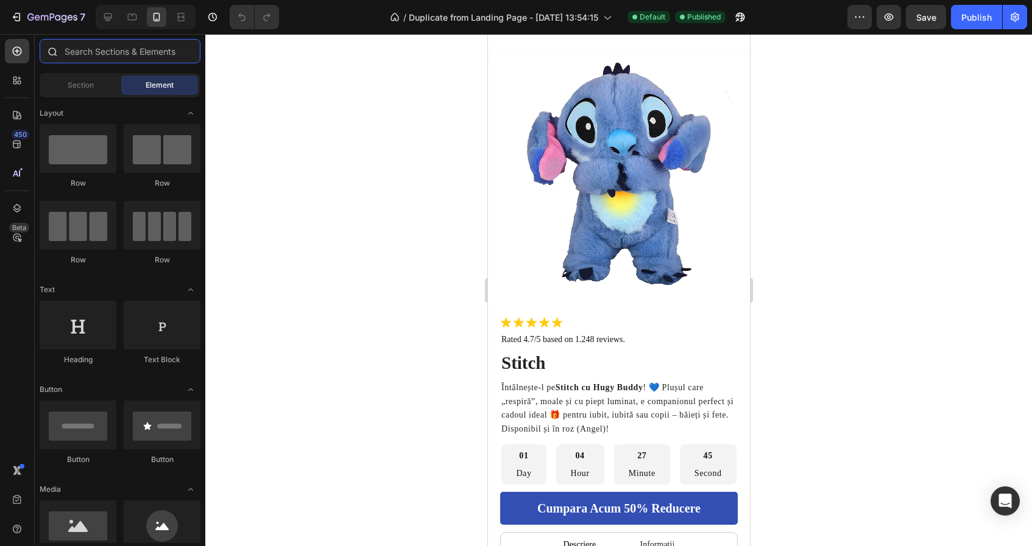
click at [115, 53] on input "text" at bounding box center [120, 51] width 161 height 24
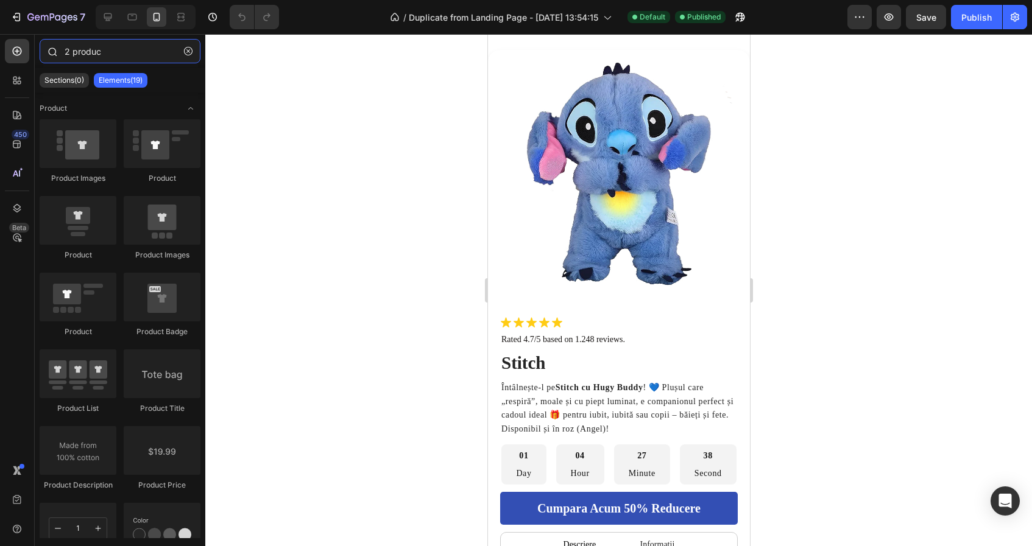
type input "2 product"
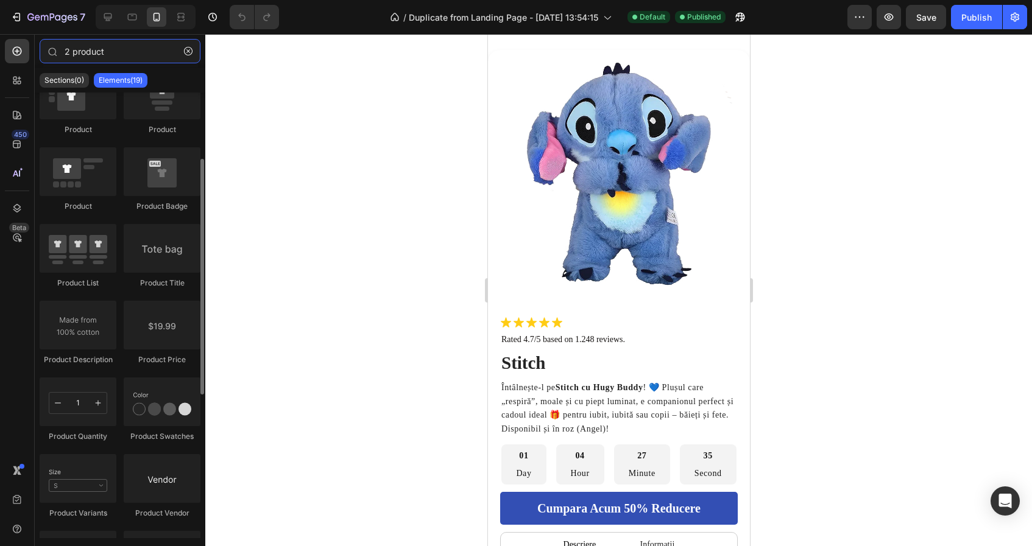
scroll to position [132, 0]
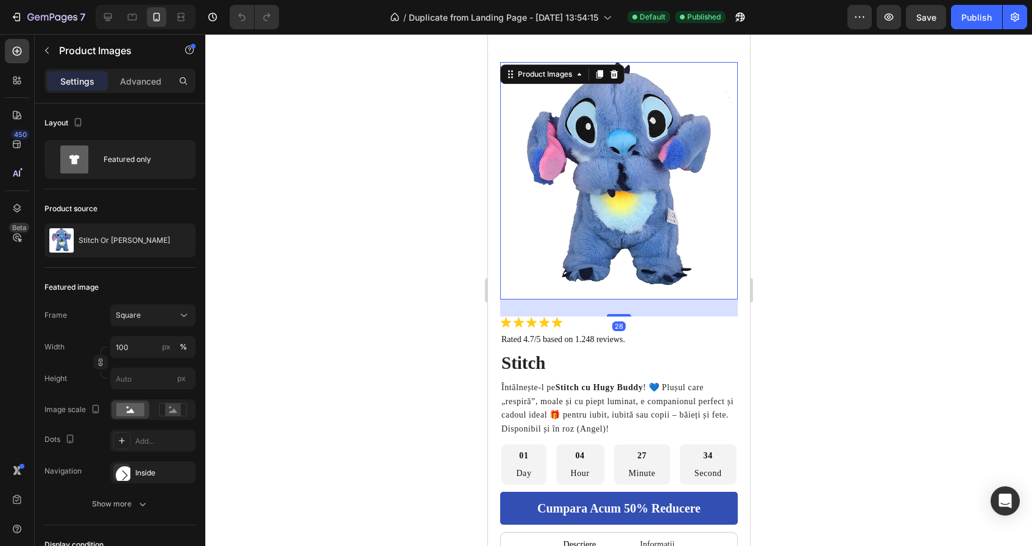
click at [583, 264] on img at bounding box center [619, 181] width 238 height 238
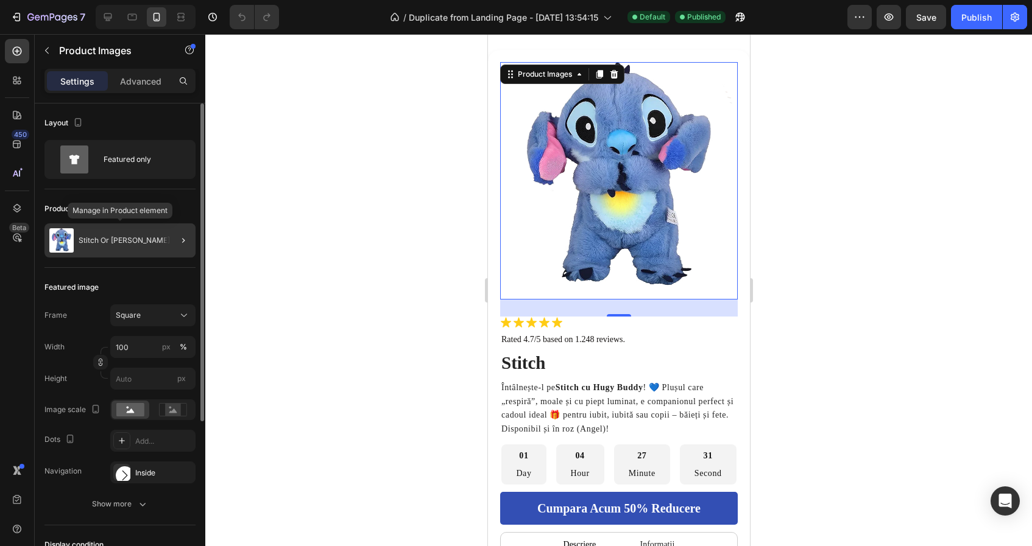
click at [133, 239] on p "Stitch Or [PERSON_NAME]" at bounding box center [124, 240] width 91 height 9
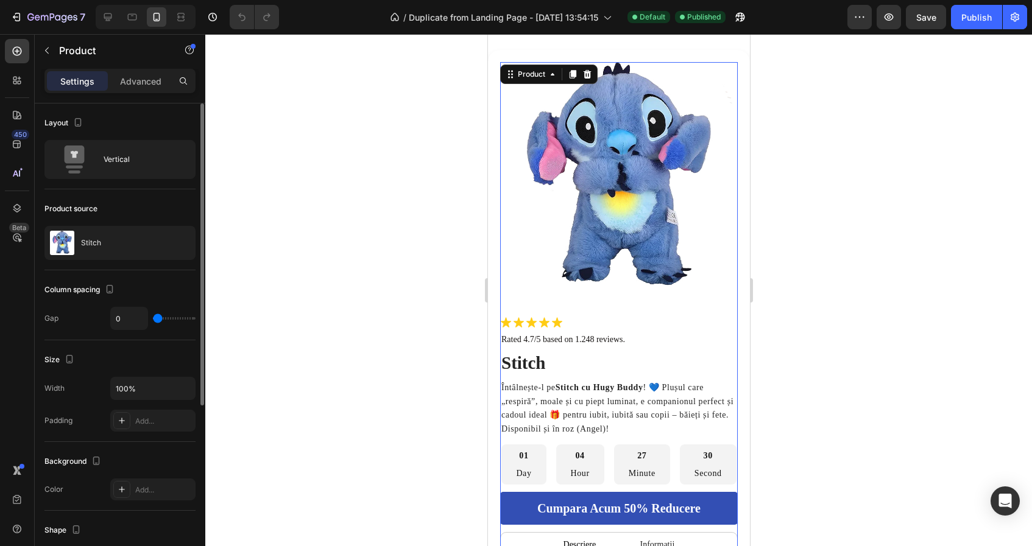
click at [130, 205] on div "Product source" at bounding box center [119, 208] width 151 height 19
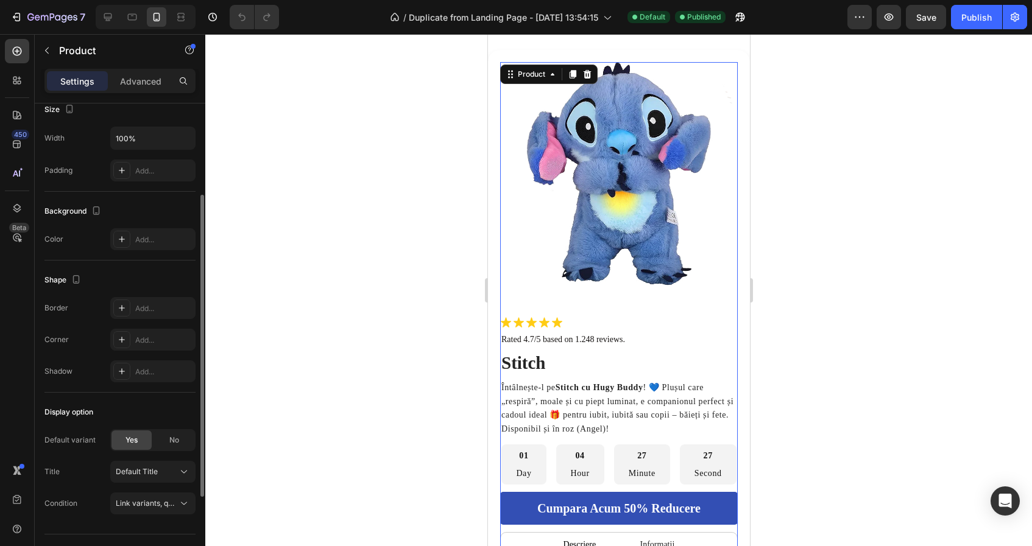
scroll to position [277, 0]
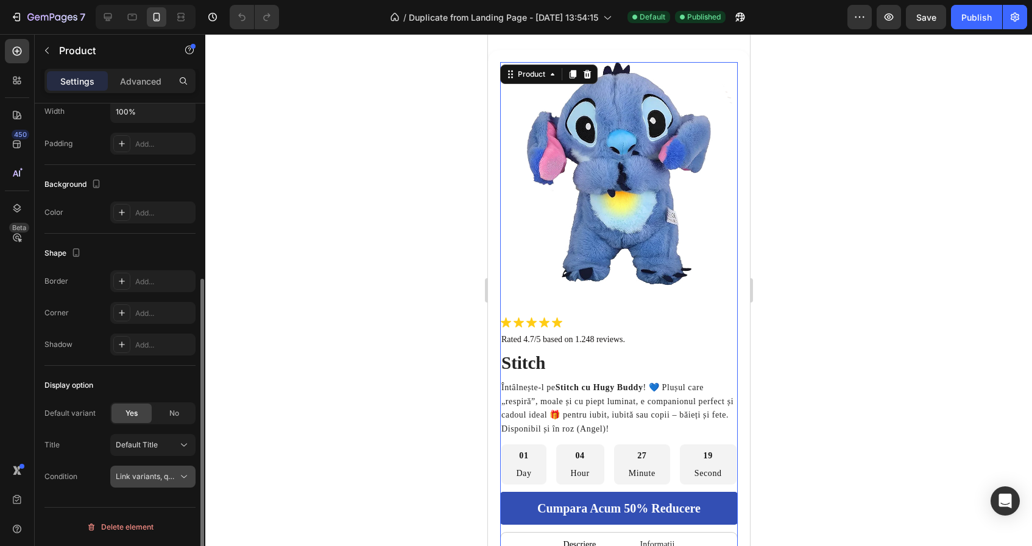
click at [155, 479] on span "Link variants, quantity <br> between same products" at bounding box center [206, 476] width 180 height 9
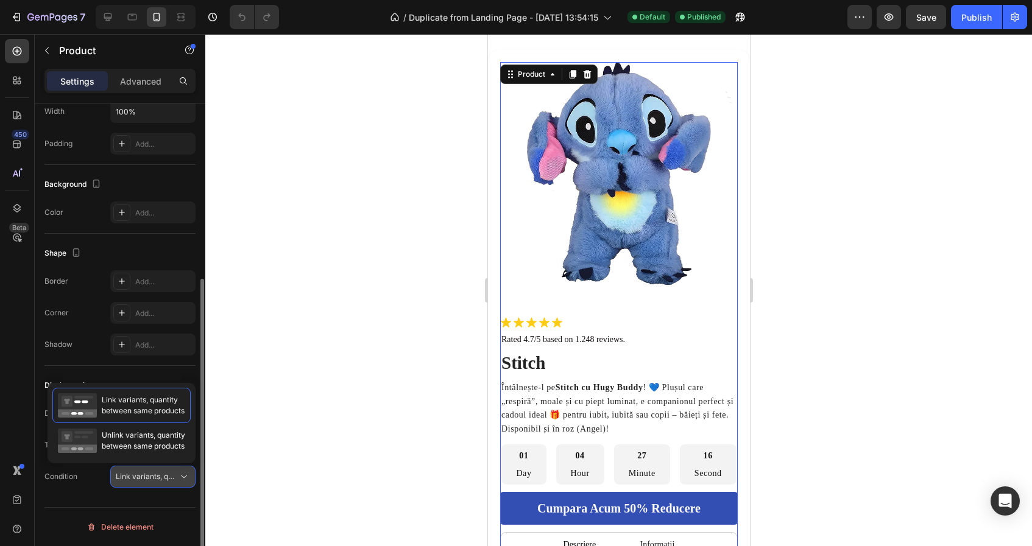
click at [155, 479] on span "Link variants, quantity <br> between same products" at bounding box center [206, 476] width 180 height 9
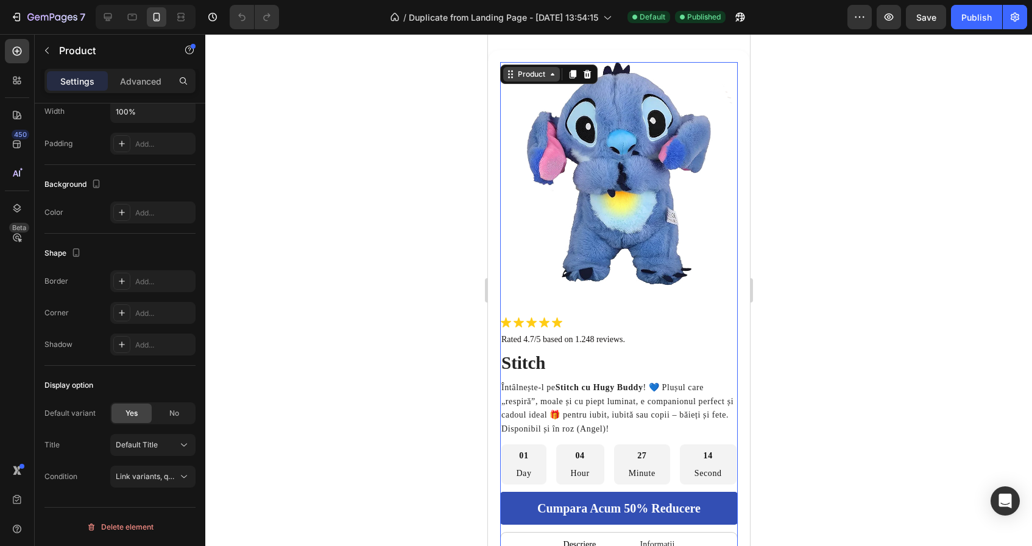
click at [539, 67] on div "Product" at bounding box center [531, 74] width 57 height 15
click at [534, 81] on div "Product" at bounding box center [531, 74] width 57 height 15
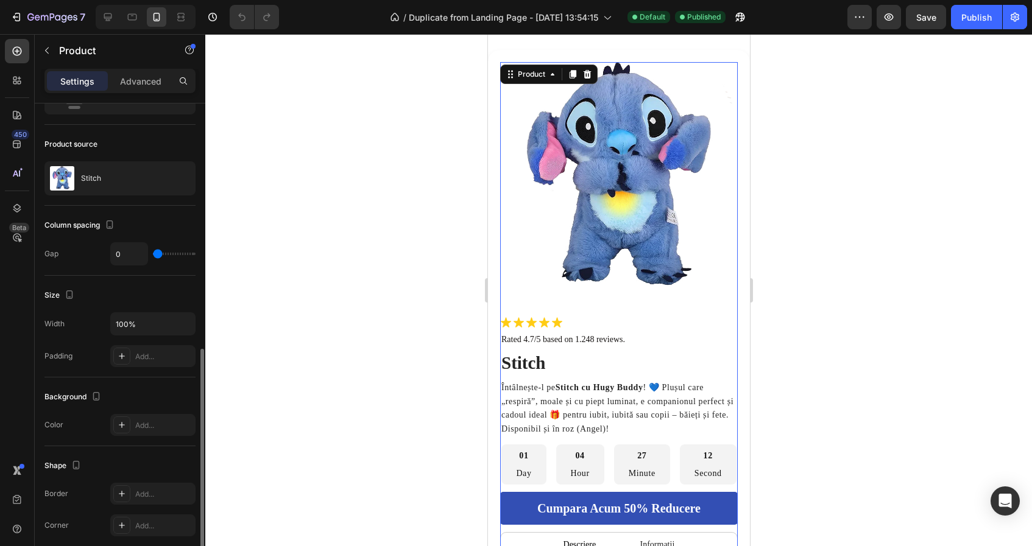
scroll to position [0, 0]
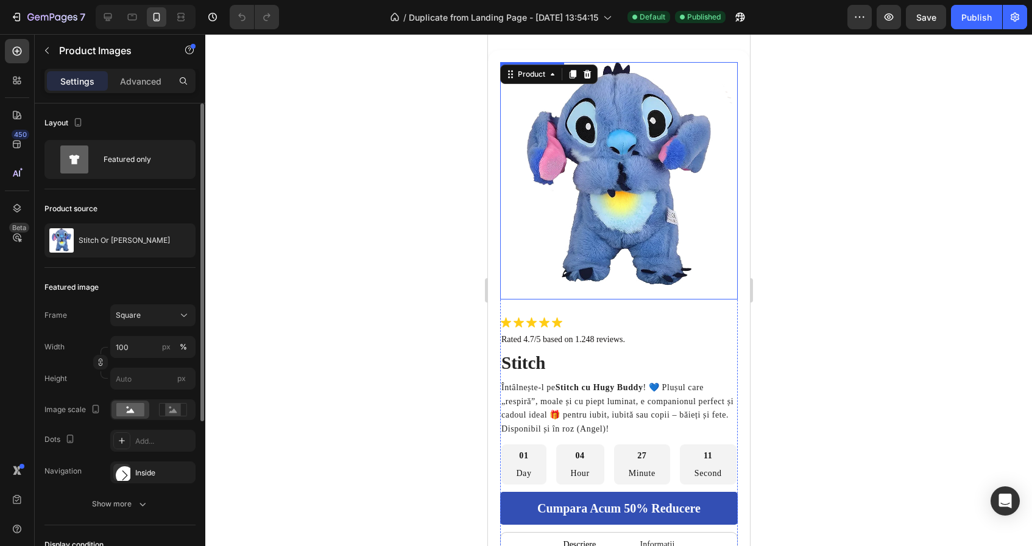
click at [642, 221] on img at bounding box center [619, 181] width 238 height 238
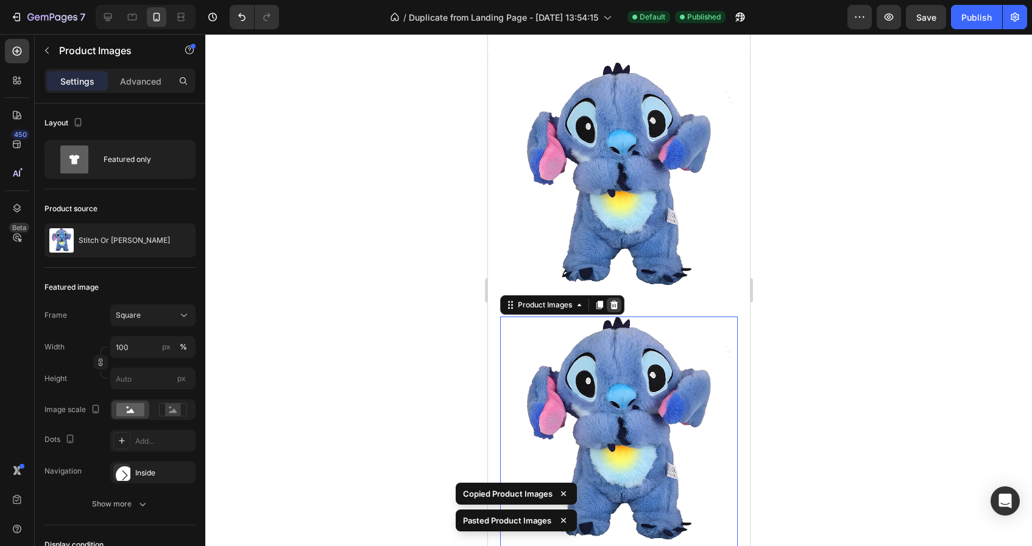
click at [612, 307] on icon at bounding box center [614, 304] width 8 height 9
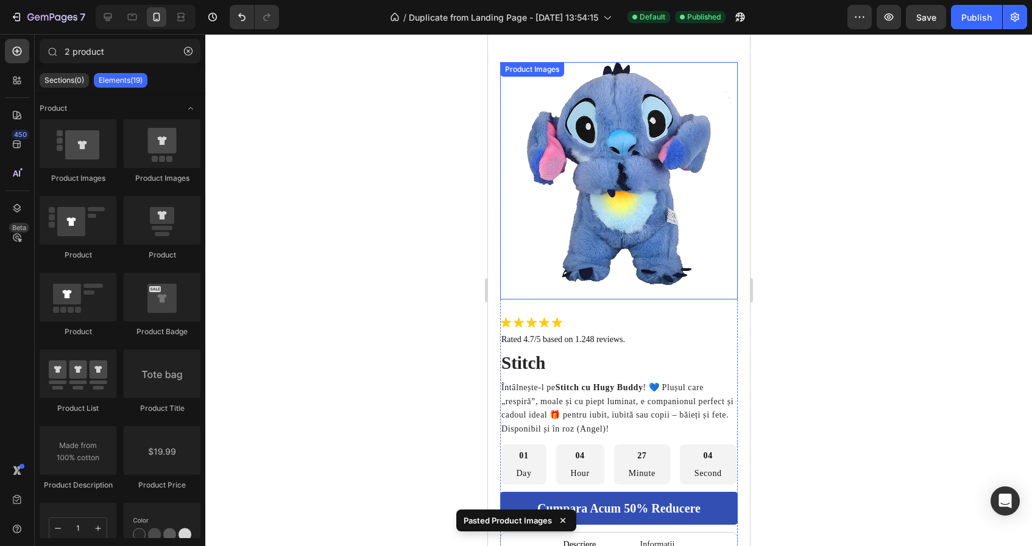
click at [578, 199] on img at bounding box center [619, 181] width 238 height 238
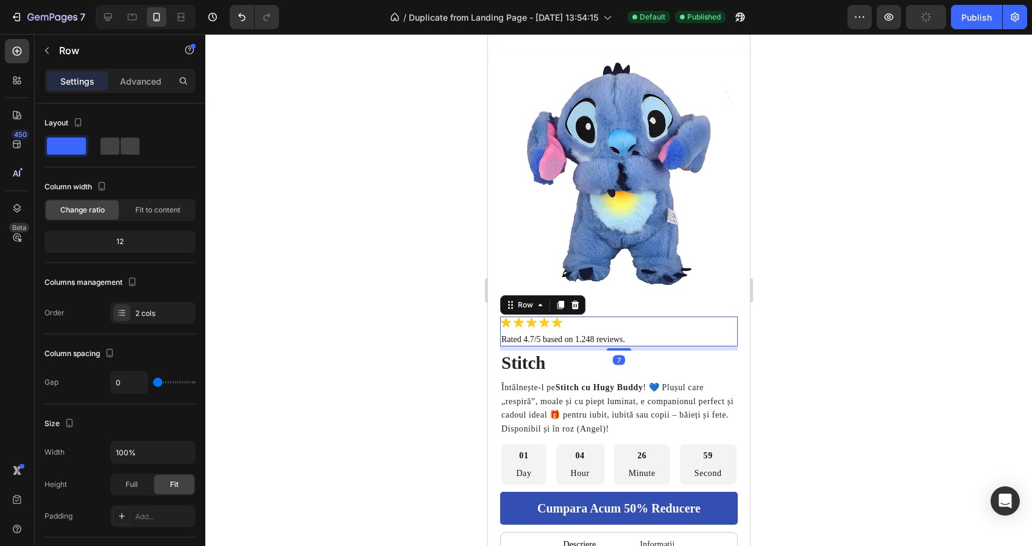
click at [554, 329] on div "Icon Icon Icon Icon Icon Icon List" at bounding box center [619, 325] width 238 height 16
click at [419, 317] on div at bounding box center [618, 290] width 827 height 512
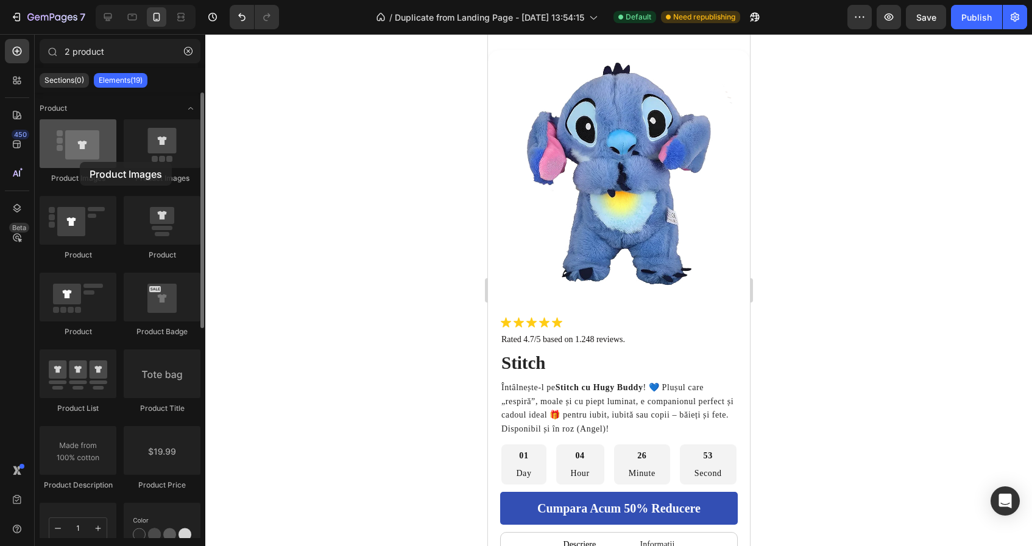
drag, startPoint x: 66, startPoint y: 147, endPoint x: 78, endPoint y: 163, distance: 20.1
click at [78, 163] on div at bounding box center [78, 143] width 77 height 49
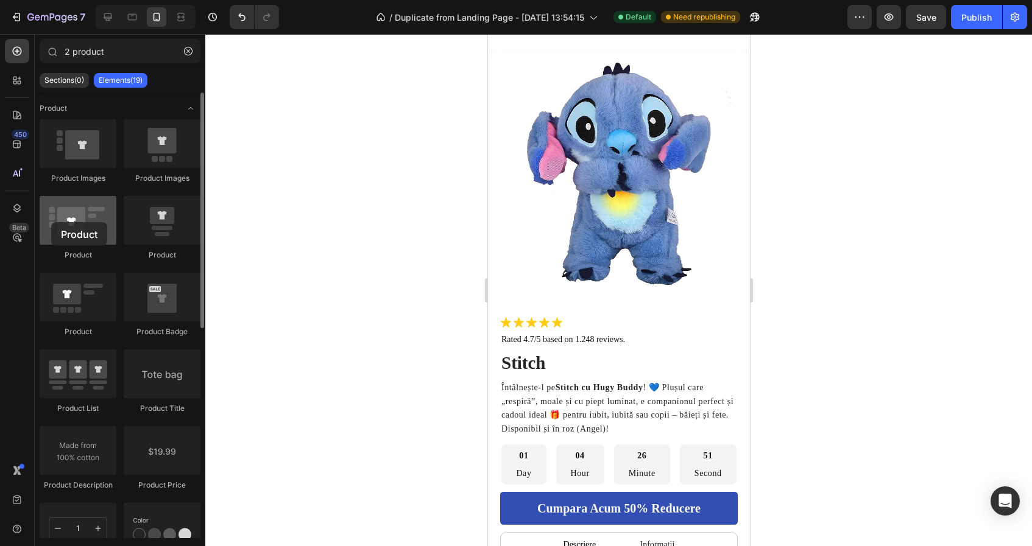
drag, startPoint x: 57, startPoint y: 240, endPoint x: 72, endPoint y: 221, distance: 23.9
click at [72, 221] on div at bounding box center [78, 220] width 77 height 49
drag, startPoint x: 150, startPoint y: 160, endPoint x: 102, endPoint y: 208, distance: 68.5
drag, startPoint x: 146, startPoint y: 226, endPoint x: 158, endPoint y: 255, distance: 31.4
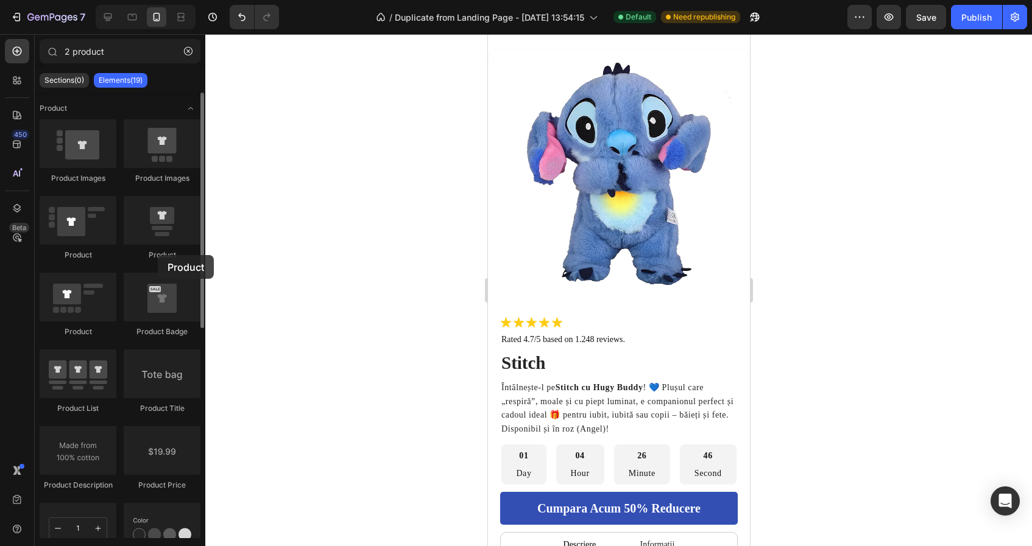
click at [116, 273] on div "Product" at bounding box center [78, 305] width 77 height 65
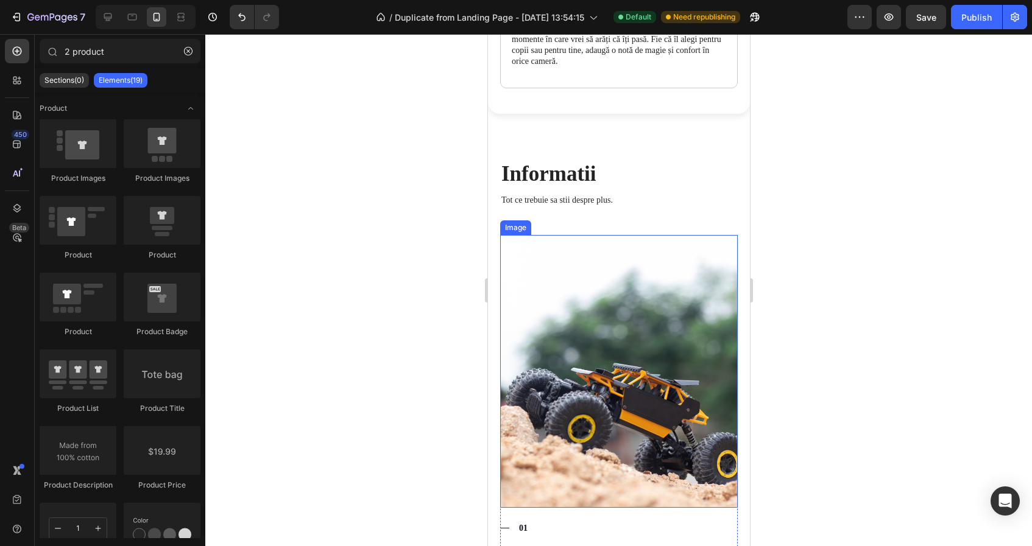
scroll to position [852, 0]
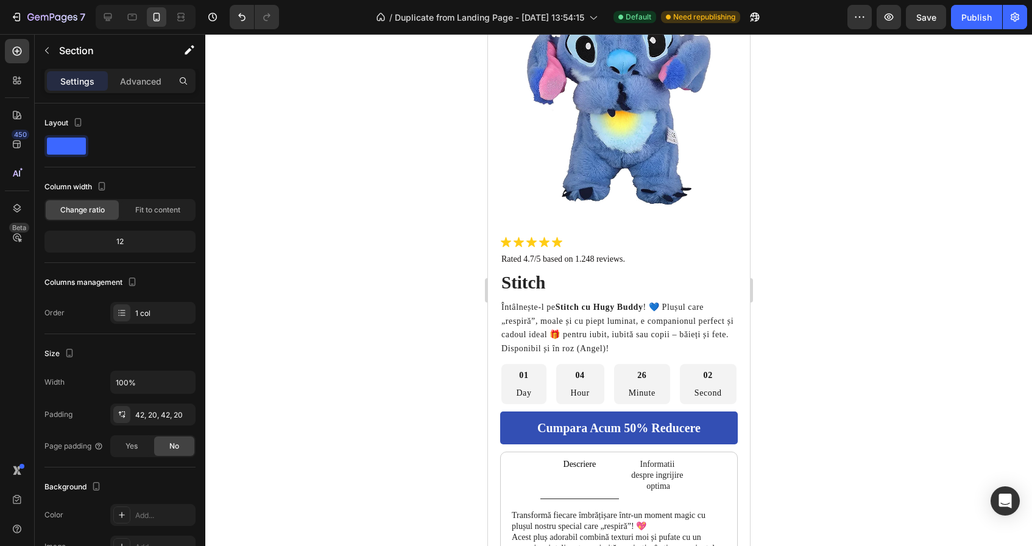
scroll to position [305, 0]
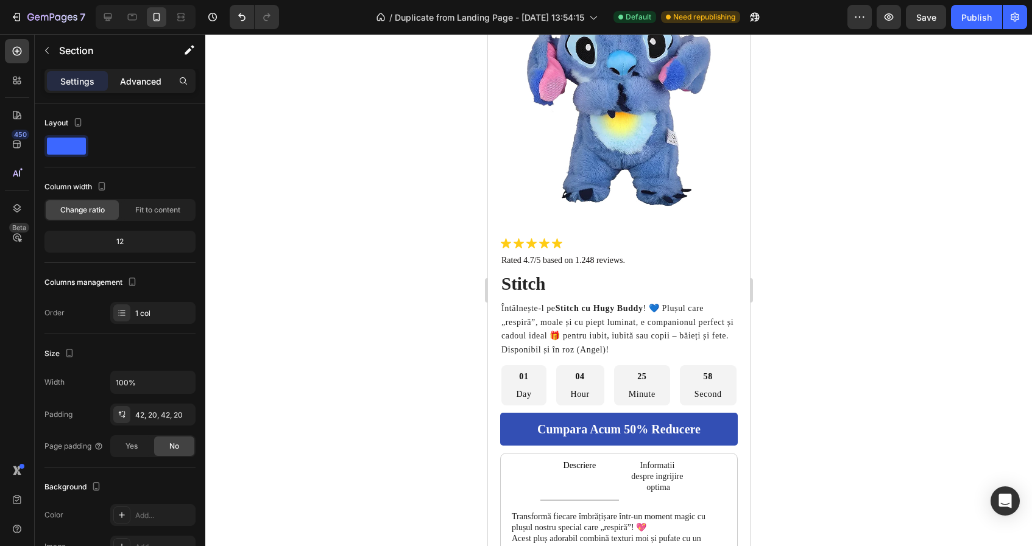
click at [132, 77] on p "Advanced" at bounding box center [140, 81] width 41 height 13
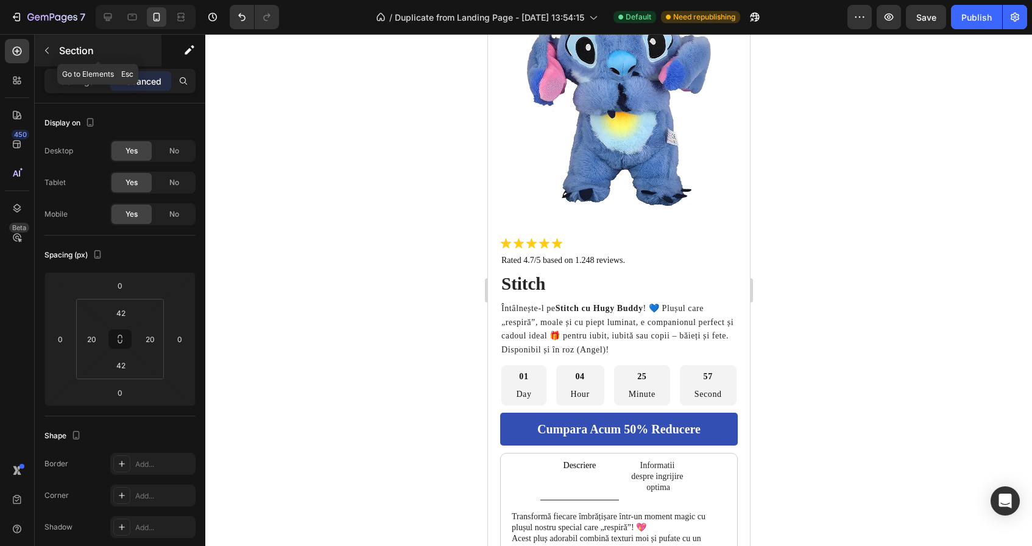
click at [67, 55] on p "Section" at bounding box center [109, 50] width 100 height 15
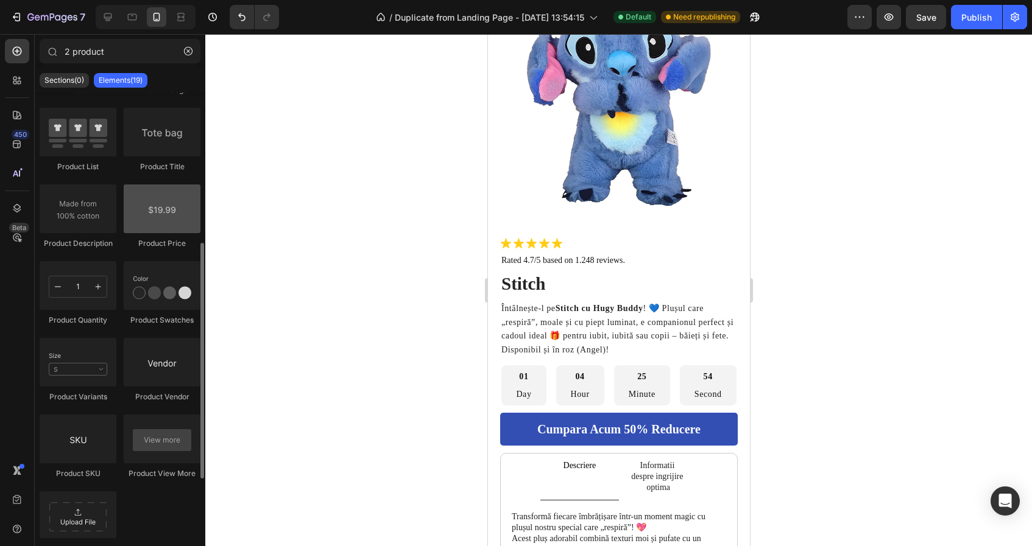
scroll to position [256, 0]
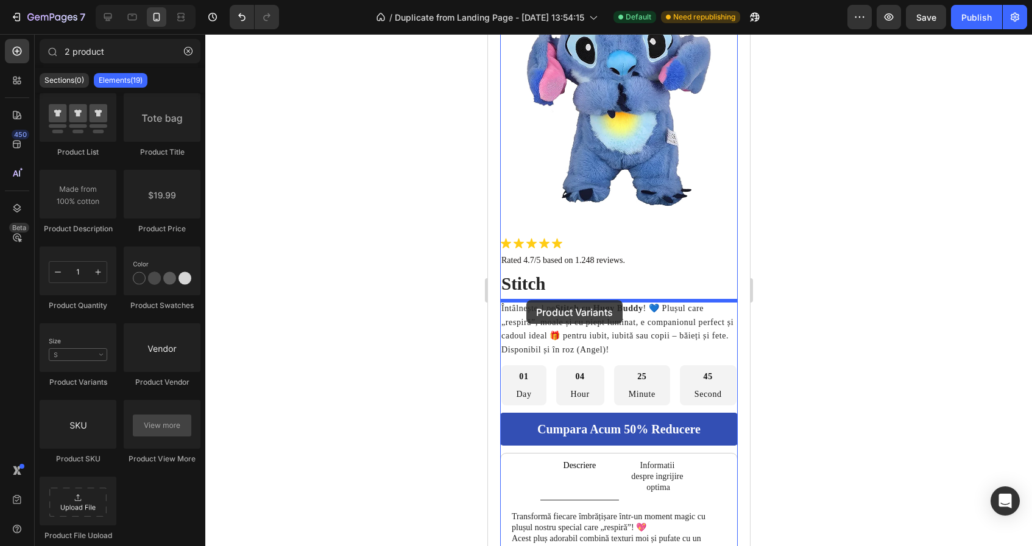
drag, startPoint x: 567, startPoint y: 386, endPoint x: 526, endPoint y: 300, distance: 95.4
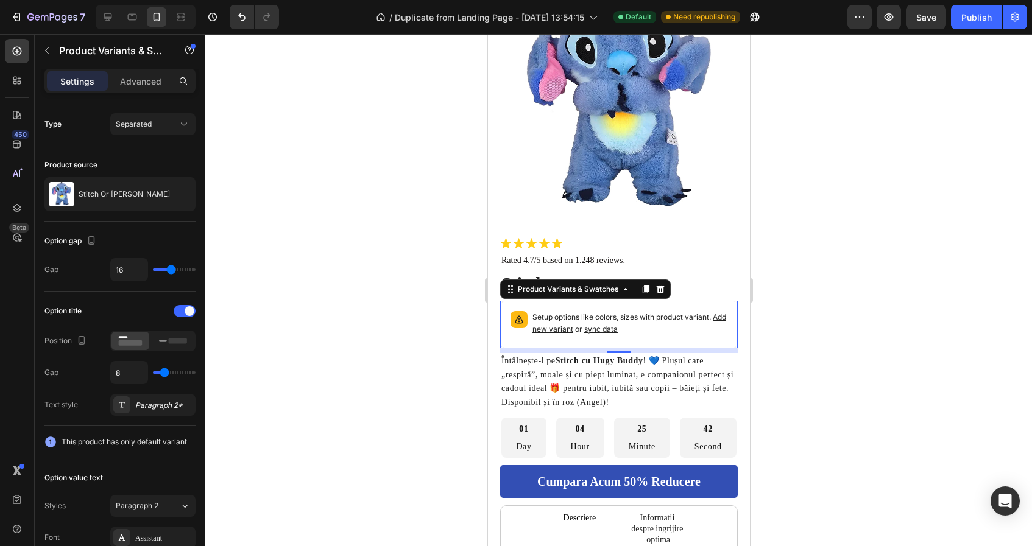
click at [562, 330] on span "Add new variant" at bounding box center [629, 323] width 194 height 21
click at [612, 328] on span "sync data" at bounding box center [601, 329] width 34 height 9
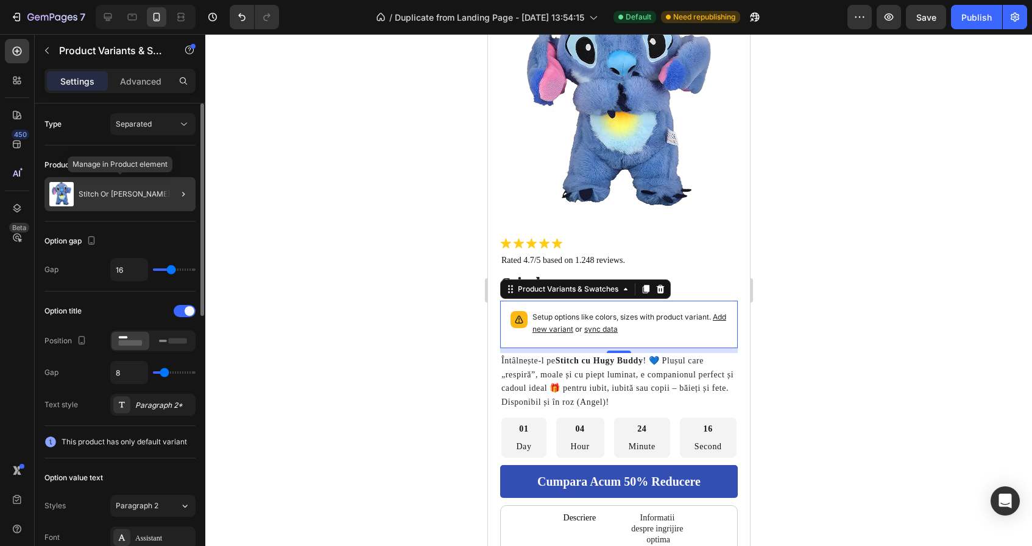
click at [159, 196] on div "Stitch Or [PERSON_NAME]" at bounding box center [119, 194] width 151 height 34
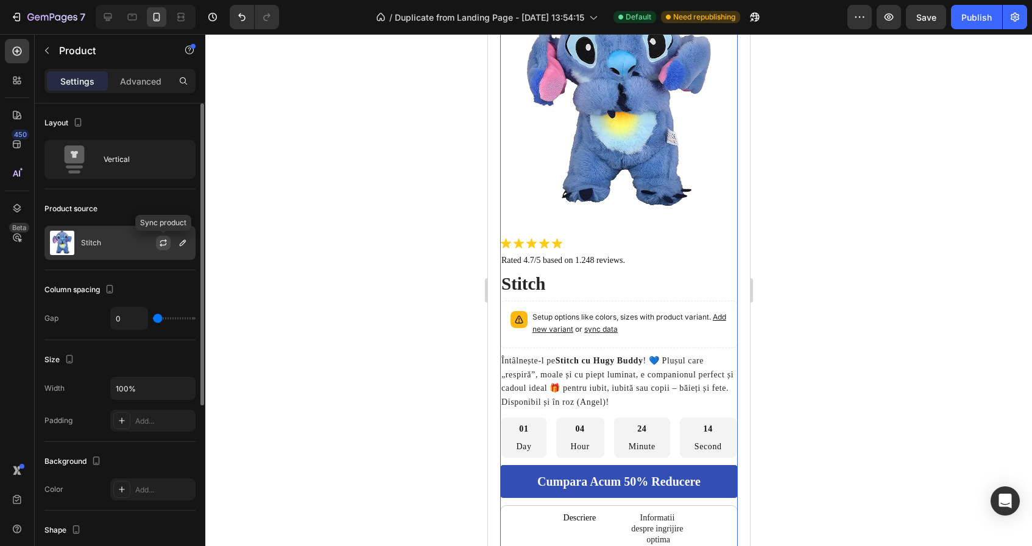
click at [163, 246] on icon "button" at bounding box center [163, 243] width 10 height 10
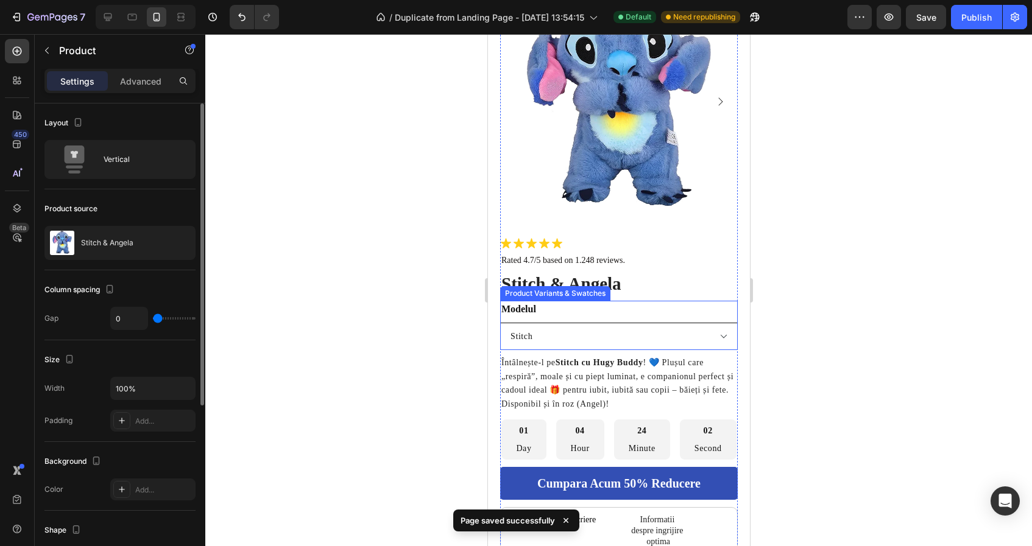
click at [591, 336] on select "Stitch [PERSON_NAME]" at bounding box center [619, 336] width 238 height 27
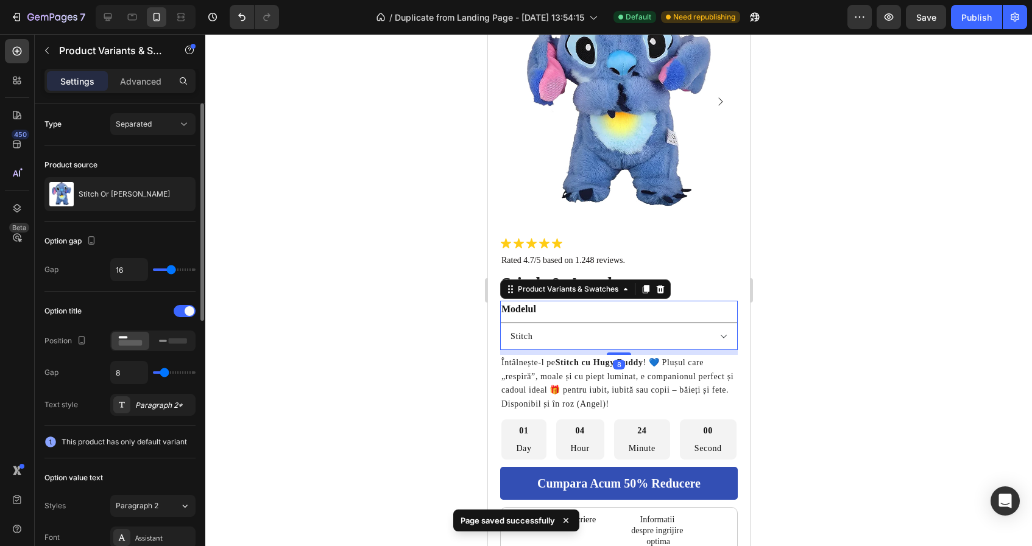
click at [500, 323] on select "Stitch [PERSON_NAME]" at bounding box center [619, 336] width 238 height 27
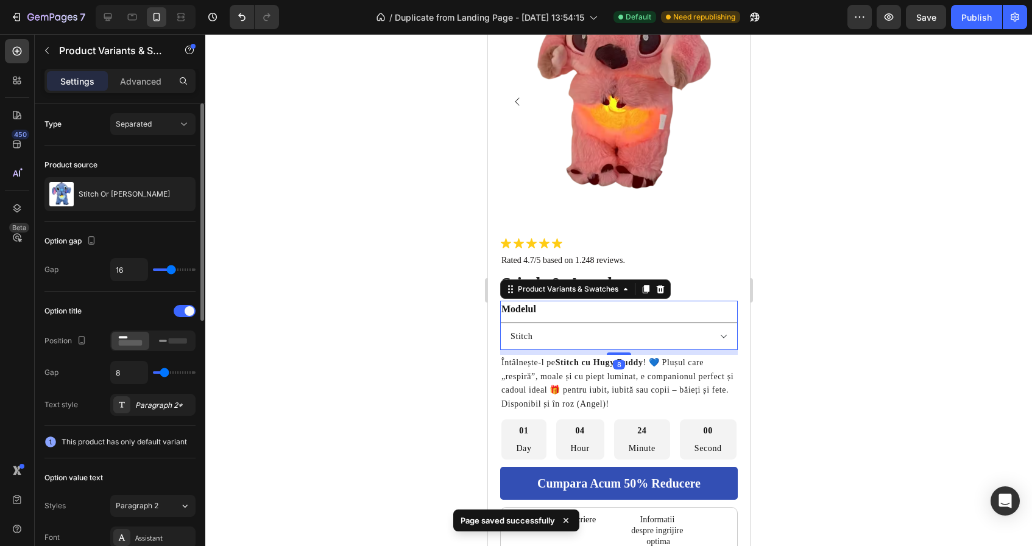
click at [581, 343] on select "Stitch [PERSON_NAME]" at bounding box center [619, 336] width 238 height 27
click at [500, 323] on select "Stitch [PERSON_NAME]" at bounding box center [619, 336] width 238 height 27
select select "Stitch"
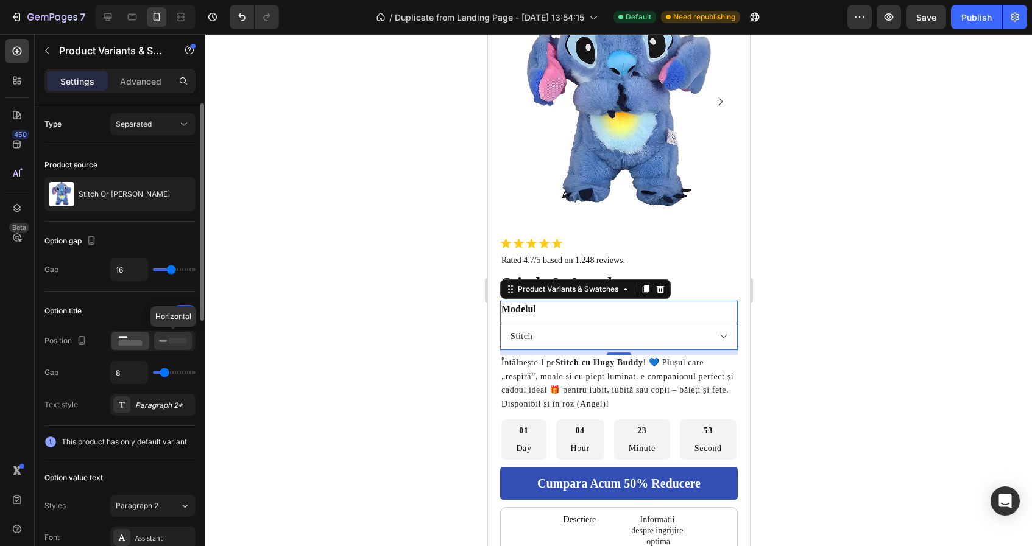
click at [168, 345] on icon at bounding box center [173, 340] width 28 height 13
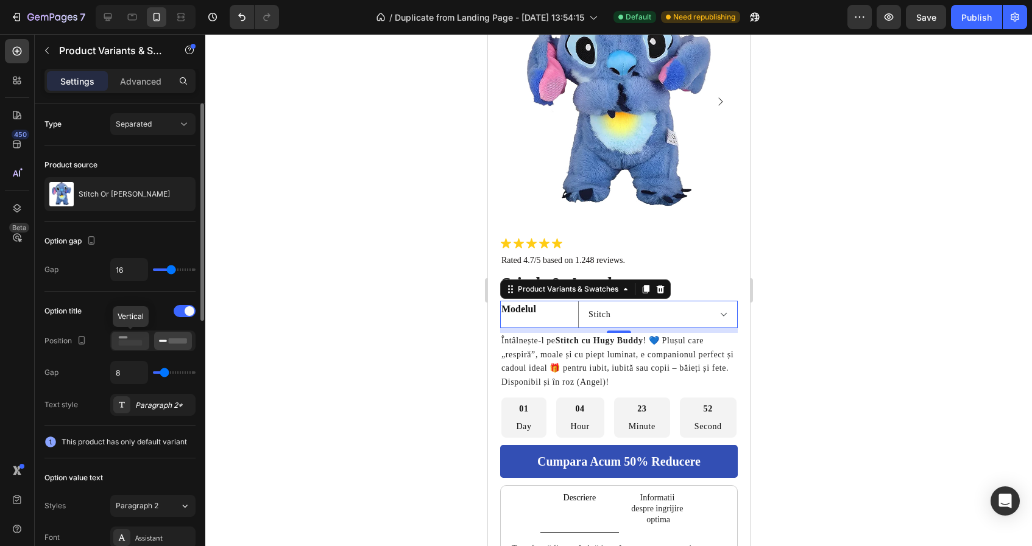
click at [138, 341] on rect at bounding box center [131, 343] width 24 height 5
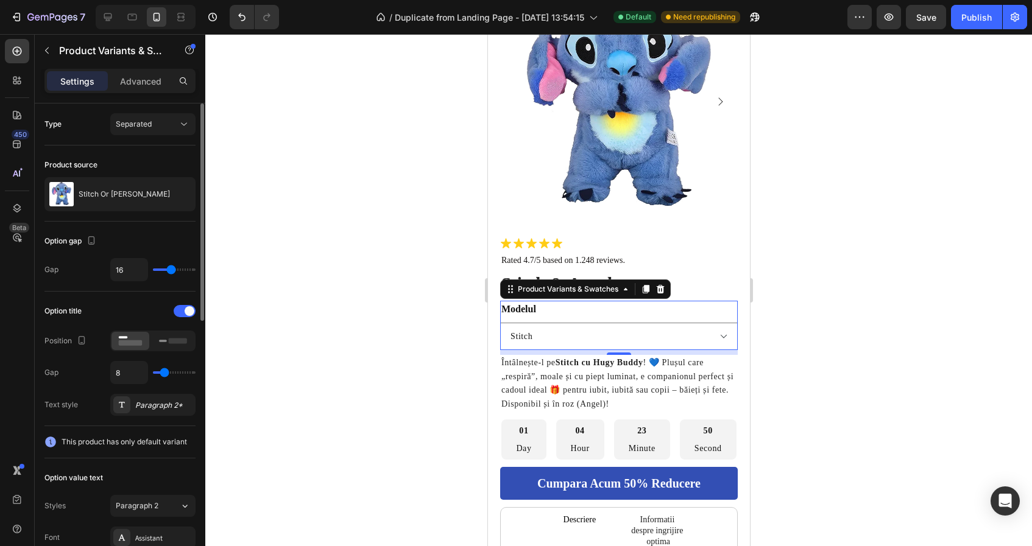
type input "9"
type input "10"
type input "12"
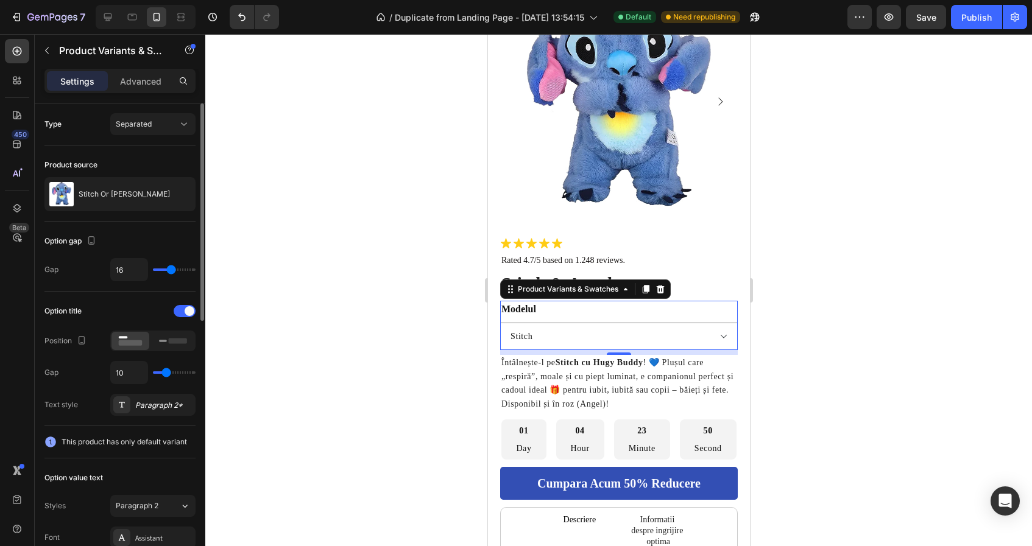
type input "12"
type input "14"
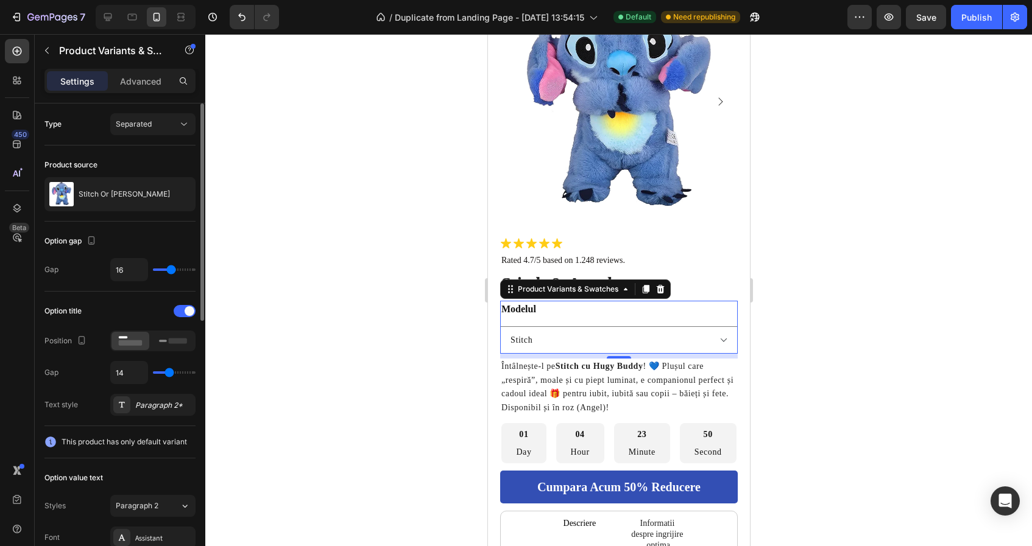
type input "15"
type input "16"
type input "17"
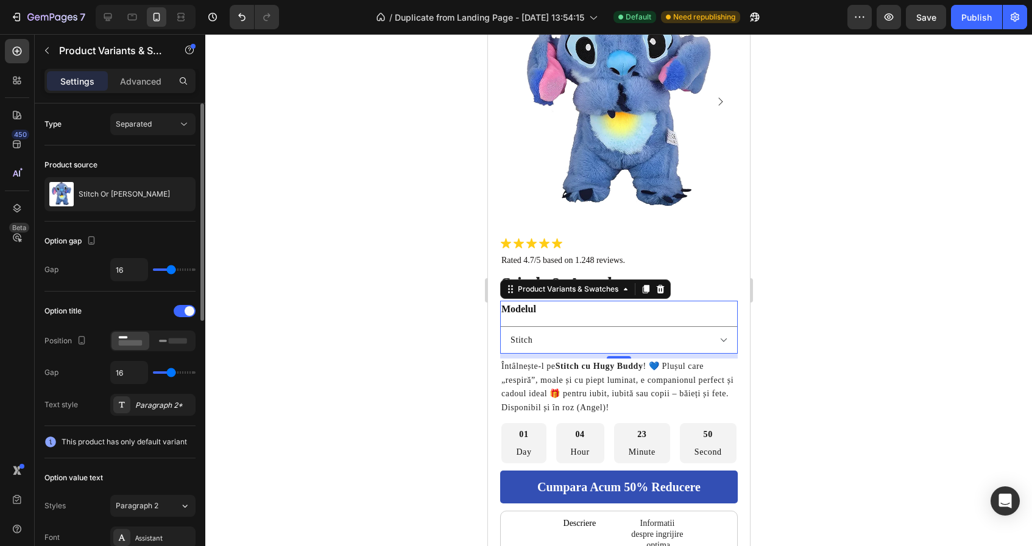
type input "17"
type input "18"
type input "19"
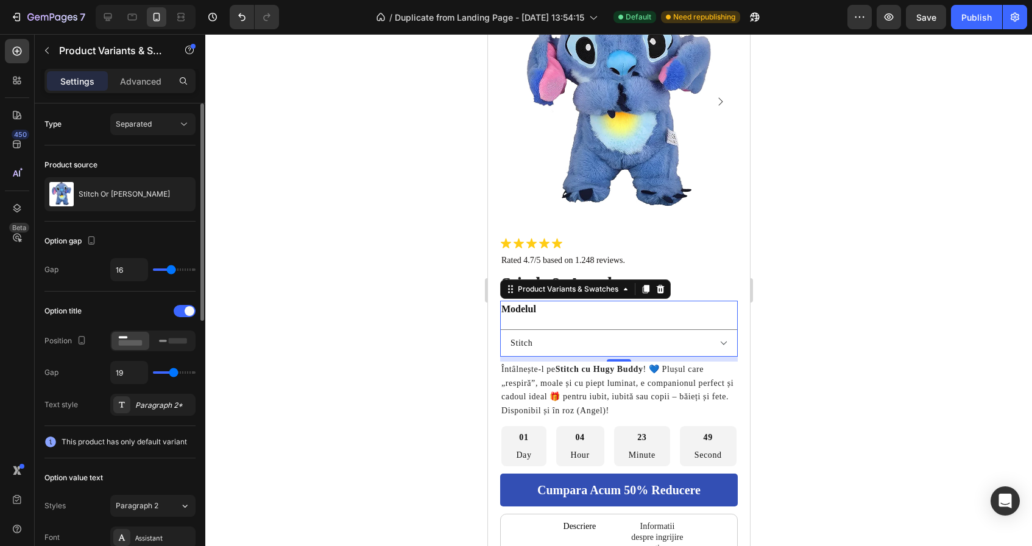
type input "20"
type input "22"
type input "23"
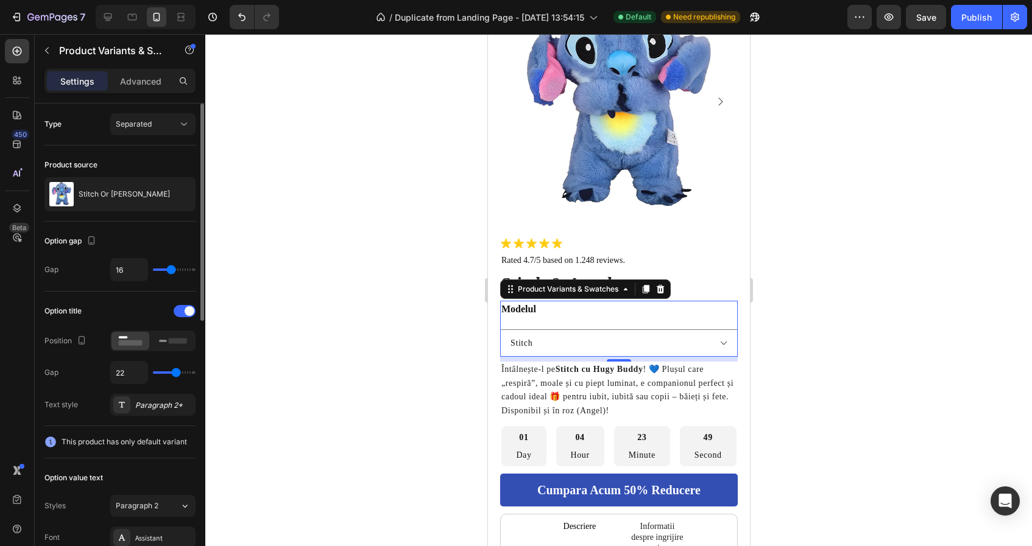
type input "23"
type input "24"
type input "26"
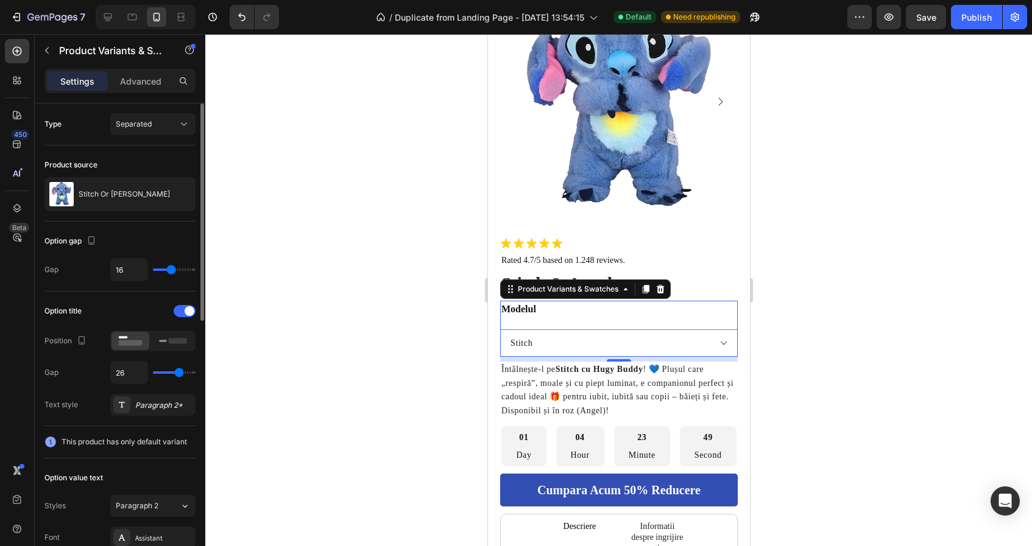
type input "28"
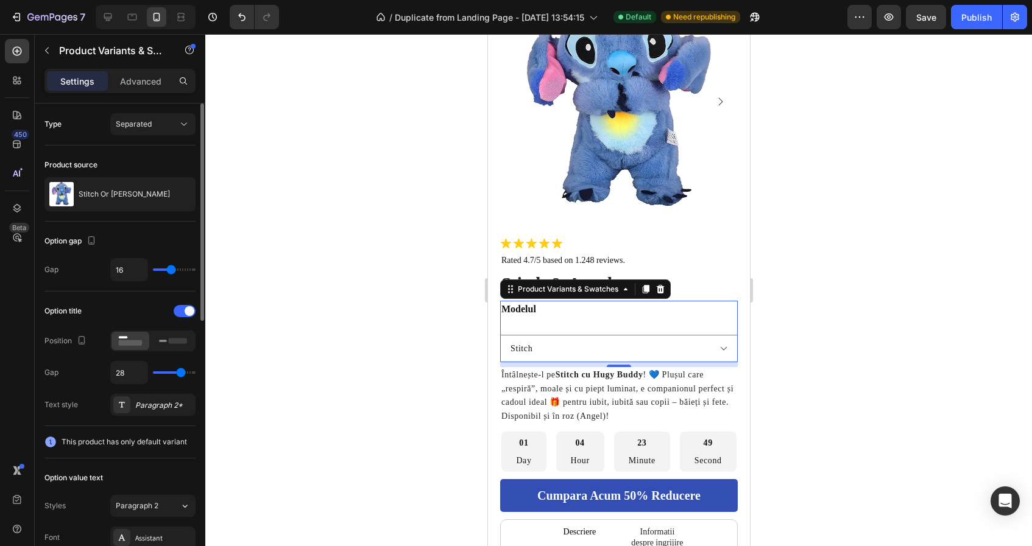
type input "30"
type input "32"
type input "34"
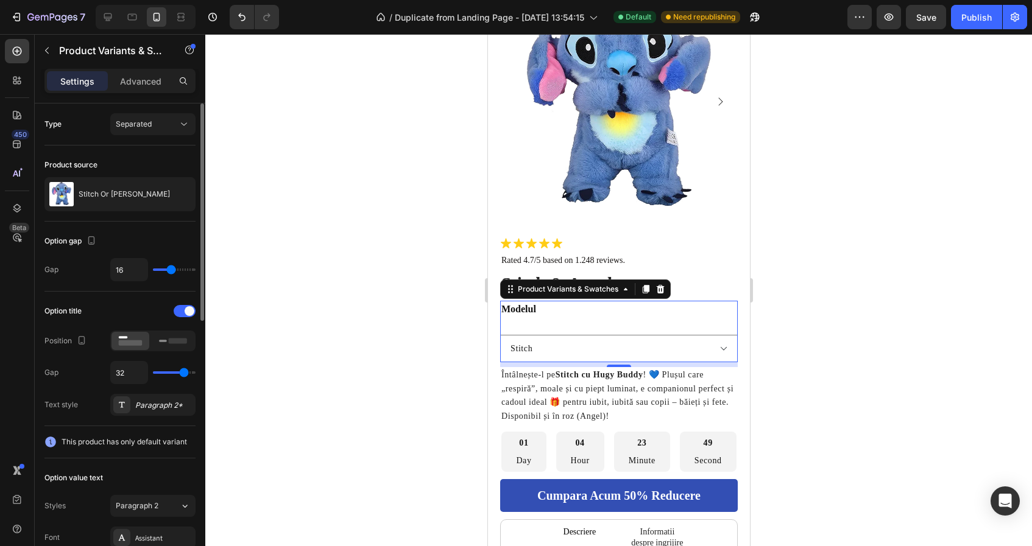
type input "34"
type input "35"
type input "37"
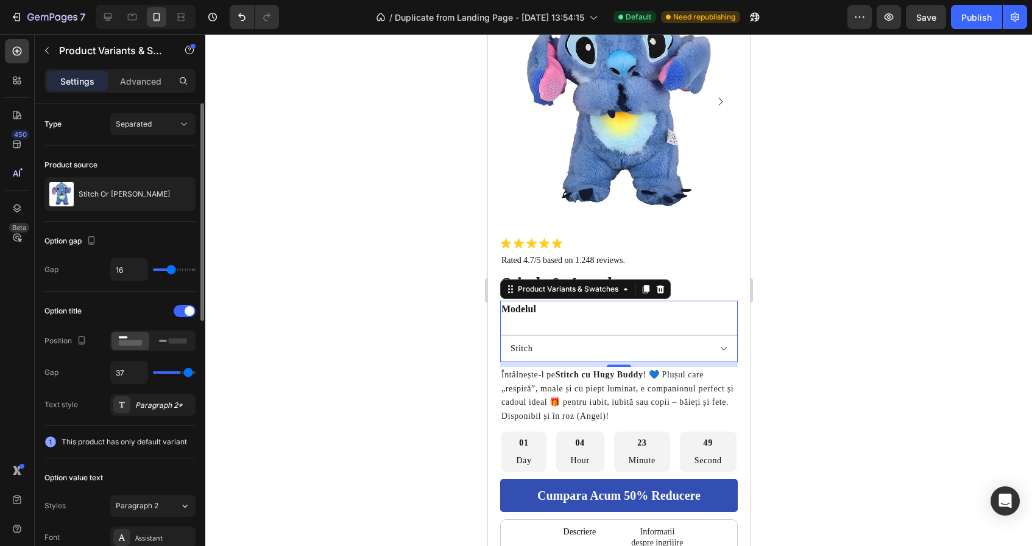
type input "40"
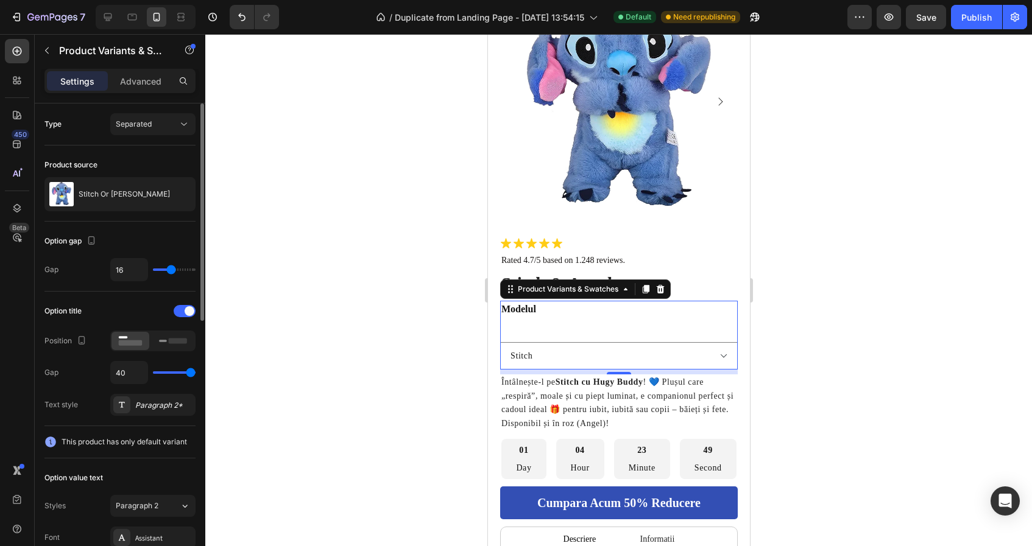
drag, startPoint x: 164, startPoint y: 373, endPoint x: 203, endPoint y: 380, distance: 39.0
type input "40"
click at [196, 374] on input "range" at bounding box center [174, 373] width 43 height 2
type input "36"
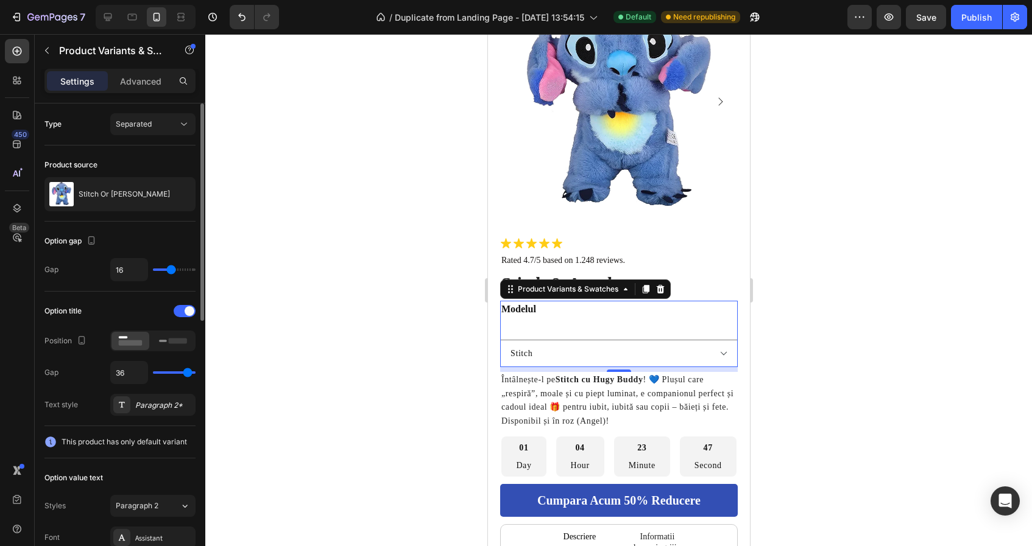
type input "33"
type input "30"
type input "29"
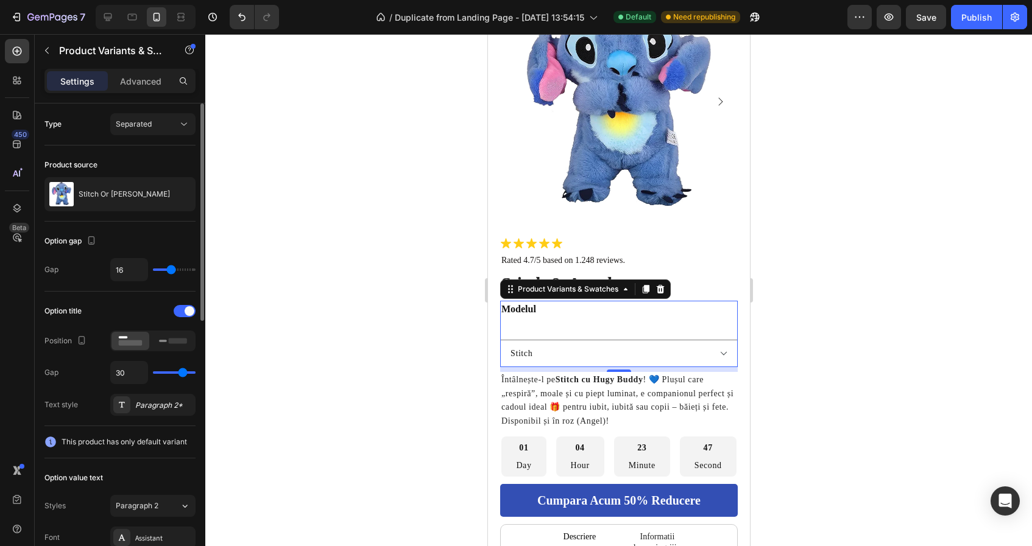
type input "29"
type input "27"
type input "25"
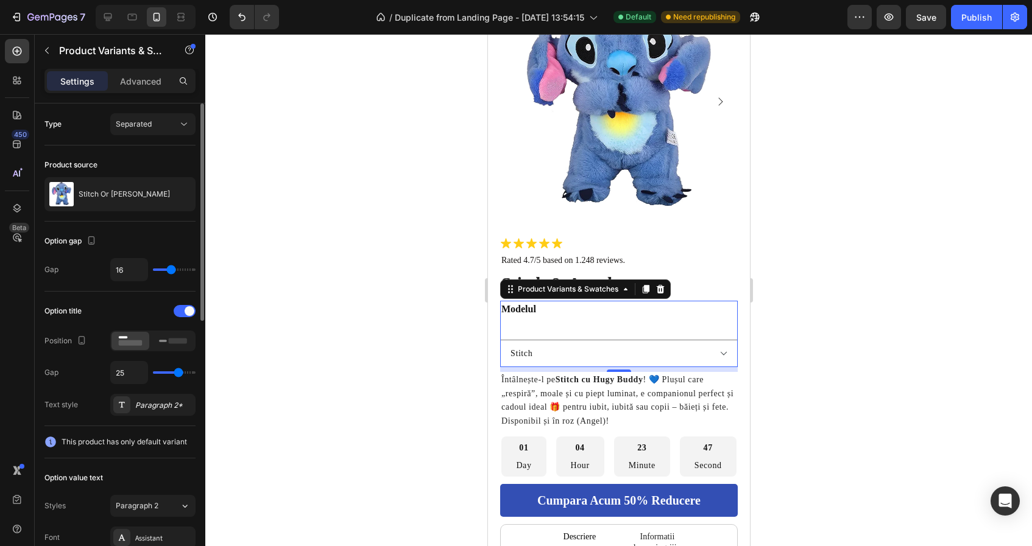
type input "21"
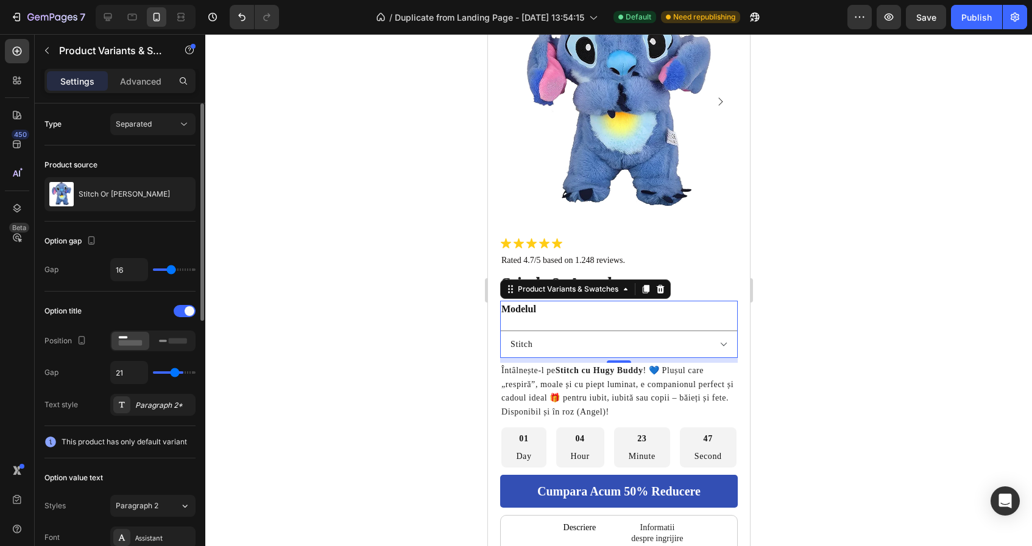
type input "17"
type input "15"
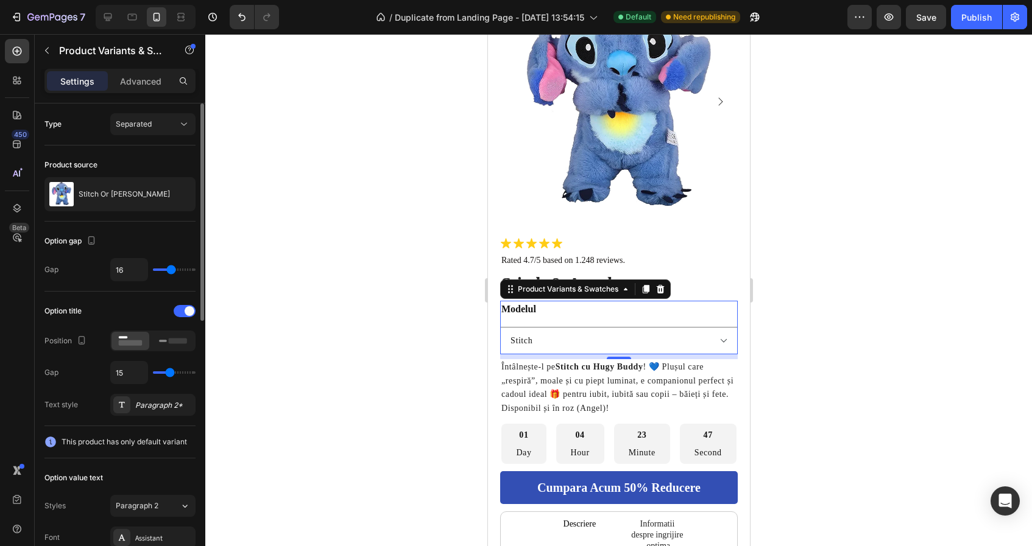
type input "14"
type input "13"
type input "12"
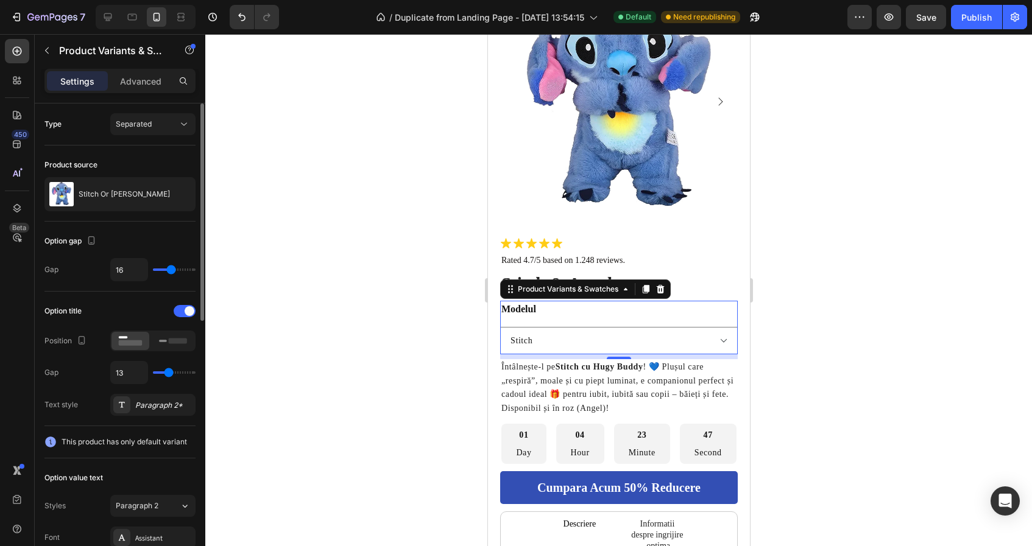
type input "12"
type input "11"
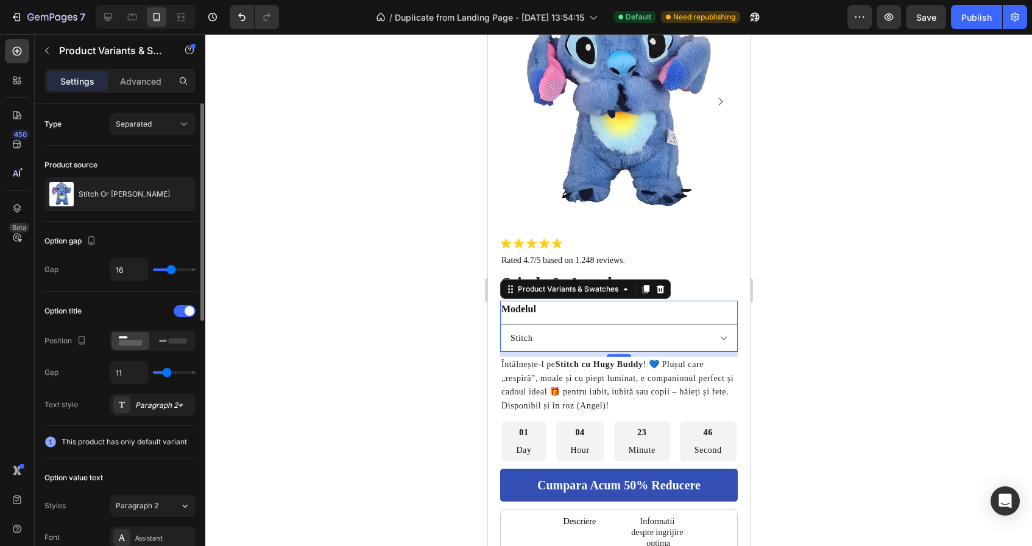
type input "10"
drag, startPoint x: 188, startPoint y: 370, endPoint x: 166, endPoint y: 380, distance: 24.0
type input "10"
click at [166, 374] on input "range" at bounding box center [174, 373] width 43 height 2
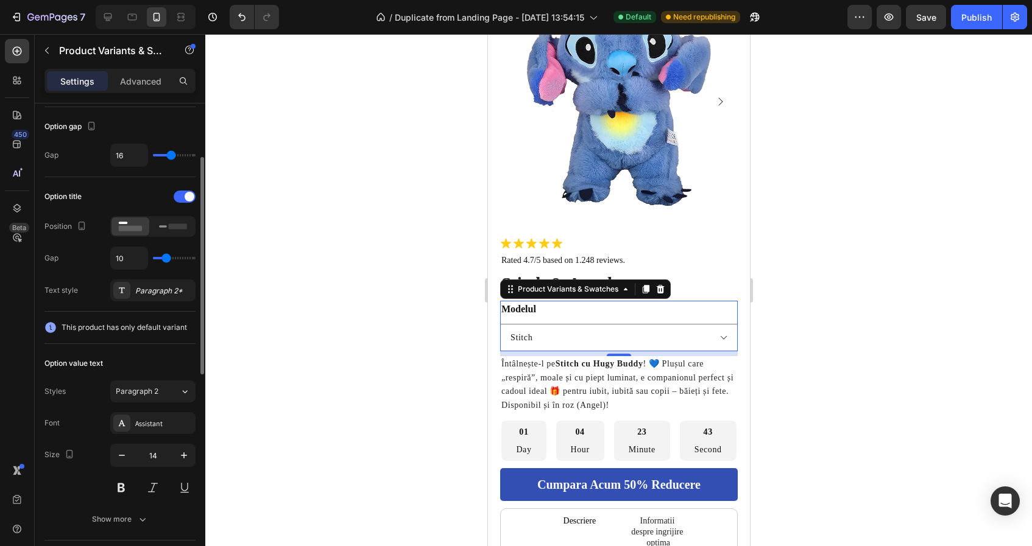
scroll to position [116, 0]
click at [131, 483] on button at bounding box center [121, 487] width 22 height 22
click at [177, 455] on button "button" at bounding box center [184, 455] width 22 height 22
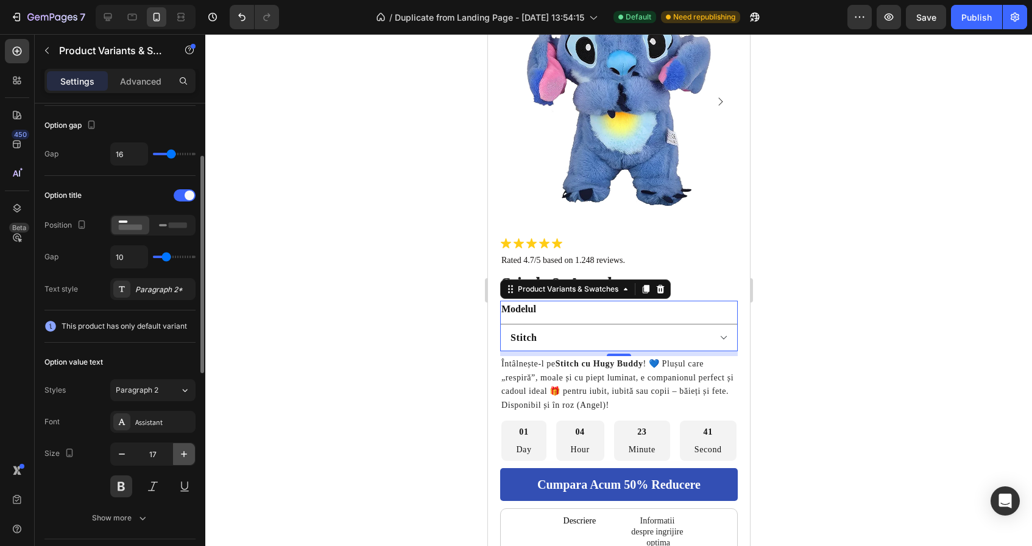
click at [177, 455] on button "button" at bounding box center [184, 455] width 22 height 22
click at [130, 459] on button "button" at bounding box center [122, 455] width 22 height 22
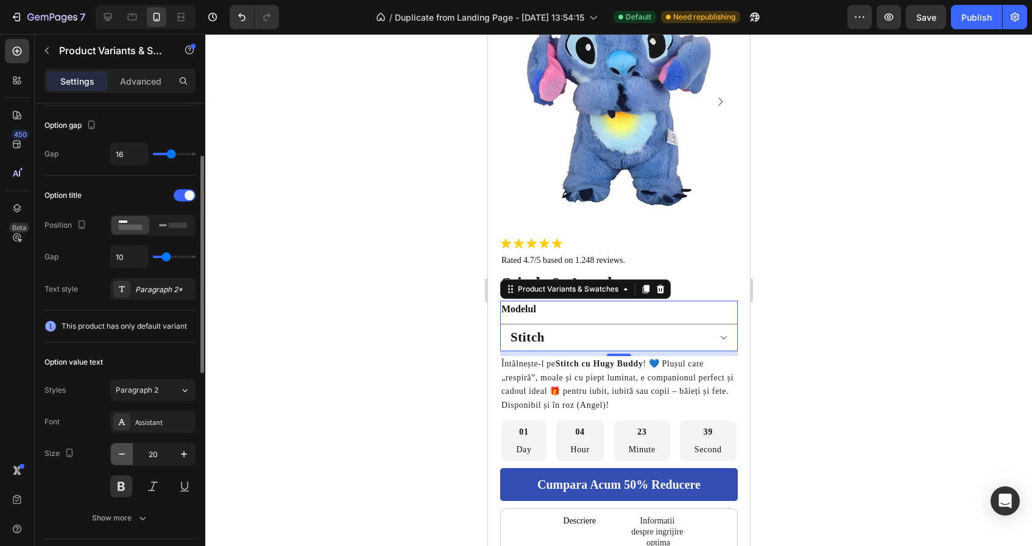
click at [130, 459] on button "button" at bounding box center [122, 455] width 22 height 22
type input "19"
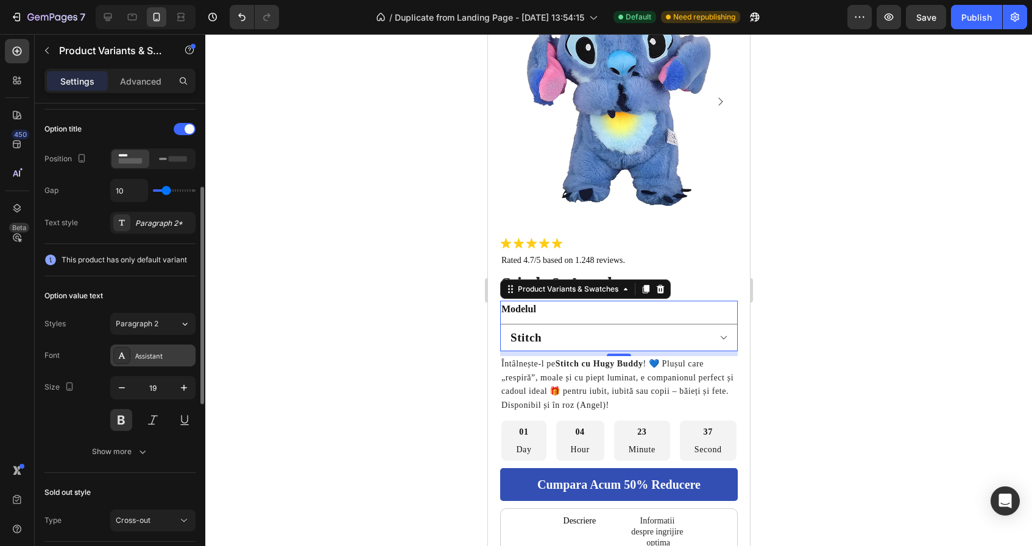
scroll to position [183, 0]
click at [118, 453] on div "Show more" at bounding box center [120, 451] width 57 height 12
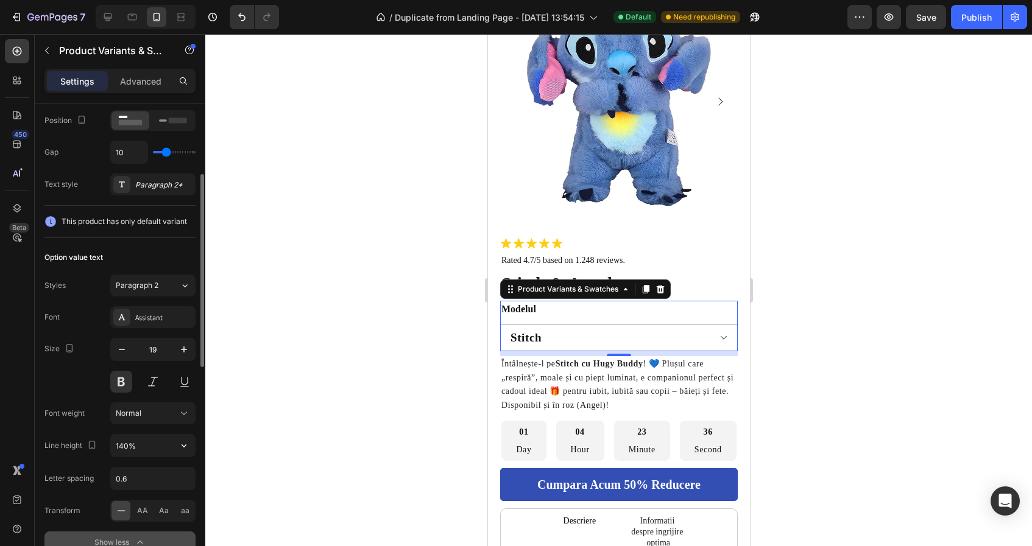
scroll to position [235, 0]
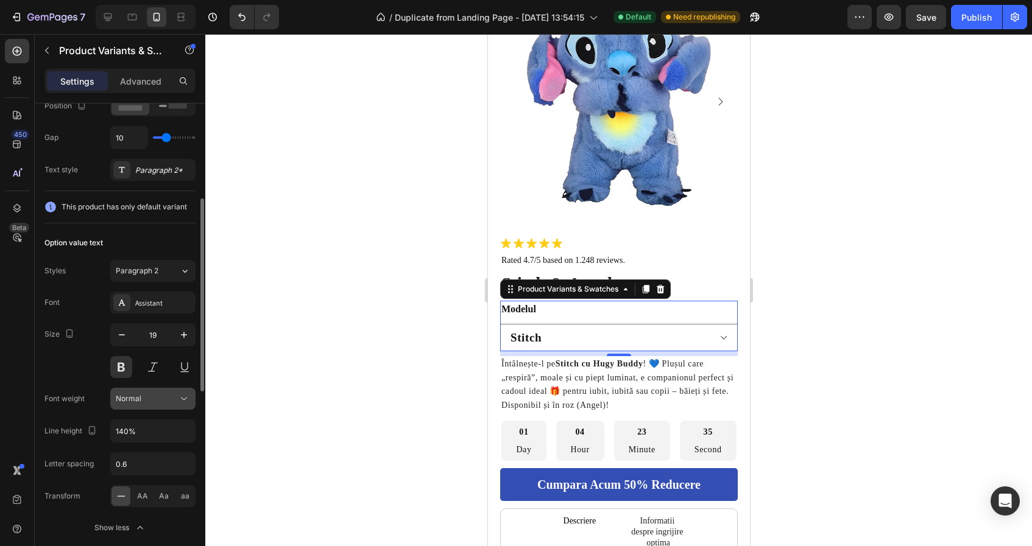
click at [140, 397] on span "Normal" at bounding box center [129, 398] width 26 height 9
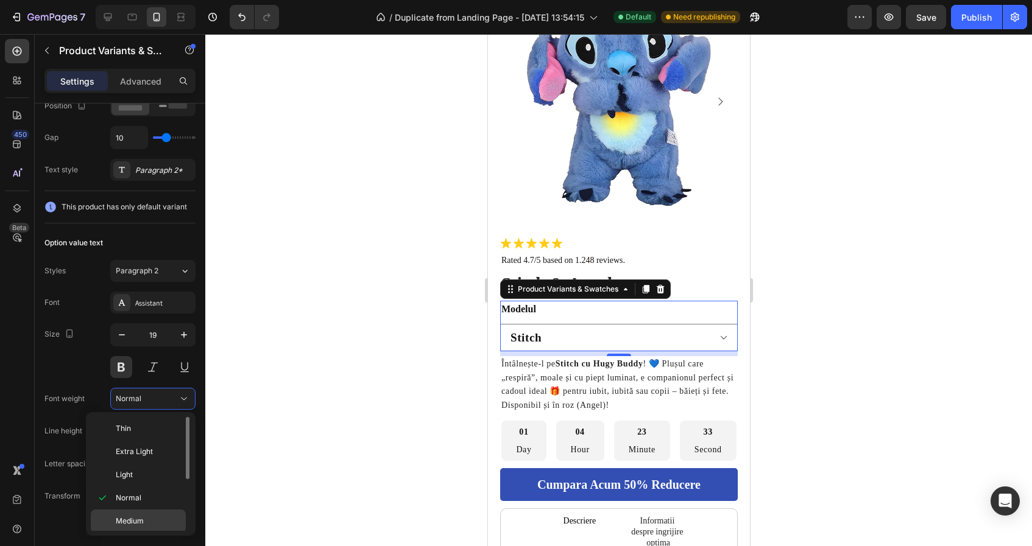
click at [146, 533] on div "Medium" at bounding box center [138, 544] width 95 height 23
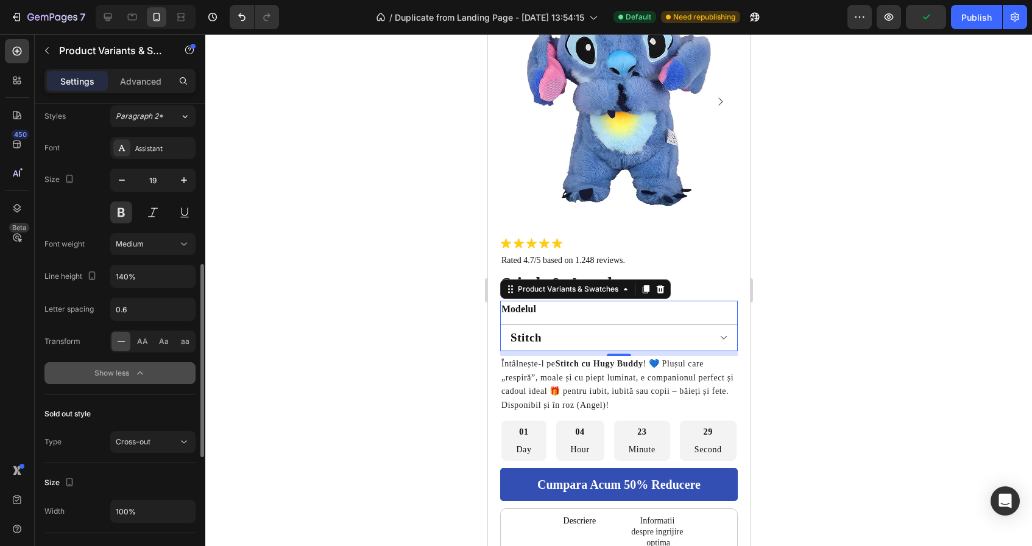
scroll to position [392, 0]
click at [131, 443] on span "Cross-out" at bounding box center [133, 440] width 35 height 9
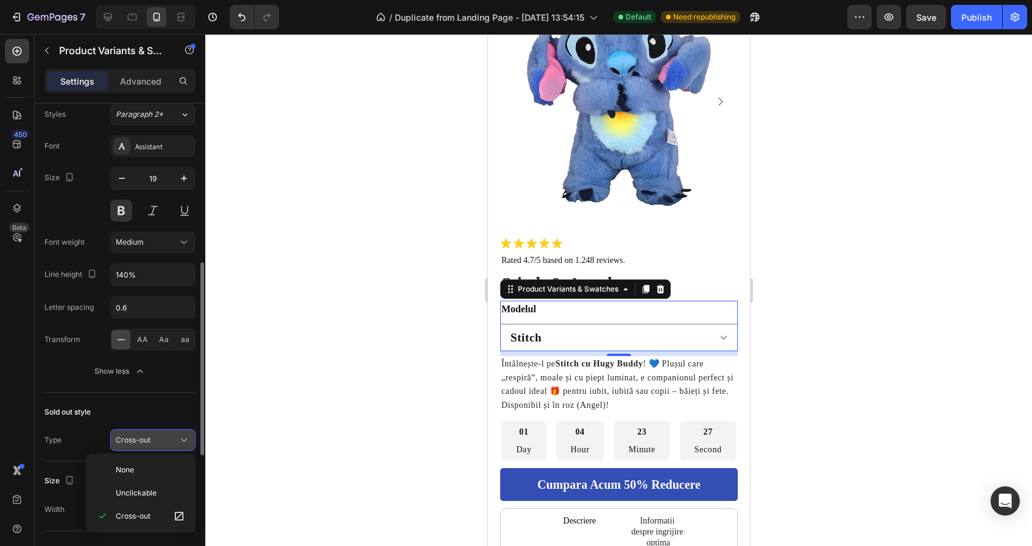
click at [131, 443] on span "Cross-out" at bounding box center [133, 440] width 35 height 9
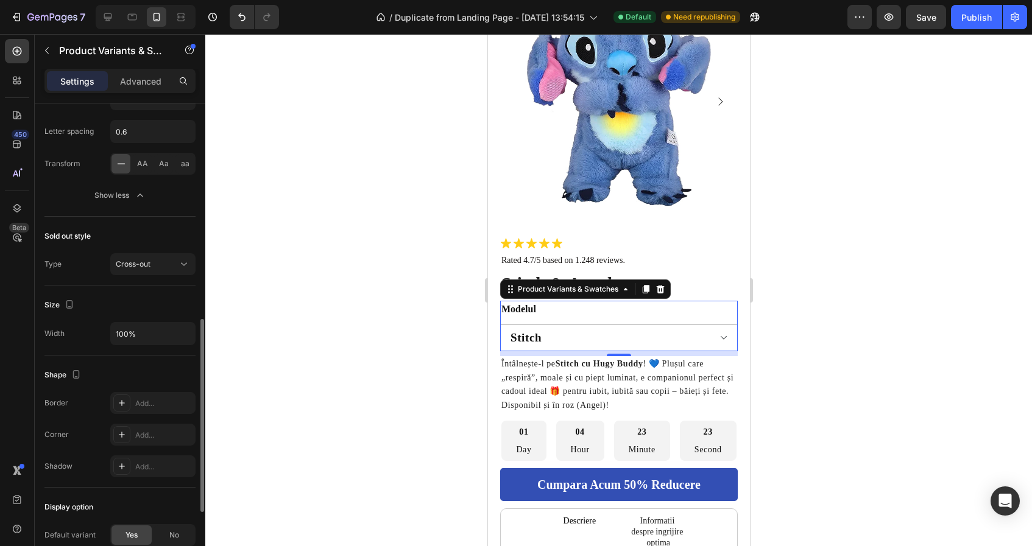
scroll to position [568, 0]
click at [122, 406] on icon at bounding box center [122, 403] width 10 height 10
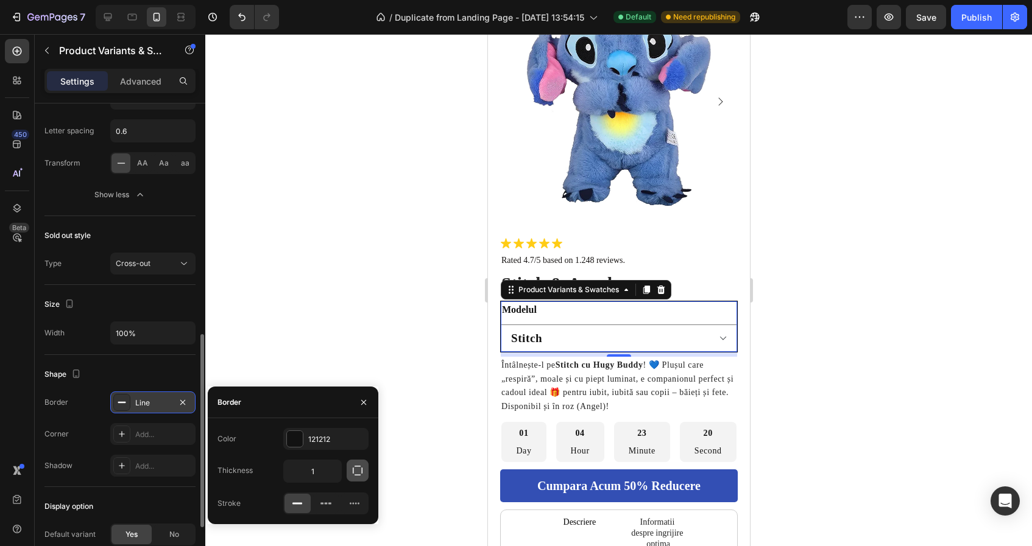
click at [361, 474] on icon "button" at bounding box center [358, 471] width 12 height 12
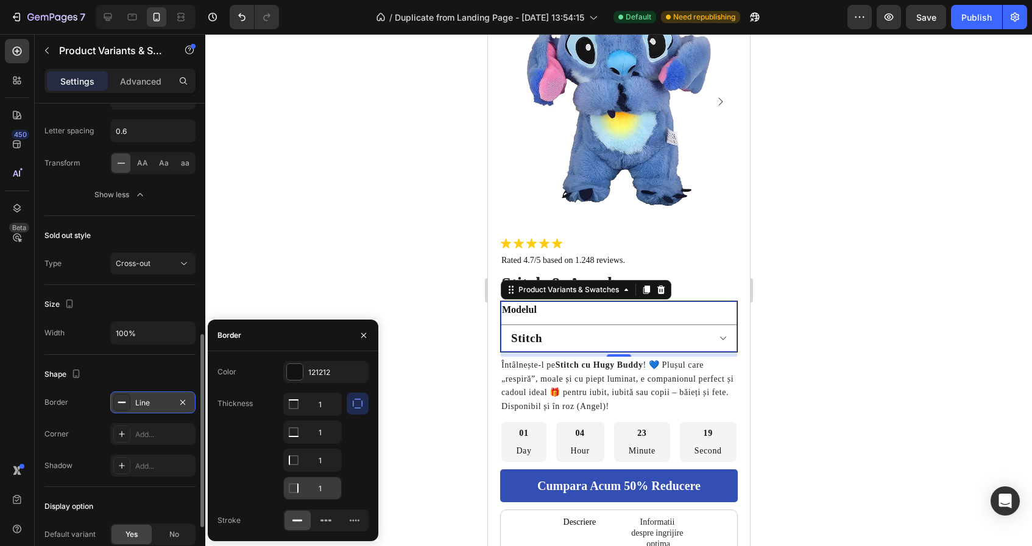
click at [317, 415] on input "1" at bounding box center [312, 405] width 57 height 22
click at [338, 415] on input "1" at bounding box center [312, 405] width 57 height 22
click at [337, 372] on div "121212" at bounding box center [325, 372] width 35 height 11
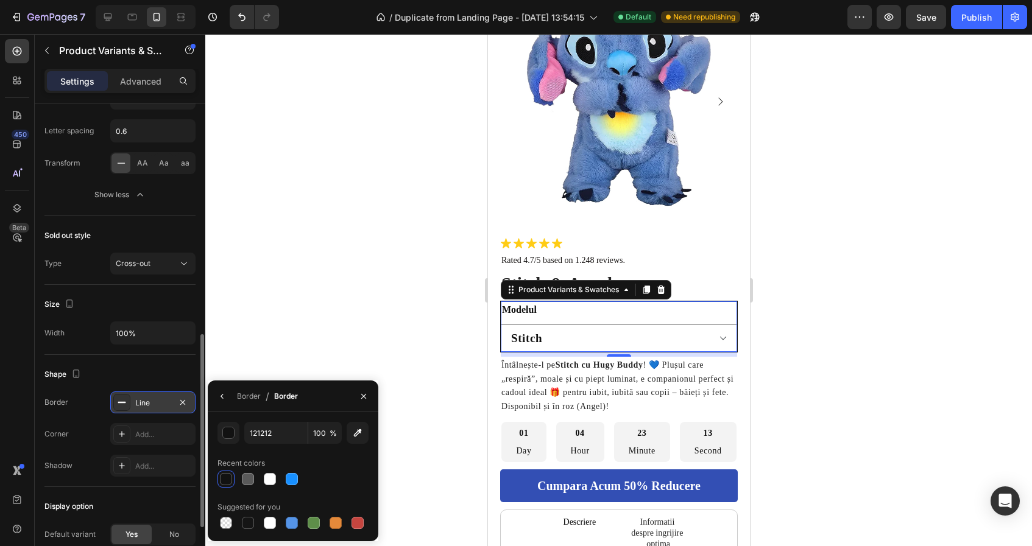
click at [135, 410] on div "Line" at bounding box center [152, 403] width 85 height 22
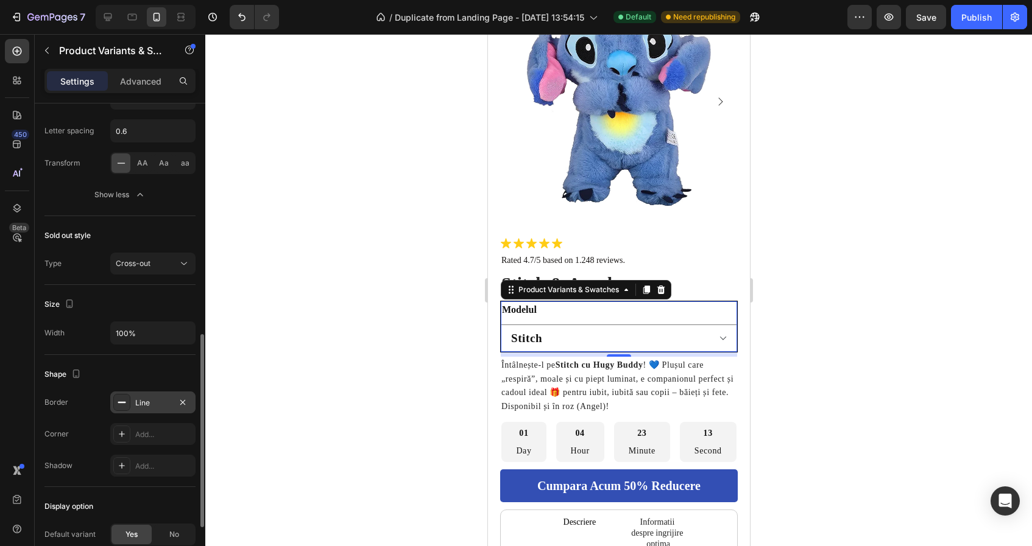
click at [135, 410] on div "Line" at bounding box center [152, 403] width 85 height 22
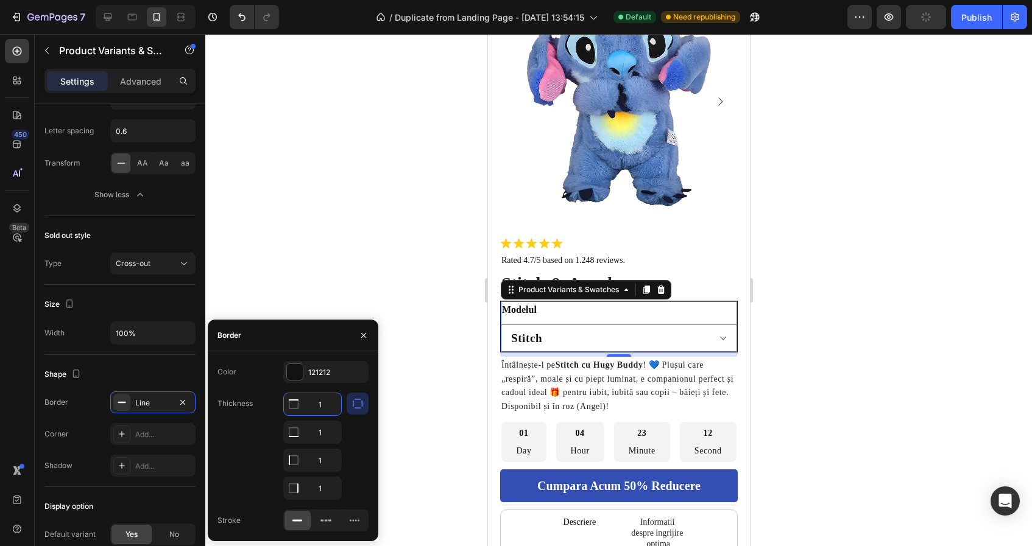
click at [324, 407] on input "1" at bounding box center [312, 405] width 57 height 22
type input "8"
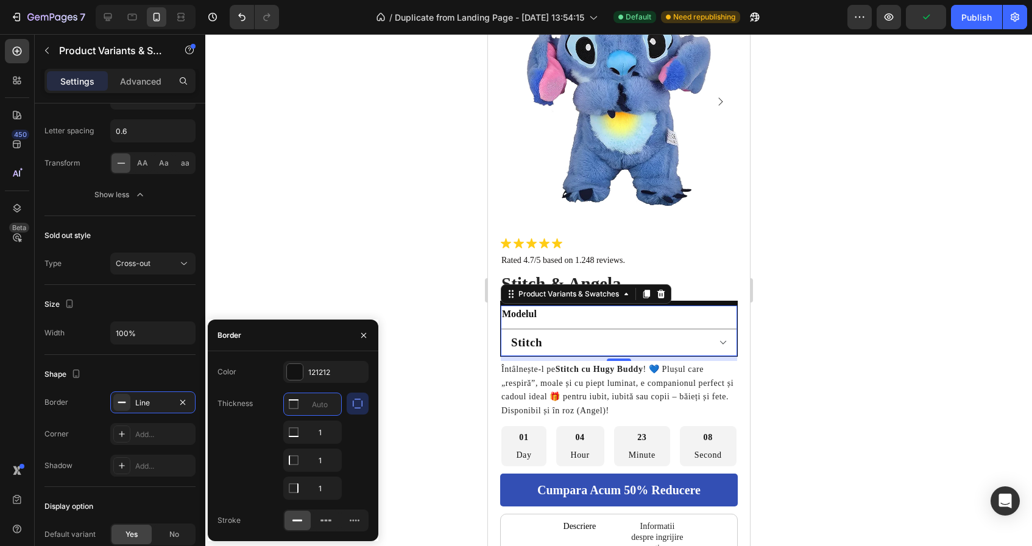
type input "5"
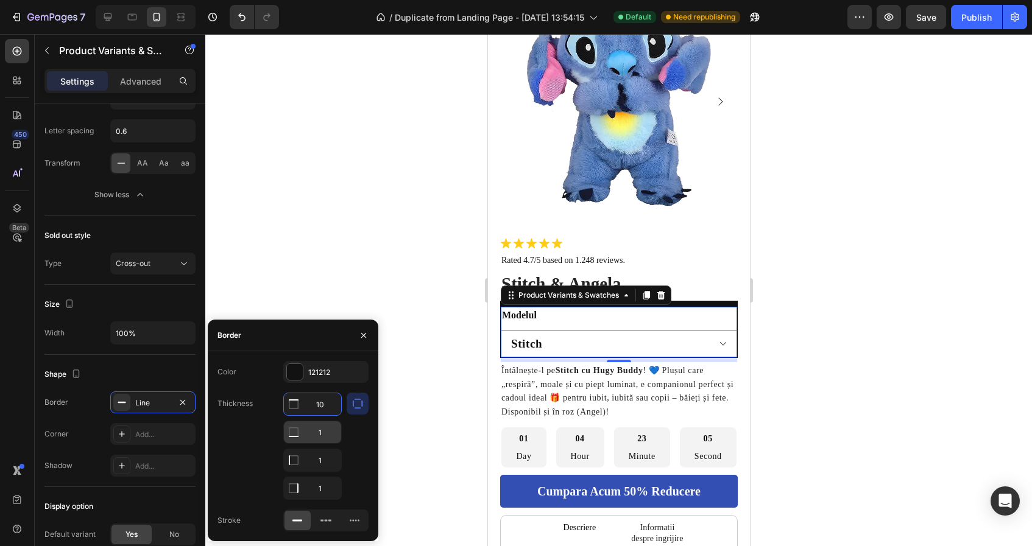
type input "10"
click at [326, 432] on input "1" at bounding box center [312, 433] width 57 height 22
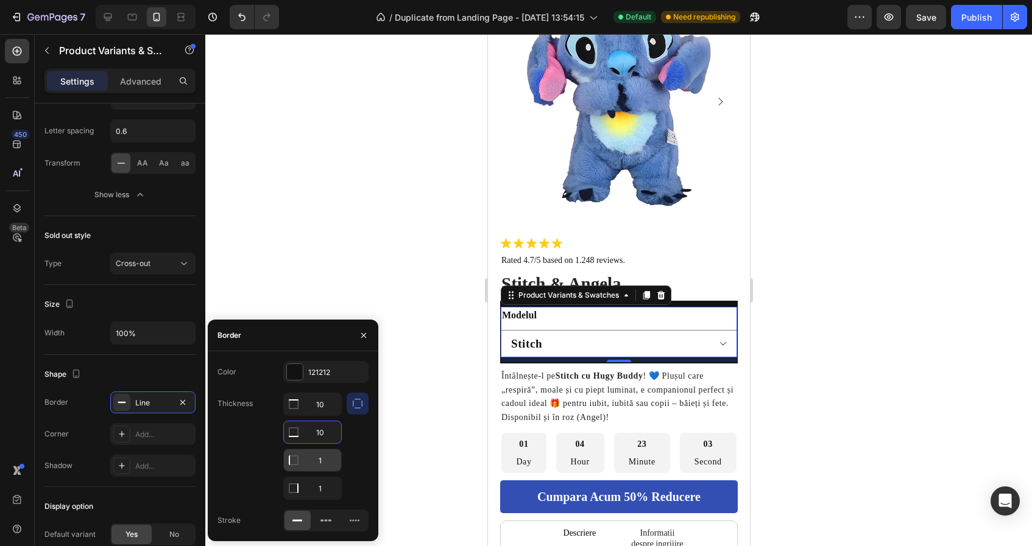
type input "10"
click at [324, 415] on input "1" at bounding box center [312, 405] width 57 height 22
type input "1"
type input "2"
type input "3"
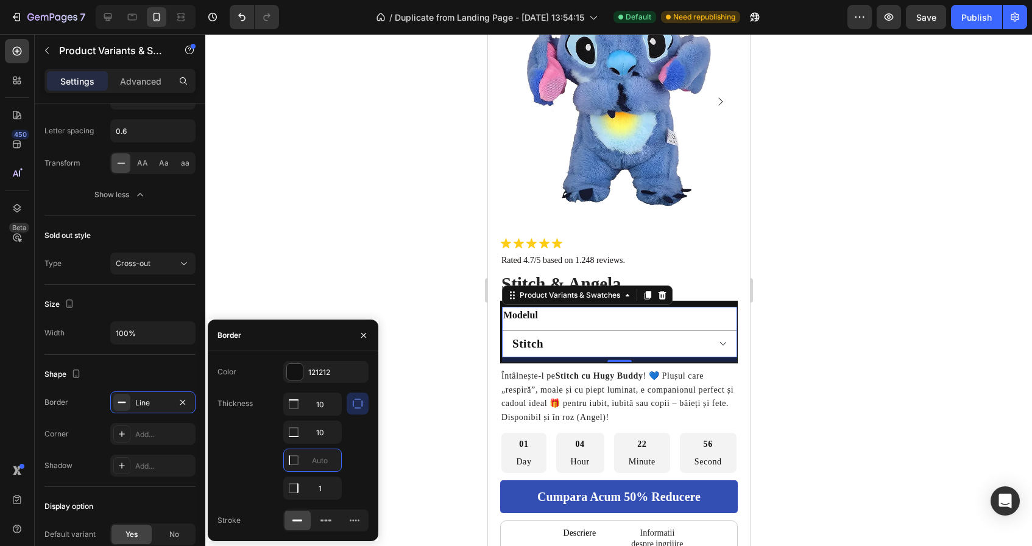
type input "4"
type input "5"
click at [331, 483] on input "1" at bounding box center [312, 489] width 57 height 22
type input "5"
click at [327, 405] on input "10" at bounding box center [312, 405] width 57 height 22
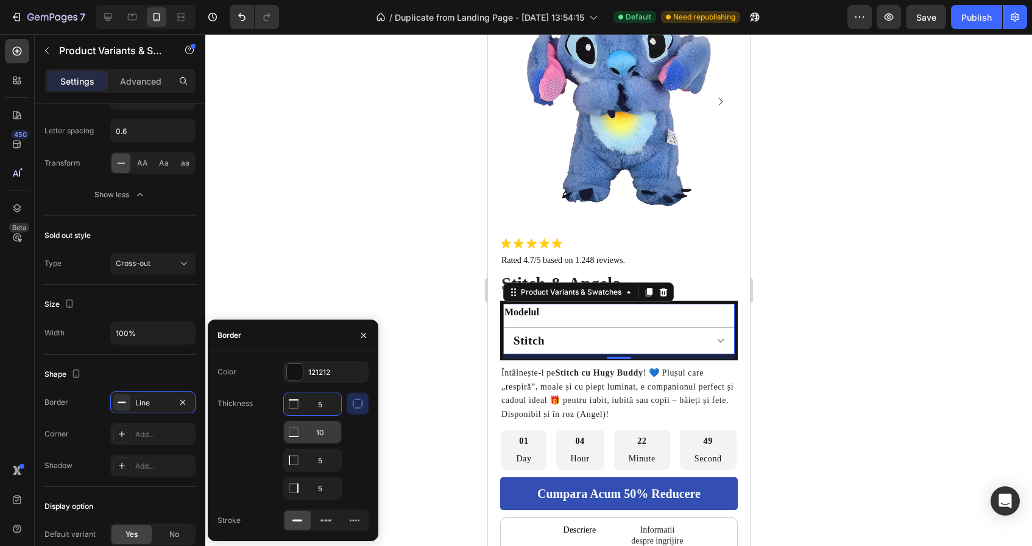
type input "5"
click at [324, 433] on input "10" at bounding box center [312, 433] width 57 height 22
type input "5"
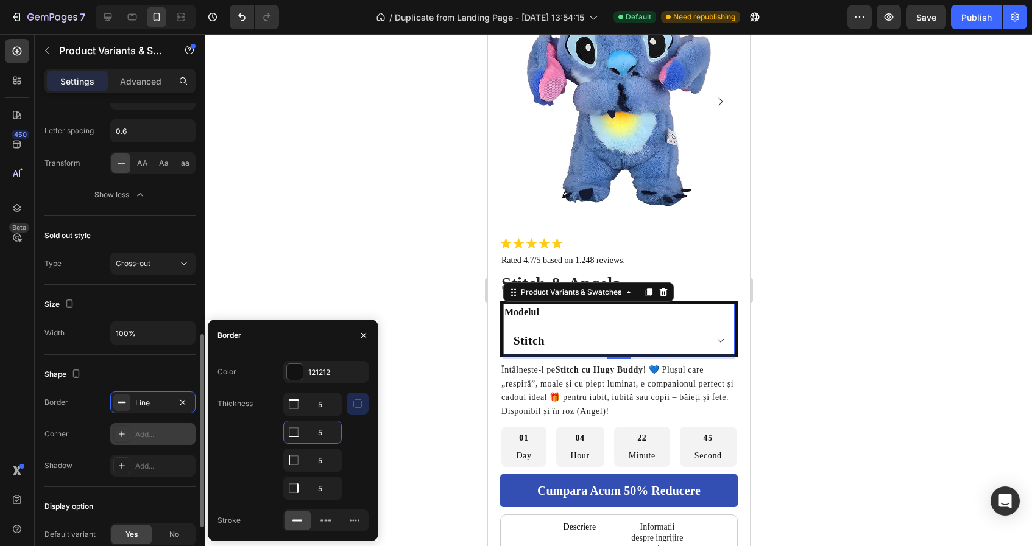
click at [138, 433] on div "Add..." at bounding box center [163, 434] width 57 height 11
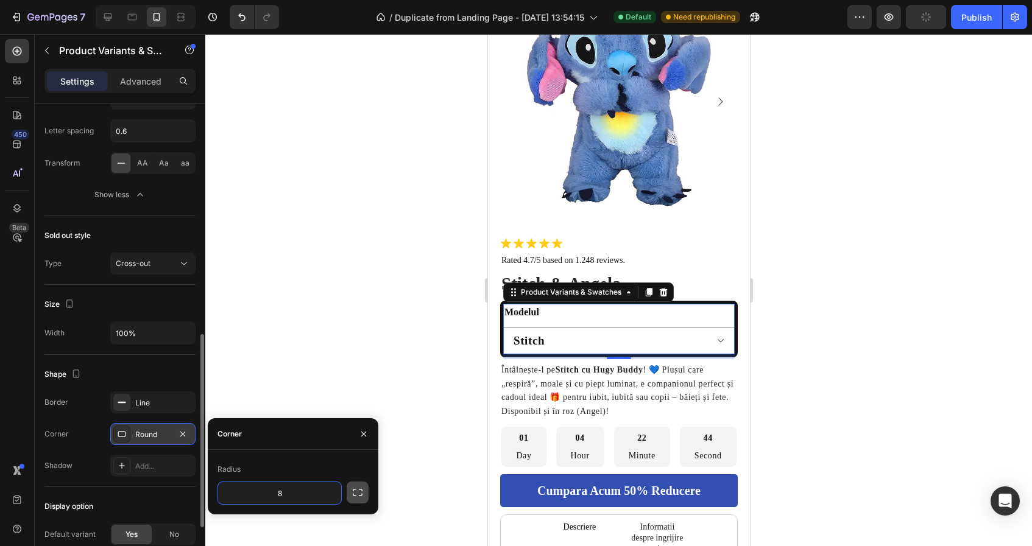
click at [361, 487] on icon "button" at bounding box center [358, 493] width 12 height 12
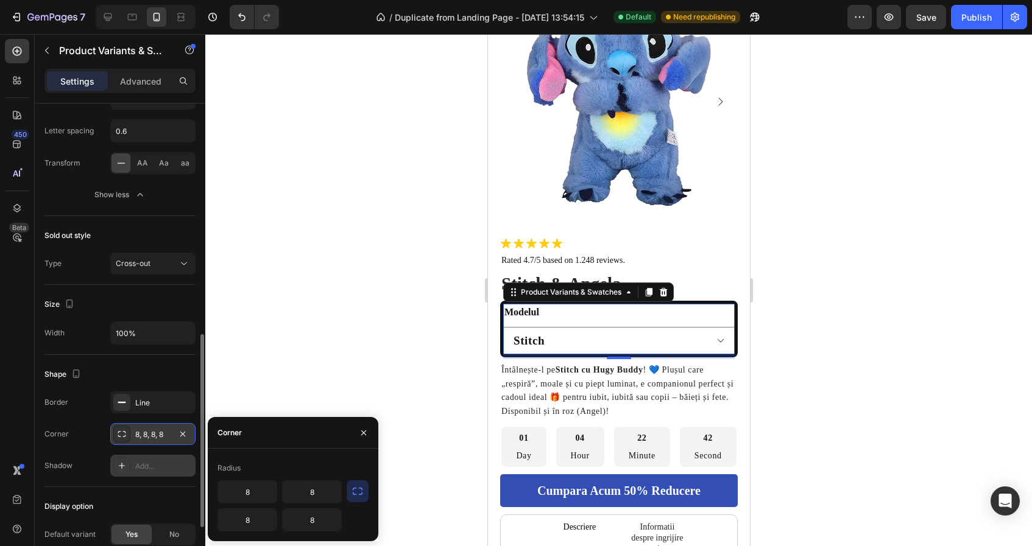
click at [154, 459] on div "Add..." at bounding box center [152, 466] width 85 height 22
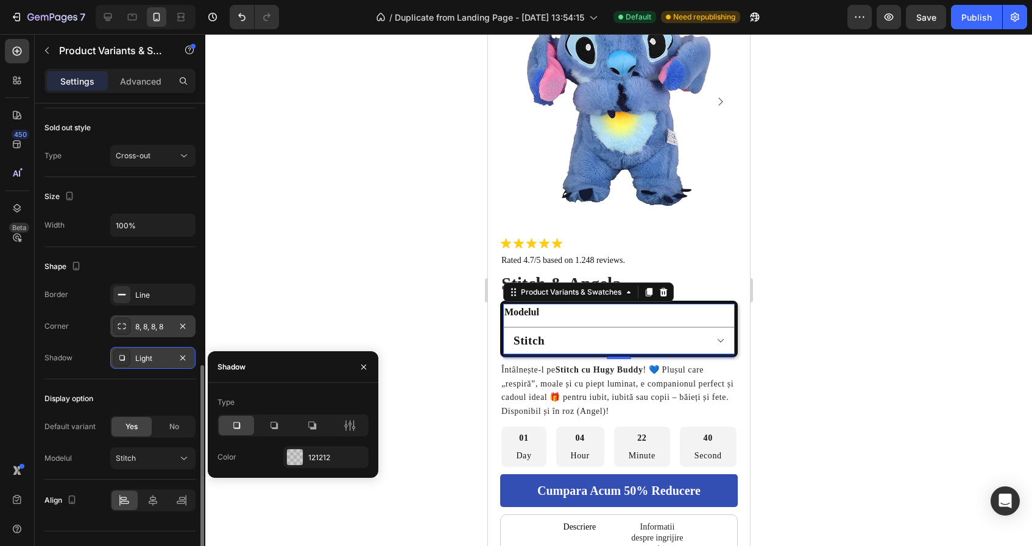
scroll to position [686, 0]
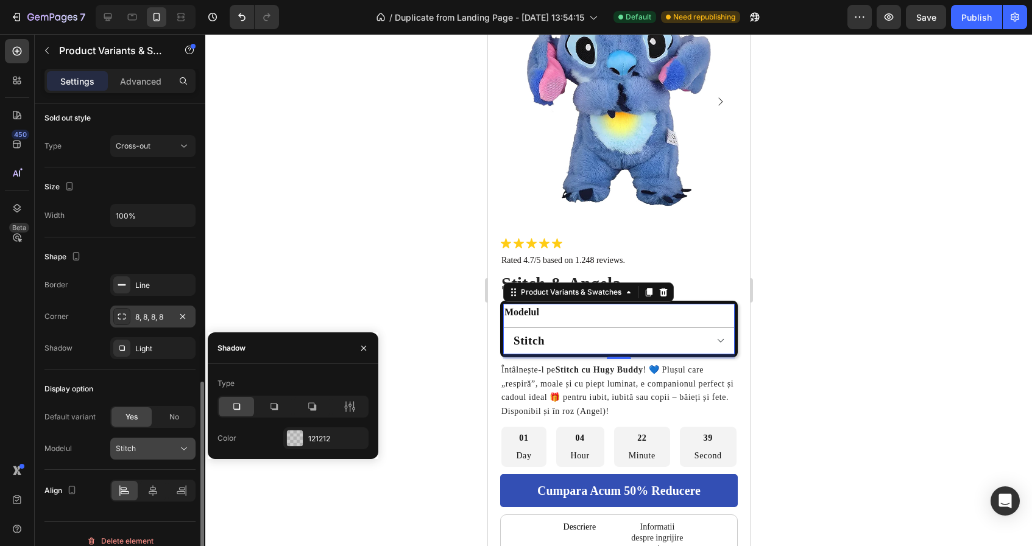
click at [164, 444] on div "Stitch" at bounding box center [146, 449] width 60 height 11
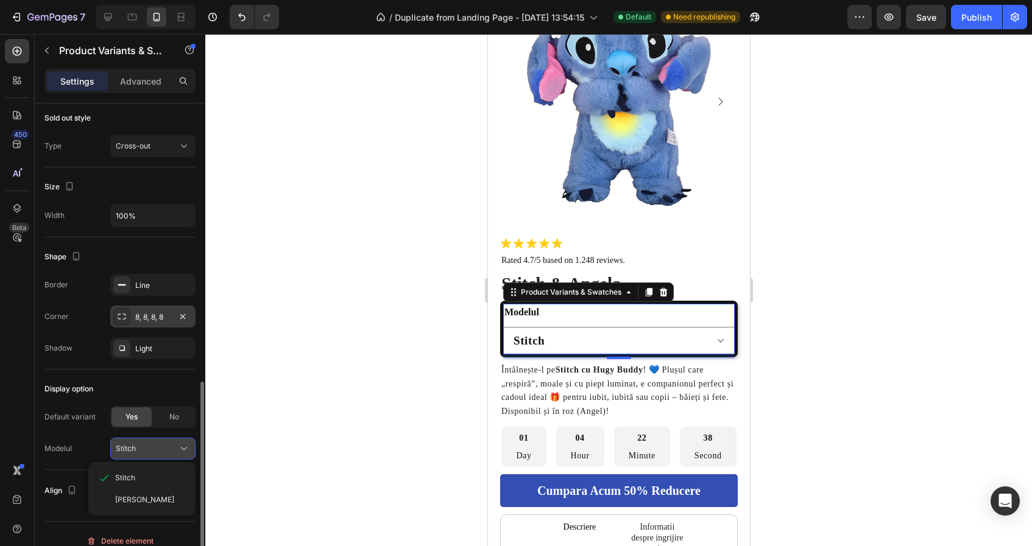
click at [164, 444] on div "Stitch" at bounding box center [146, 449] width 60 height 11
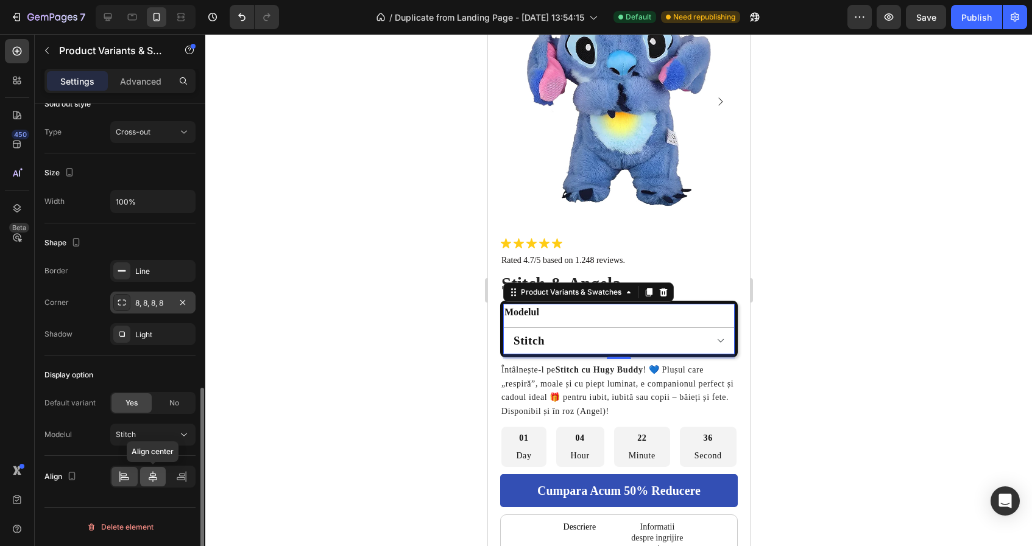
click at [155, 478] on icon at bounding box center [153, 477] width 12 height 12
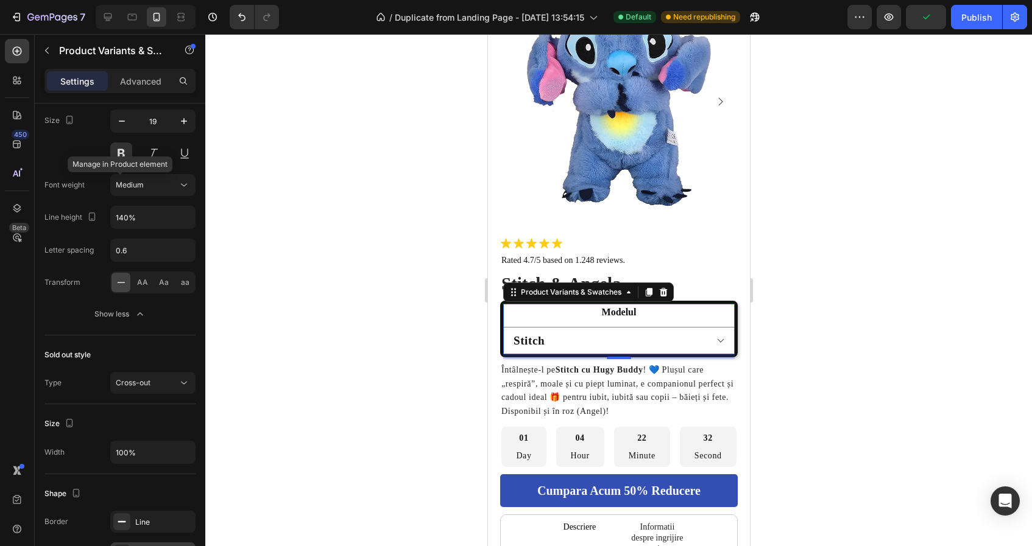
scroll to position [0, 0]
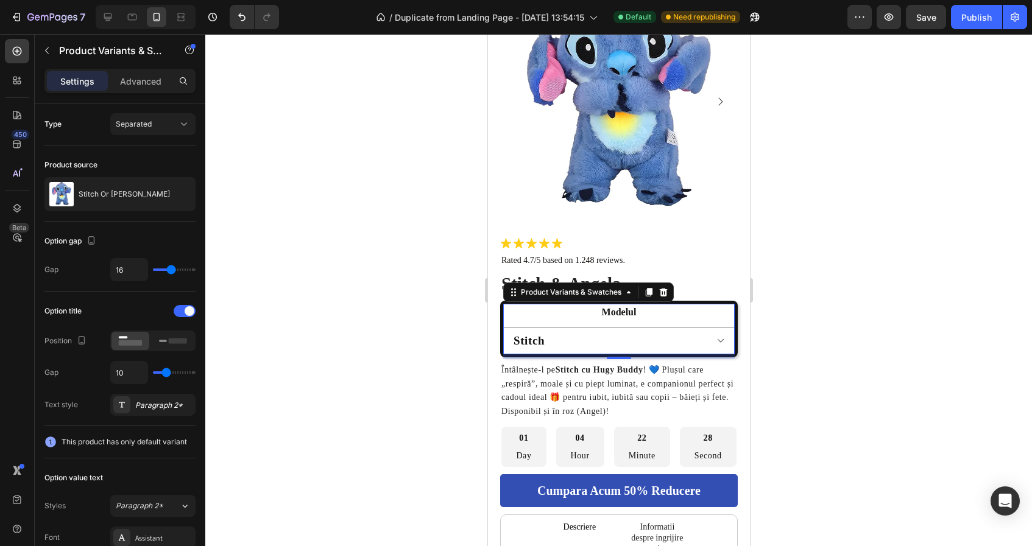
click at [903, 23] on div "Preview Save Publish" at bounding box center [937, 17] width 180 height 24
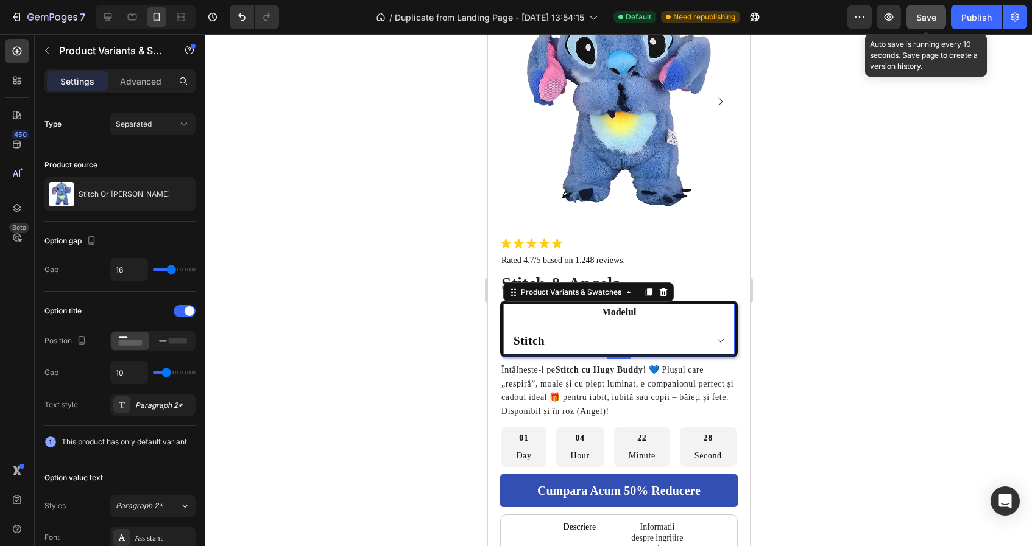
click at [916, 22] on button "Save" at bounding box center [926, 17] width 40 height 24
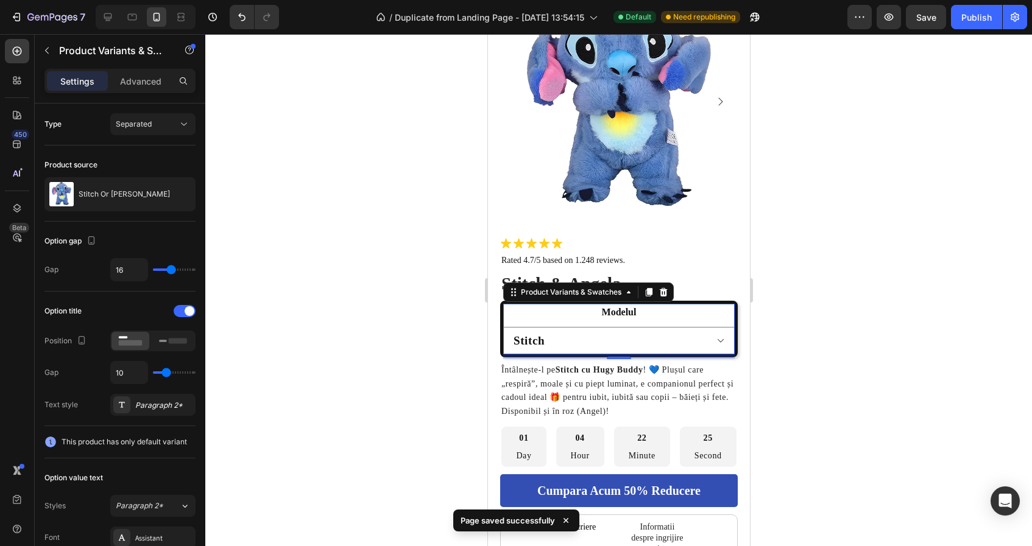
click at [852, 210] on div at bounding box center [618, 290] width 827 height 512
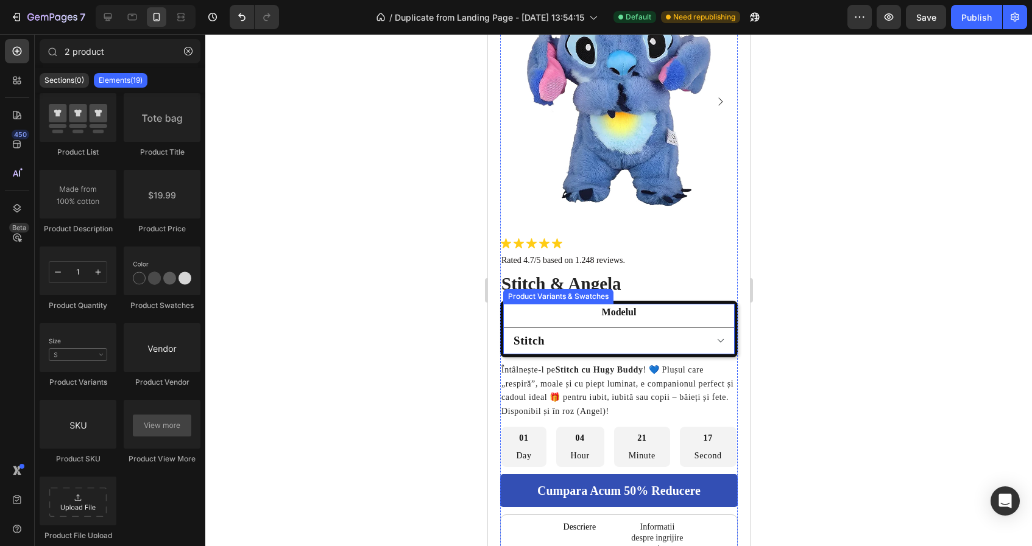
click at [637, 340] on select "Stitch Angela" at bounding box center [618, 340] width 231 height 27
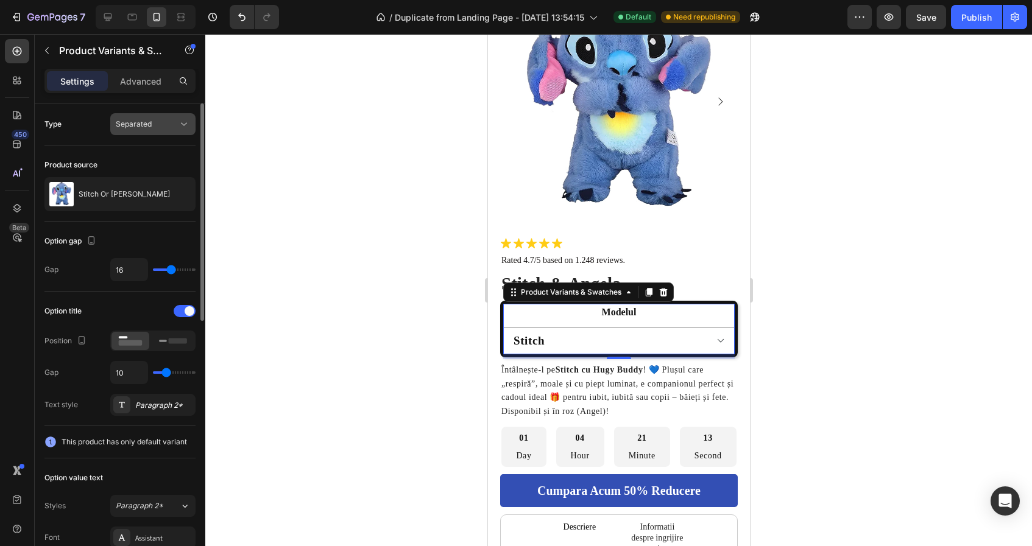
click at [157, 129] on div "Separated" at bounding box center [147, 124] width 62 height 11
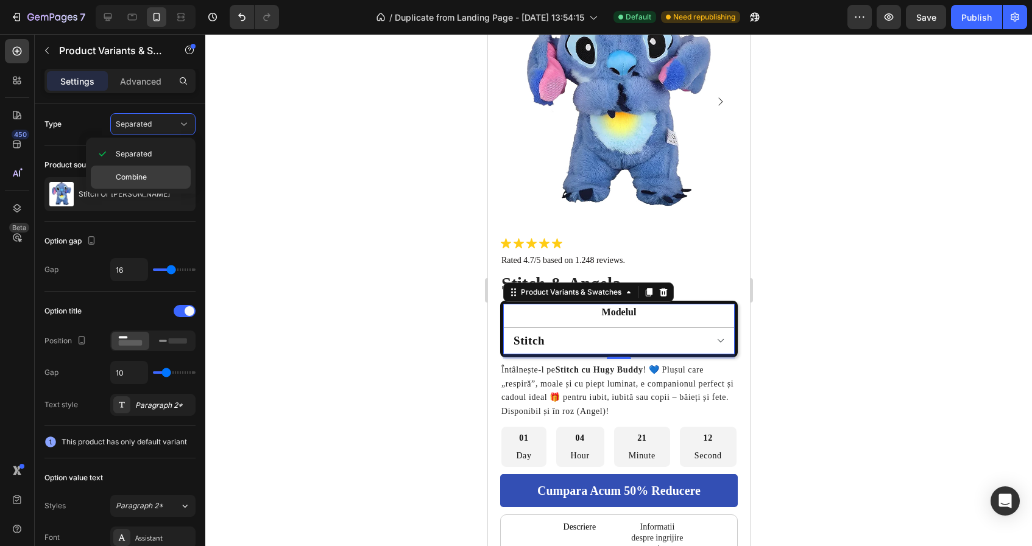
click at [144, 179] on span "Combine" at bounding box center [131, 177] width 31 height 11
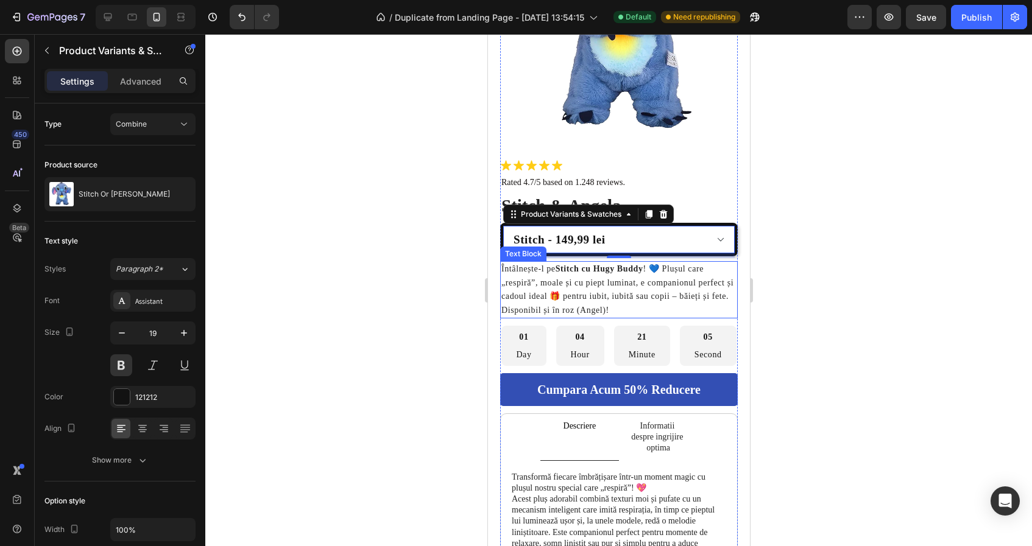
scroll to position [358, 0]
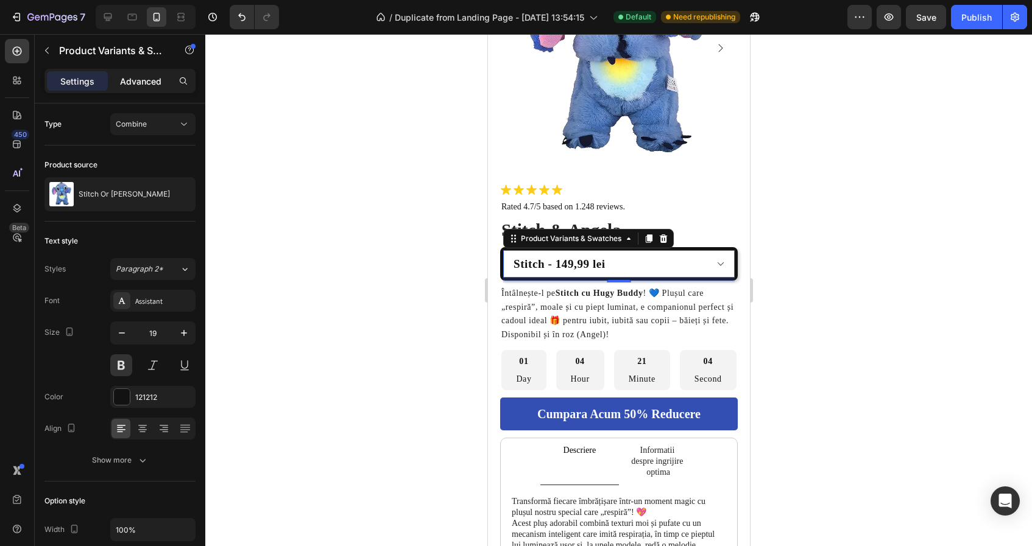
click at [162, 82] on div "Advanced" at bounding box center [140, 80] width 61 height 19
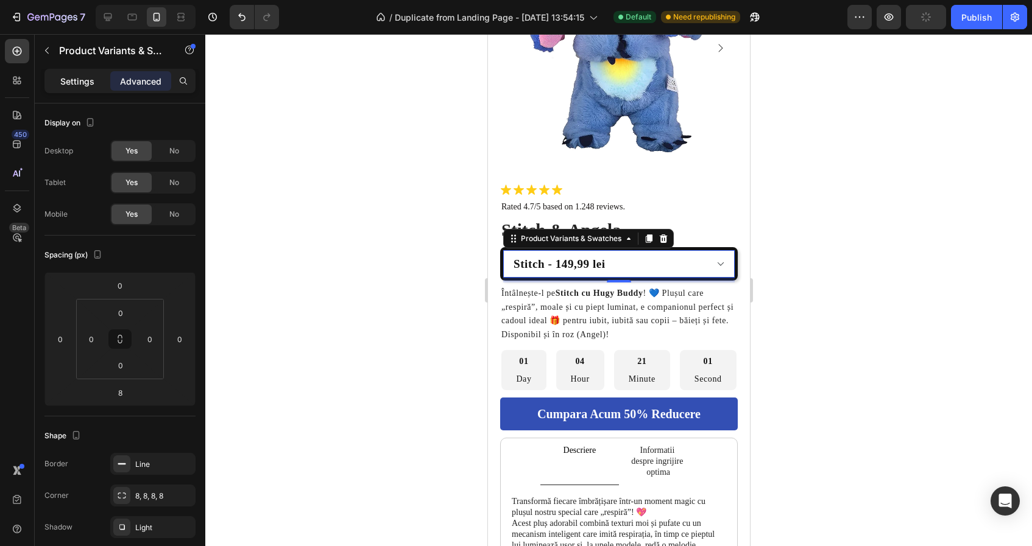
click at [74, 85] on p "Settings" at bounding box center [77, 81] width 34 height 13
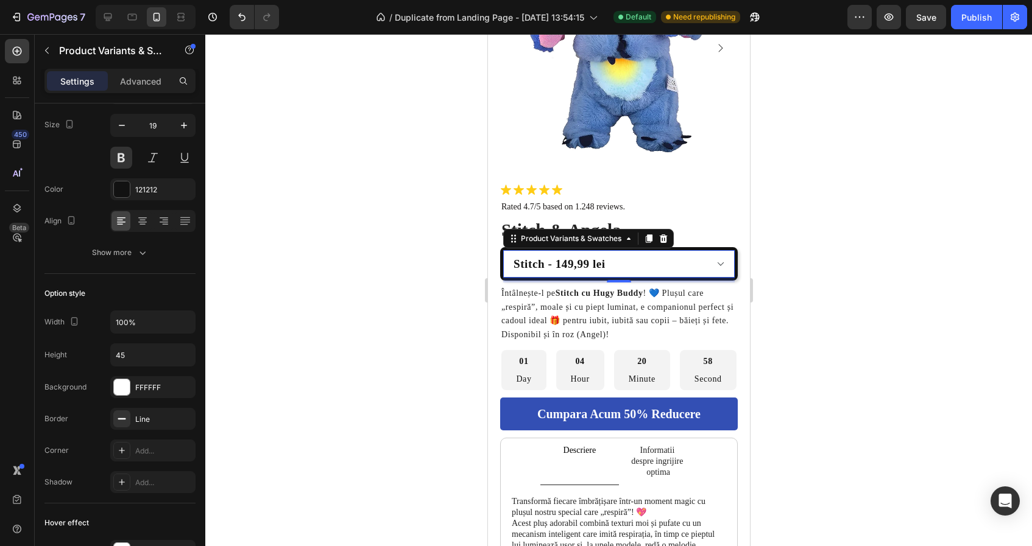
scroll to position [0, 0]
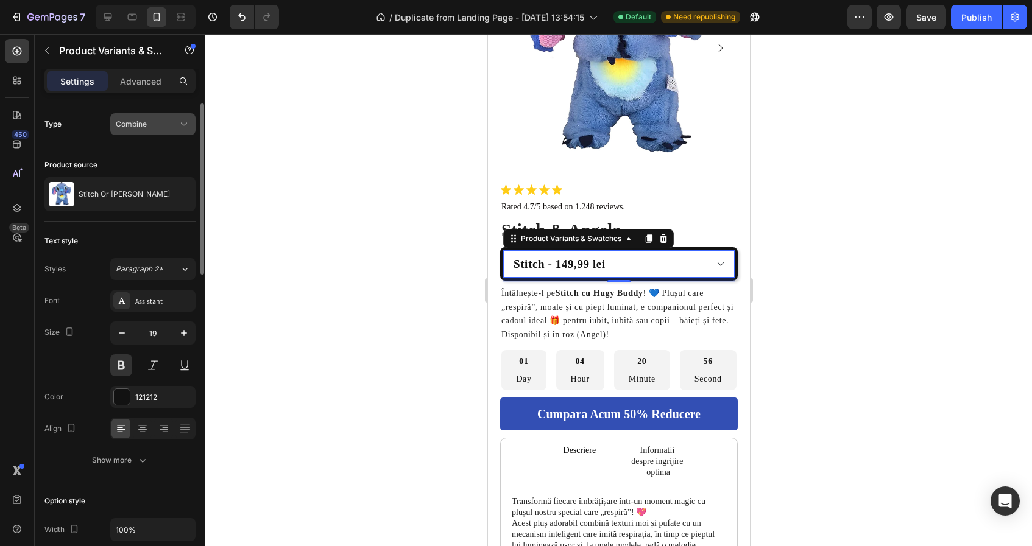
click at [159, 130] on div "Combine" at bounding box center [153, 124] width 74 height 12
click at [140, 278] on button "Paragraph 2*" at bounding box center [152, 269] width 85 height 22
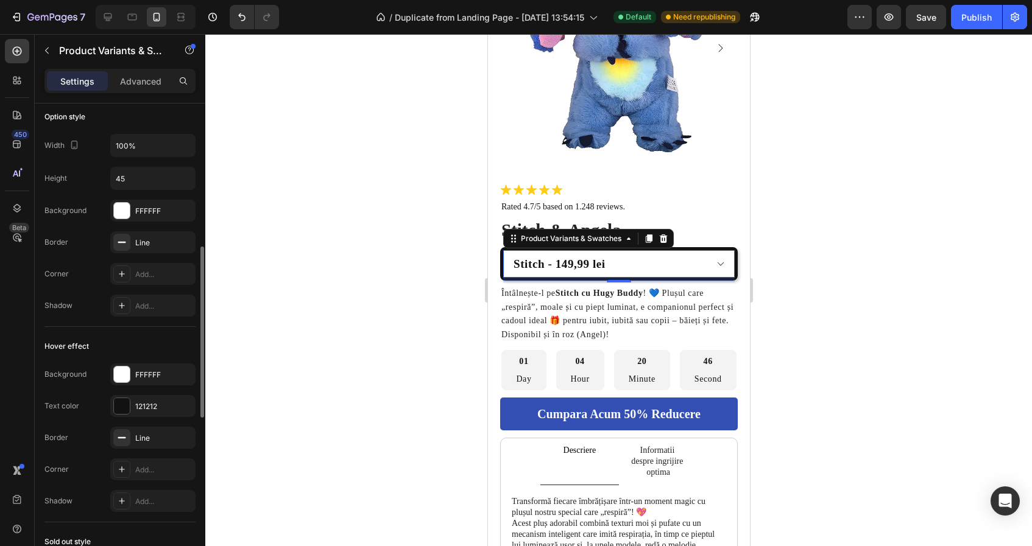
scroll to position [345, 0]
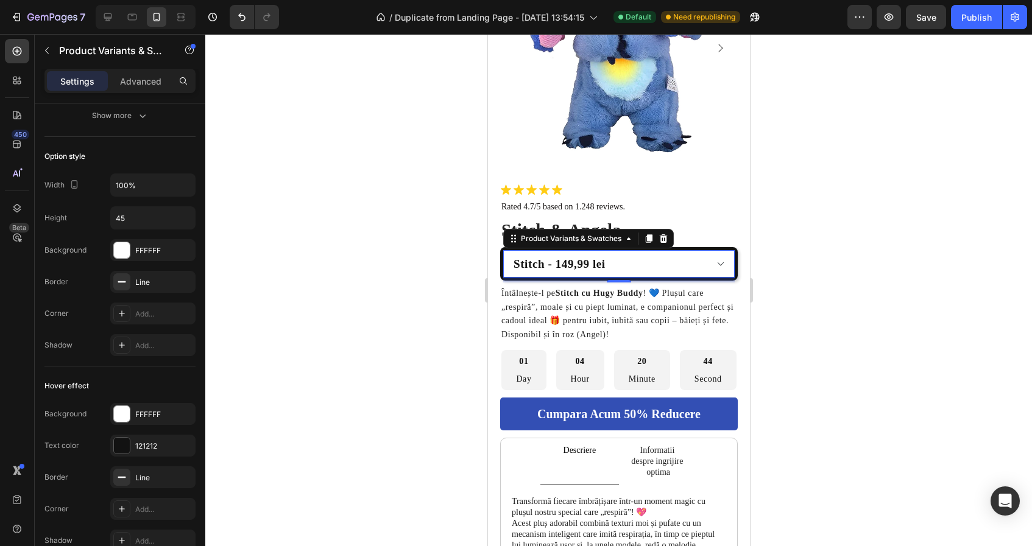
click at [616, 267] on select "Stitch - 149,99 lei Angela - 149,99 lei" at bounding box center [618, 263] width 231 height 27
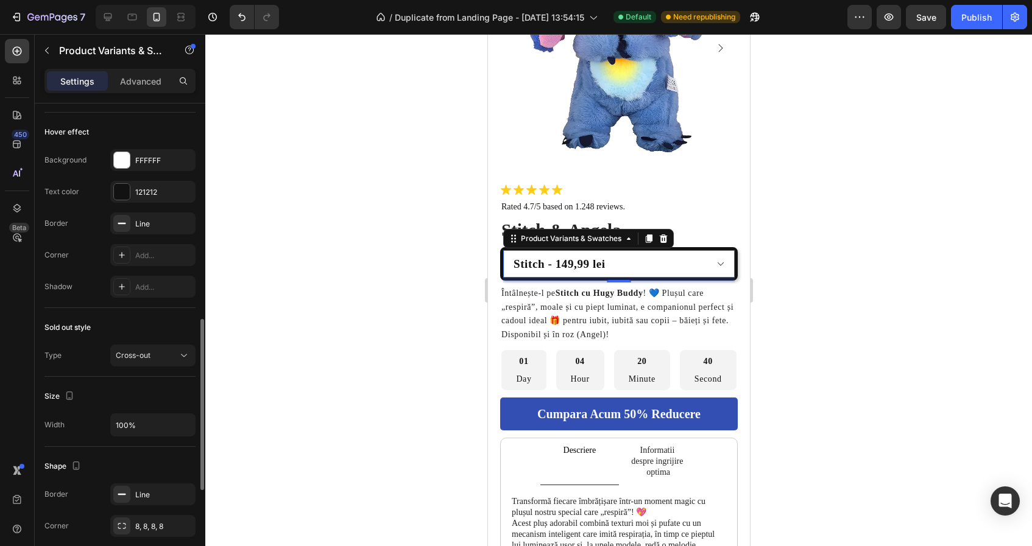
scroll to position [599, 0]
click at [564, 265] on select "Stitch - 149,99 lei Angela - 149,99 lei" at bounding box center [618, 263] width 231 height 27
click at [503, 250] on select "Stitch - 149,99 lei Angela - 149,99 lei" at bounding box center [618, 263] width 231 height 27
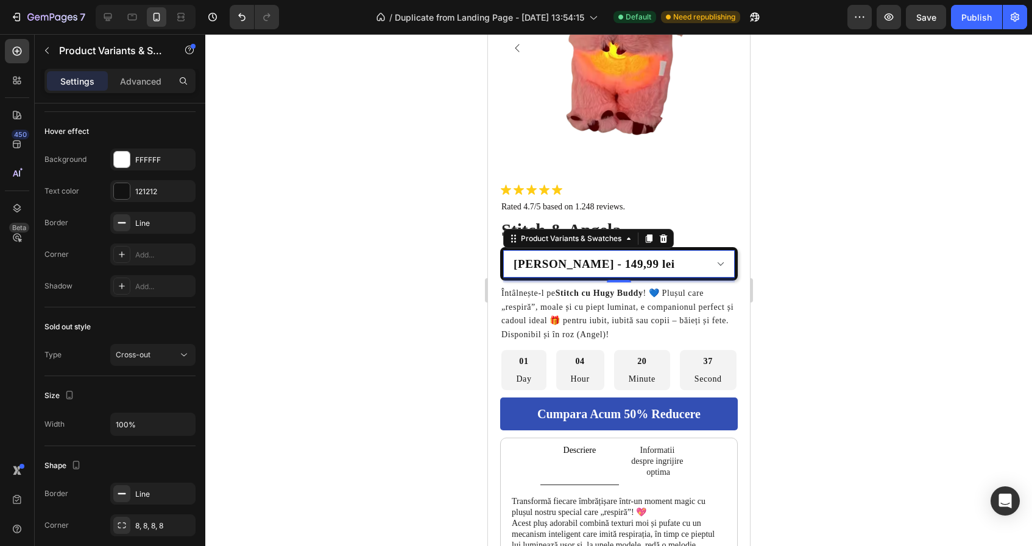
click at [562, 267] on select "Stitch - 149,99 lei Angela - 149,99 lei" at bounding box center [618, 263] width 231 height 27
select select "581777080186831852"
click at [503, 250] on select "Stitch - 149,99 lei Angela - 149,99 lei" at bounding box center [618, 263] width 231 height 27
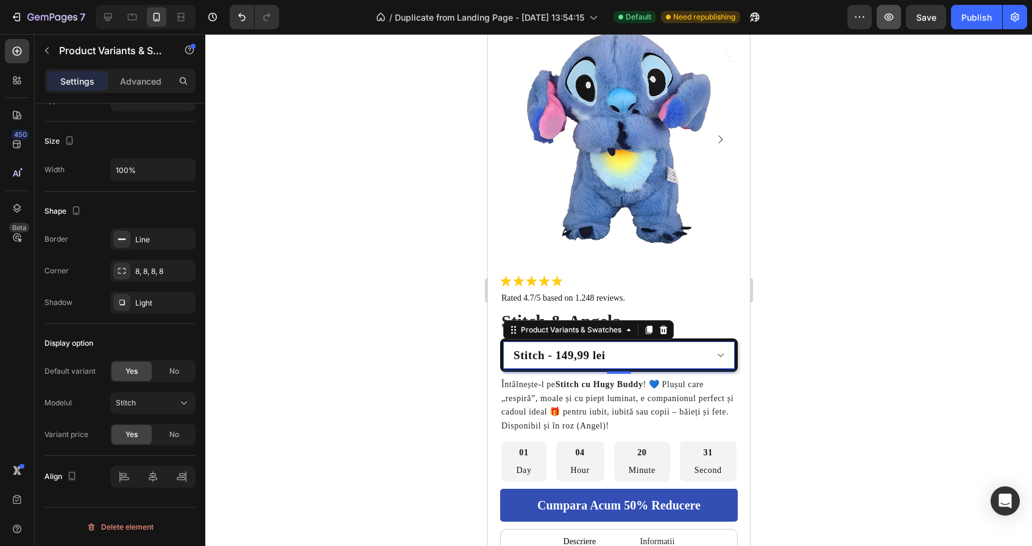
scroll to position [257, 0]
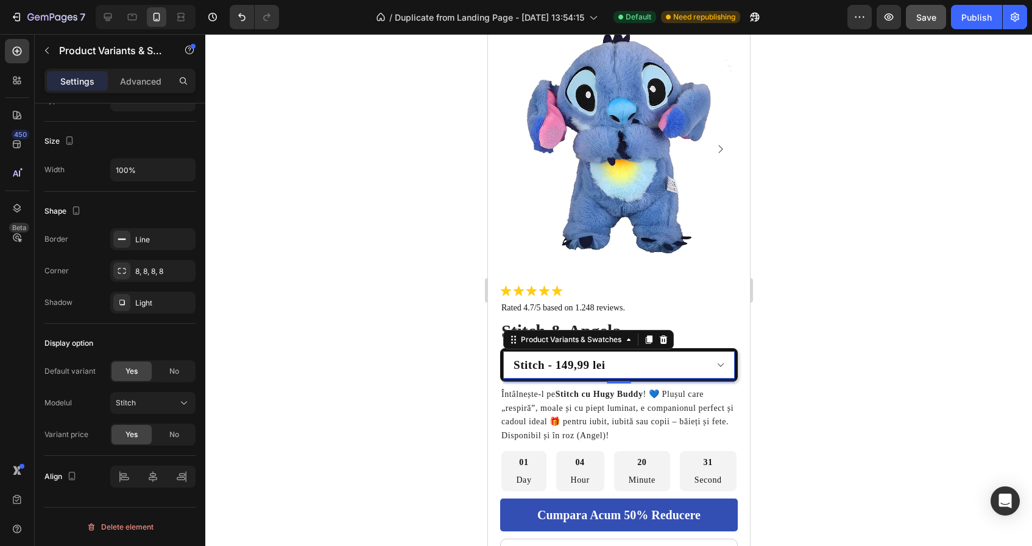
click at [935, 12] on span "Save" at bounding box center [926, 17] width 20 height 10
click at [986, 18] on div "Publish" at bounding box center [976, 17] width 30 height 13
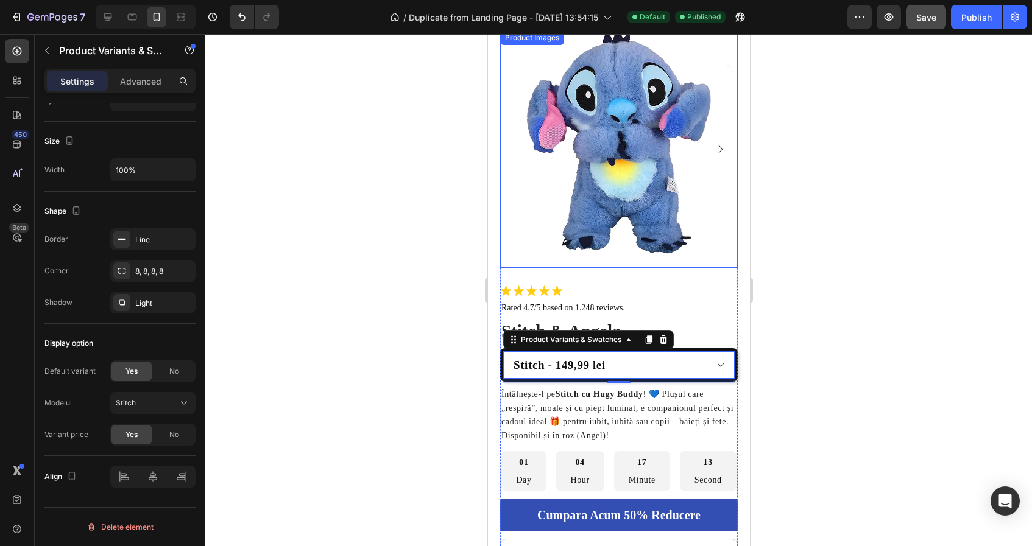
scroll to position [0, 0]
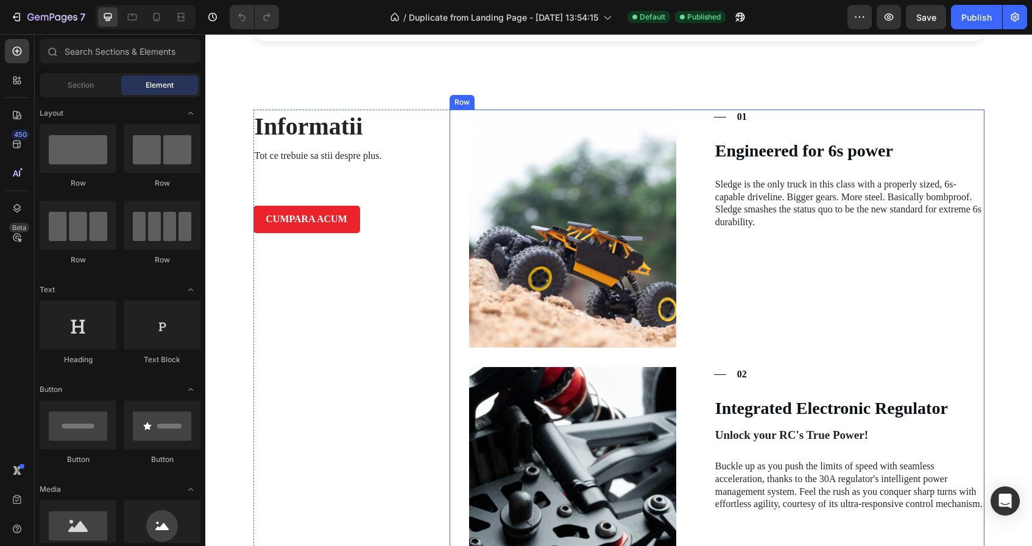
scroll to position [832, 0]
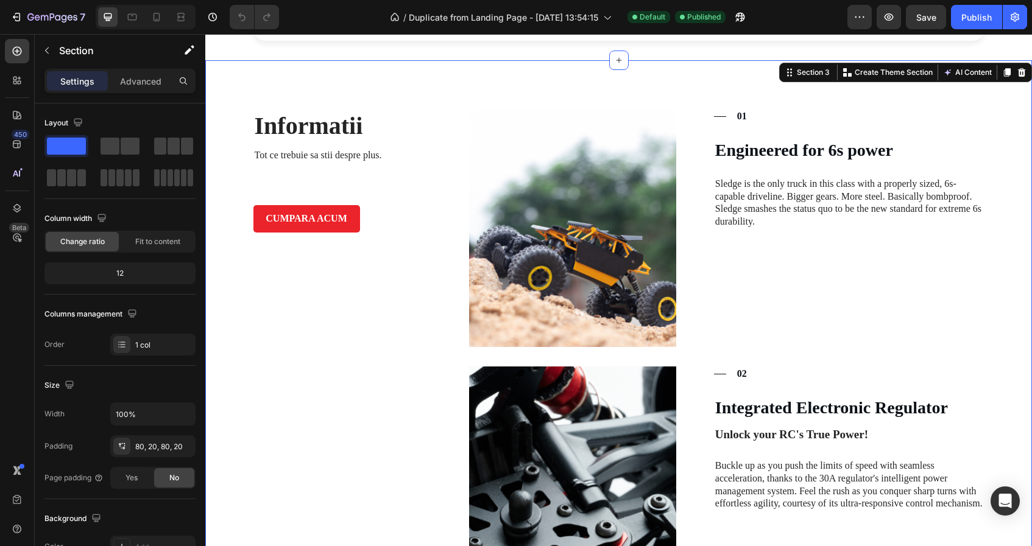
click at [145, 65] on div "Section" at bounding box center [98, 51] width 127 height 32
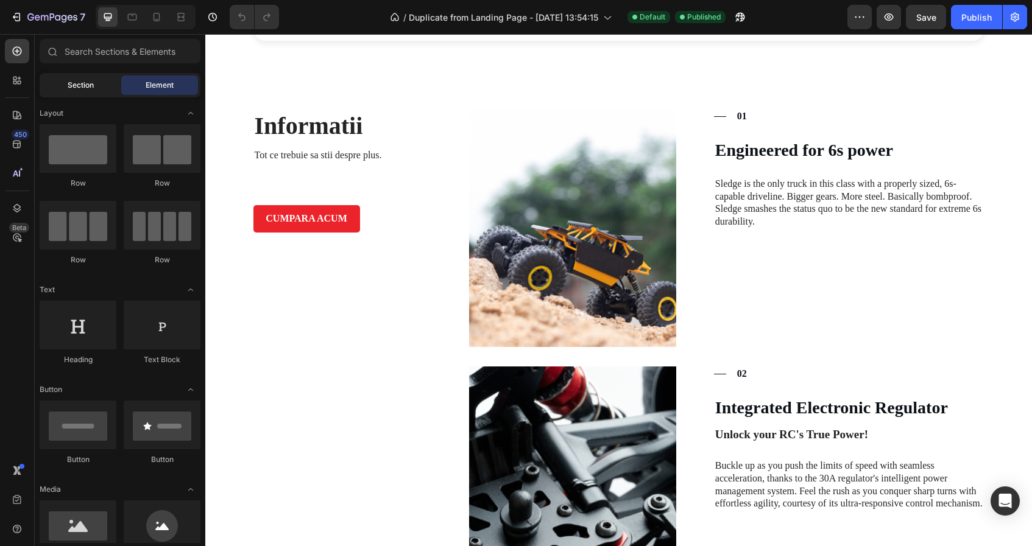
click at [69, 85] on span "Section" at bounding box center [81, 85] width 26 height 11
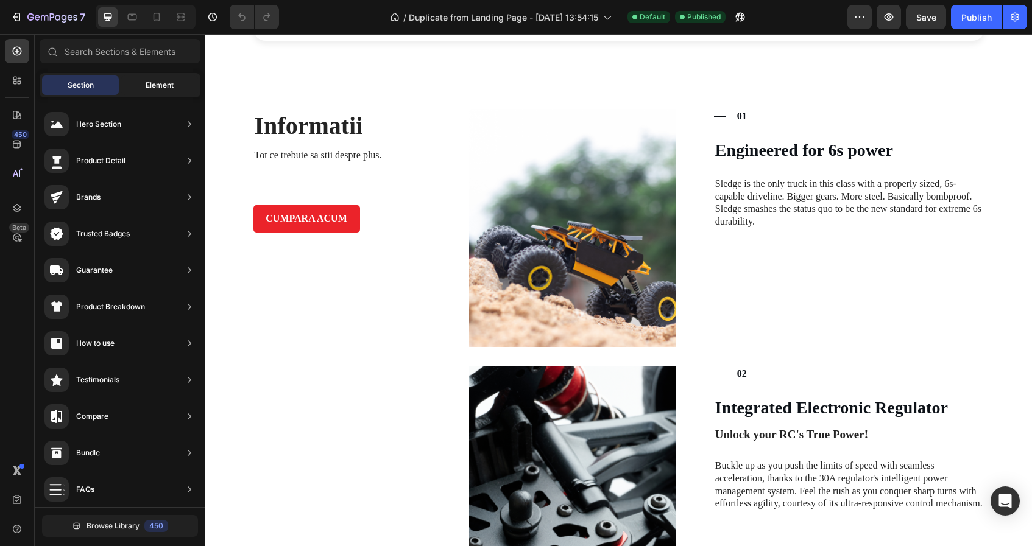
click at [161, 76] on div "Element" at bounding box center [159, 85] width 77 height 19
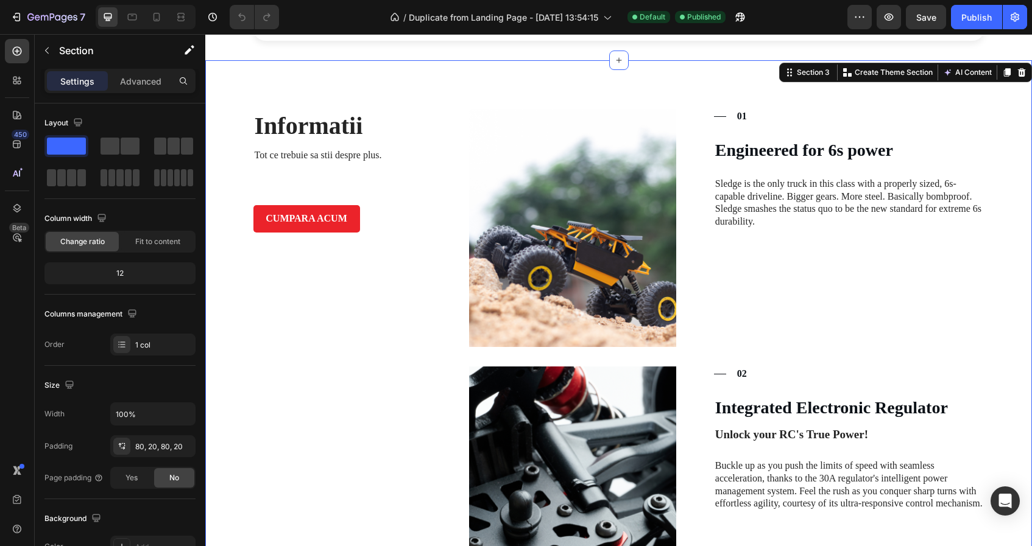
click at [129, 92] on div "Settings Advanced" at bounding box center [119, 81] width 151 height 24
click at [140, 87] on p "Advanced" at bounding box center [140, 81] width 41 height 13
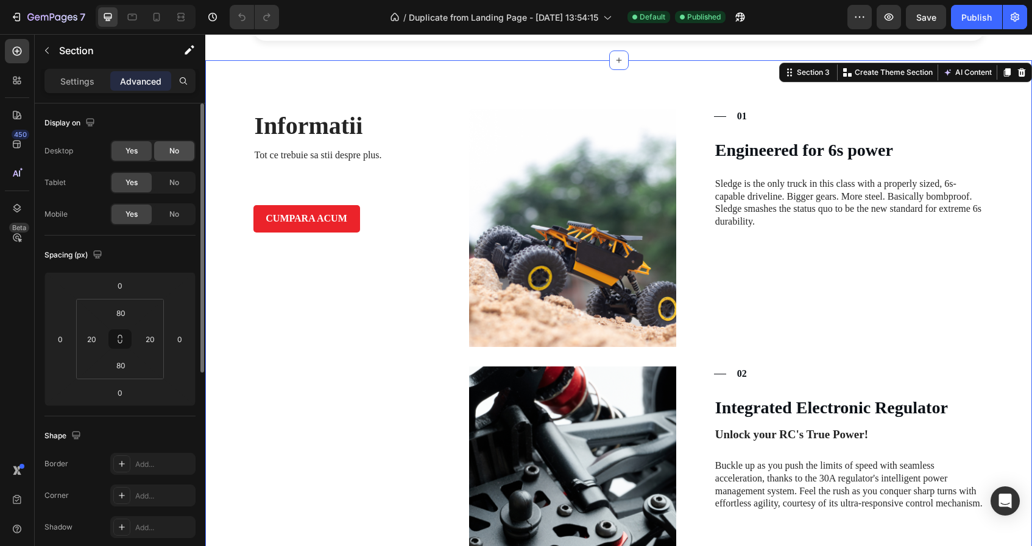
click at [178, 152] on span "No" at bounding box center [174, 151] width 10 height 11
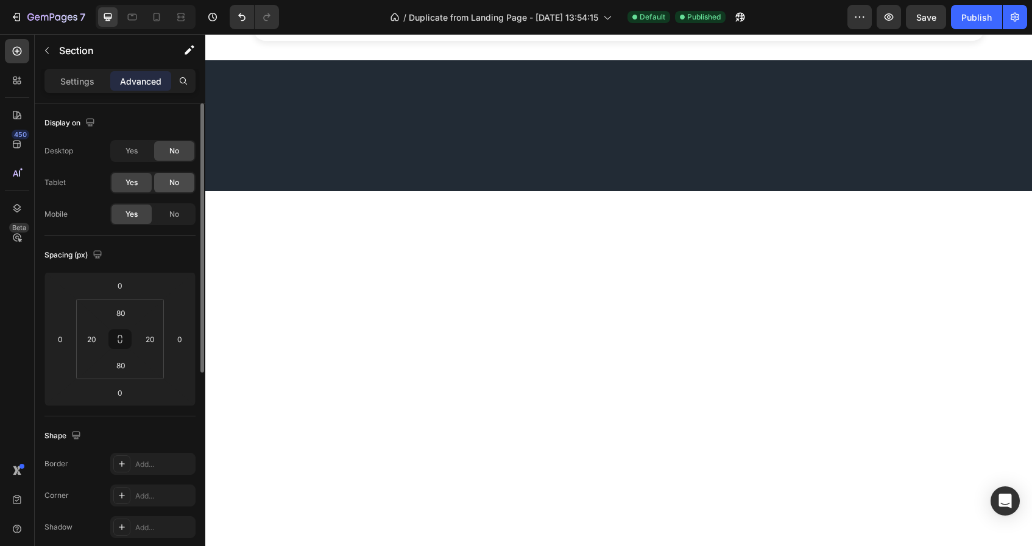
click at [178, 180] on span "No" at bounding box center [174, 182] width 10 height 11
click at [174, 220] on div "No" at bounding box center [174, 214] width 40 height 19
click at [135, 159] on div "Yes" at bounding box center [131, 150] width 40 height 19
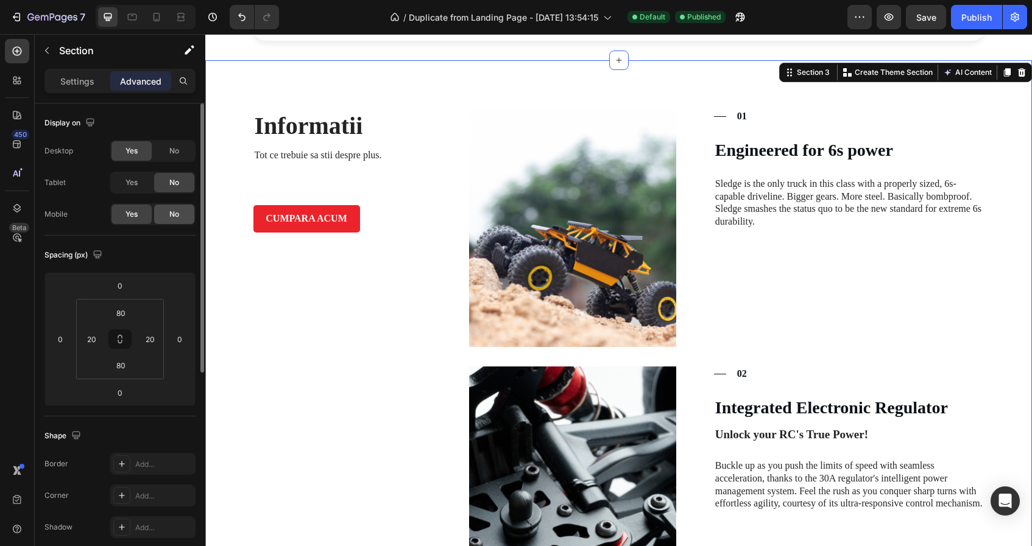
click at [174, 216] on span "No" at bounding box center [174, 214] width 10 height 11
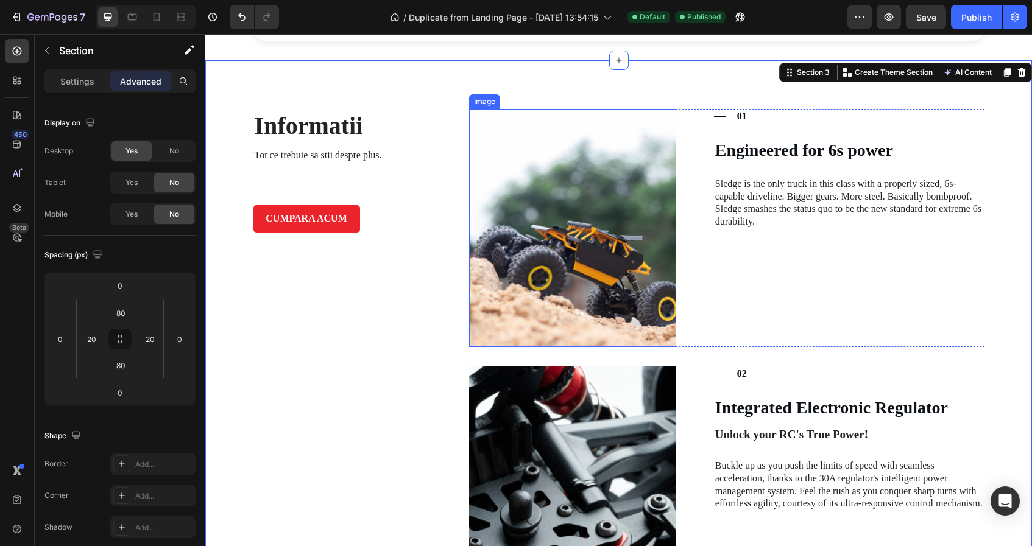
scroll to position [828, 0]
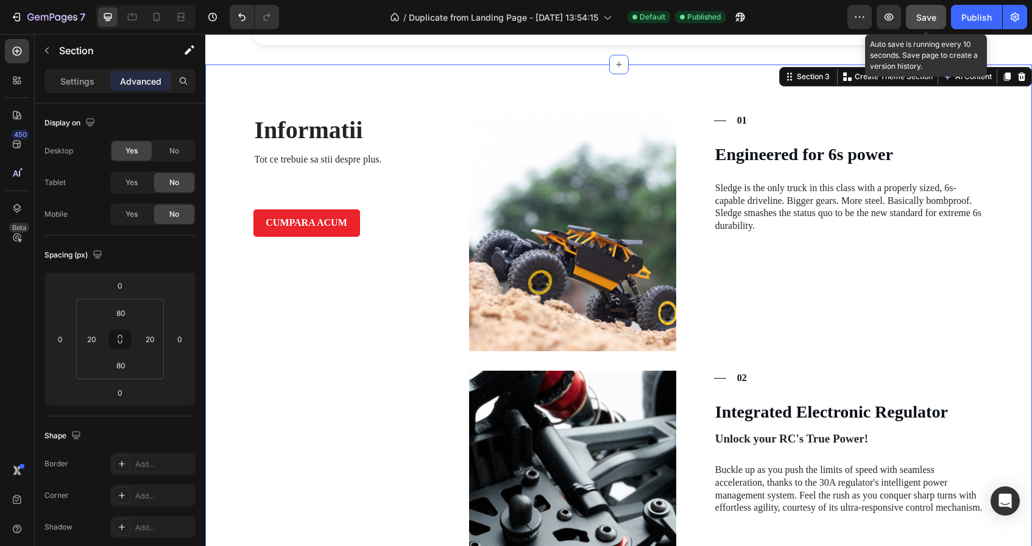
click at [929, 21] on span "Save" at bounding box center [926, 17] width 20 height 10
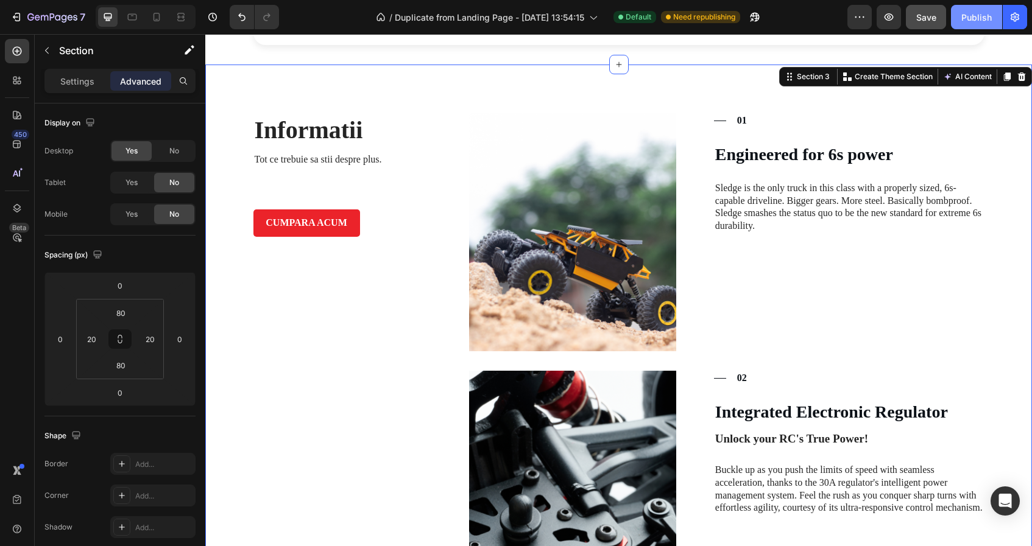
click at [975, 18] on div "Publish" at bounding box center [976, 17] width 30 height 13
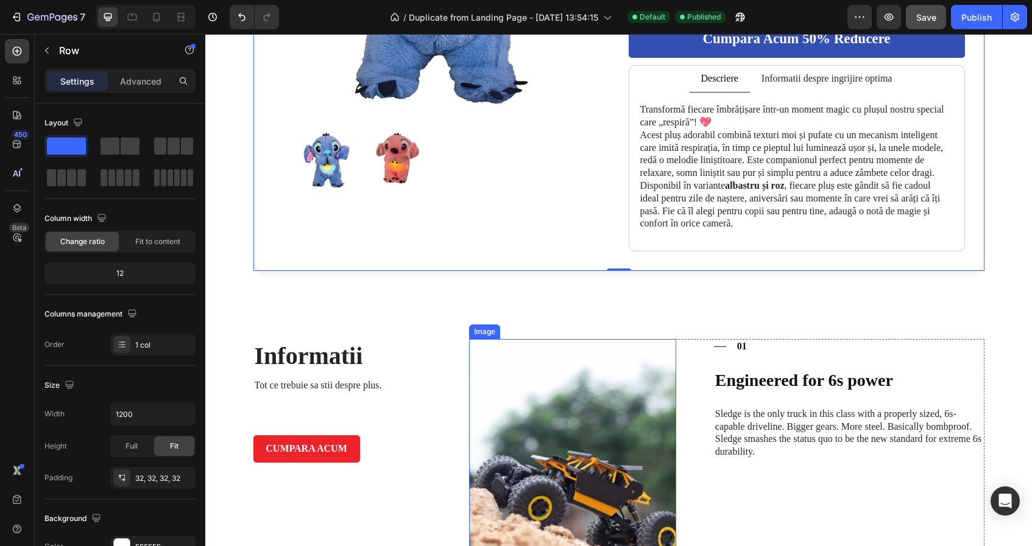
scroll to position [571, 0]
